Goal: Transaction & Acquisition: Purchase product/service

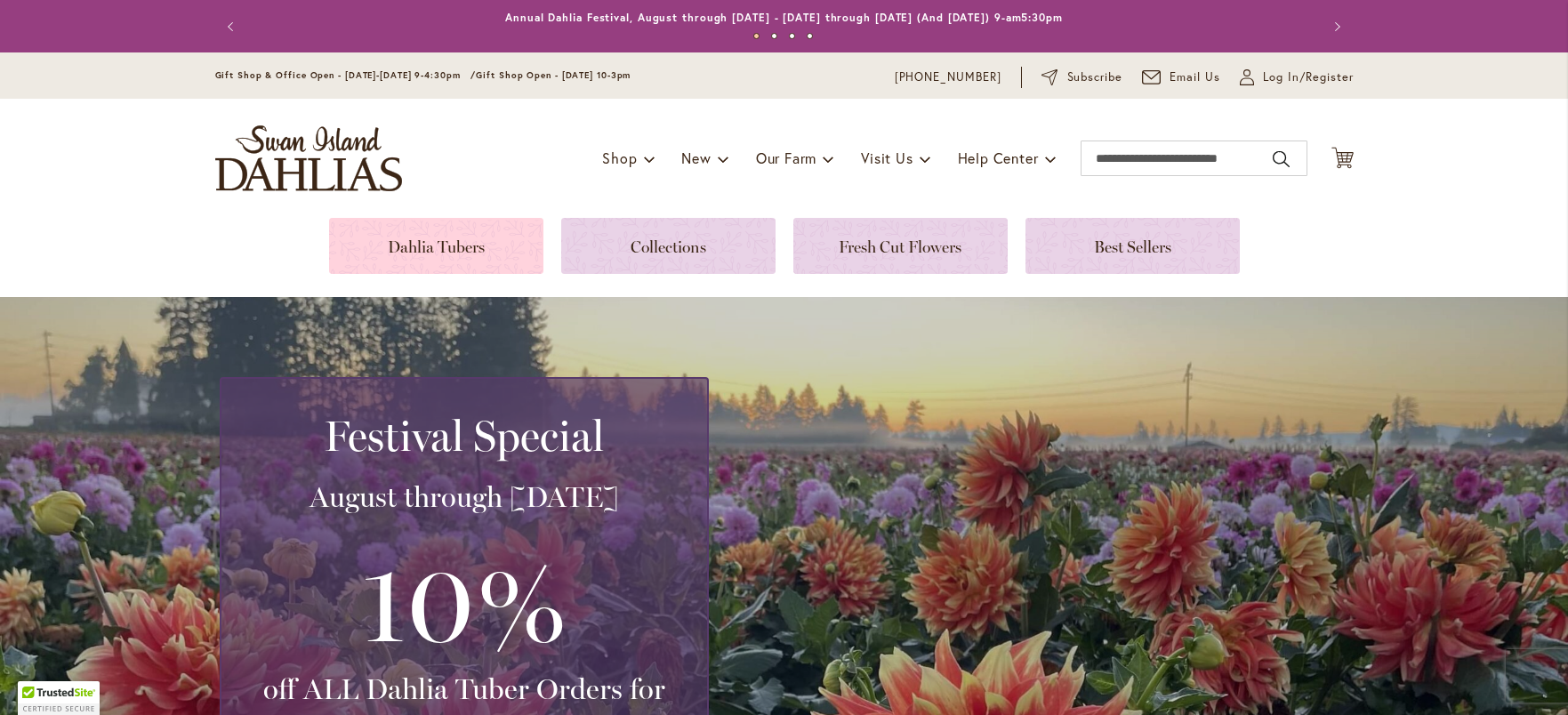
click at [489, 218] on link at bounding box center [436, 246] width 215 height 56
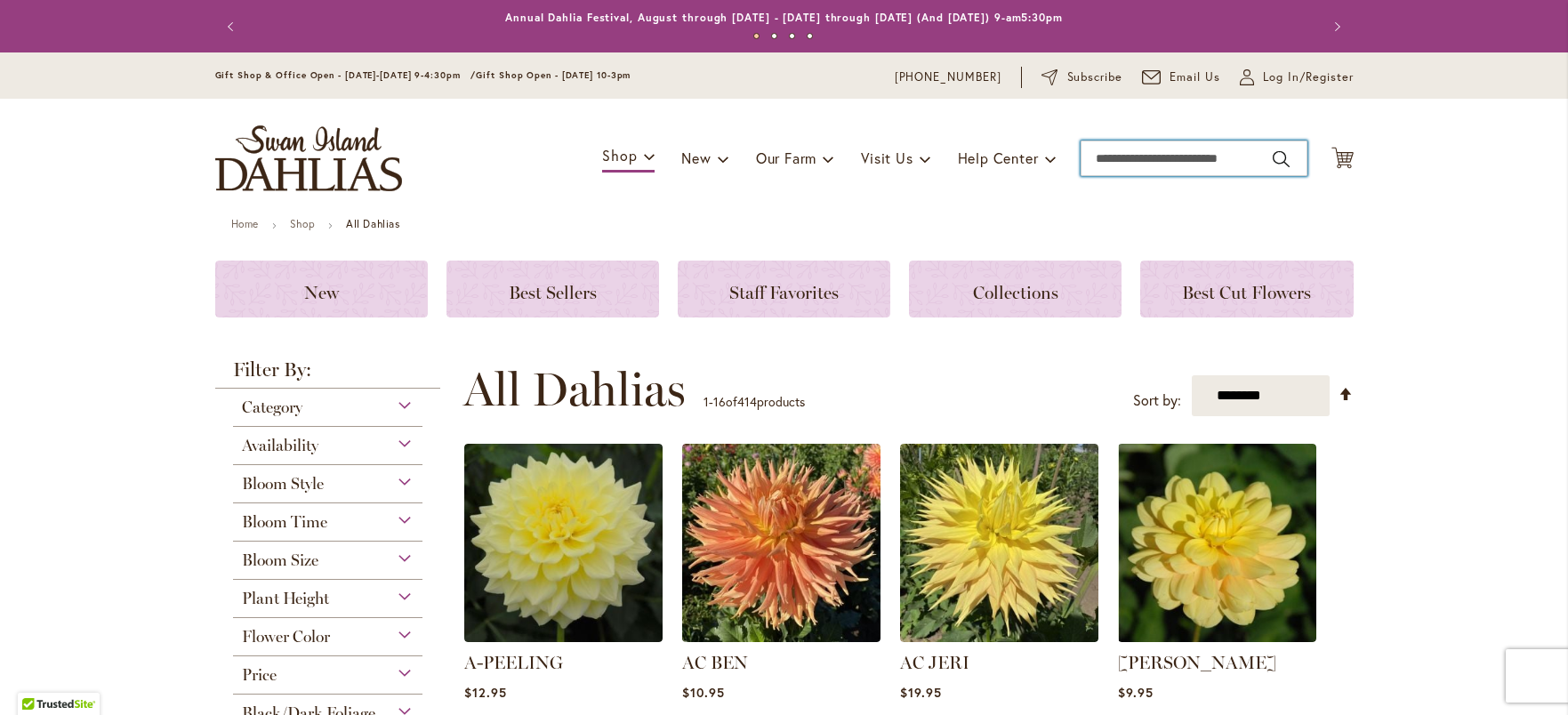
click at [1169, 172] on input "Search" at bounding box center [1194, 158] width 227 height 36
type input "*******"
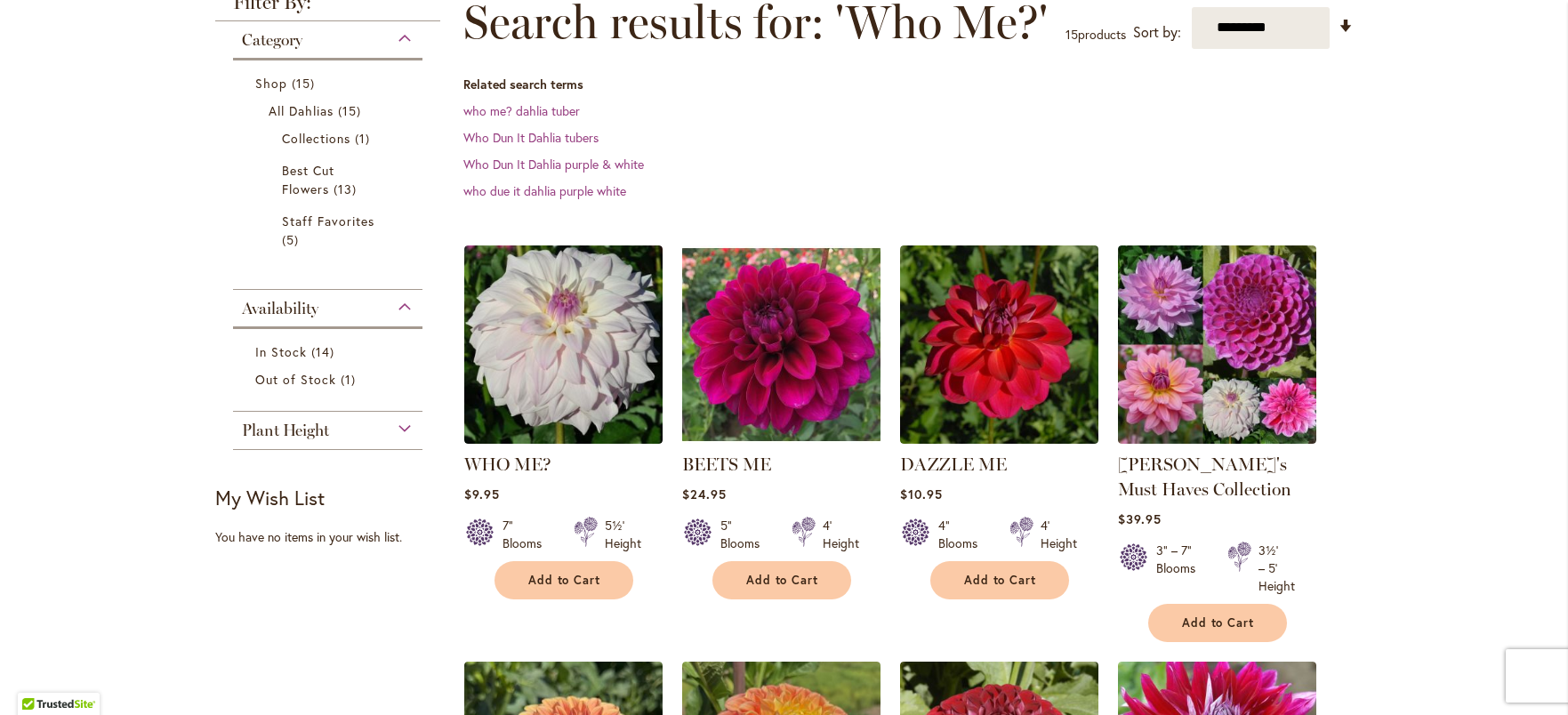
scroll to position [302, 0]
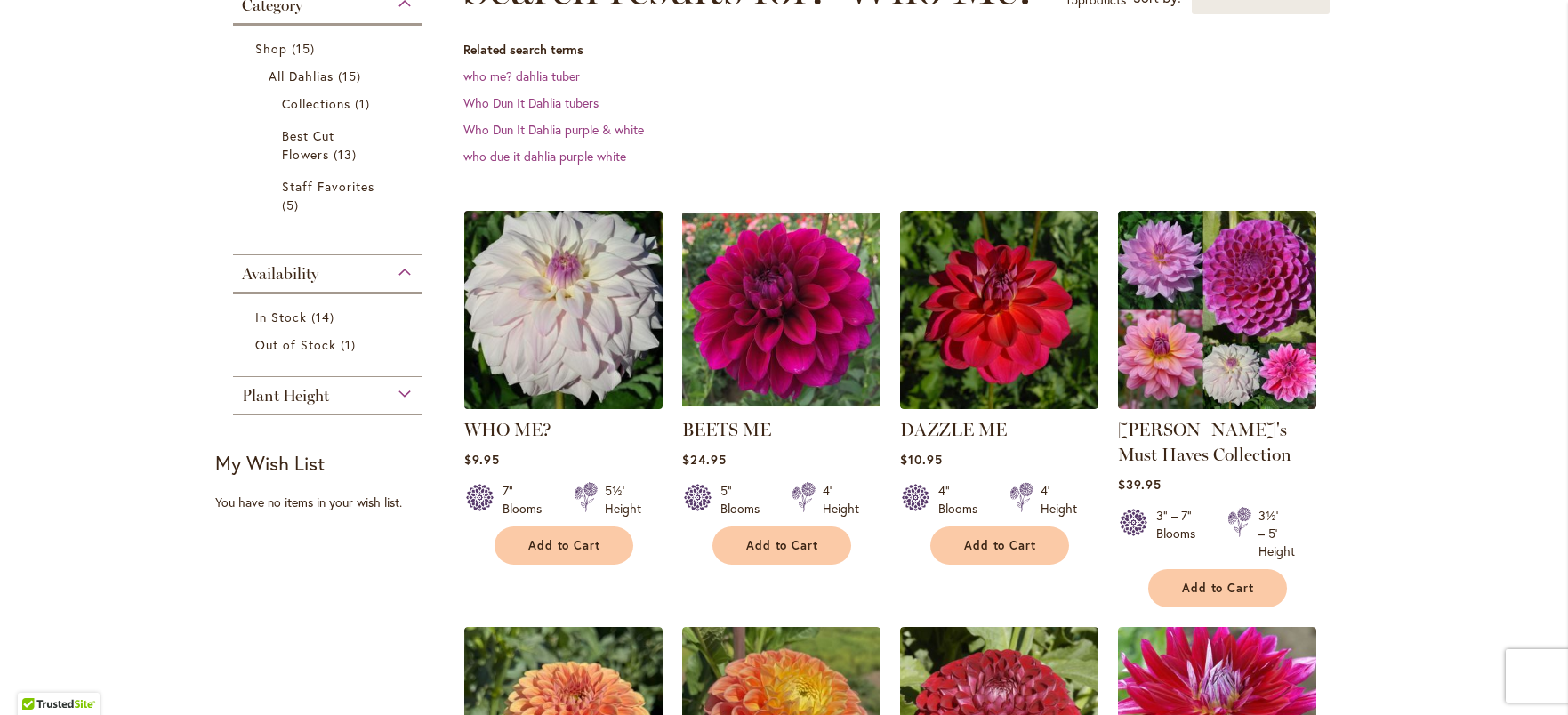
click at [620, 271] on img at bounding box center [563, 309] width 208 height 208
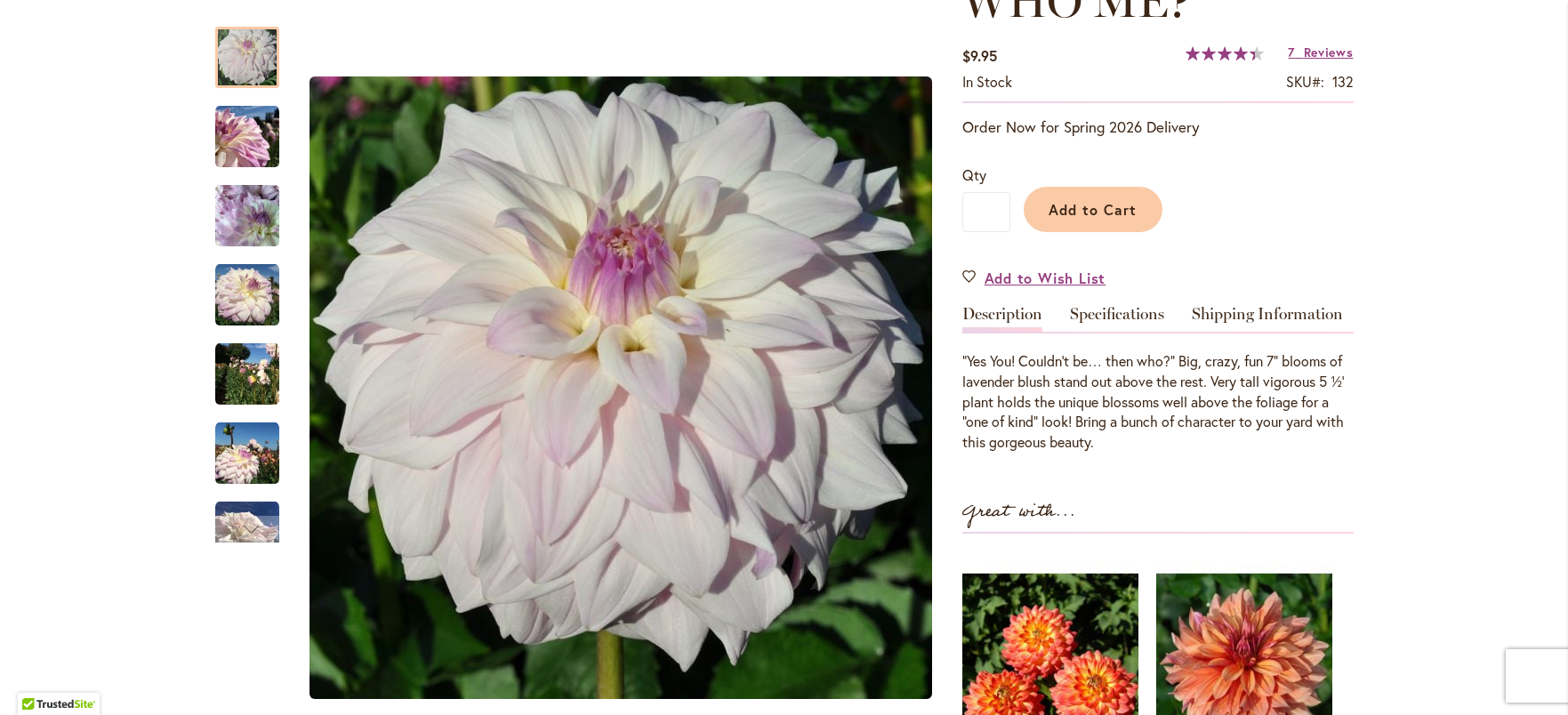
scroll to position [298, 0]
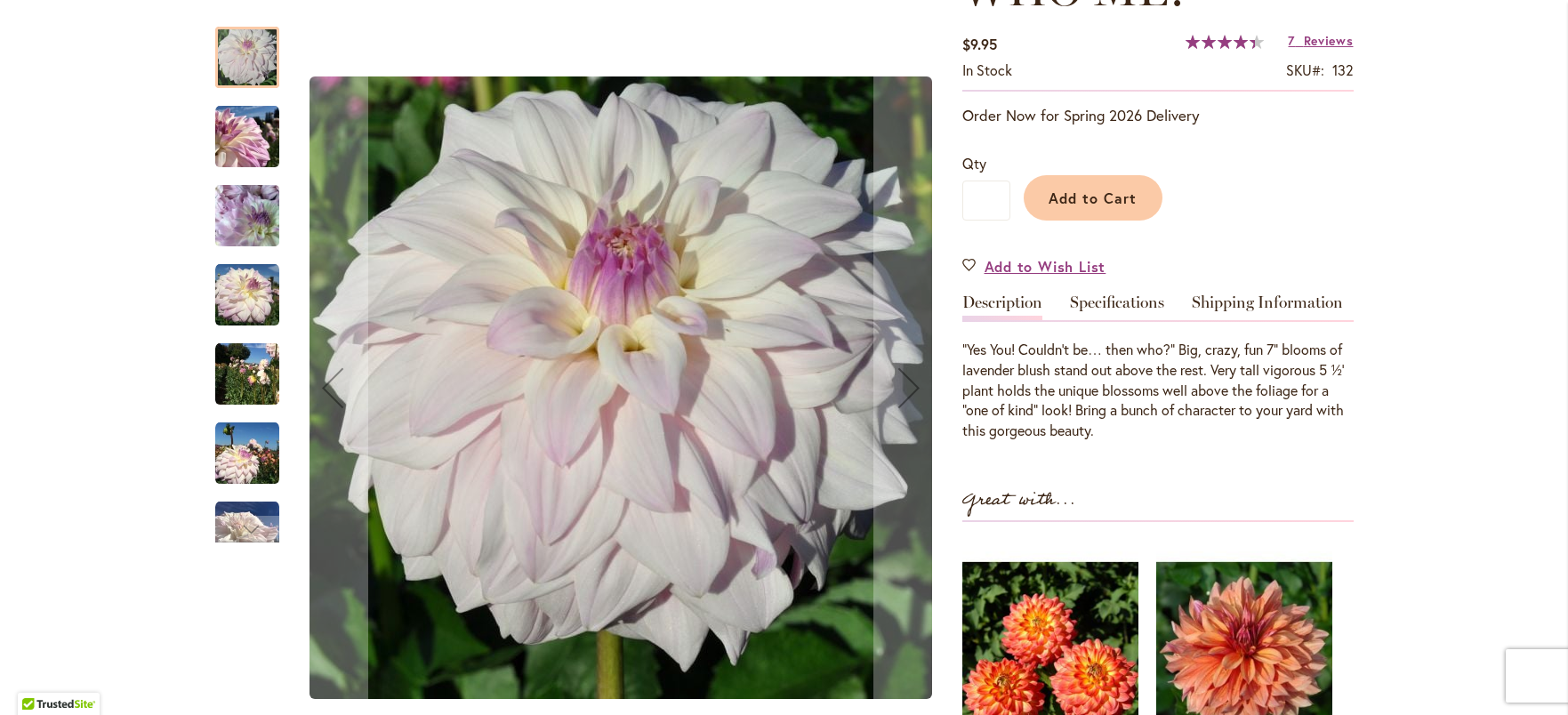
click at [257, 305] on img "Who Me?" at bounding box center [247, 295] width 64 height 64
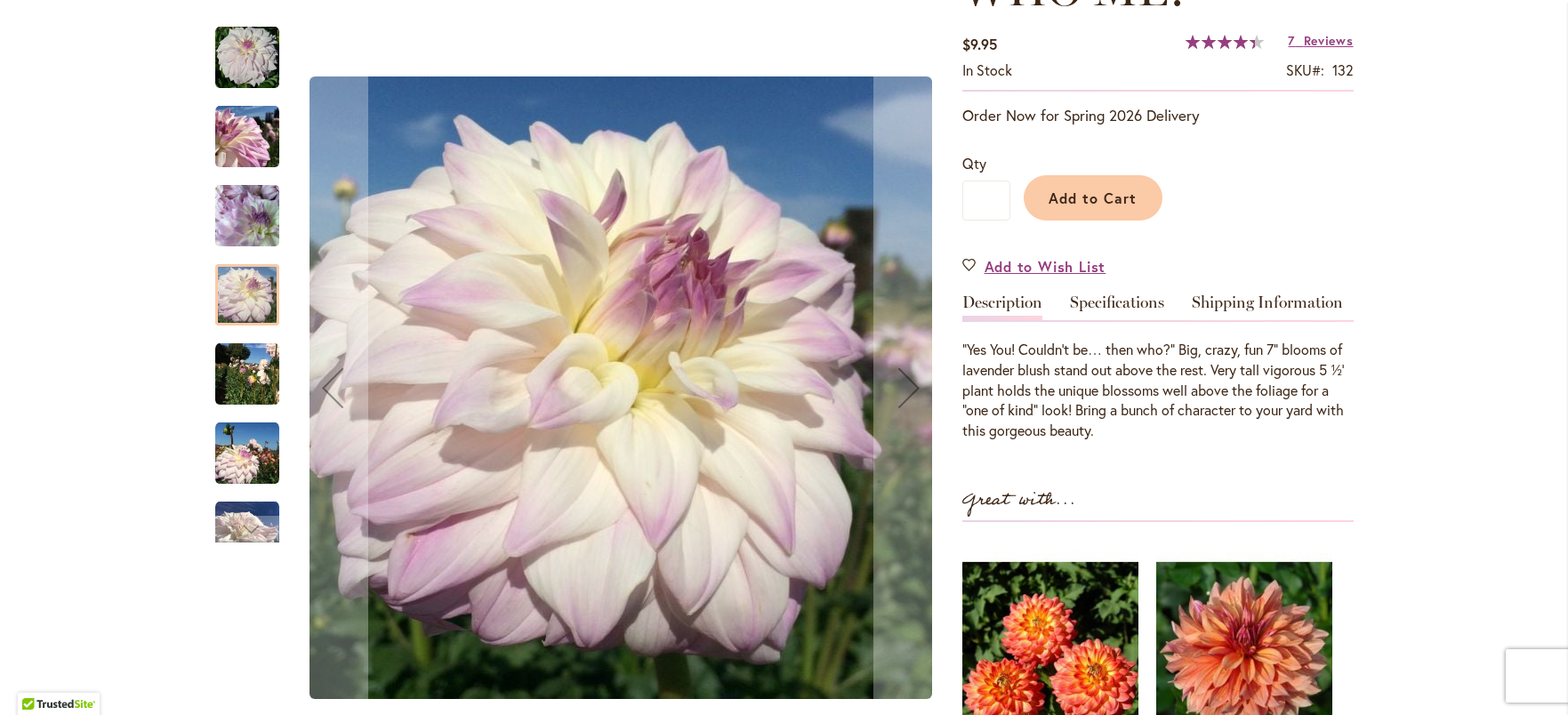
click at [252, 456] on img "Who Me?" at bounding box center [247, 453] width 64 height 64
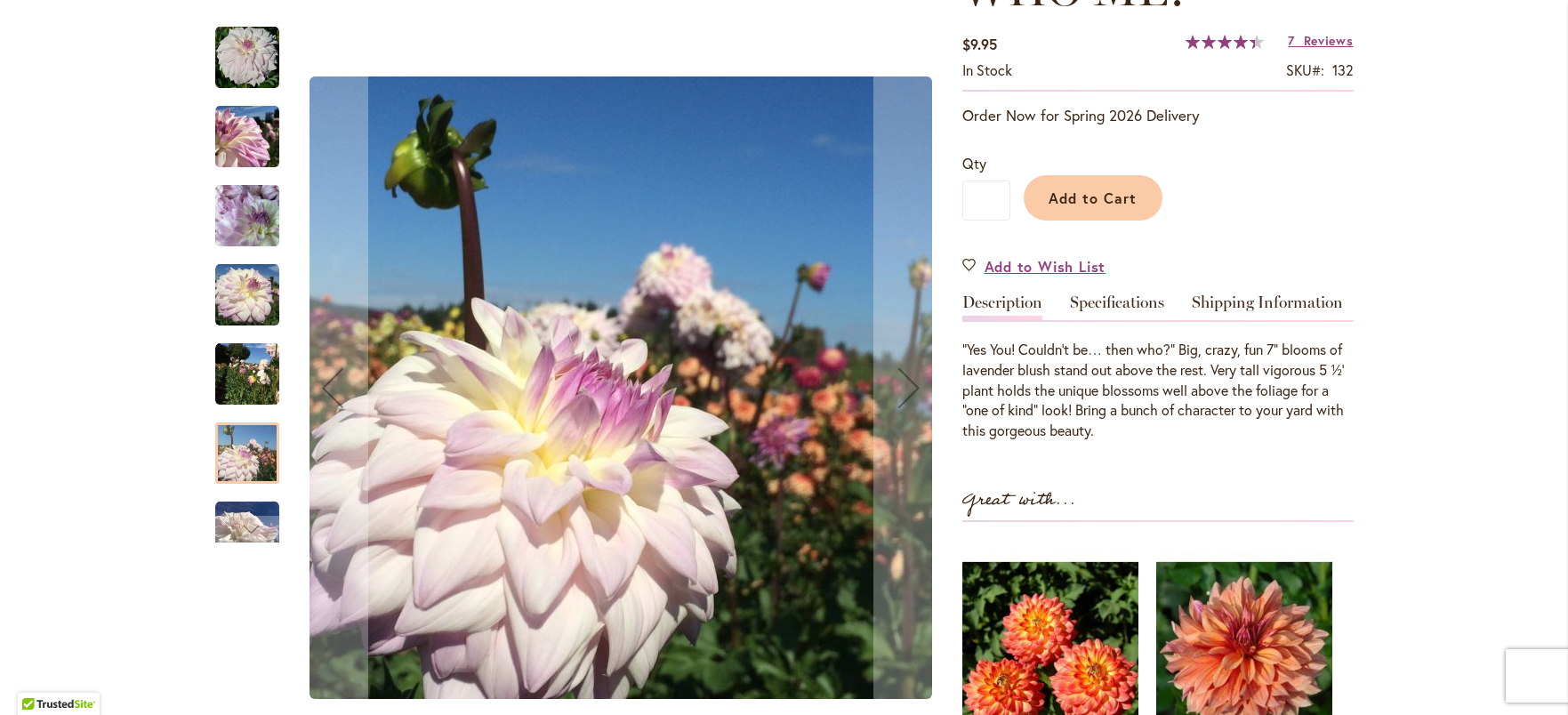
click at [249, 515] on img "Who Me?" at bounding box center [247, 533] width 64 height 64
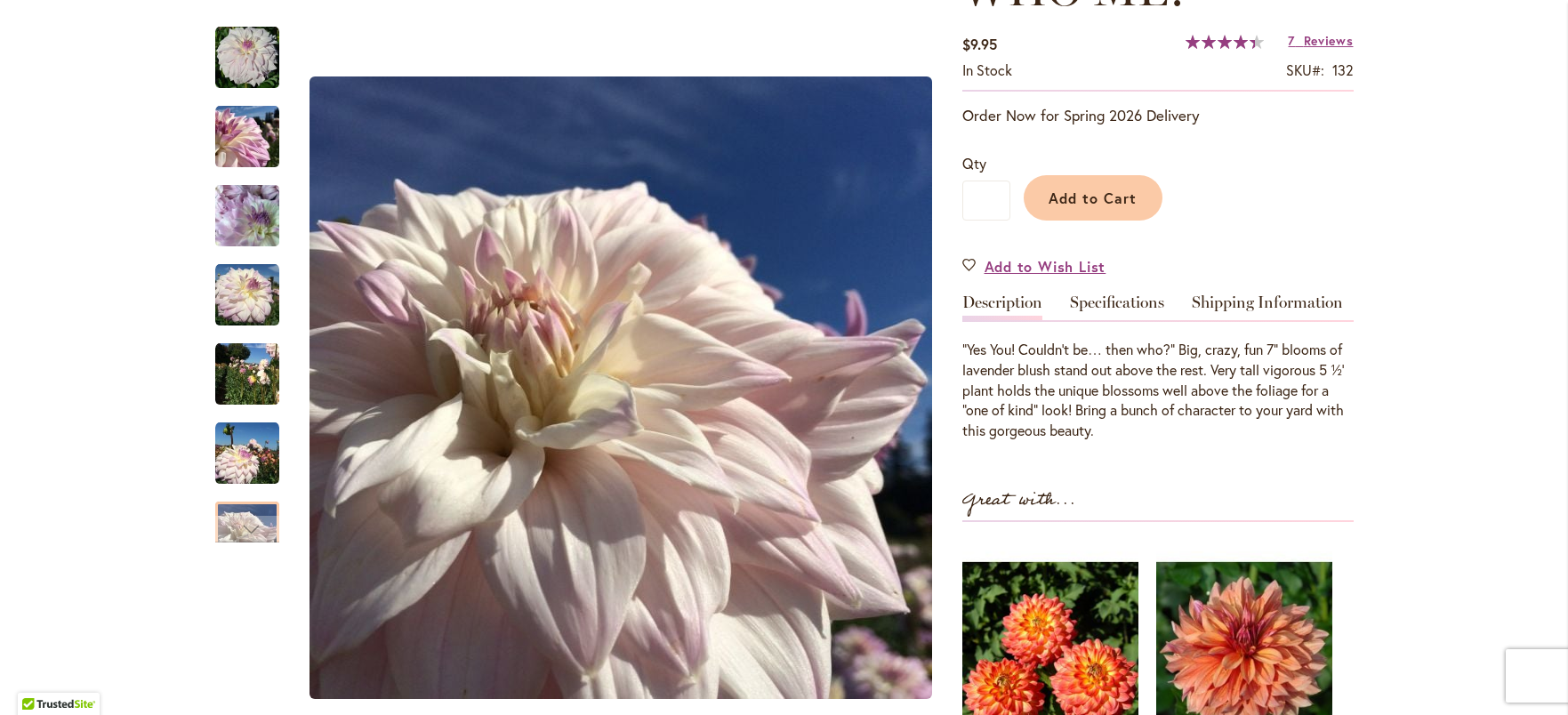
scroll to position [0, 0]
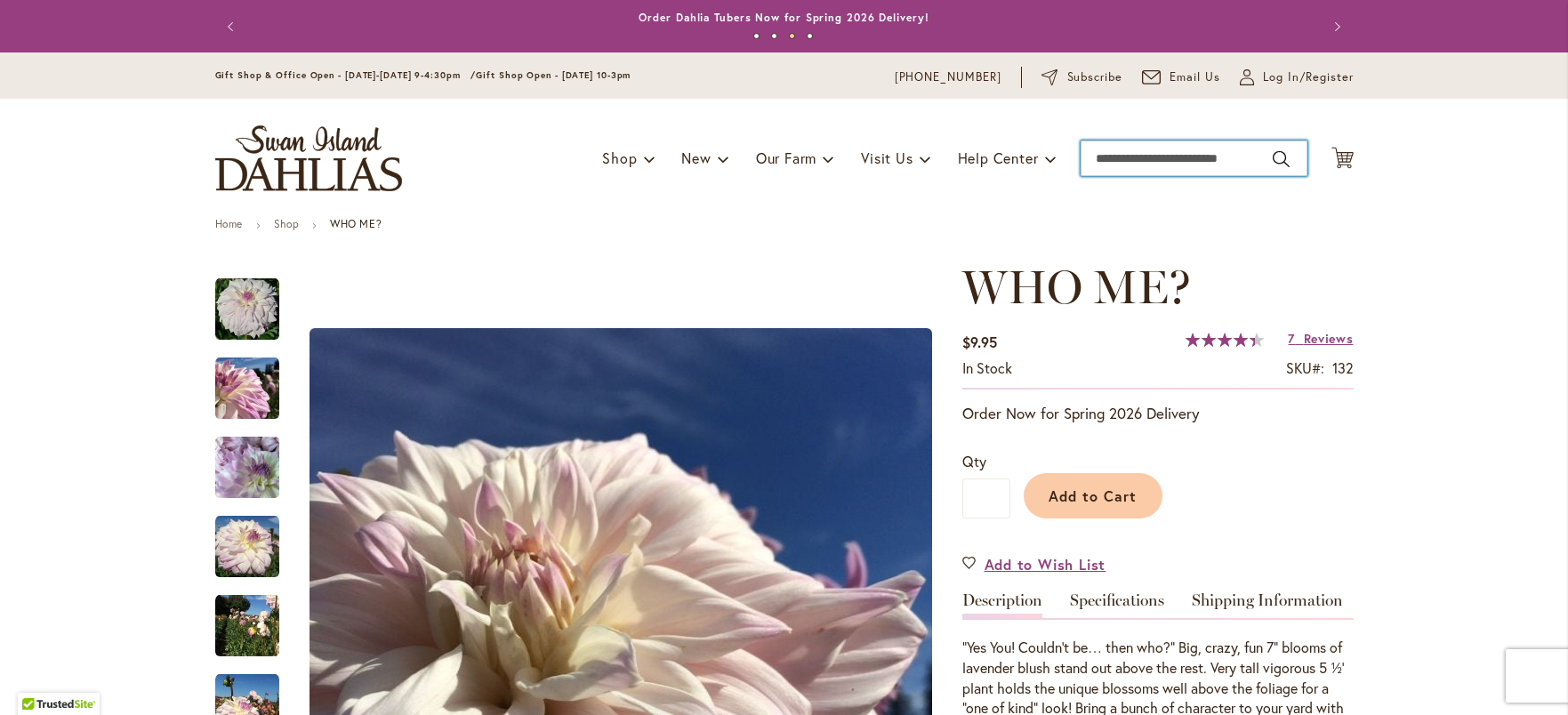
click at [1211, 167] on input "Search" at bounding box center [1194, 158] width 227 height 36
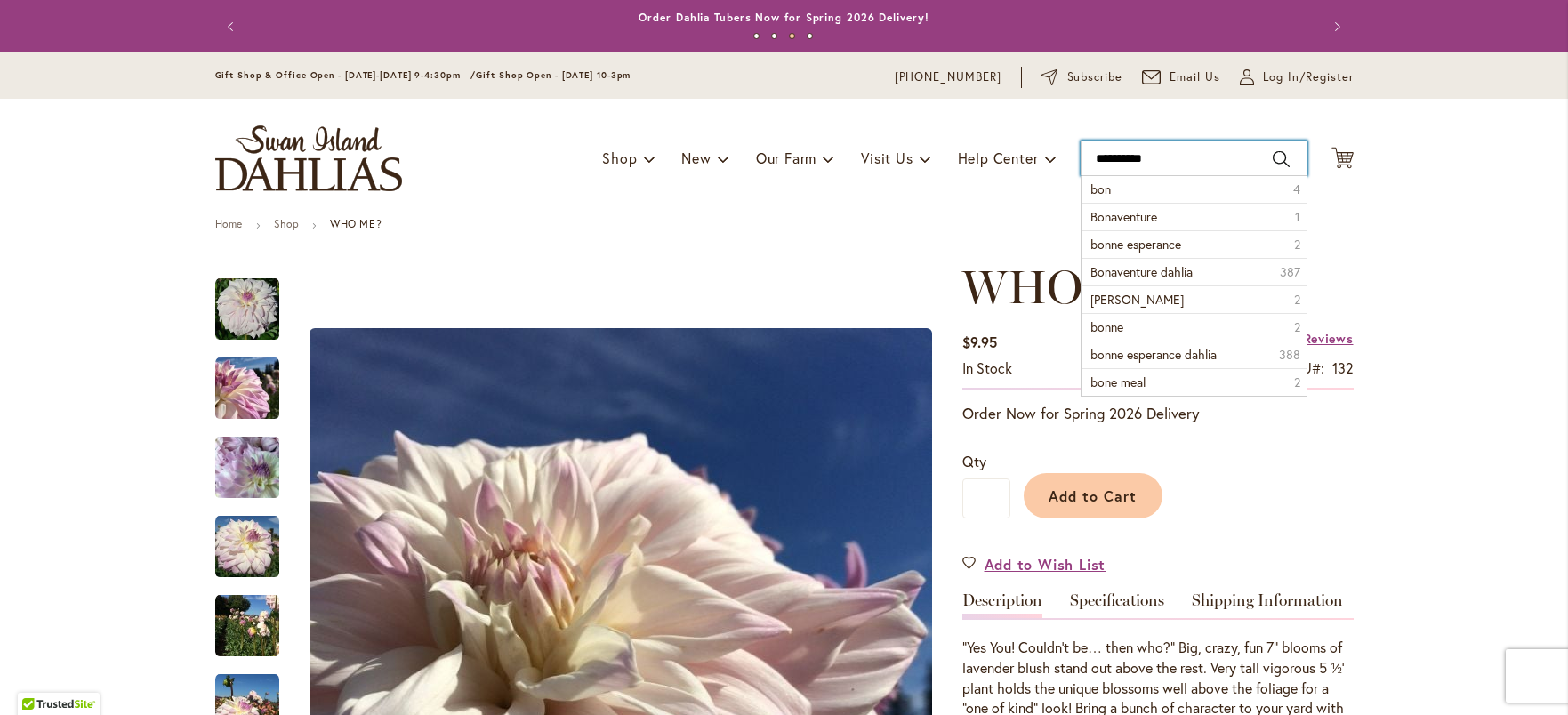
type input "**********"
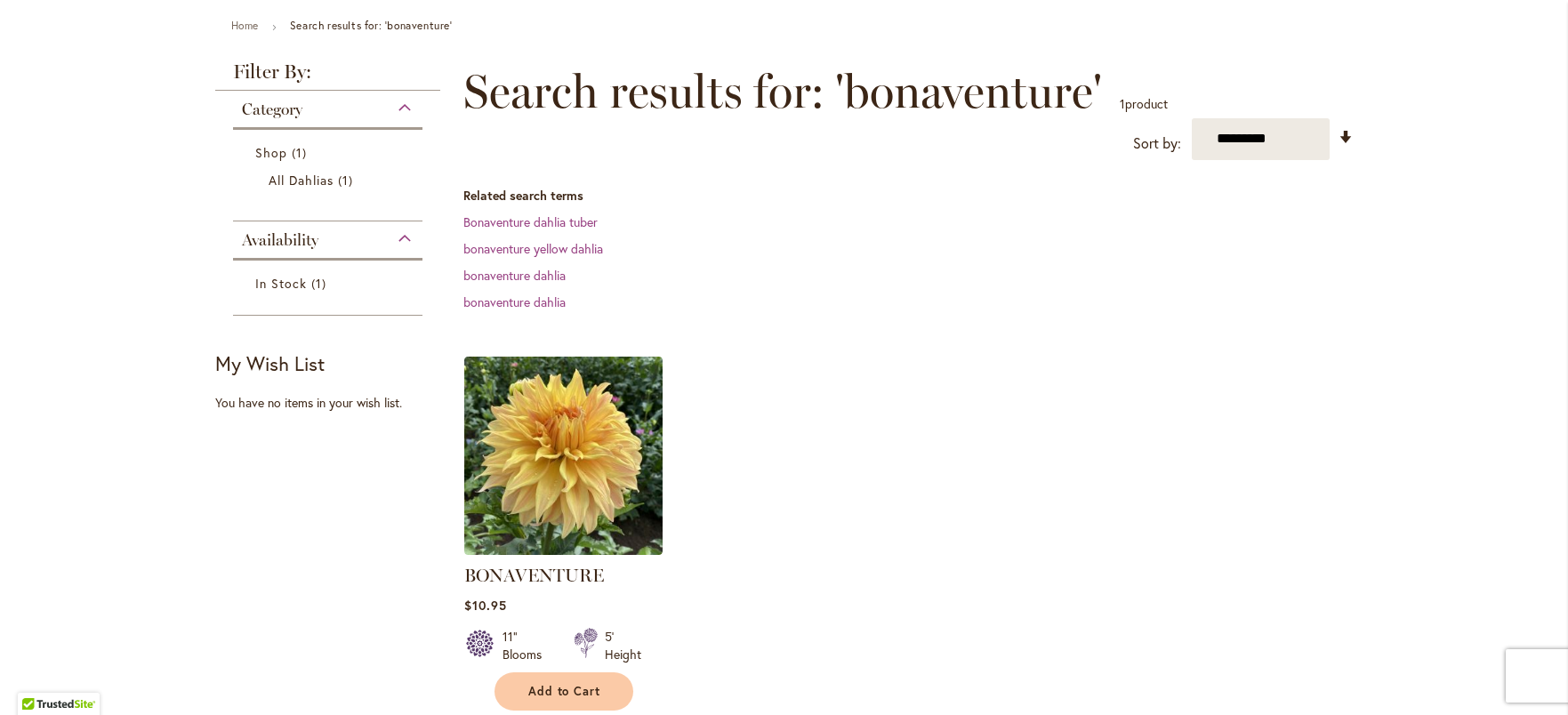
scroll to position [219, 0]
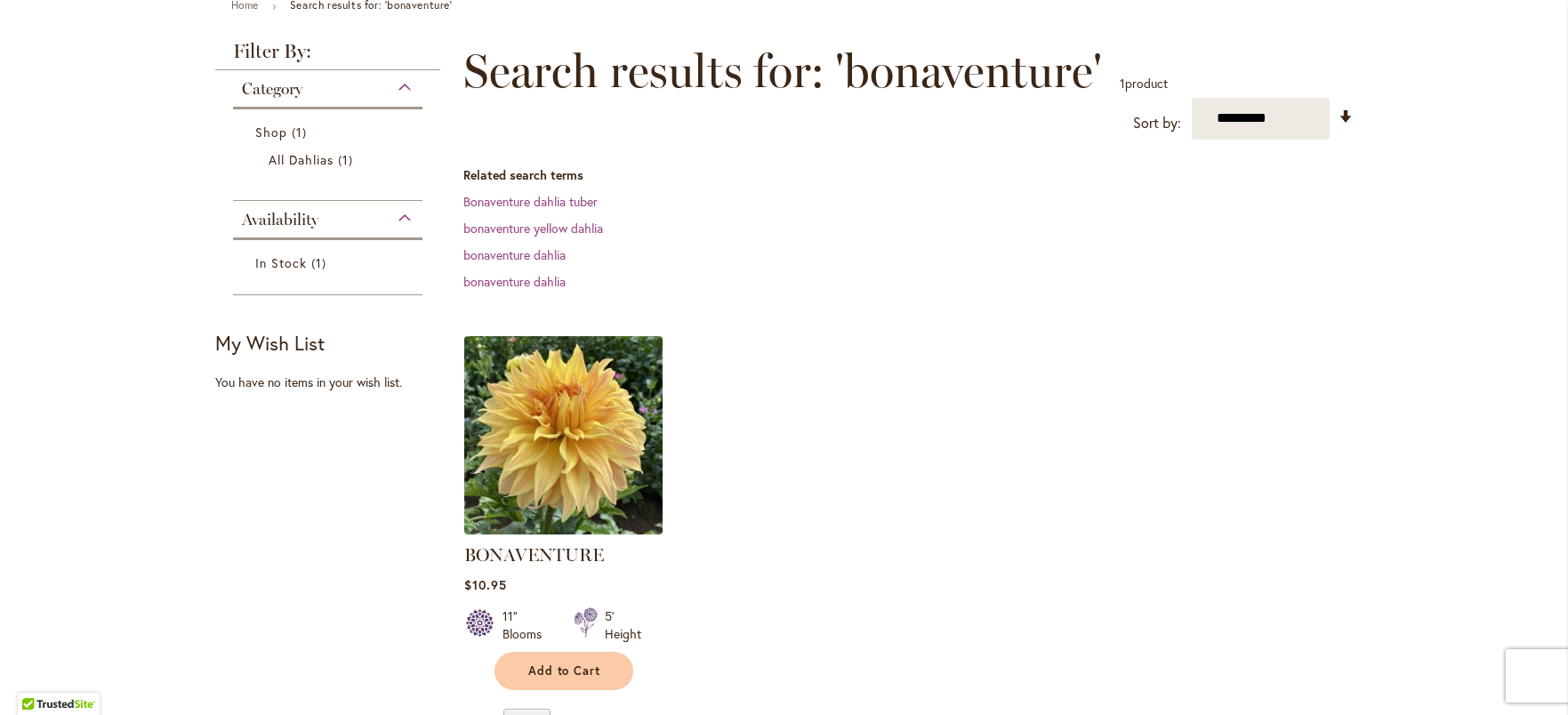
click at [581, 471] on img at bounding box center [563, 435] width 208 height 208
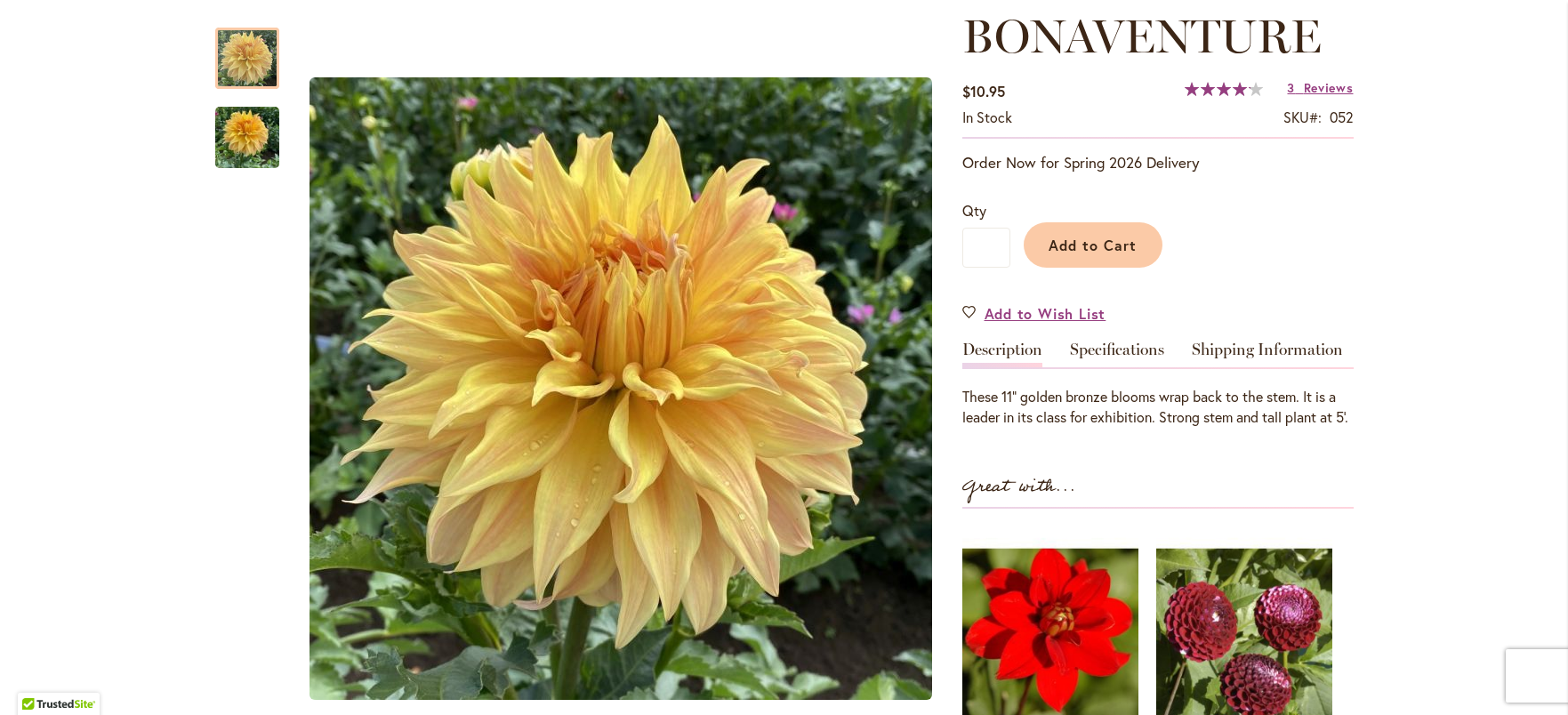
scroll to position [299, 0]
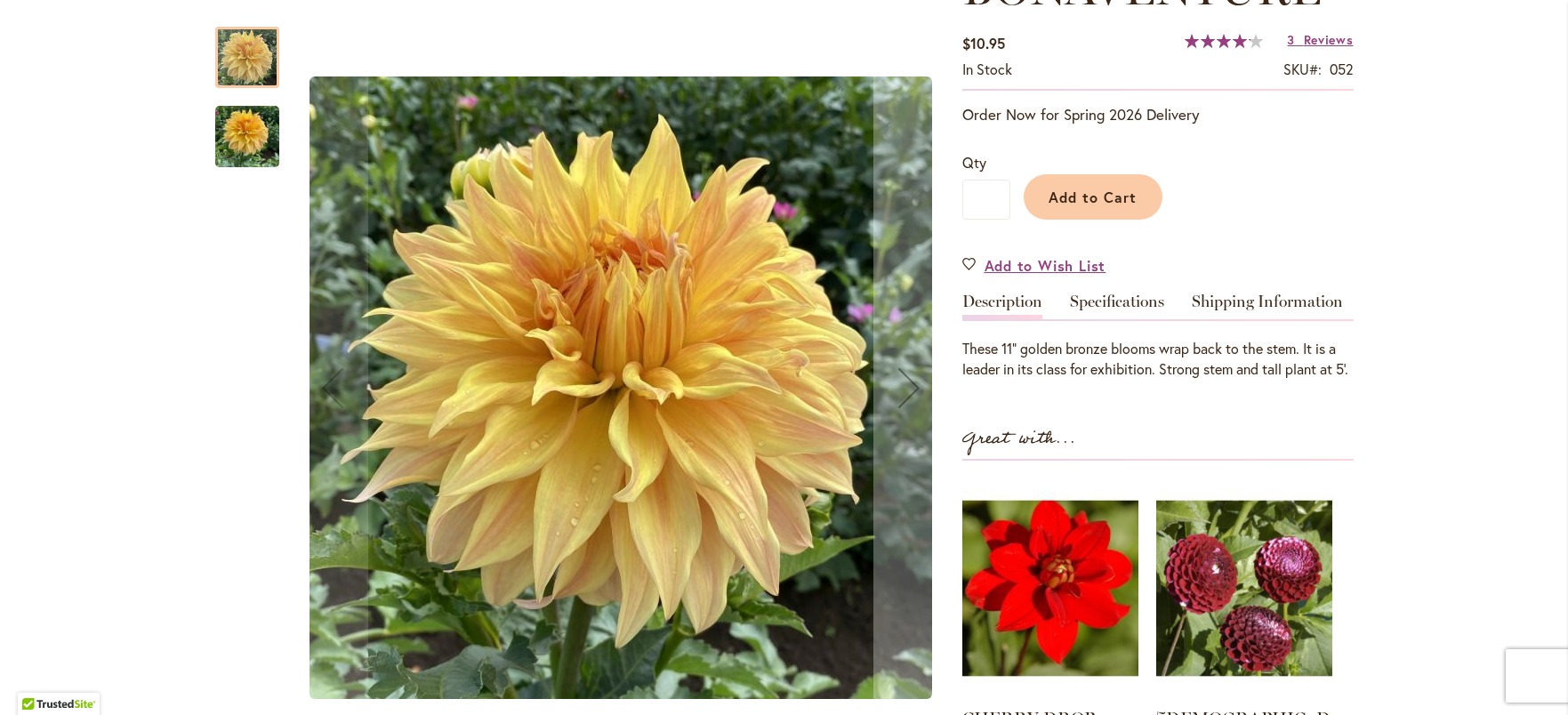
click at [261, 164] on img "Bonaventure" at bounding box center [247, 137] width 64 height 86
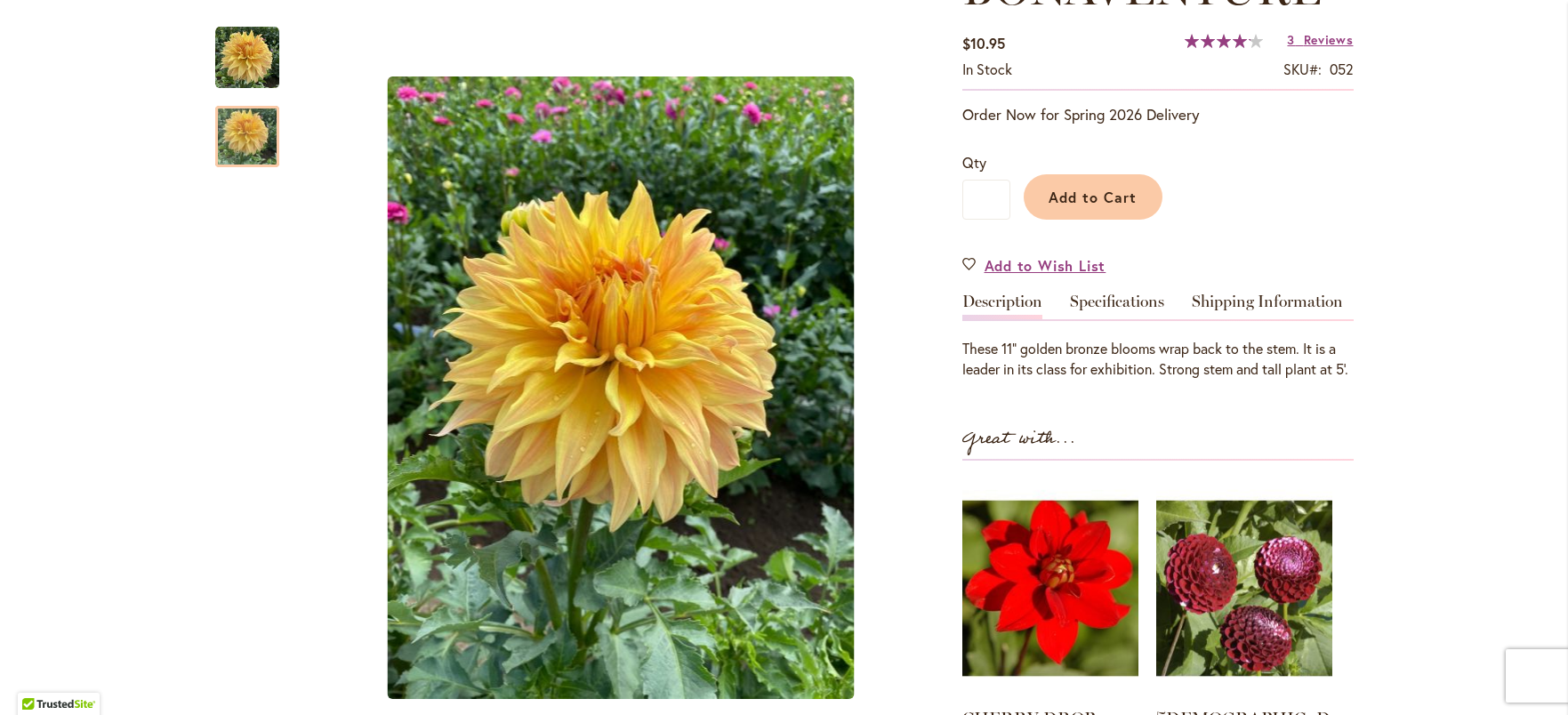
scroll to position [0, 0]
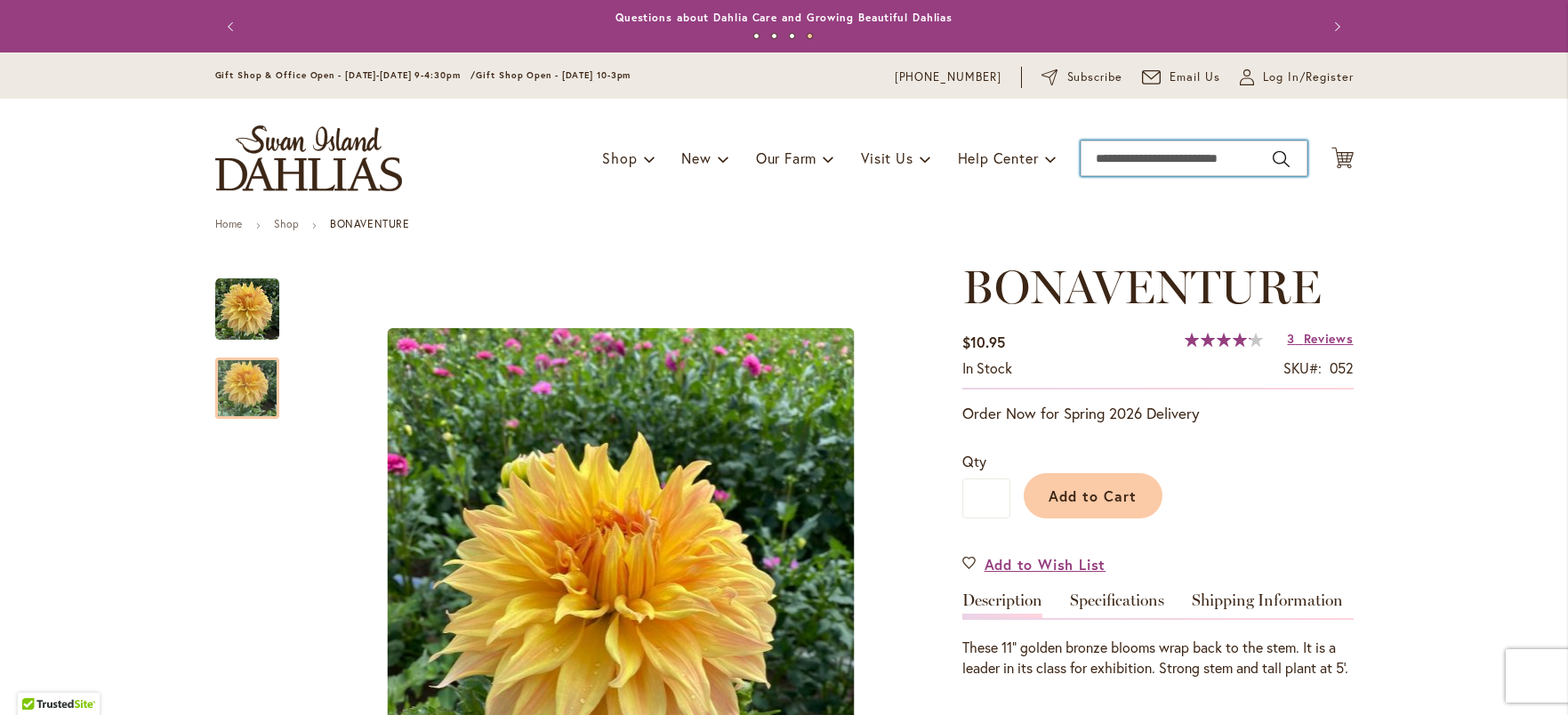
click at [1207, 160] on input "Search" at bounding box center [1194, 158] width 227 height 36
type input "**********"
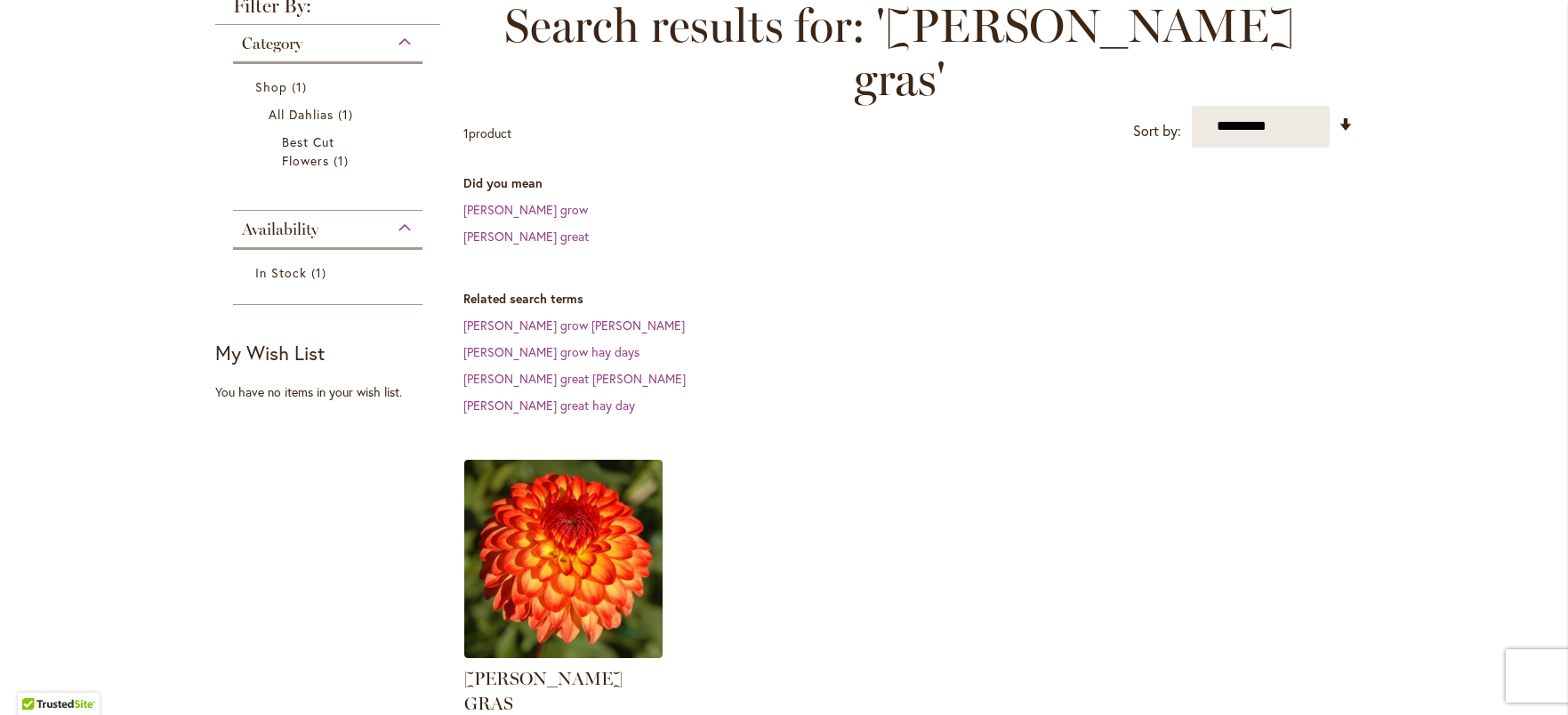
scroll to position [290, 0]
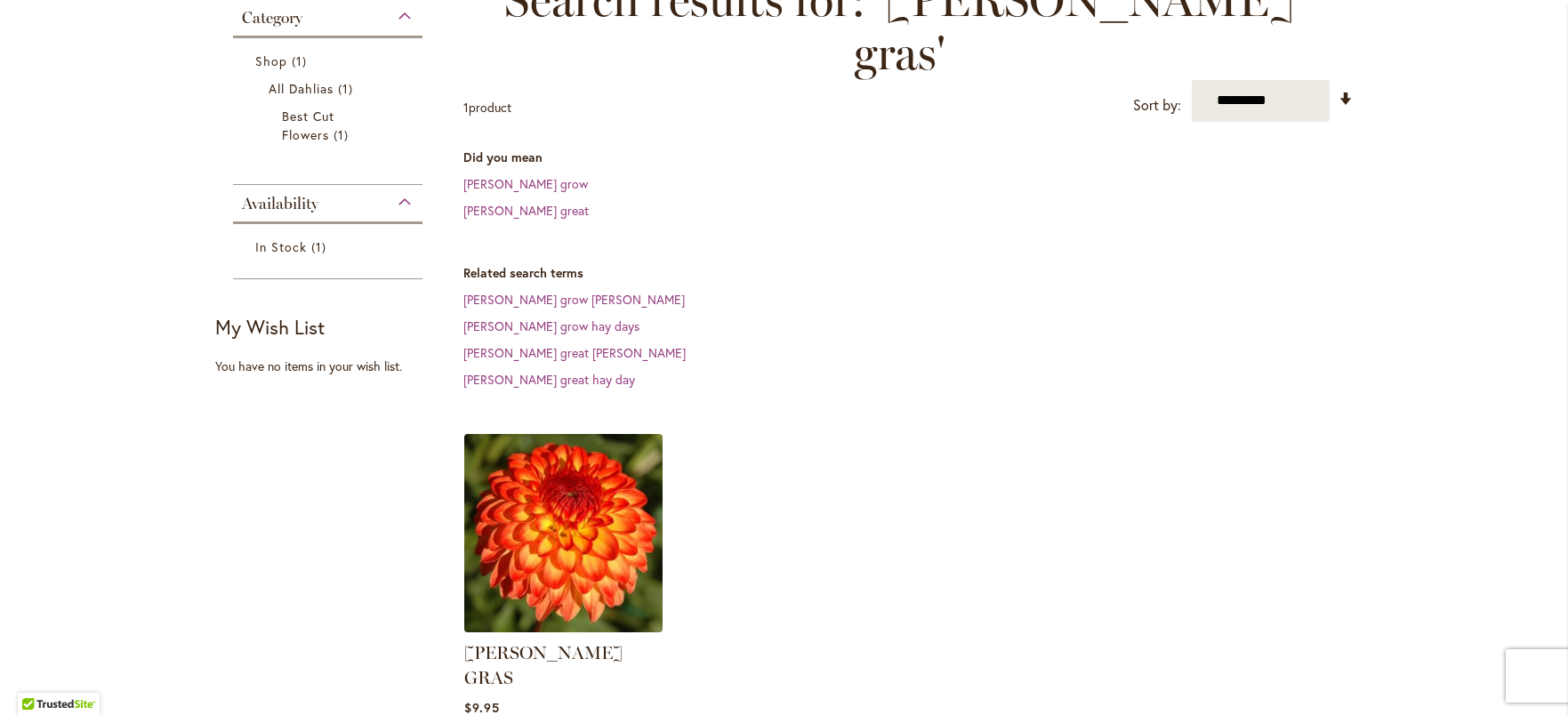
click at [578, 498] on img at bounding box center [563, 532] width 208 height 208
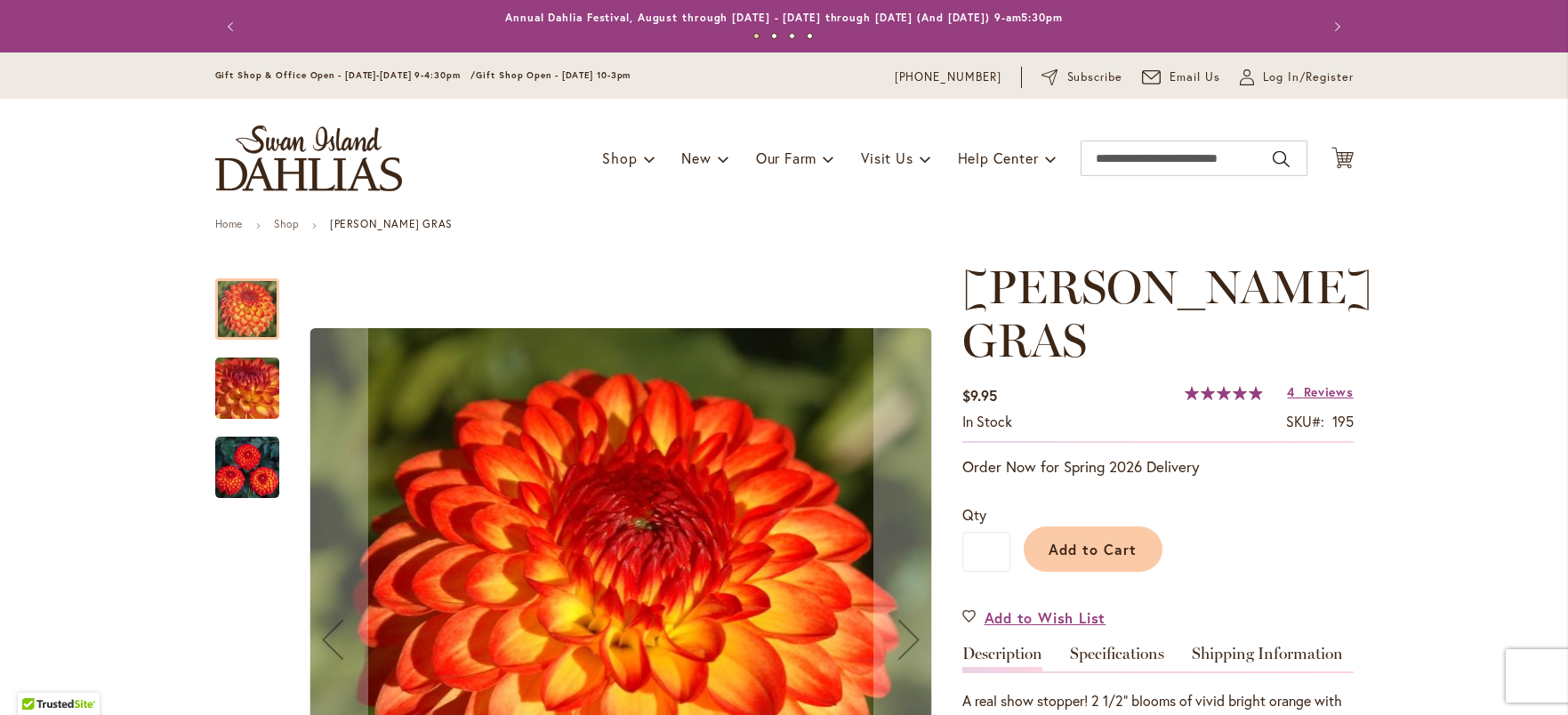
click at [215, 480] on img "MARDY GRAS" at bounding box center [247, 467] width 64 height 64
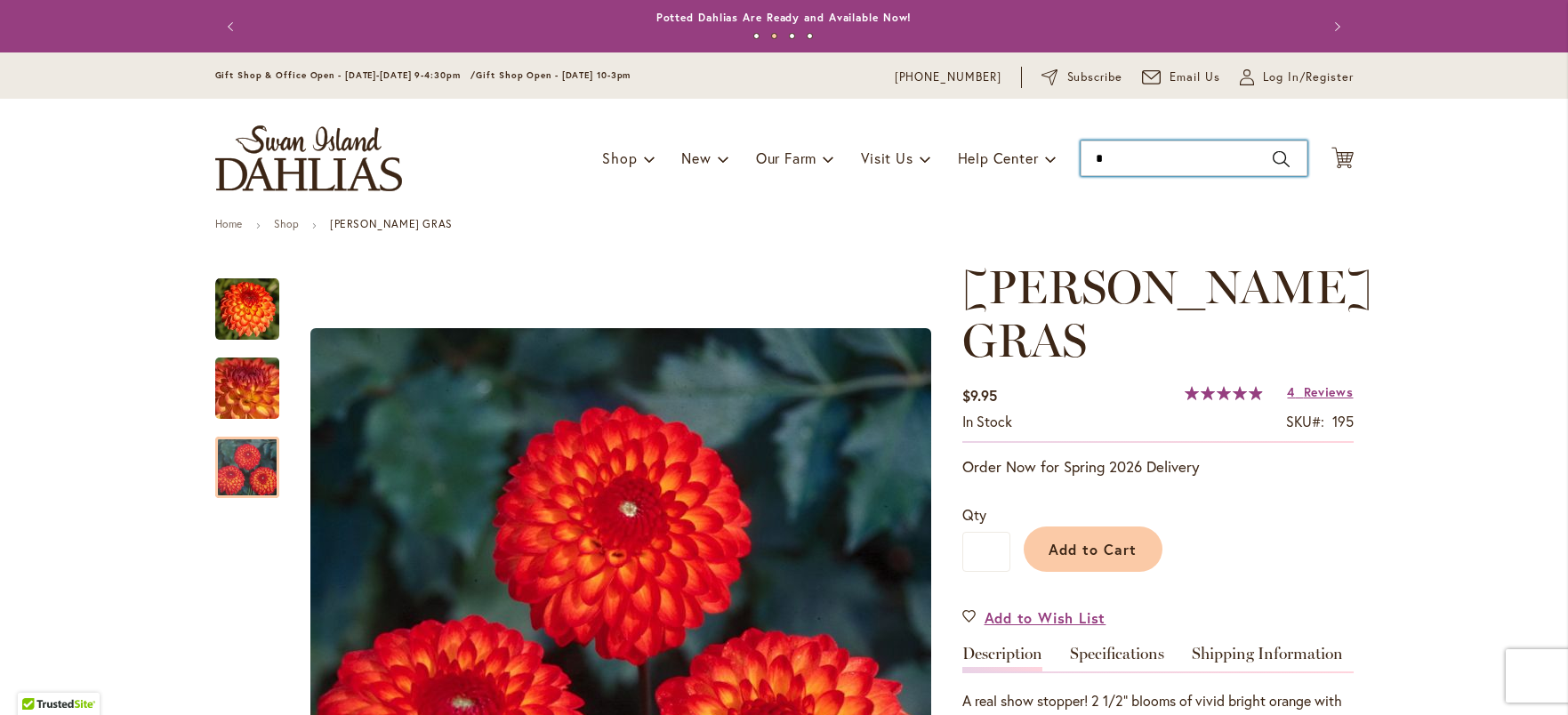
click at [1132, 161] on input "*" at bounding box center [1194, 158] width 227 height 36
type input "*********"
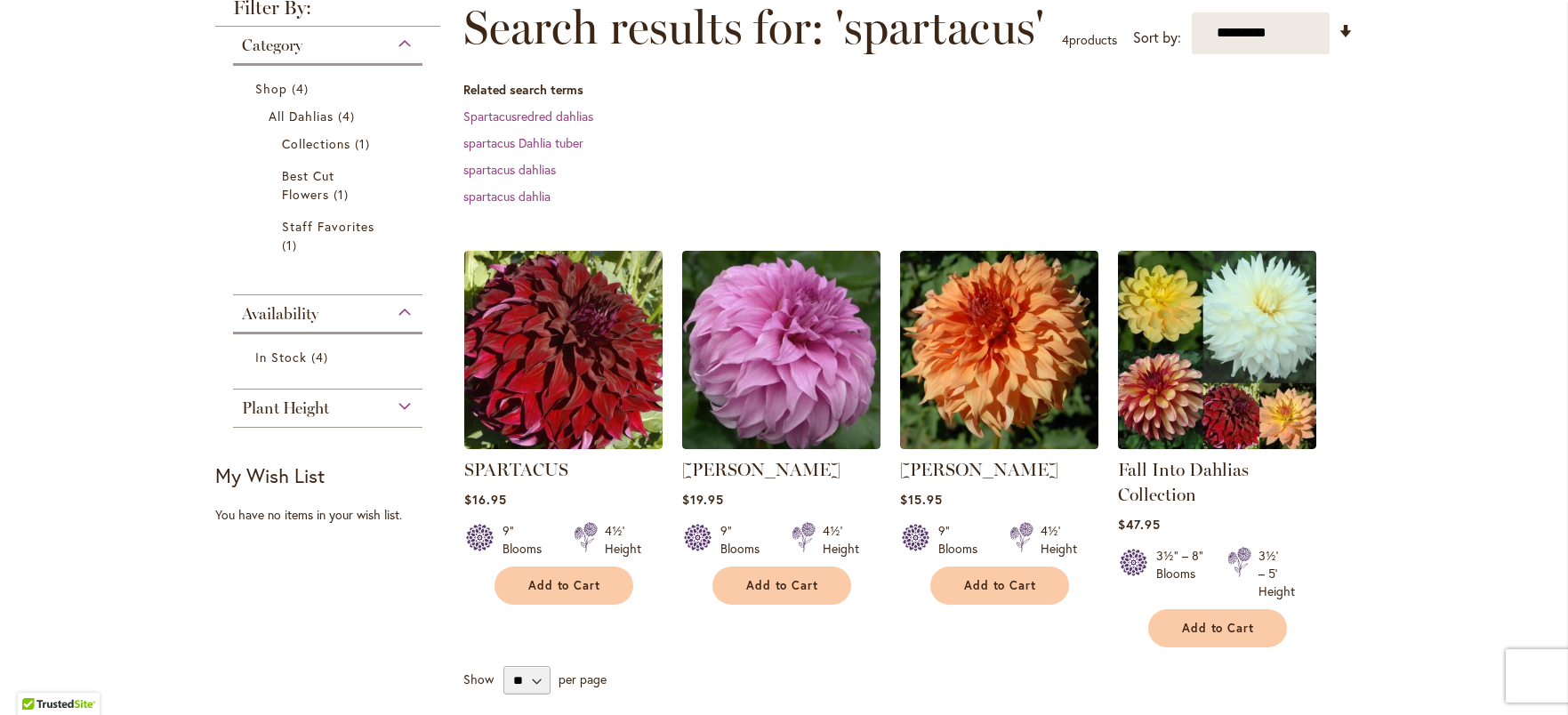
scroll to position [267, 0]
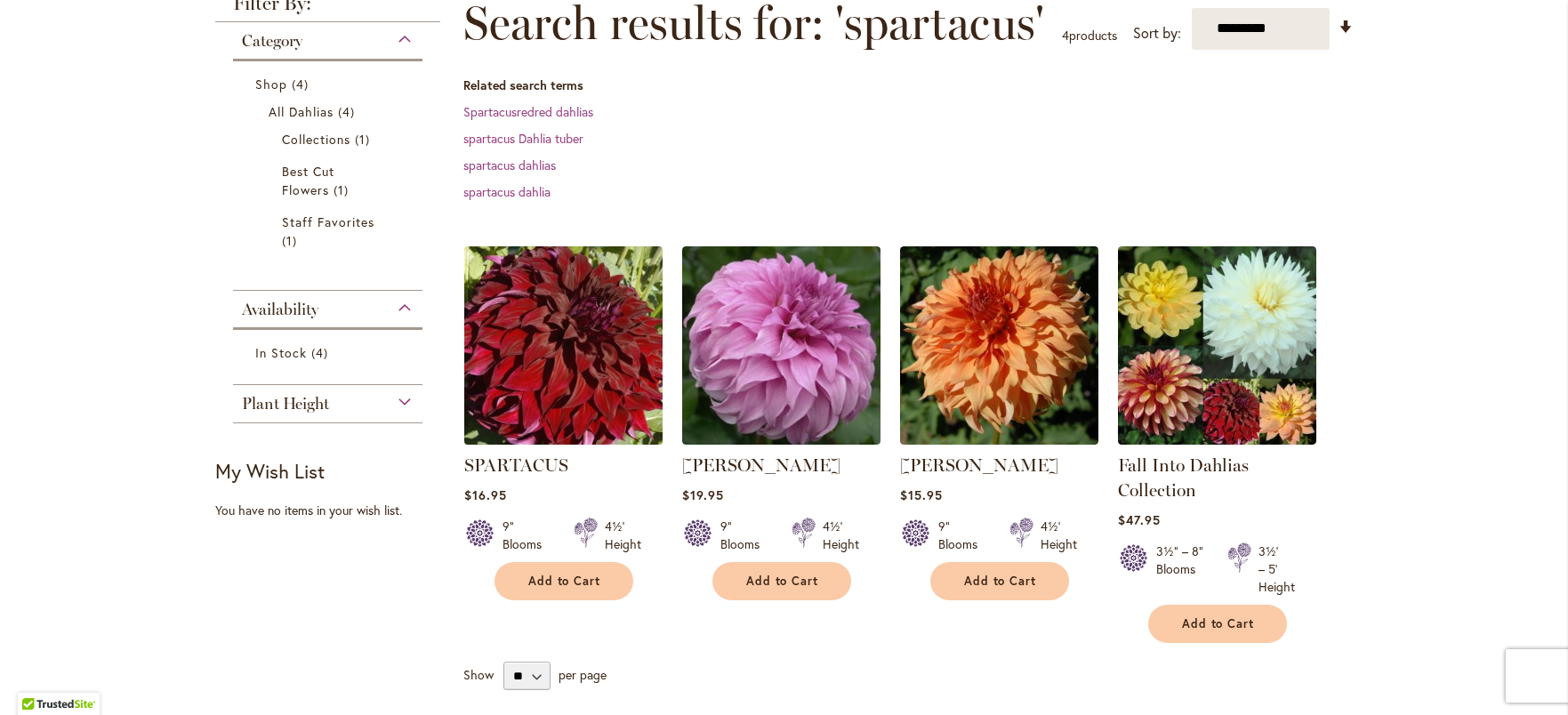
click at [521, 320] on img at bounding box center [563, 344] width 208 height 208
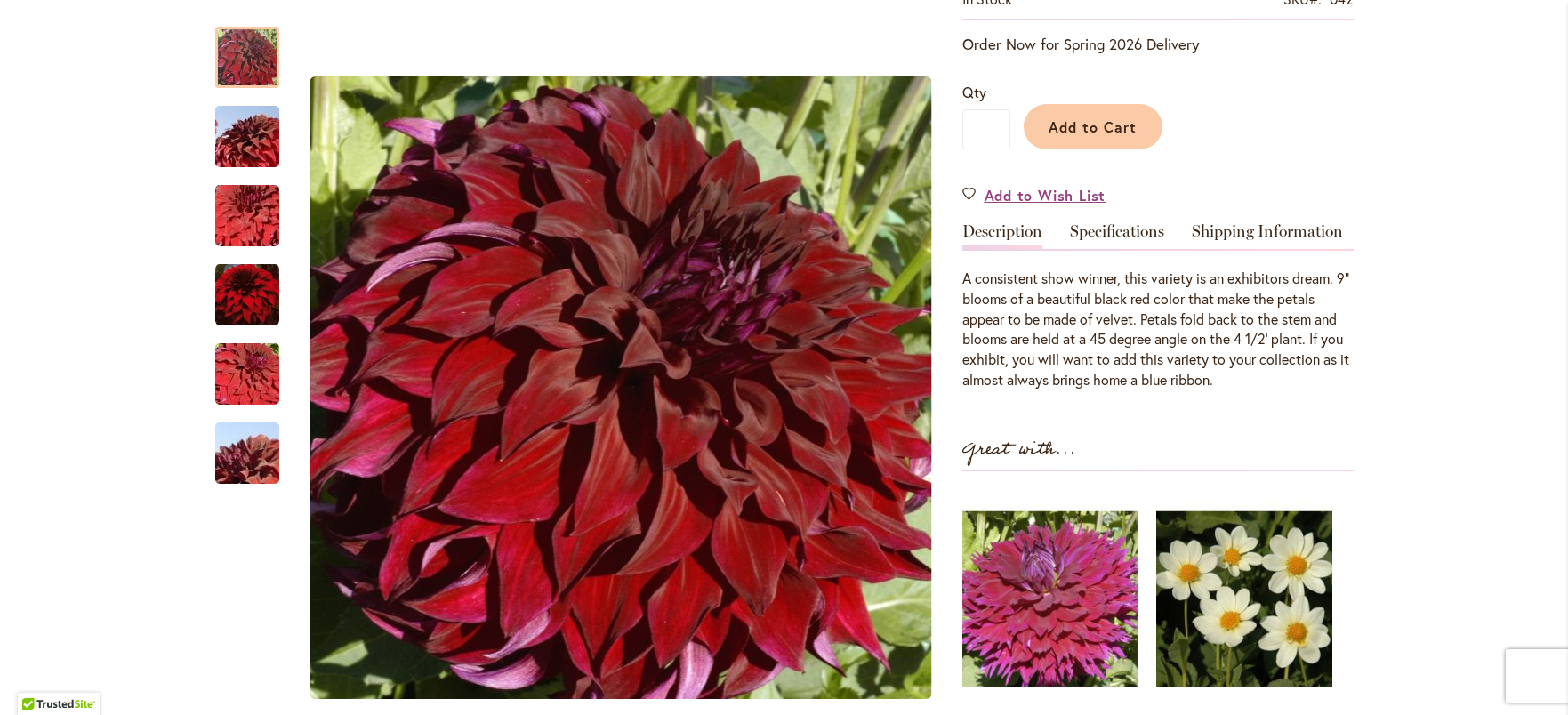
scroll to position [273, 0]
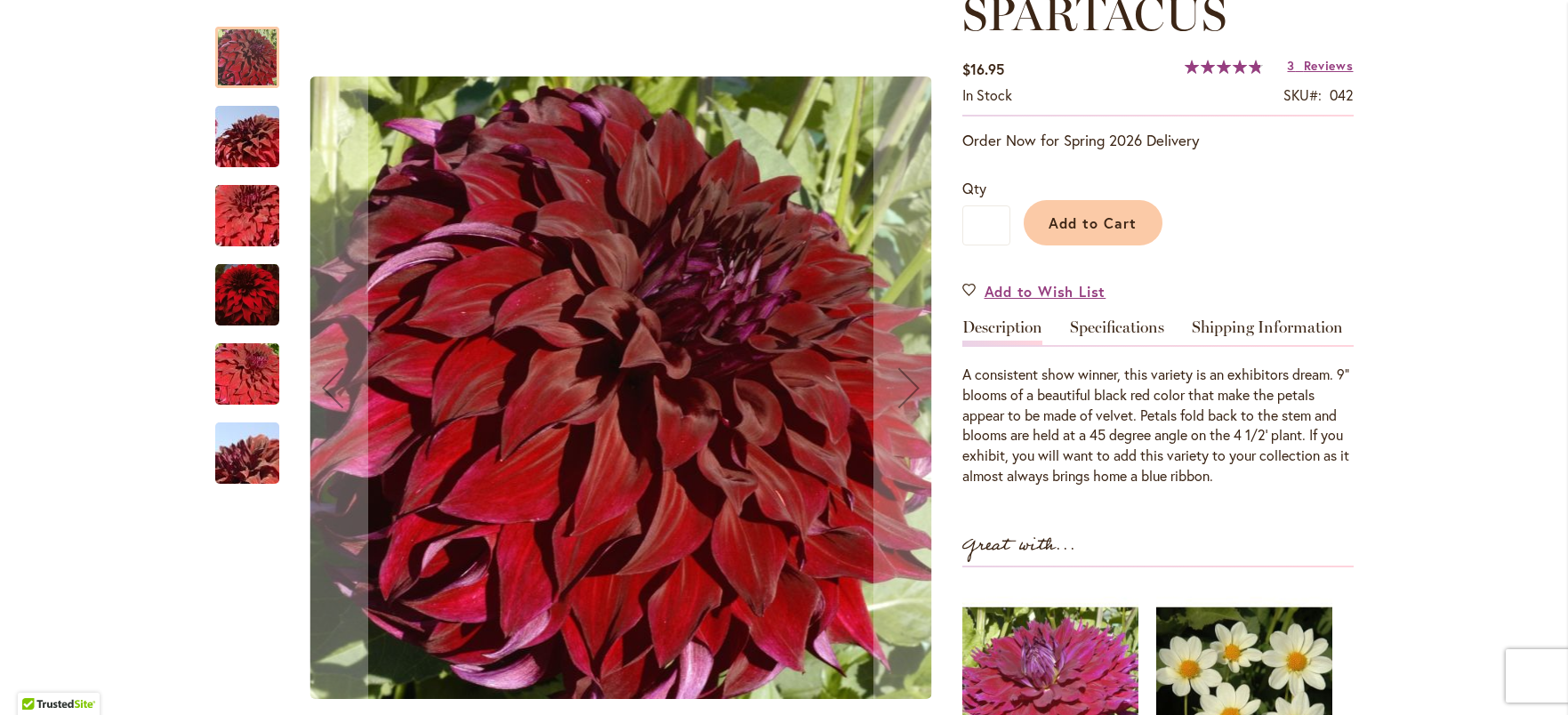
click at [268, 154] on img "Spartacus" at bounding box center [247, 137] width 128 height 86
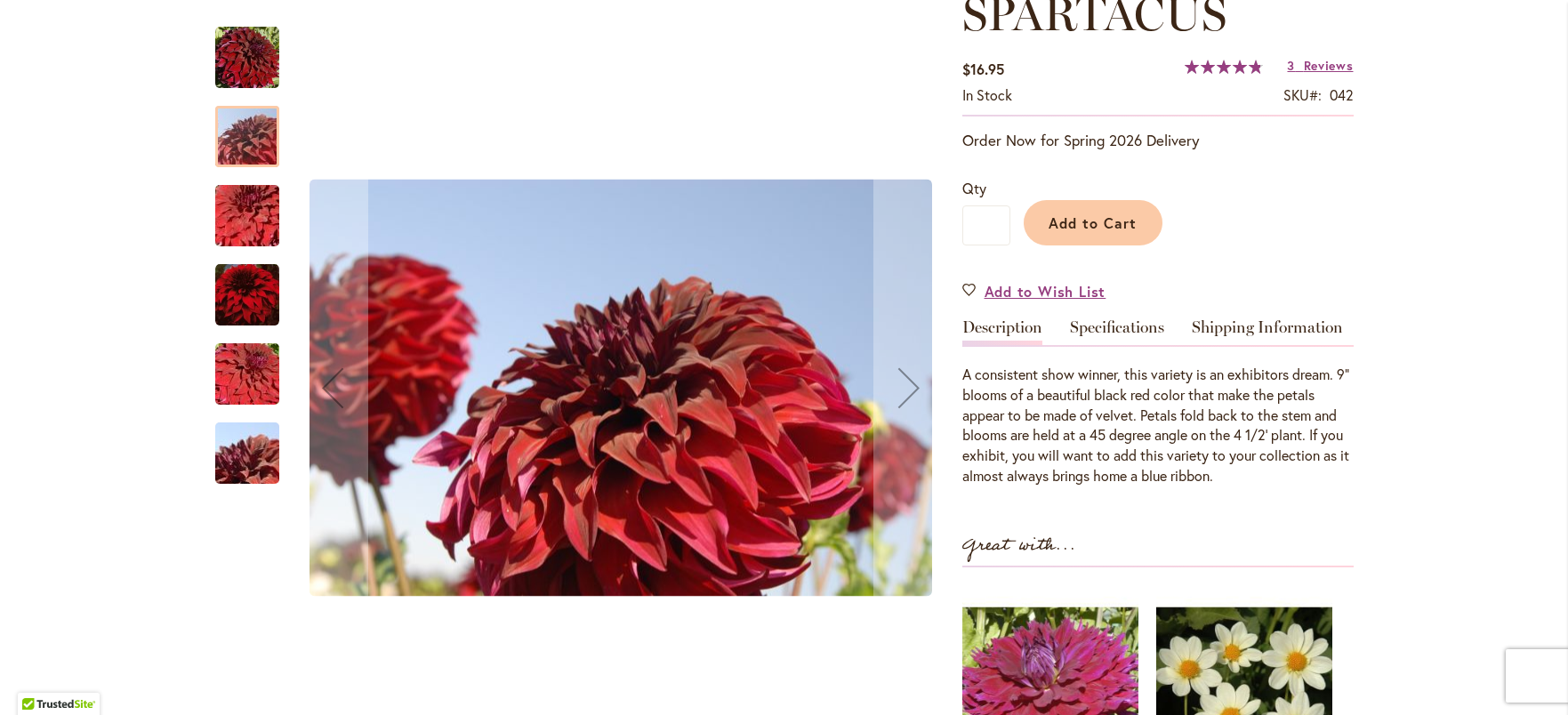
click at [251, 185] on img "Spartacus" at bounding box center [247, 216] width 128 height 86
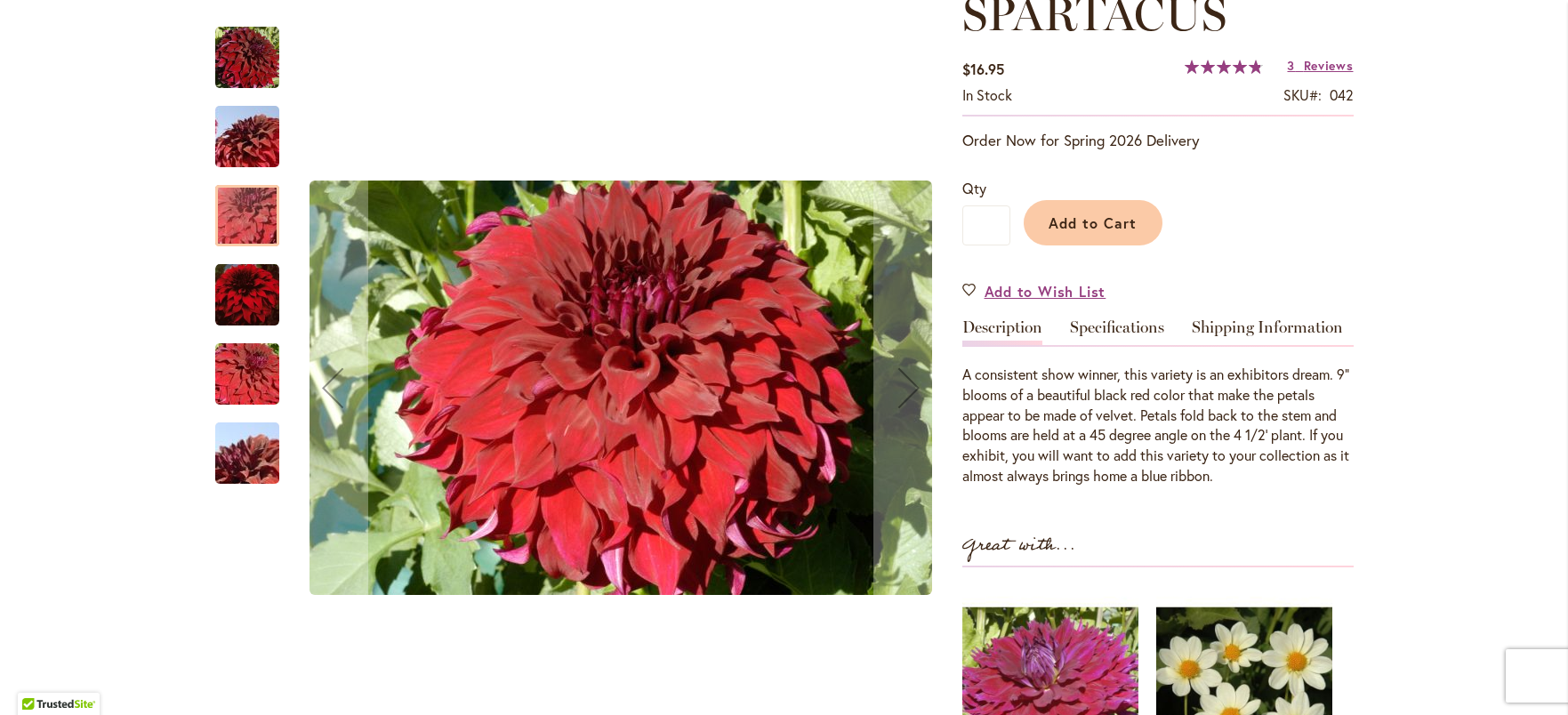
click at [255, 290] on img "Spartacus" at bounding box center [247, 294] width 64 height 65
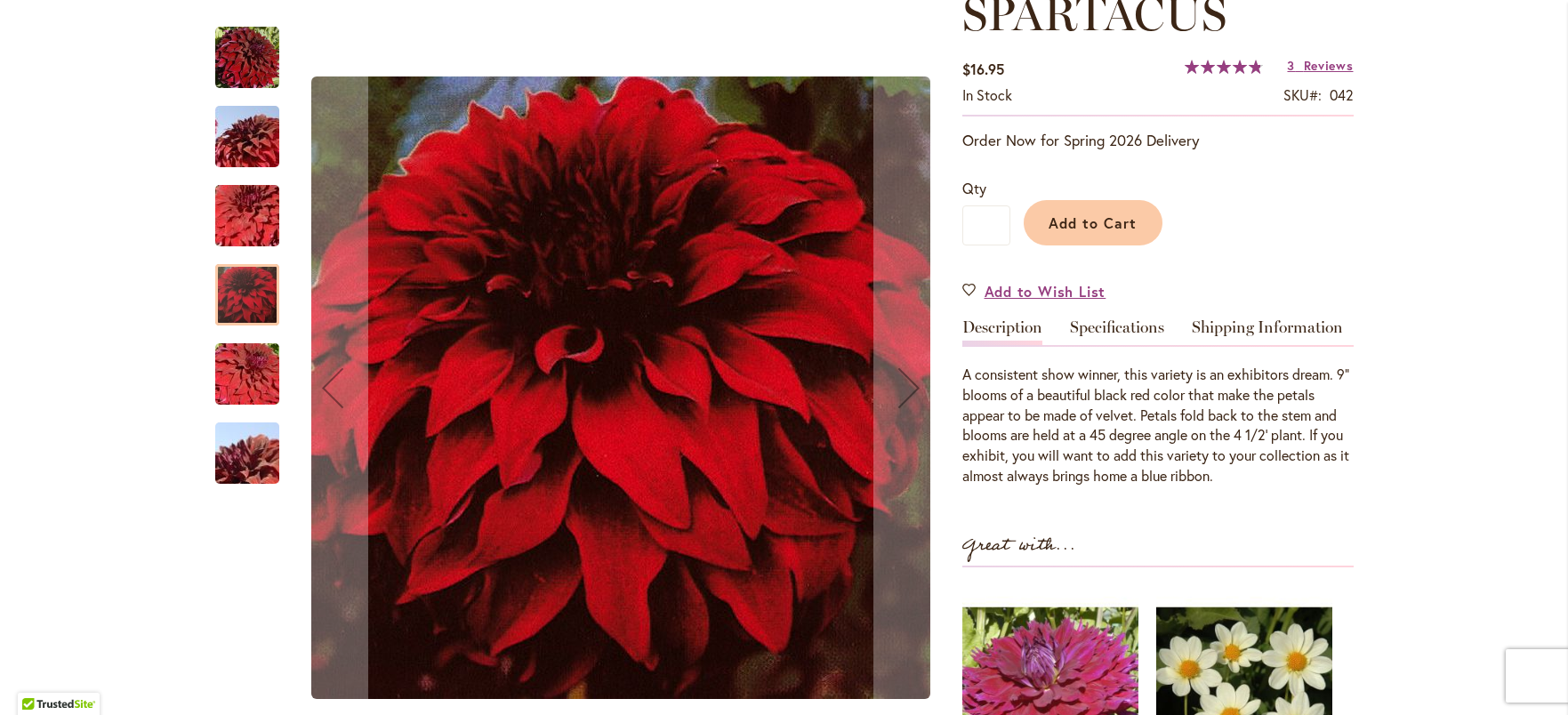
click at [258, 363] on img "Spartacus" at bounding box center [247, 375] width 128 height 86
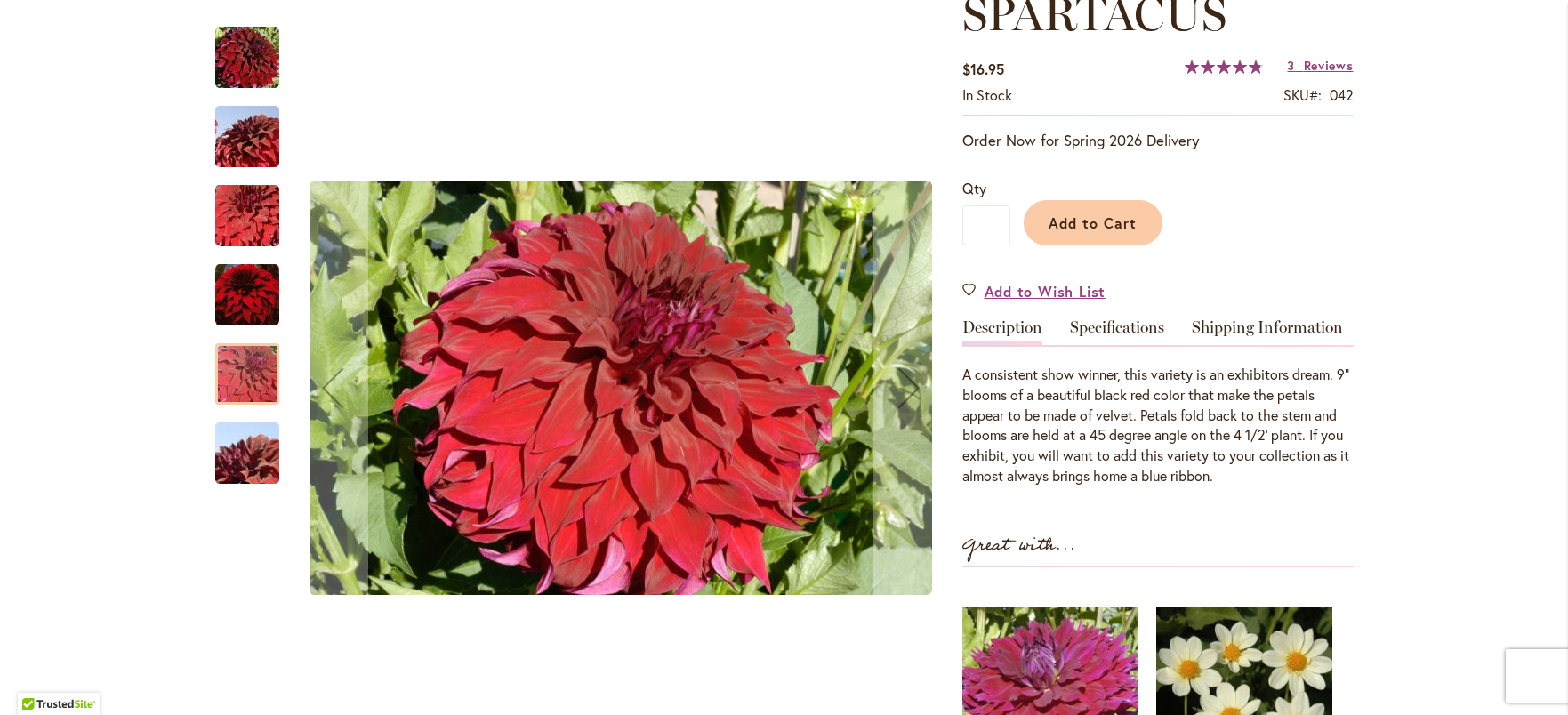
click at [256, 463] on img "Spartacus" at bounding box center [247, 453] width 128 height 86
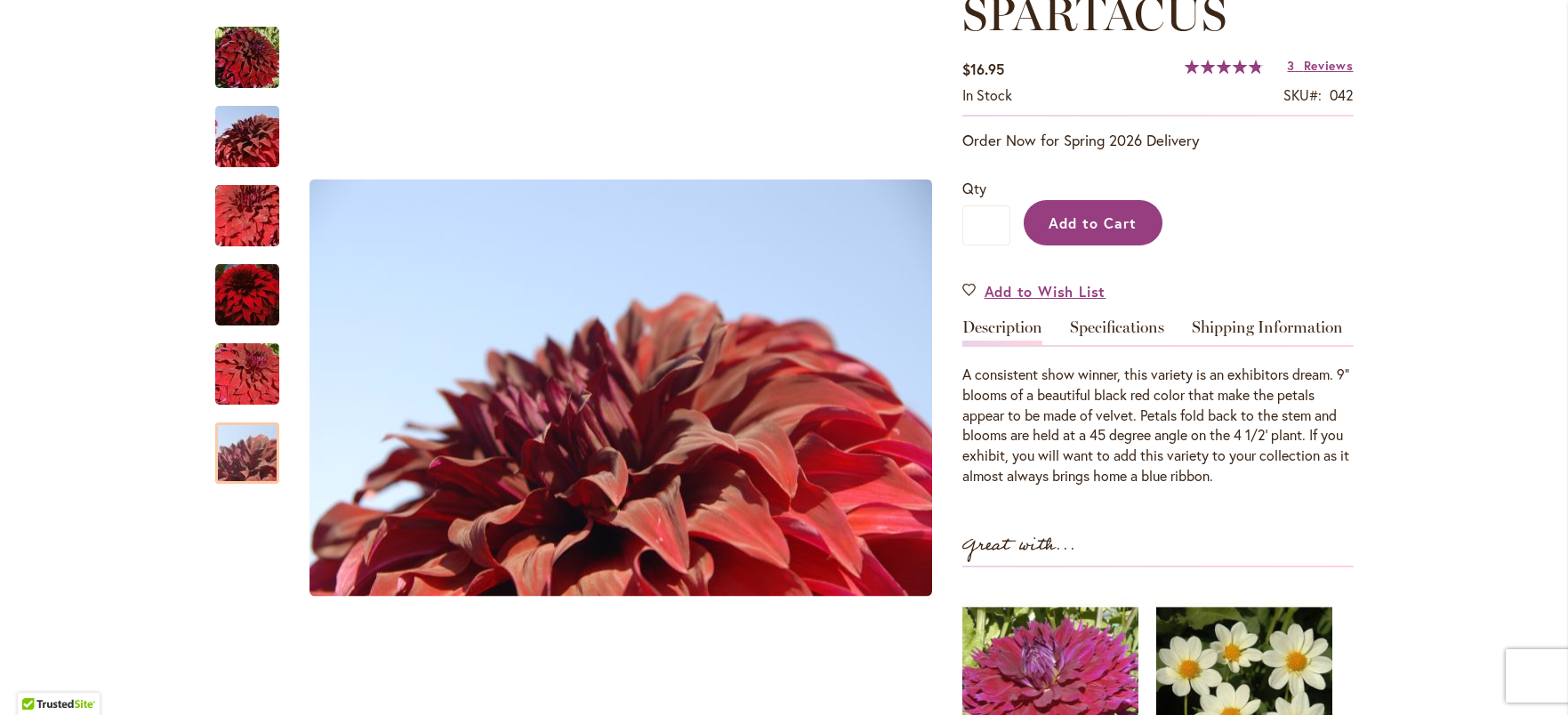
click at [1117, 214] on span "Add to Cart" at bounding box center [1093, 223] width 88 height 19
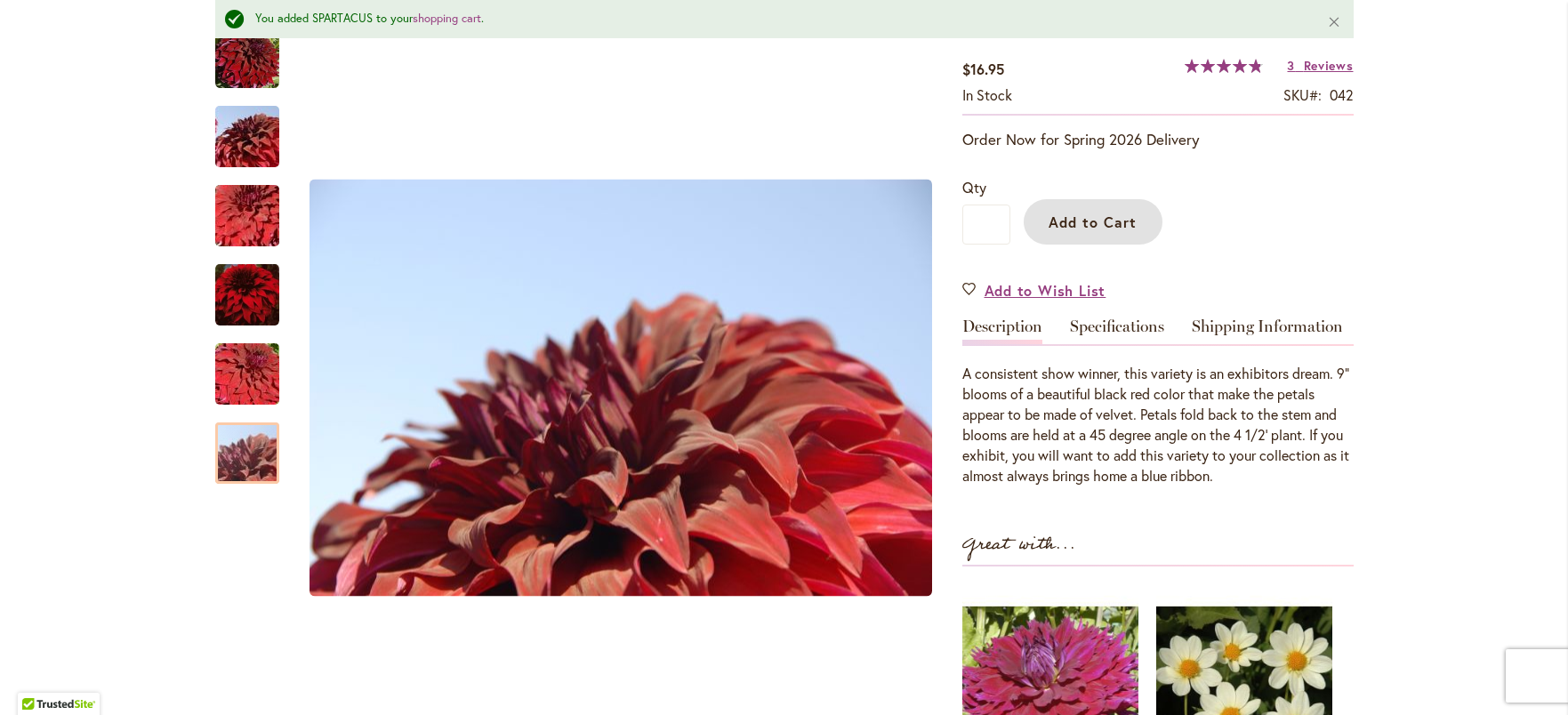
scroll to position [0, 0]
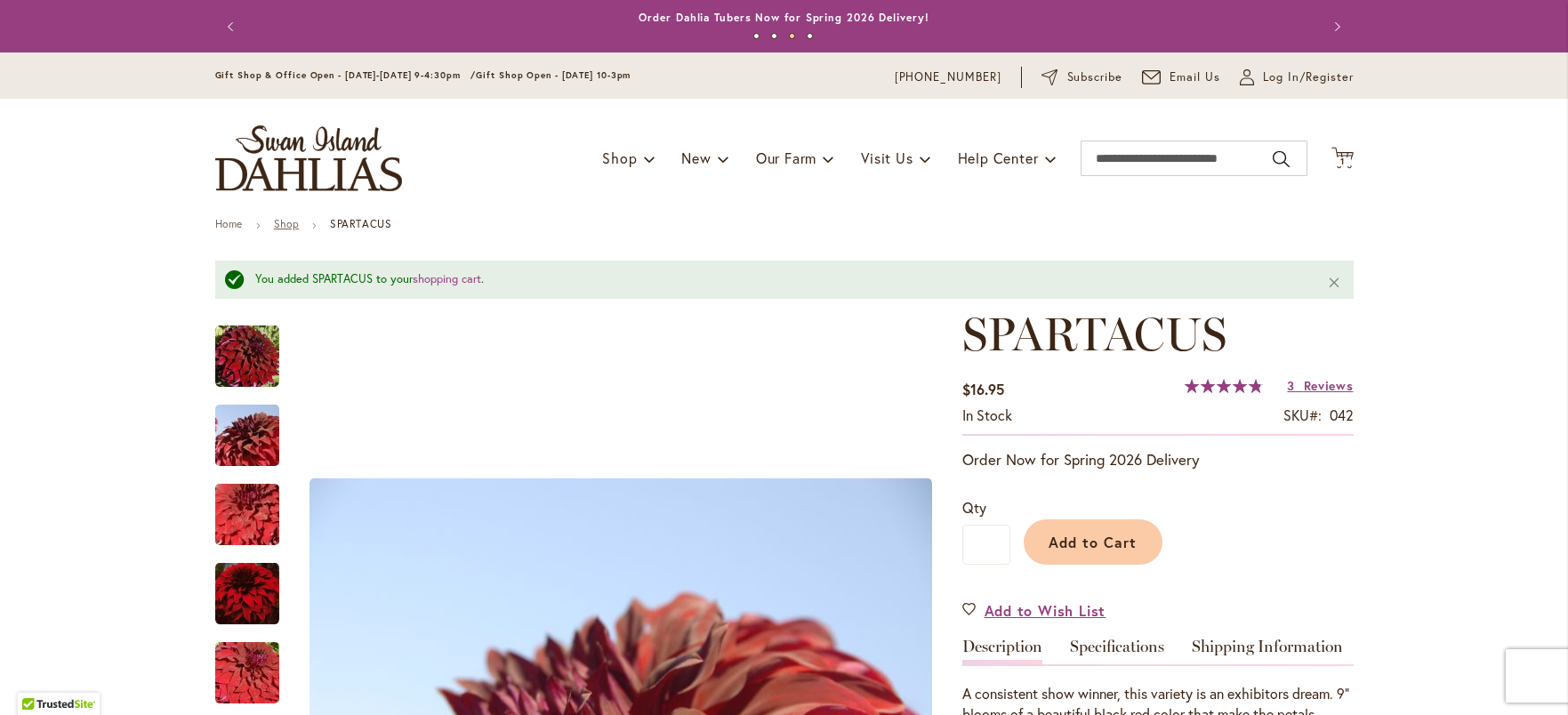
click at [280, 222] on link "Shop" at bounding box center [286, 223] width 25 height 13
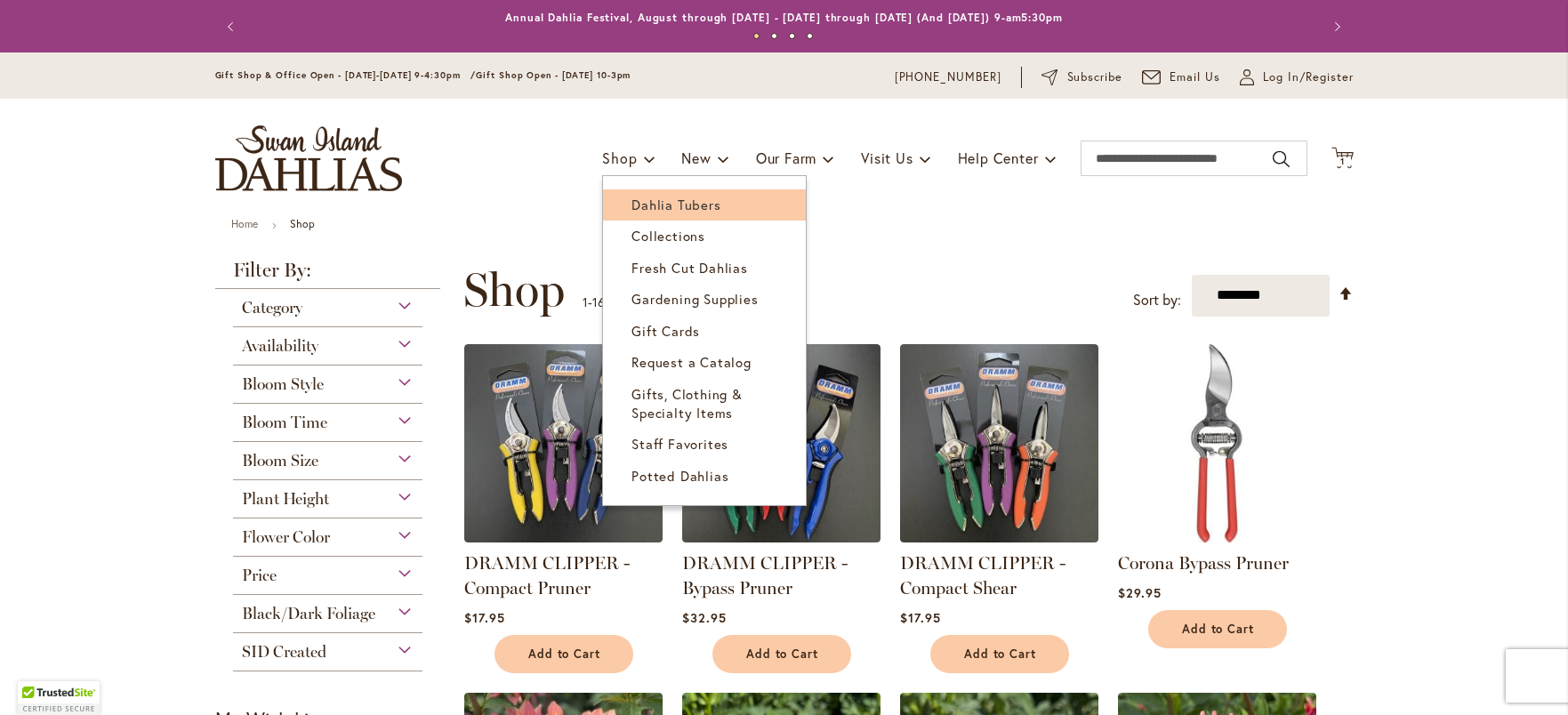
click at [652, 200] on span "Dahlia Tubers" at bounding box center [675, 205] width 88 height 18
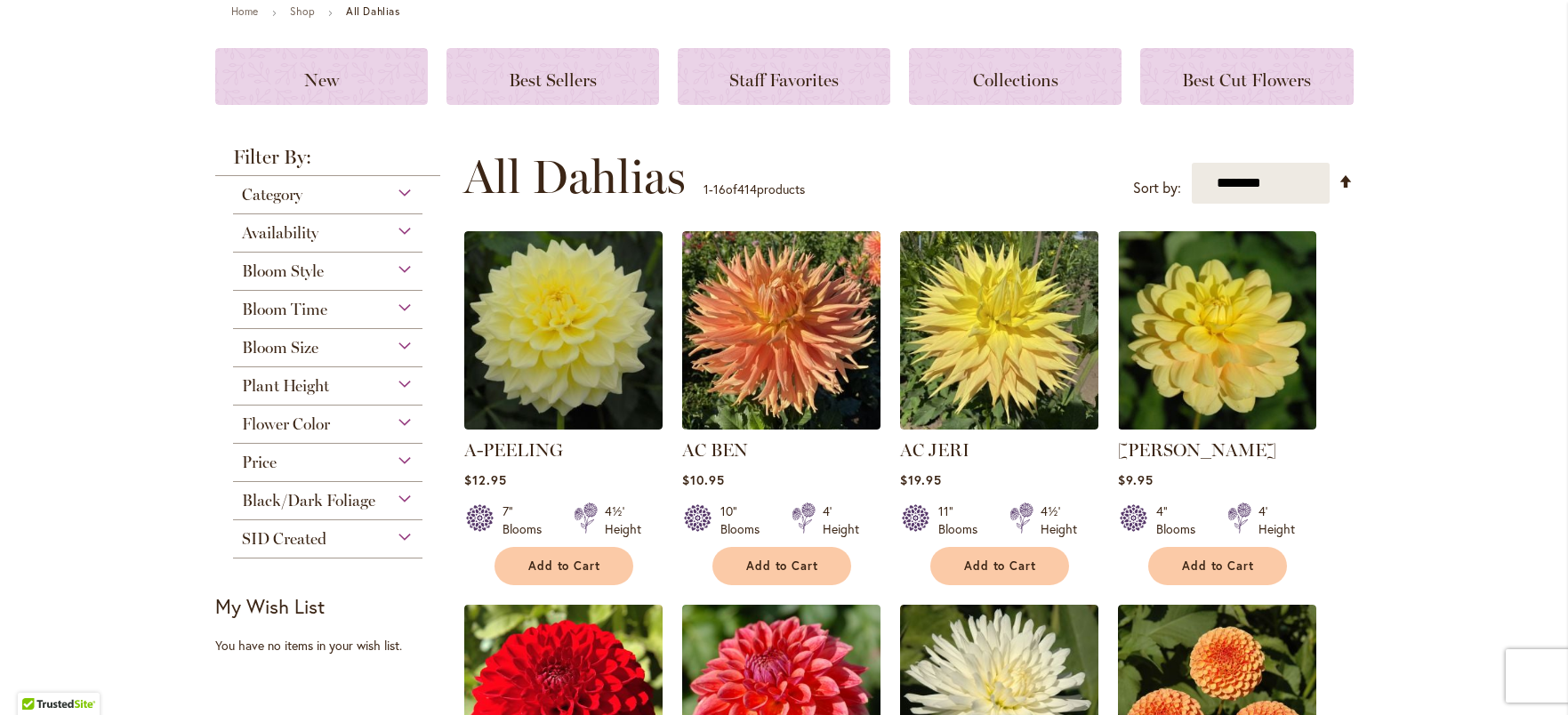
scroll to position [228, 0]
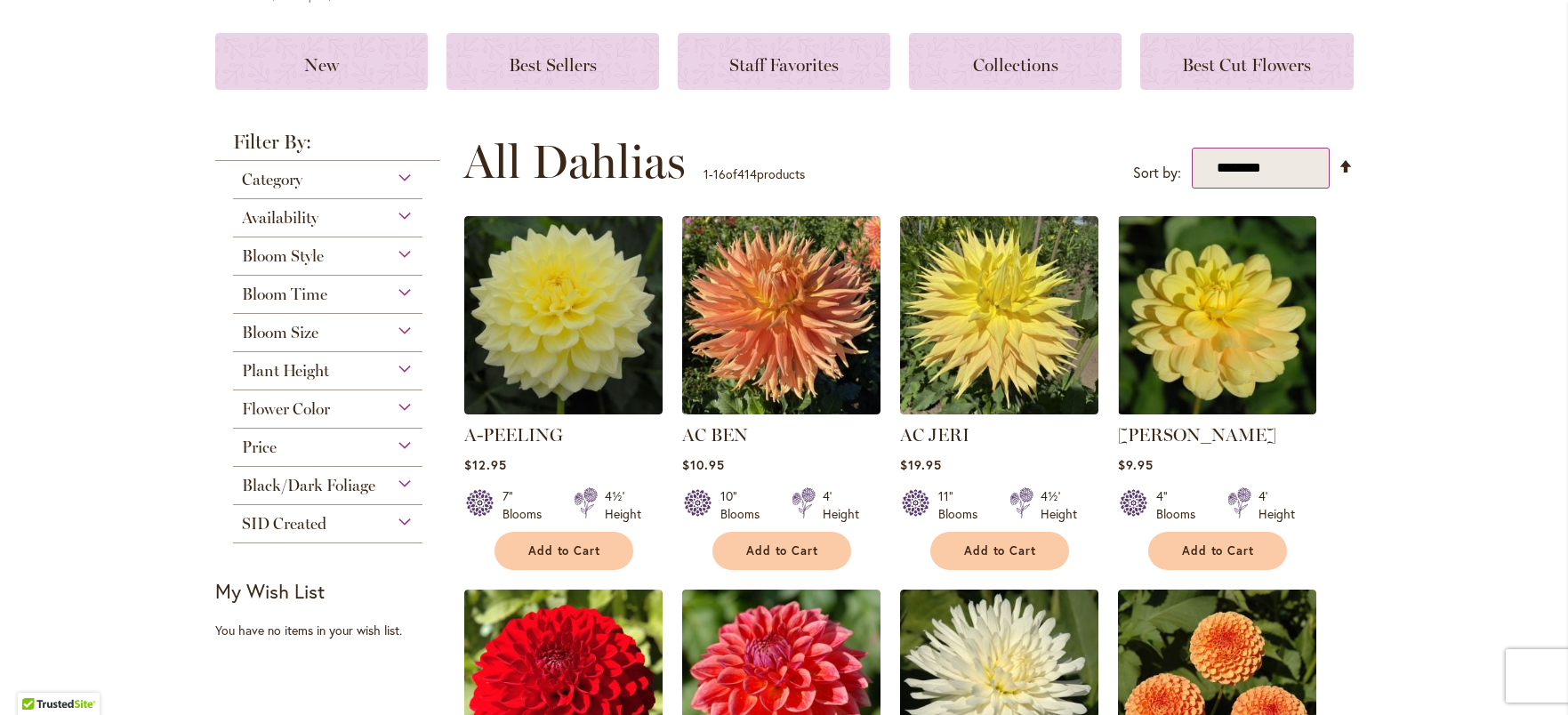
click at [1288, 170] on select "**********" at bounding box center [1261, 168] width 138 height 42
click at [393, 483] on div "Black/Dark Foliage" at bounding box center [327, 481] width 190 height 29
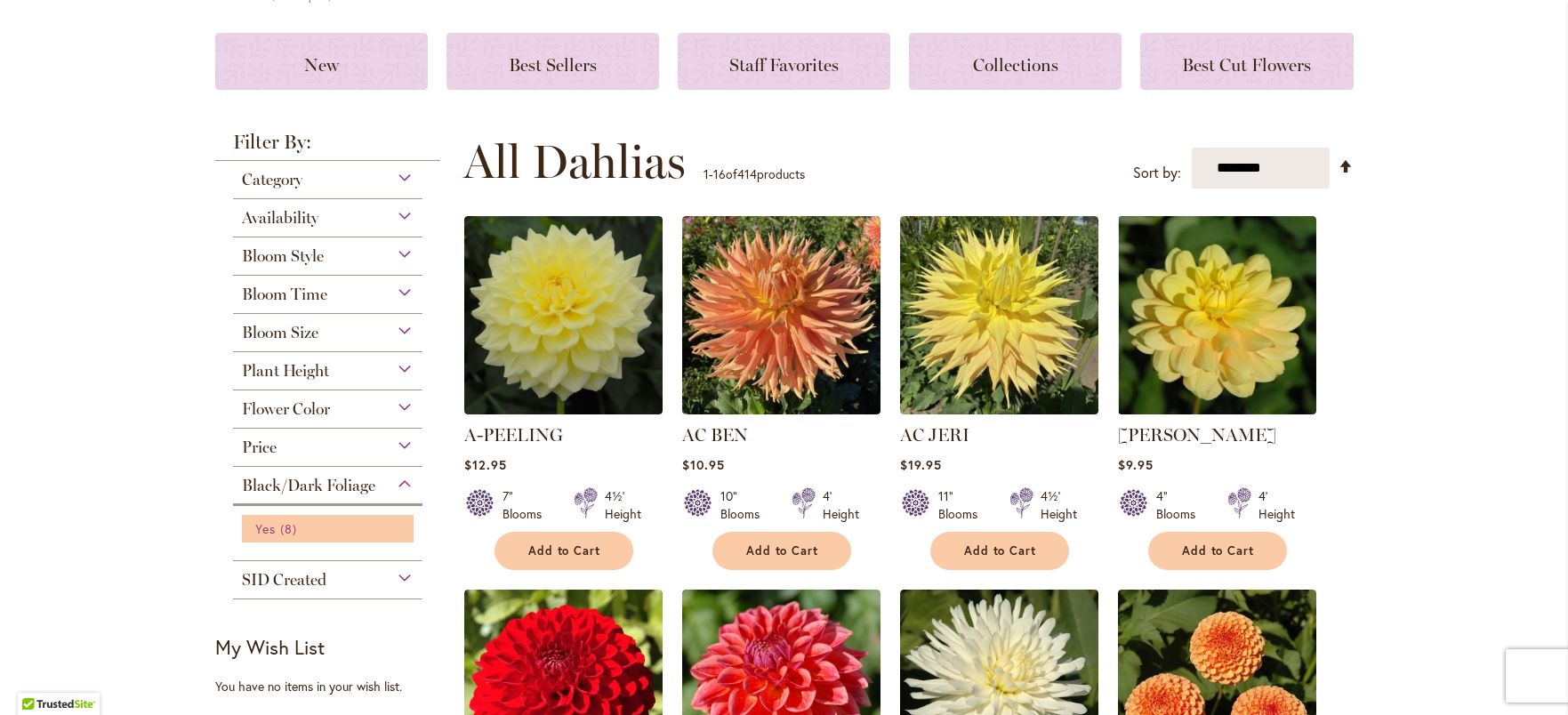
click at [280, 523] on span "8 items" at bounding box center [290, 528] width 21 height 19
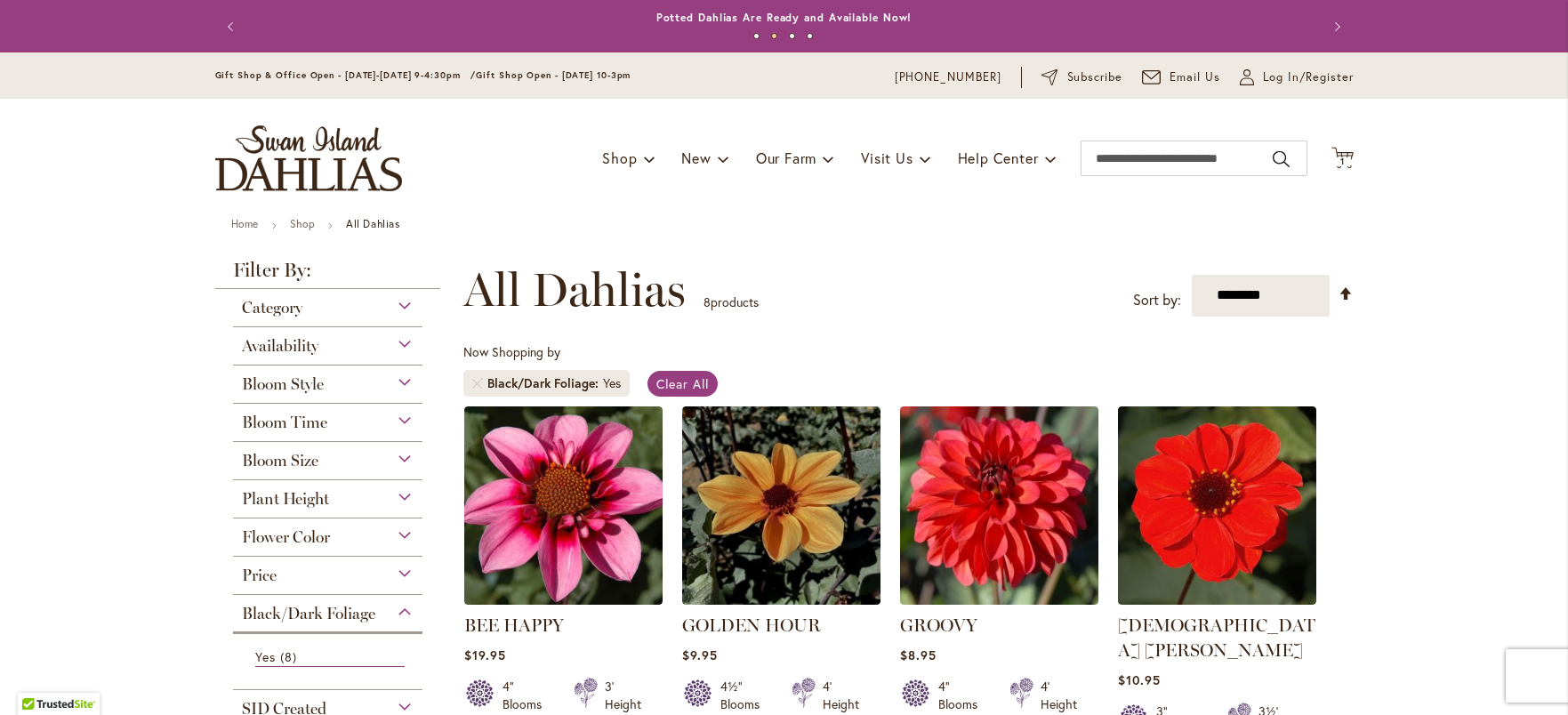
click at [394, 612] on div "Black/Dark Foliage" at bounding box center [327, 609] width 190 height 29
click at [662, 383] on span "Clear All" at bounding box center [682, 384] width 53 height 17
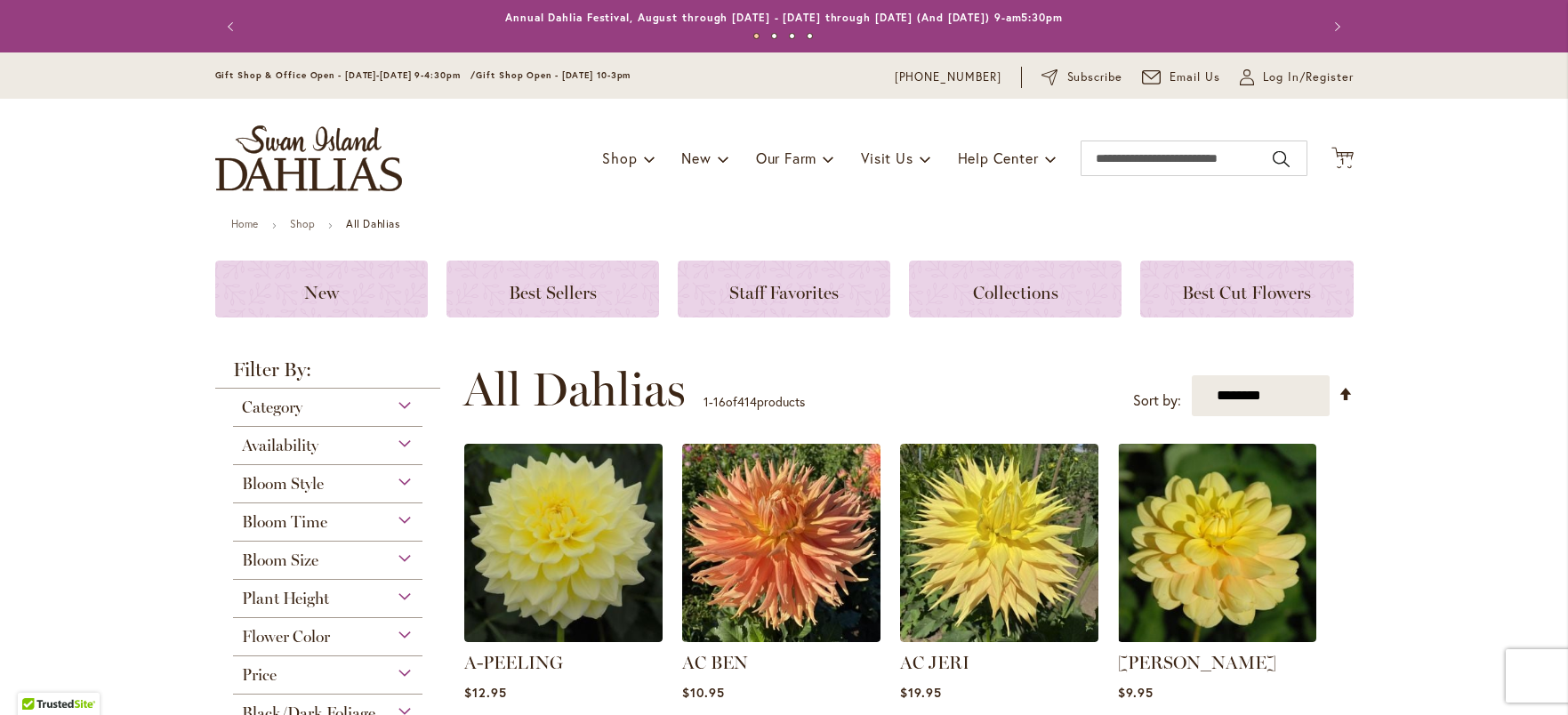
click at [403, 559] on div "Bloom Size" at bounding box center [327, 556] width 190 height 29
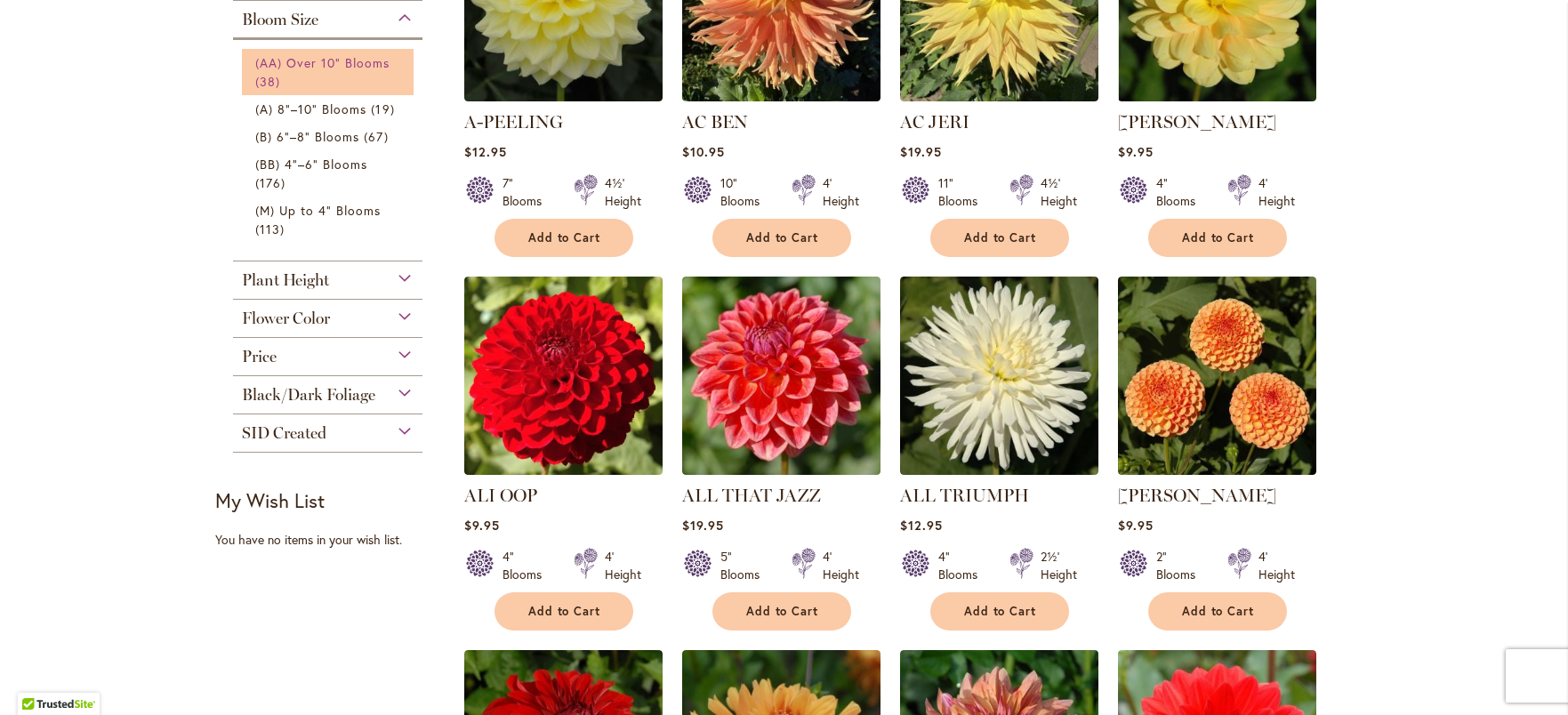
click at [347, 72] on link "(AA) Over 10" Blooms 38 items" at bounding box center [330, 73] width 150 height 38
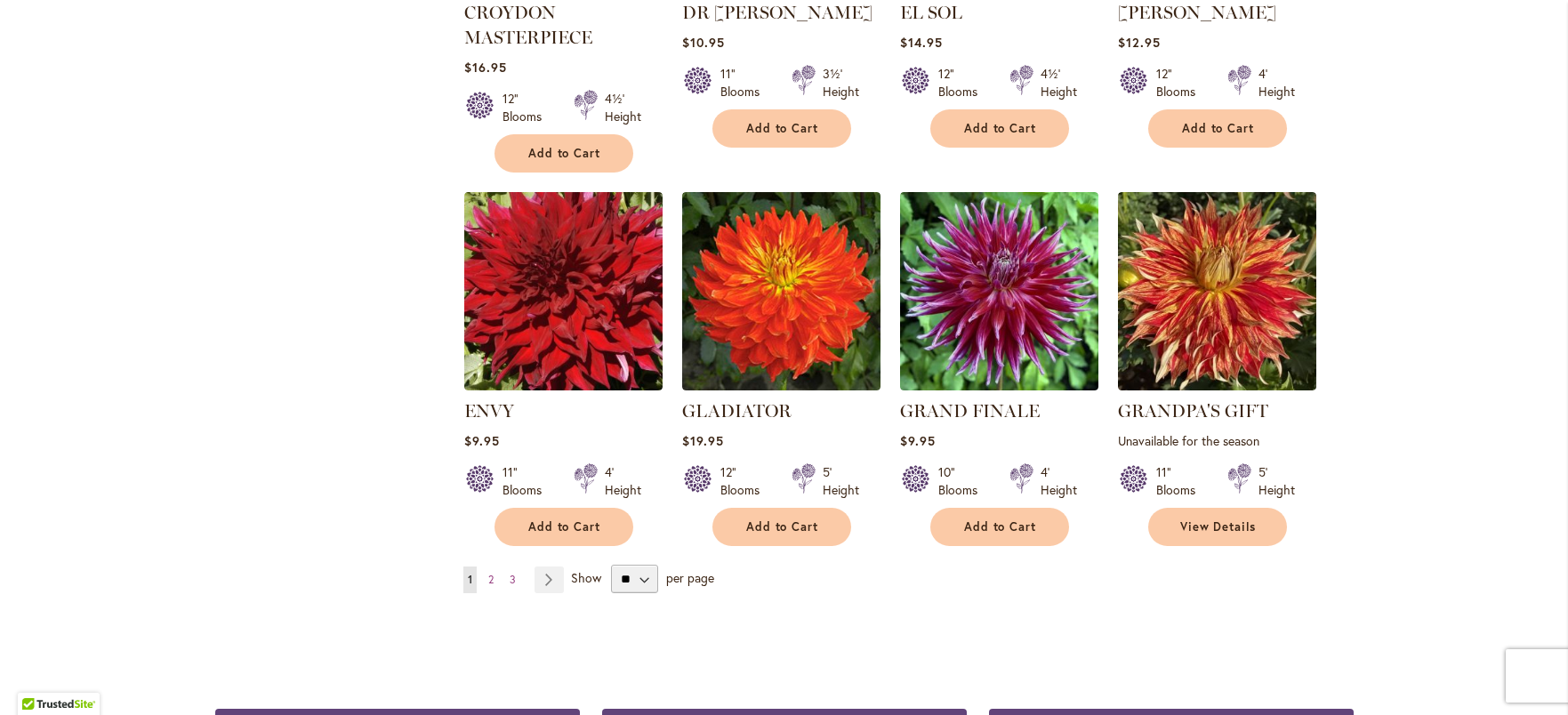
scroll to position [1367, 0]
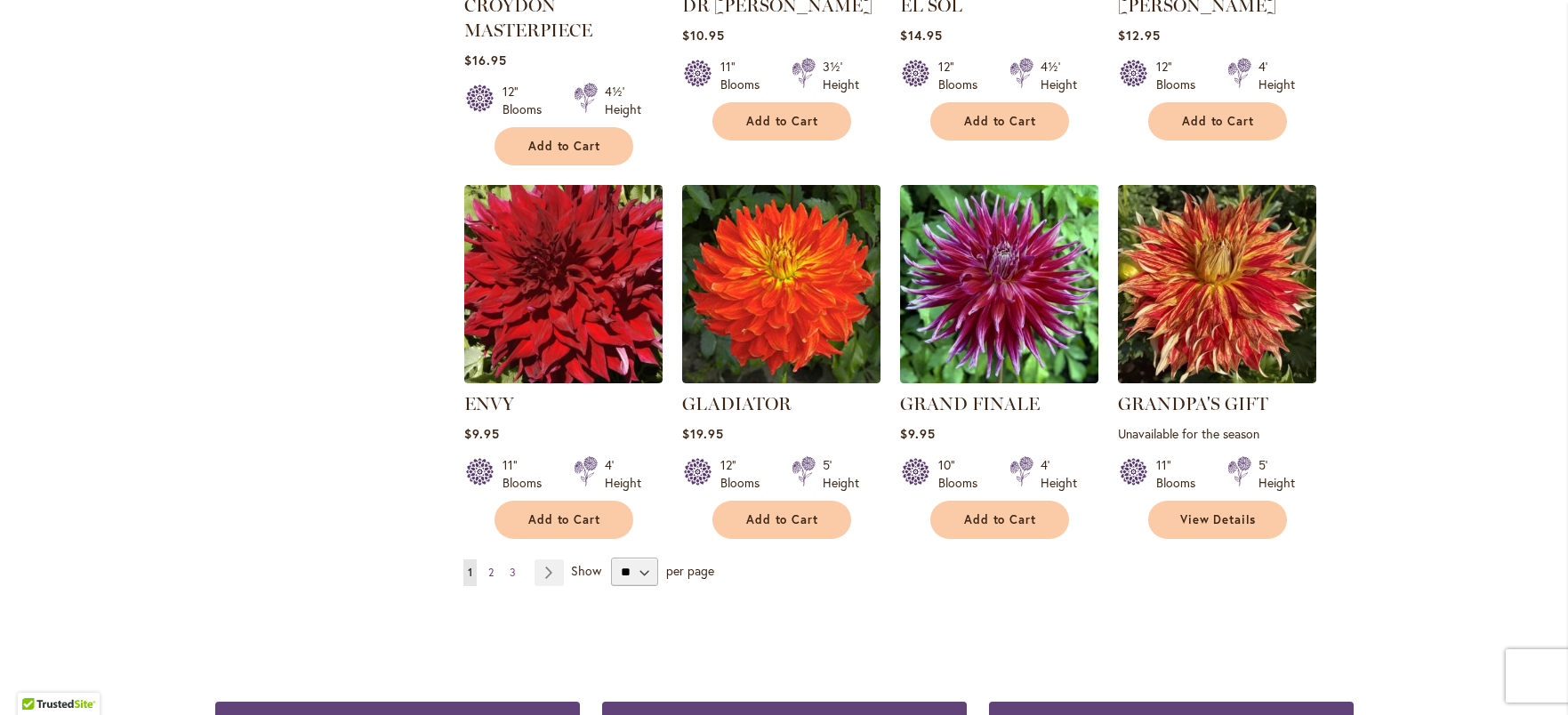
click at [488, 570] on span "2" at bounding box center [490, 572] width 5 height 13
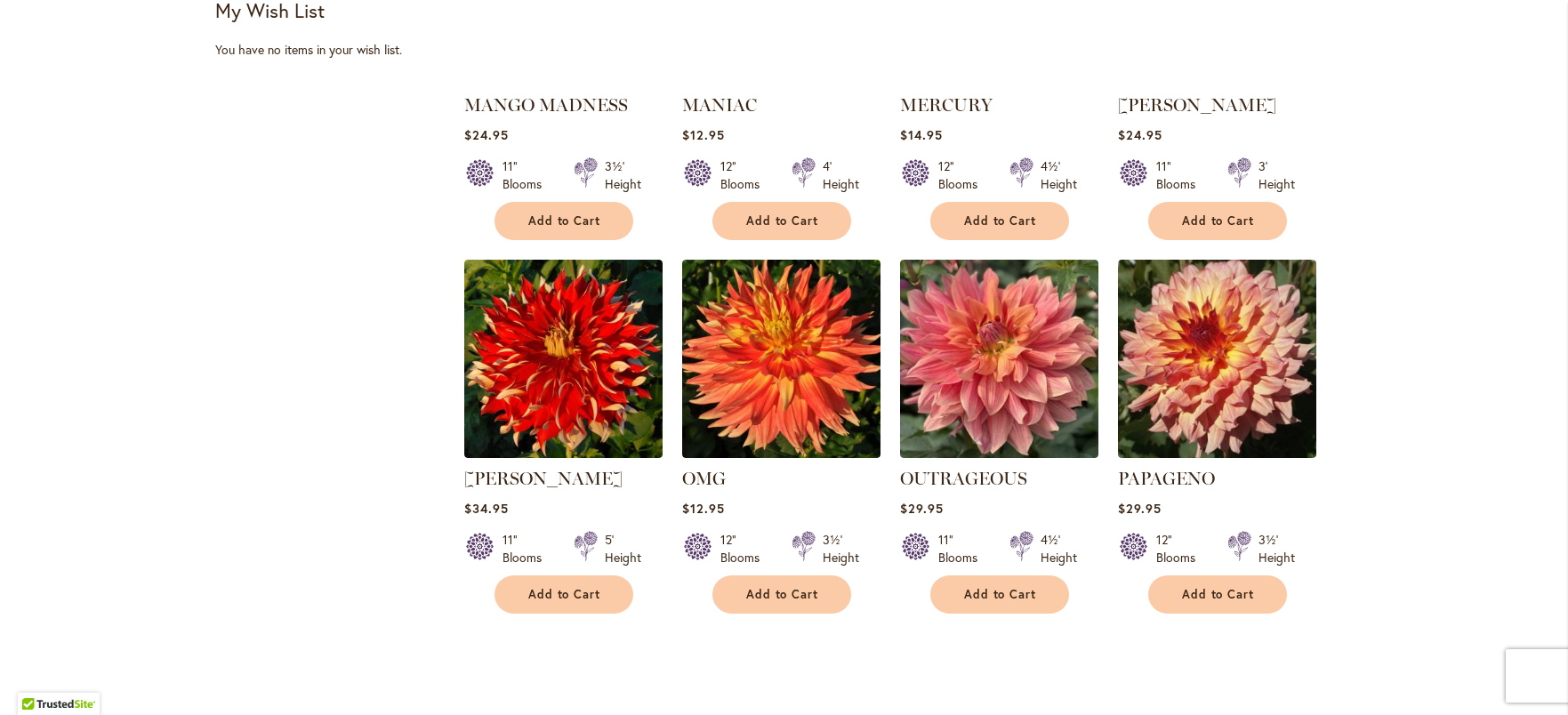
scroll to position [898, 0]
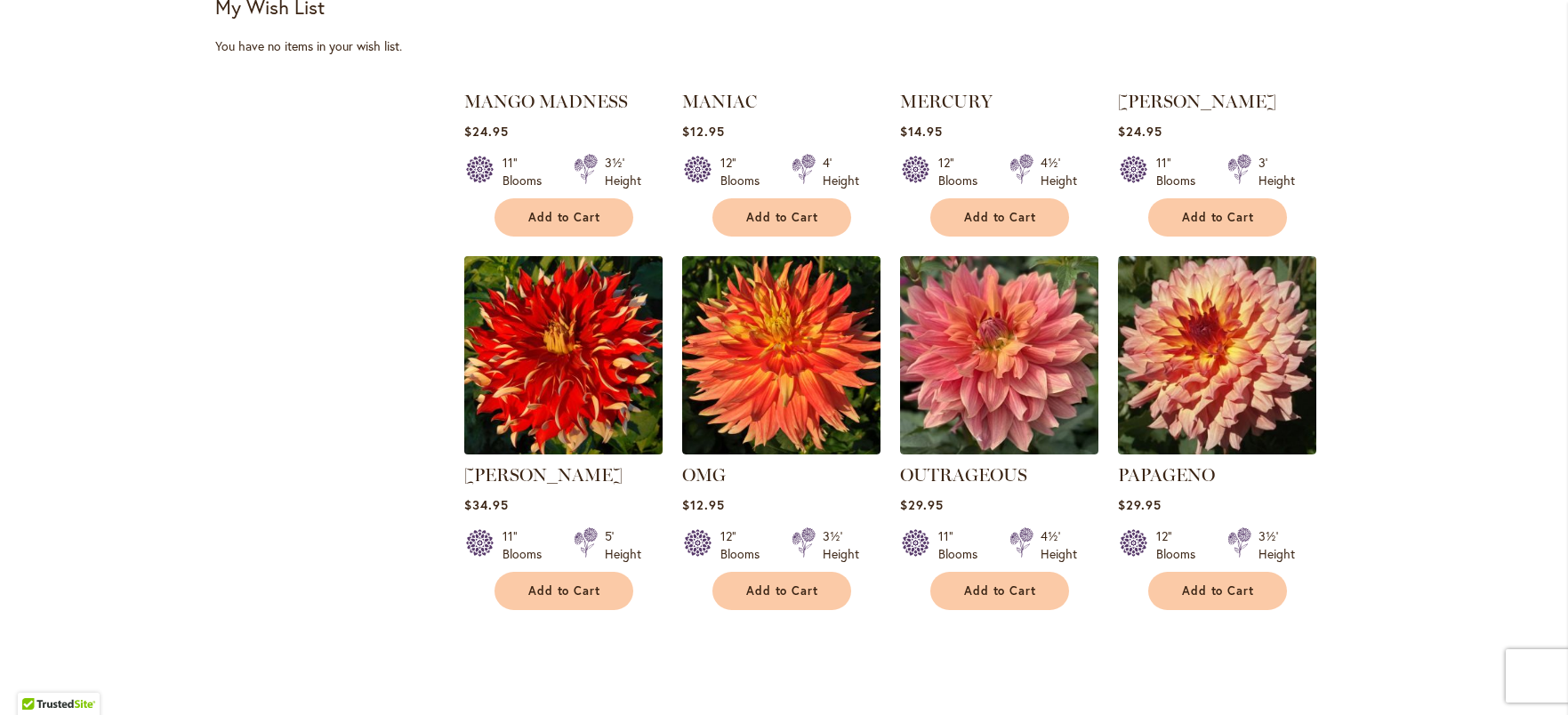
click at [615, 354] on img at bounding box center [563, 354] width 208 height 208
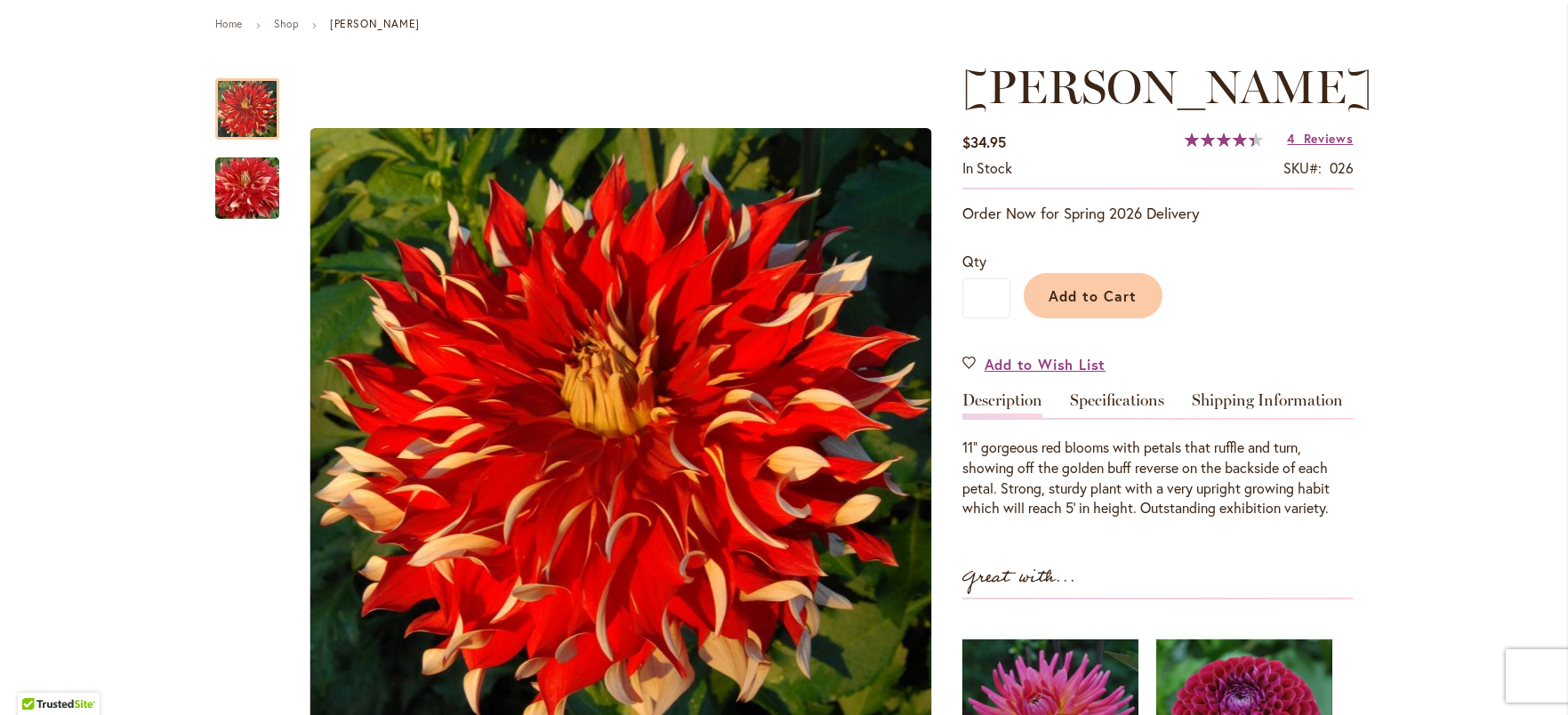
scroll to position [205, 0]
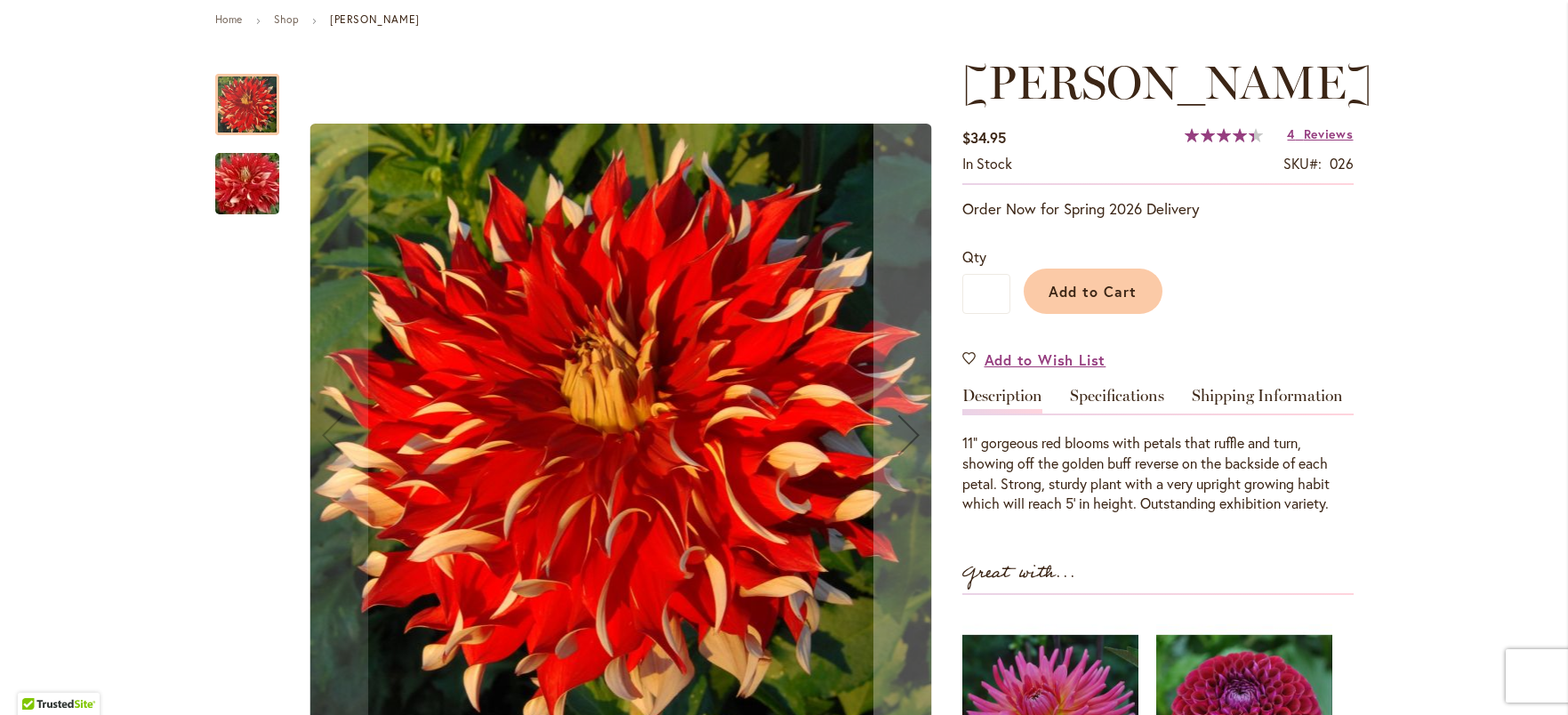
click at [255, 195] on img "Nick Sr" at bounding box center [247, 184] width 128 height 86
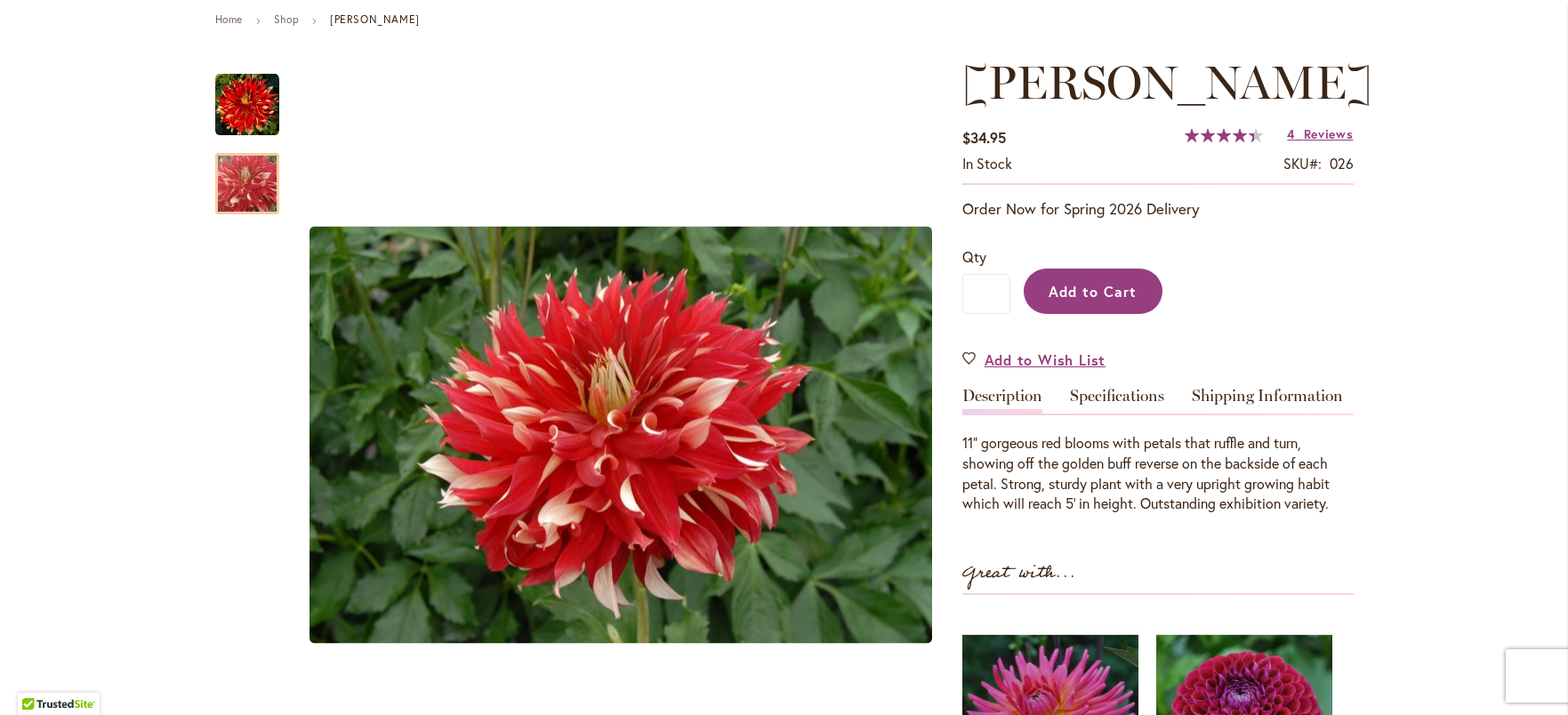
click at [1095, 289] on span "Add to Cart" at bounding box center [1093, 291] width 88 height 19
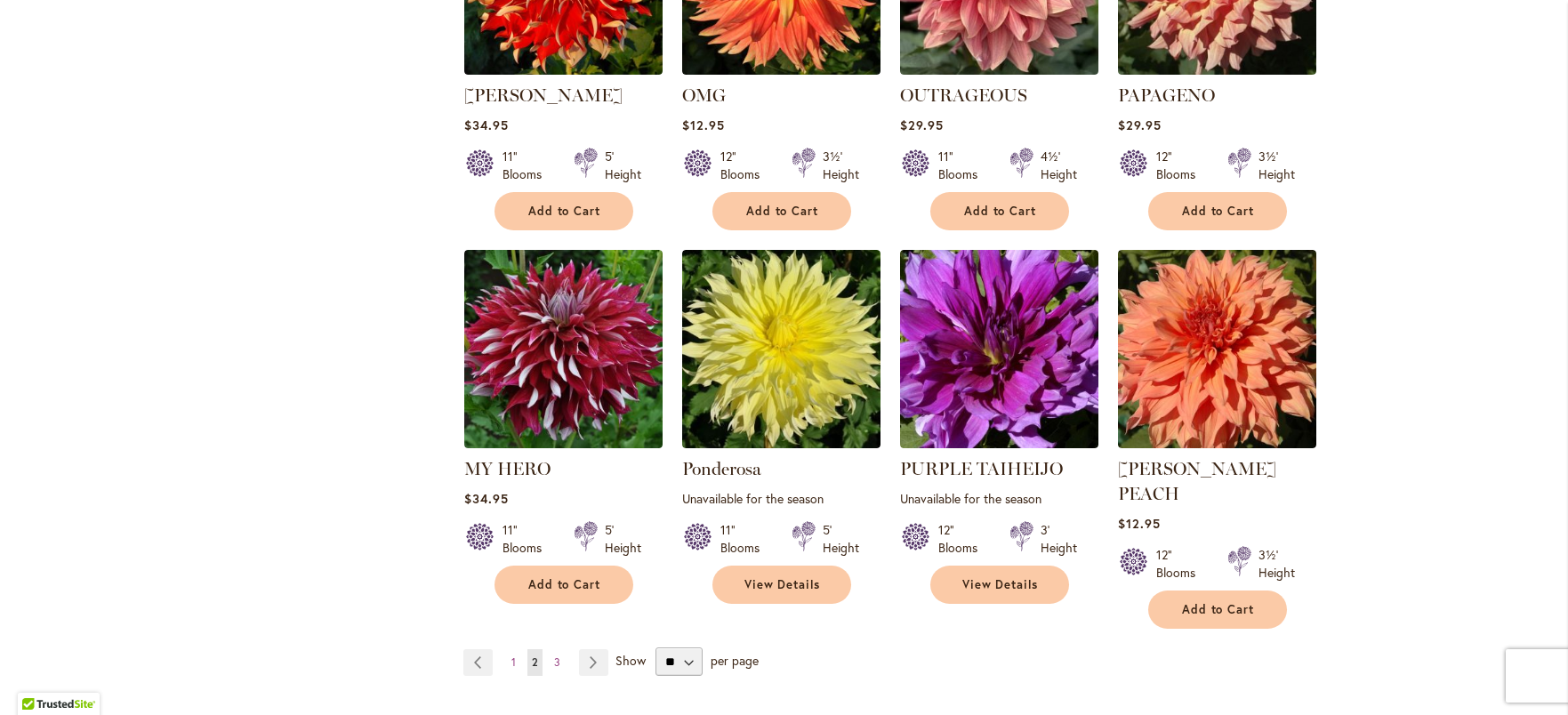
scroll to position [1281, 0]
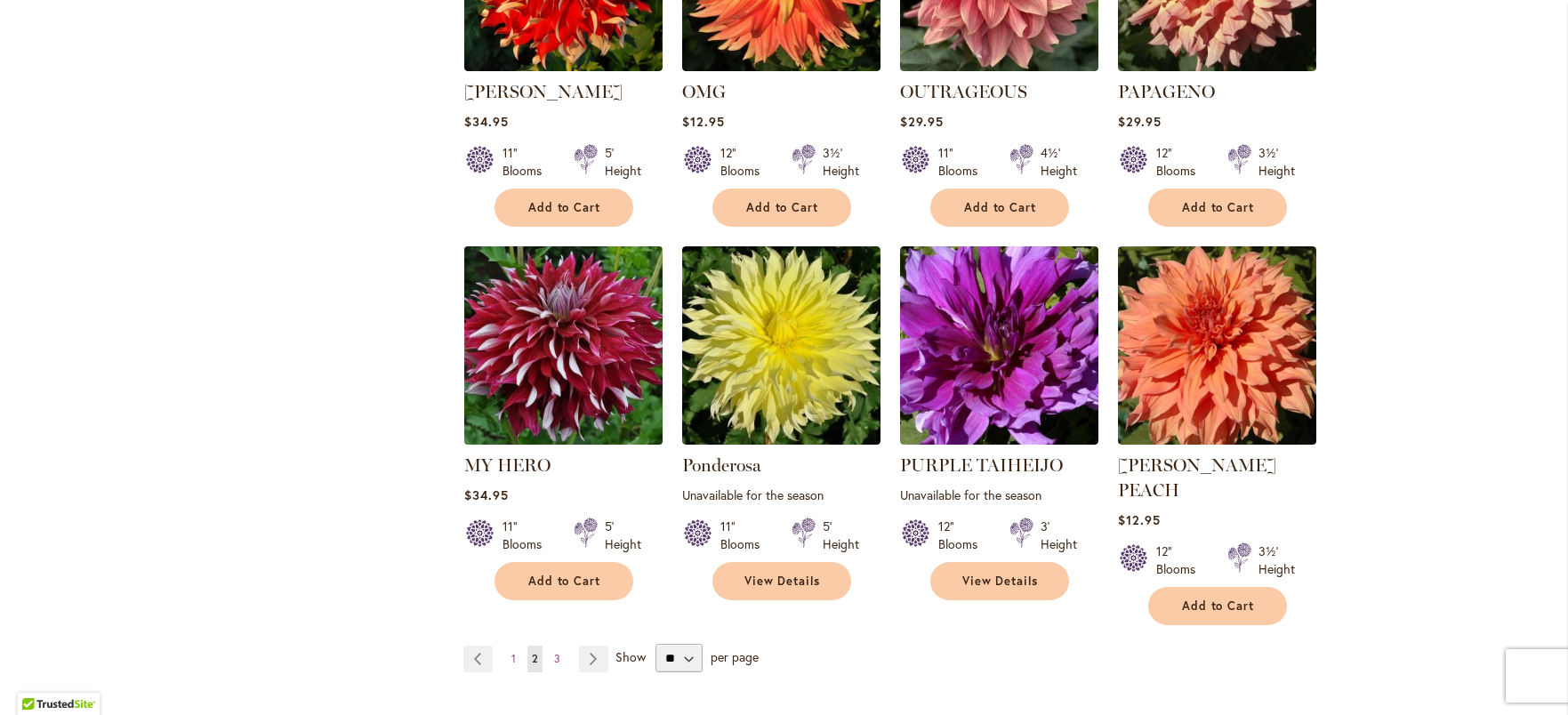
click at [572, 362] on img at bounding box center [563, 344] width 208 height 208
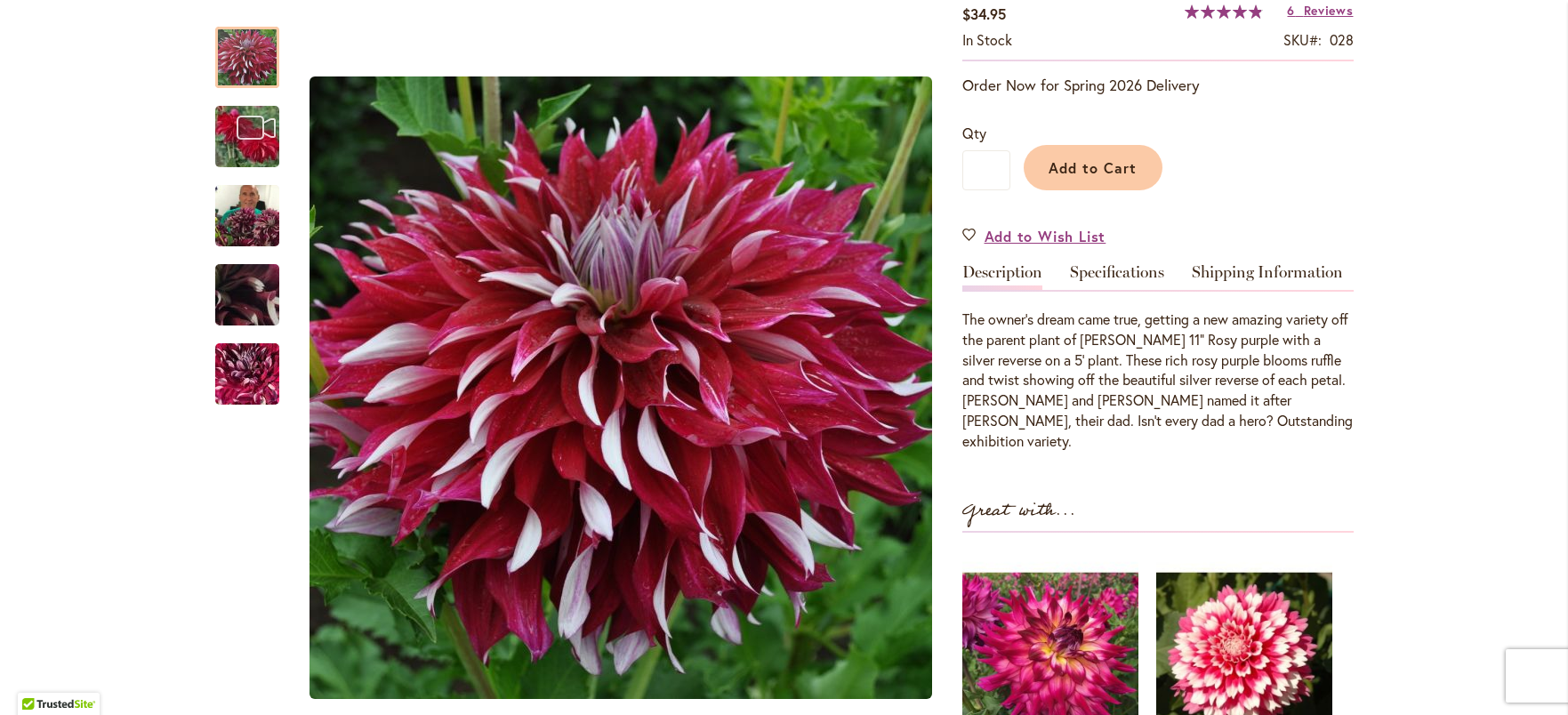
scroll to position [340, 0]
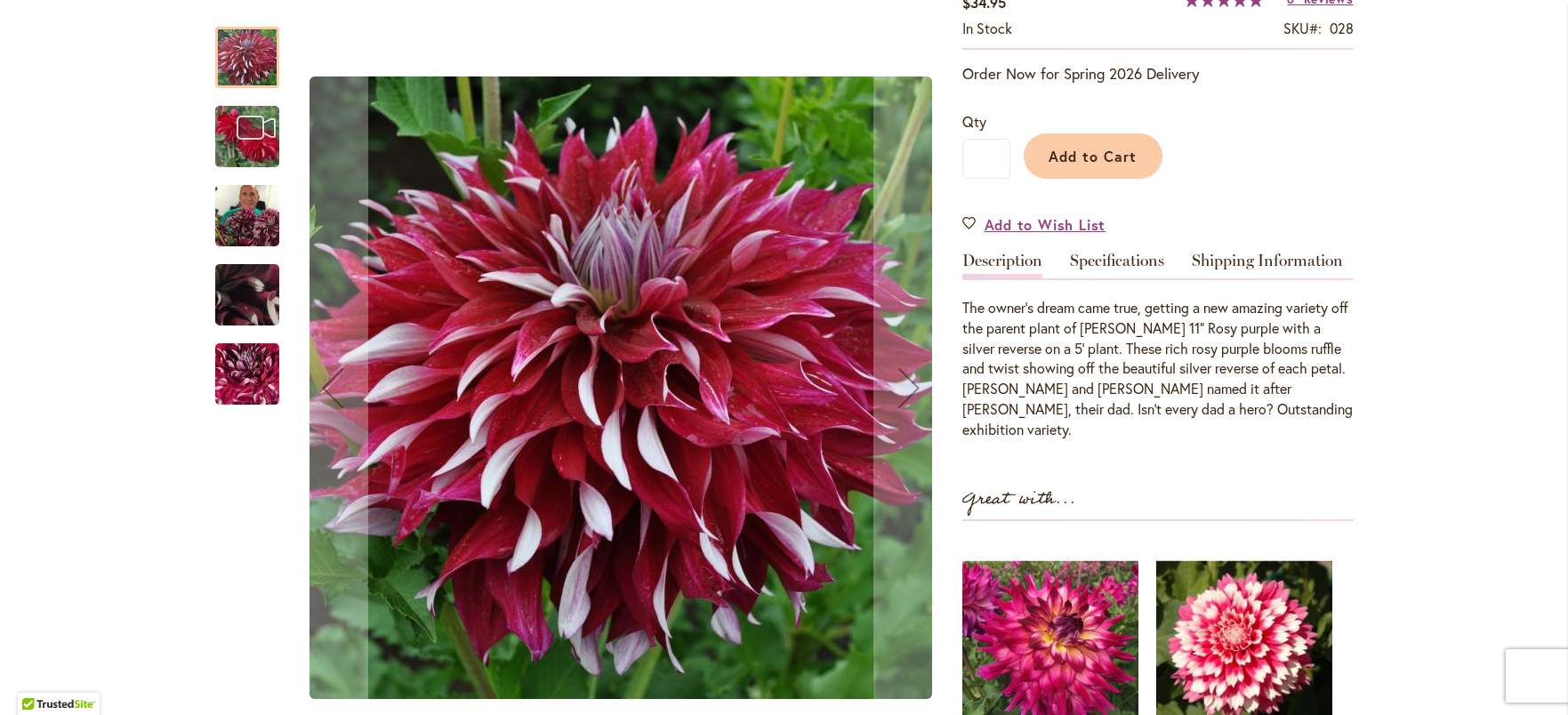
click at [236, 227] on img "My Hero" at bounding box center [247, 216] width 64 height 86
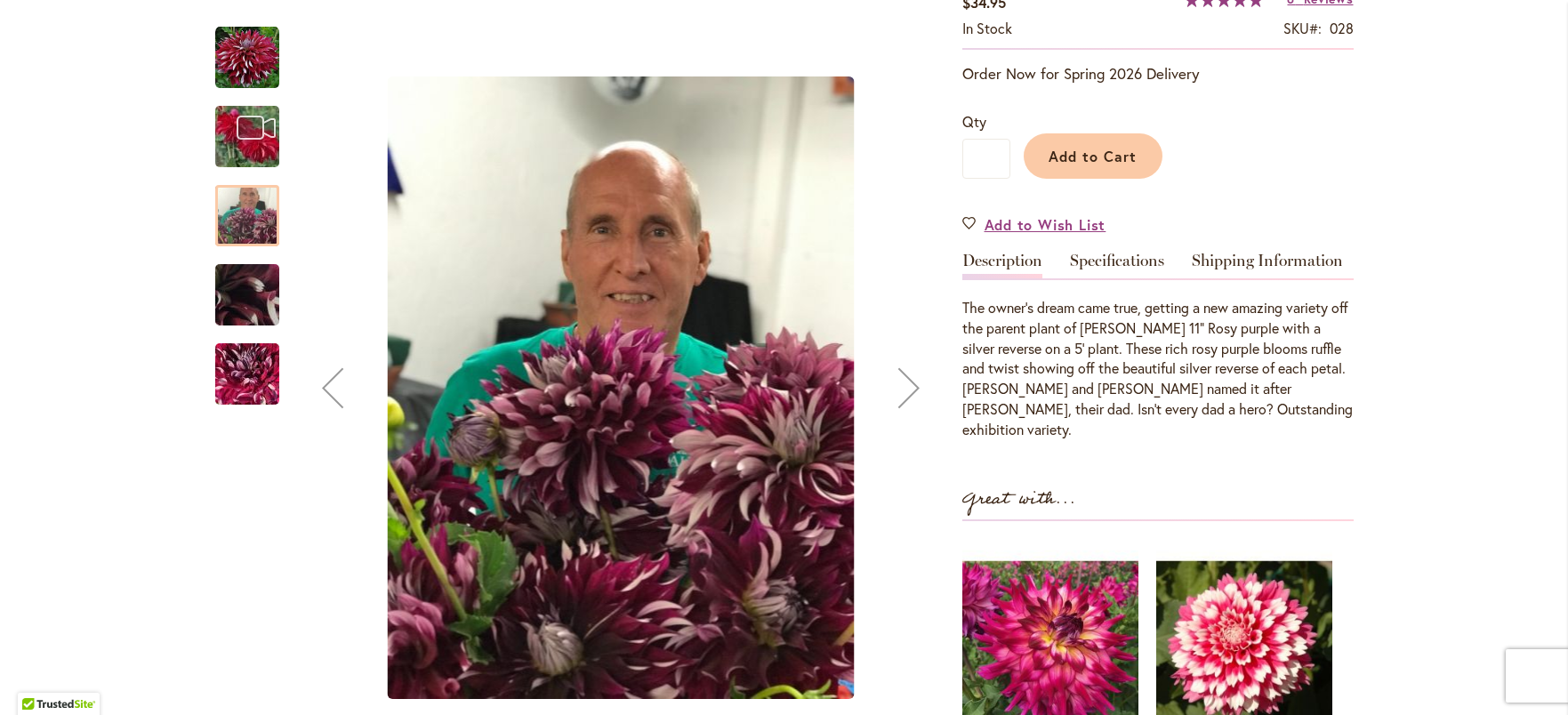
click at [241, 355] on img "My Hero" at bounding box center [247, 374] width 128 height 114
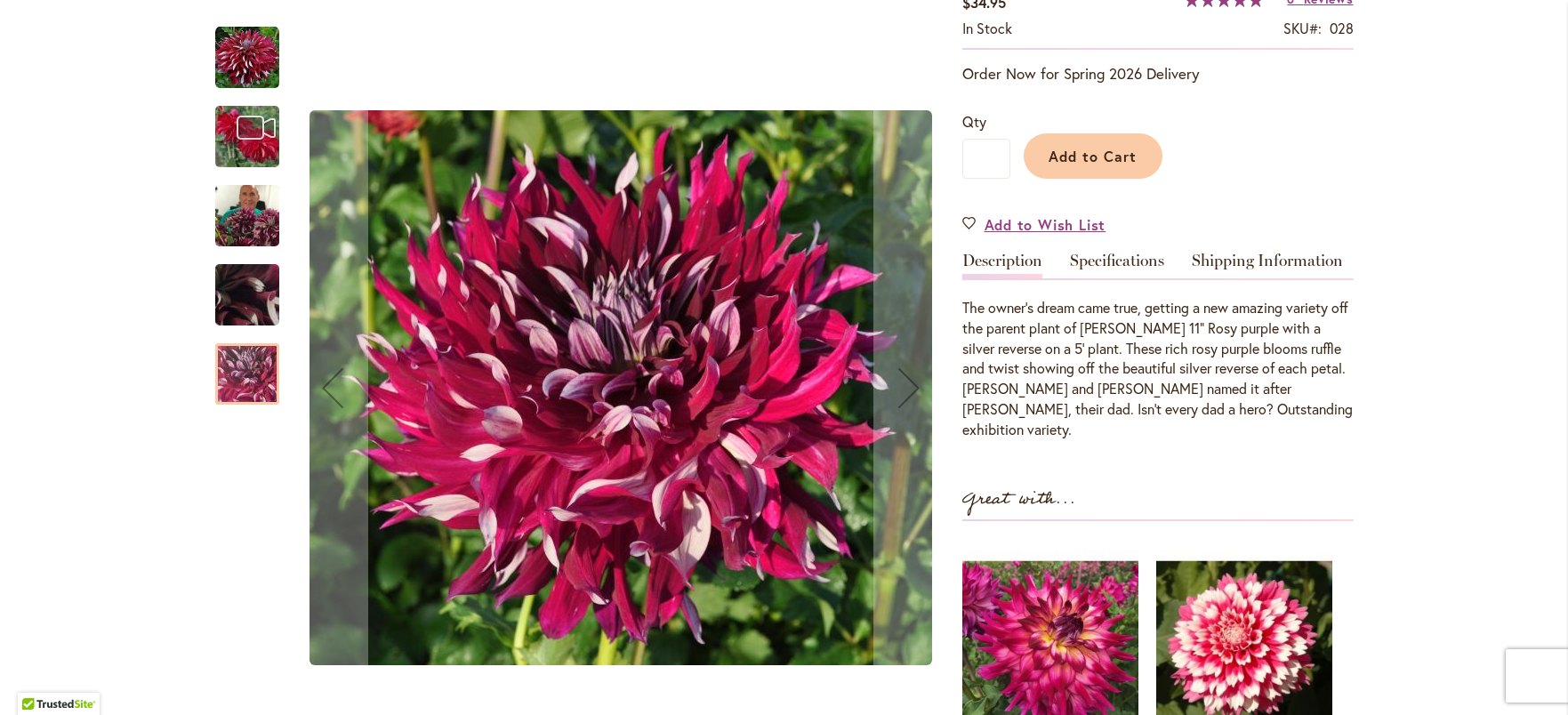
click at [255, 302] on img "My Hero" at bounding box center [247, 295] width 128 height 96
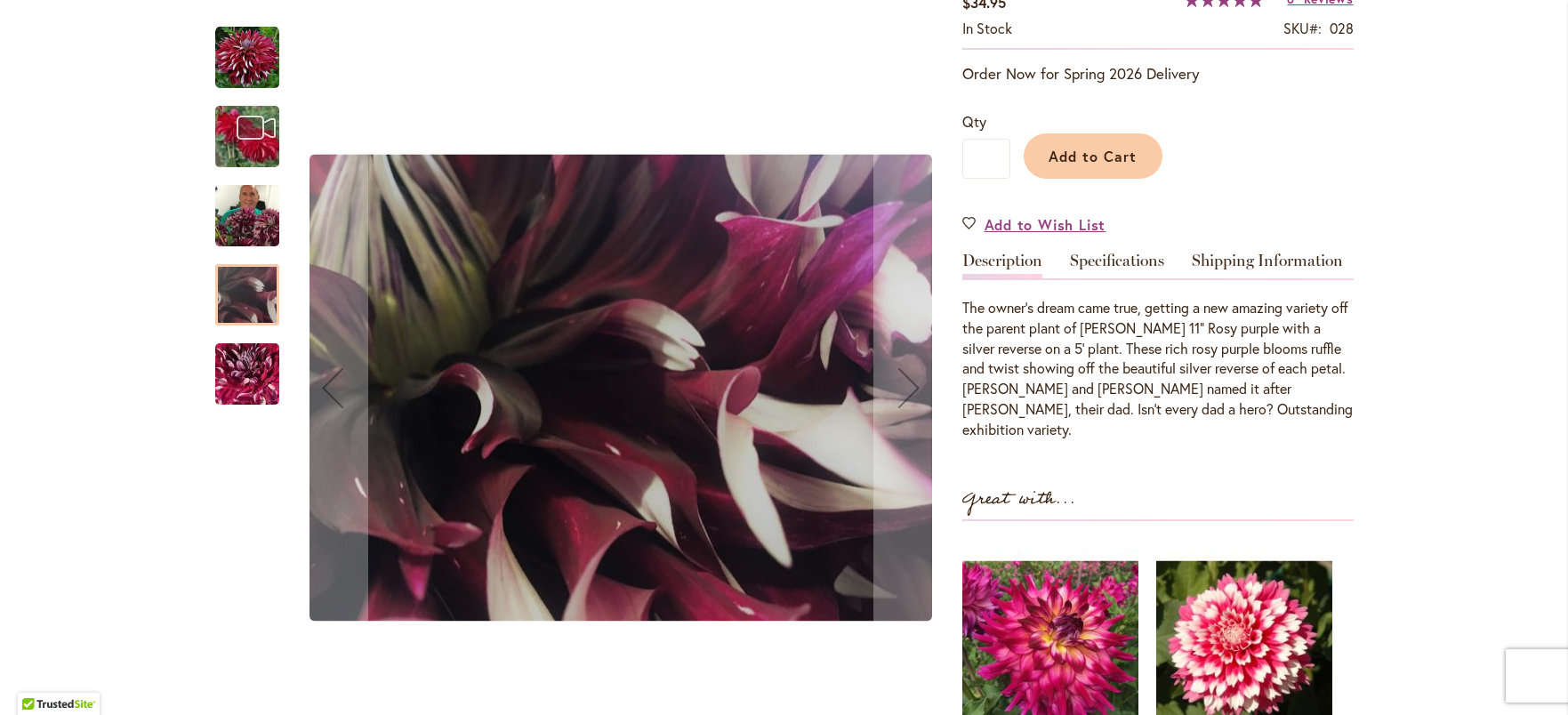
click at [243, 236] on img "My Hero" at bounding box center [247, 216] width 64 height 86
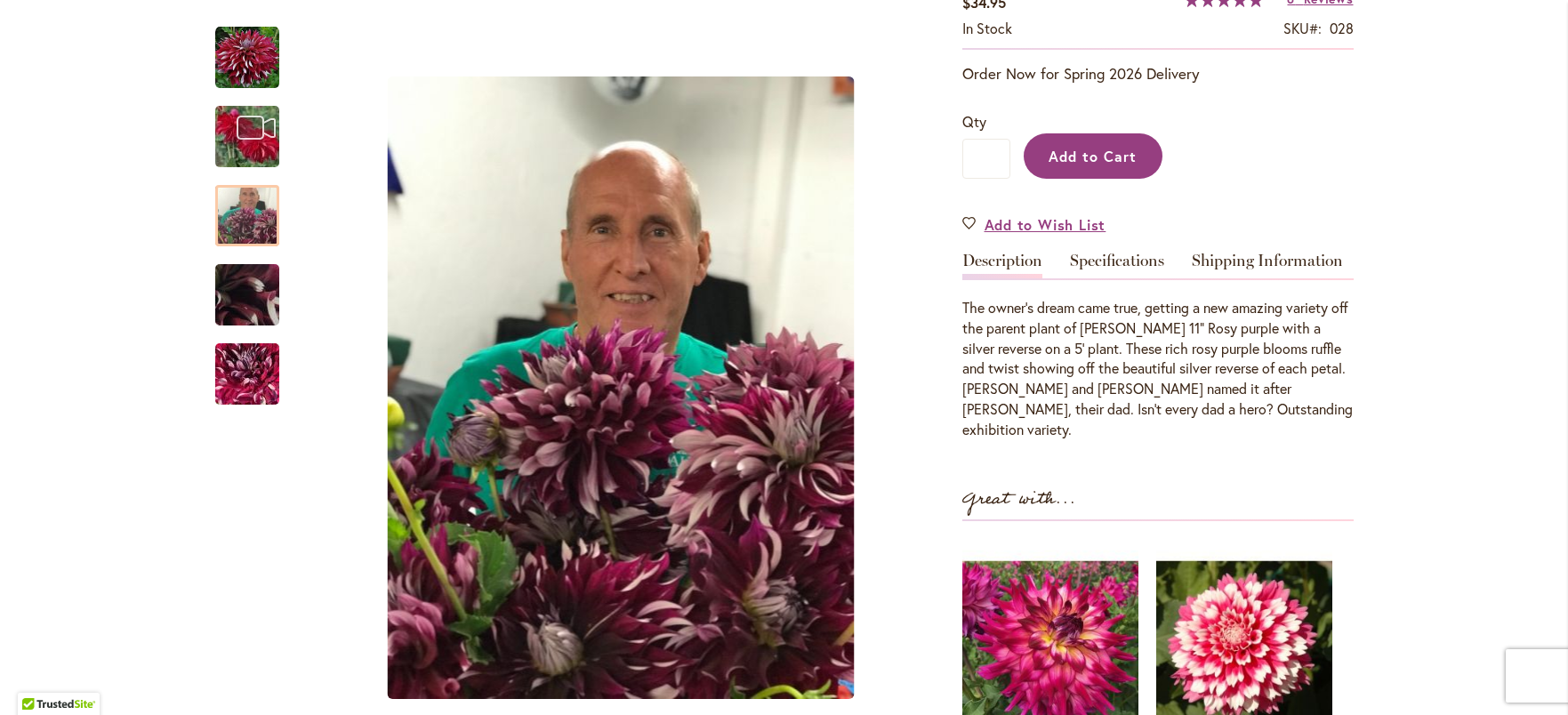
click at [1123, 155] on span "Add to Cart" at bounding box center [1093, 156] width 88 height 19
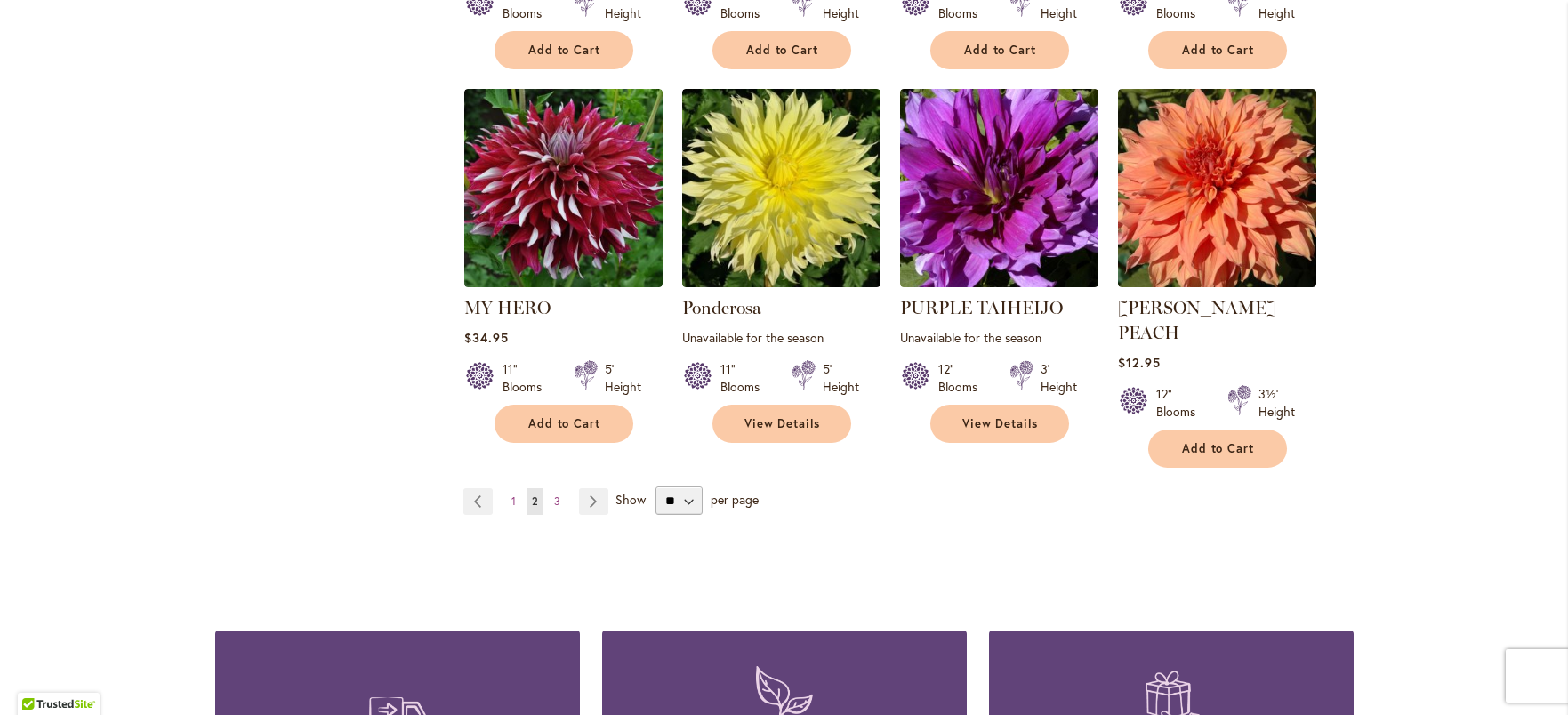
scroll to position [1442, 0]
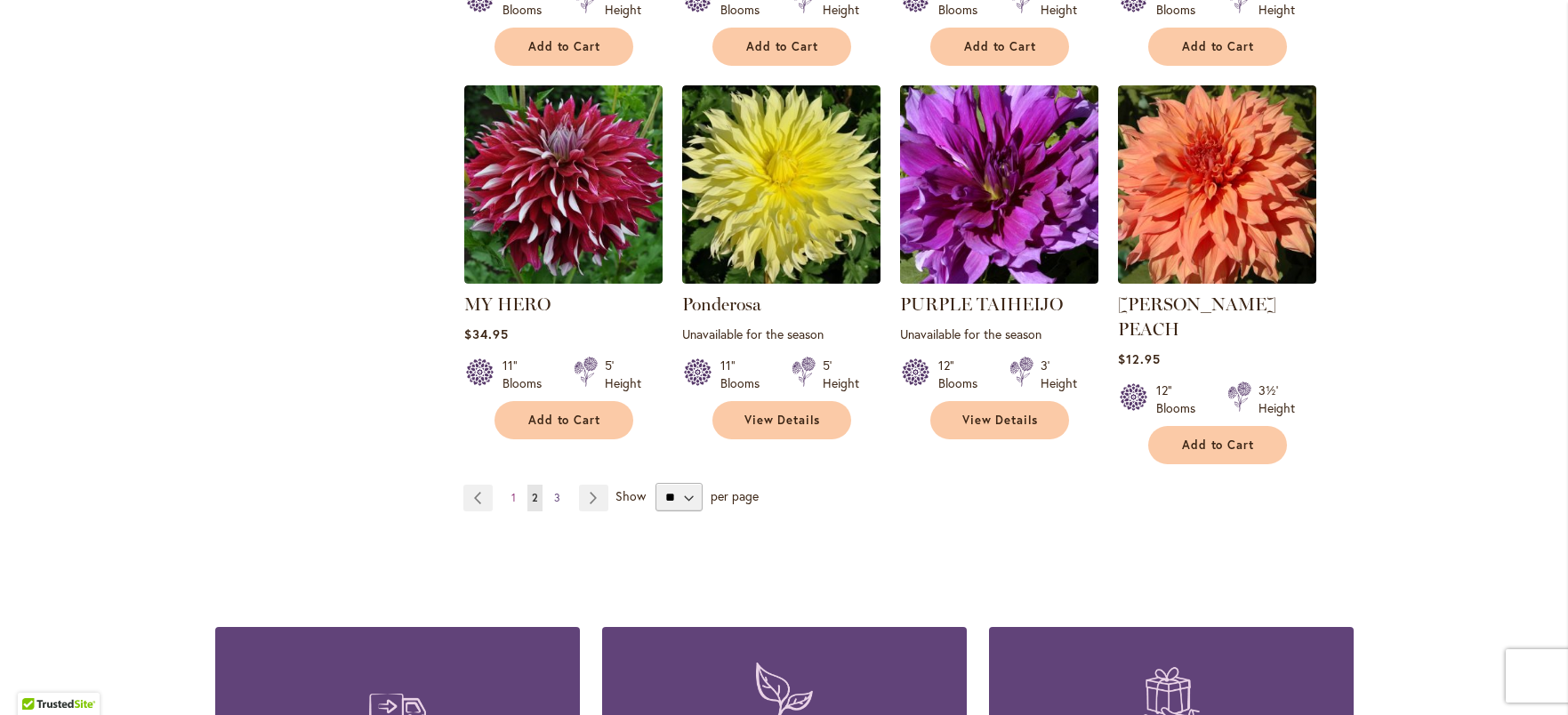
click at [550, 485] on link "Page 3" at bounding box center [557, 498] width 15 height 27
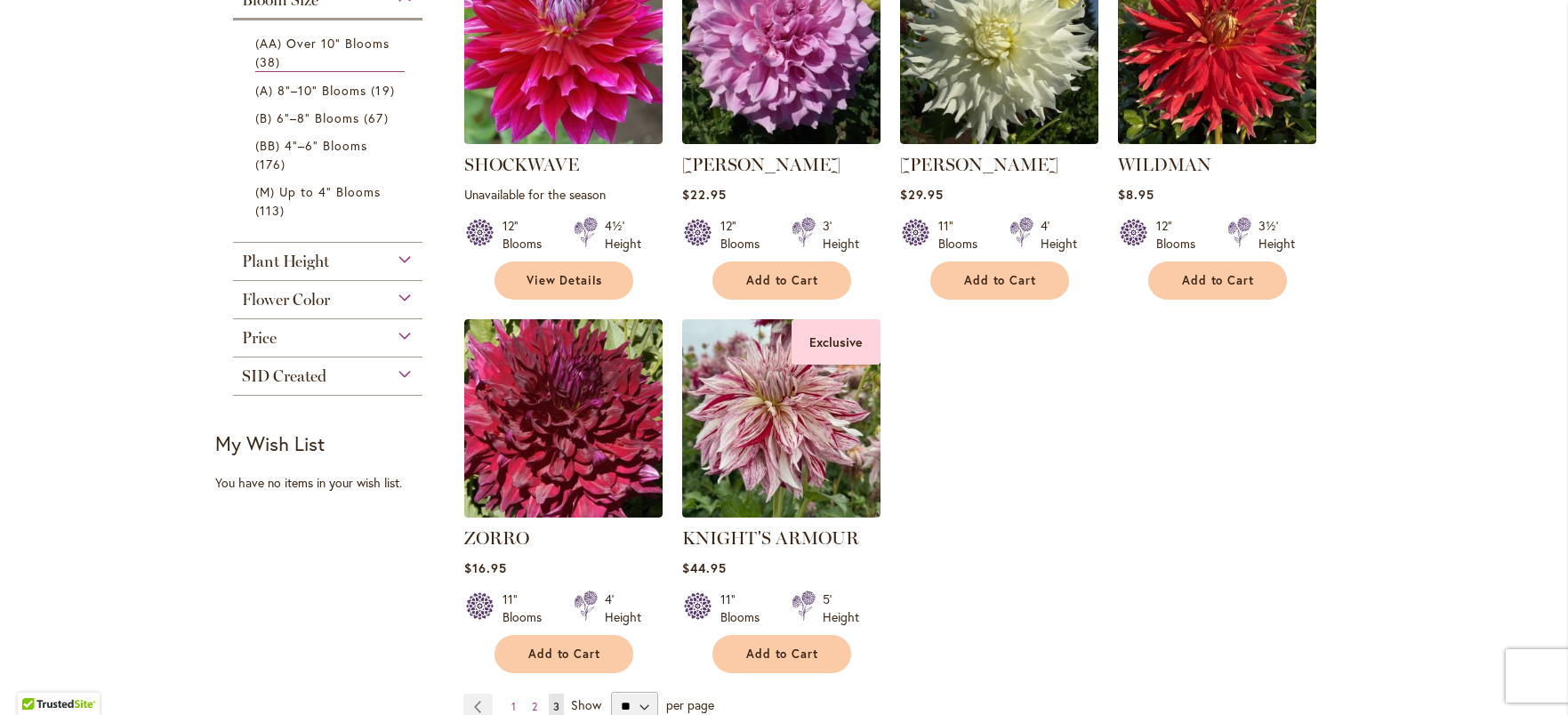
scroll to position [352, 0]
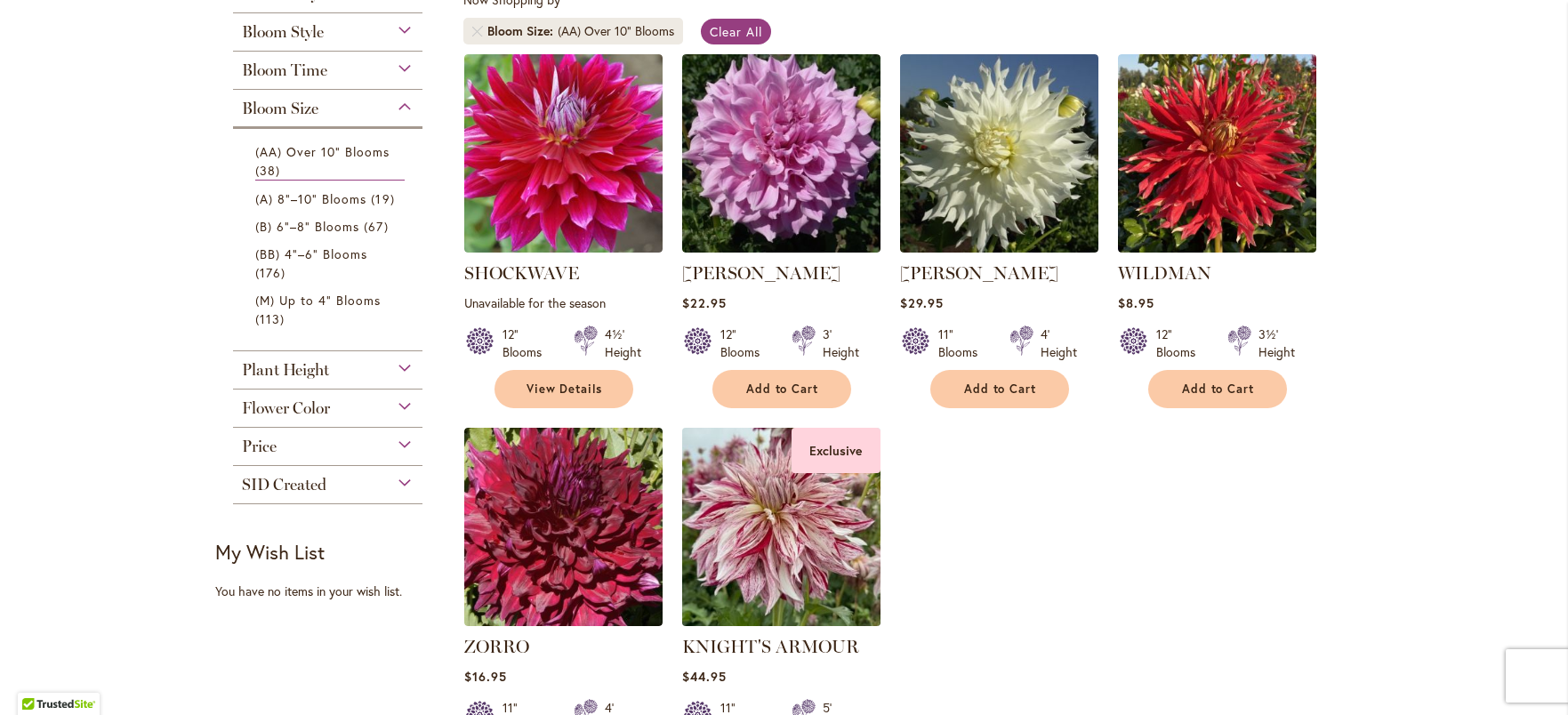
click at [826, 503] on img at bounding box center [781, 526] width 208 height 208
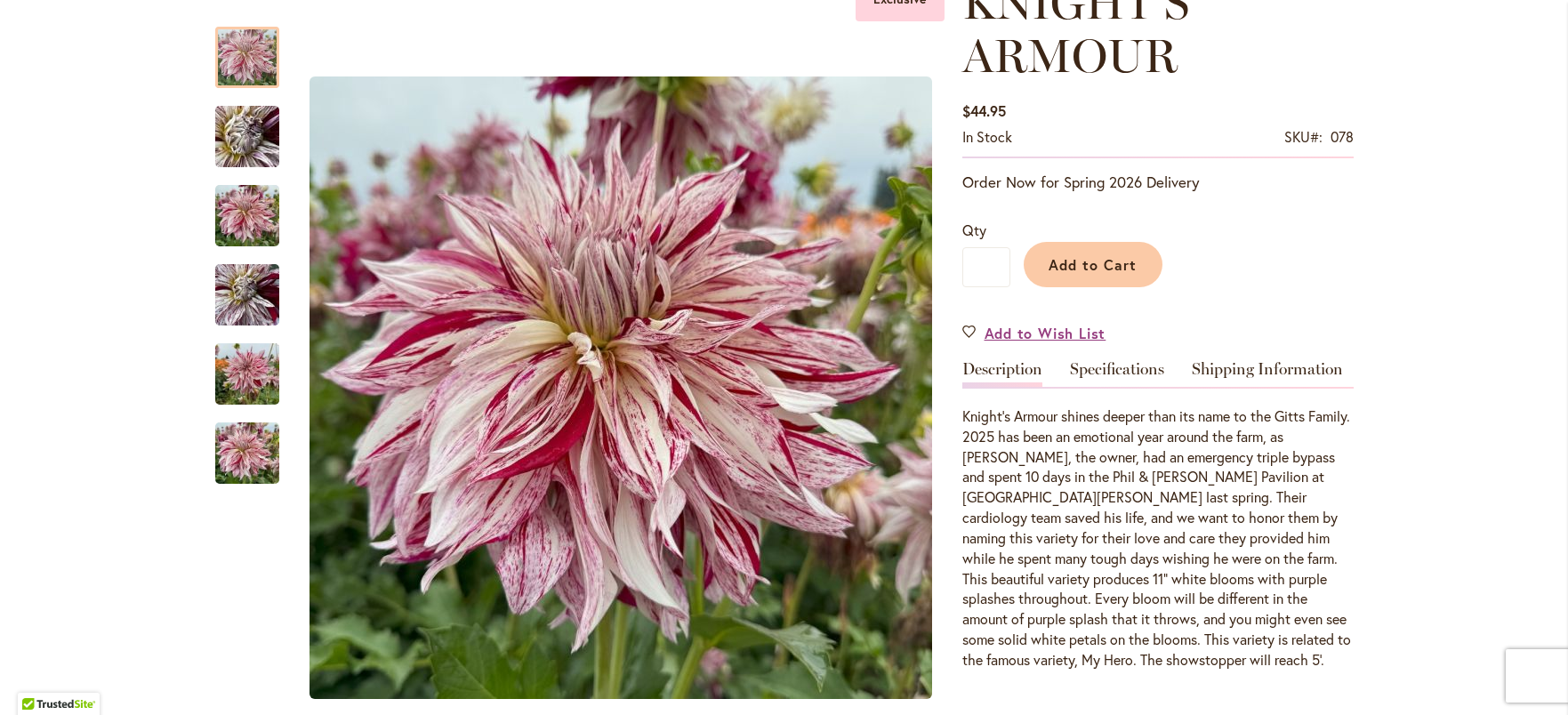
scroll to position [288, 0]
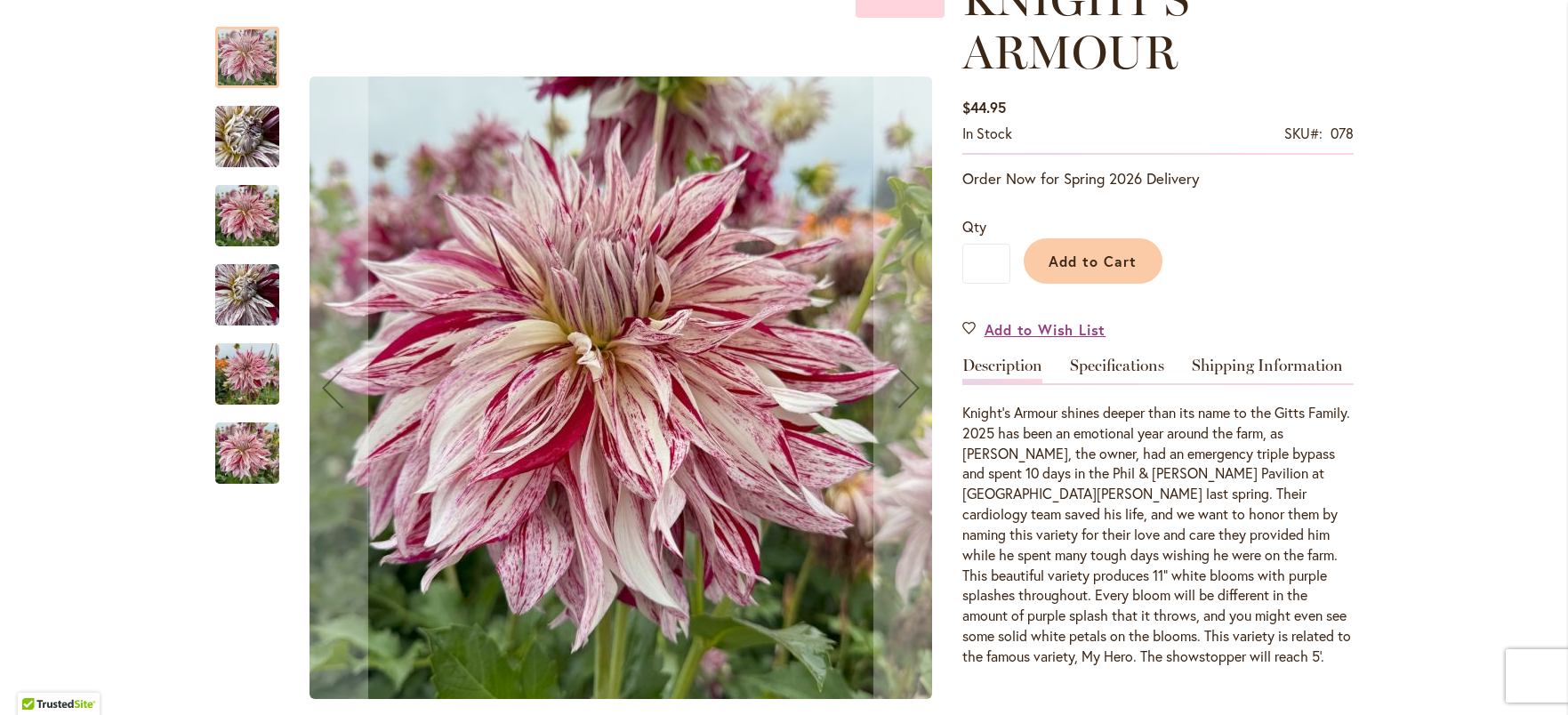
click at [251, 144] on img "KNIGHT'S ARMOUR" at bounding box center [247, 136] width 128 height 96
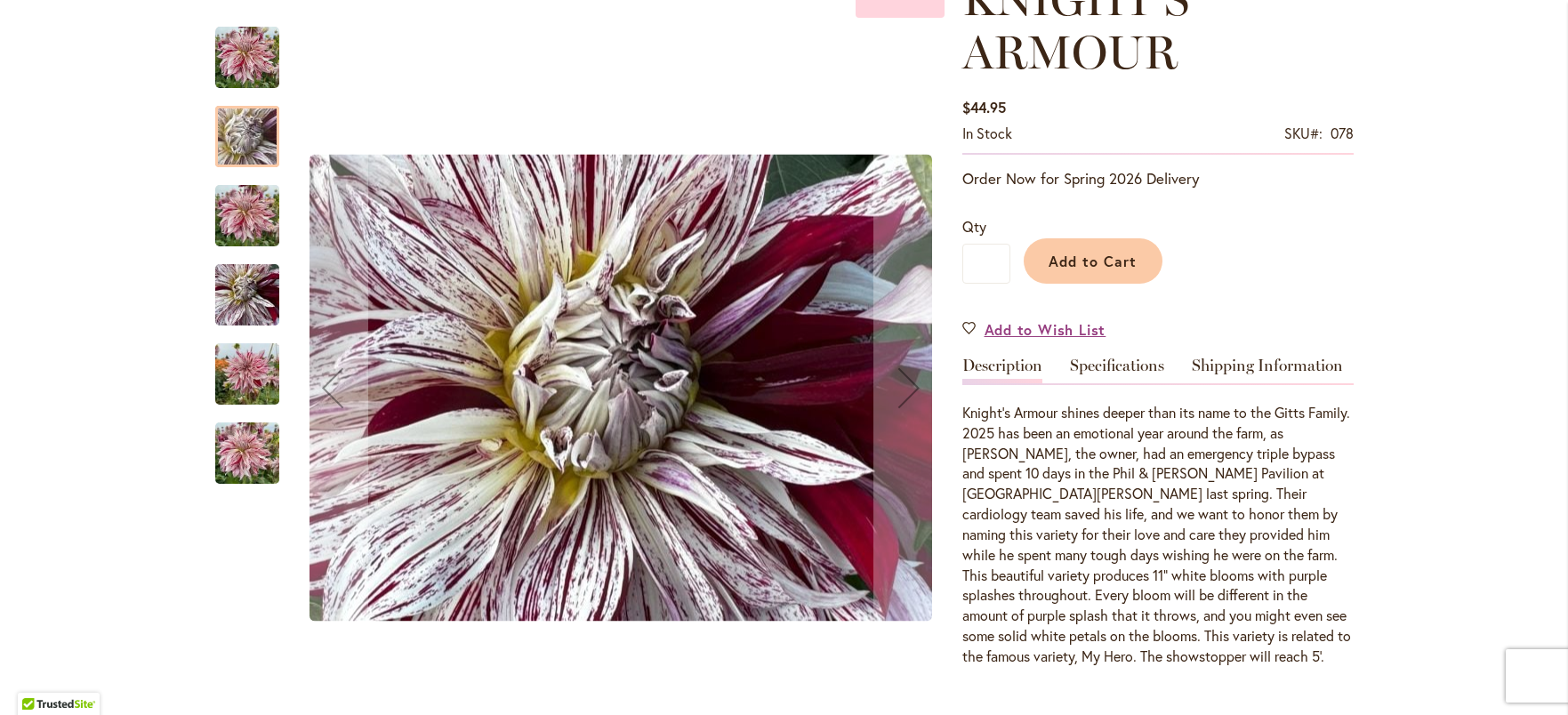
click at [254, 187] on img "KNIGHT'S ARMOUR" at bounding box center [247, 216] width 64 height 86
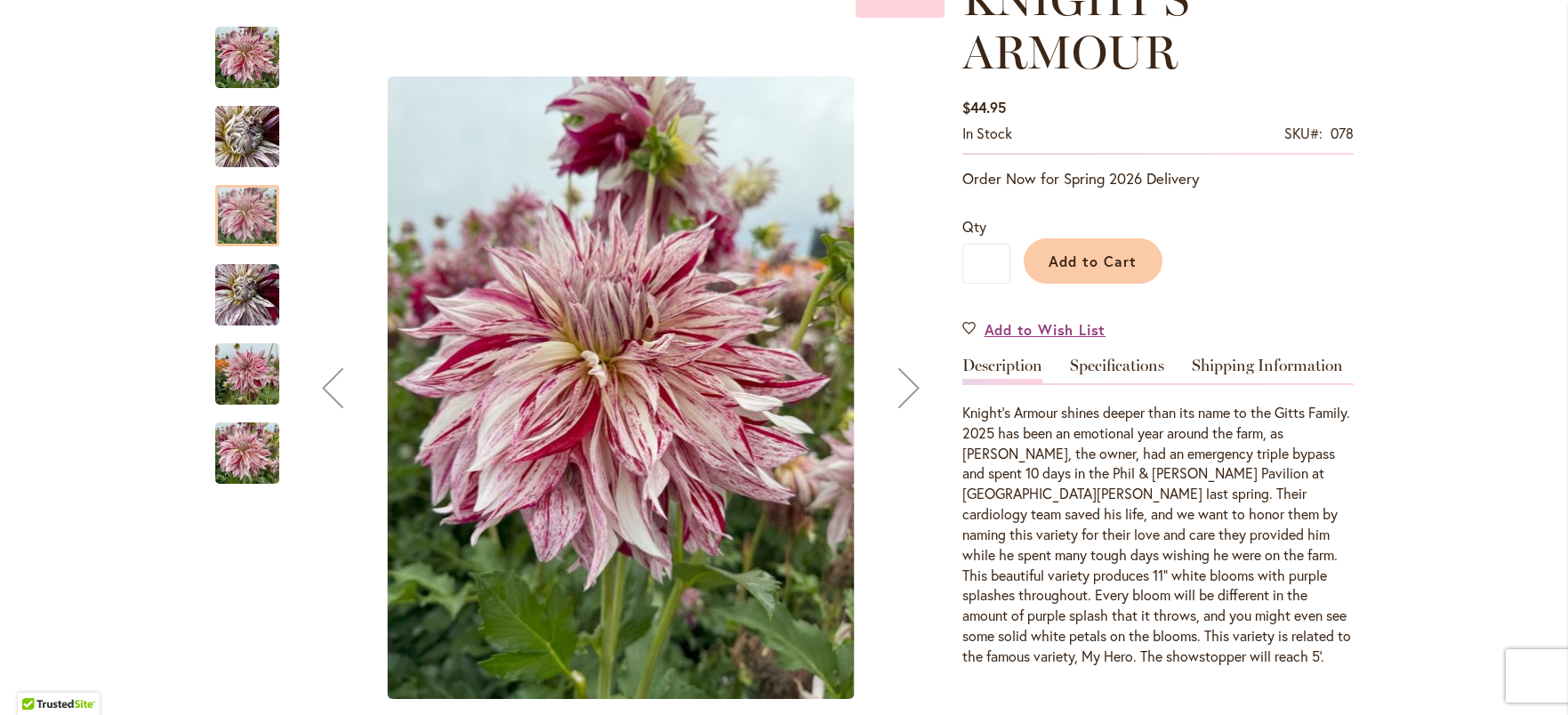
click at [253, 282] on img "KNIGHT'S ARMOUR" at bounding box center [247, 295] width 64 height 86
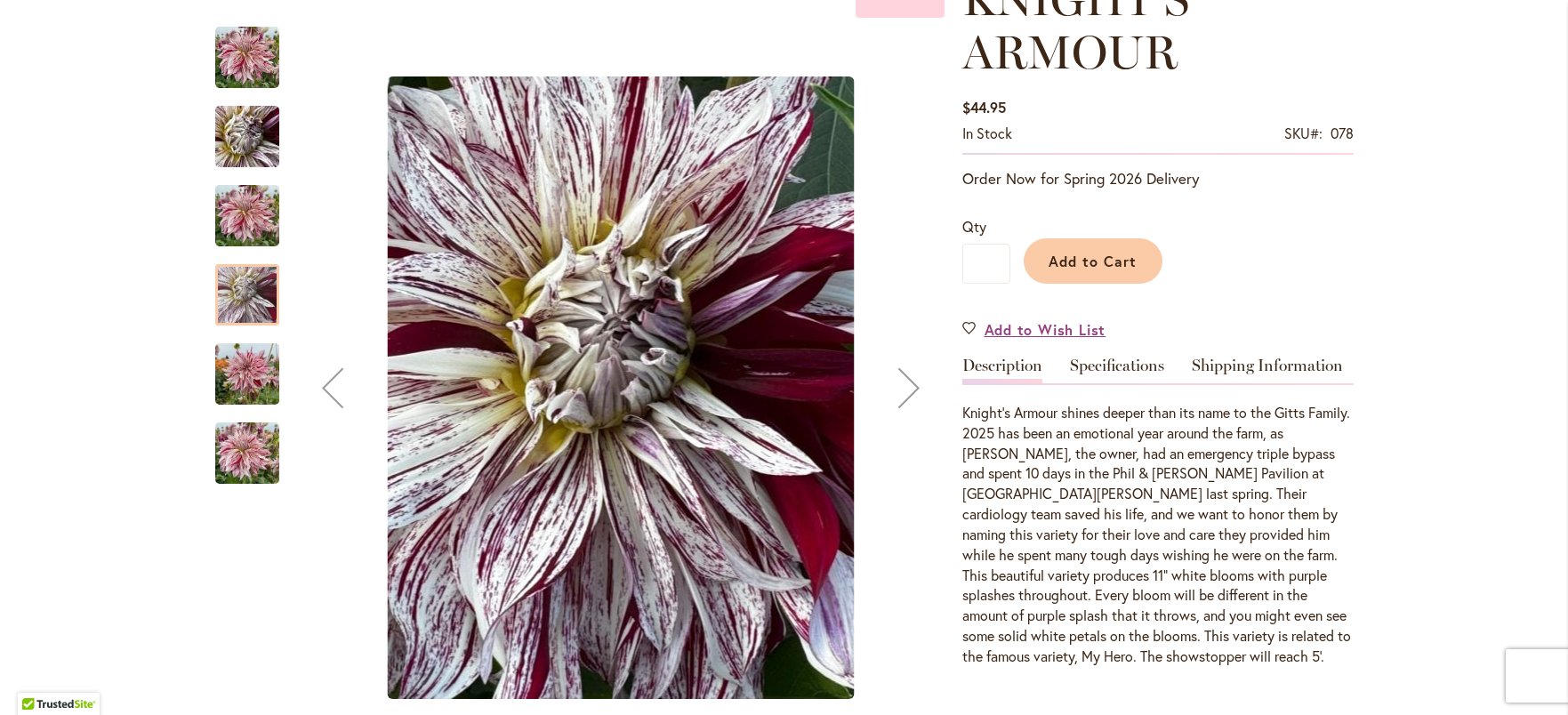
click at [251, 350] on img "KNIGHT'S ARMOUR" at bounding box center [247, 375] width 64 height 86
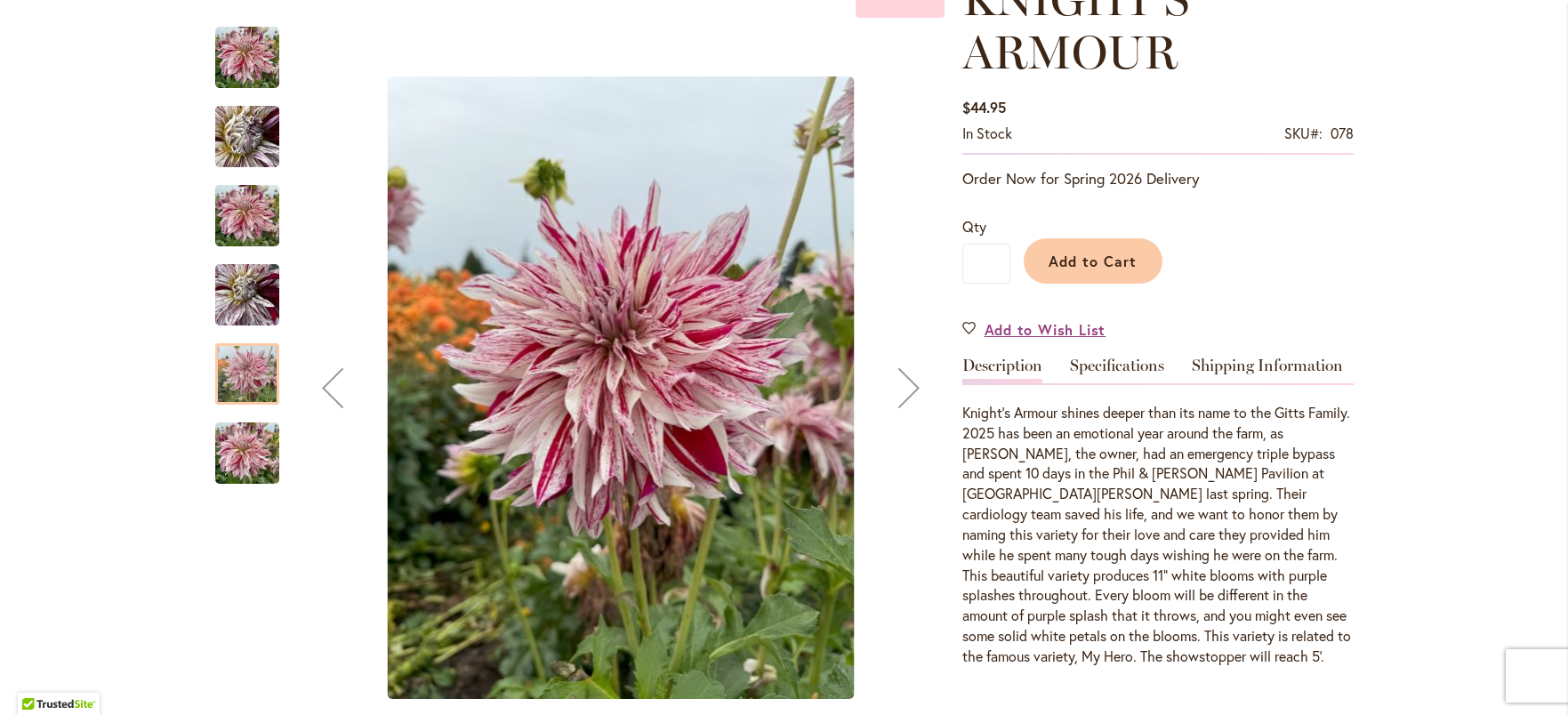
click at [248, 412] on div "KNIGHT'S ARMOUR" at bounding box center [247, 445] width 64 height 80
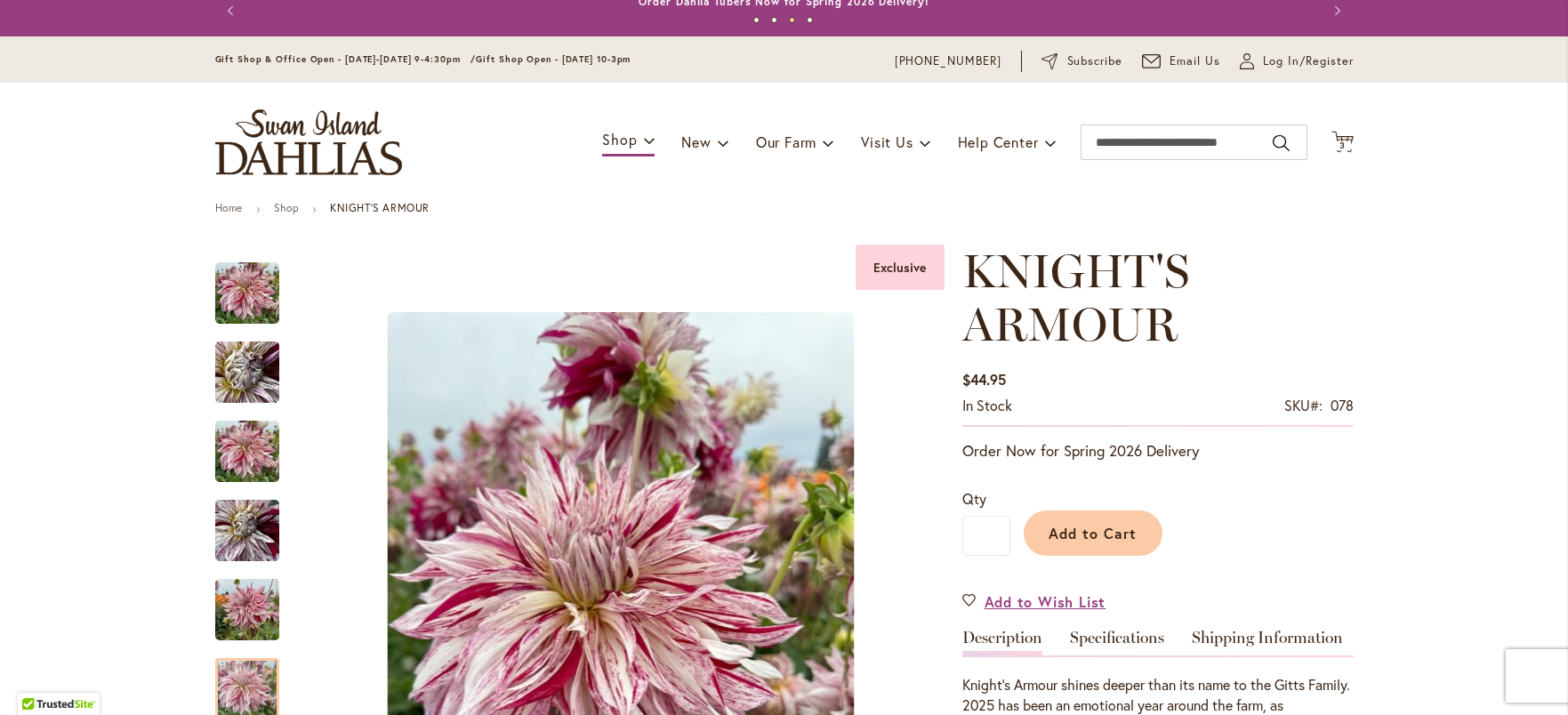
scroll to position [0, 0]
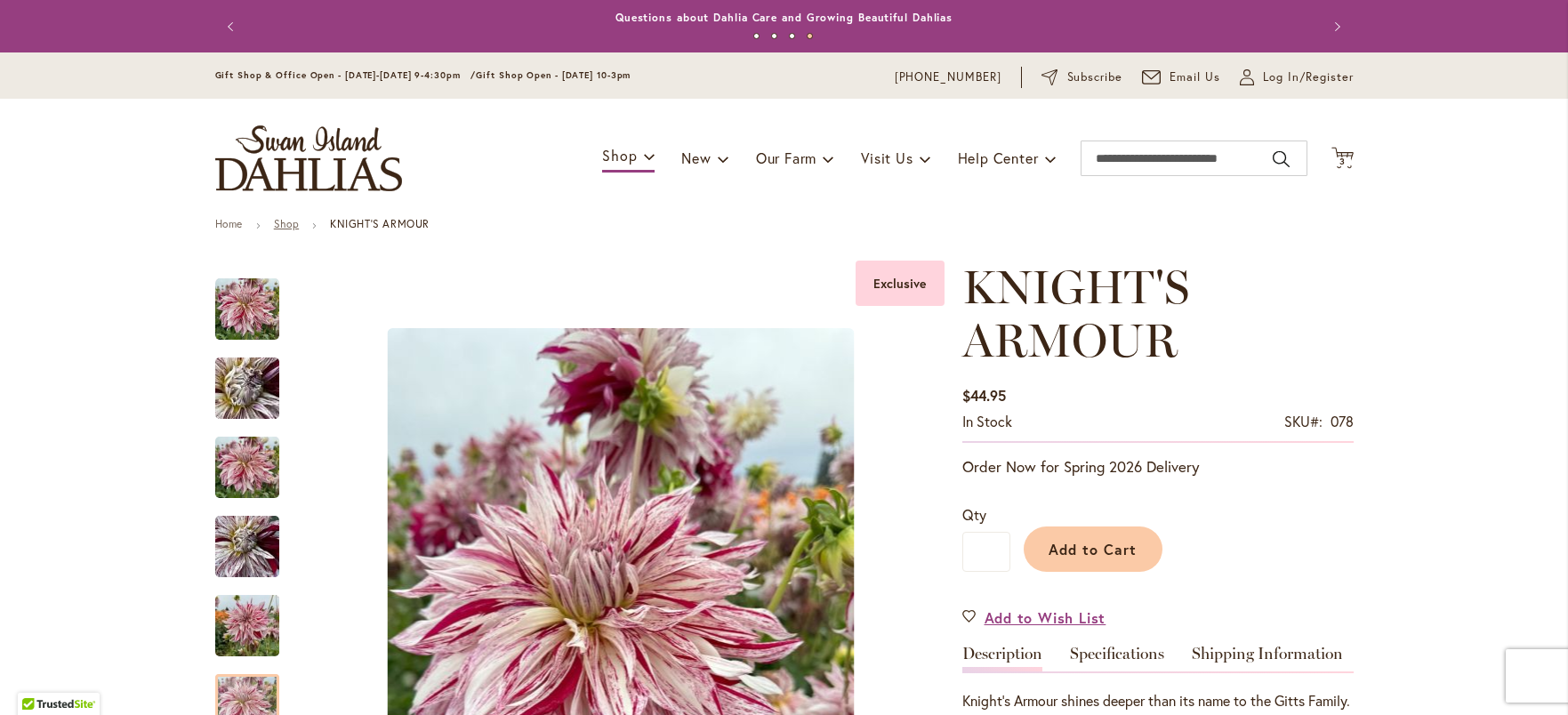
click at [278, 223] on link "Shop" at bounding box center [286, 223] width 25 height 13
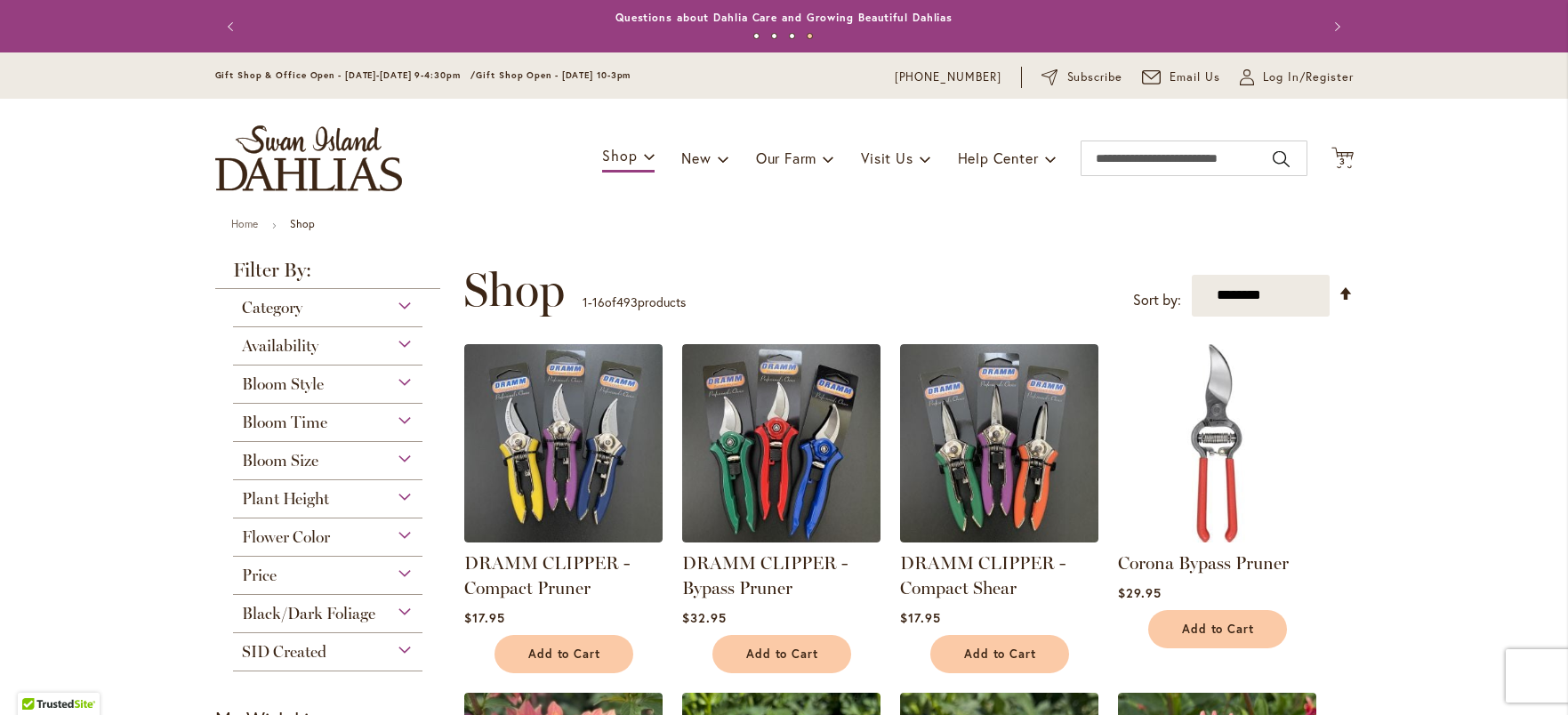
click at [340, 451] on div "Bloom Size" at bounding box center [327, 456] width 190 height 29
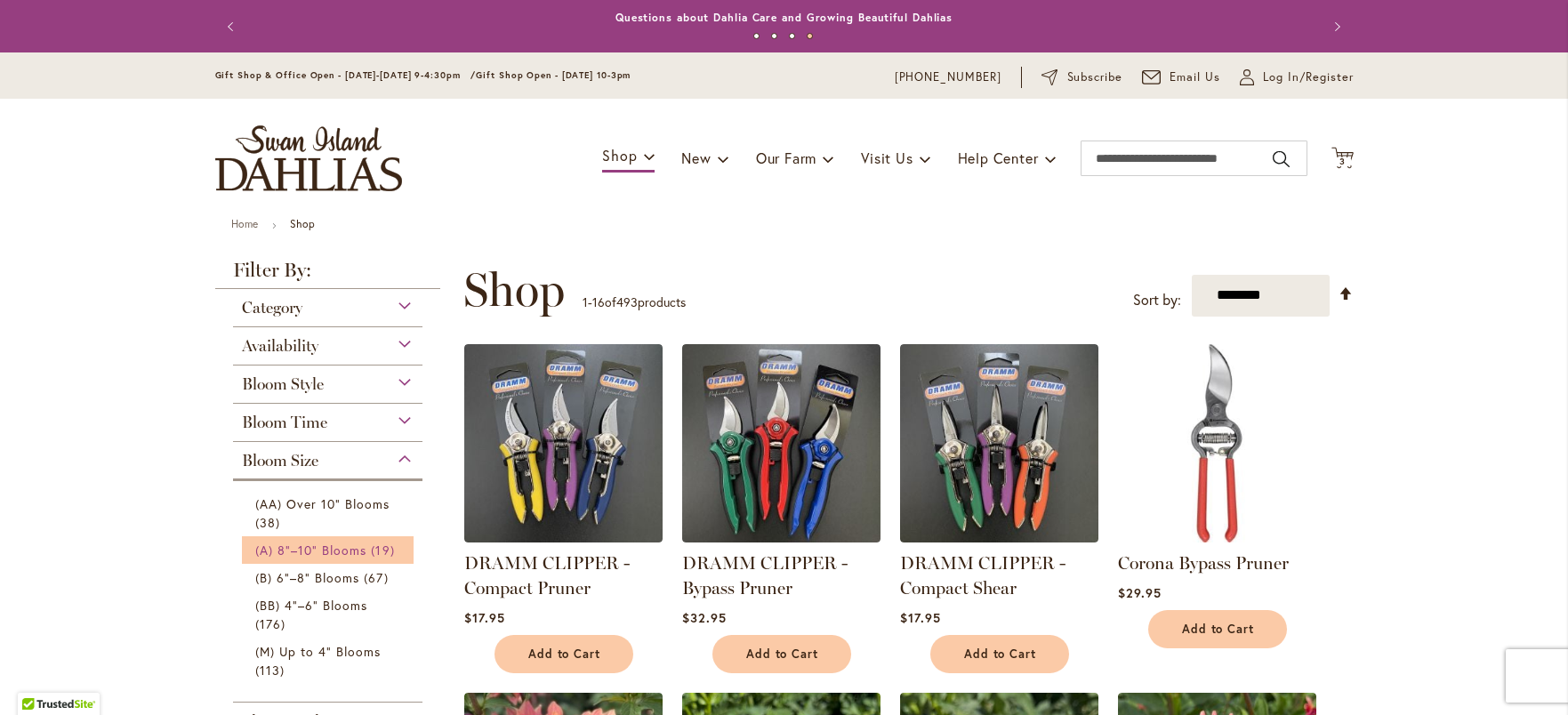
click at [344, 545] on span "(A) 8"–10" Blooms" at bounding box center [311, 550] width 112 height 17
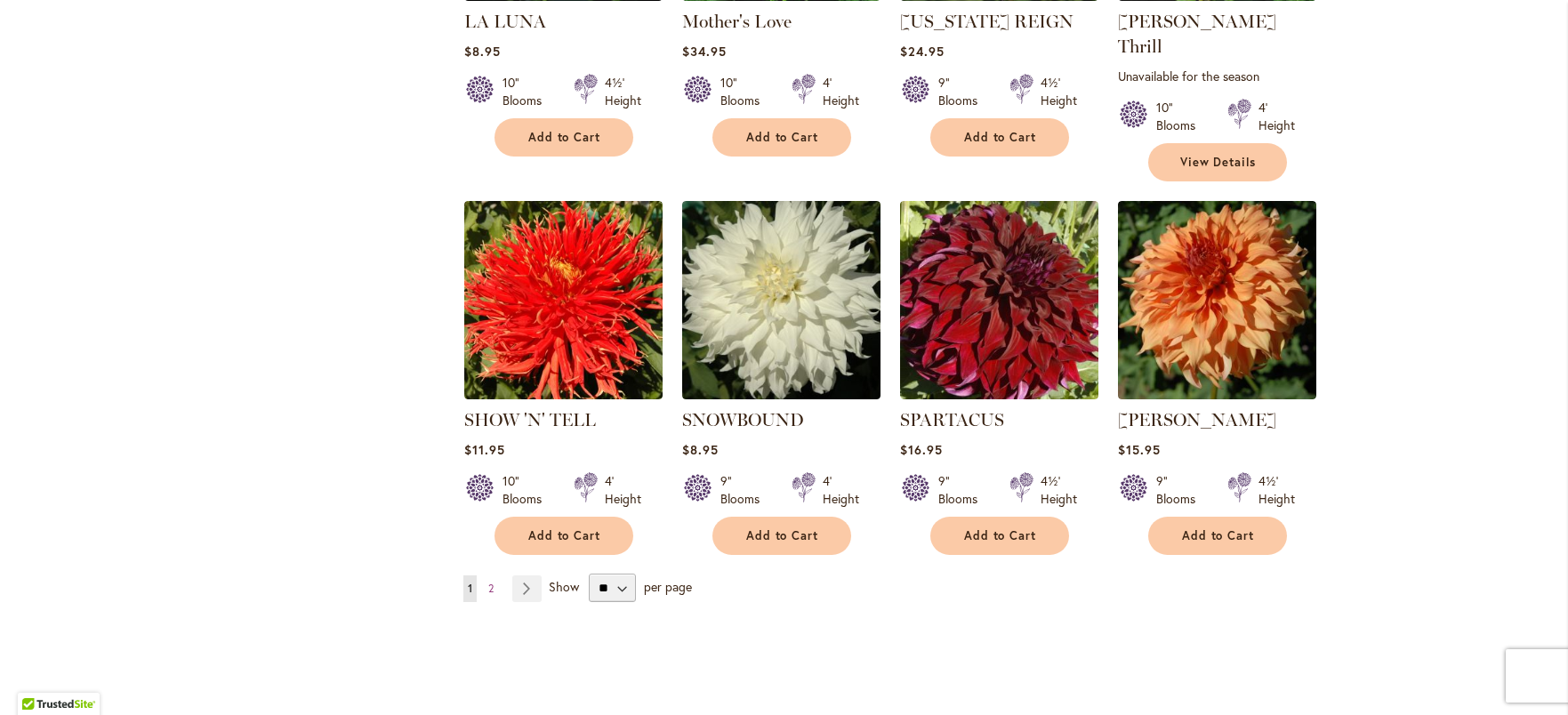
scroll to position [1420, 0]
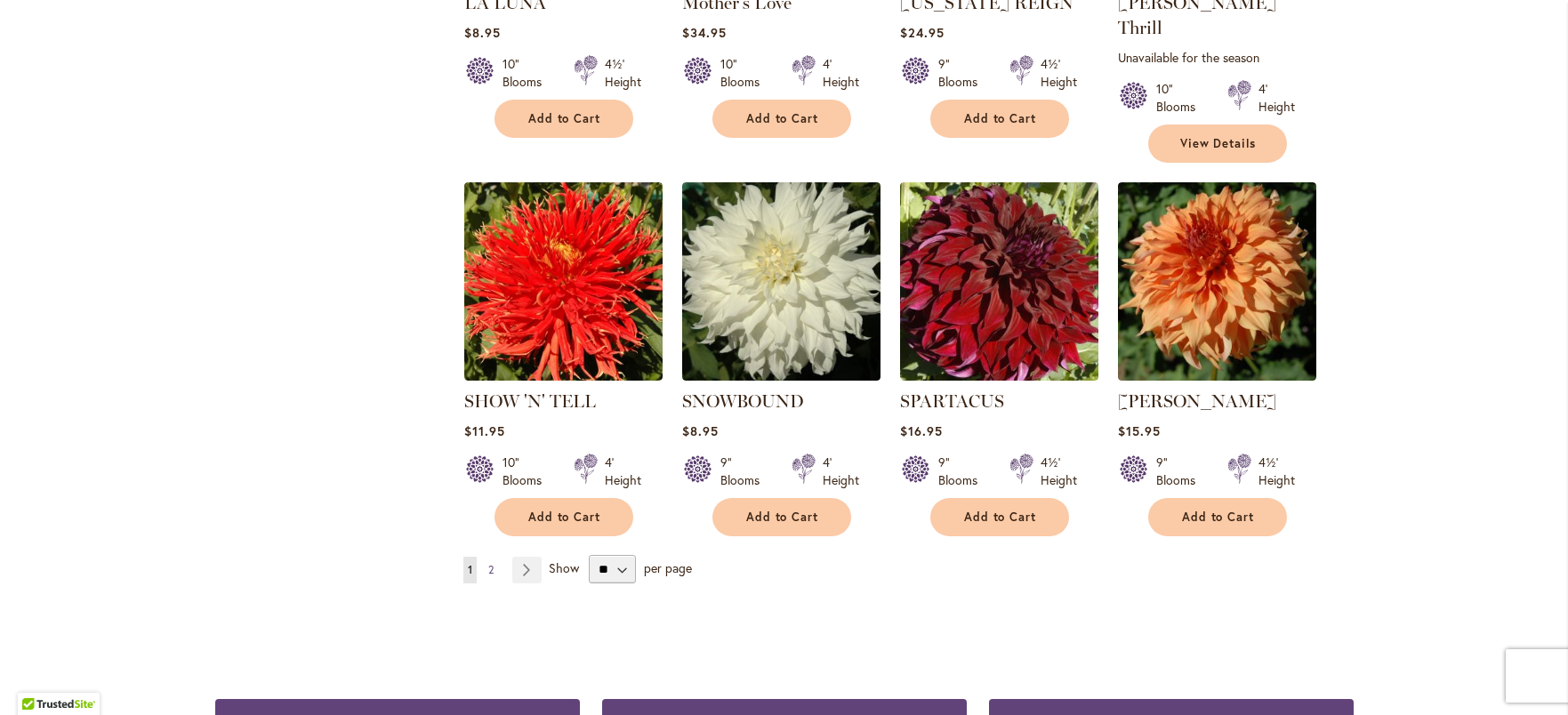
click at [488, 563] on span "2" at bounding box center [490, 569] width 5 height 13
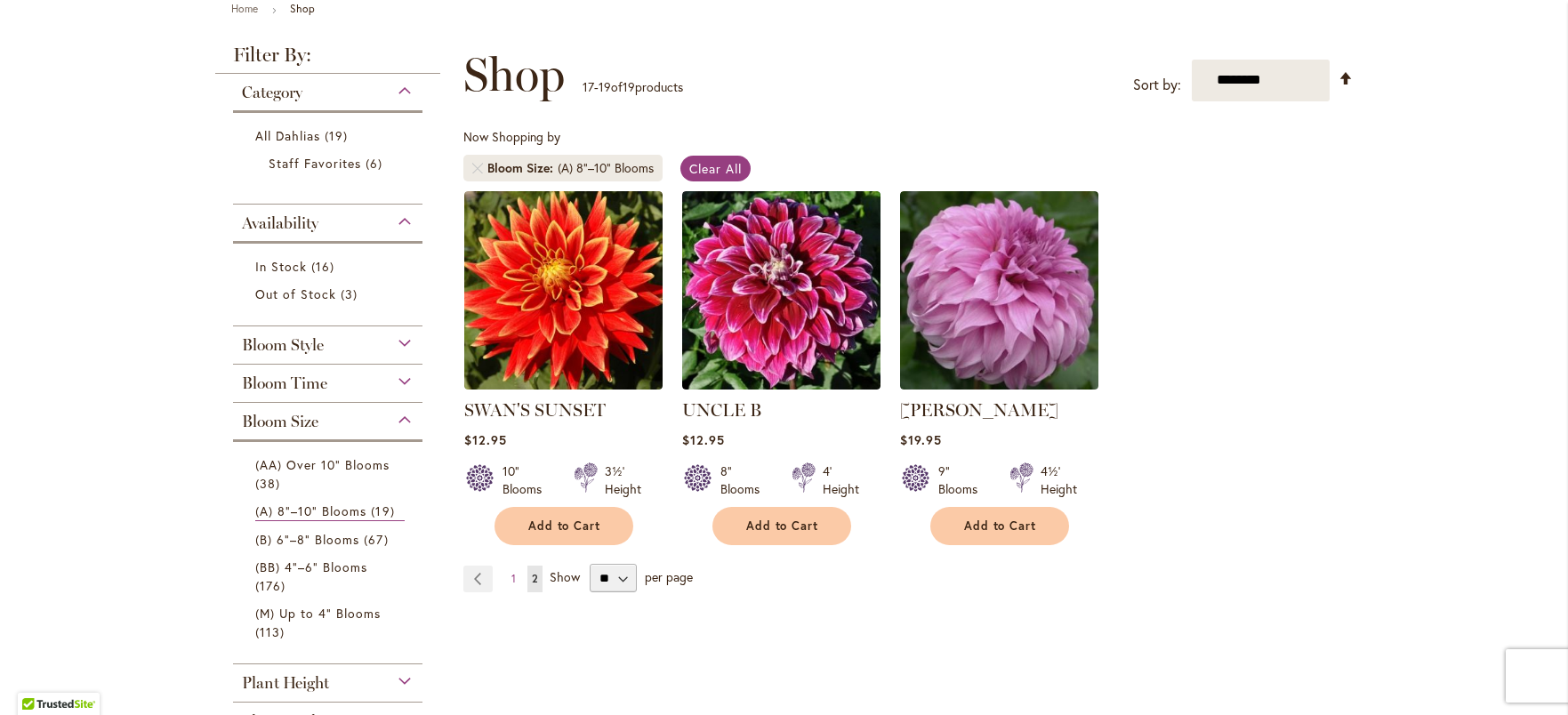
scroll to position [225, 0]
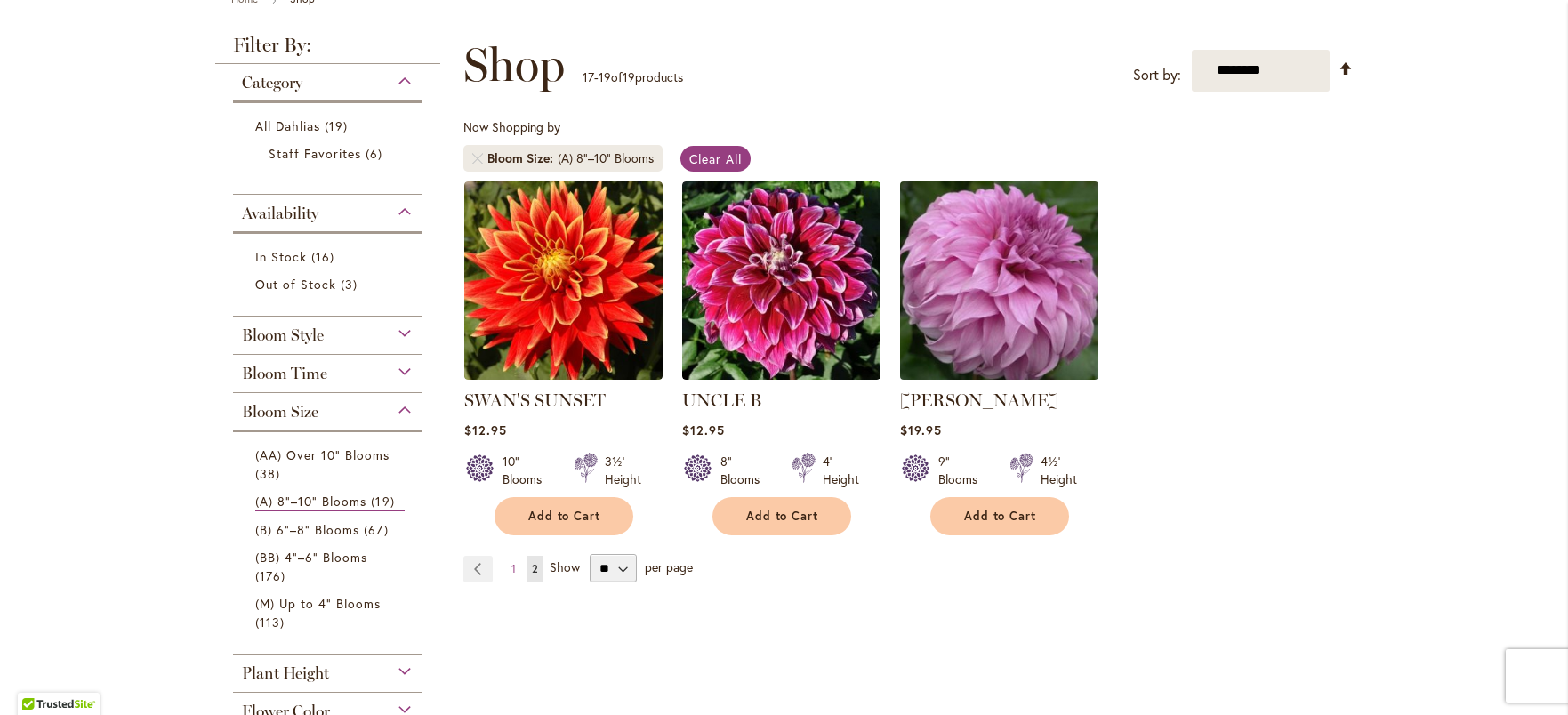
click at [1044, 321] on img at bounding box center [998, 279] width 208 height 208
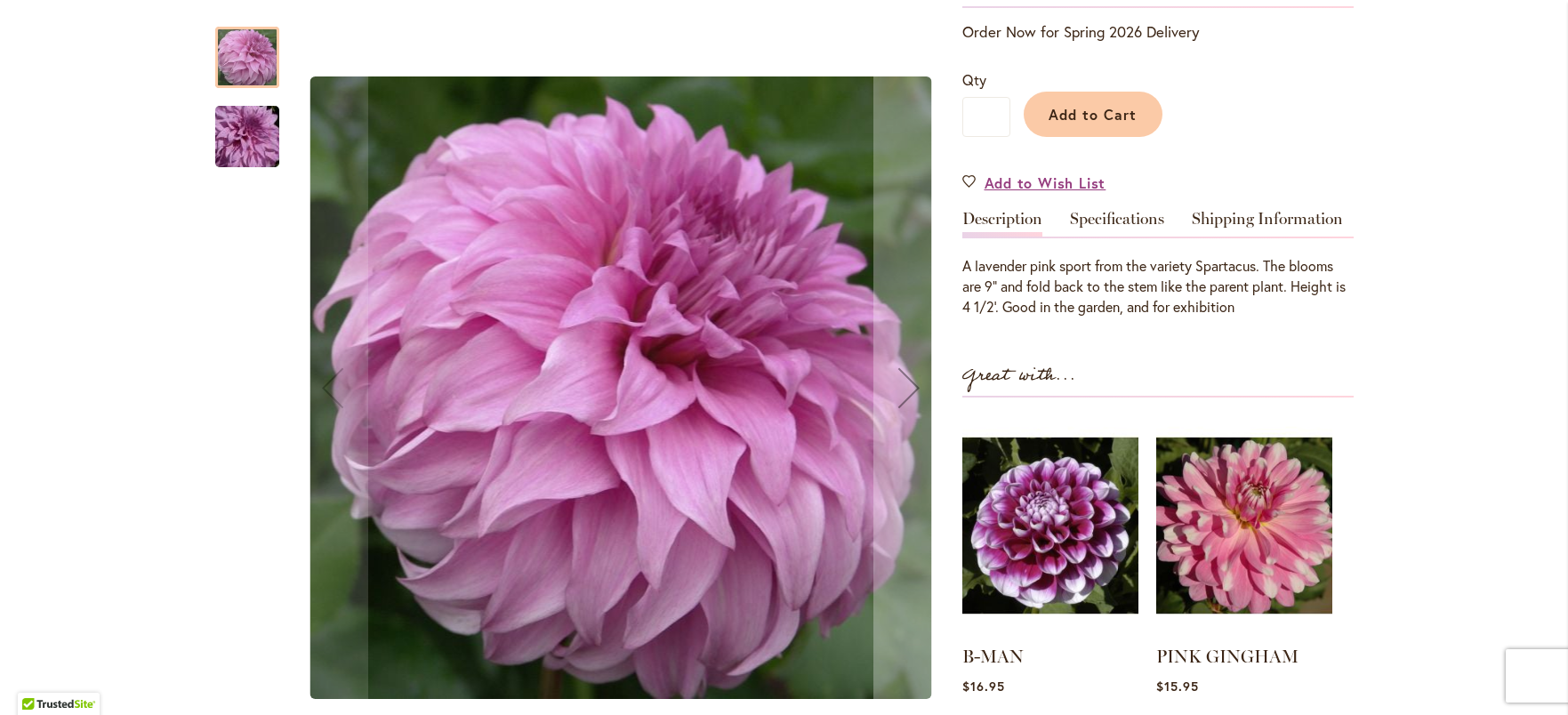
scroll to position [392, 0]
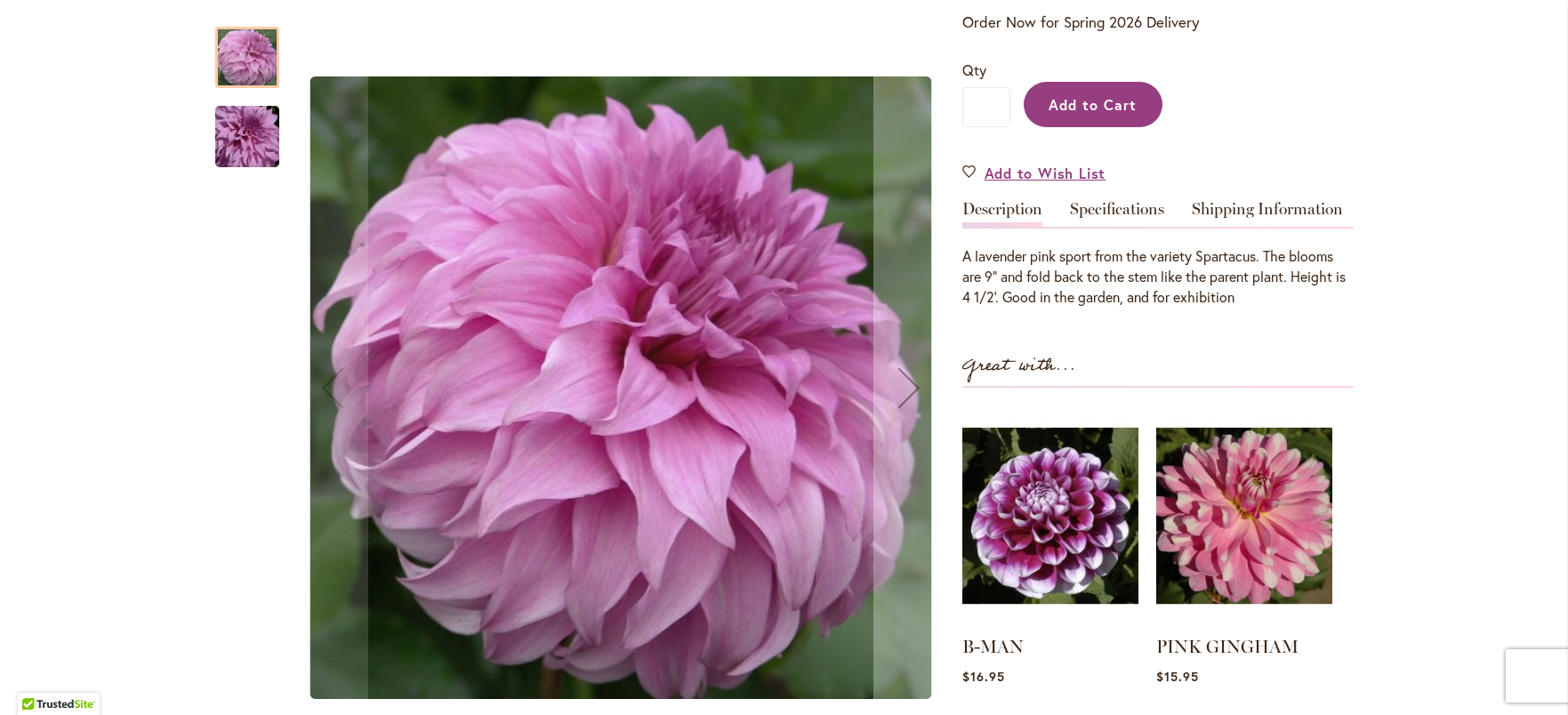
click at [1083, 105] on span "Add to Cart" at bounding box center [1093, 104] width 88 height 19
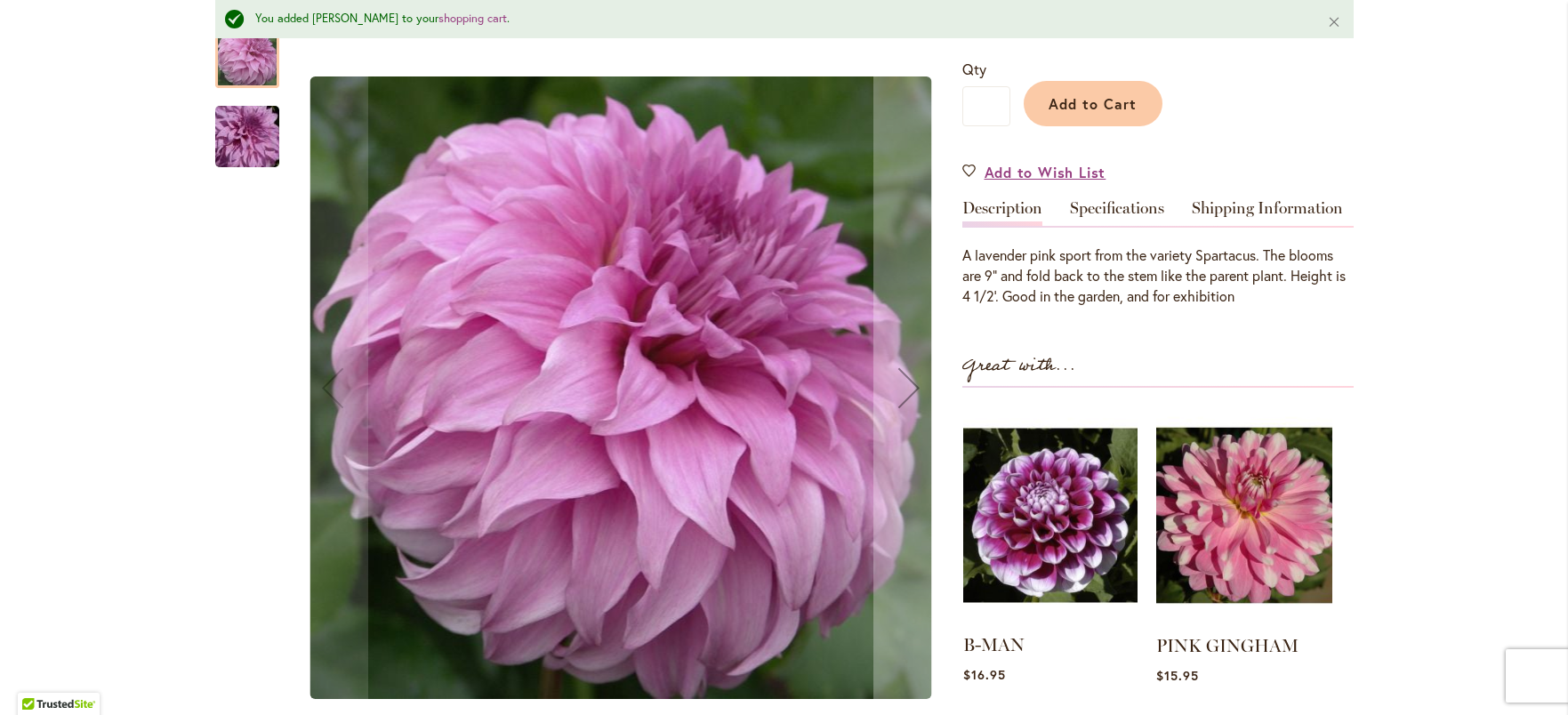
click at [1076, 511] on img at bounding box center [1050, 515] width 174 height 218
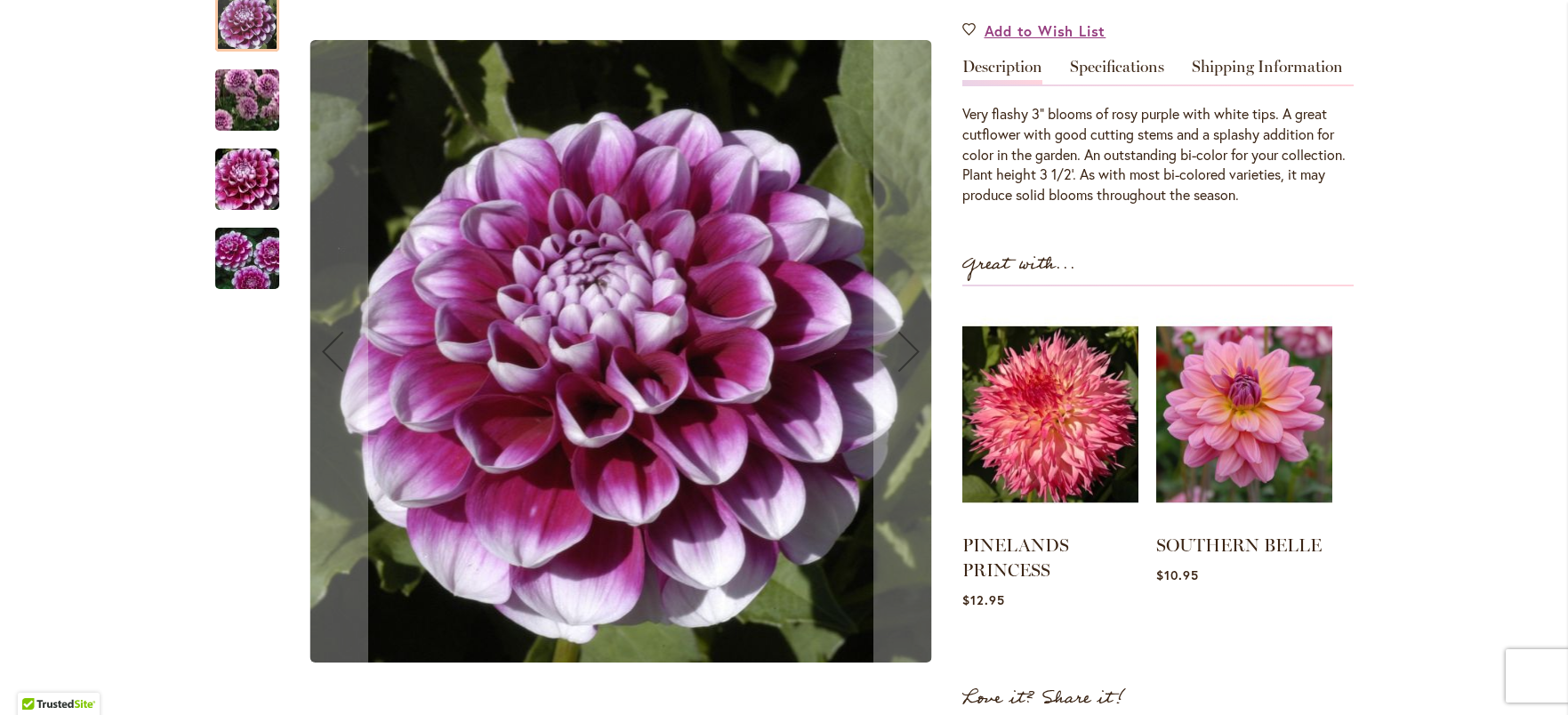
scroll to position [578, 0]
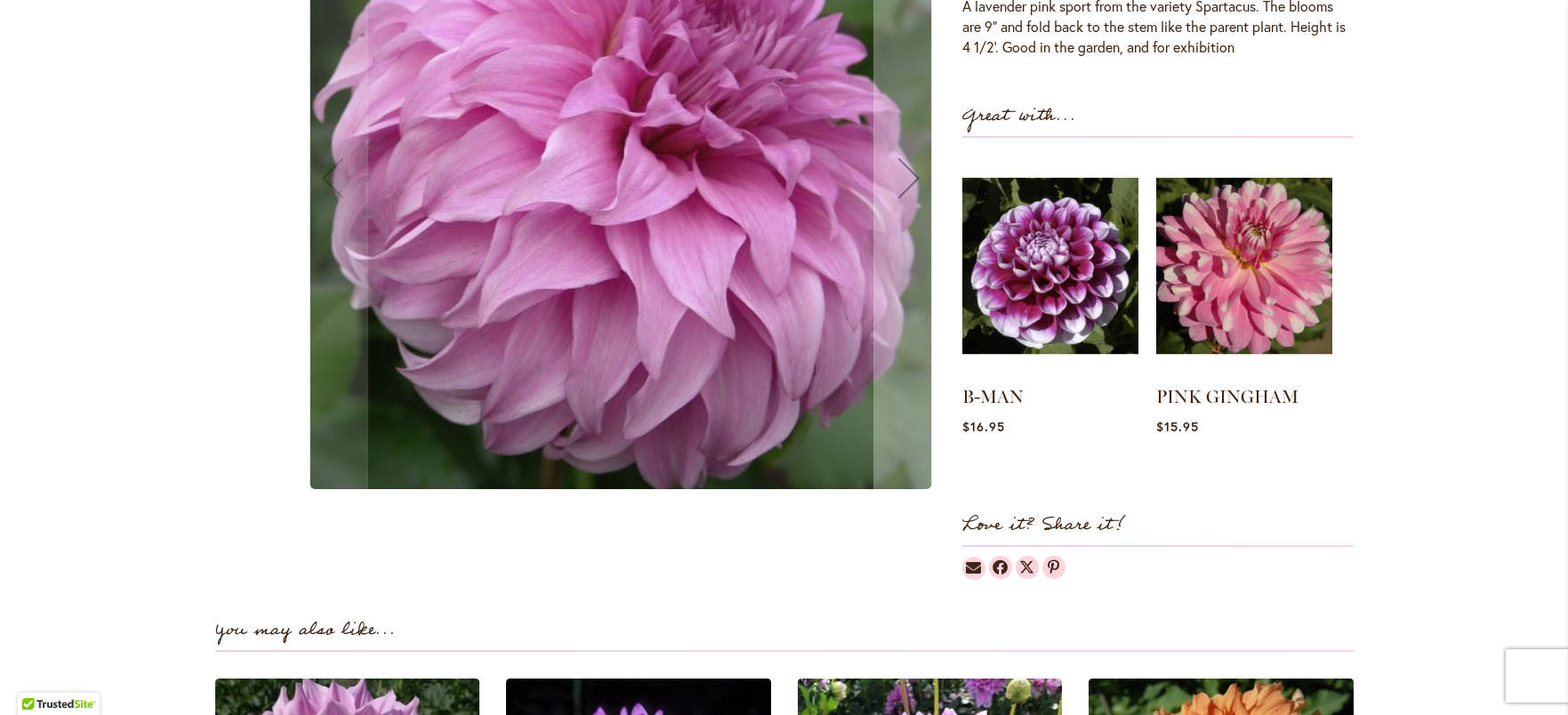
scroll to position [645, 0]
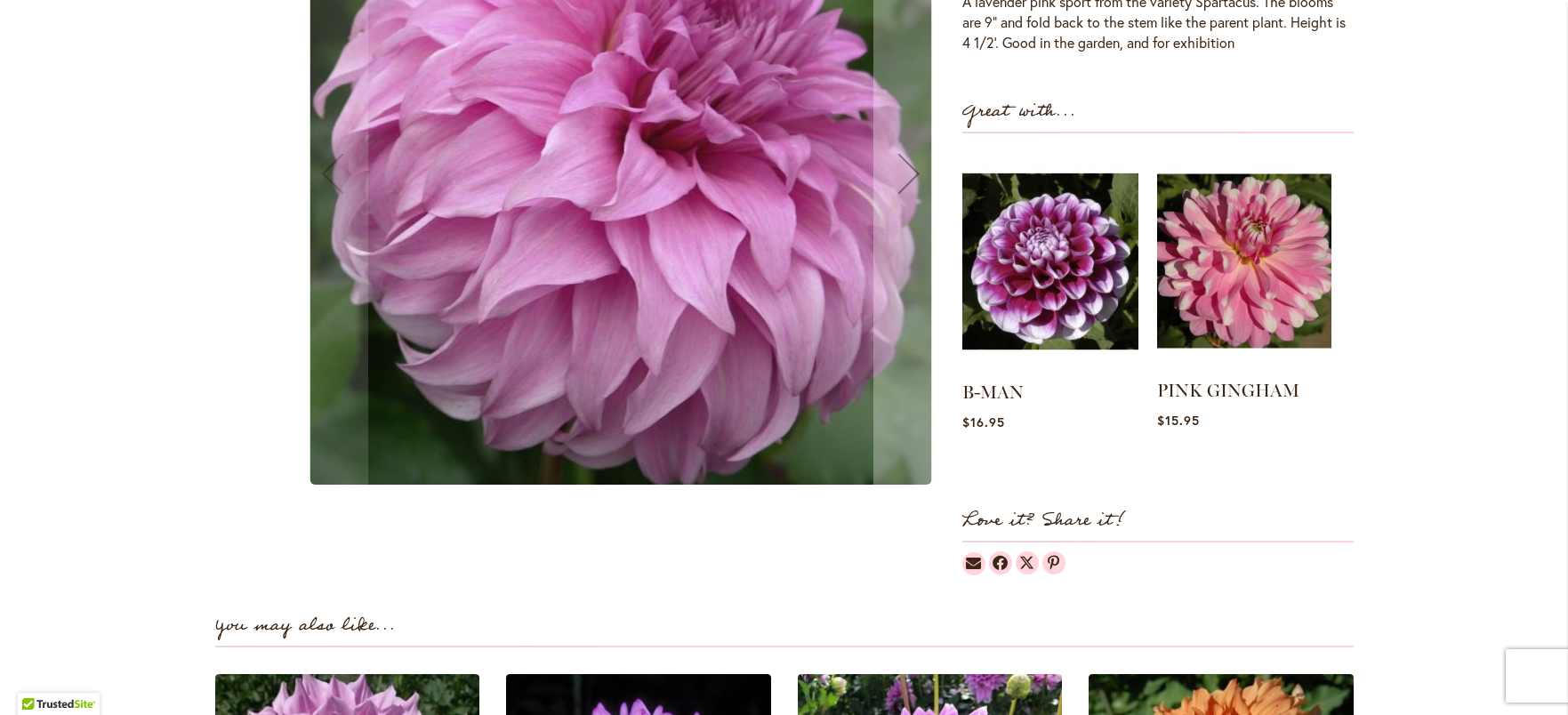
click at [1292, 230] on img at bounding box center [1244, 261] width 174 height 218
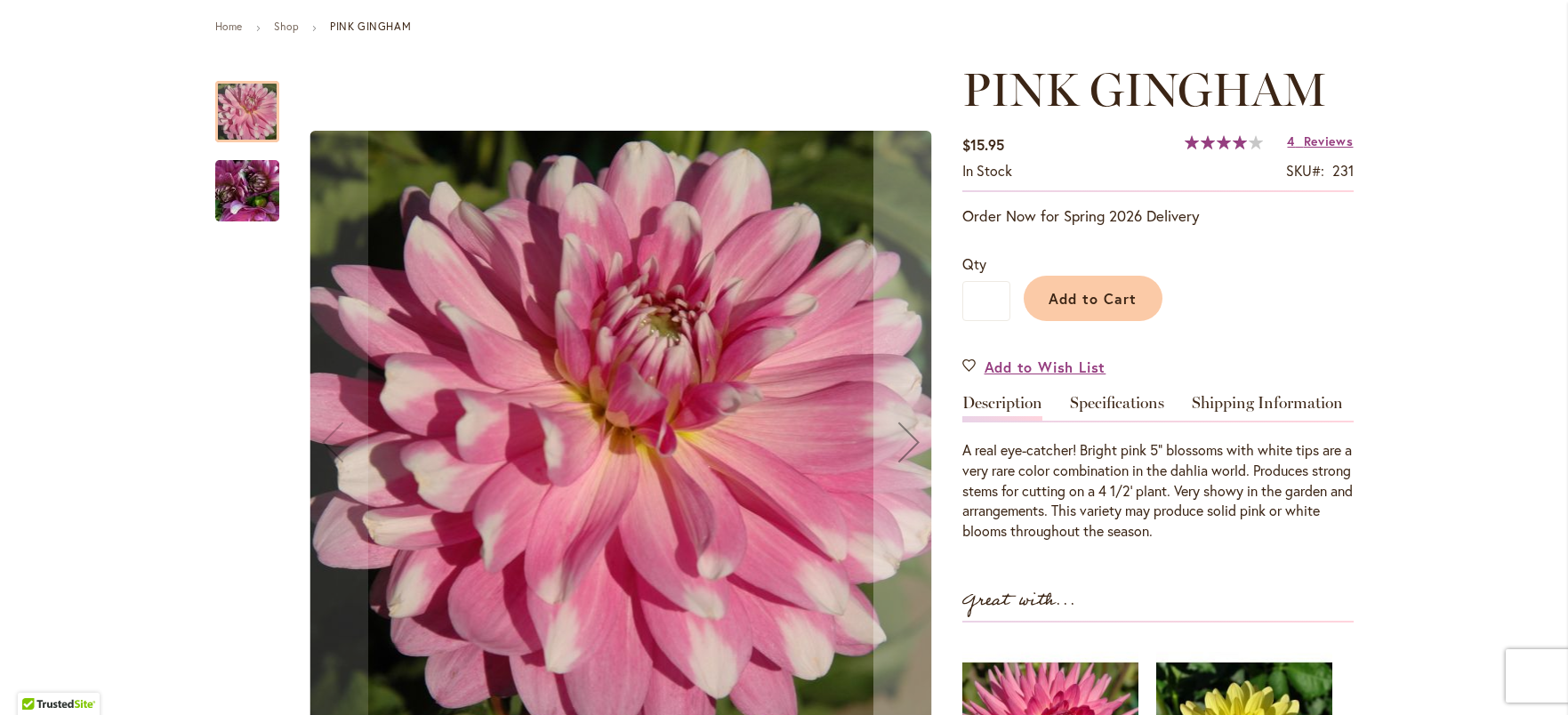
scroll to position [282, 0]
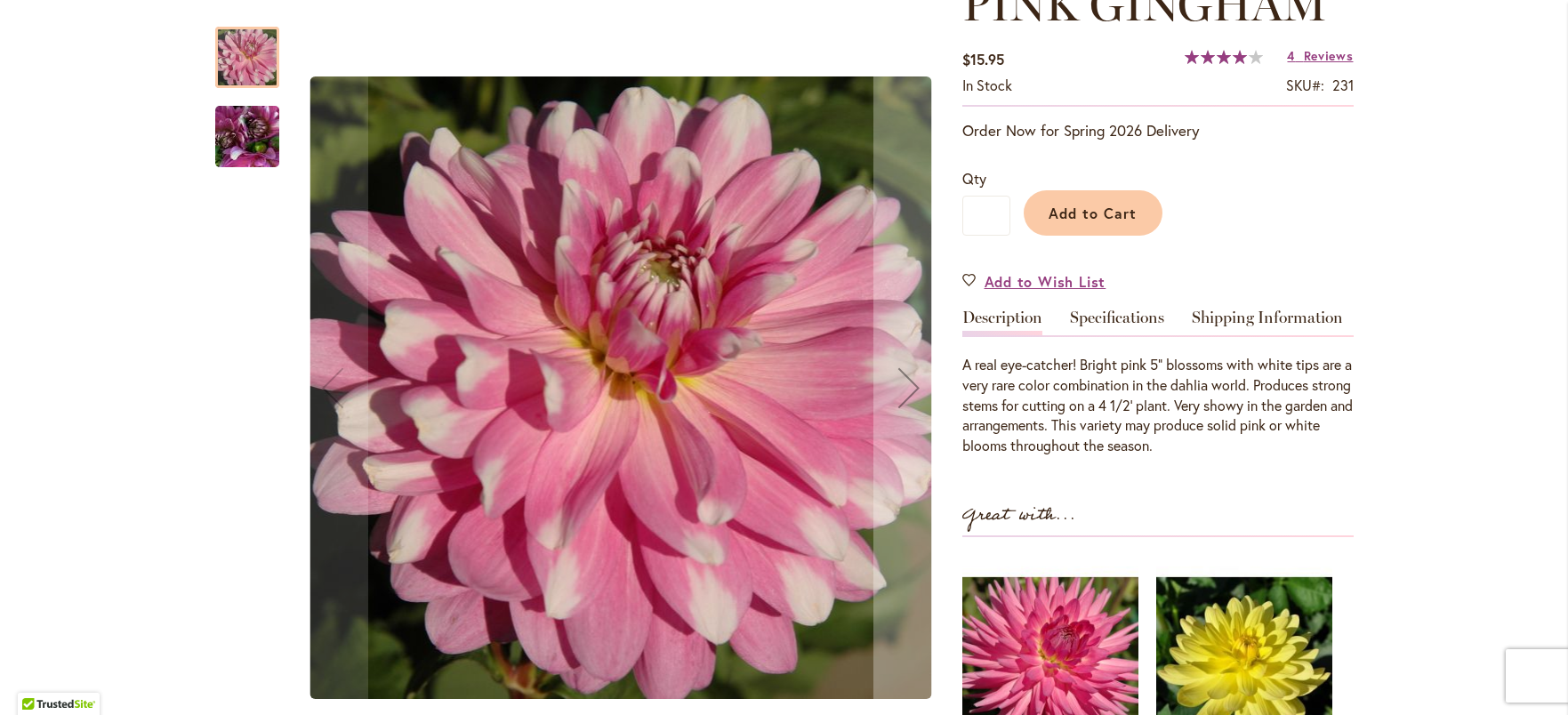
click at [269, 149] on img "PINK GINGHAM" at bounding box center [247, 136] width 128 height 96
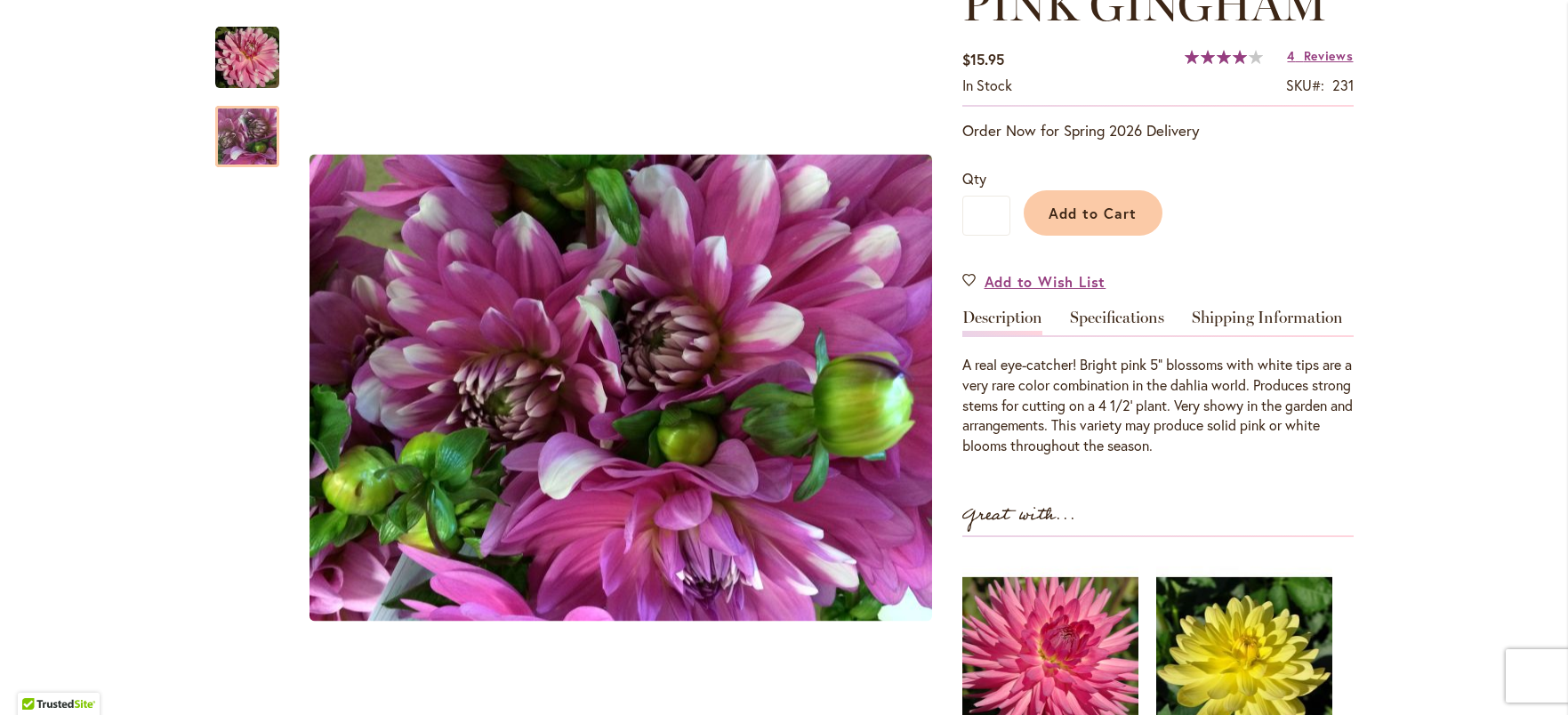
scroll to position [0, 0]
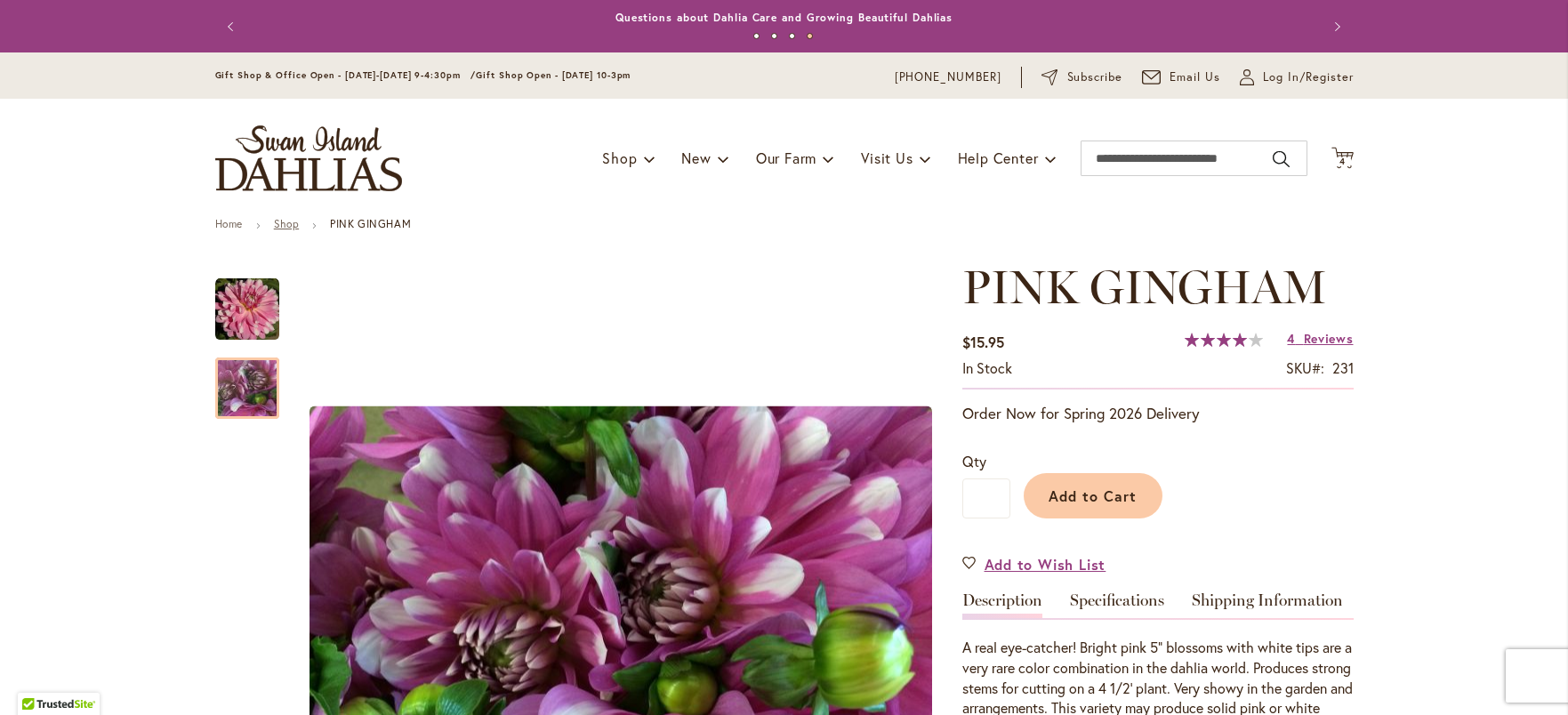
click at [282, 225] on link "Shop" at bounding box center [286, 223] width 25 height 13
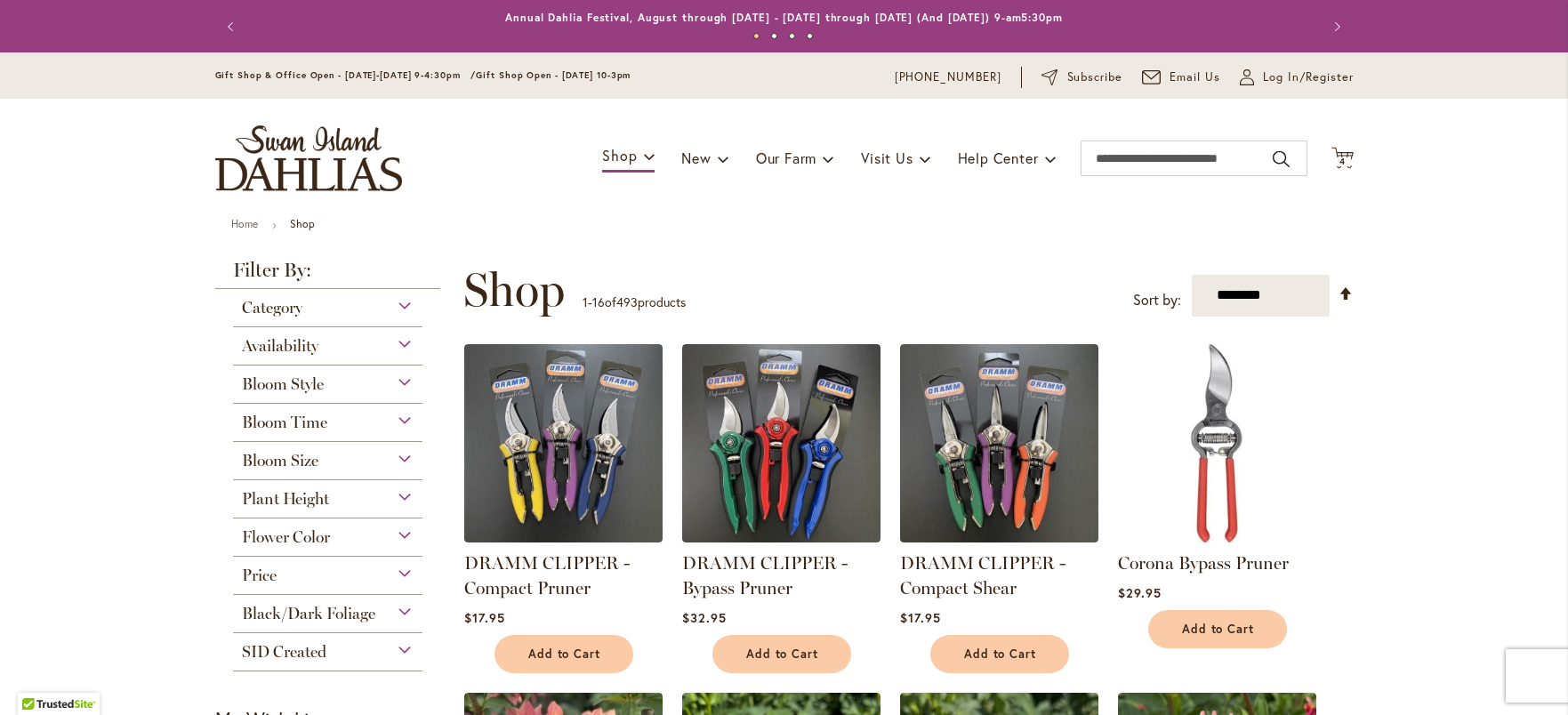
click at [359, 464] on div "Bloom Size" at bounding box center [327, 456] width 190 height 29
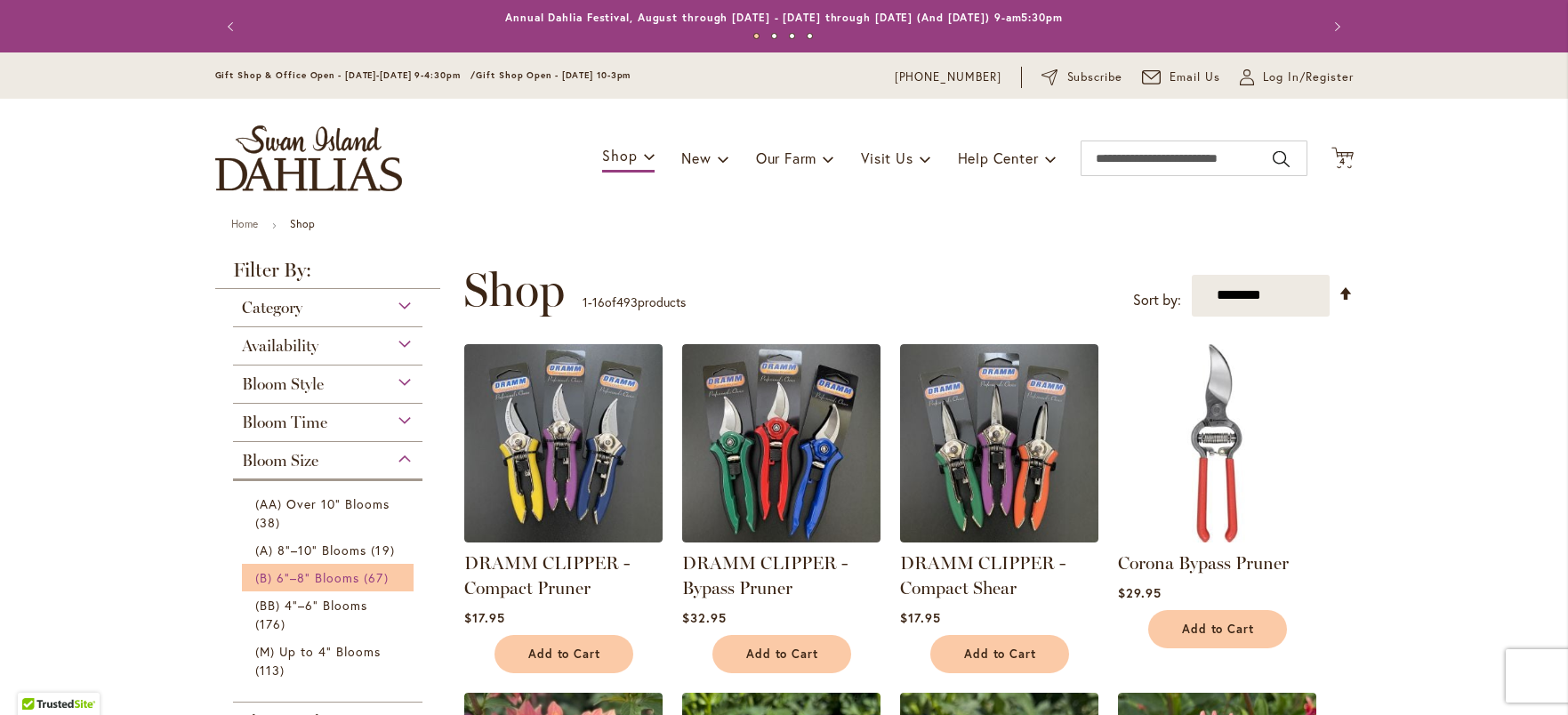
click at [354, 580] on link "(B) 6"–8" Blooms 67 items" at bounding box center [330, 578] width 150 height 19
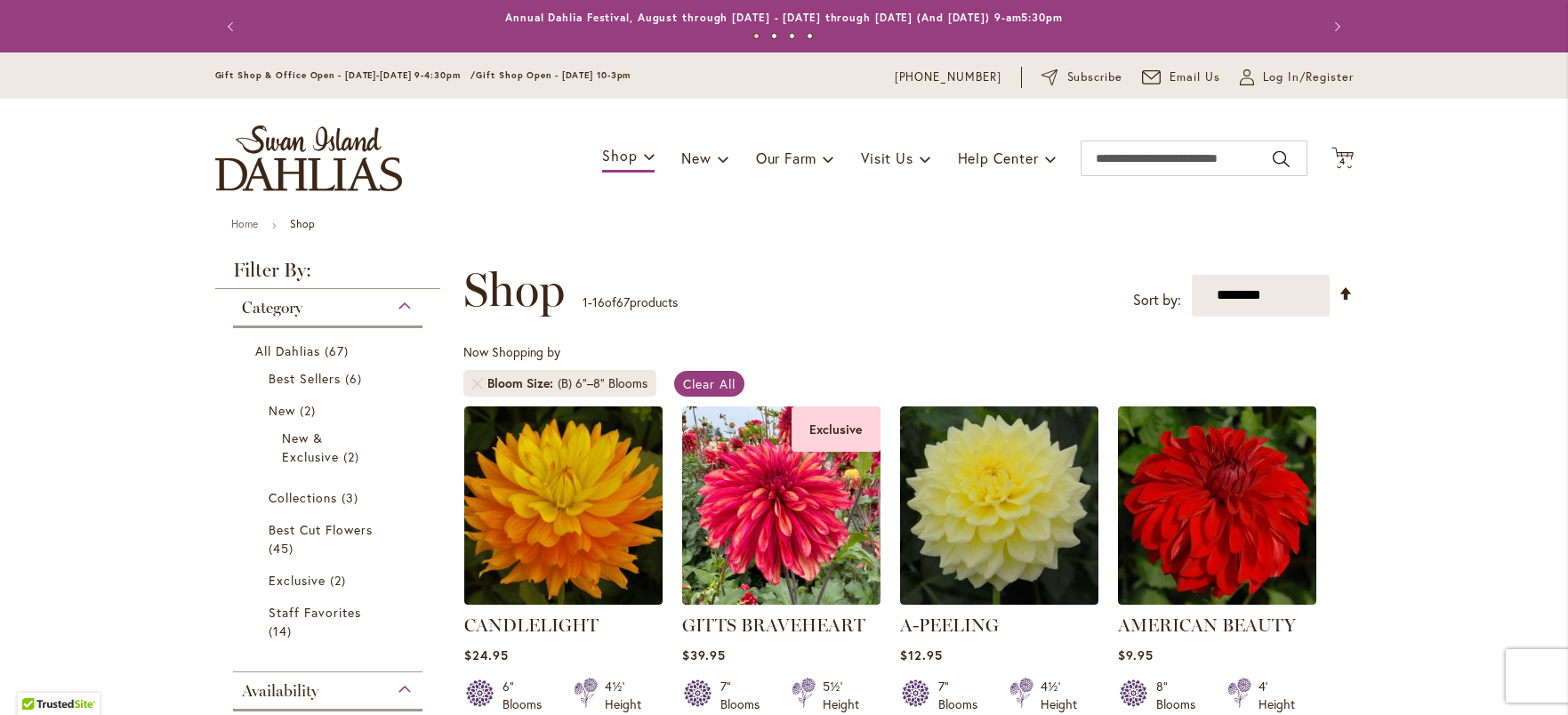
drag, startPoint x: 1554, startPoint y: 129, endPoint x: 1558, endPoint y: 164, distance: 35.2
click at [1558, 164] on body "Skip to Accessibility Information The store will not work correctly in the case…" at bounding box center [784, 357] width 1568 height 715
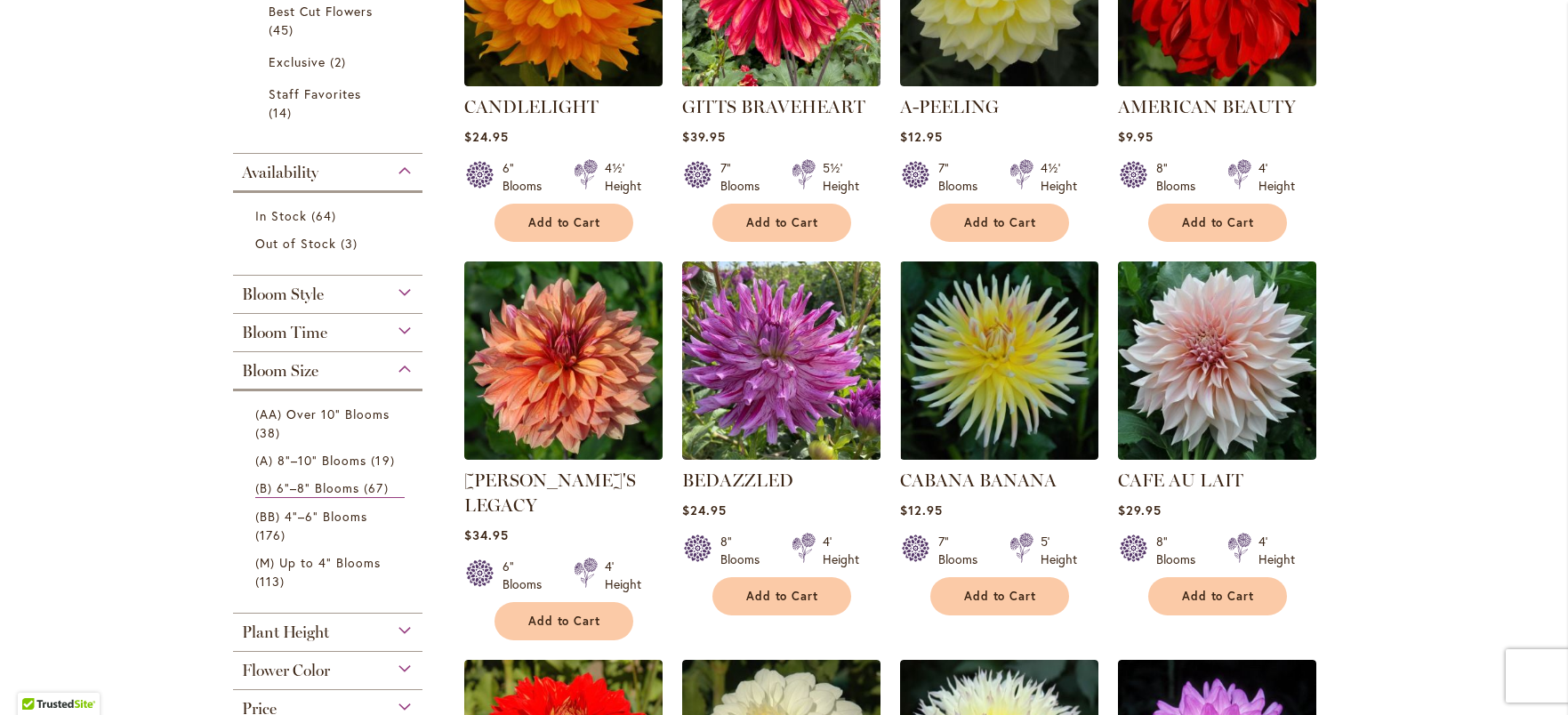
scroll to position [522, 0]
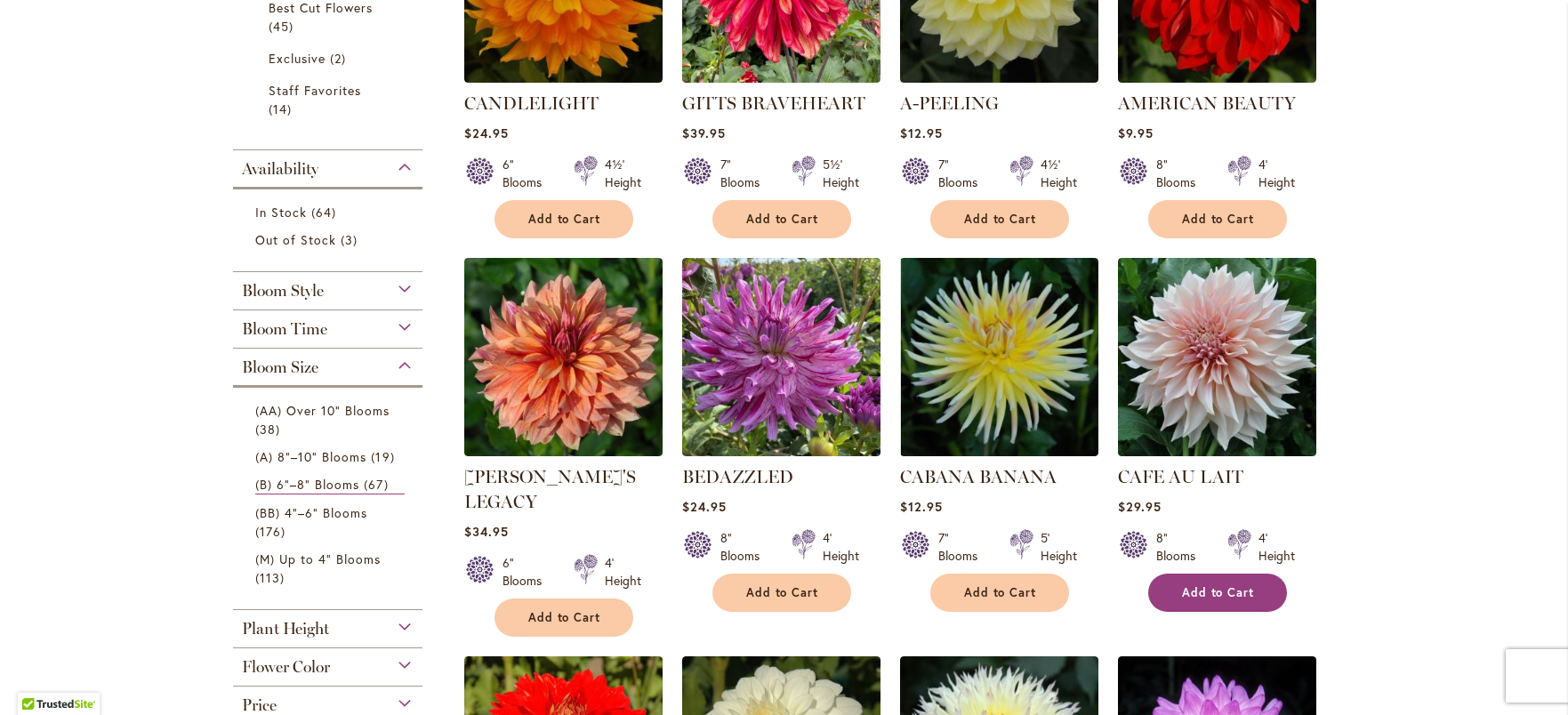
click at [1246, 587] on span "Add to Cart" at bounding box center [1218, 593] width 73 height 15
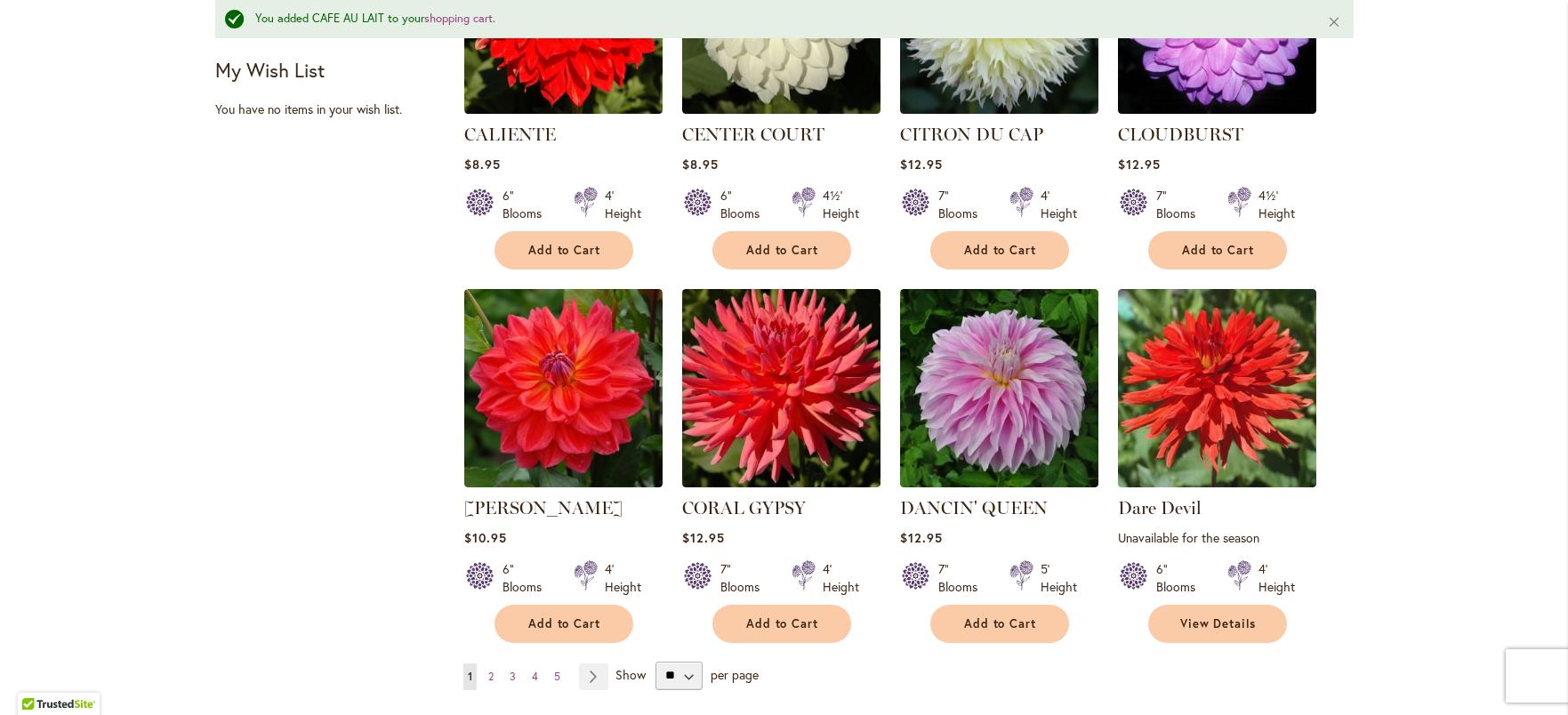
scroll to position [1333, 0]
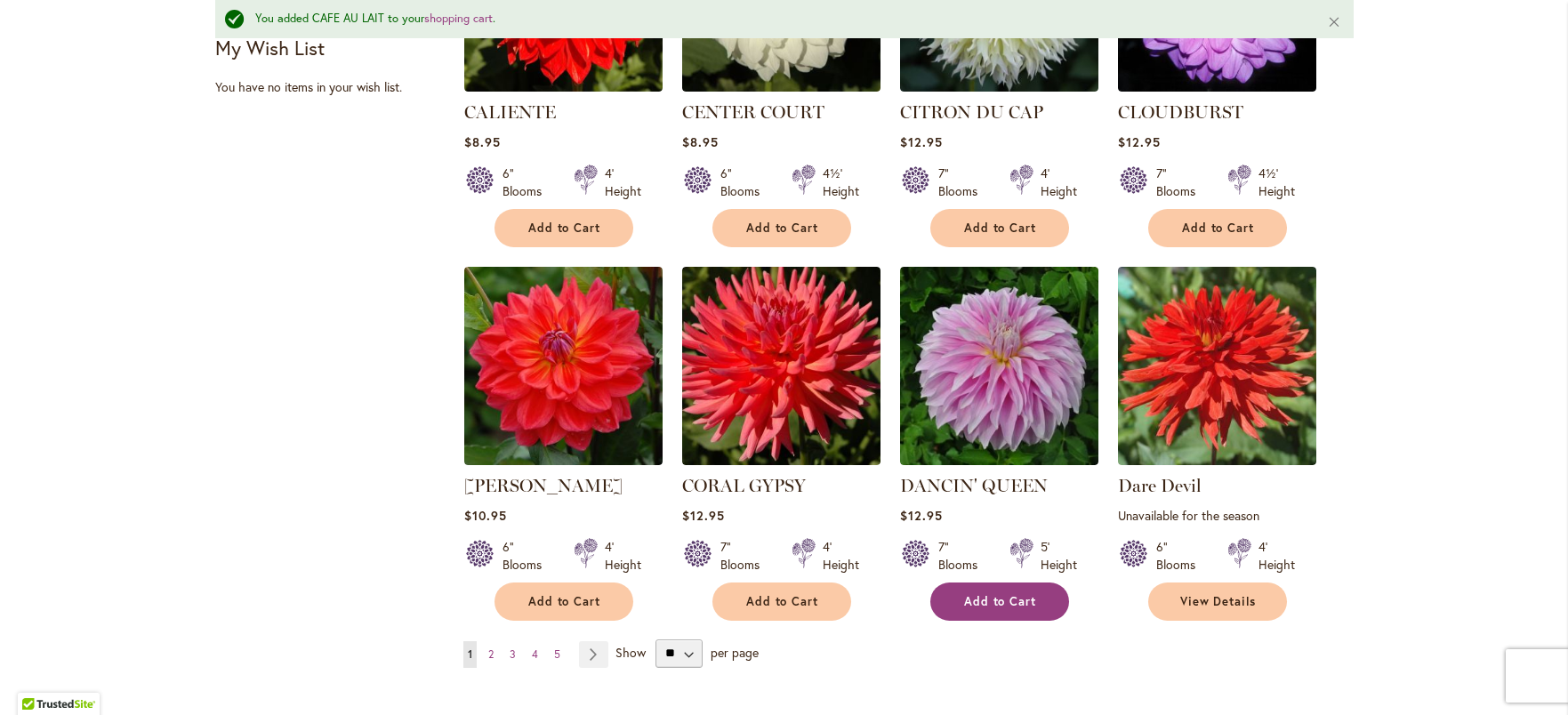
click at [1033, 583] on button "Add to Cart" at bounding box center [1000, 602] width 139 height 38
click at [587, 641] on link "Page Next" at bounding box center [594, 654] width 30 height 27
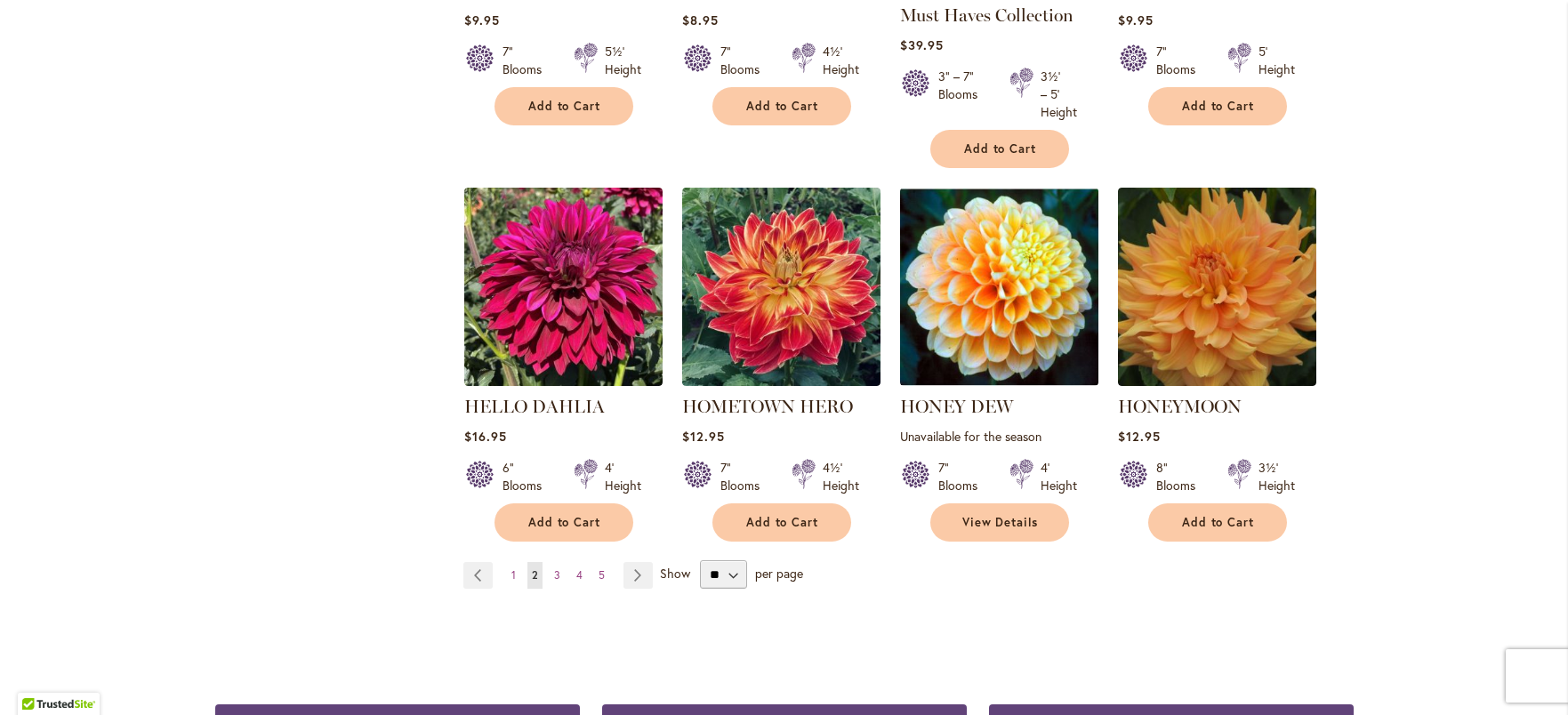
scroll to position [1457, 0]
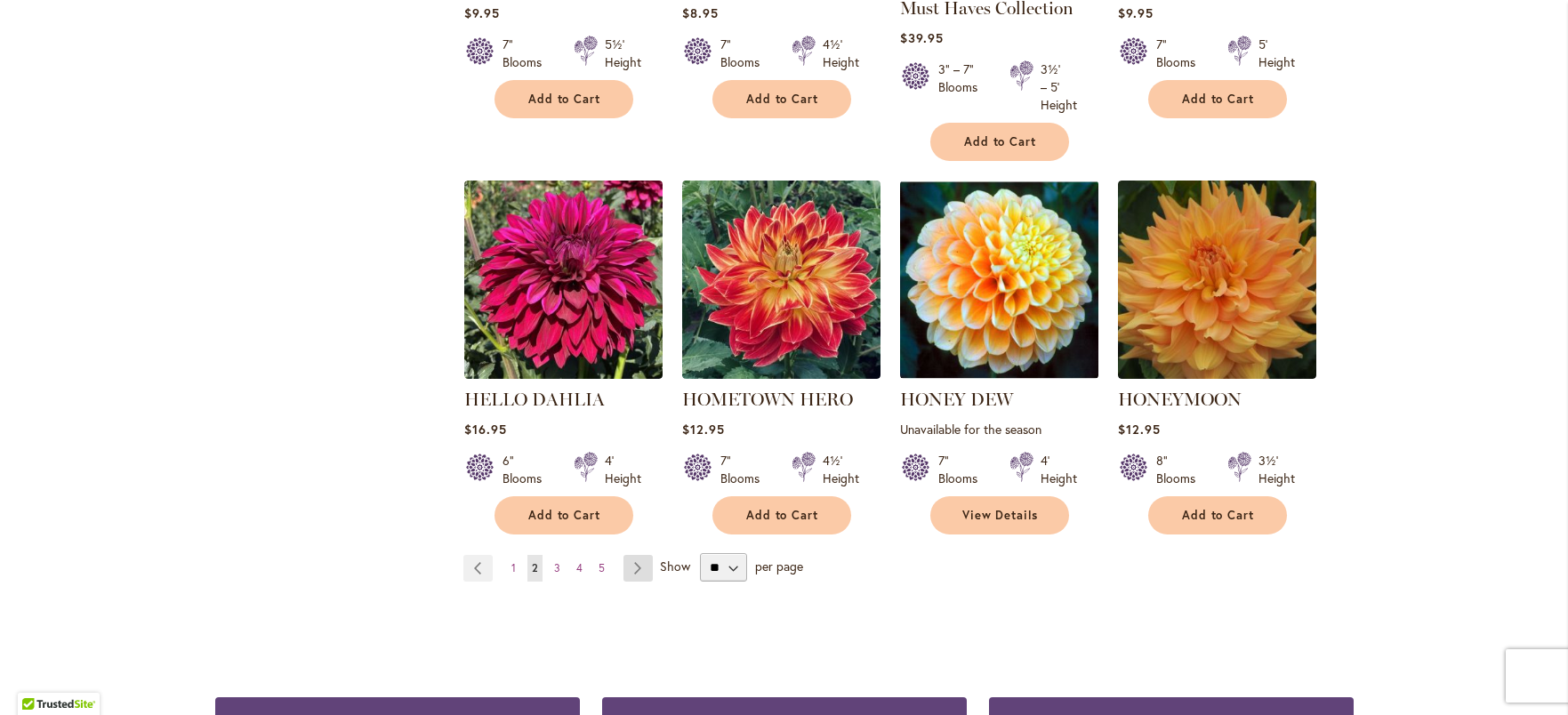
click at [626, 570] on link "Page Next" at bounding box center [638, 568] width 30 height 27
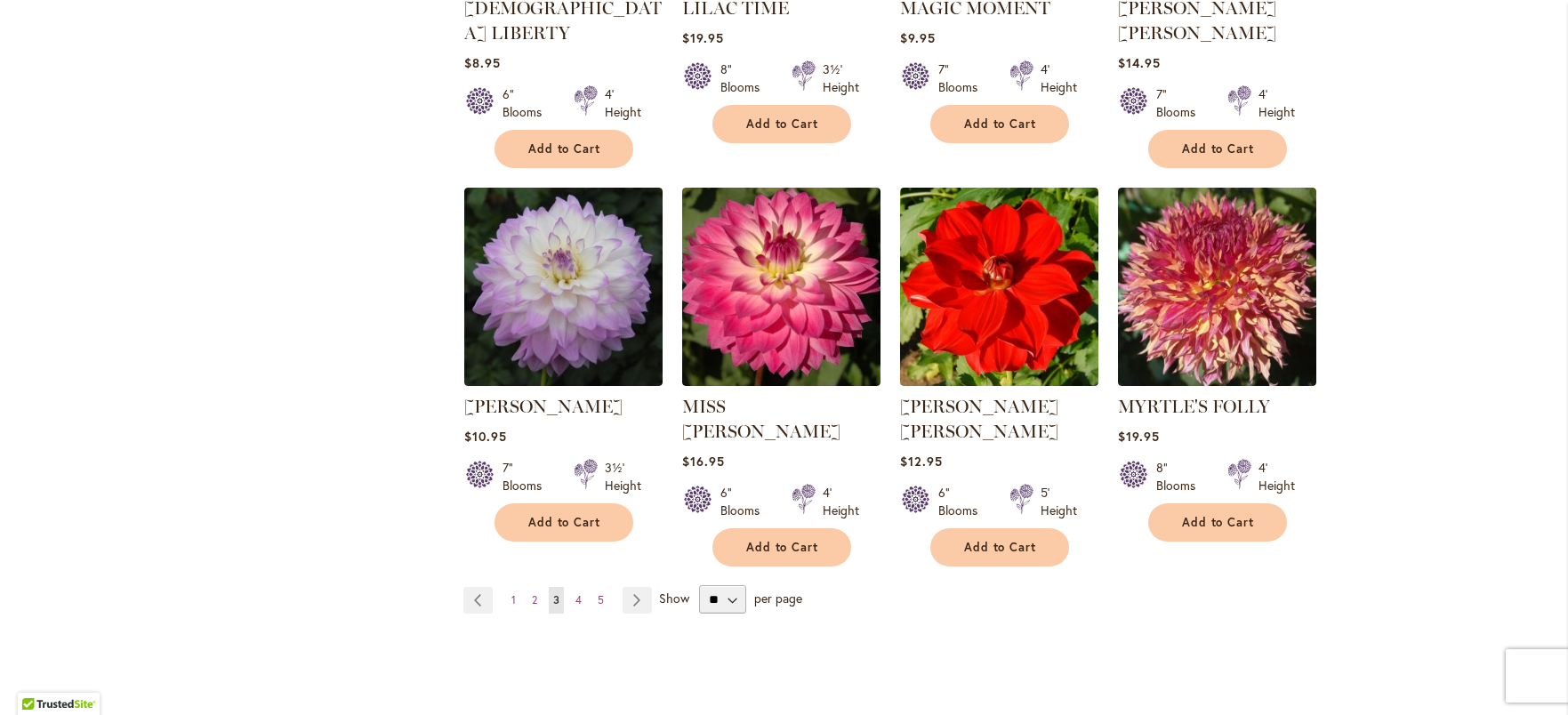
scroll to position [1394, 0]
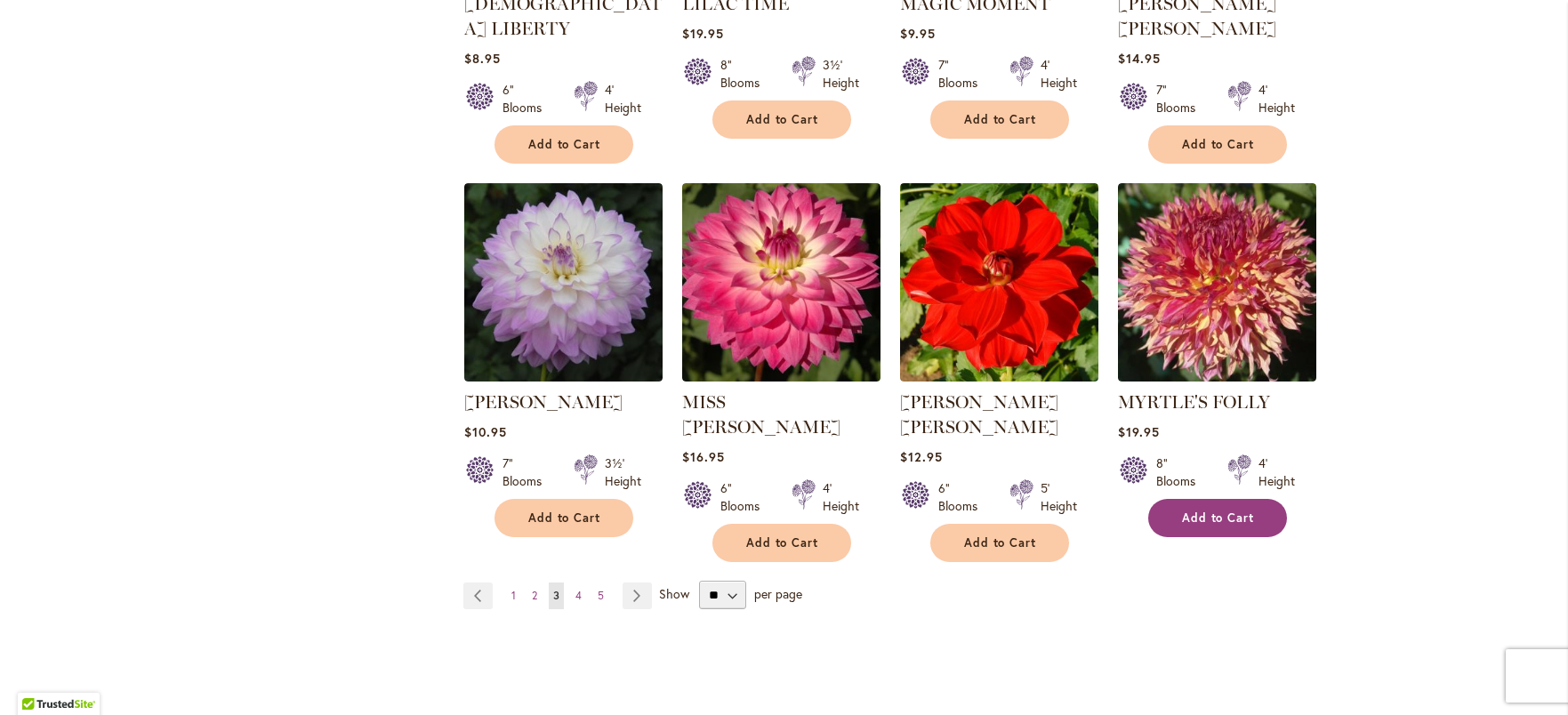
click at [1227, 510] on span "Add to Cart" at bounding box center [1218, 517] width 73 height 15
click at [629, 583] on link "Page Next" at bounding box center [637, 596] width 30 height 27
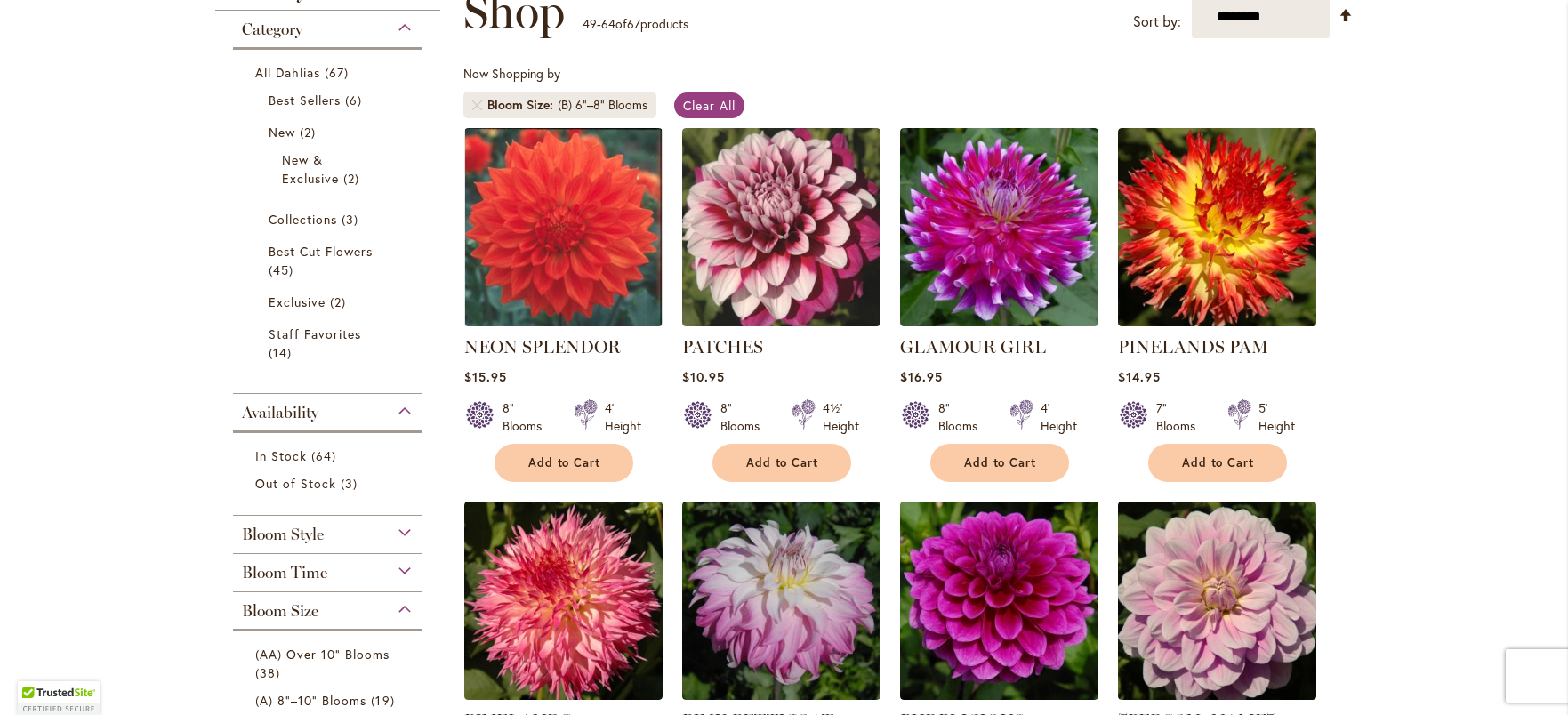
scroll to position [282, 0]
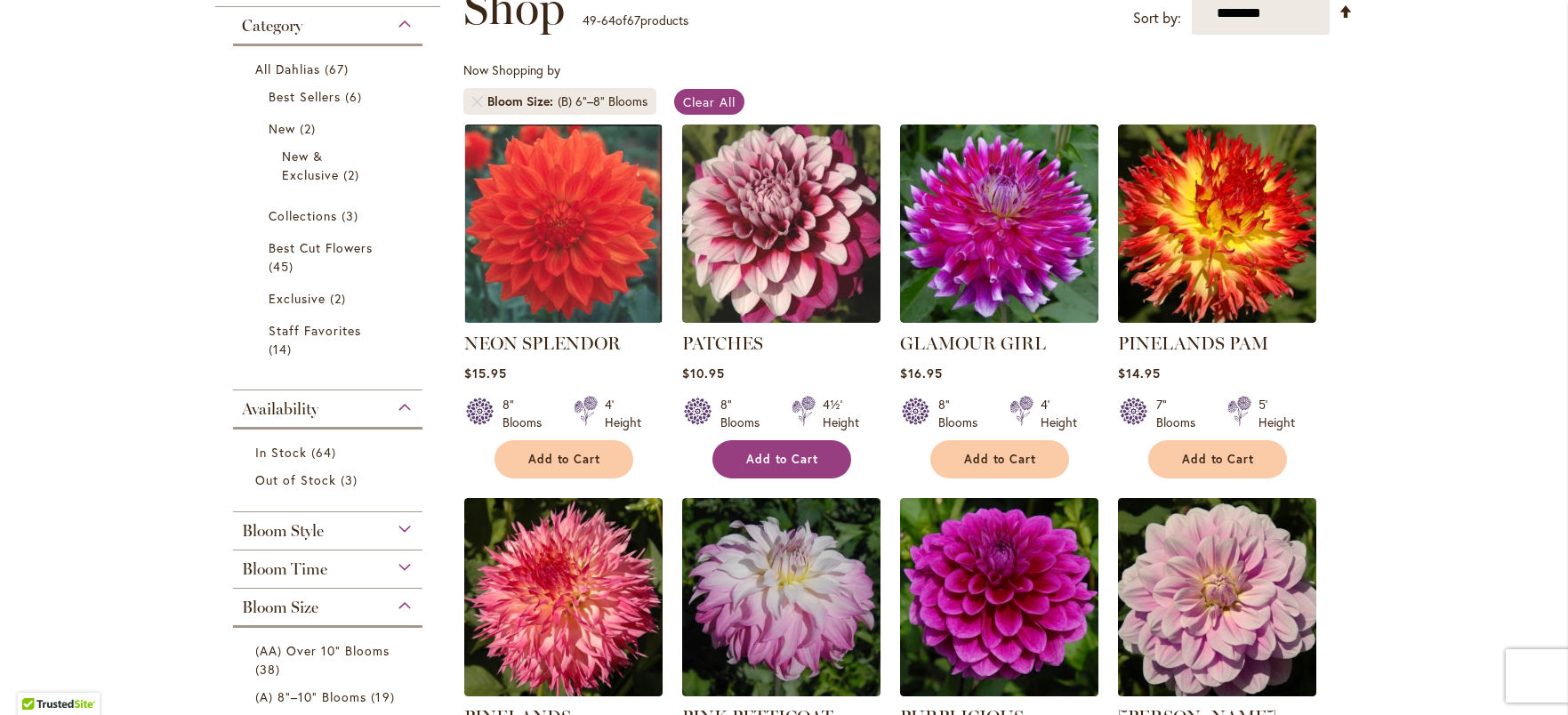
click at [783, 455] on span "Add to Cart" at bounding box center [783, 458] width 73 height 15
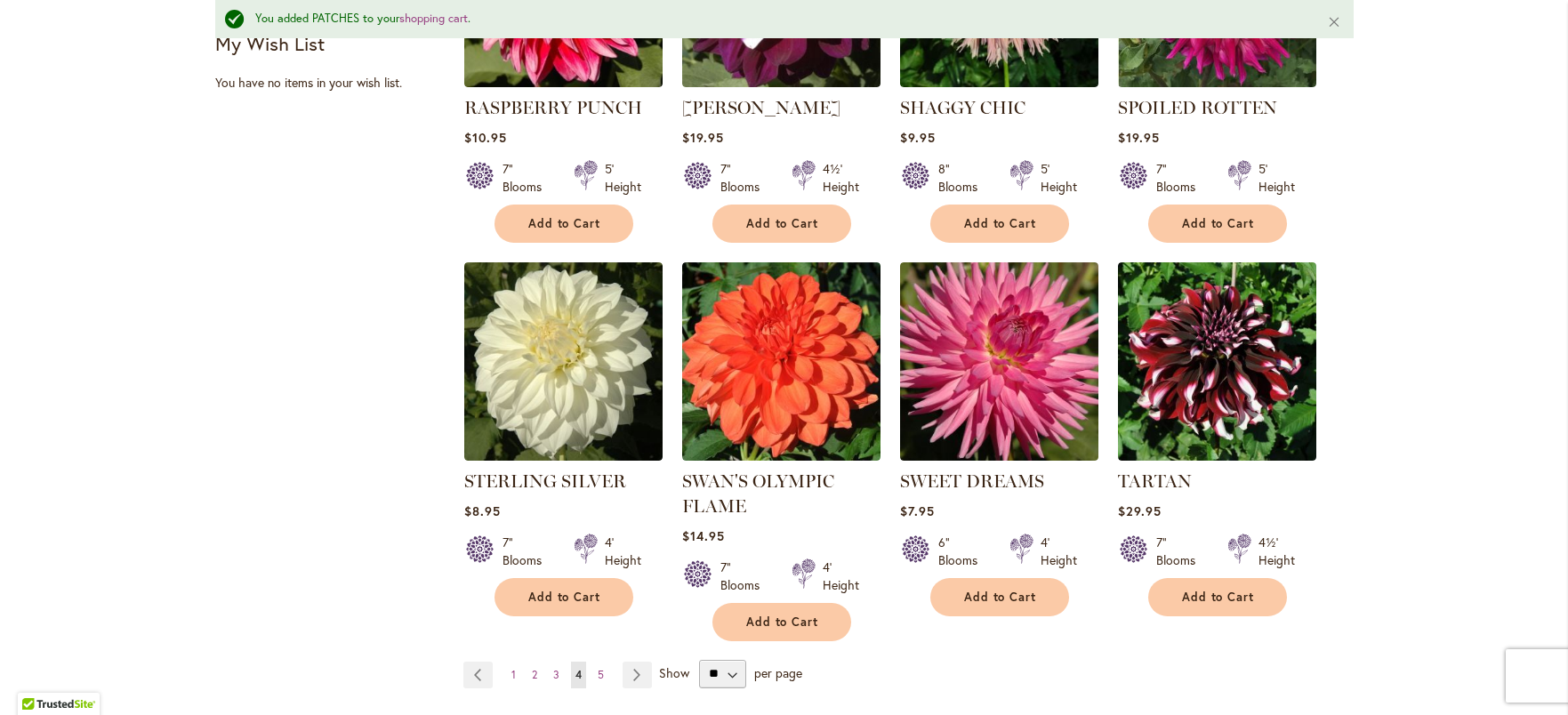
scroll to position [1341, 0]
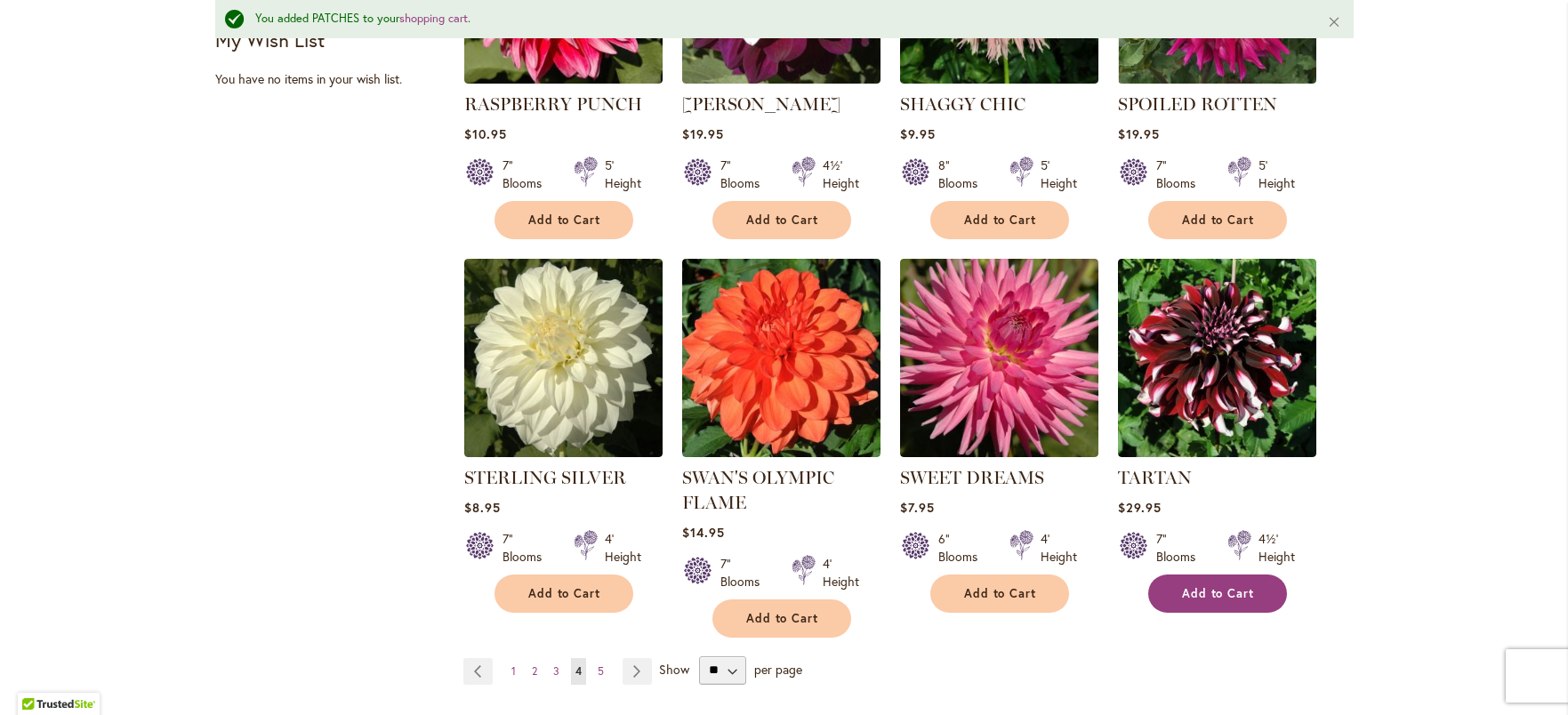
click at [1224, 577] on button "Add to Cart" at bounding box center [1218, 594] width 139 height 38
click at [625, 658] on link "Page Next" at bounding box center [637, 671] width 30 height 27
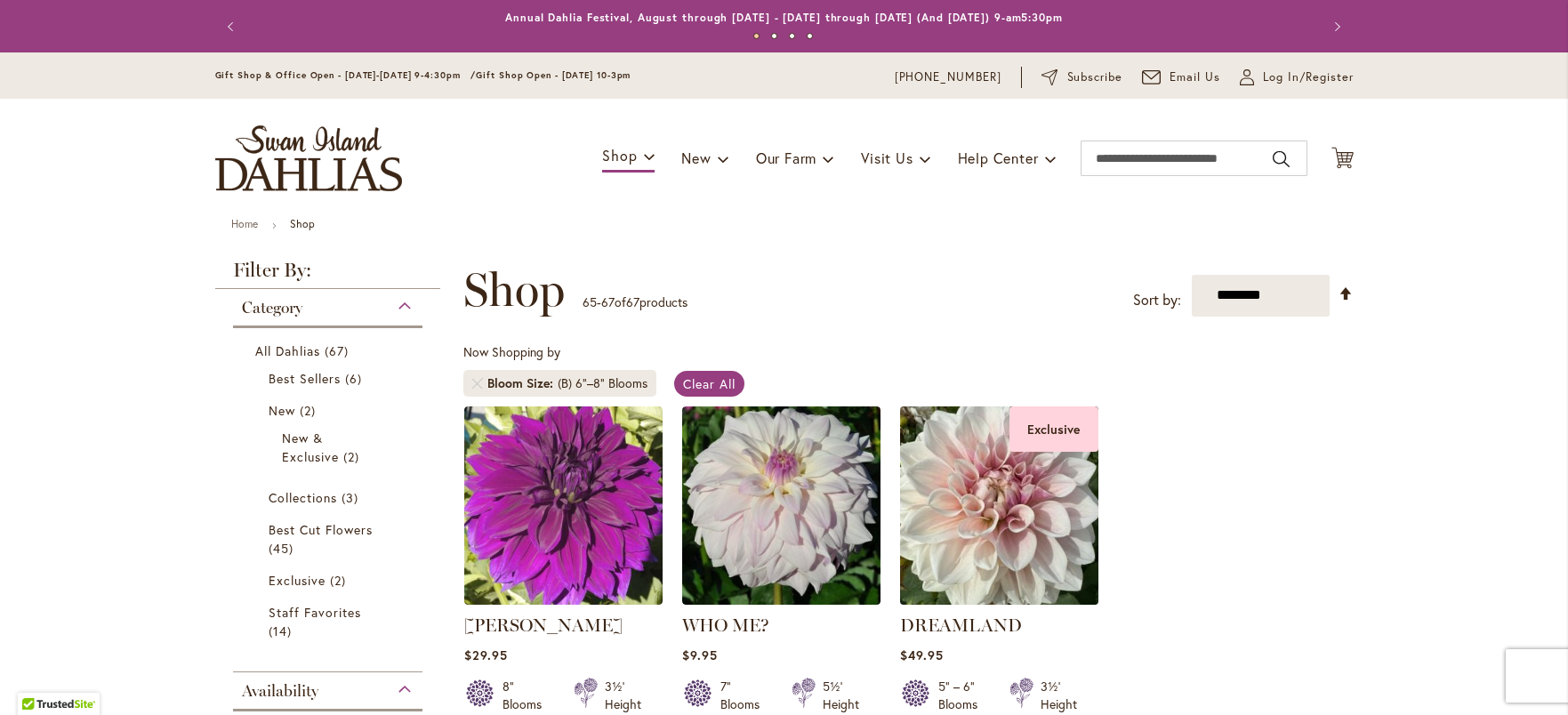
click at [1032, 519] on img at bounding box center [998, 504] width 208 height 208
click at [1041, 533] on img at bounding box center [998, 504] width 208 height 208
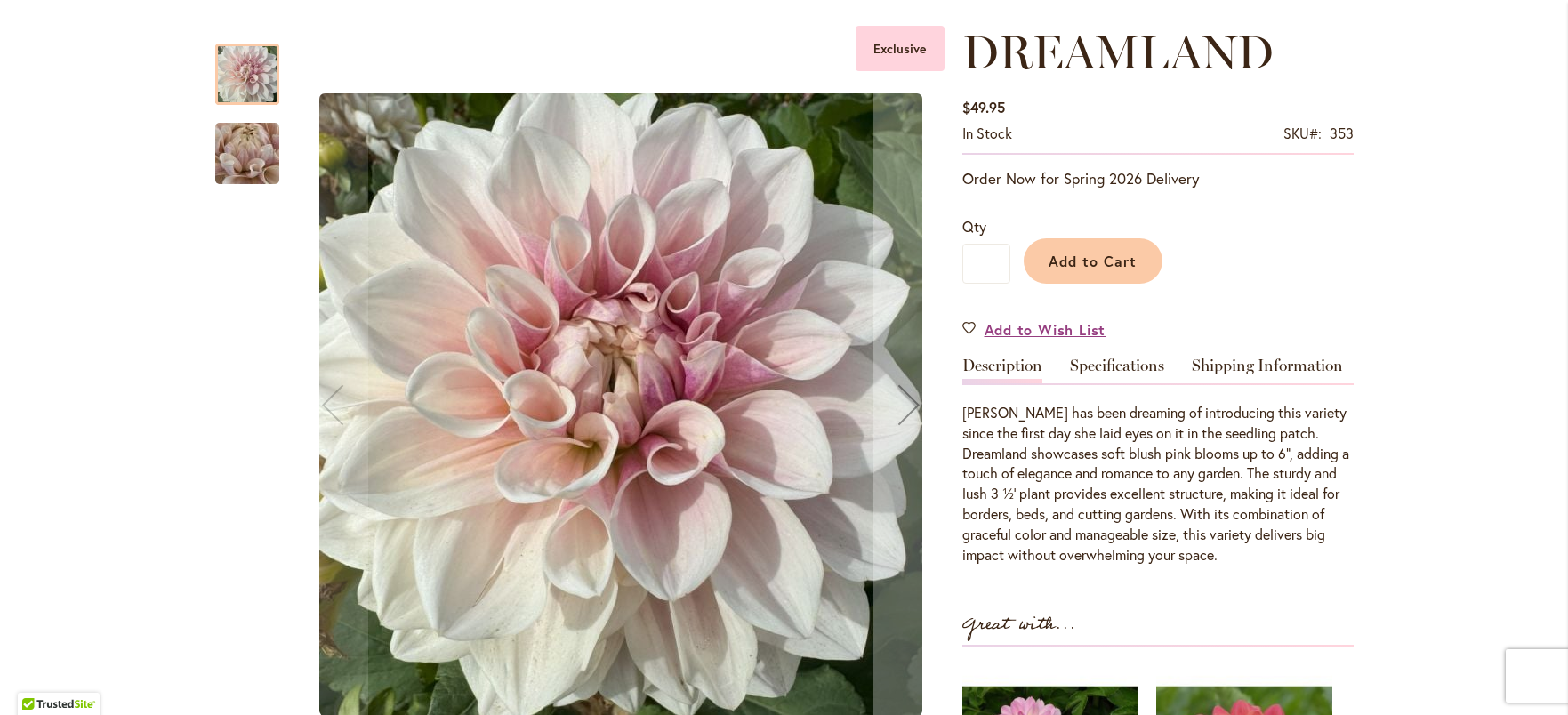
scroll to position [257, 0]
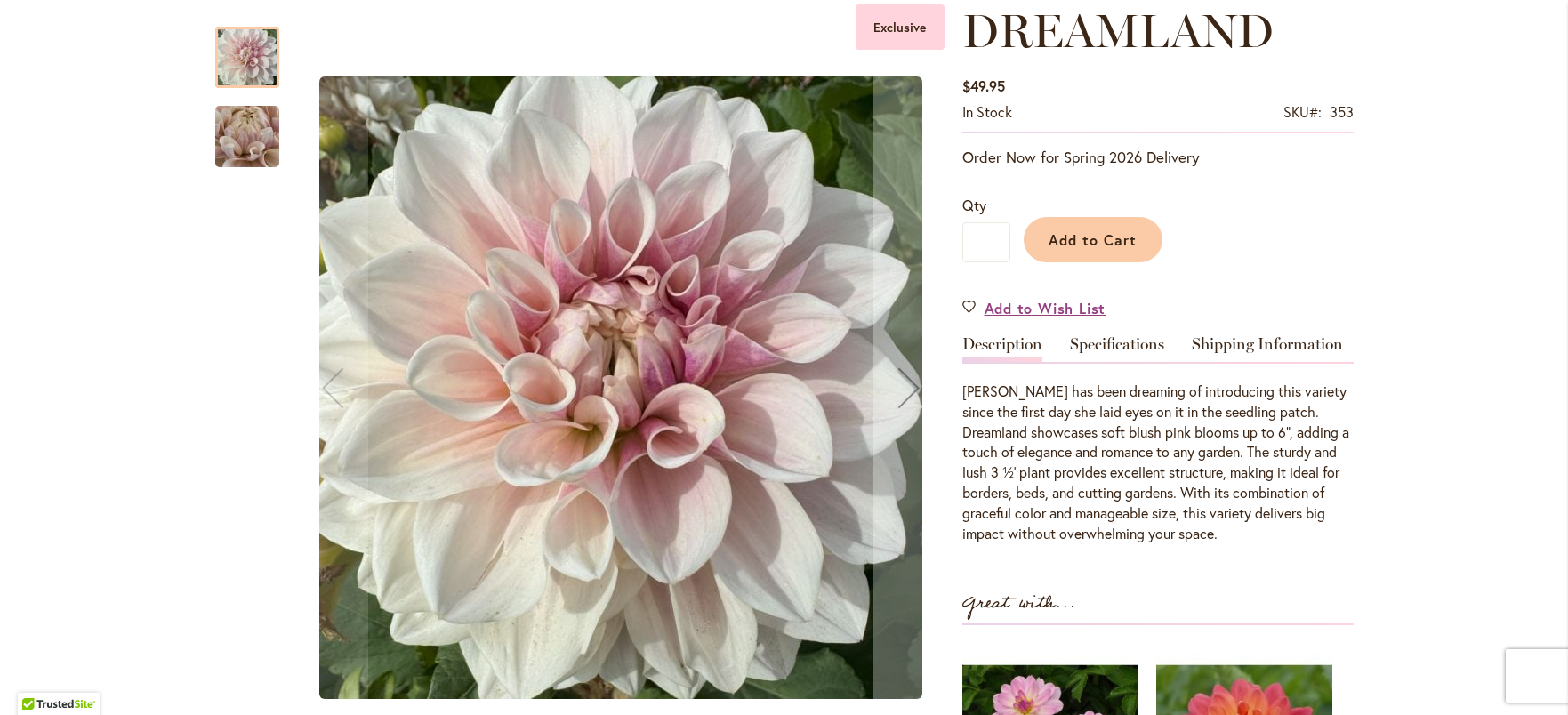
click at [234, 160] on img "DREAMLAND" at bounding box center [247, 136] width 128 height 96
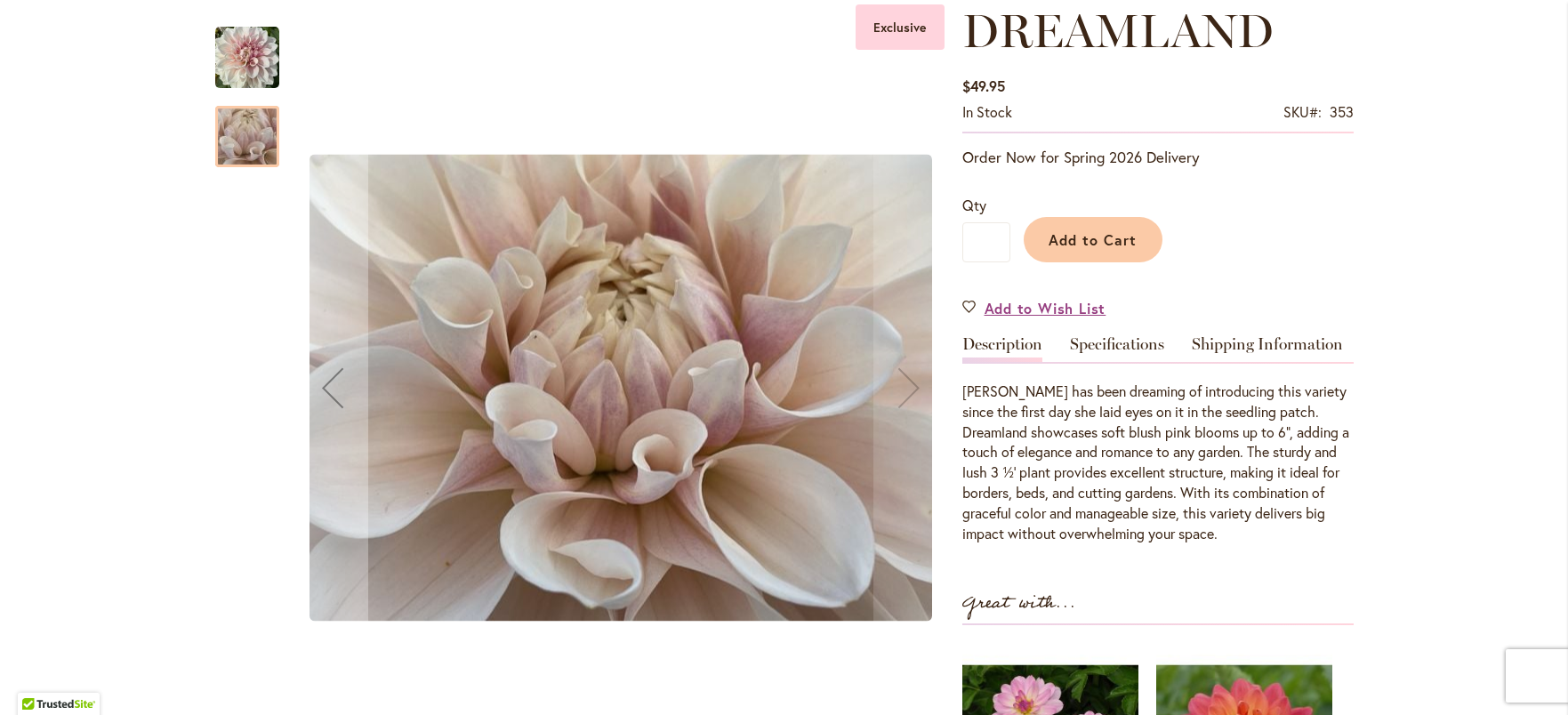
click at [235, 85] on img "DREAMLAND" at bounding box center [247, 57] width 64 height 66
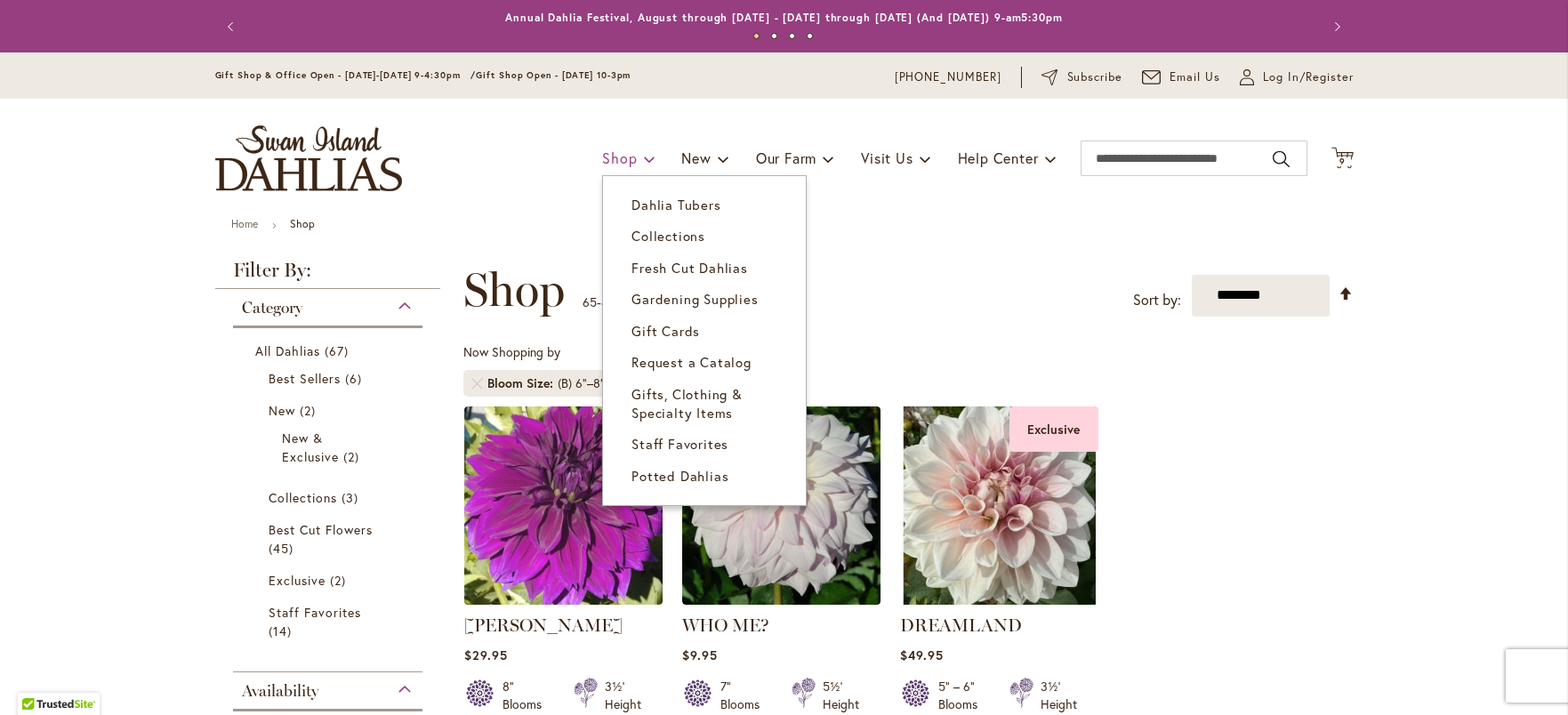
click at [644, 164] on span at bounding box center [650, 158] width 12 height 29
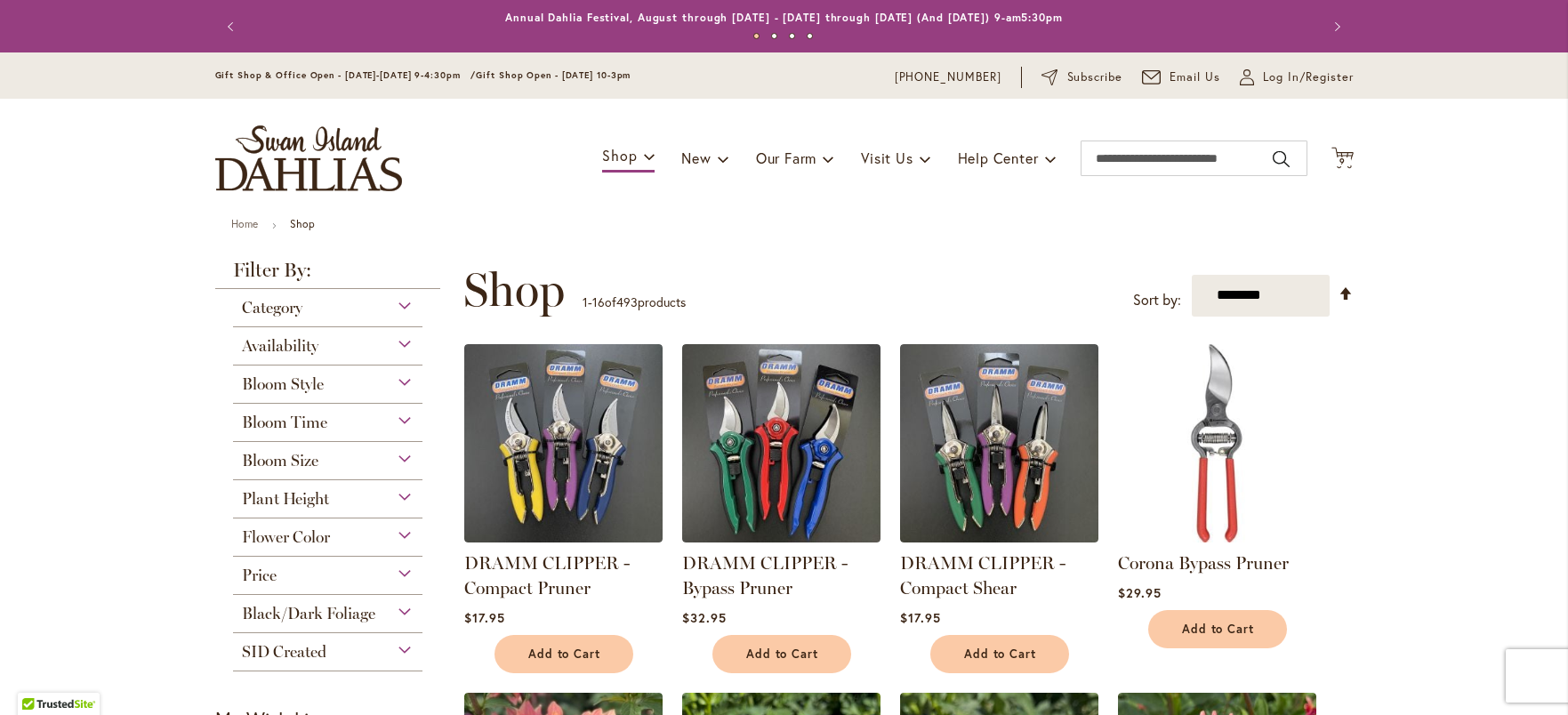
click at [398, 456] on div "Bloom Size" at bounding box center [327, 456] width 190 height 29
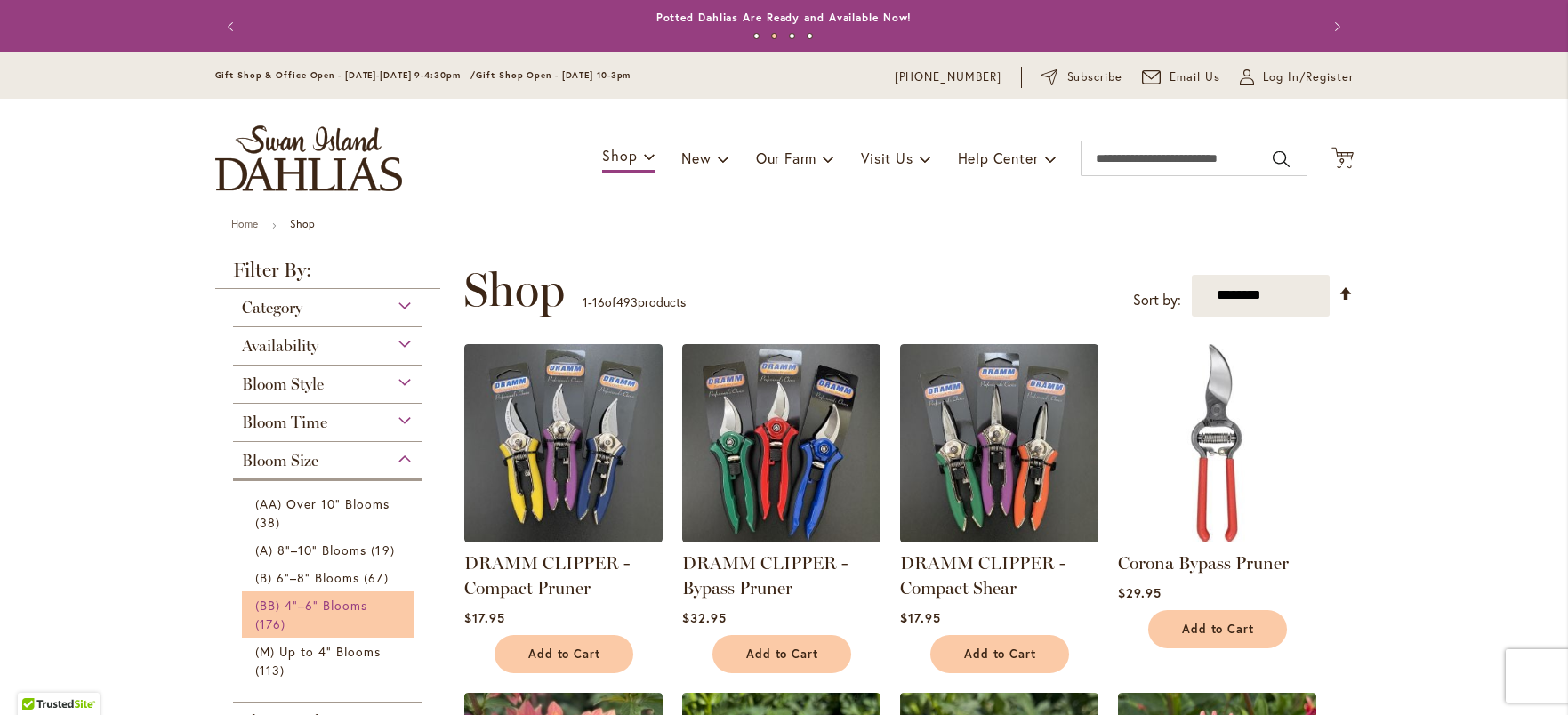
click at [328, 608] on span "(BB) 4"–6" Blooms" at bounding box center [312, 605] width 113 height 17
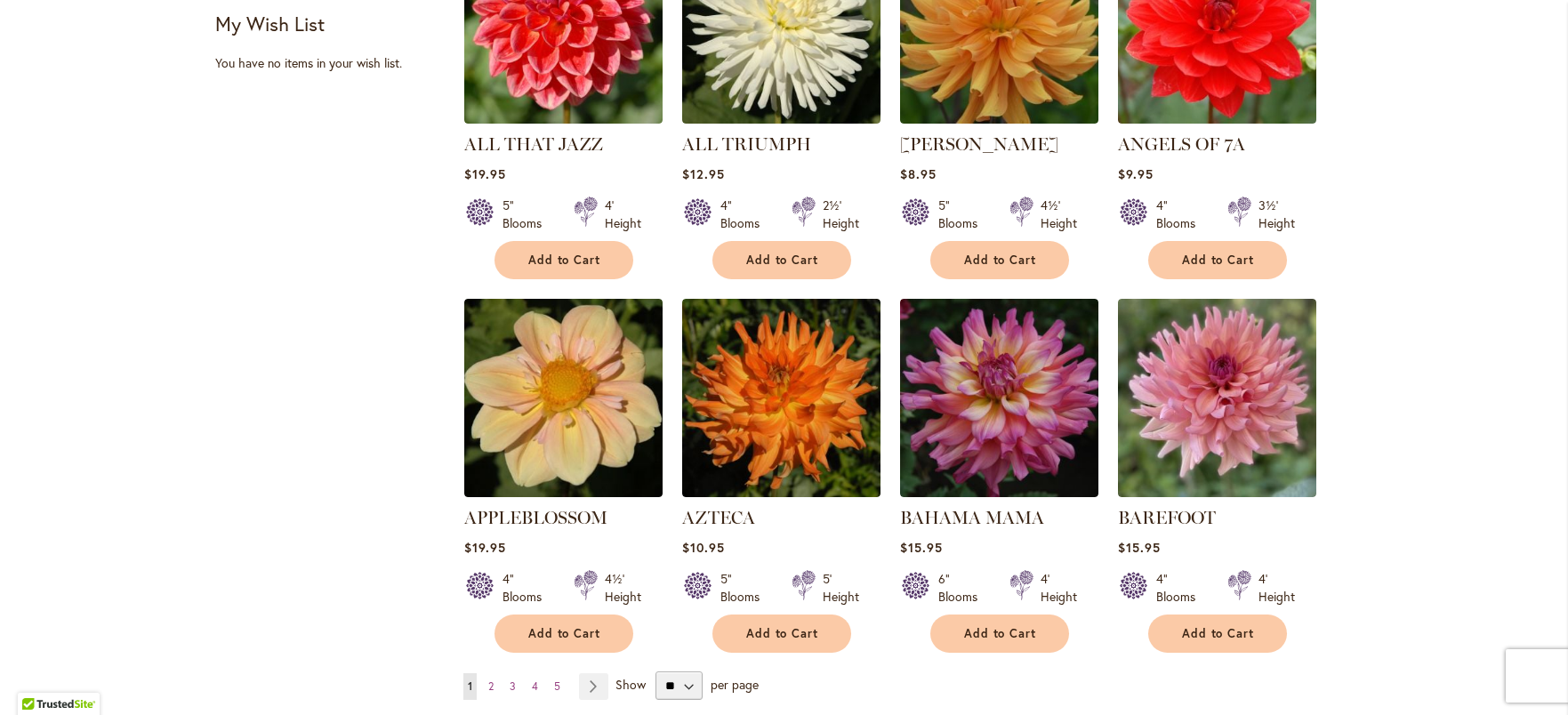
scroll to position [1262, 0]
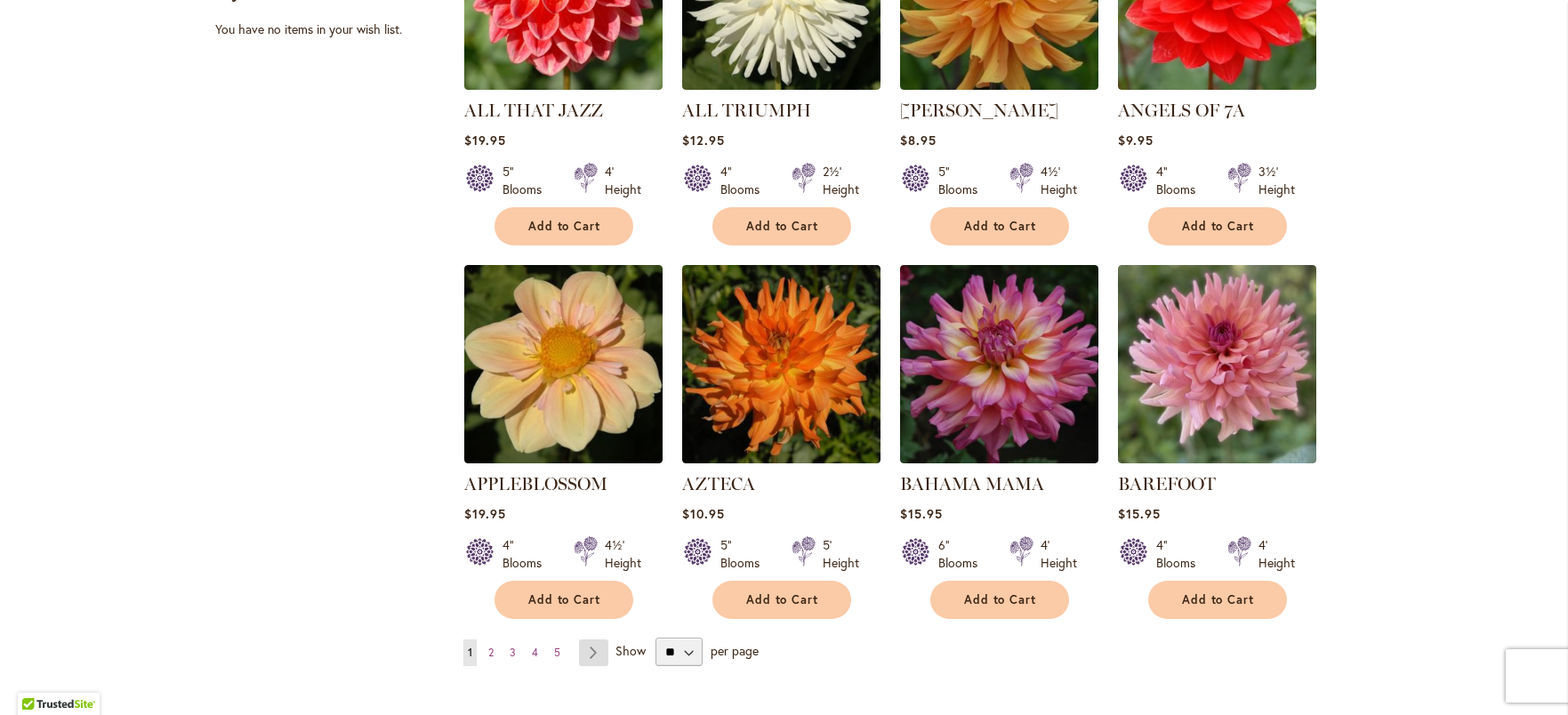
click at [588, 644] on link "Page Next" at bounding box center [594, 652] width 30 height 27
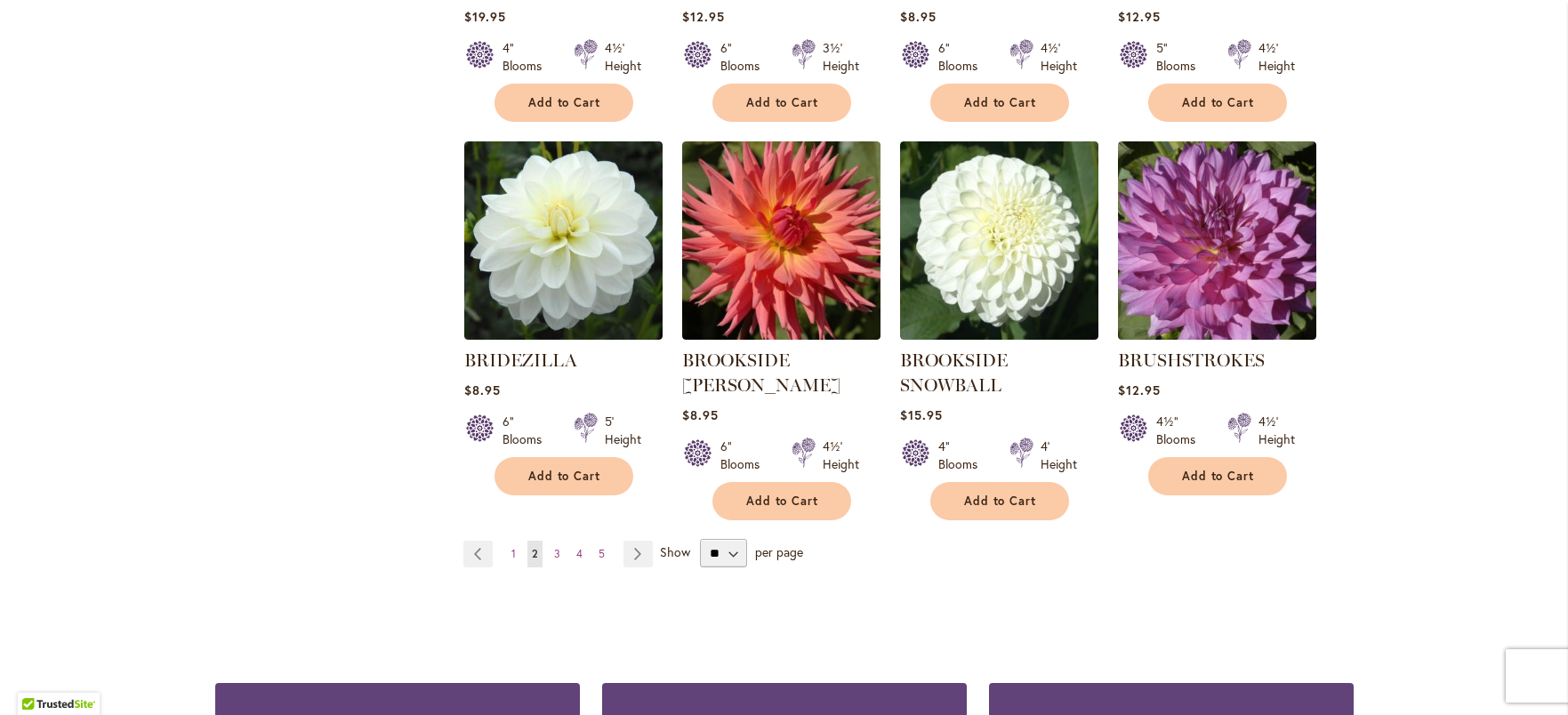
scroll to position [1546, 0]
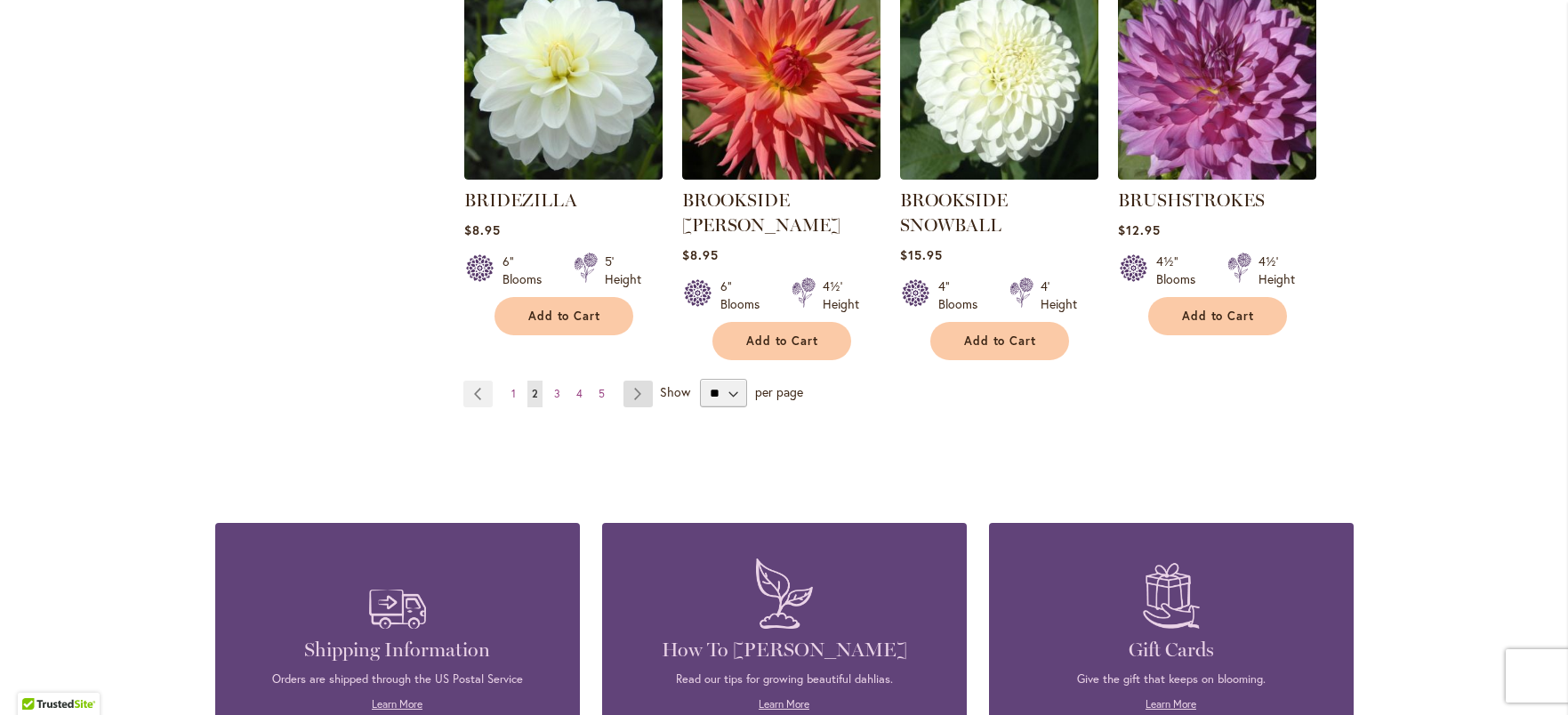
click at [629, 389] on link "Page Next" at bounding box center [638, 394] width 30 height 27
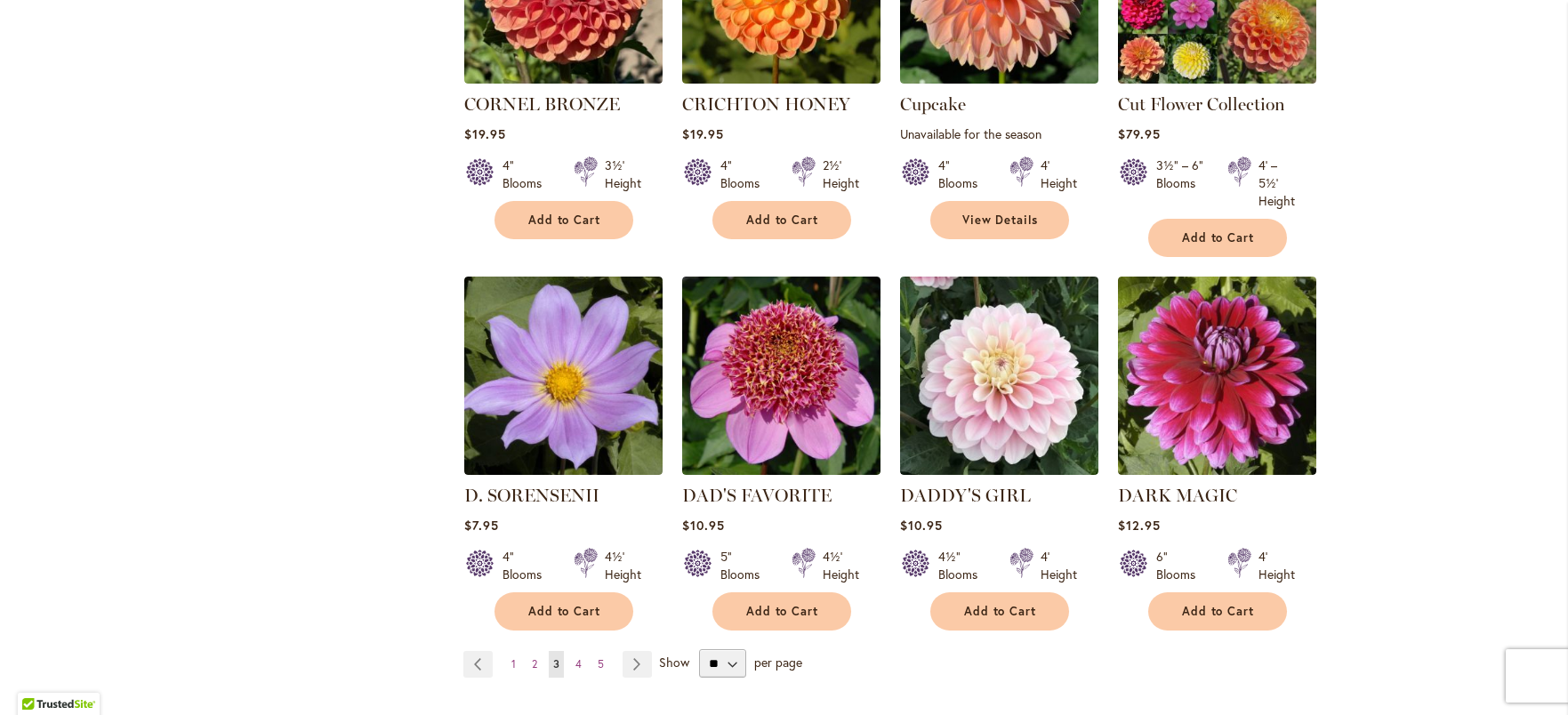
scroll to position [1322, 0]
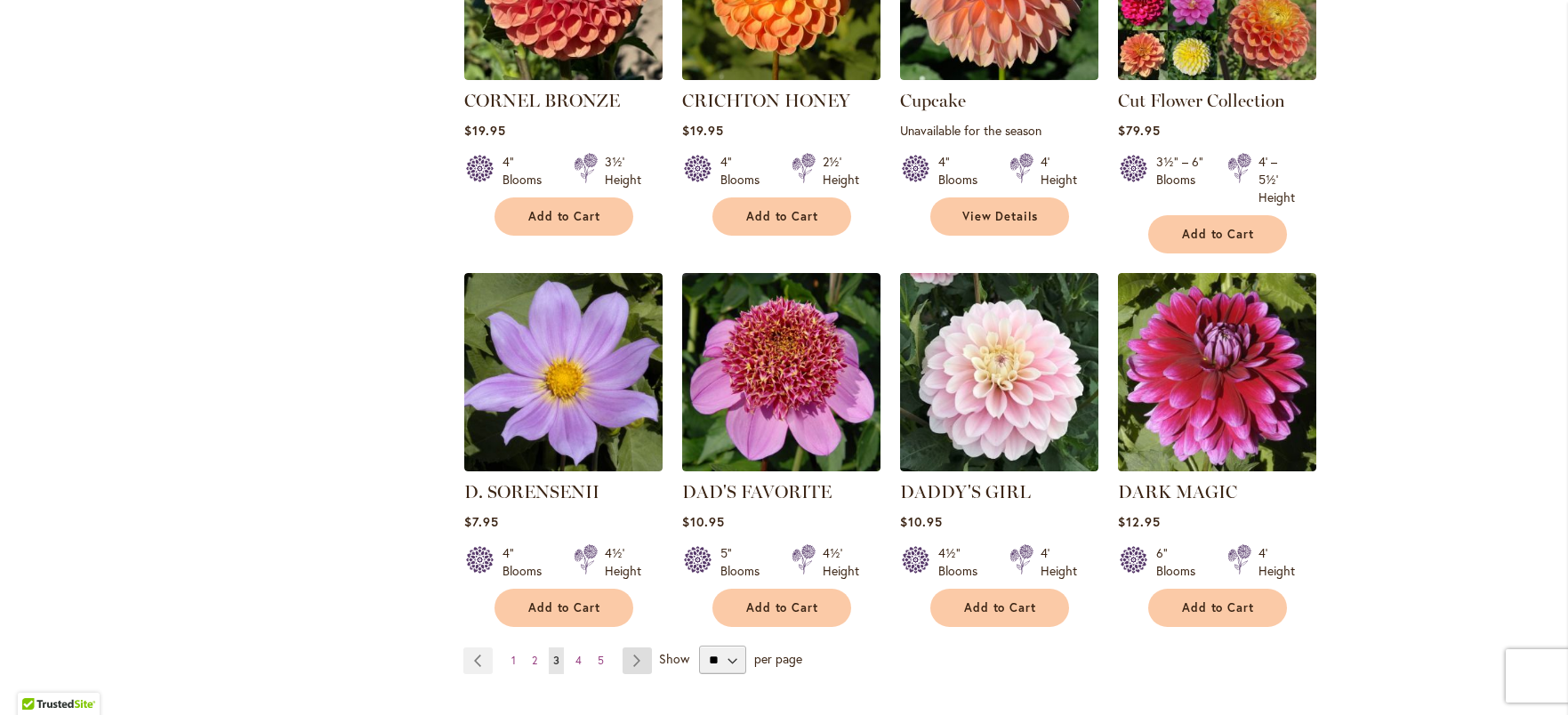
click at [630, 647] on link "Page Next" at bounding box center [637, 660] width 30 height 27
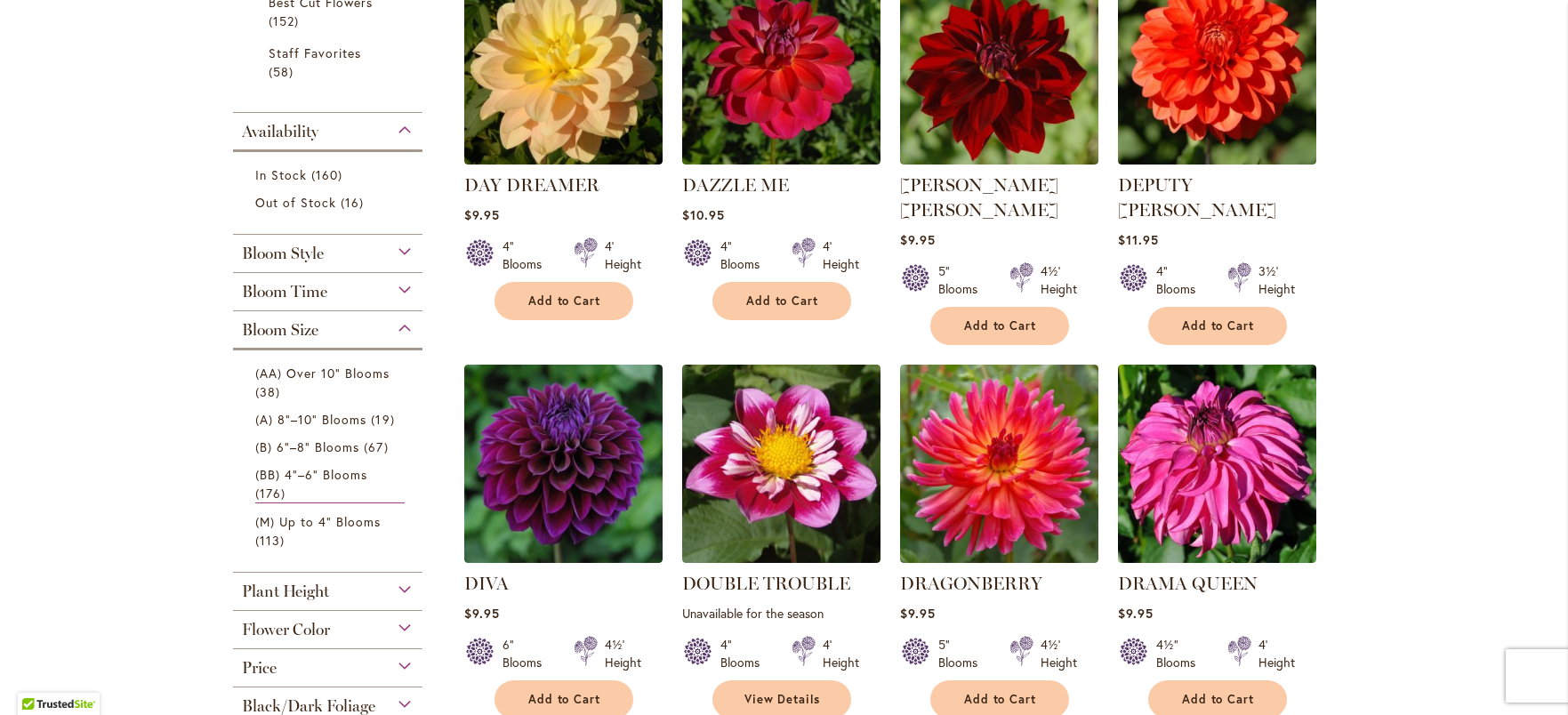
scroll to position [477, 0]
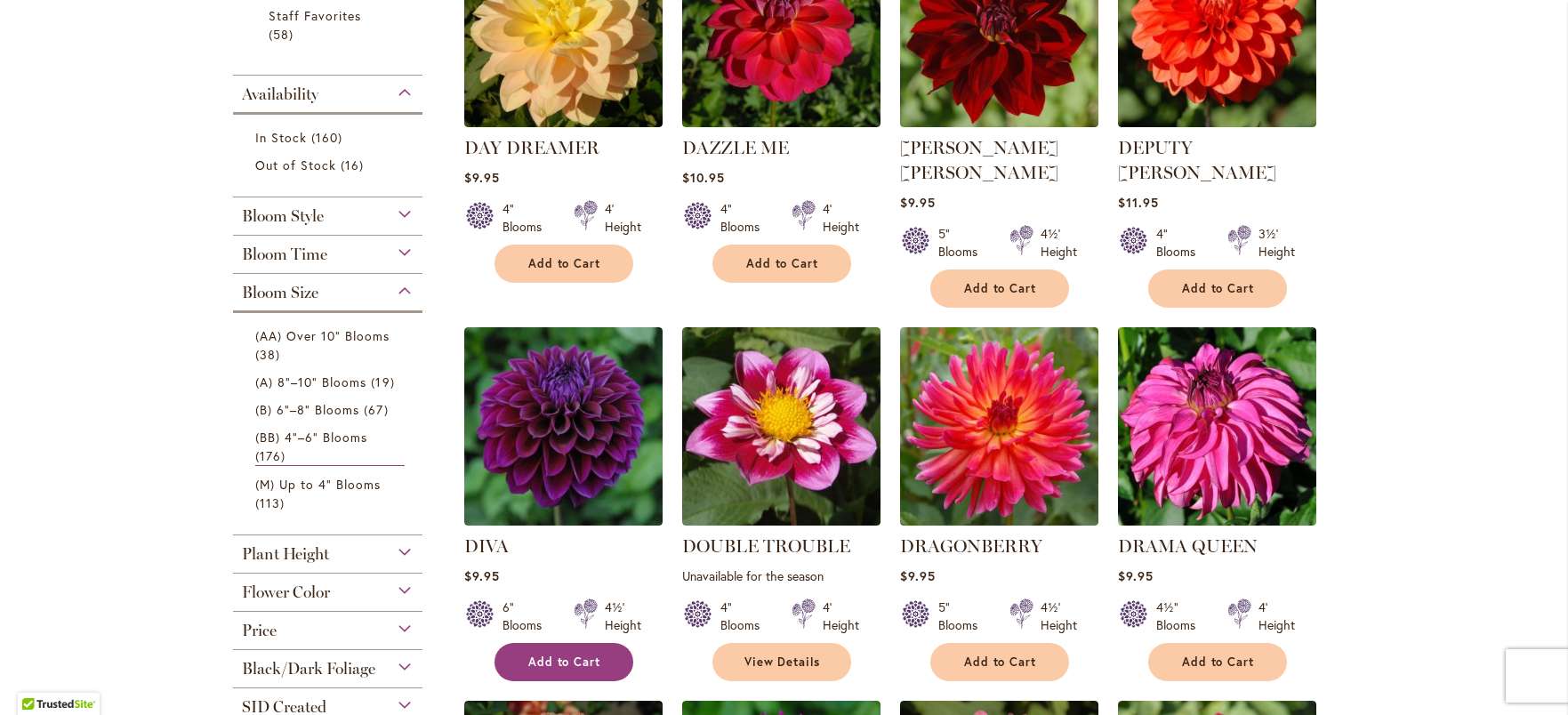
click at [576, 654] on span "Add to Cart" at bounding box center [564, 661] width 73 height 15
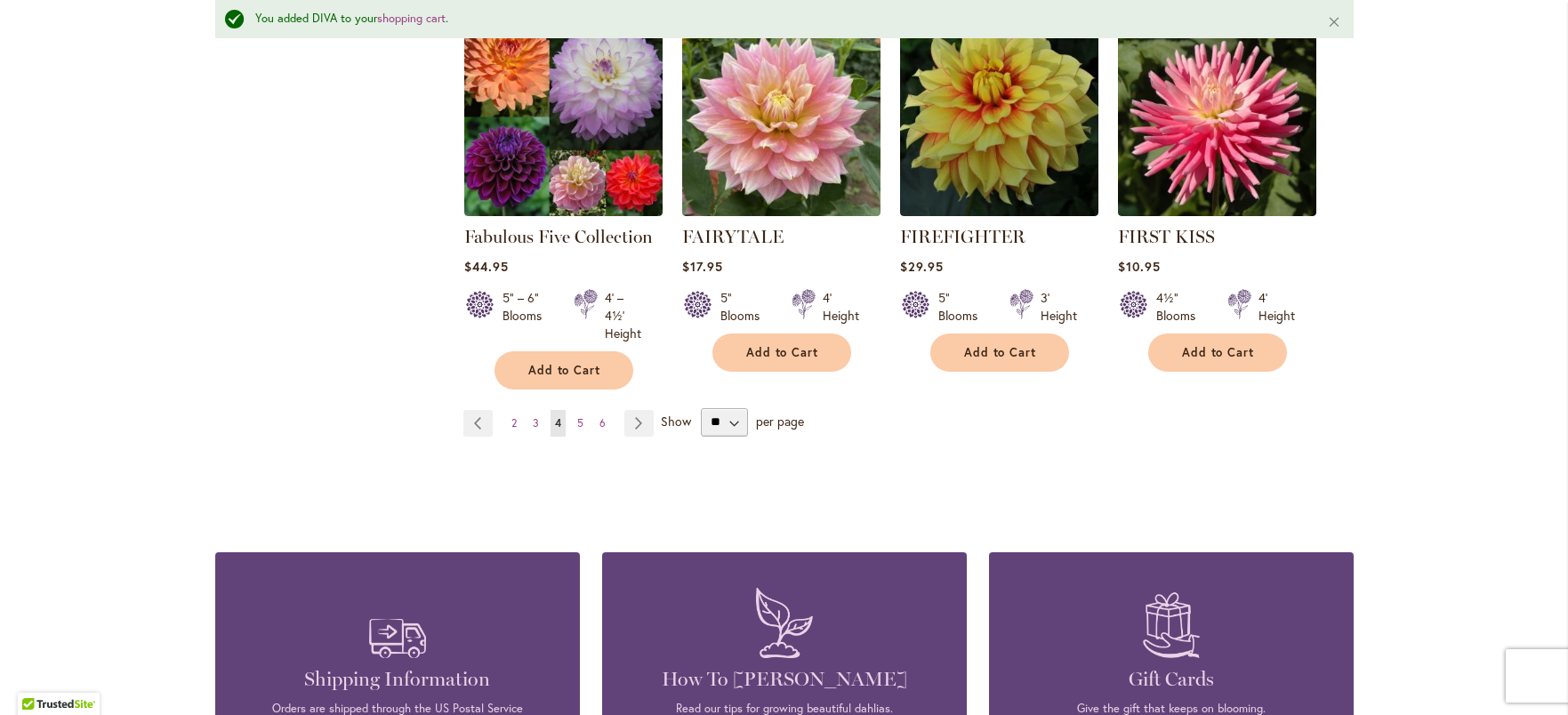
scroll to position [1629, 0]
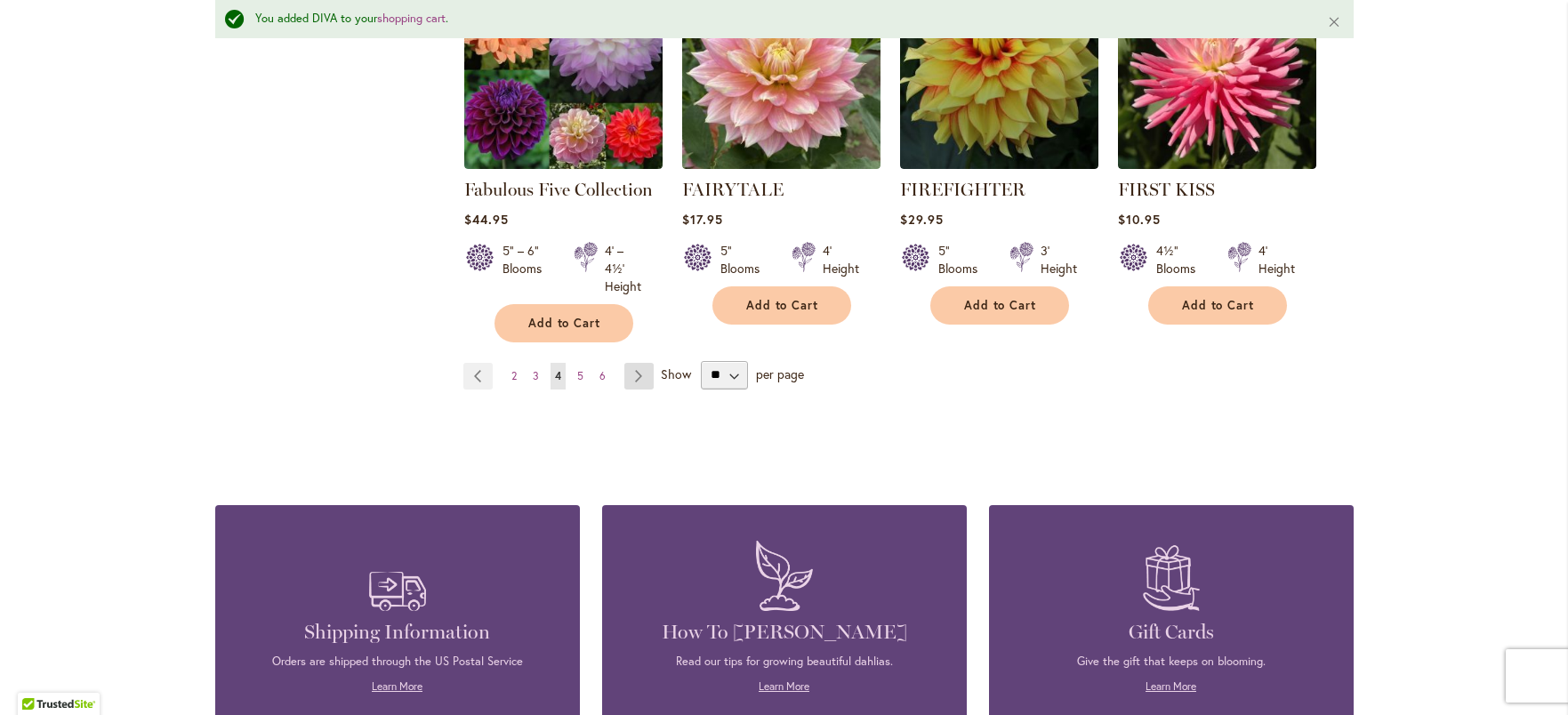
click at [633, 363] on link "Page Next" at bounding box center [639, 376] width 30 height 27
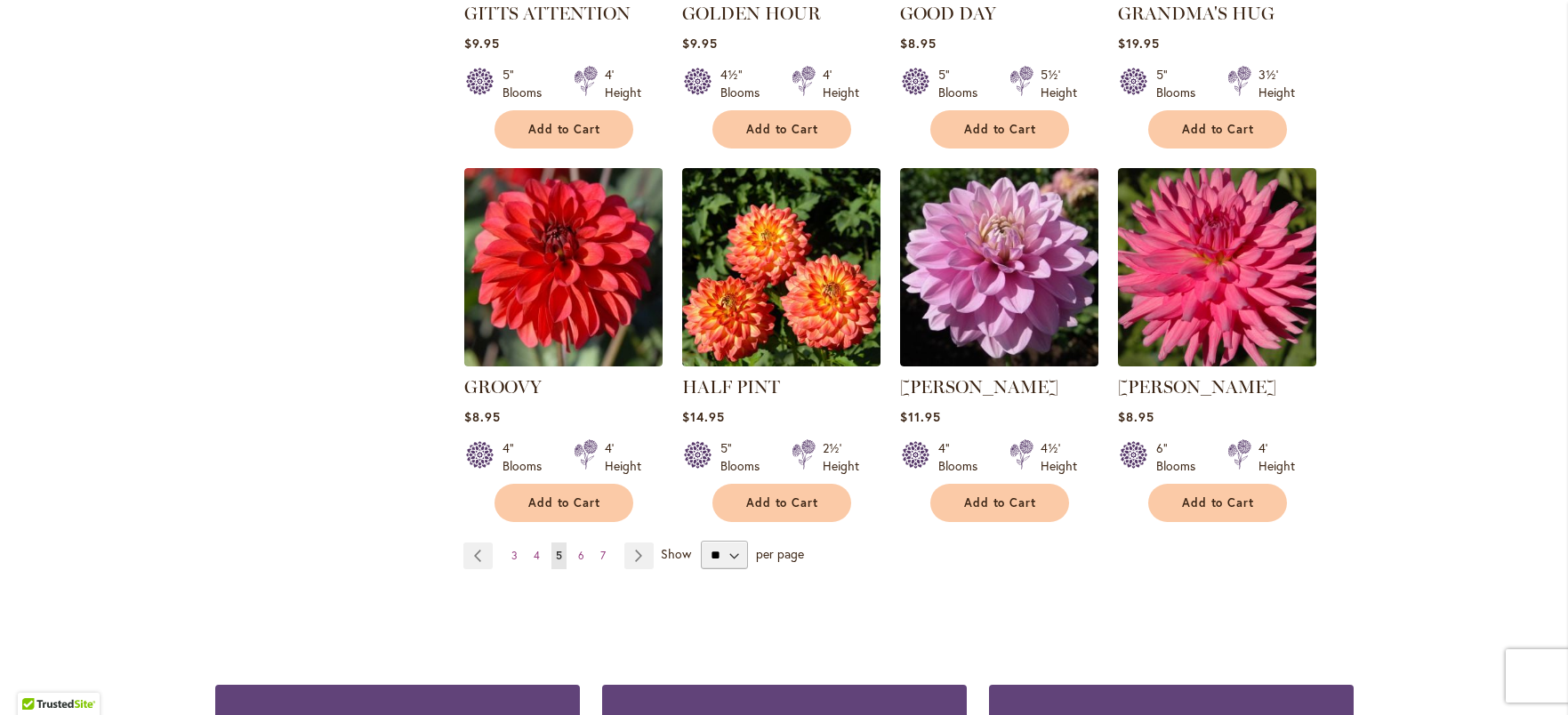
scroll to position [1423, 0]
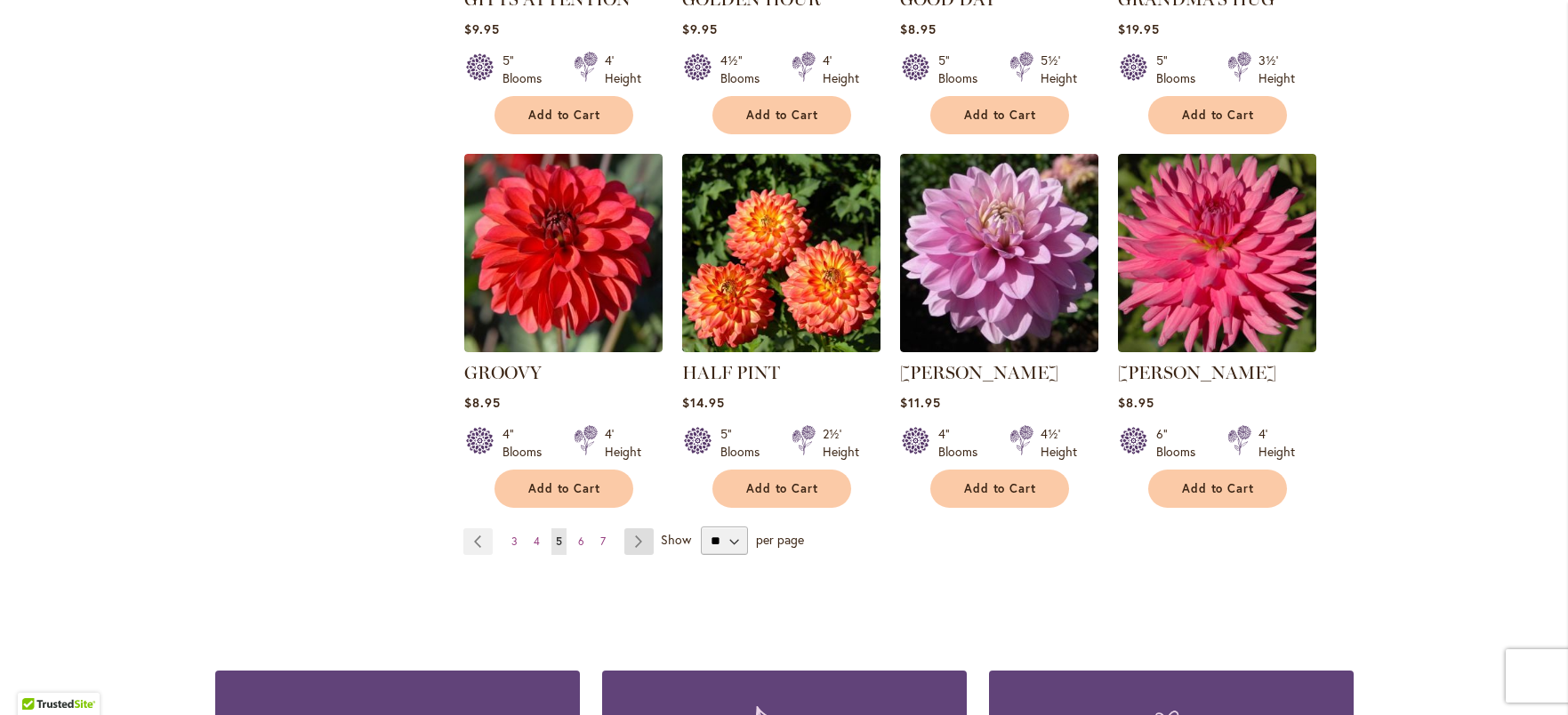
click at [640, 528] on link "Page Next" at bounding box center [639, 541] width 30 height 27
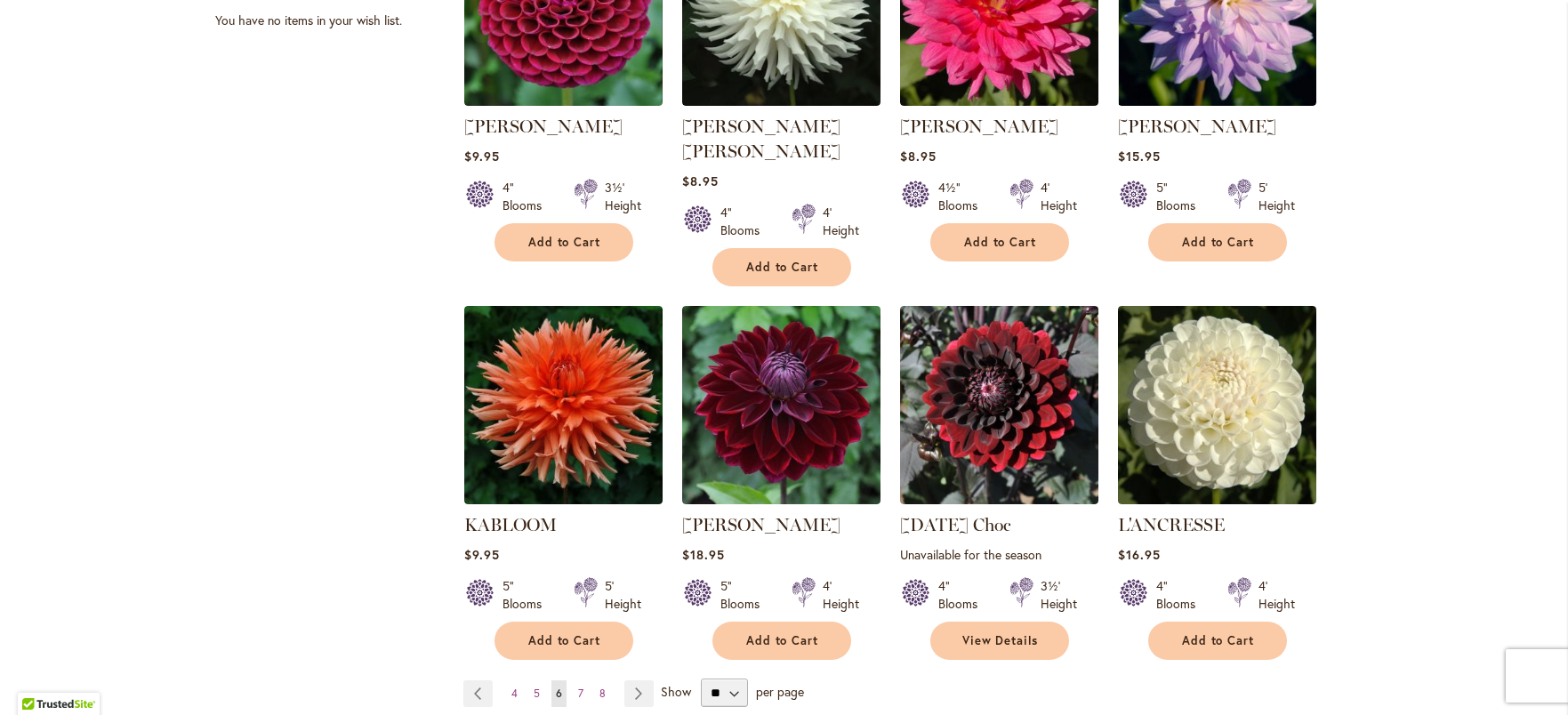
scroll to position [1320, 0]
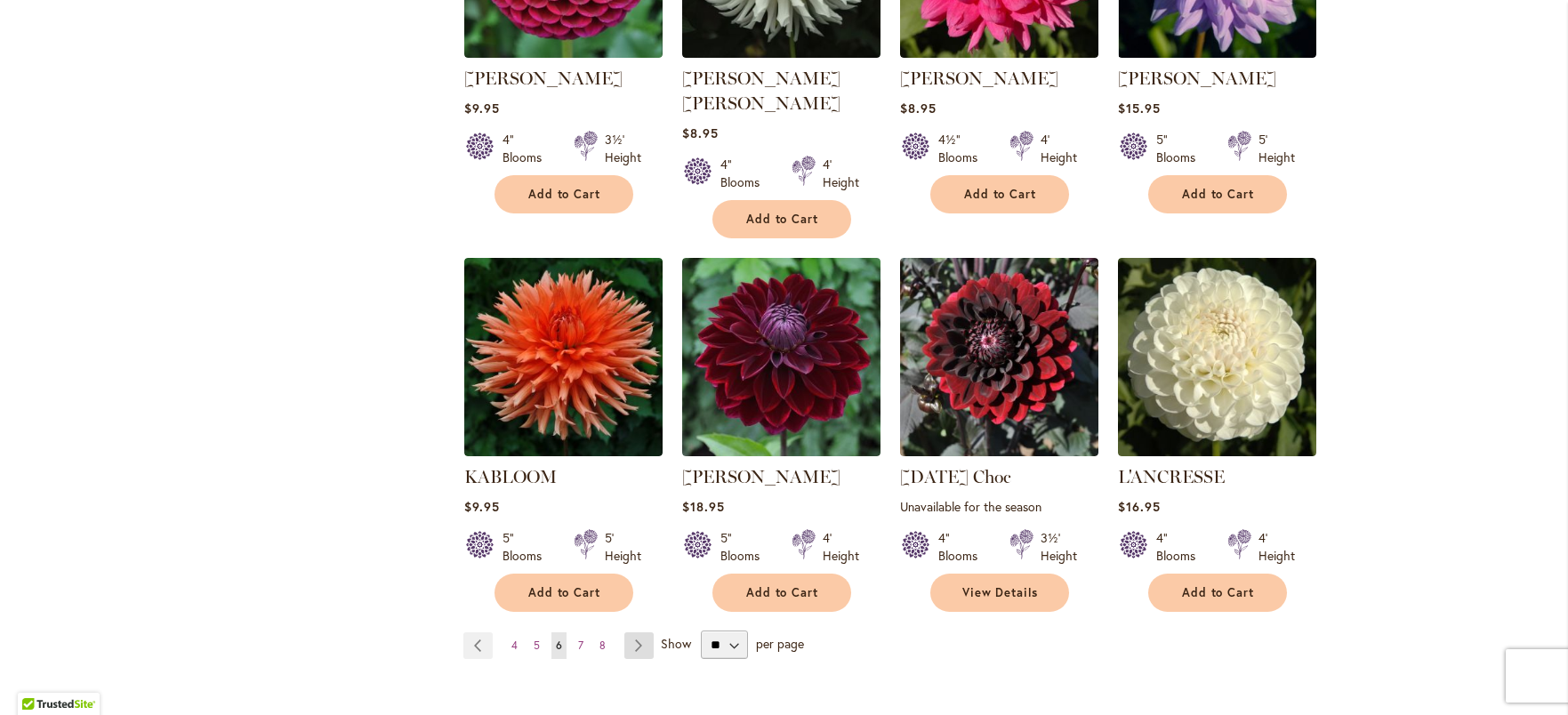
click at [629, 632] on link "Page Next" at bounding box center [639, 645] width 30 height 27
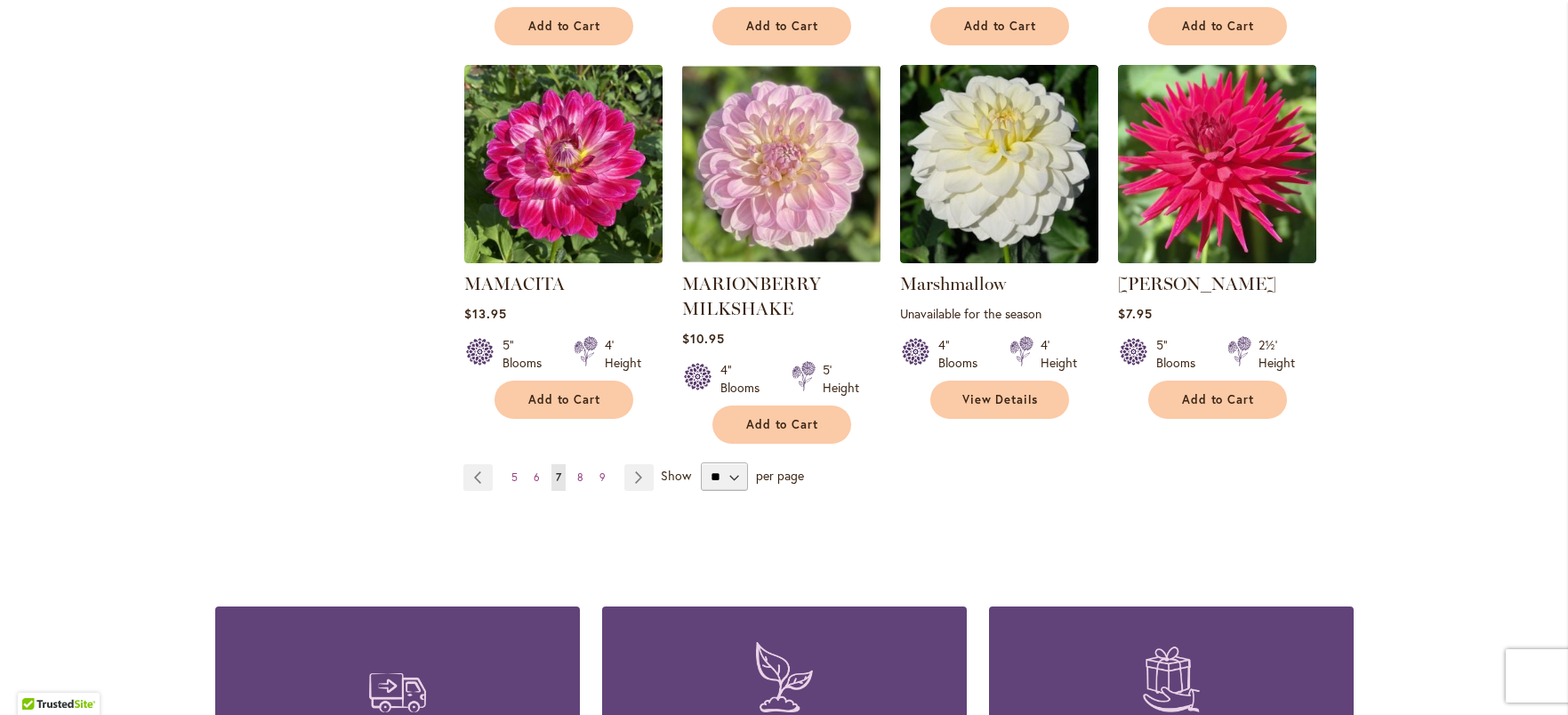
scroll to position [1549, 0]
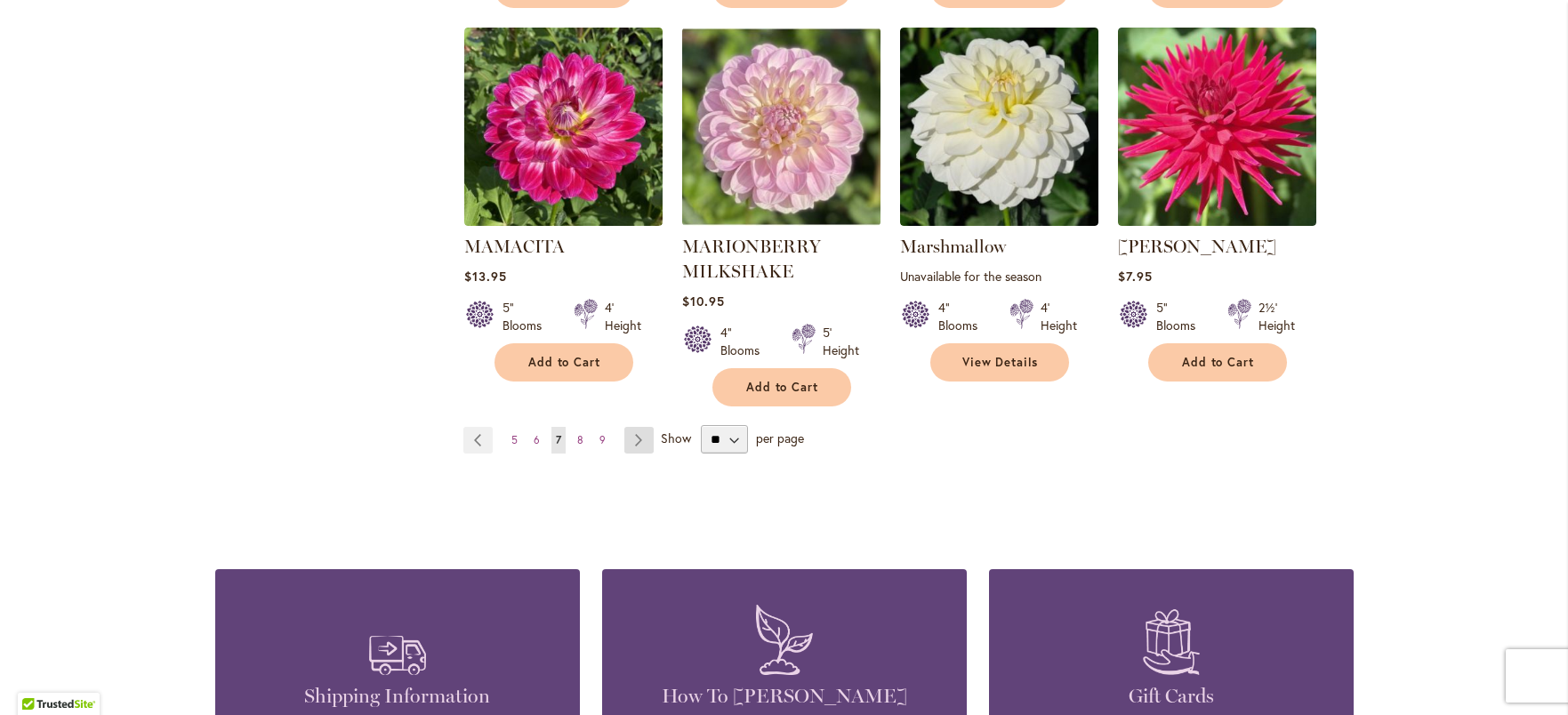
click at [624, 427] on link "Page Next" at bounding box center [639, 440] width 30 height 27
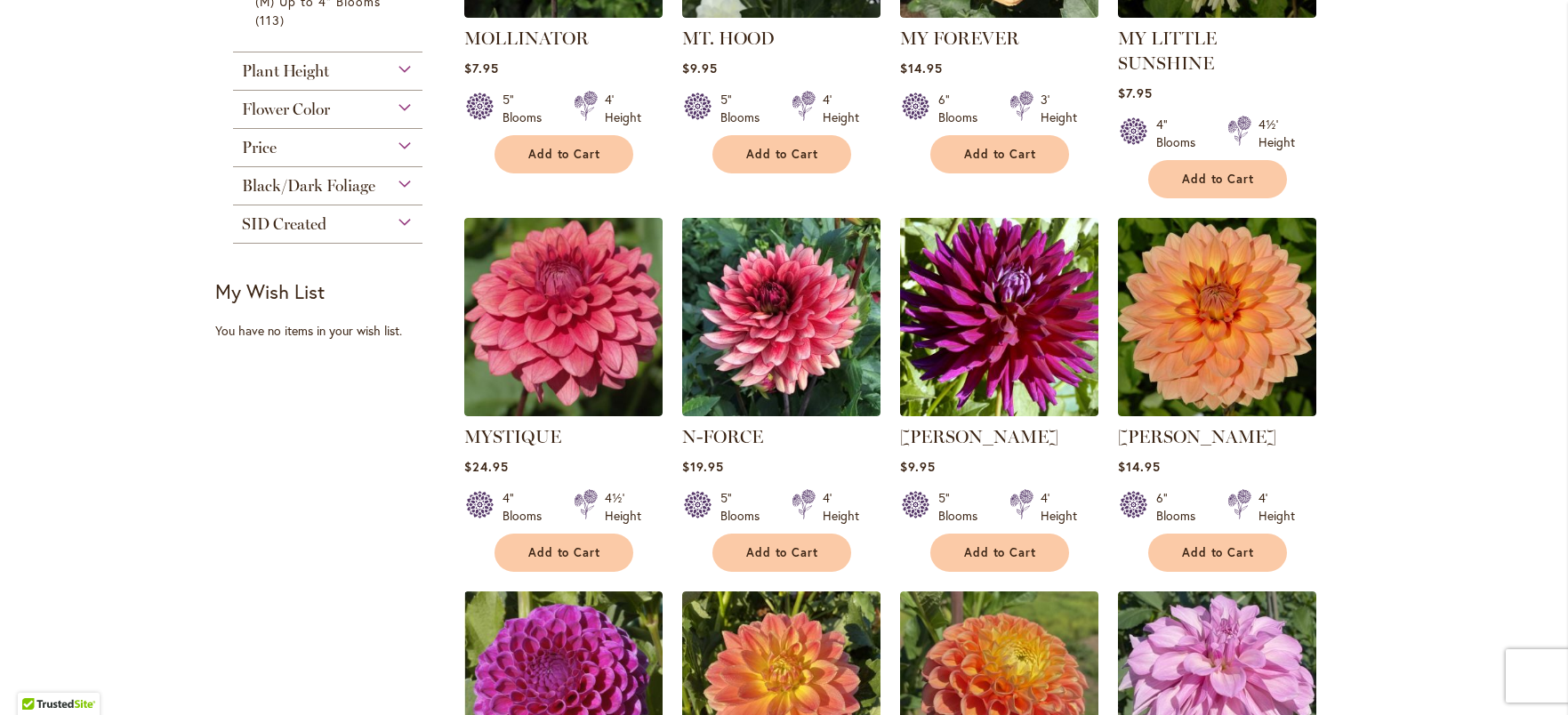
scroll to position [971, 0]
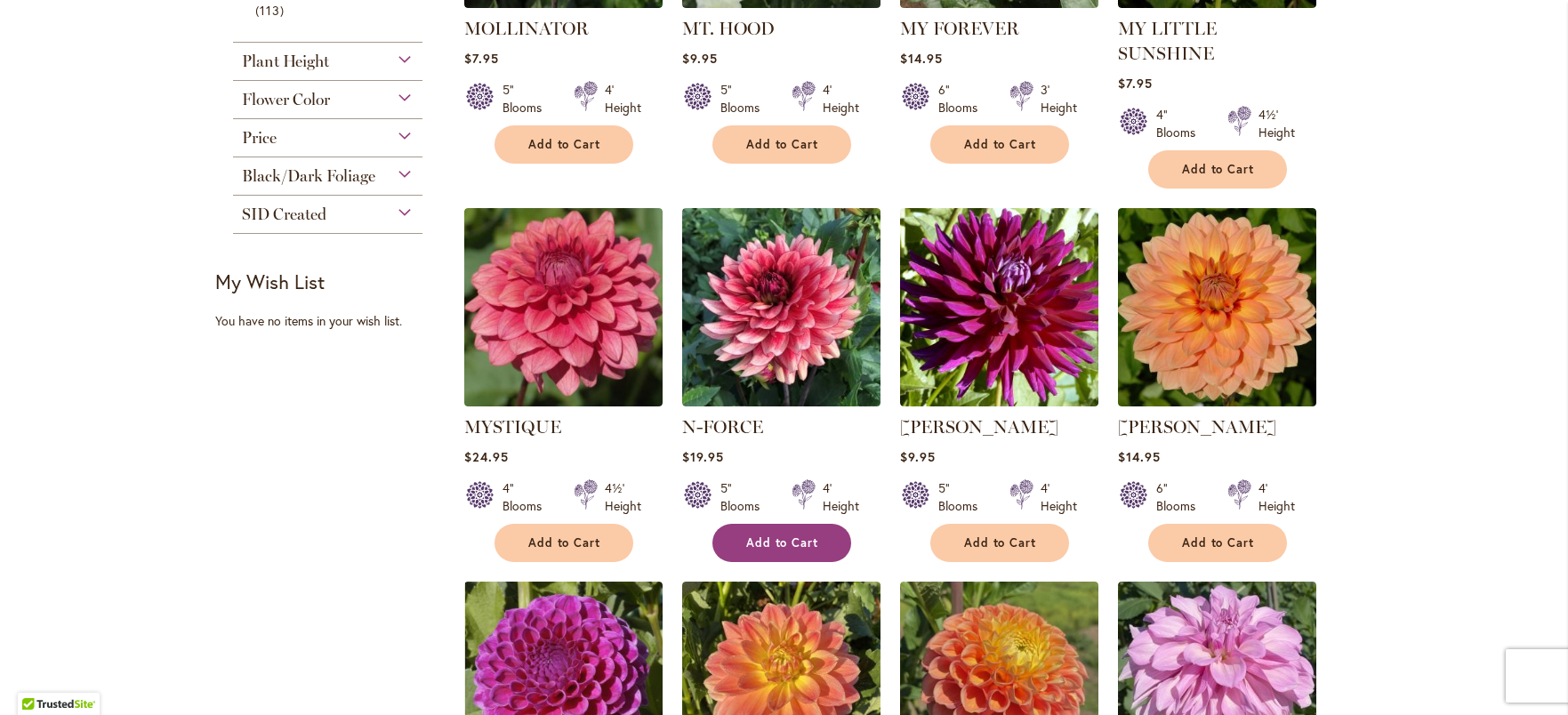
click at [785, 524] on button "Add to Cart" at bounding box center [783, 543] width 139 height 38
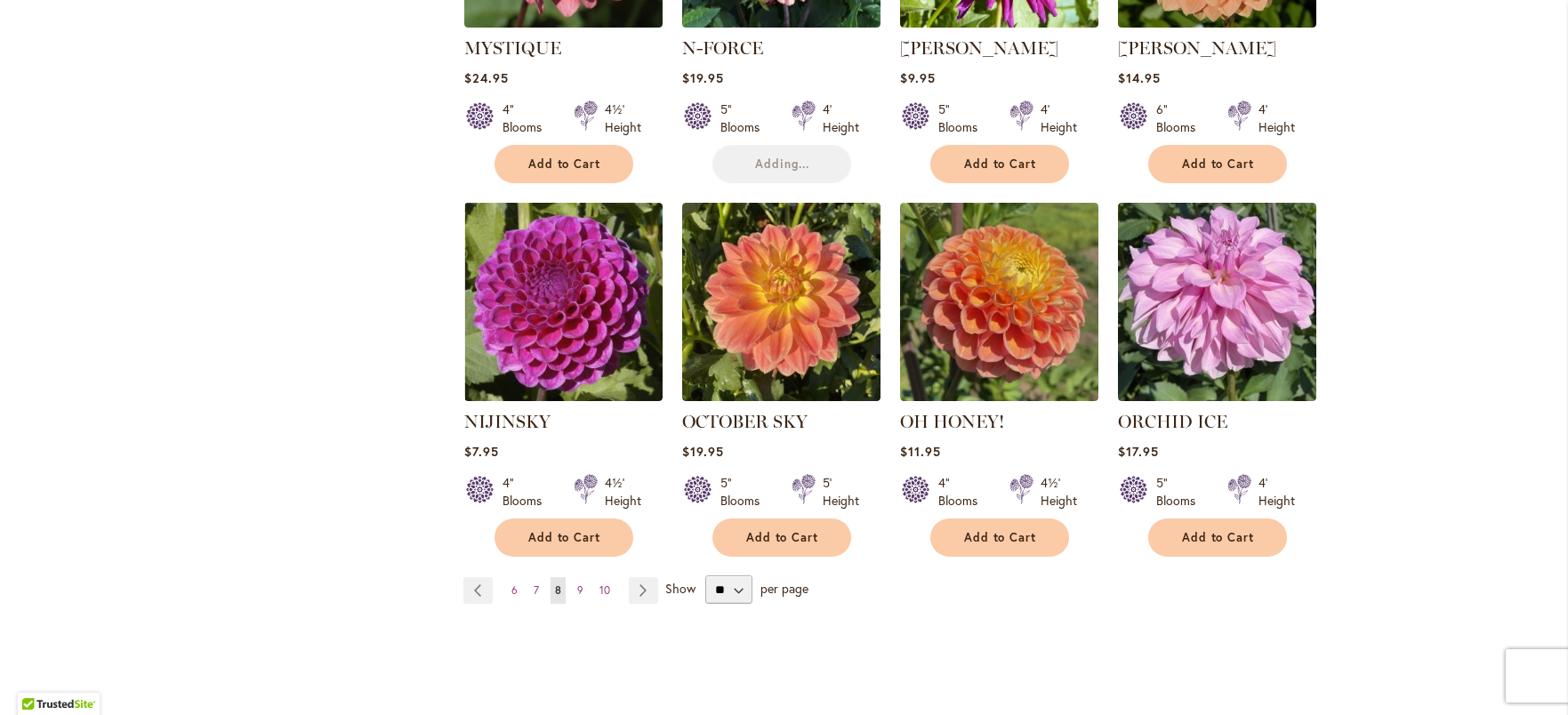
scroll to position [1371, 0]
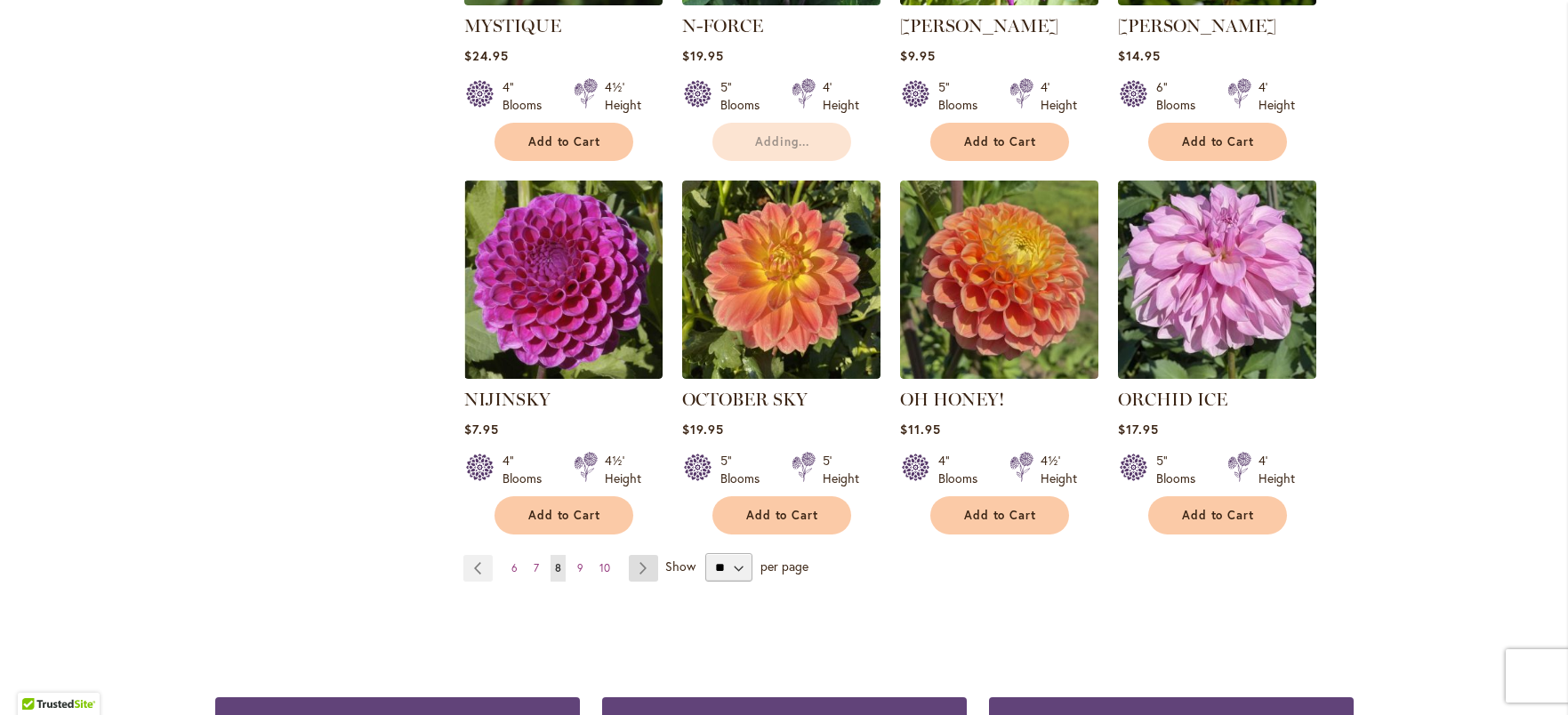
click at [628, 555] on link "Page Next" at bounding box center [643, 568] width 30 height 27
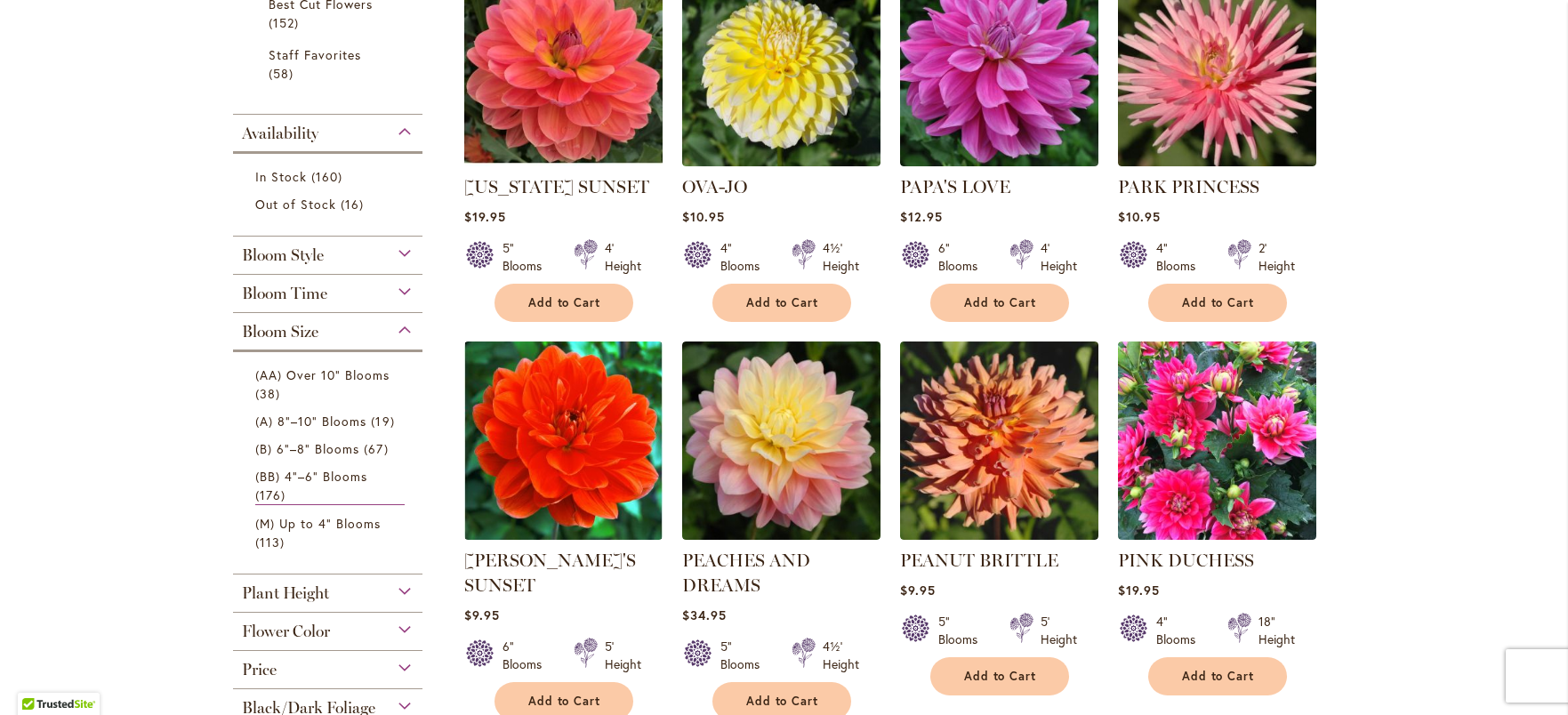
scroll to position [443, 0]
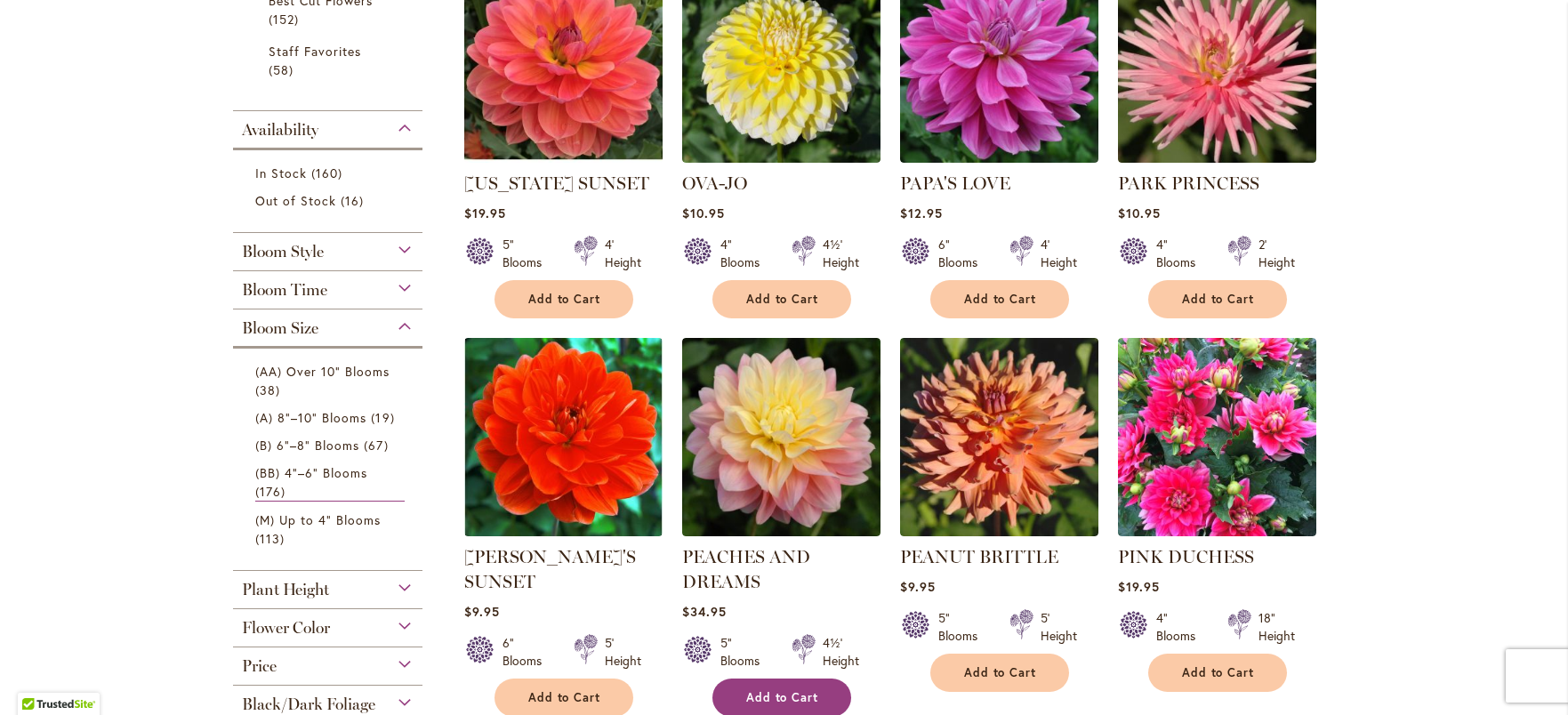
click at [823, 682] on button "Add to Cart" at bounding box center [783, 698] width 139 height 38
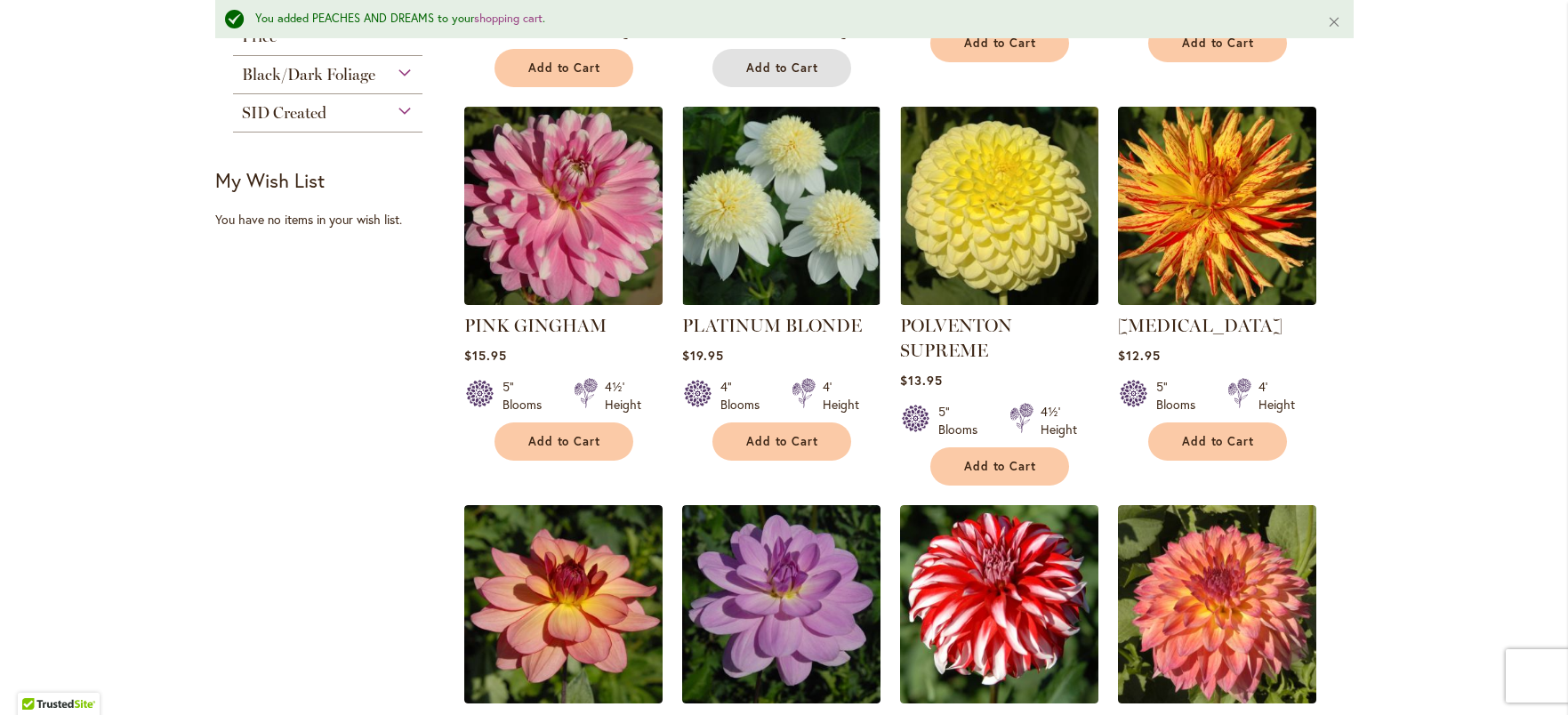
scroll to position [1124, 0]
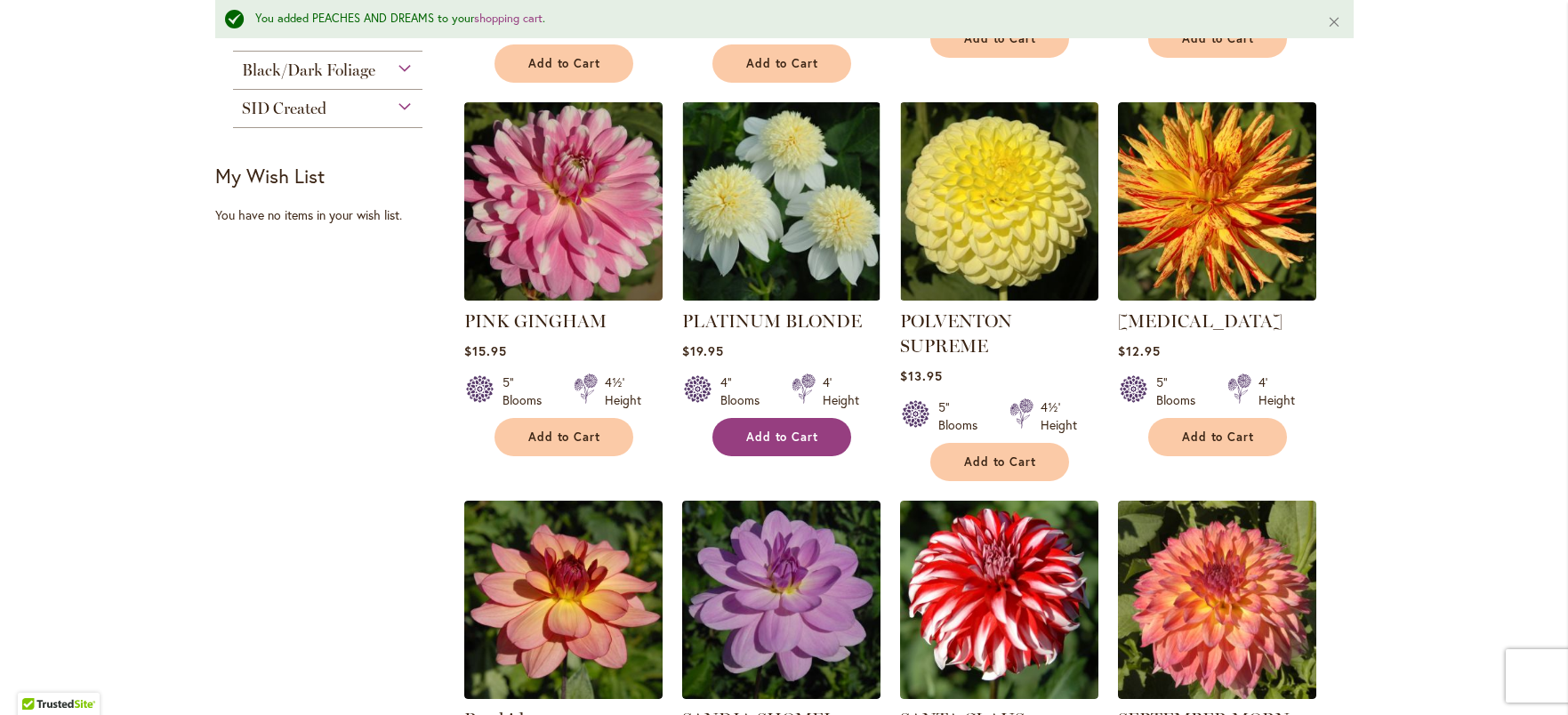
click at [818, 443] on button "Add to Cart" at bounding box center [783, 437] width 139 height 38
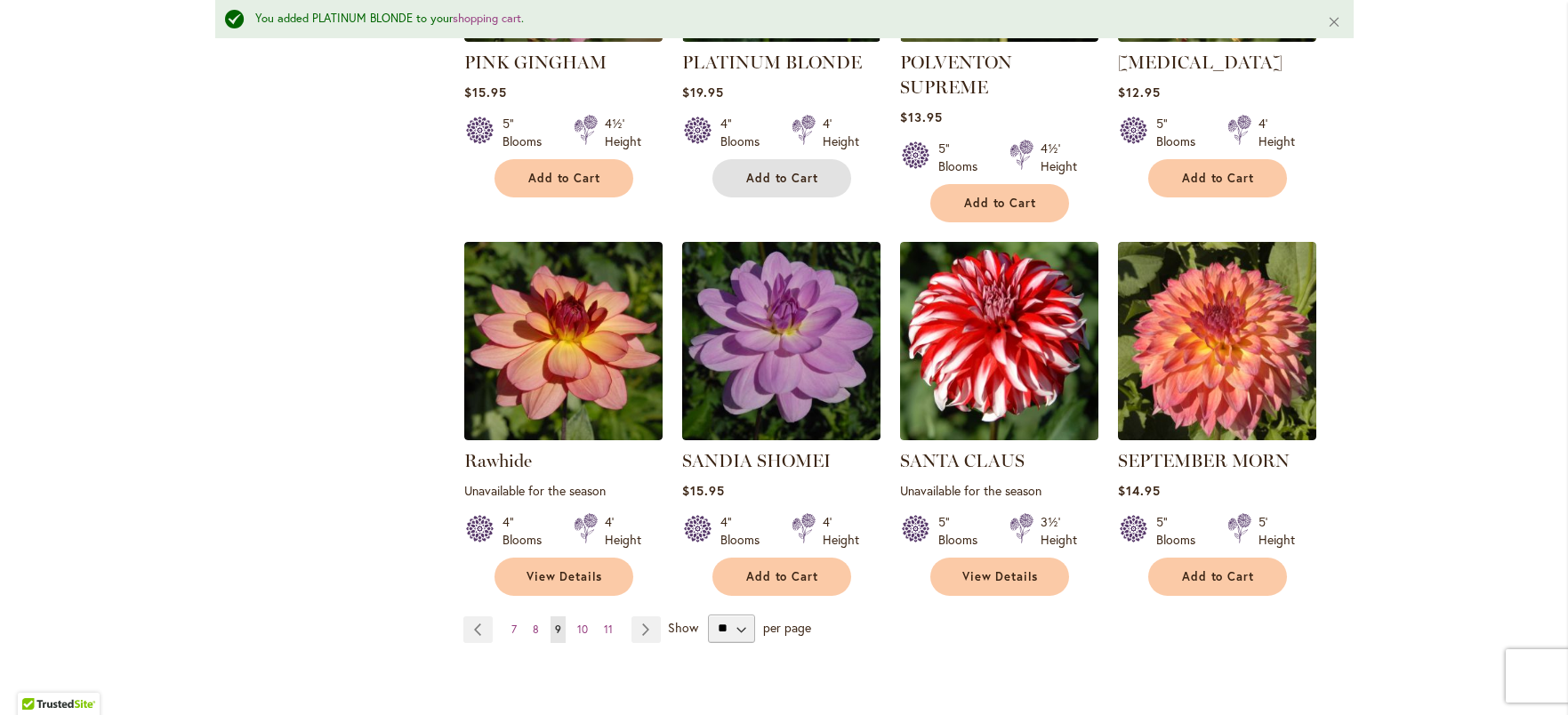
scroll to position [1455, 0]
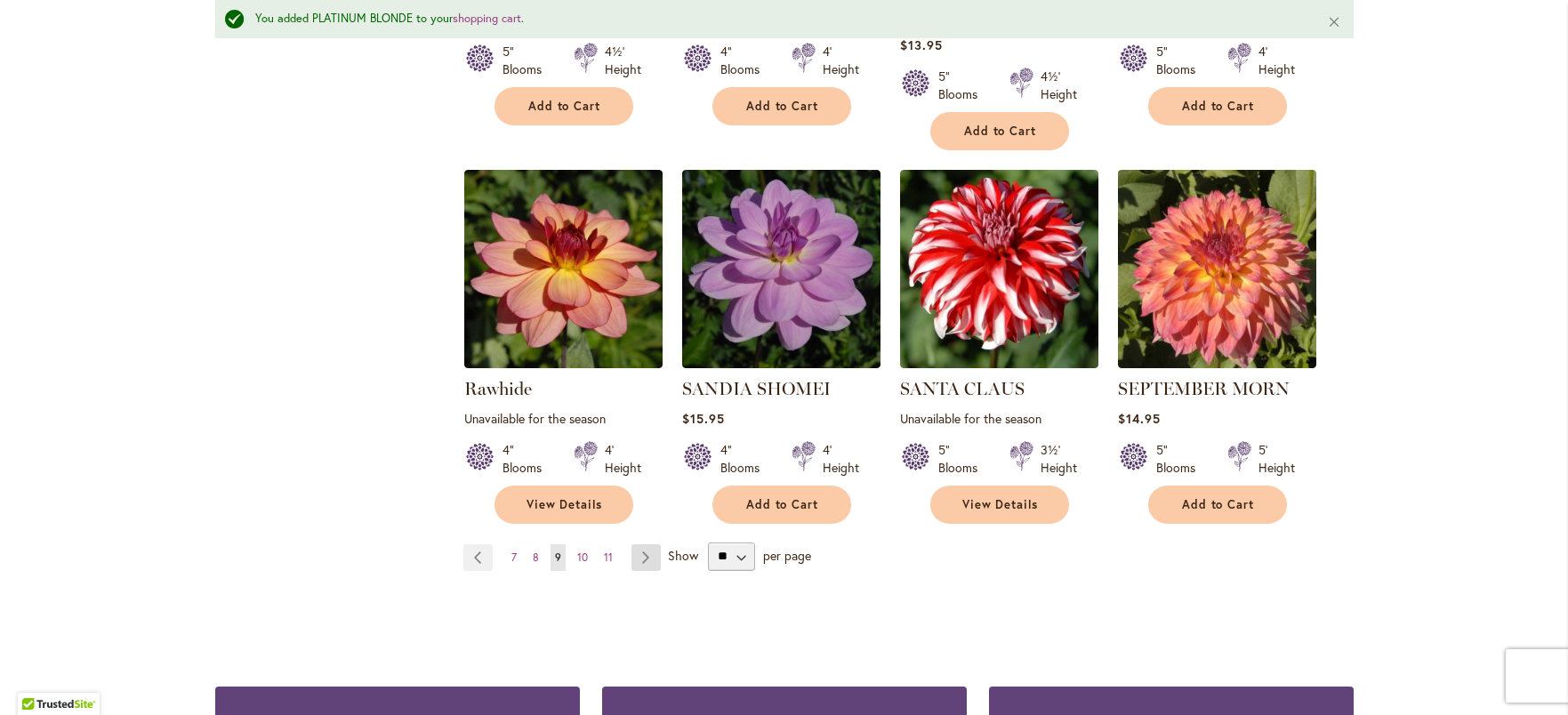
click at [632, 558] on link "Page Next" at bounding box center [646, 557] width 30 height 27
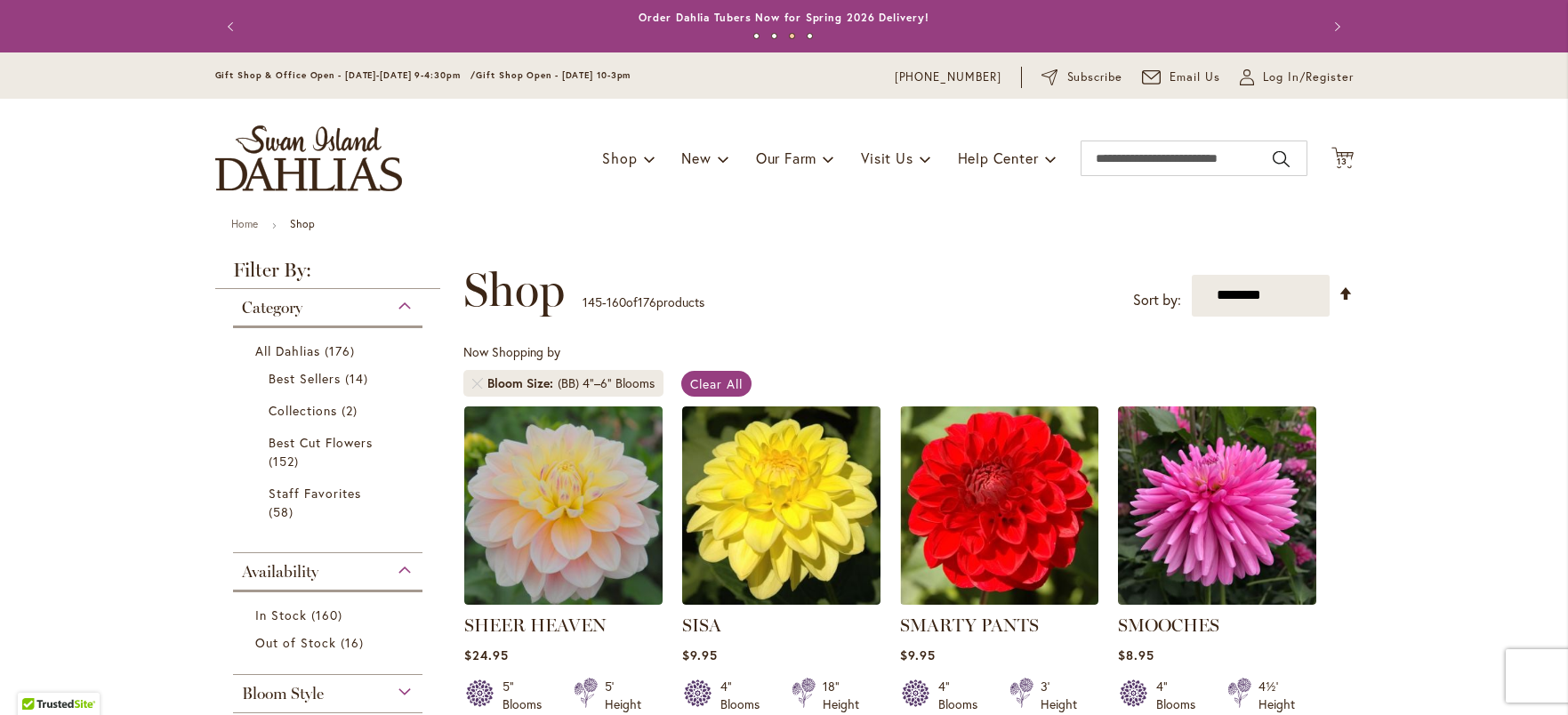
drag, startPoint x: 1554, startPoint y: 105, endPoint x: 1561, endPoint y: 142, distance: 37.7
click at [1561, 142] on body "Skip to Accessibility Information The store will not work correctly in the case…" at bounding box center [784, 357] width 1568 height 715
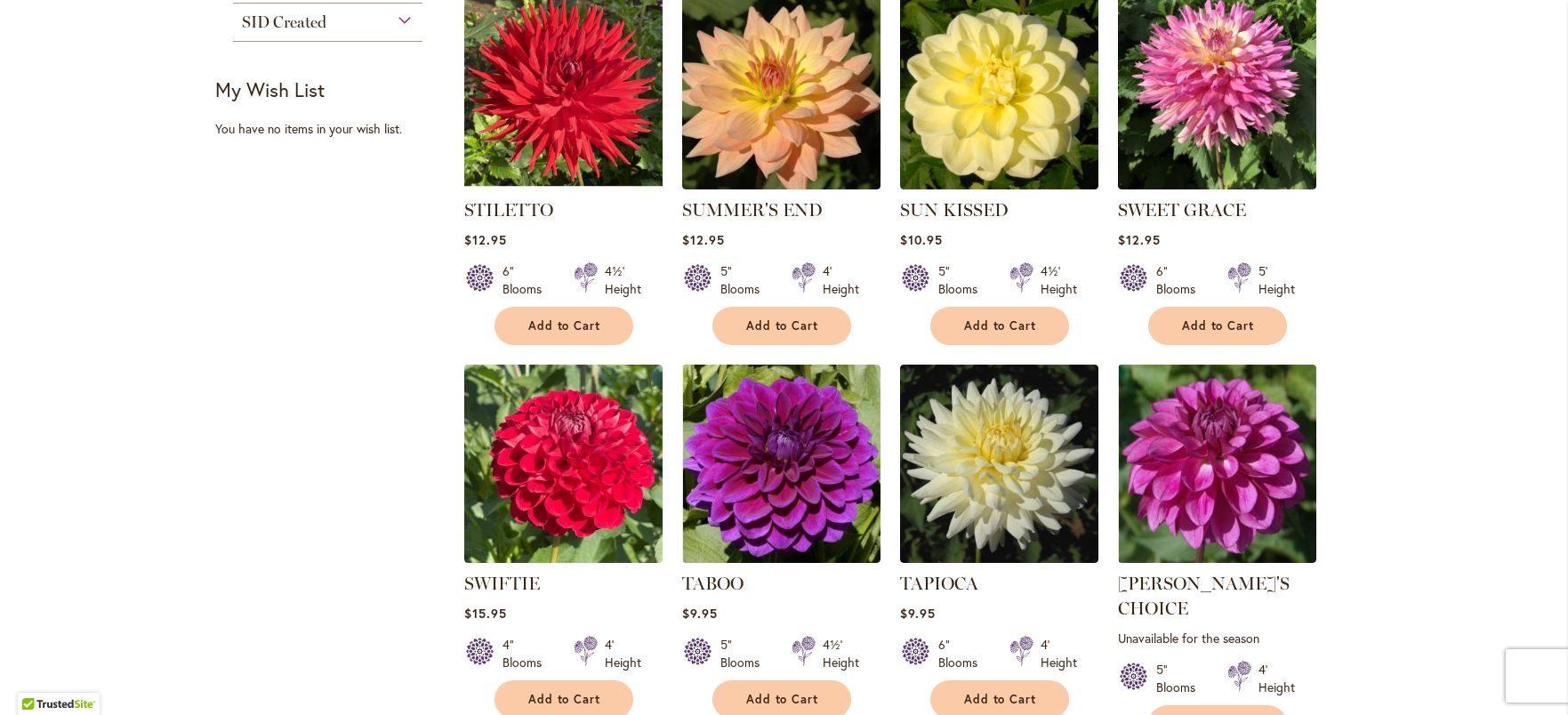
scroll to position [1350, 0]
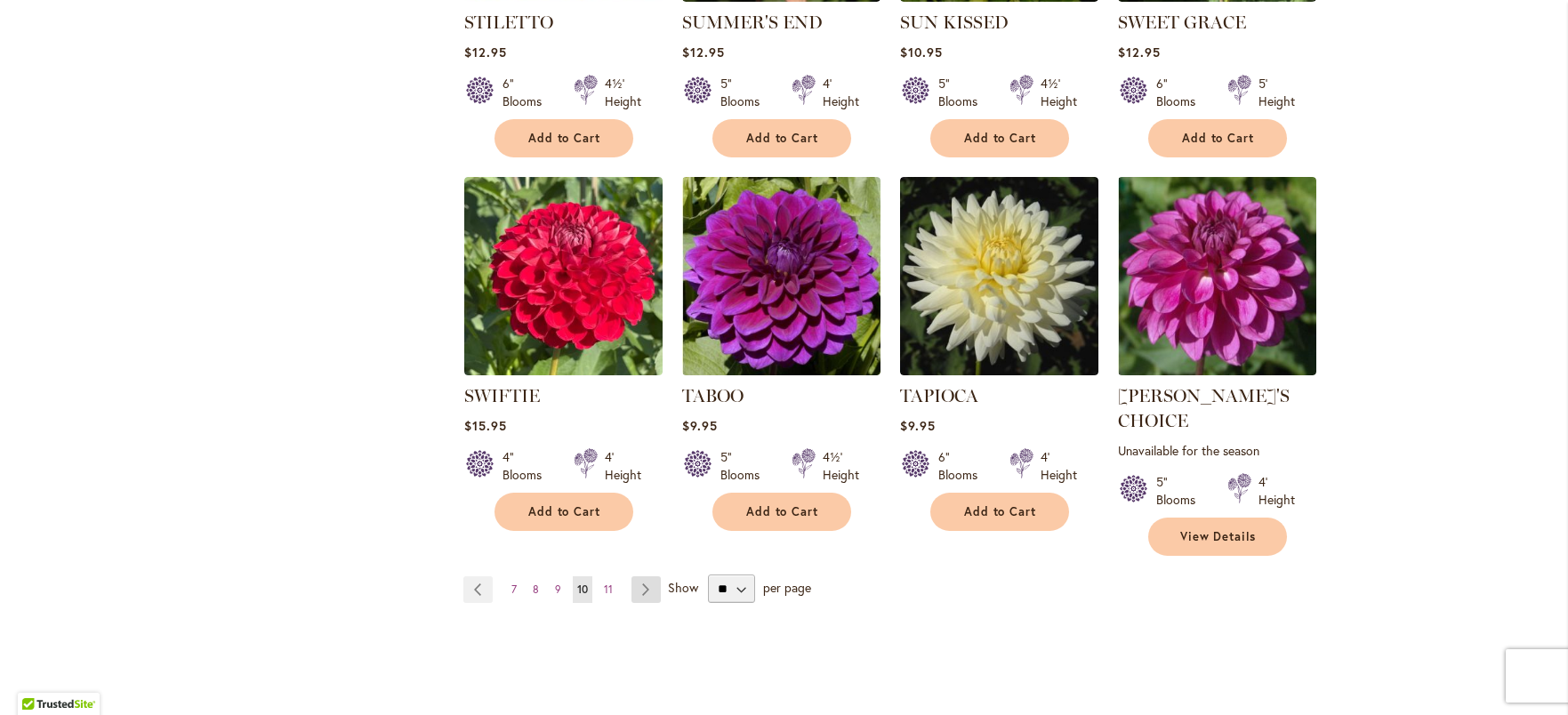
click at [645, 577] on link "Page Next" at bounding box center [646, 590] width 30 height 27
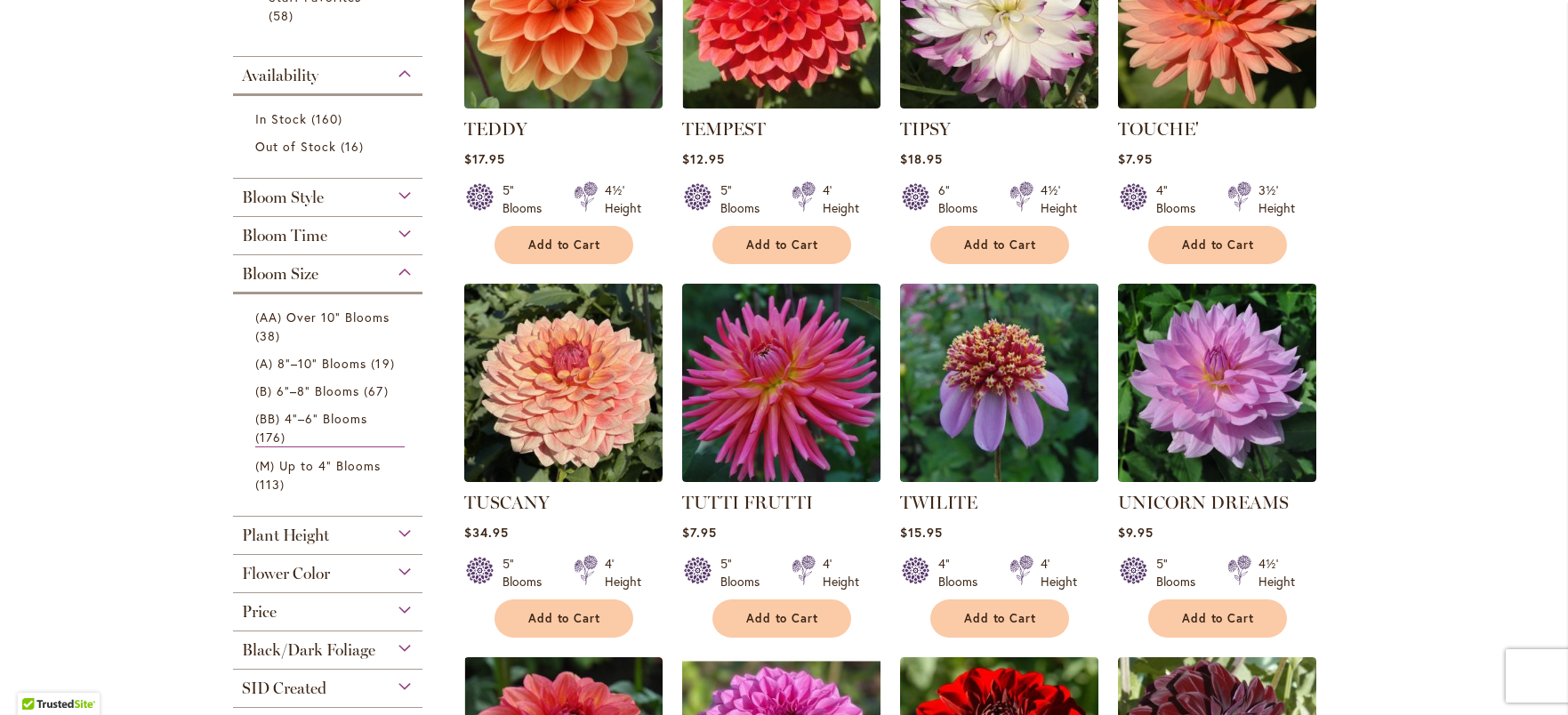
scroll to position [475, 0]
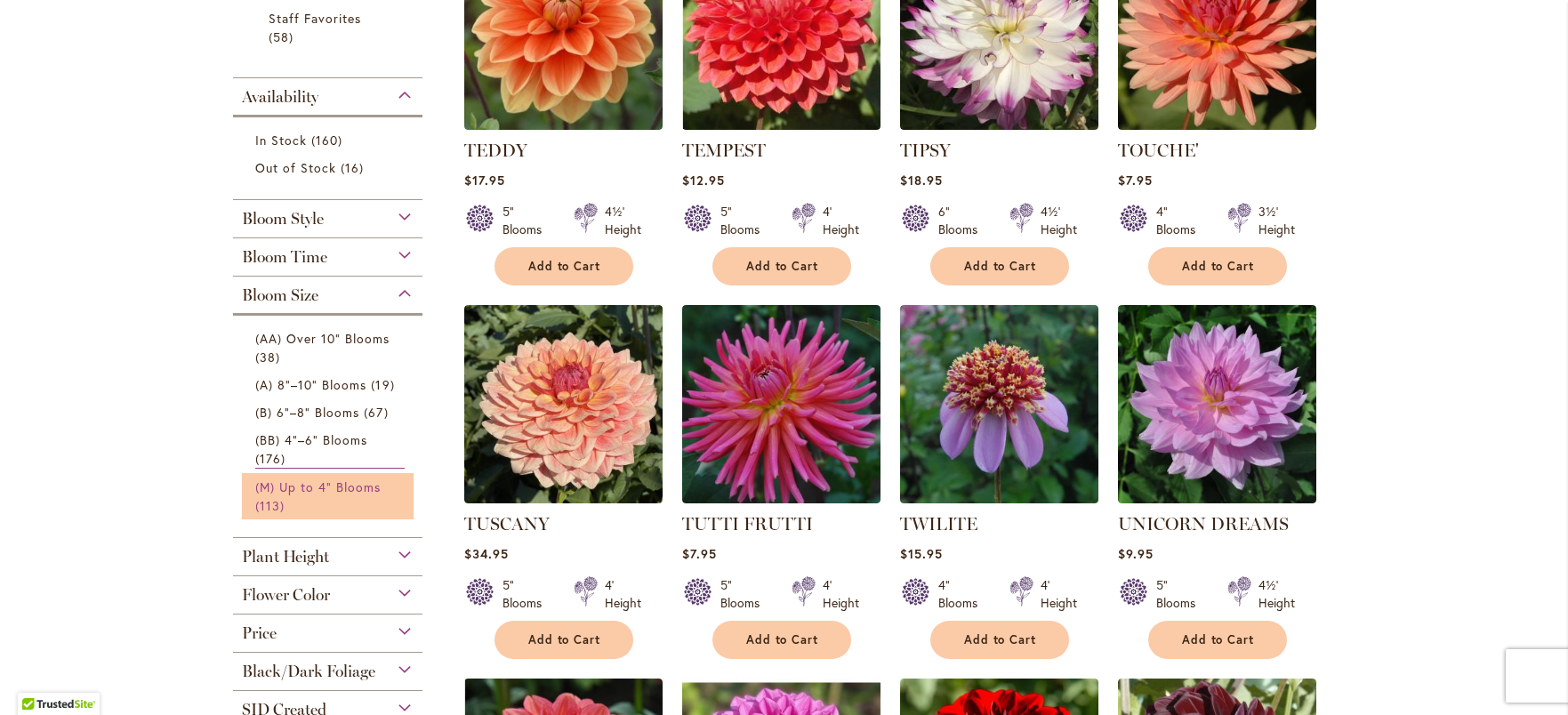
click at [325, 494] on link "(M) Up to 4" Blooms 113 items" at bounding box center [330, 496] width 150 height 38
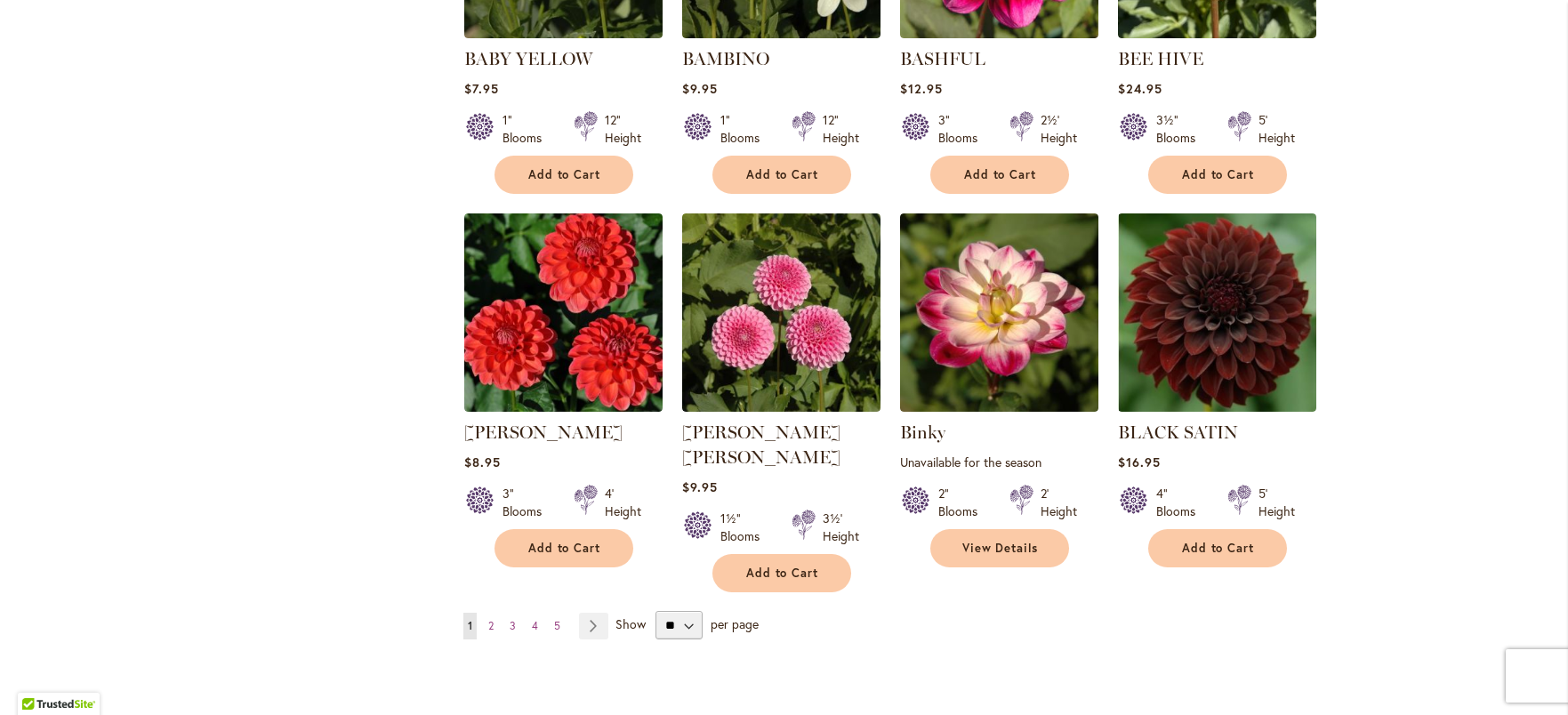
scroll to position [1318, 0]
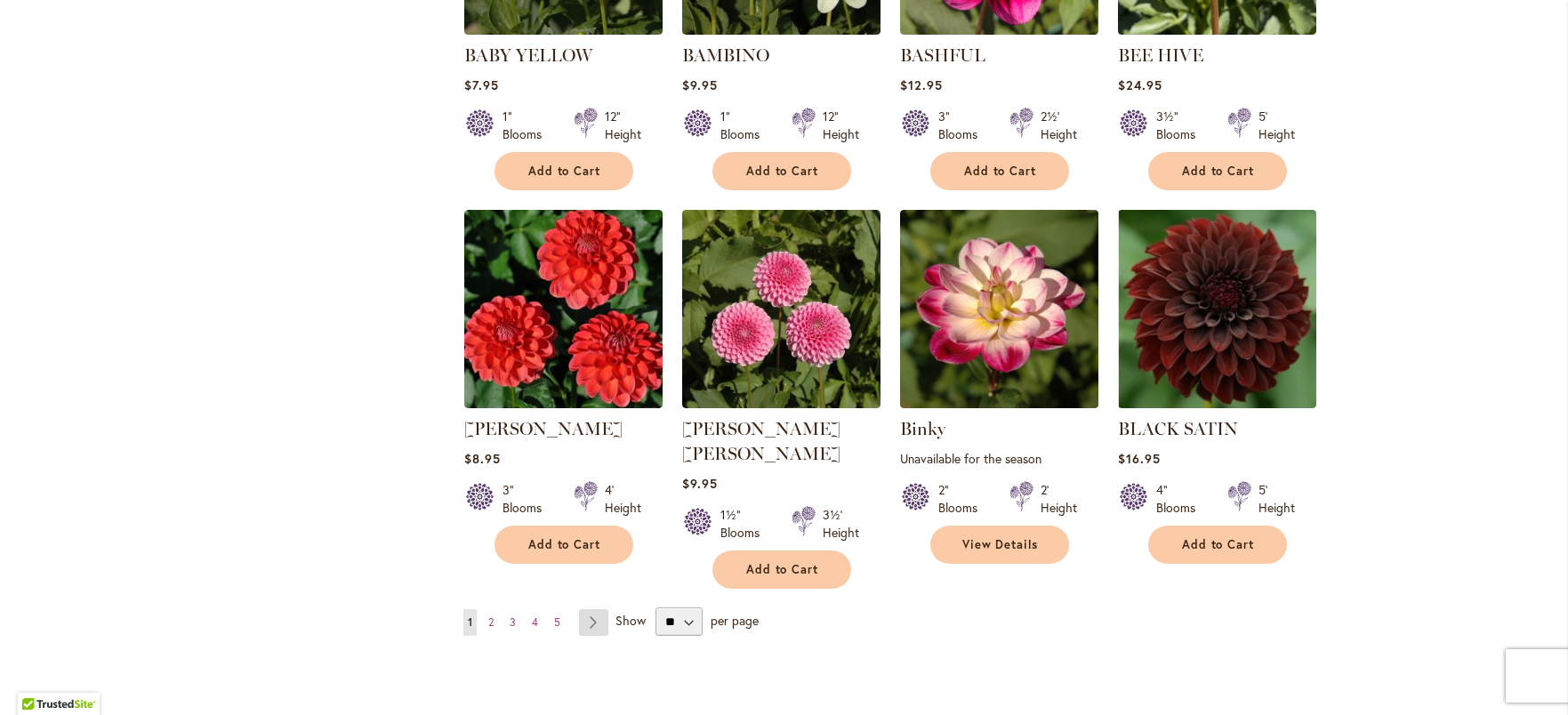
click at [593, 610] on link "Page Next" at bounding box center [594, 623] width 30 height 27
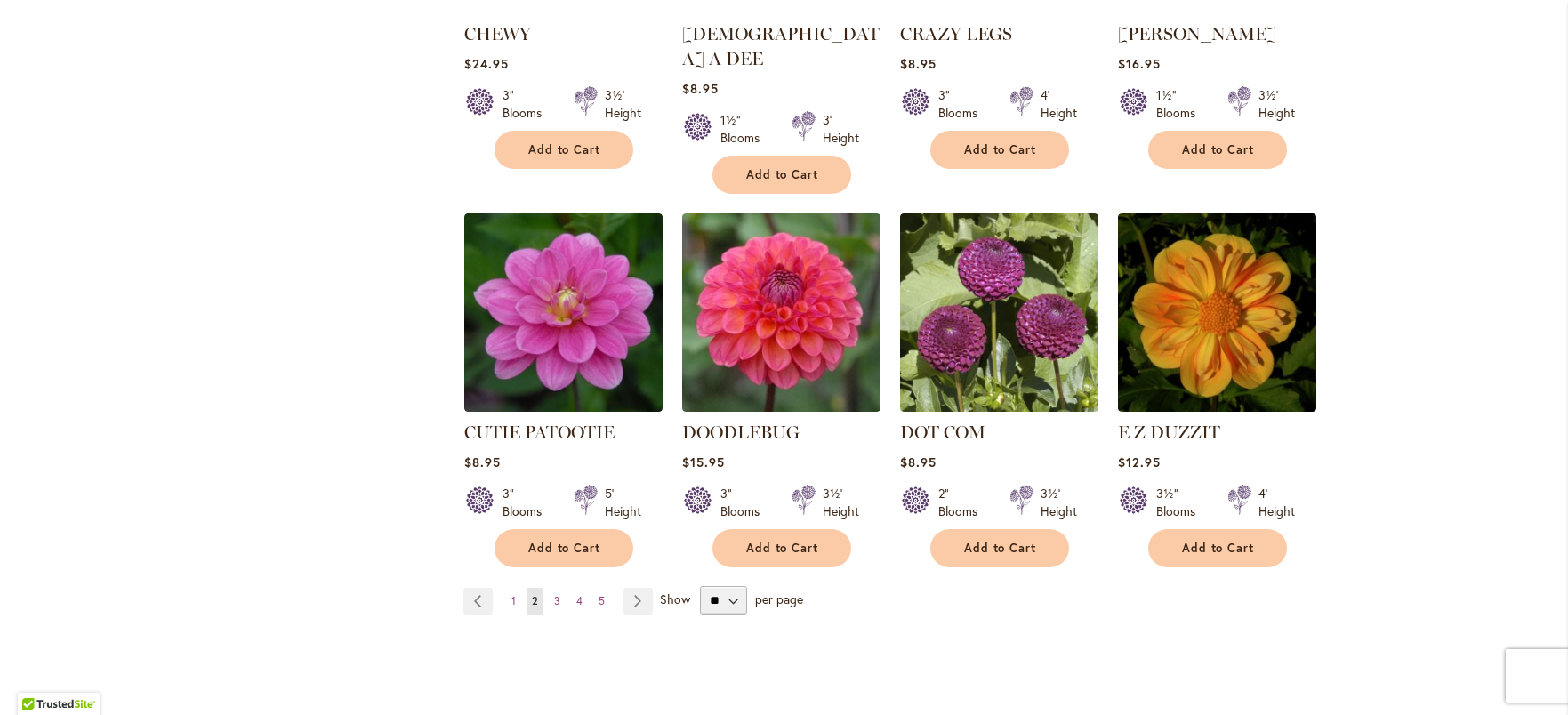
scroll to position [1395, 0]
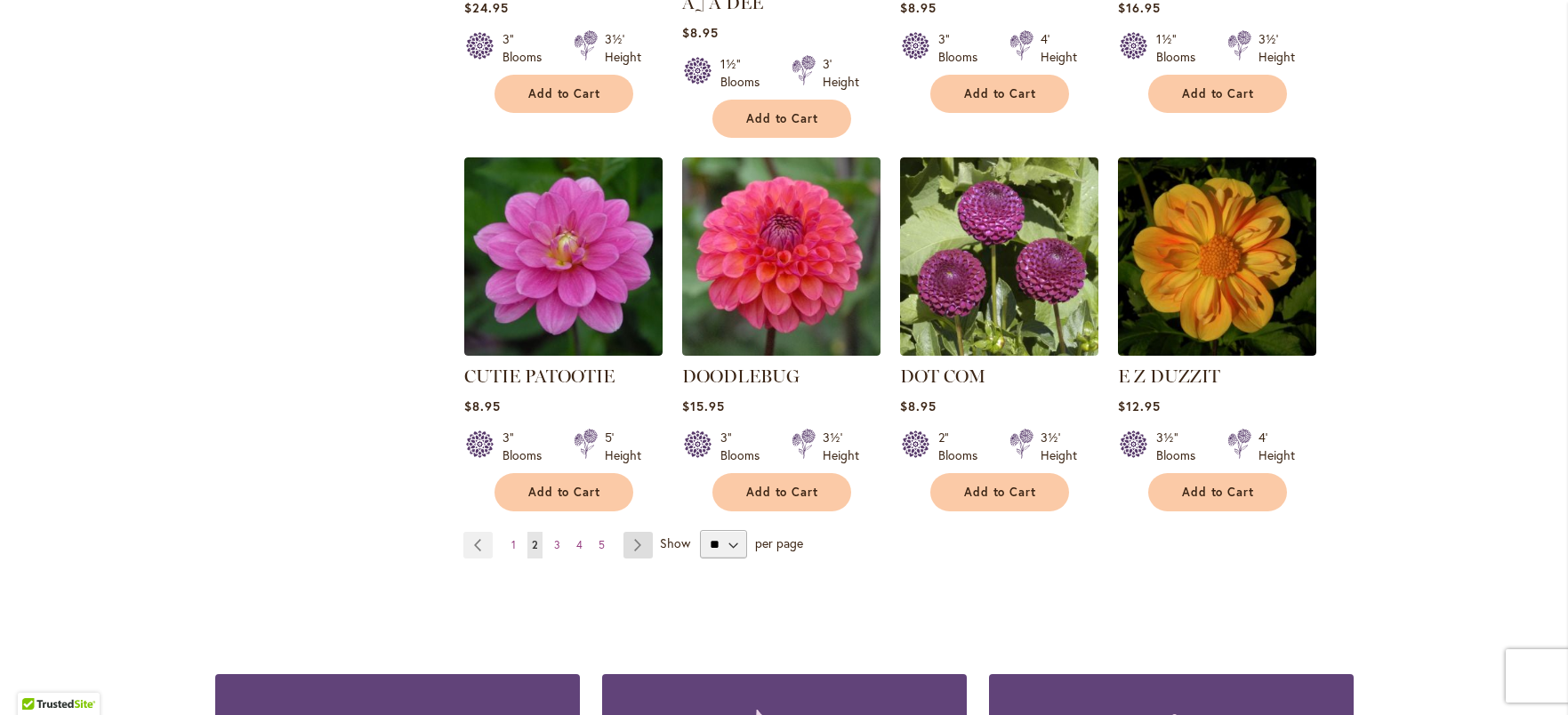
click at [629, 532] on link "Page Next" at bounding box center [638, 545] width 30 height 27
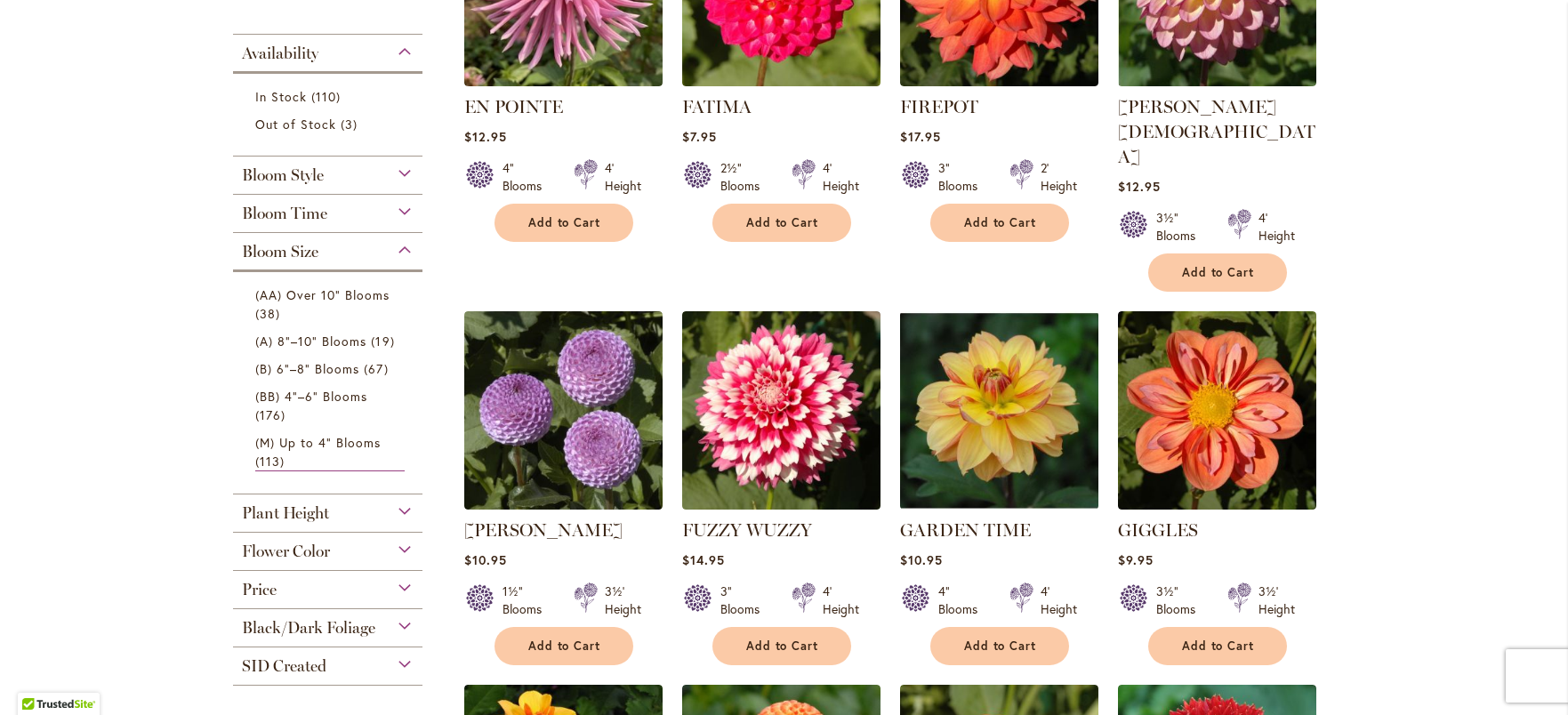
scroll to position [530, 0]
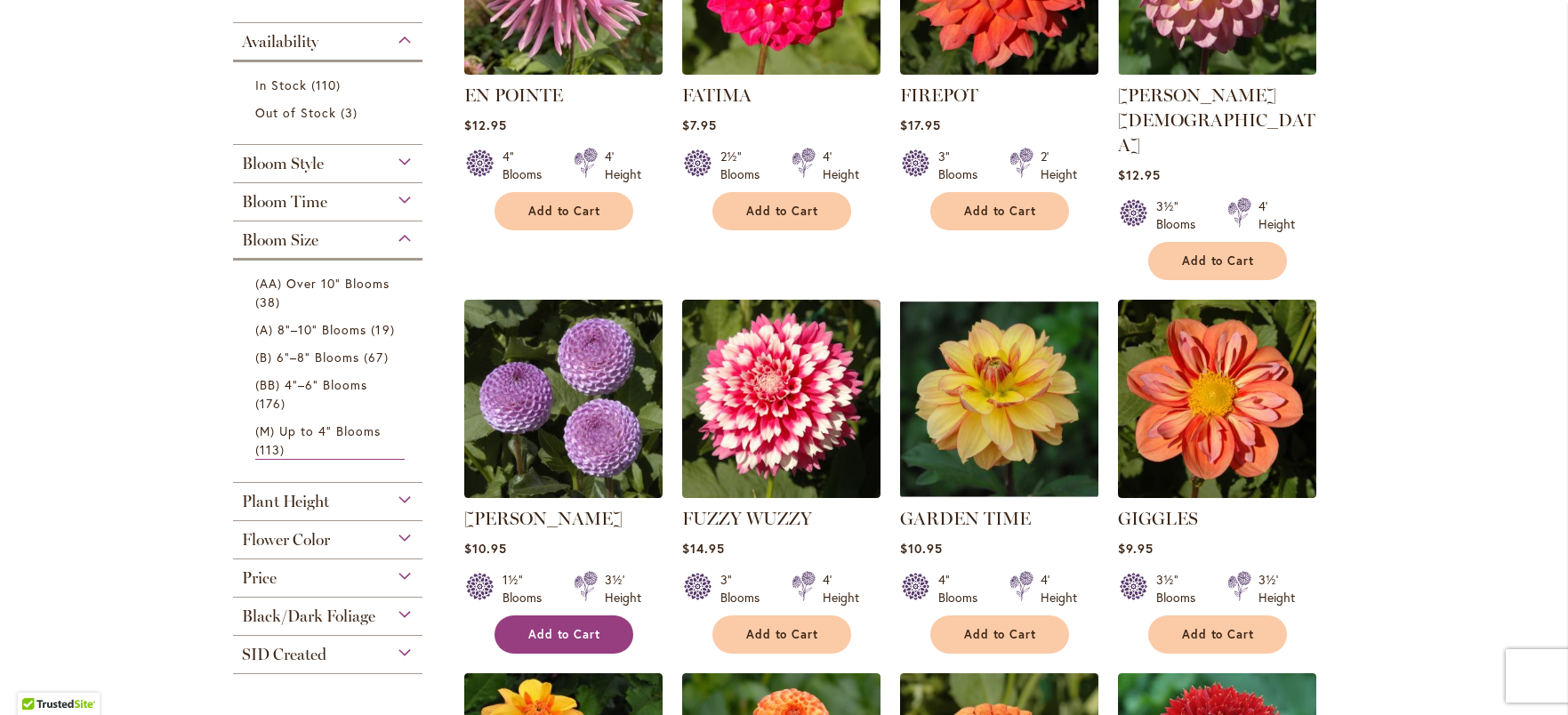
click at [620, 616] on button "Add to Cart" at bounding box center [564, 634] width 139 height 38
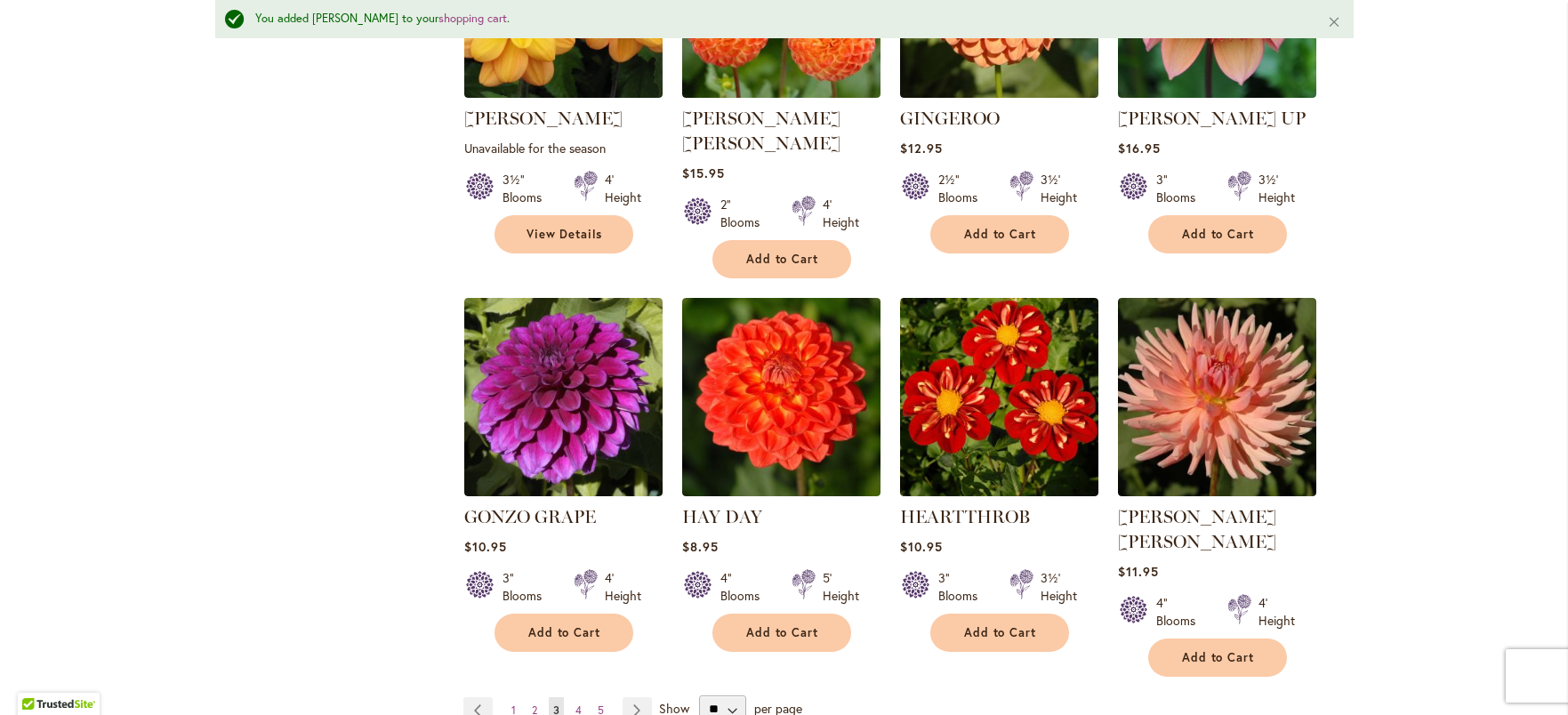
scroll to position [1354, 0]
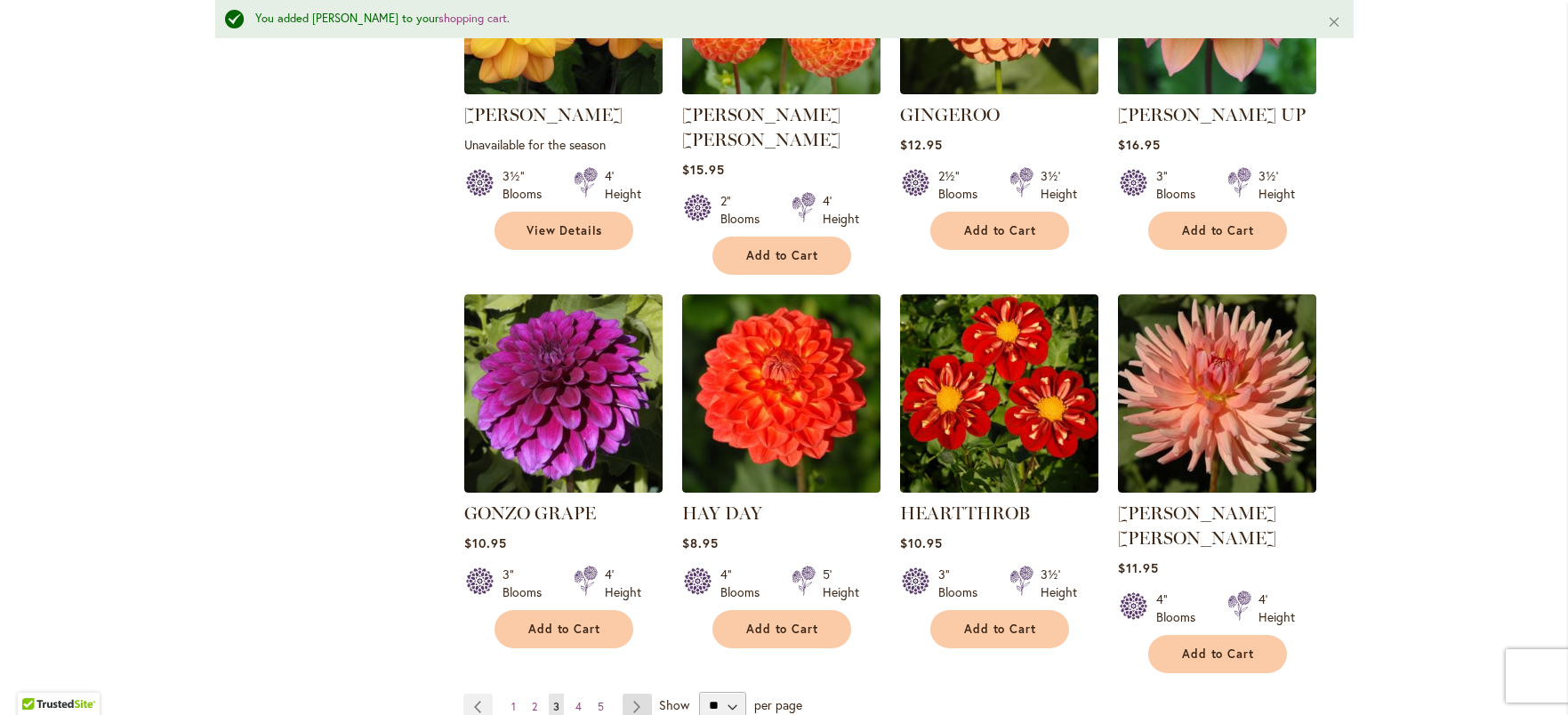
click at [628, 694] on link "Page Next" at bounding box center [637, 707] width 30 height 27
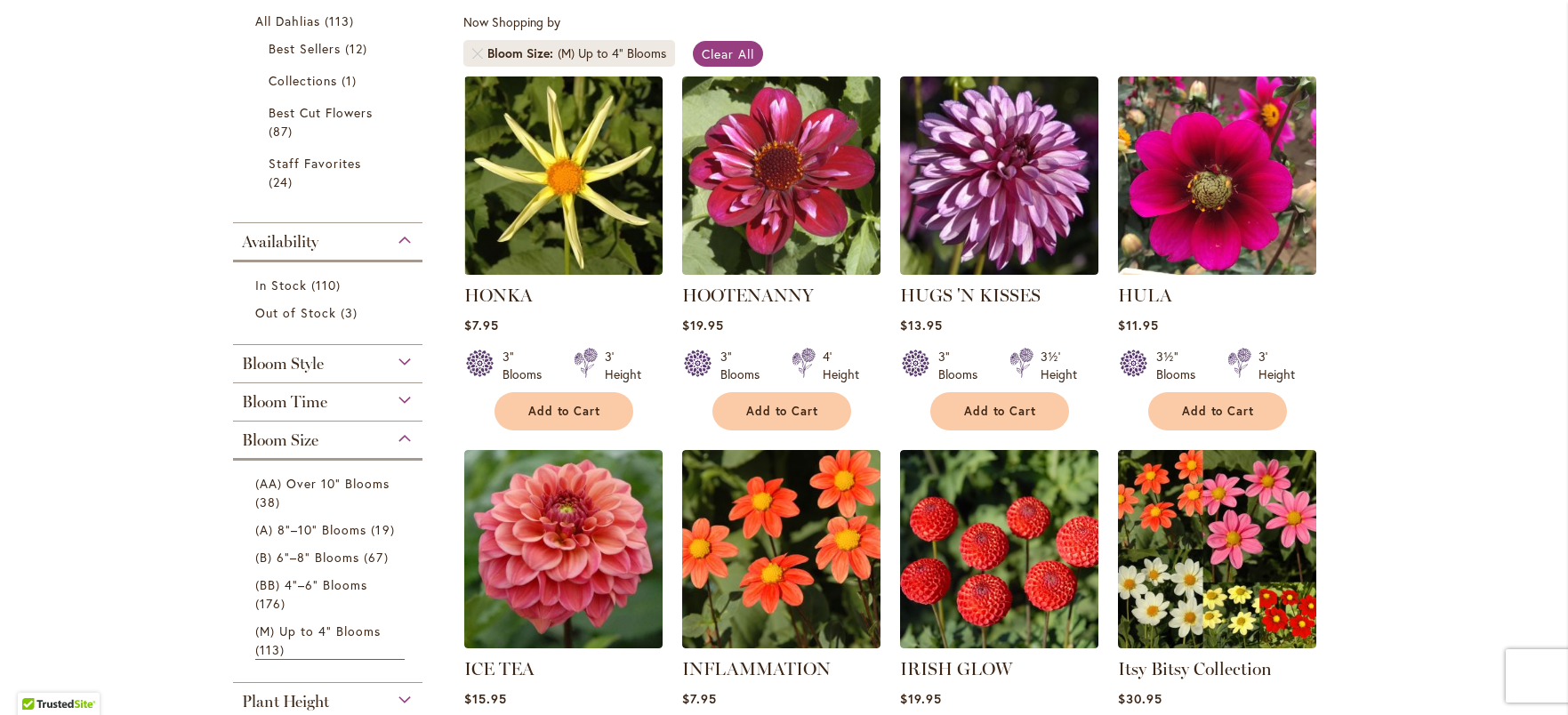
scroll to position [470, 0]
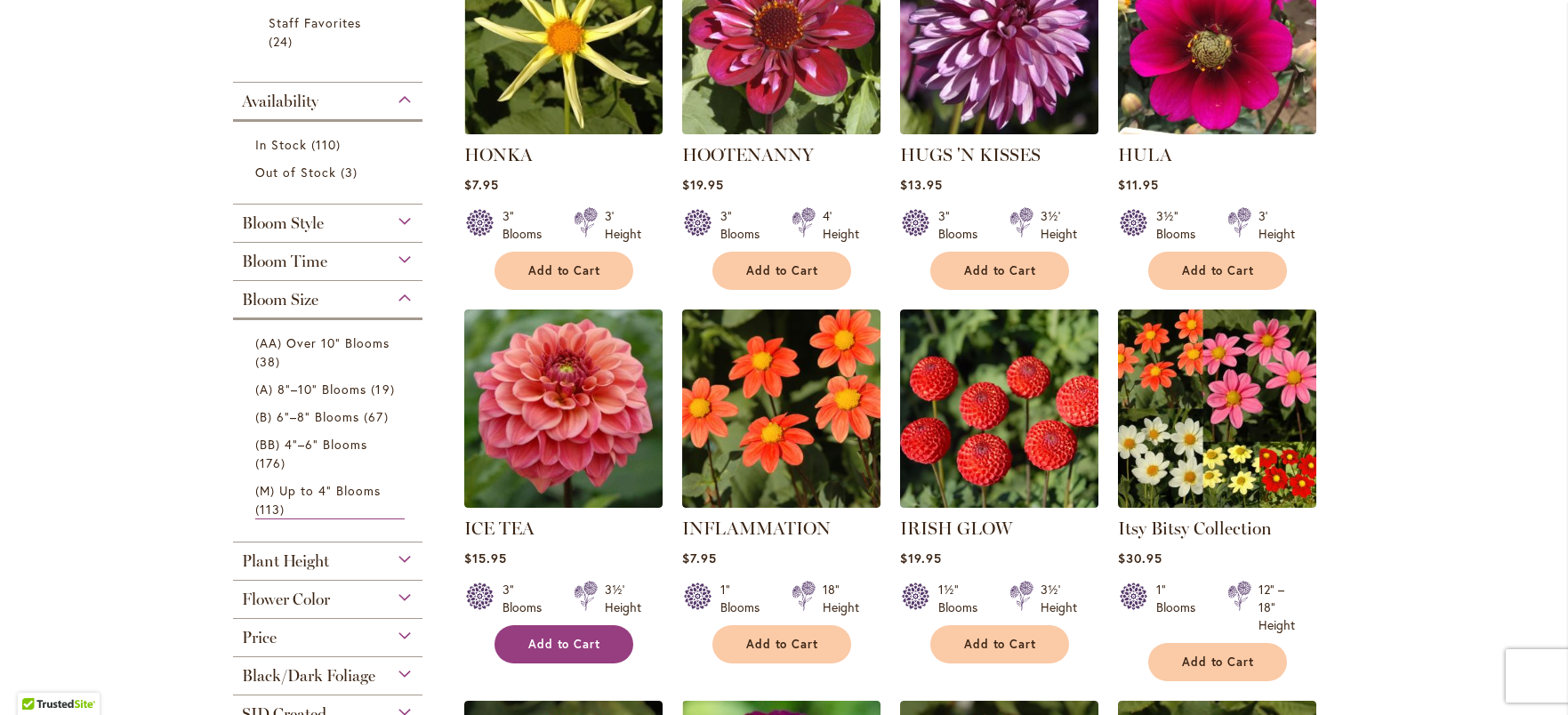
click at [540, 640] on span "Add to Cart" at bounding box center [564, 644] width 73 height 15
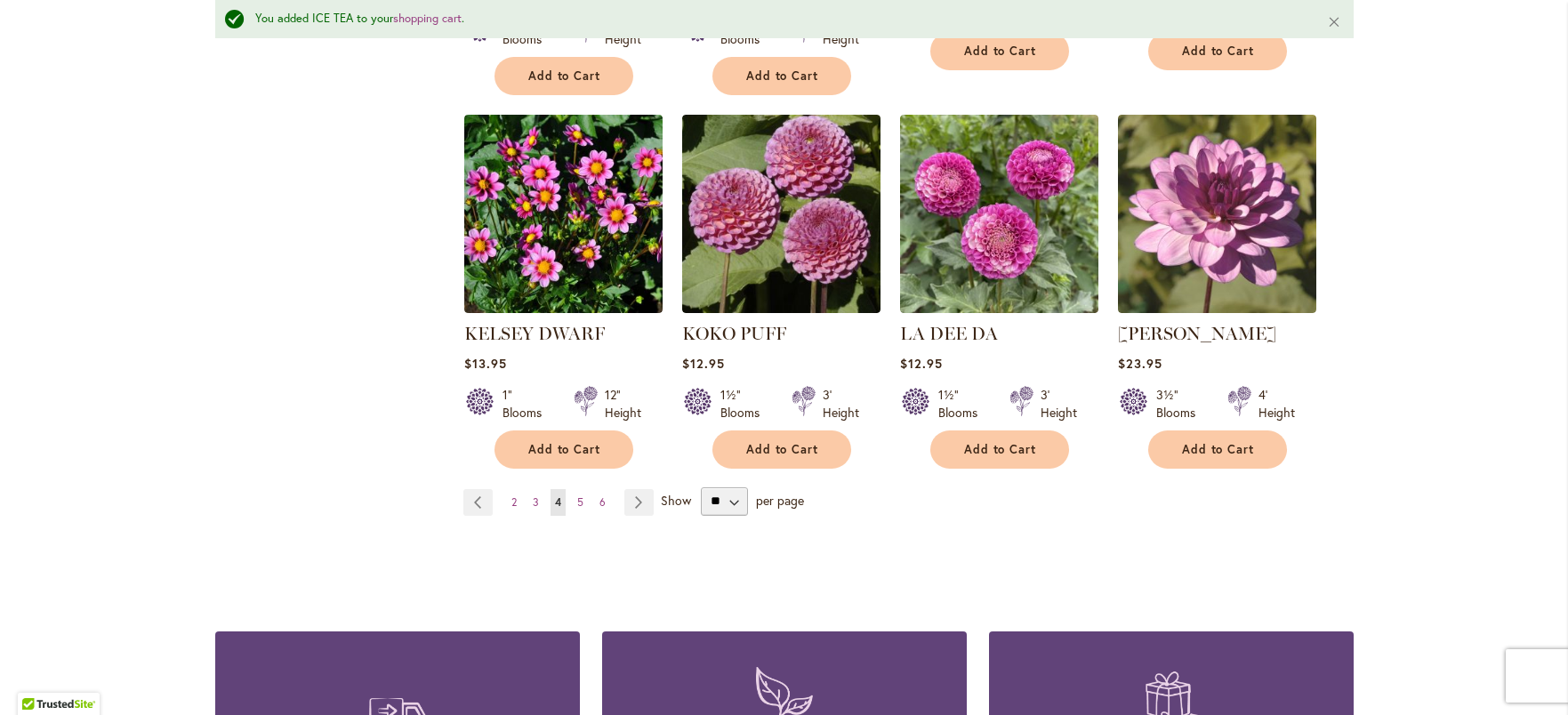
scroll to position [1518, 0]
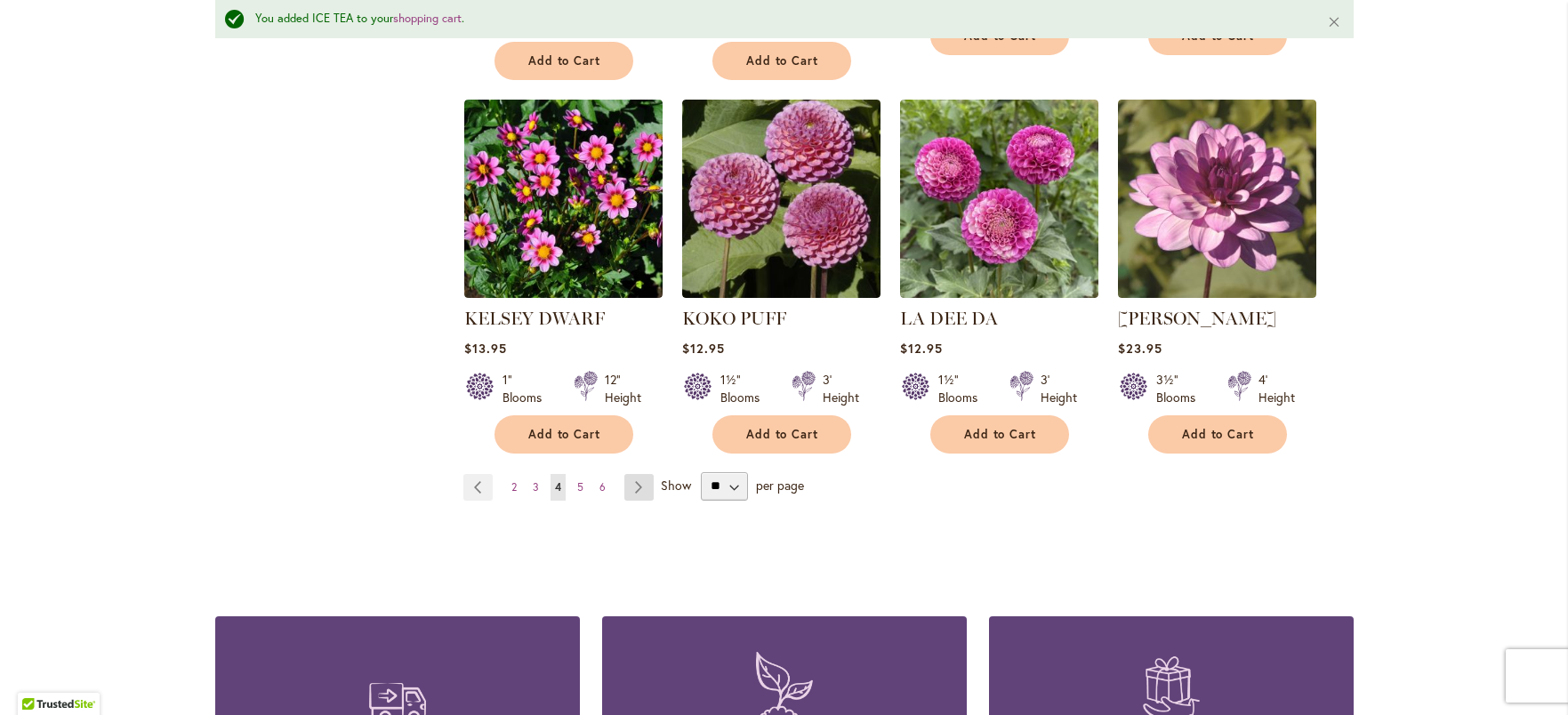
click at [633, 474] on link "Page Next" at bounding box center [639, 487] width 30 height 27
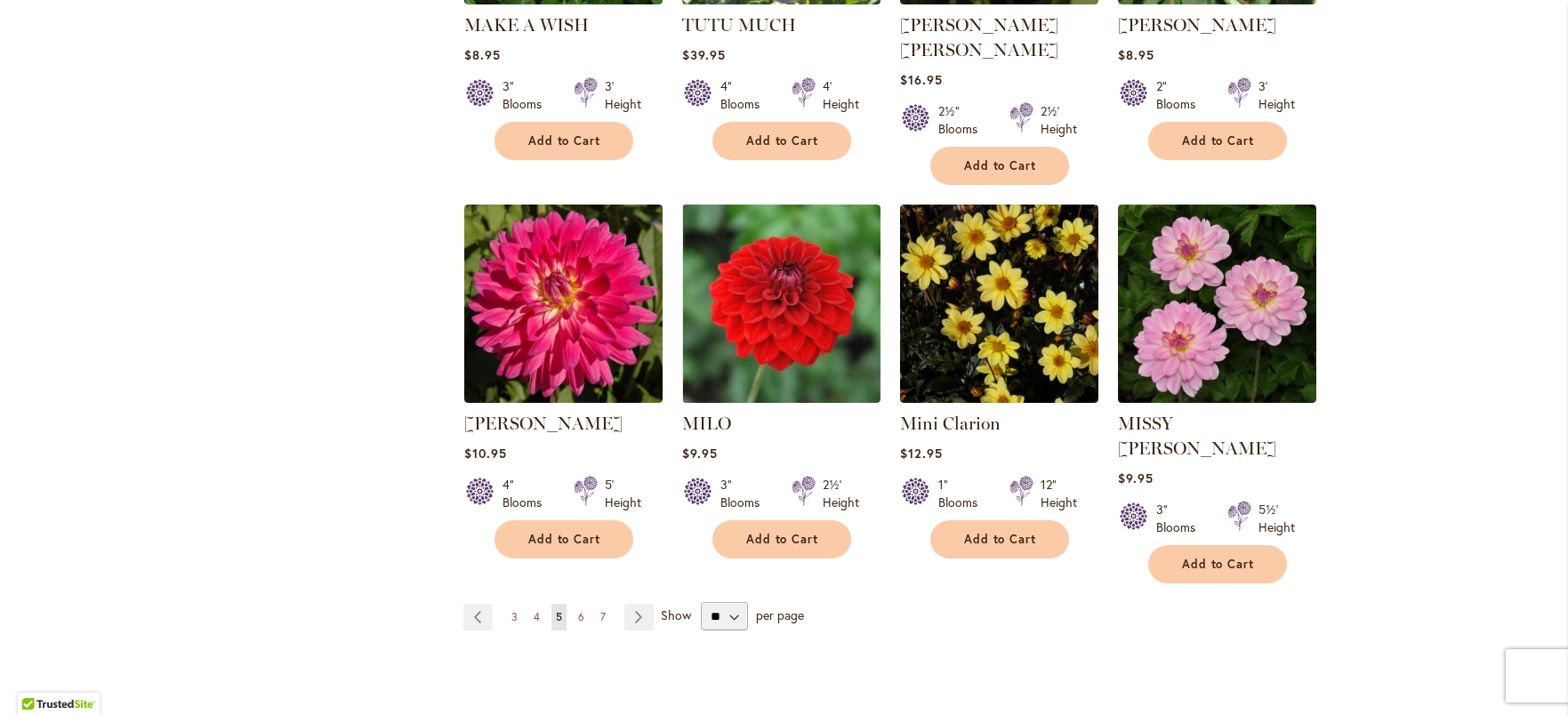
scroll to position [1402, 0]
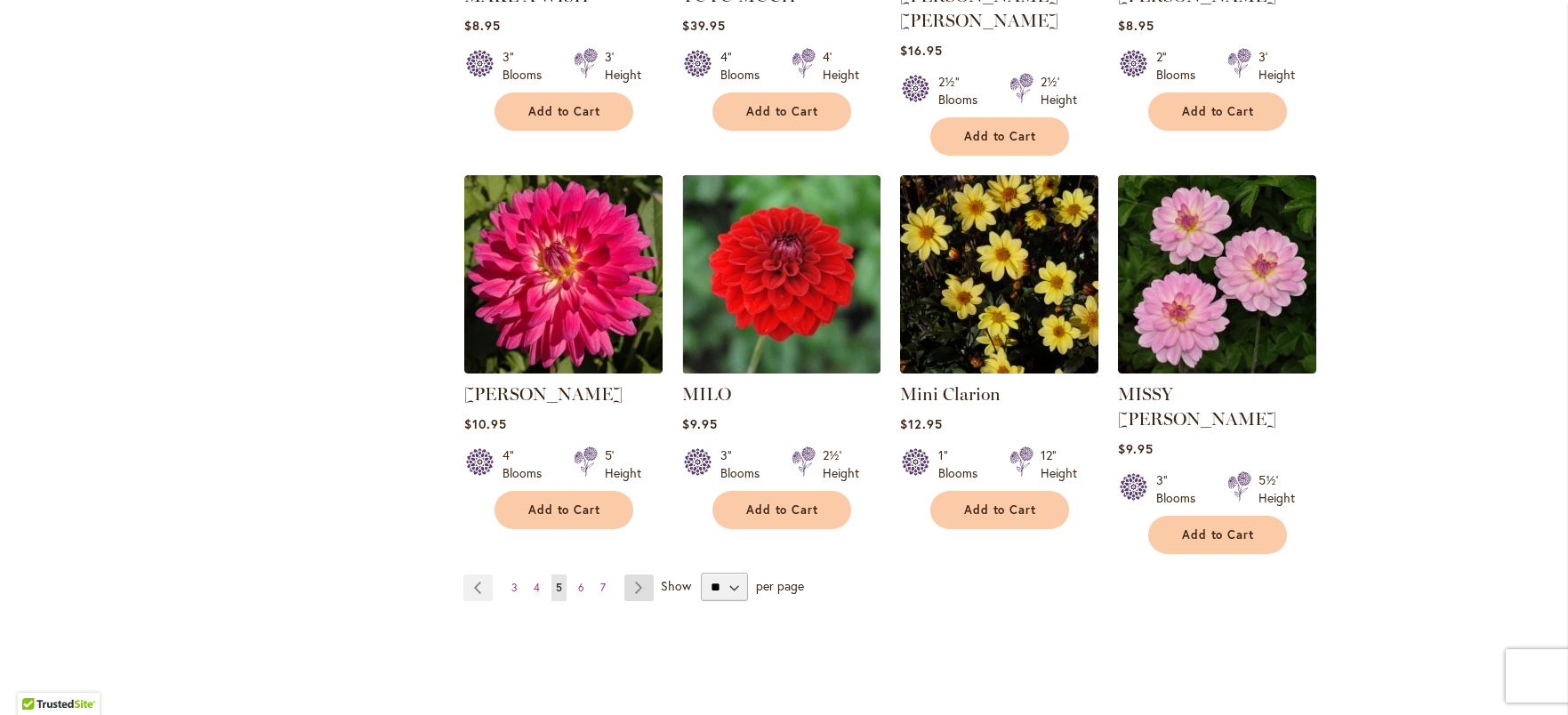
click at [624, 575] on link "Page Next" at bounding box center [639, 588] width 30 height 27
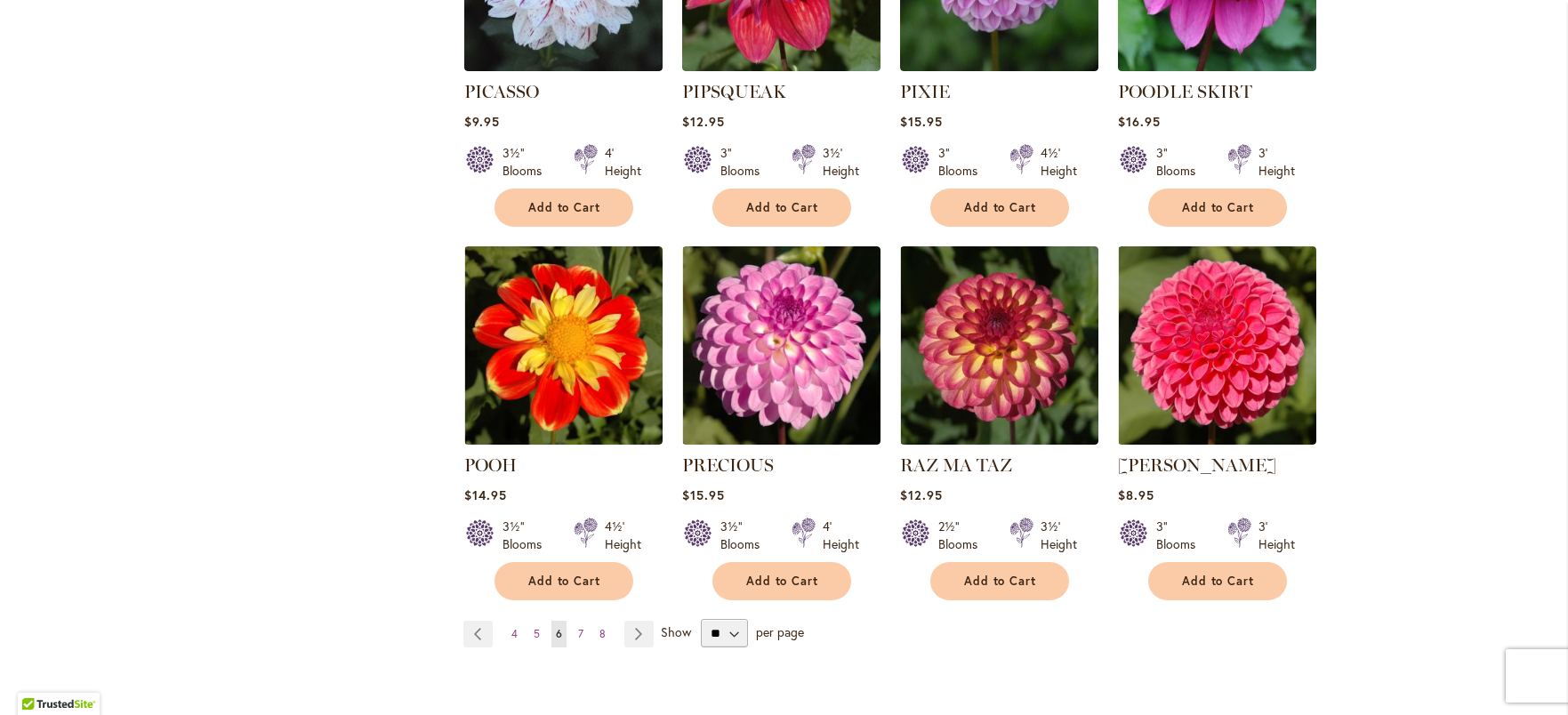
scroll to position [1424, 0]
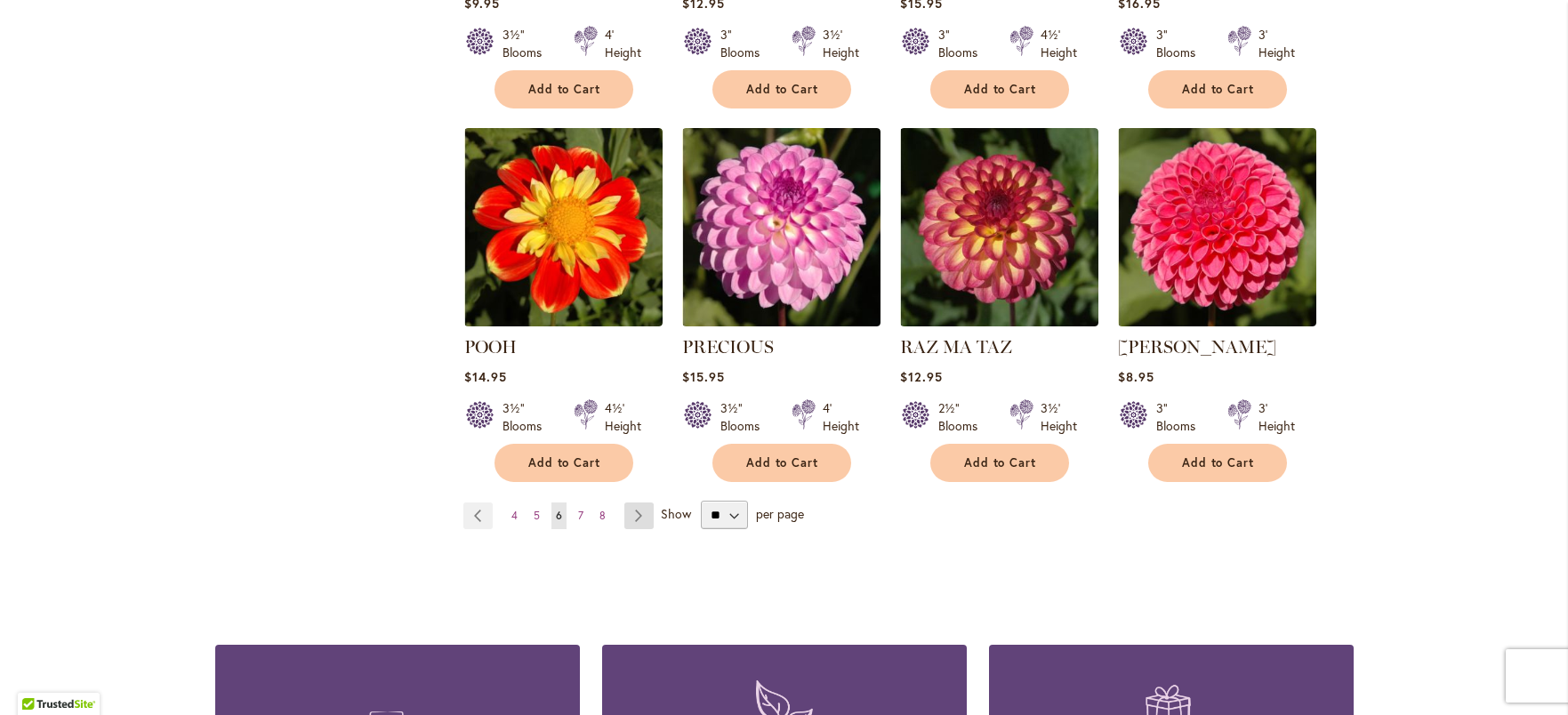
click at [629, 502] on link "Page Next" at bounding box center [639, 515] width 30 height 27
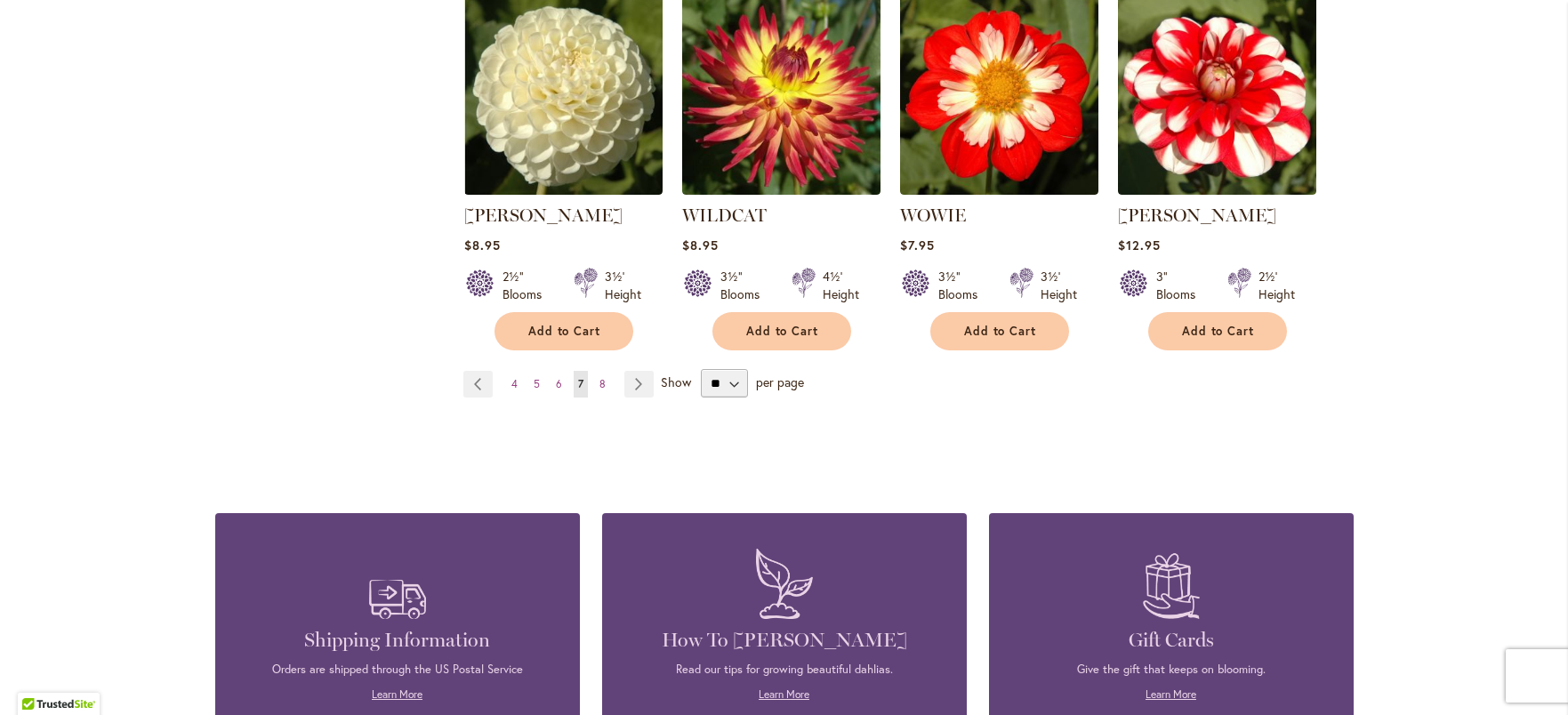
scroll to position [1612, 0]
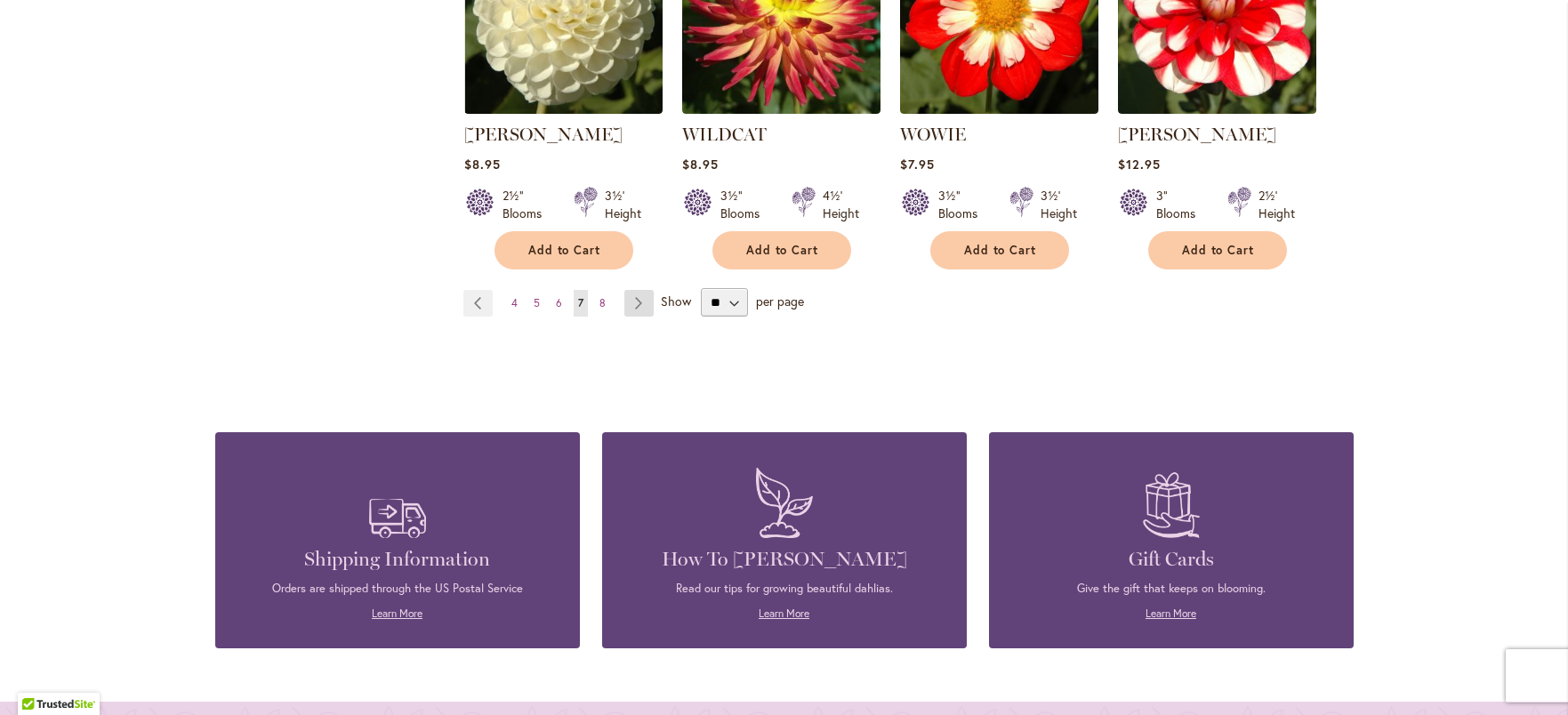
click at [635, 298] on link "Page Next" at bounding box center [639, 303] width 30 height 27
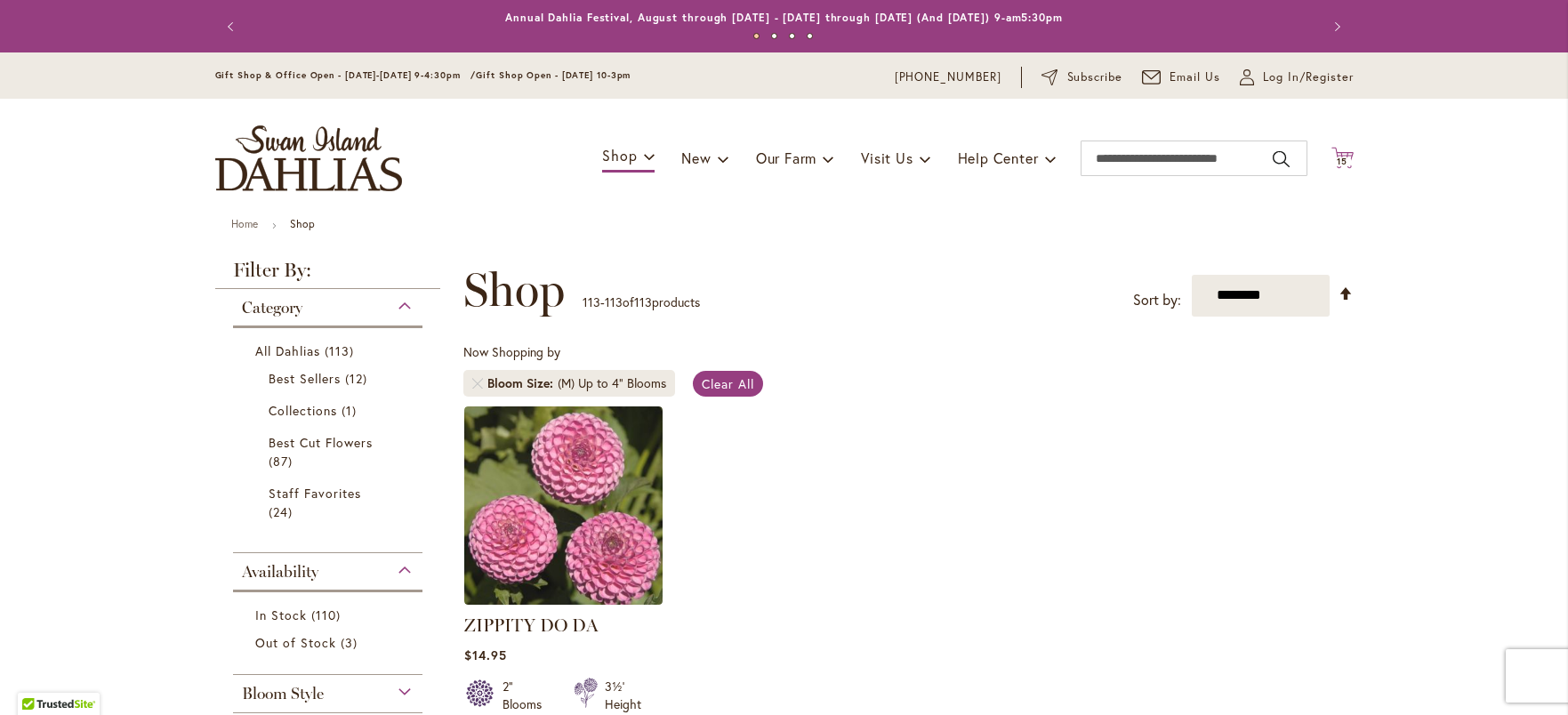
click at [1345, 150] on icon "Cart .cls-1 { fill: #231f20; }" at bounding box center [1342, 158] width 22 height 22
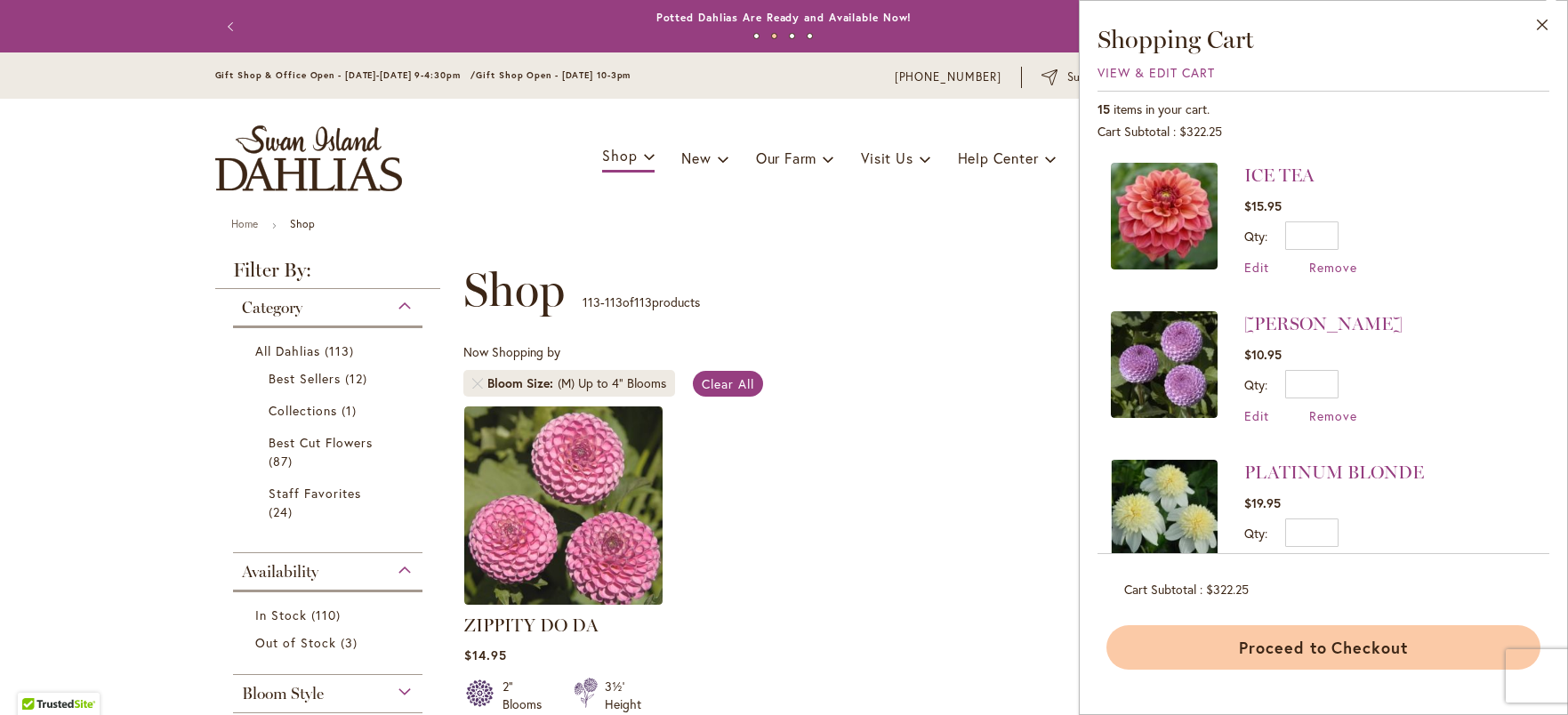
click at [1367, 650] on button "Proceed to Checkout" at bounding box center [1323, 647] width 435 height 45
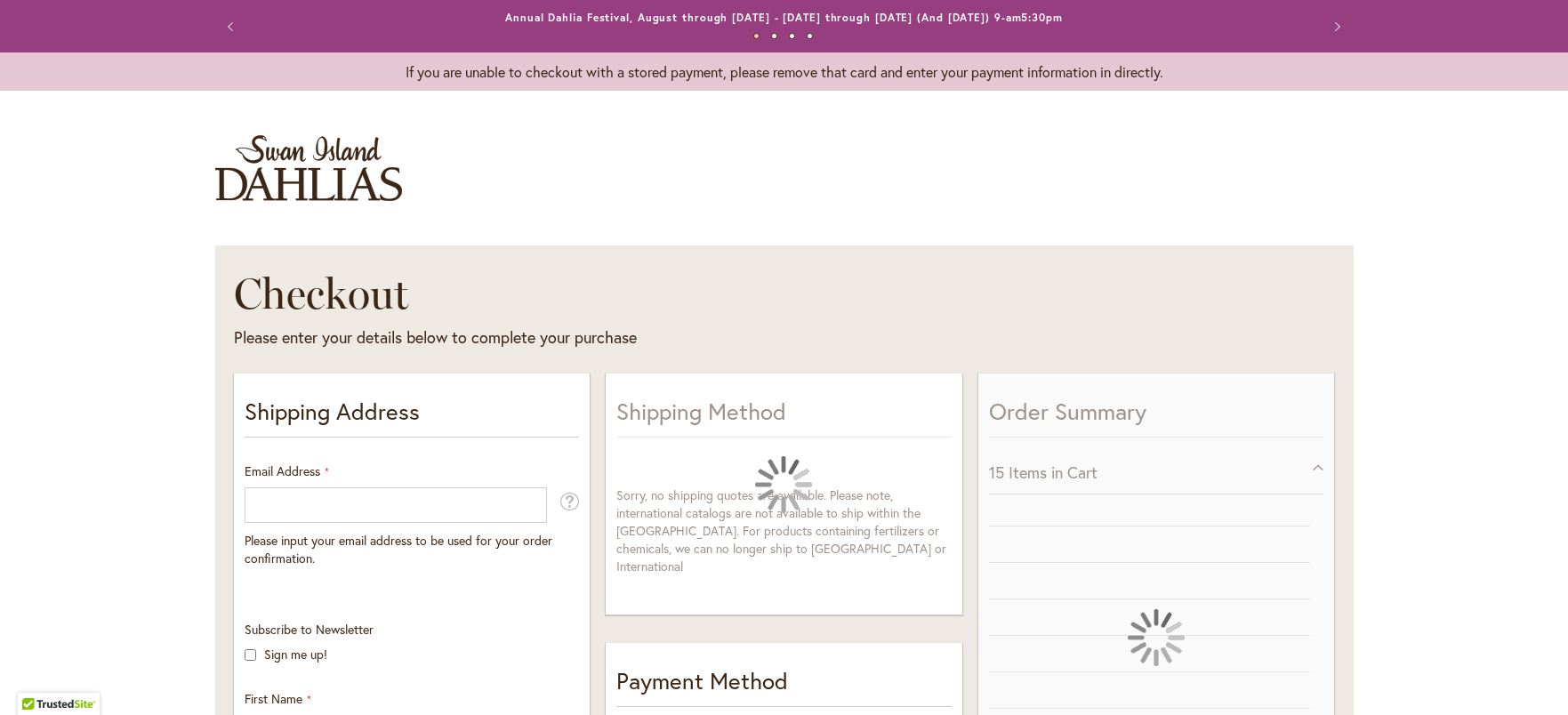
select select "**"
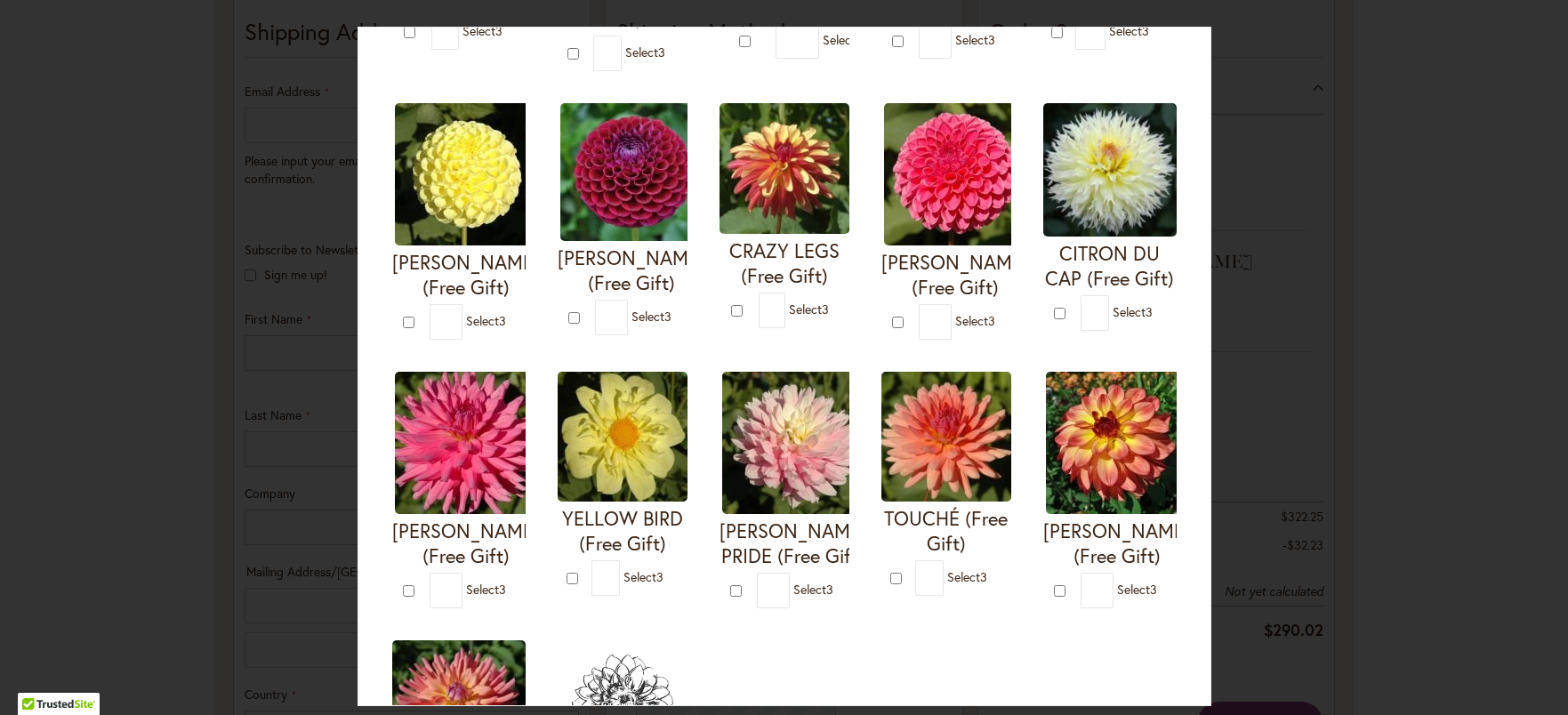
scroll to position [351, 0]
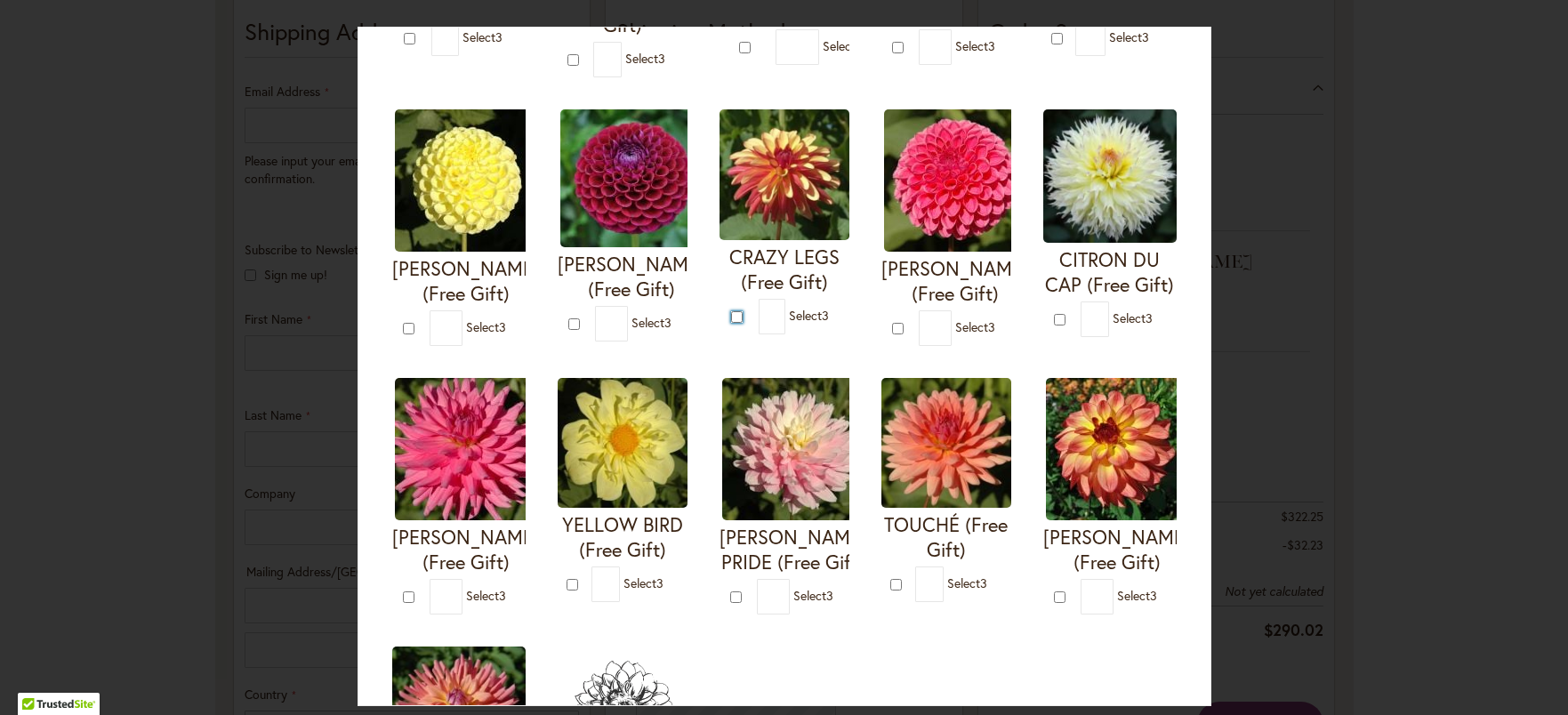
type input "*"
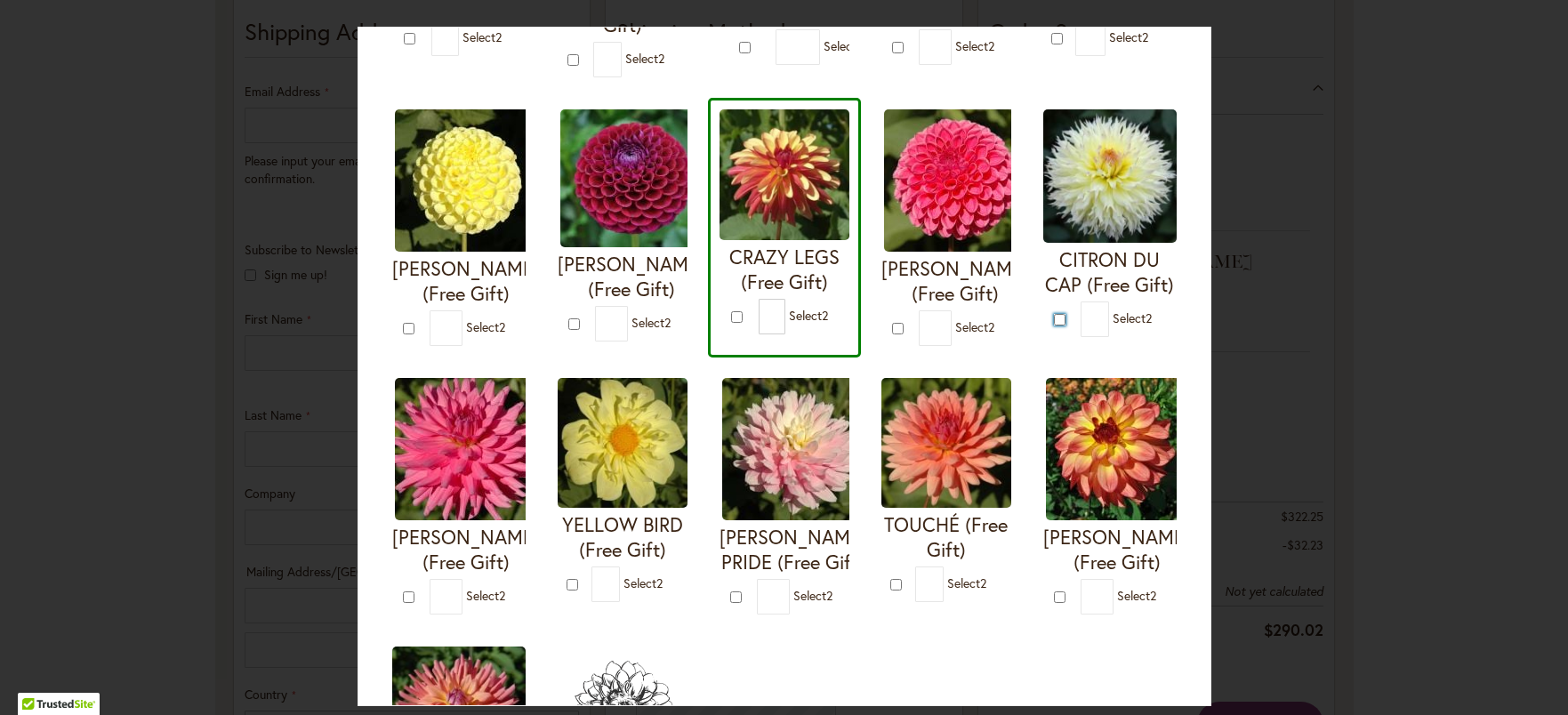
type input "*"
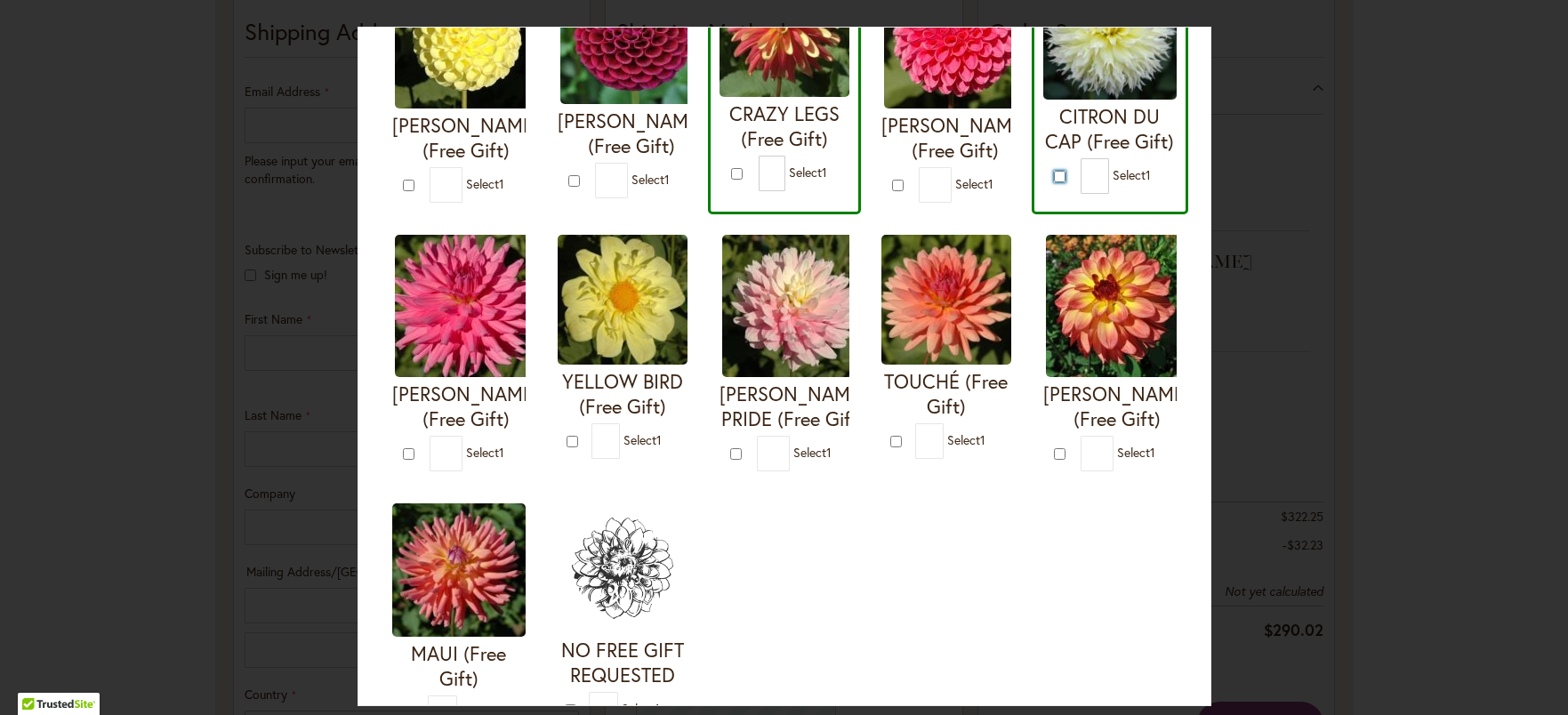
scroll to position [418, 0]
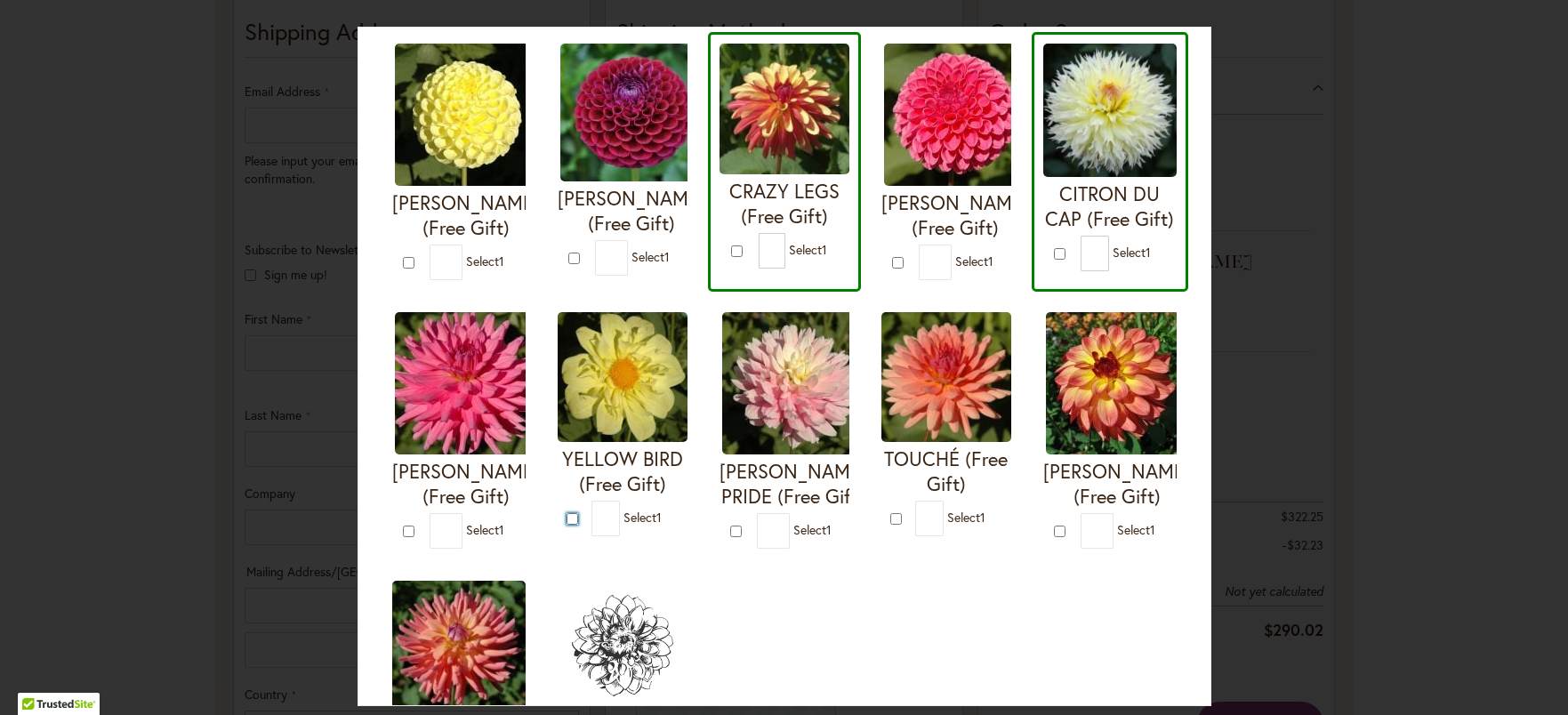
type input "*"
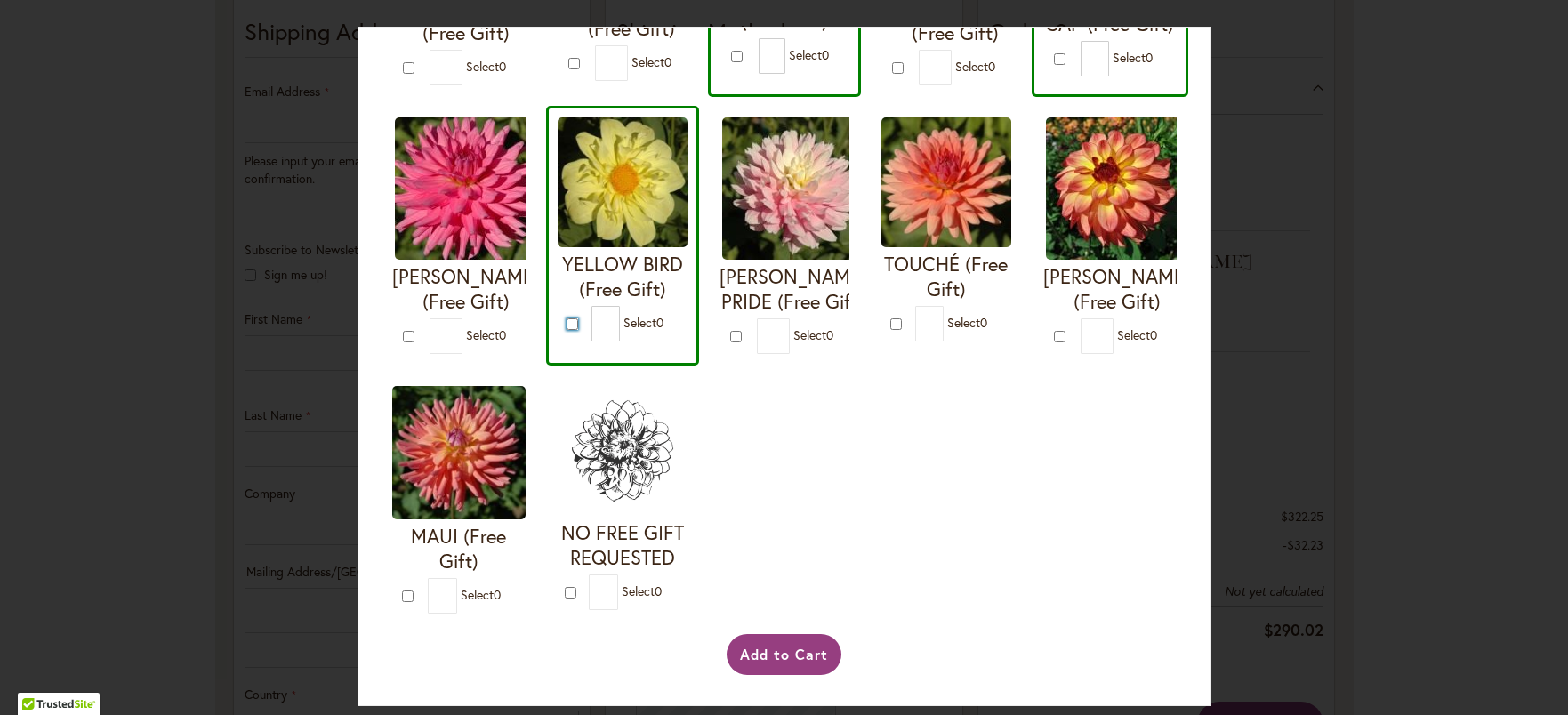
scroll to position [878, 0]
click at [765, 645] on button "Add to Cart" at bounding box center [784, 654] width 114 height 41
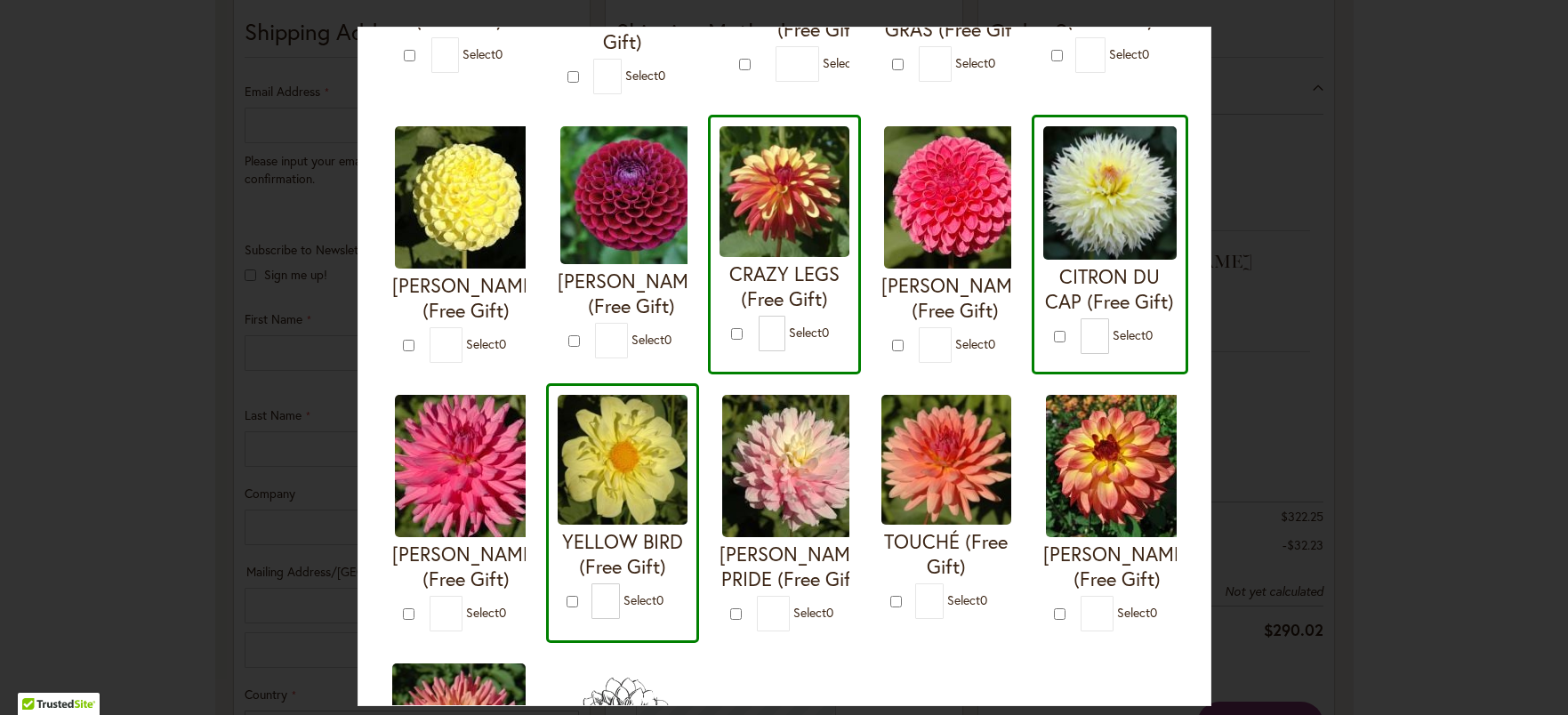
scroll to position [347, 0]
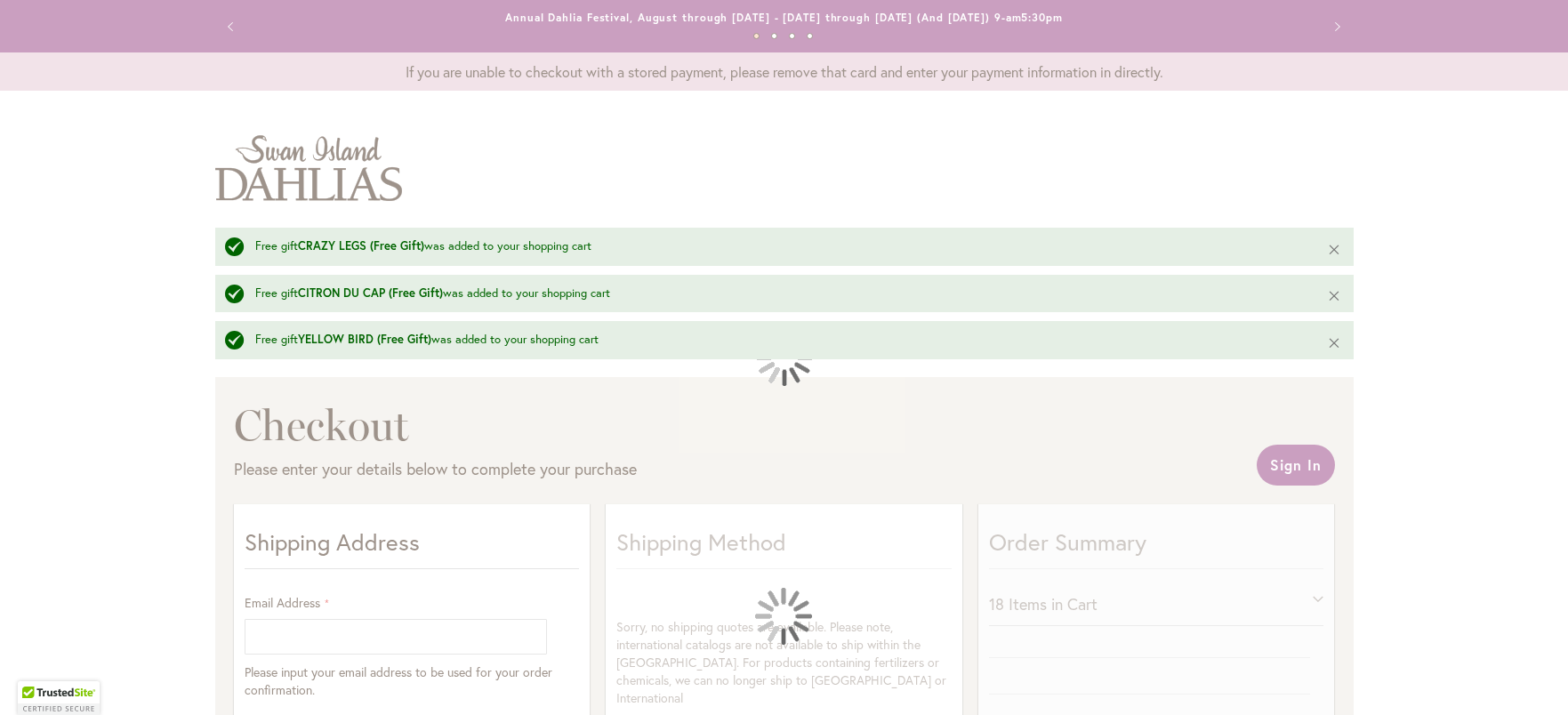
select select "**"
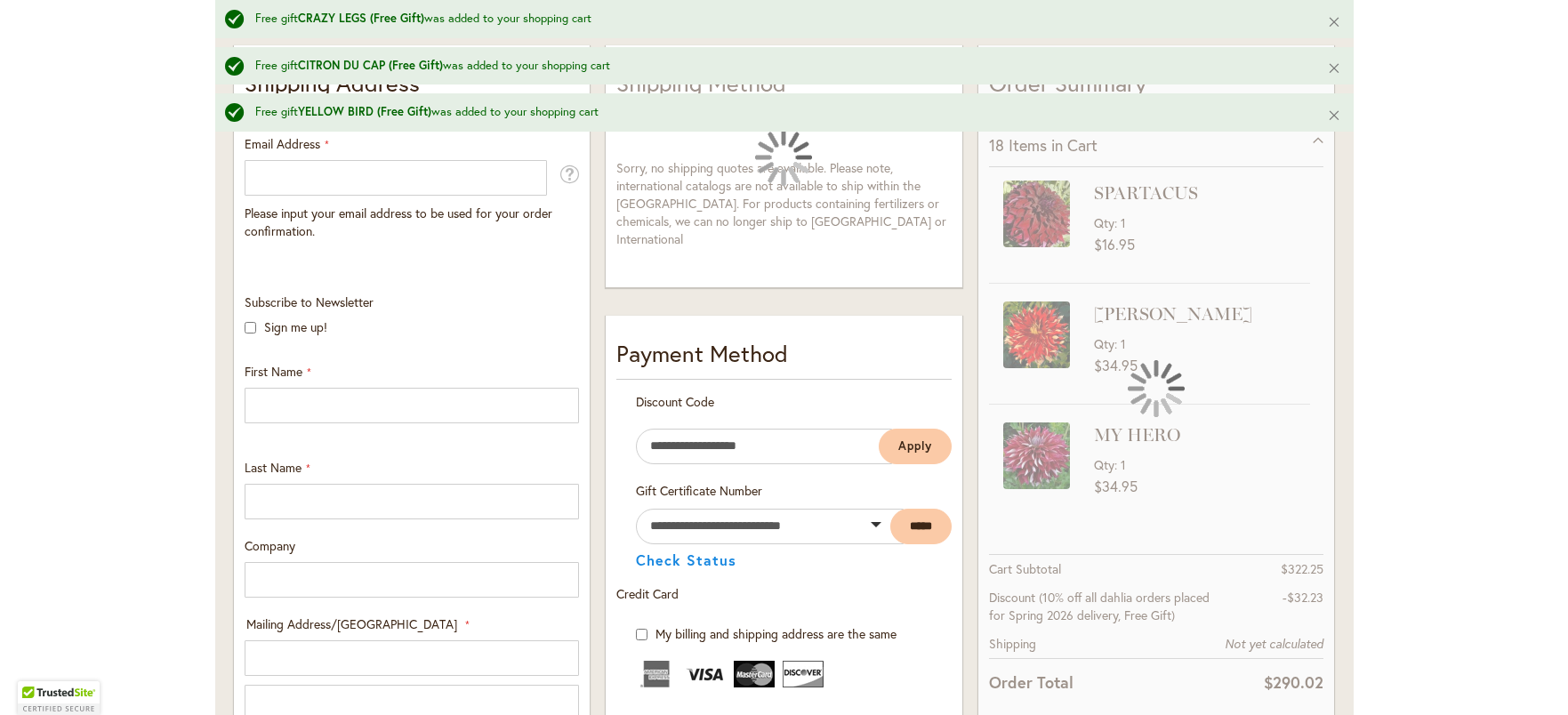
scroll to position [463, 0]
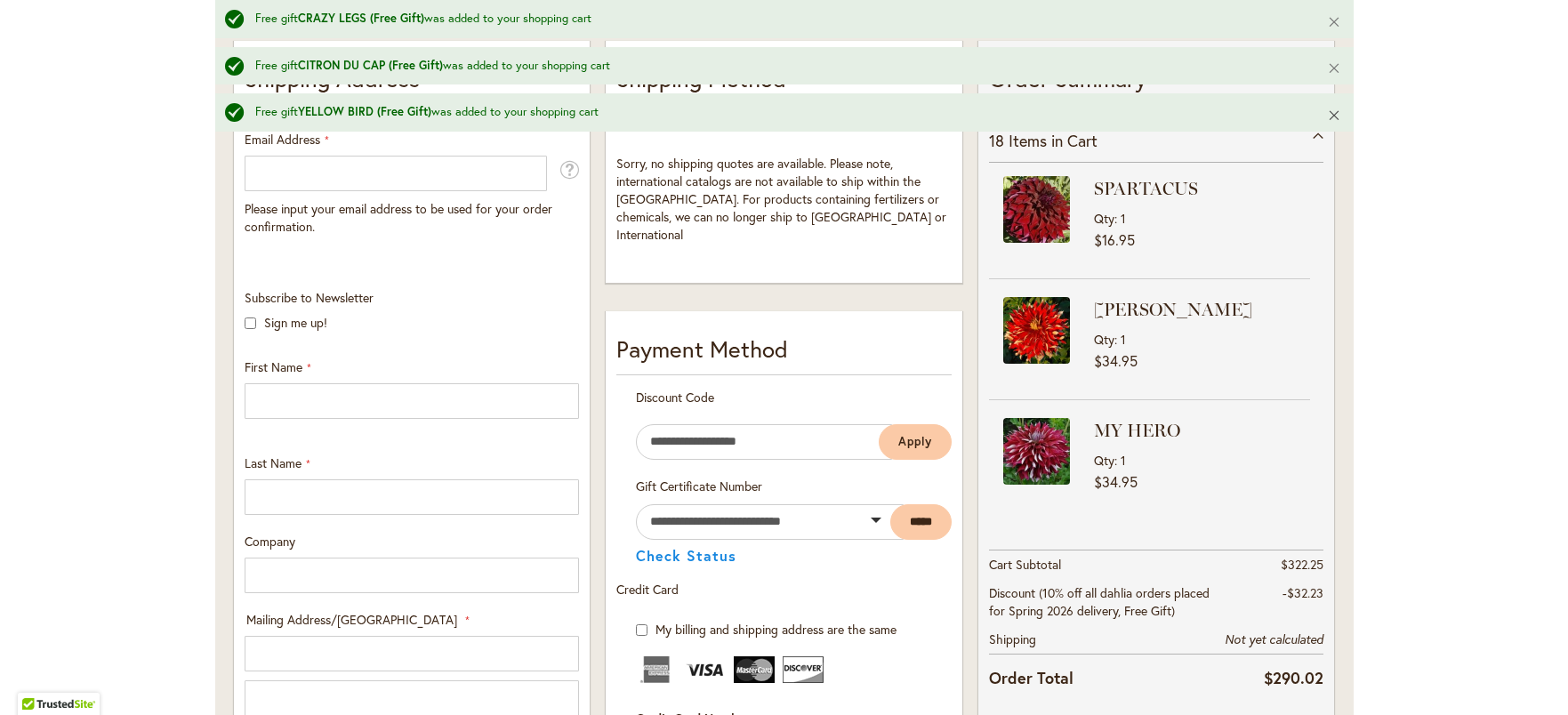
click at [1327, 118] on button "Close" at bounding box center [1334, 114] width 38 height 43
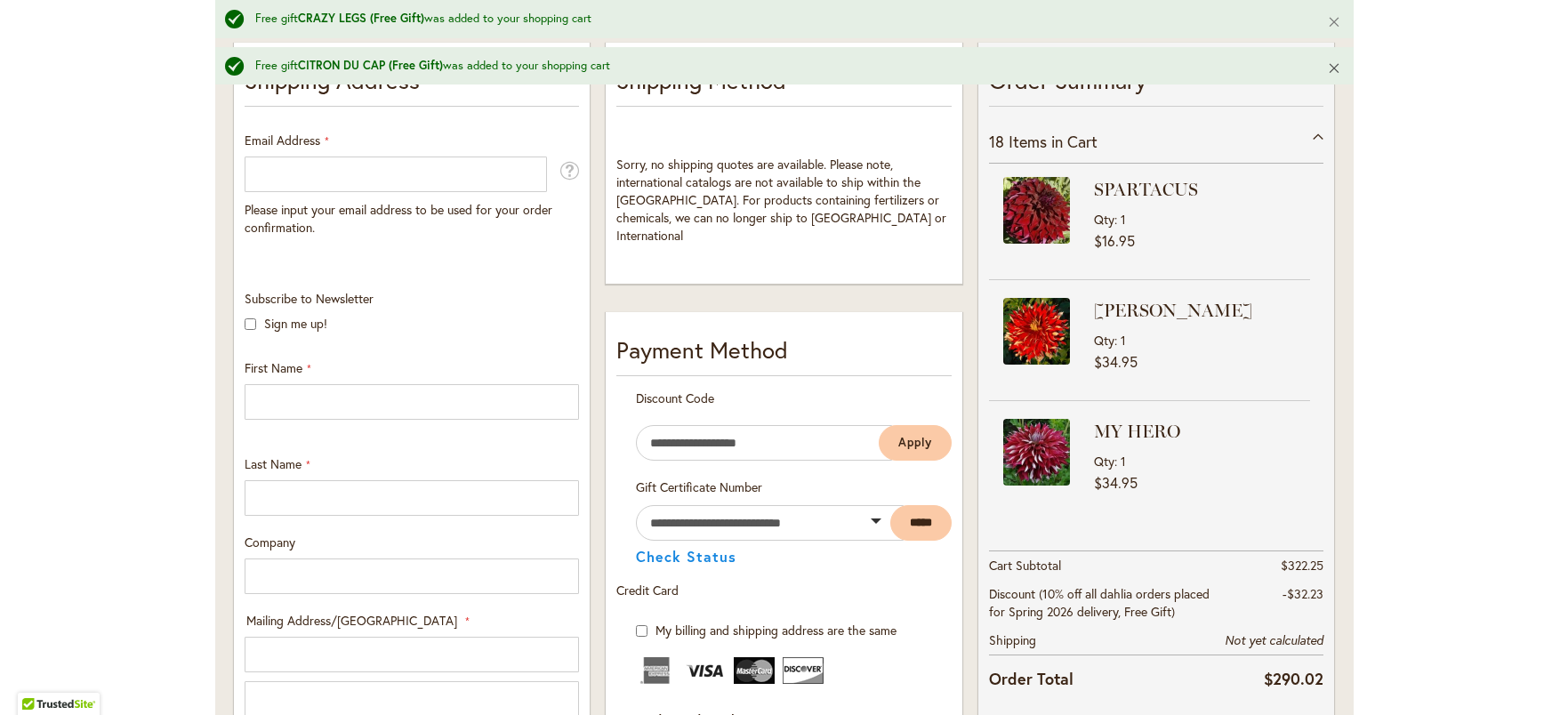
click at [1328, 66] on button "Close" at bounding box center [1334, 68] width 38 height 43
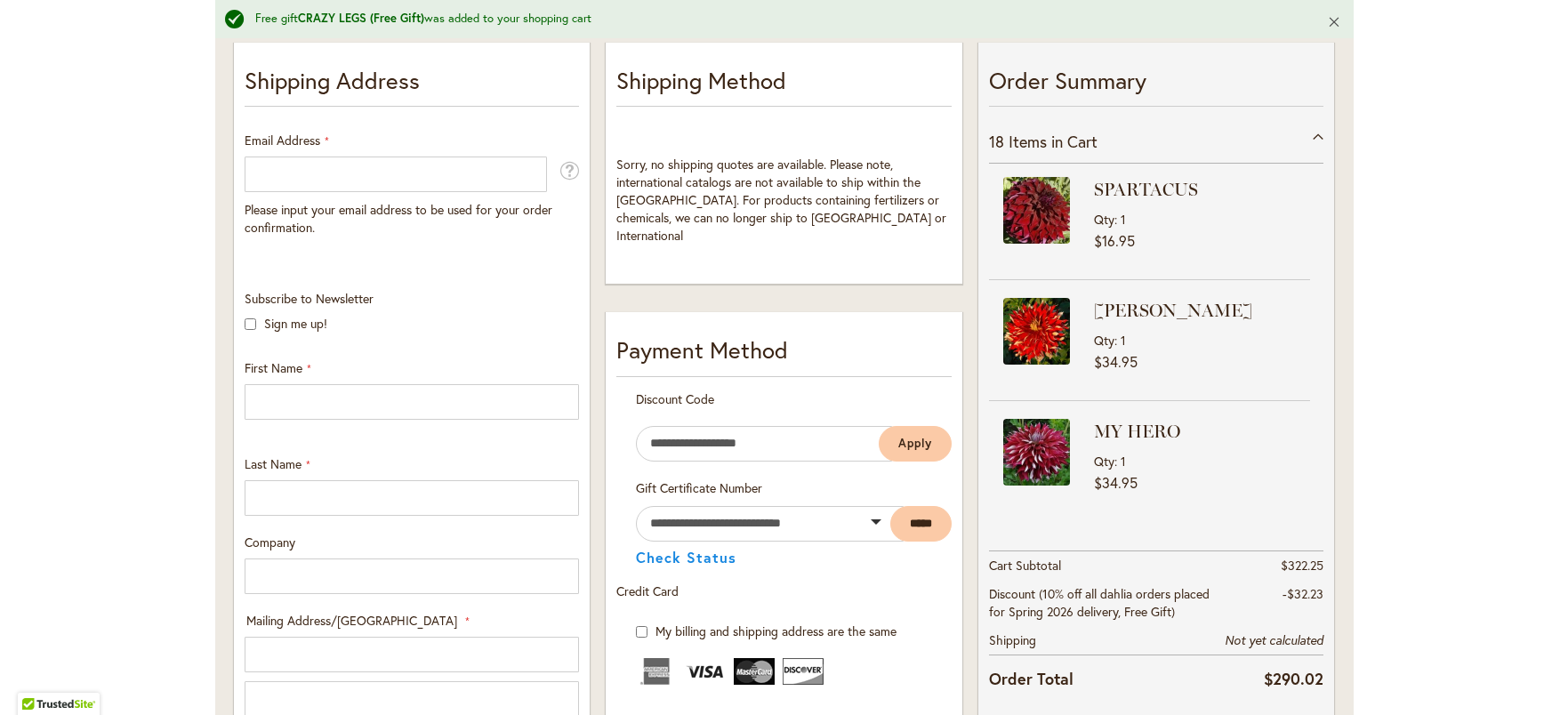
click at [1336, 26] on button "Close" at bounding box center [1334, 21] width 38 height 43
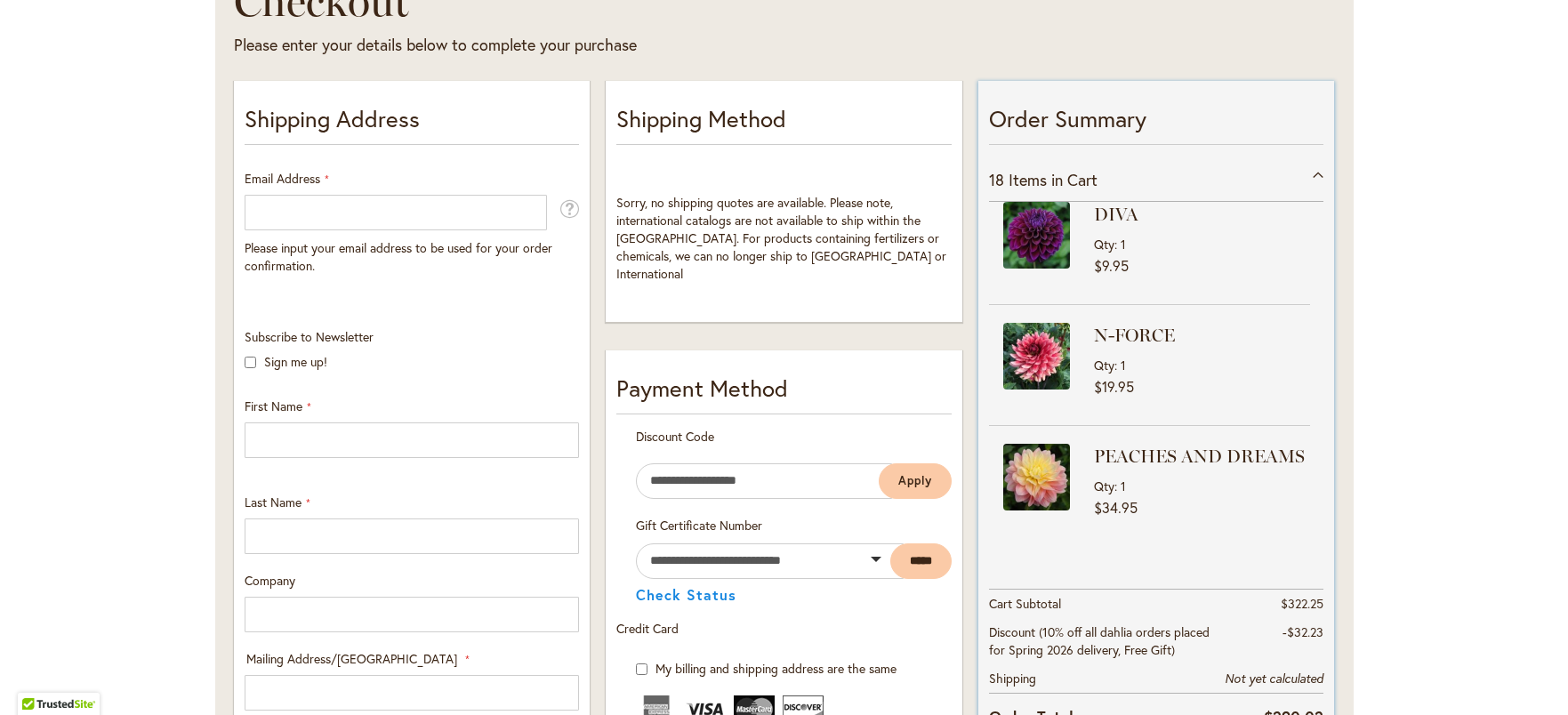
scroll to position [0, 0]
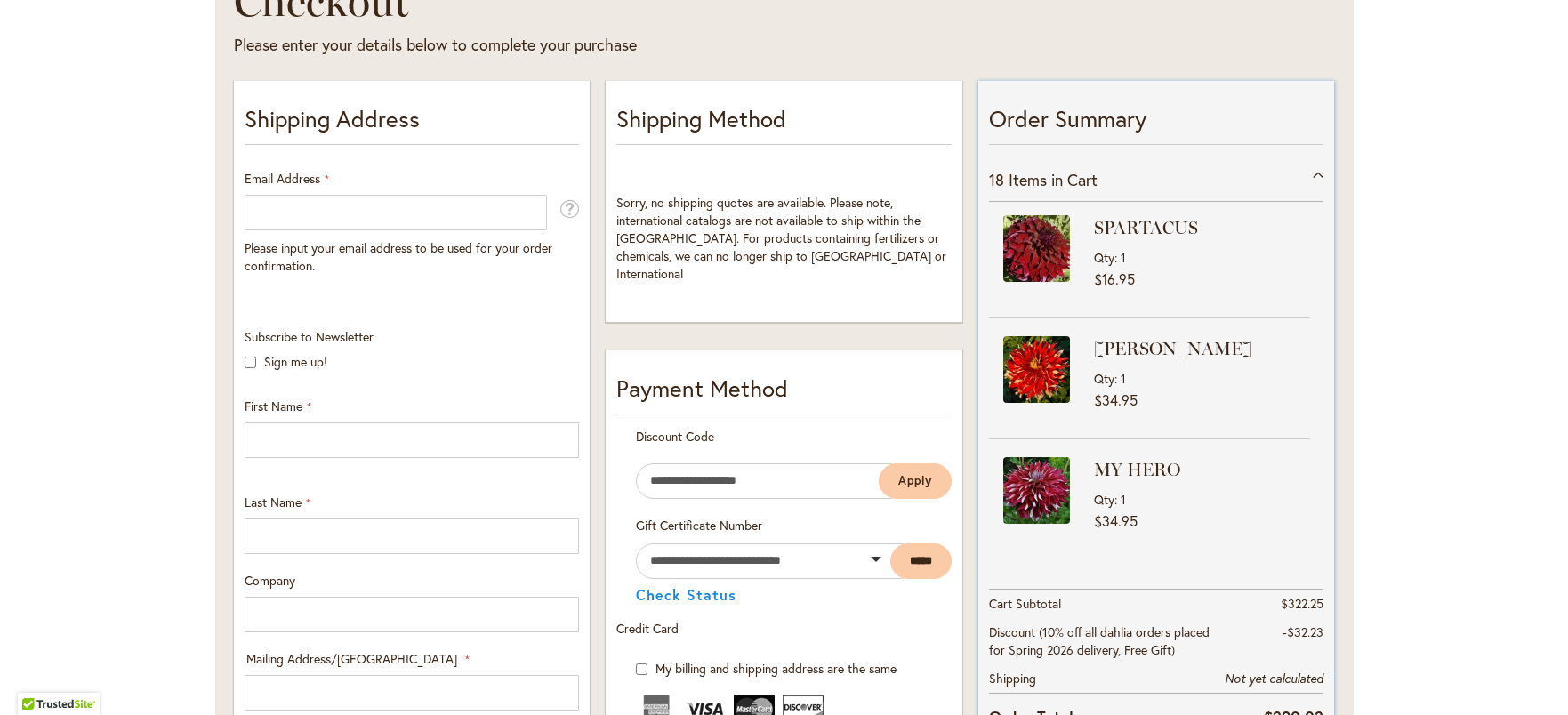
click at [1117, 341] on strong "NICK SR." at bounding box center [1199, 348] width 212 height 25
click at [1050, 347] on img at bounding box center [1036, 369] width 67 height 67
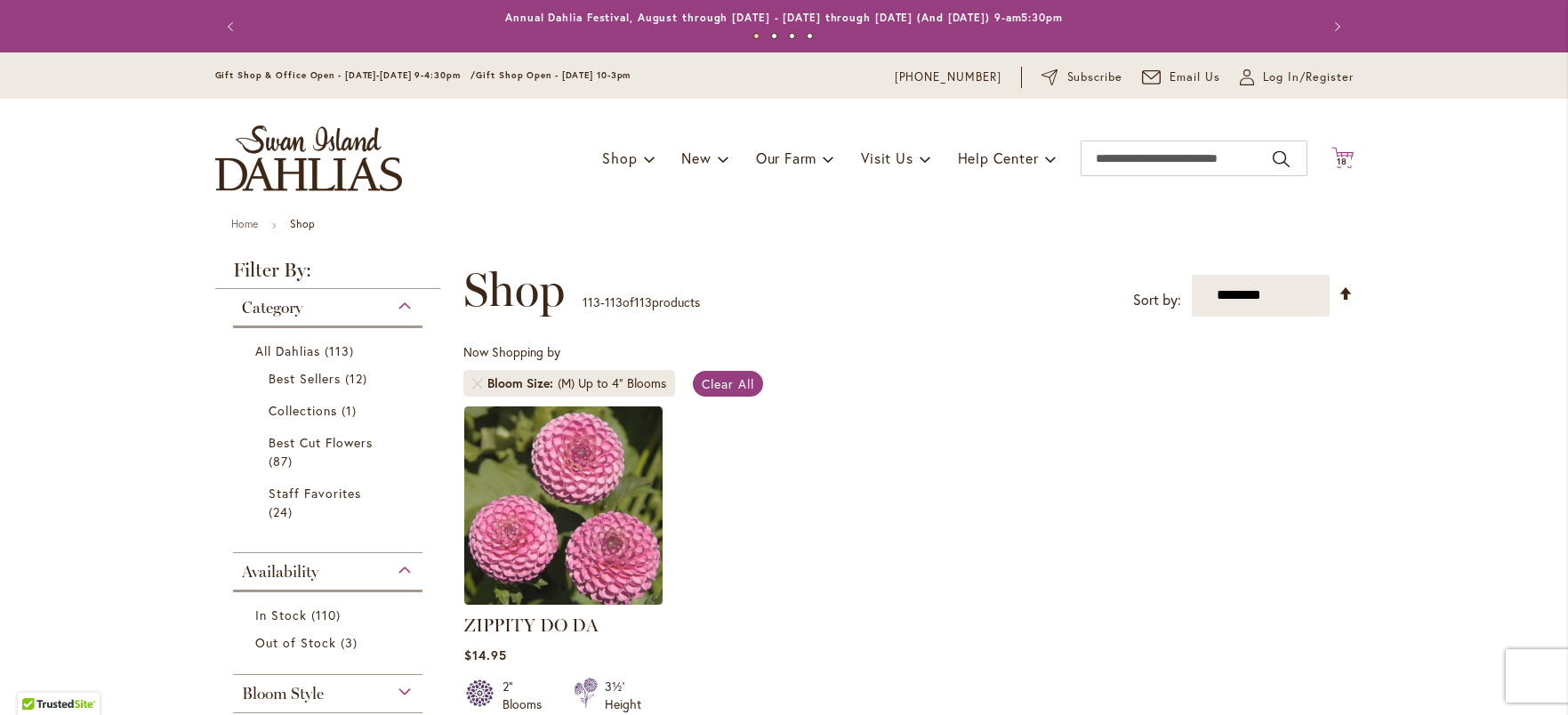
click at [1337, 160] on span "18" at bounding box center [1342, 162] width 11 height 12
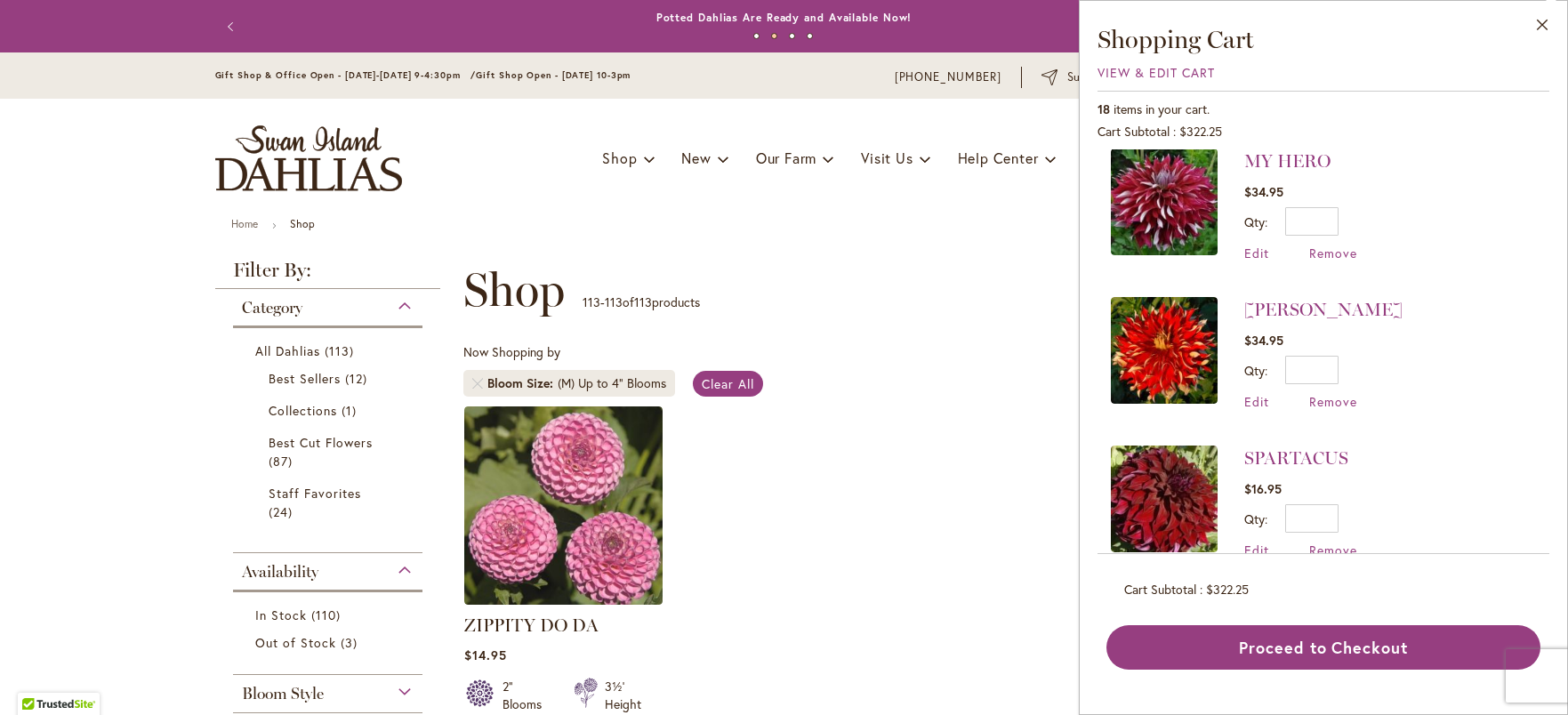
scroll to position [2288, 0]
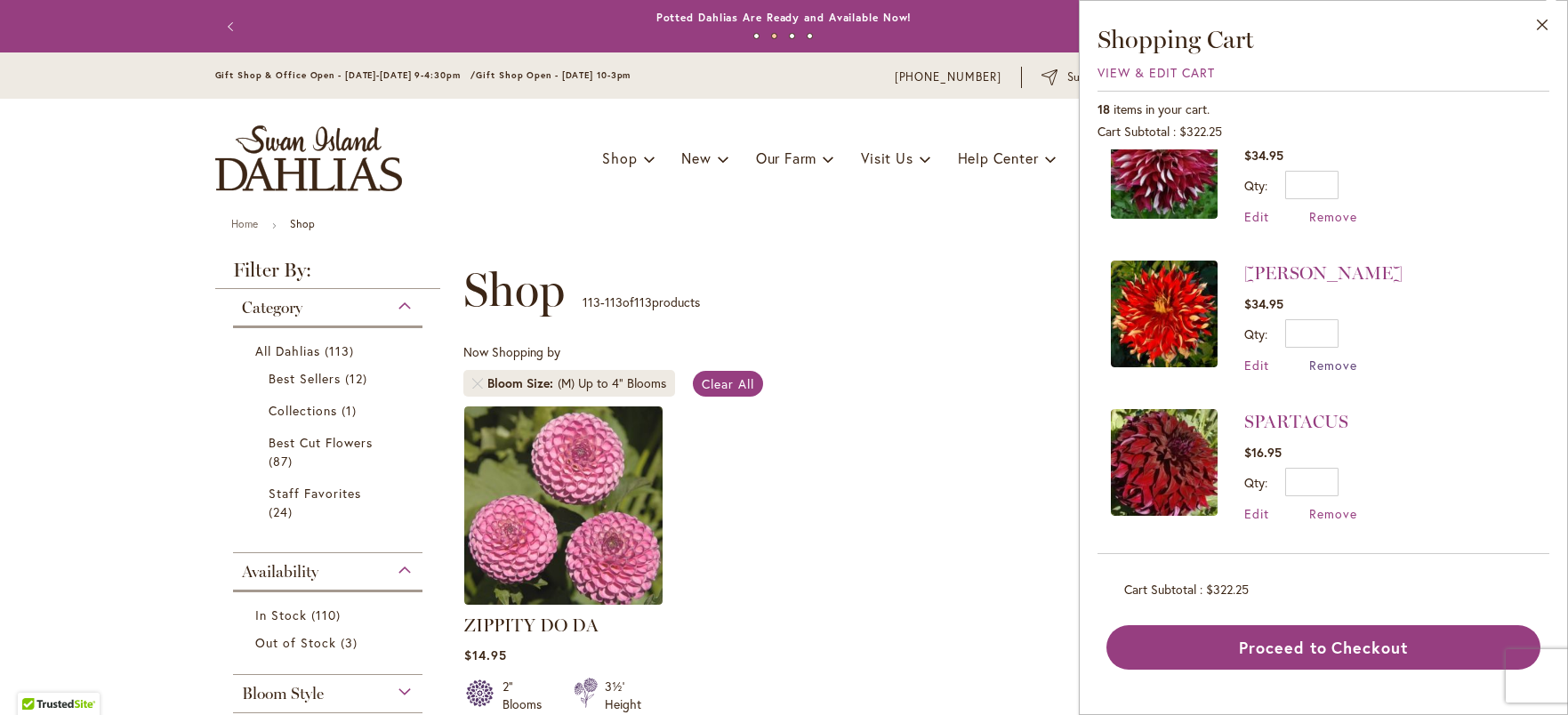
click at [1325, 363] on span "Remove" at bounding box center [1333, 365] width 48 height 17
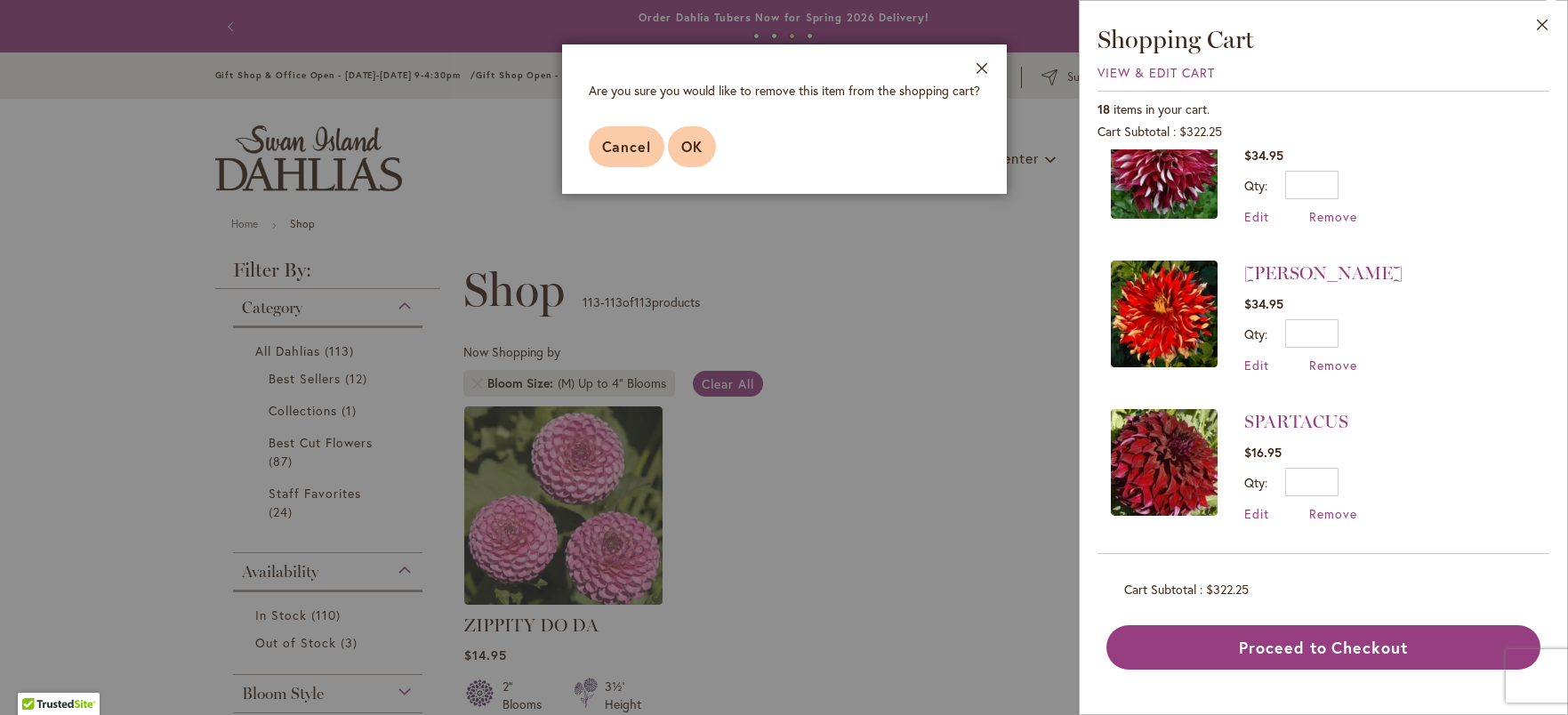
click at [703, 146] on button "OK" at bounding box center [692, 146] width 48 height 41
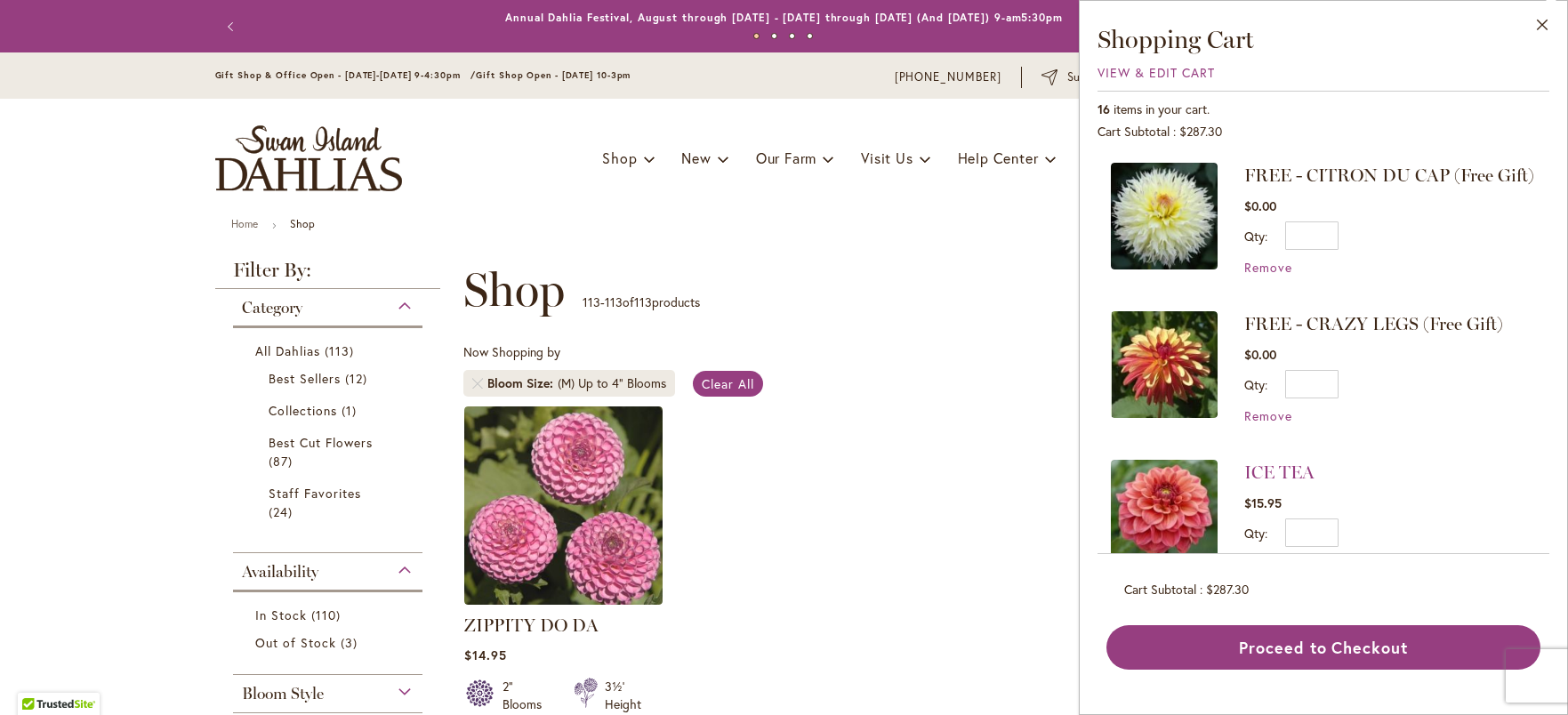
drag, startPoint x: 1322, startPoint y: 341, endPoint x: 1303, endPoint y: 343, distance: 19.1
click at [1303, 334] on span "FREE - CRAZY LEGS (Free Gift)" at bounding box center [1373, 323] width 259 height 21
drag, startPoint x: 1303, startPoint y: 343, endPoint x: 1379, endPoint y: 367, distance: 79.7
click at [1379, 367] on div "FREE - CRAZY LEGS (Free Gift) $0.00 Qty * Update Remove" at bounding box center [1373, 368] width 259 height 113
click at [1405, 334] on span "FREE - CRAZY LEGS (Free Gift)" at bounding box center [1373, 323] width 259 height 21
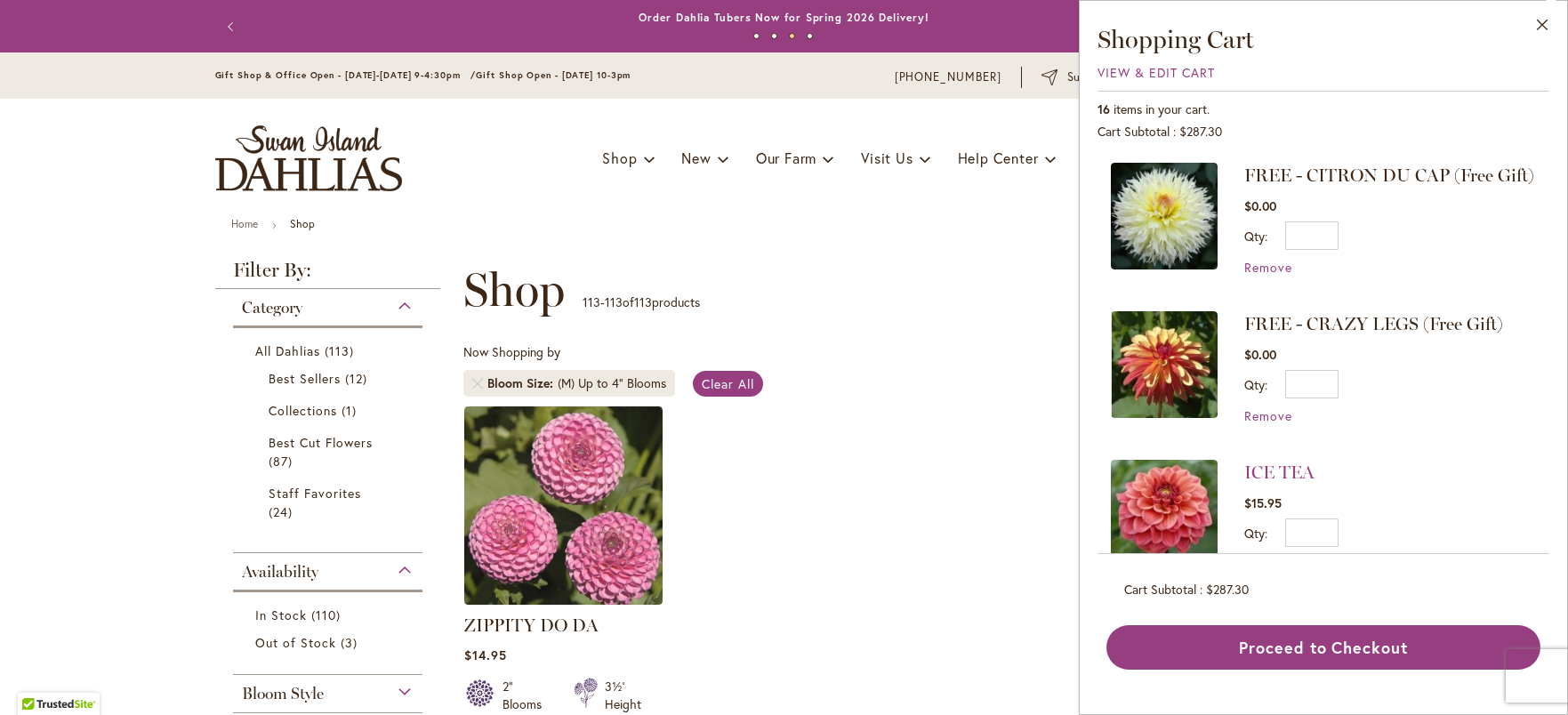
click at [895, 291] on div "**********" at bounding box center [908, 290] width 890 height 54
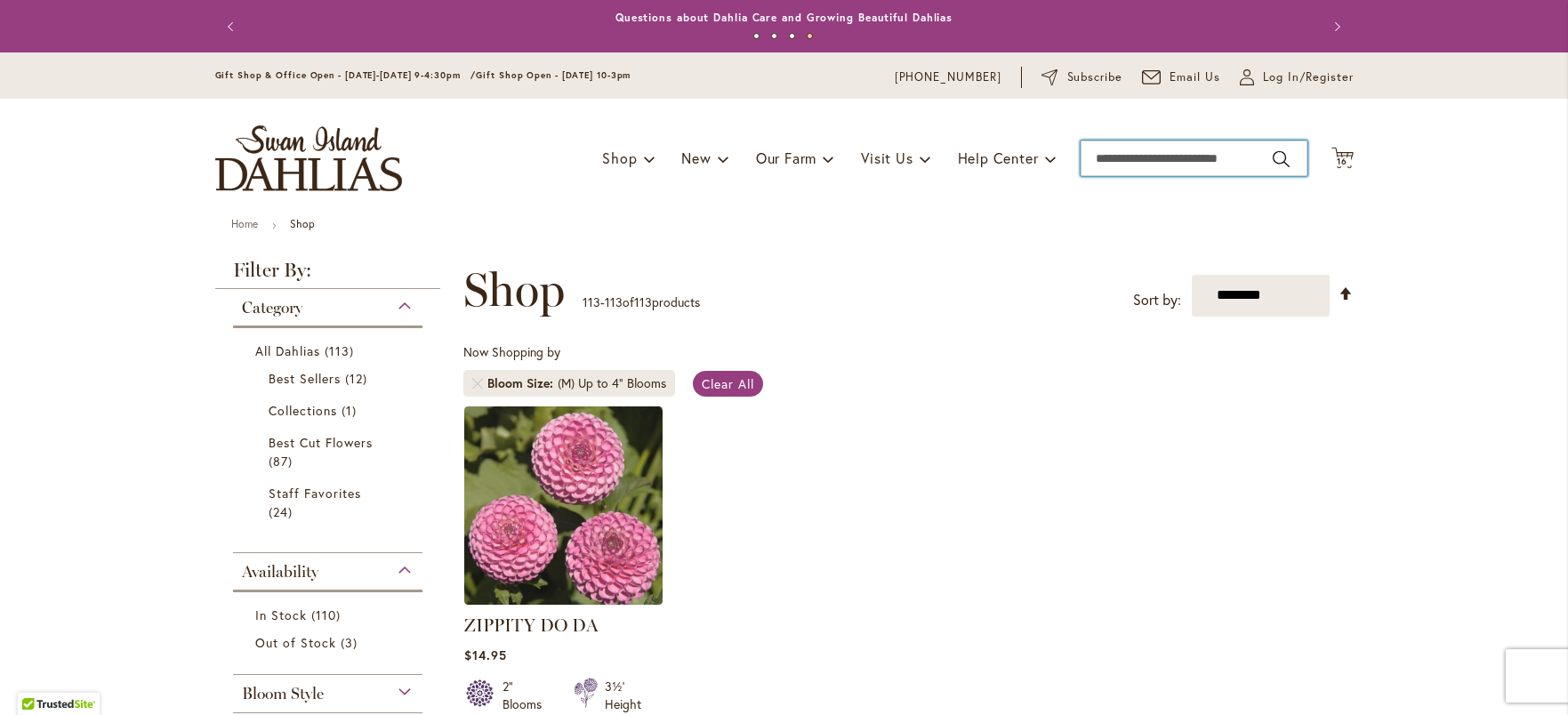
click at [1156, 167] on input "Search" at bounding box center [1194, 158] width 227 height 36
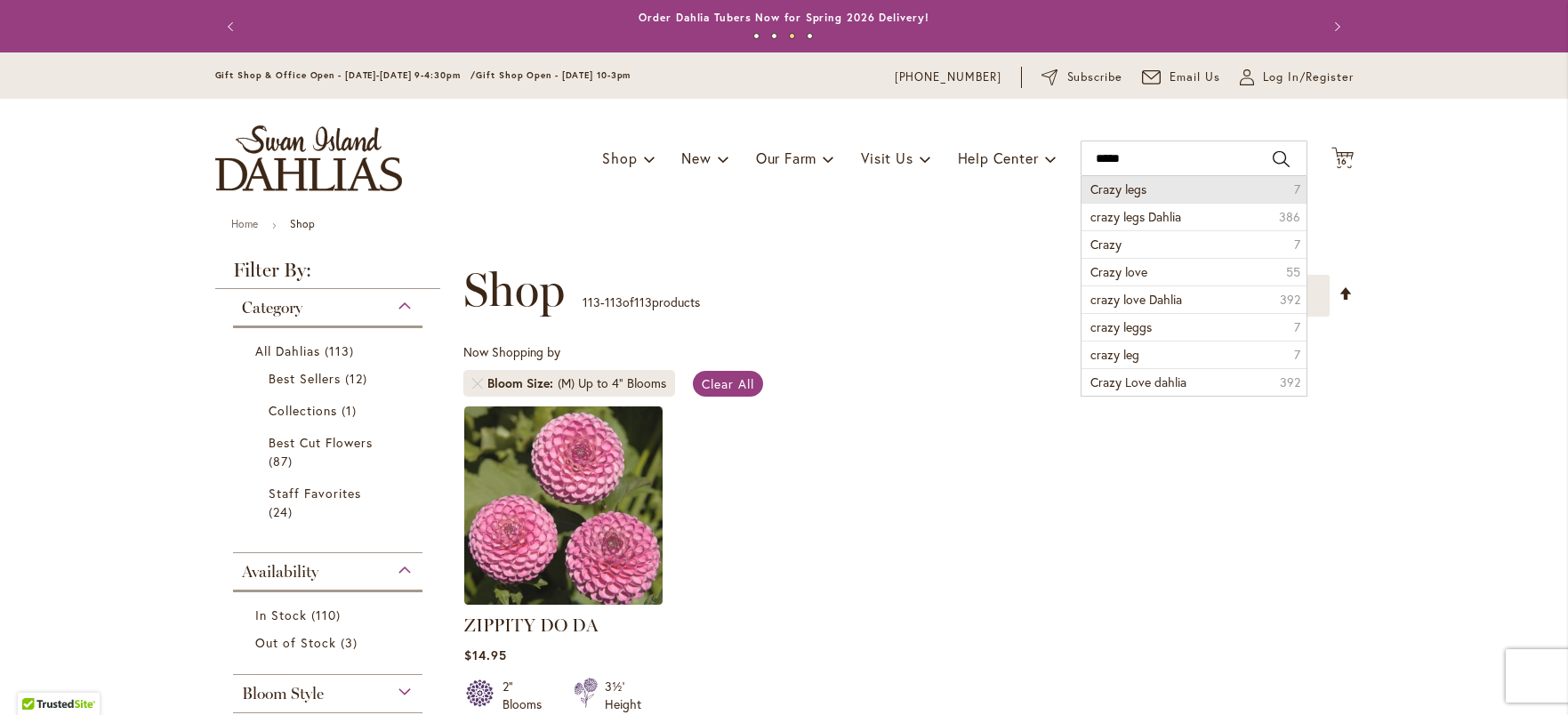
click at [1133, 199] on li "Crazy legs 7" at bounding box center [1194, 189] width 225 height 27
type input "**********"
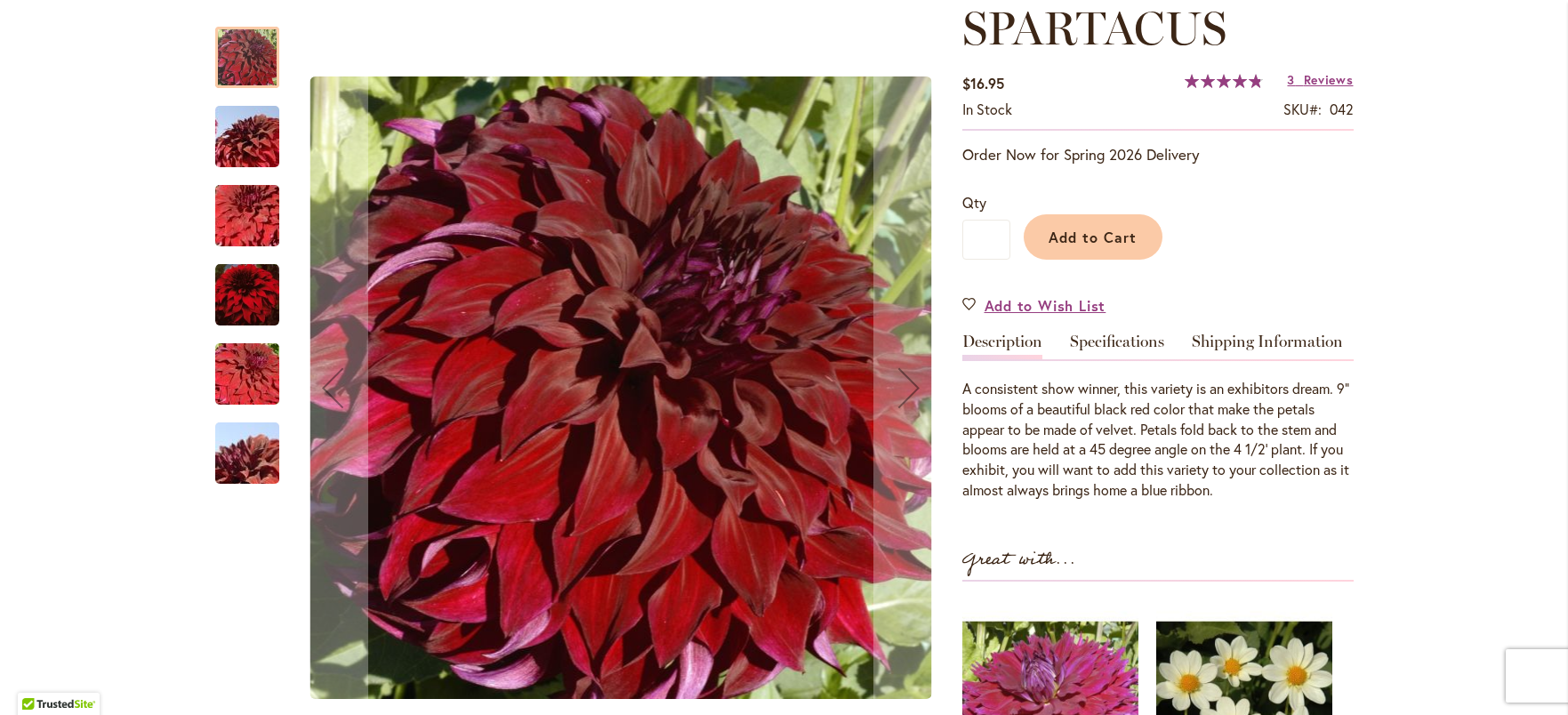
scroll to position [264, 0]
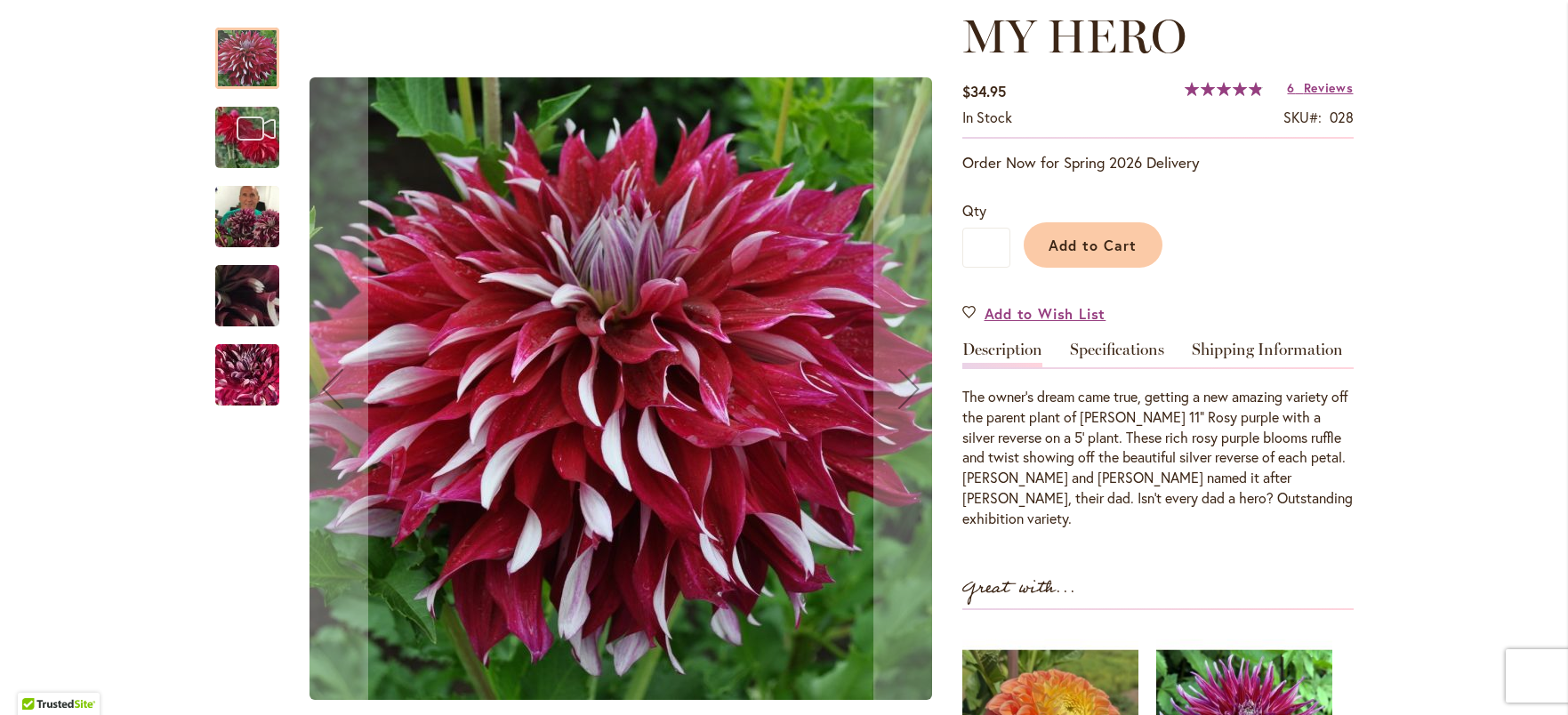
scroll to position [257, 0]
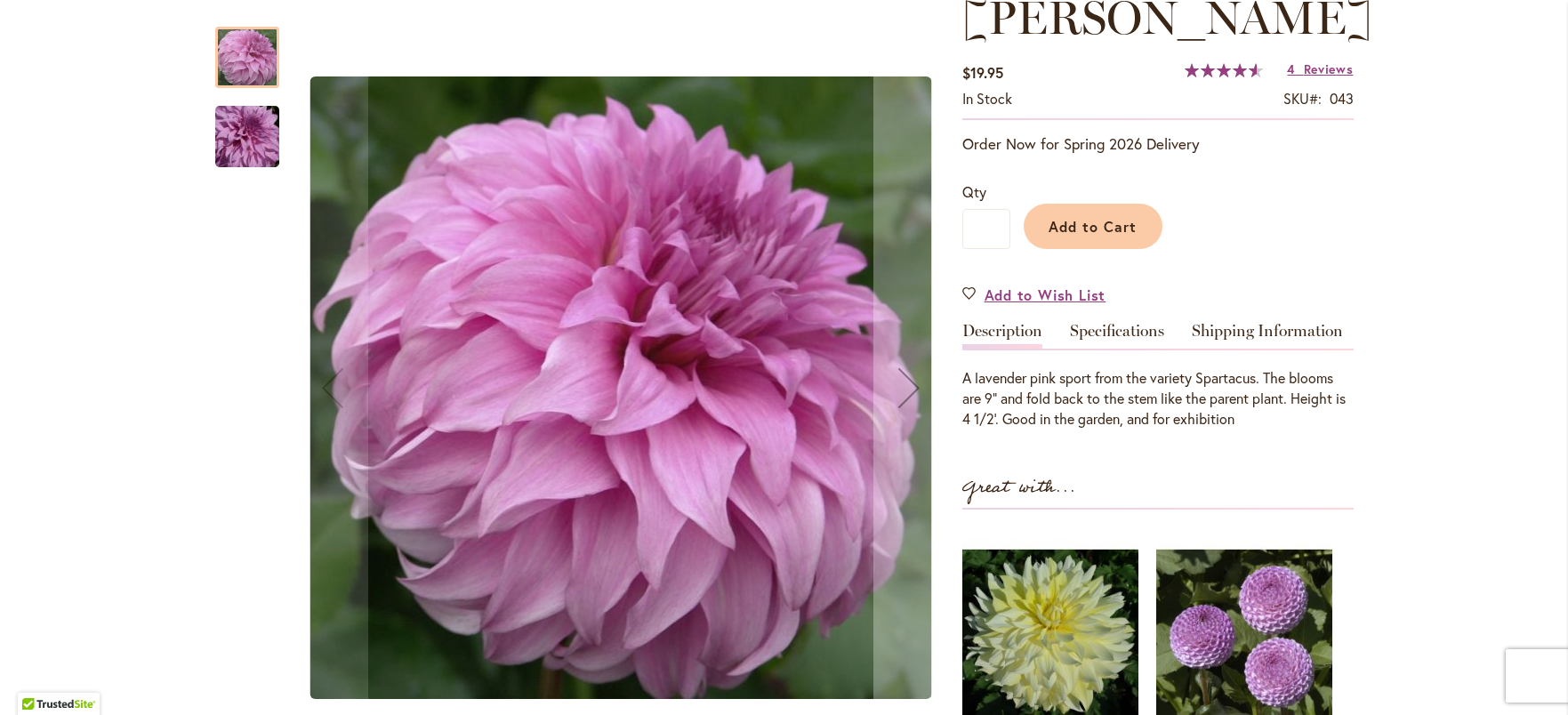
scroll to position [274, 0]
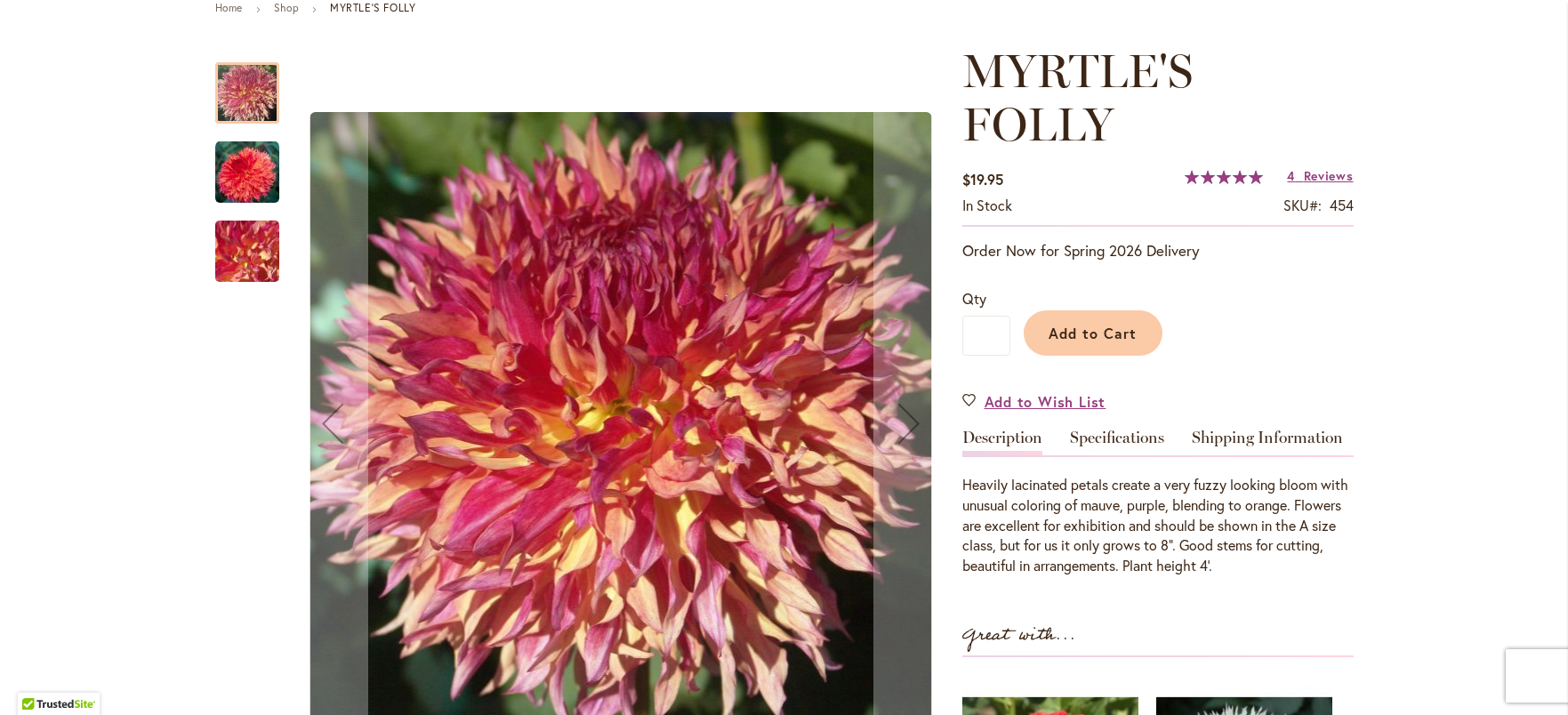
scroll to position [241, 0]
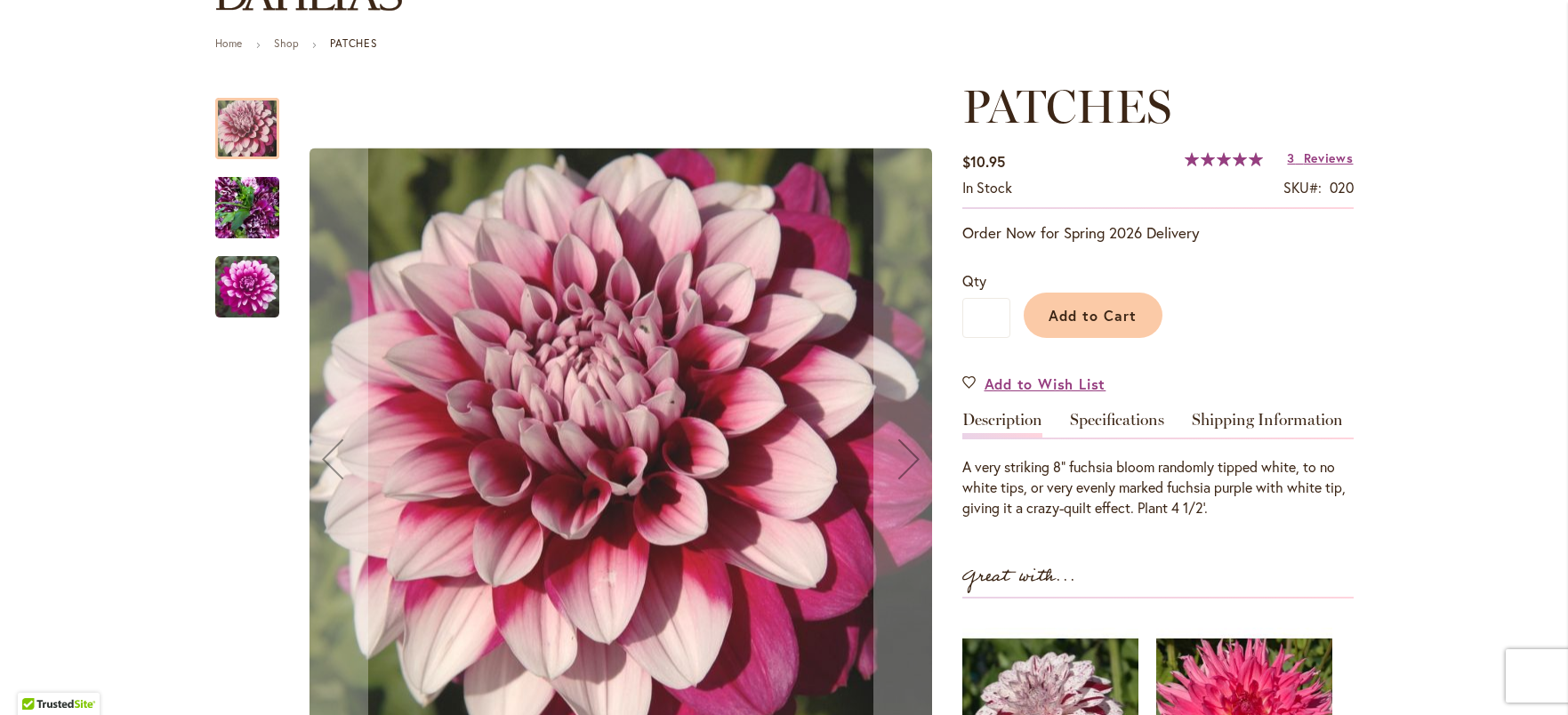
scroll to position [156, 0]
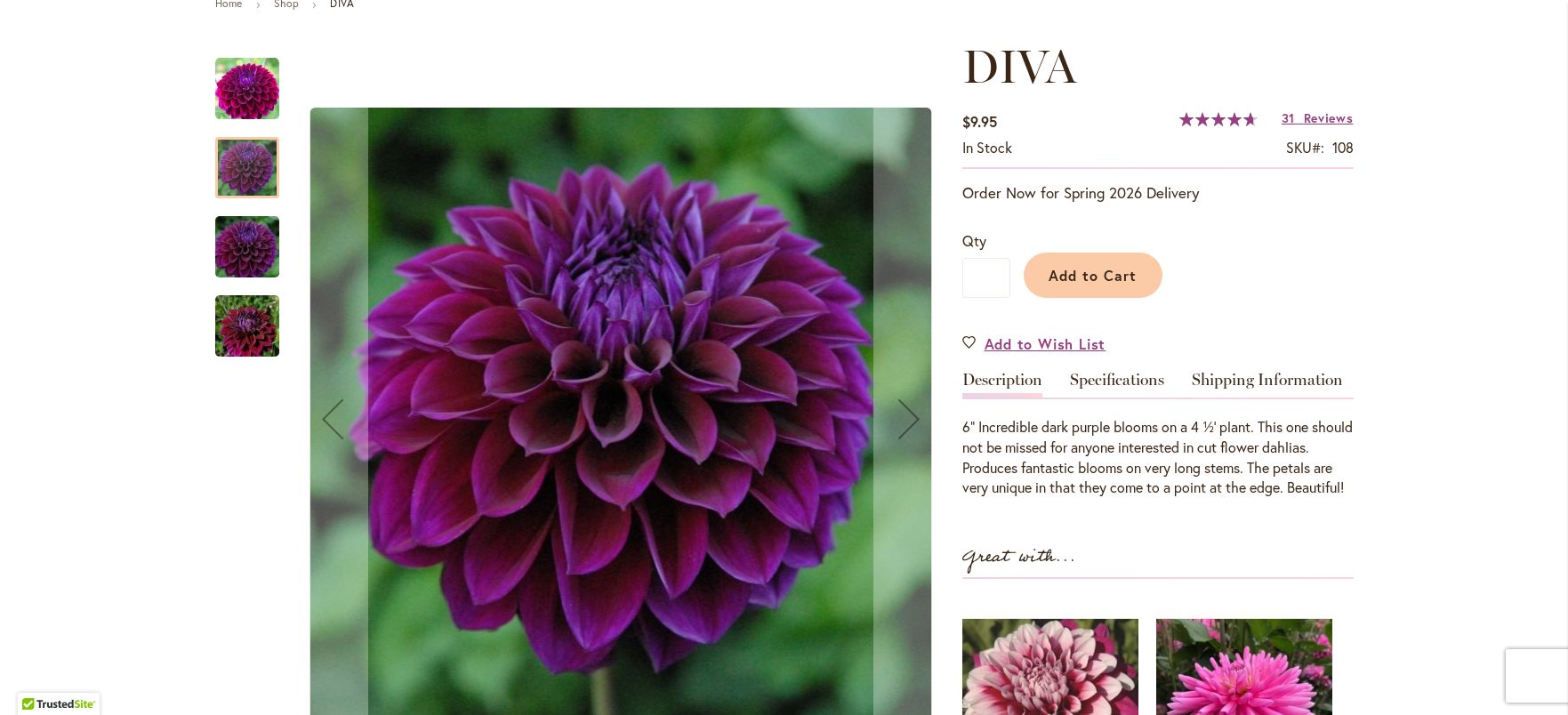
scroll to position [242, 0]
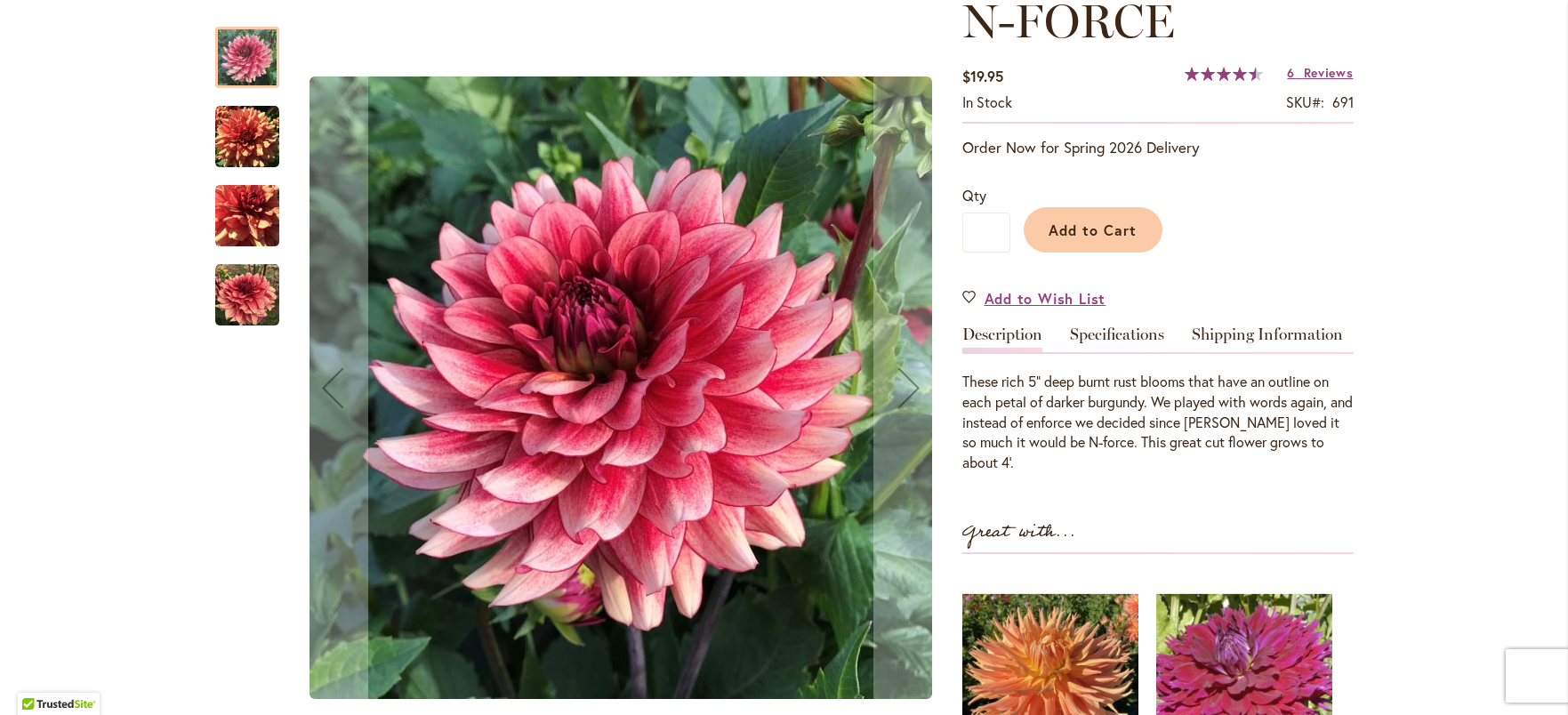
scroll to position [272, 0]
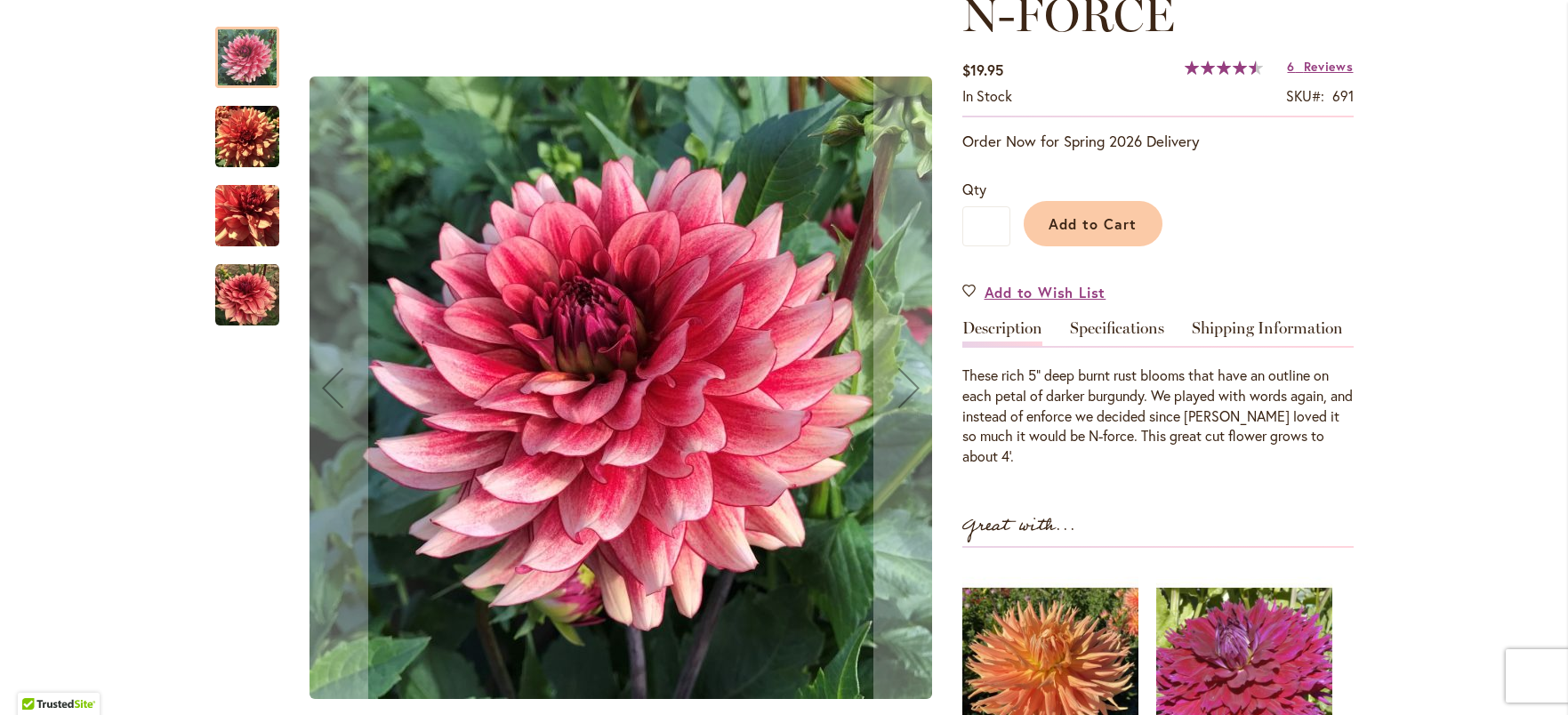
click at [227, 297] on img "N-FORCE" at bounding box center [247, 295] width 64 height 64
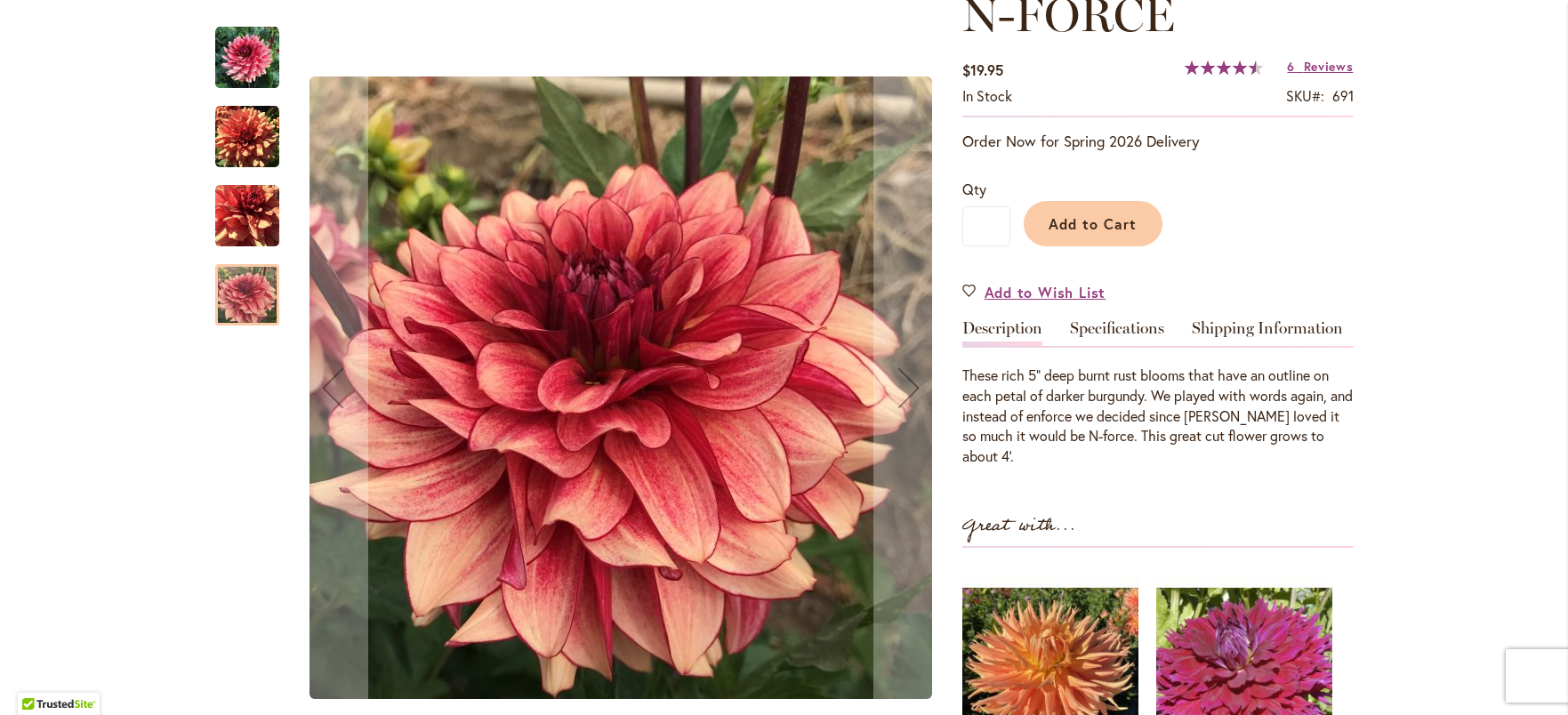
click at [254, 279] on div at bounding box center [247, 295] width 64 height 62
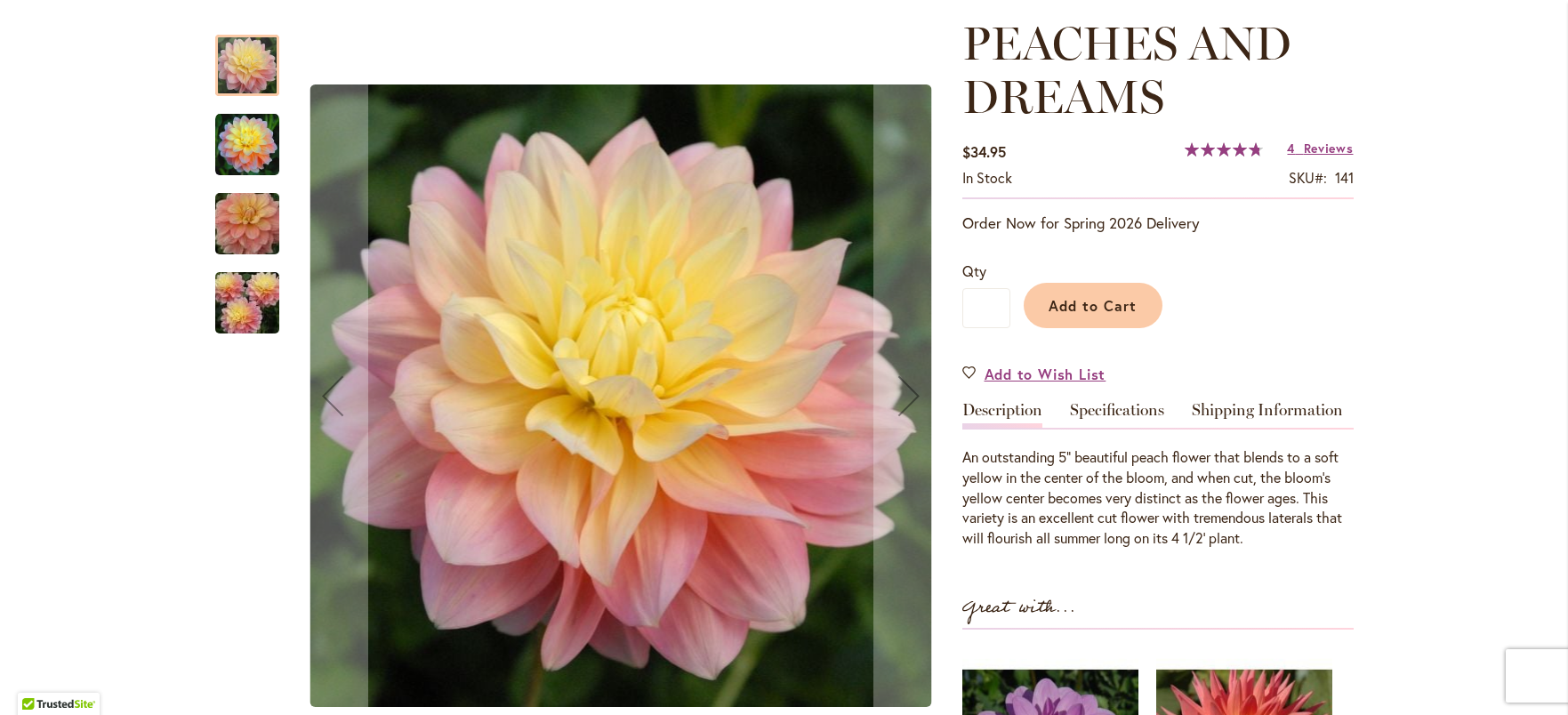
scroll to position [249, 0]
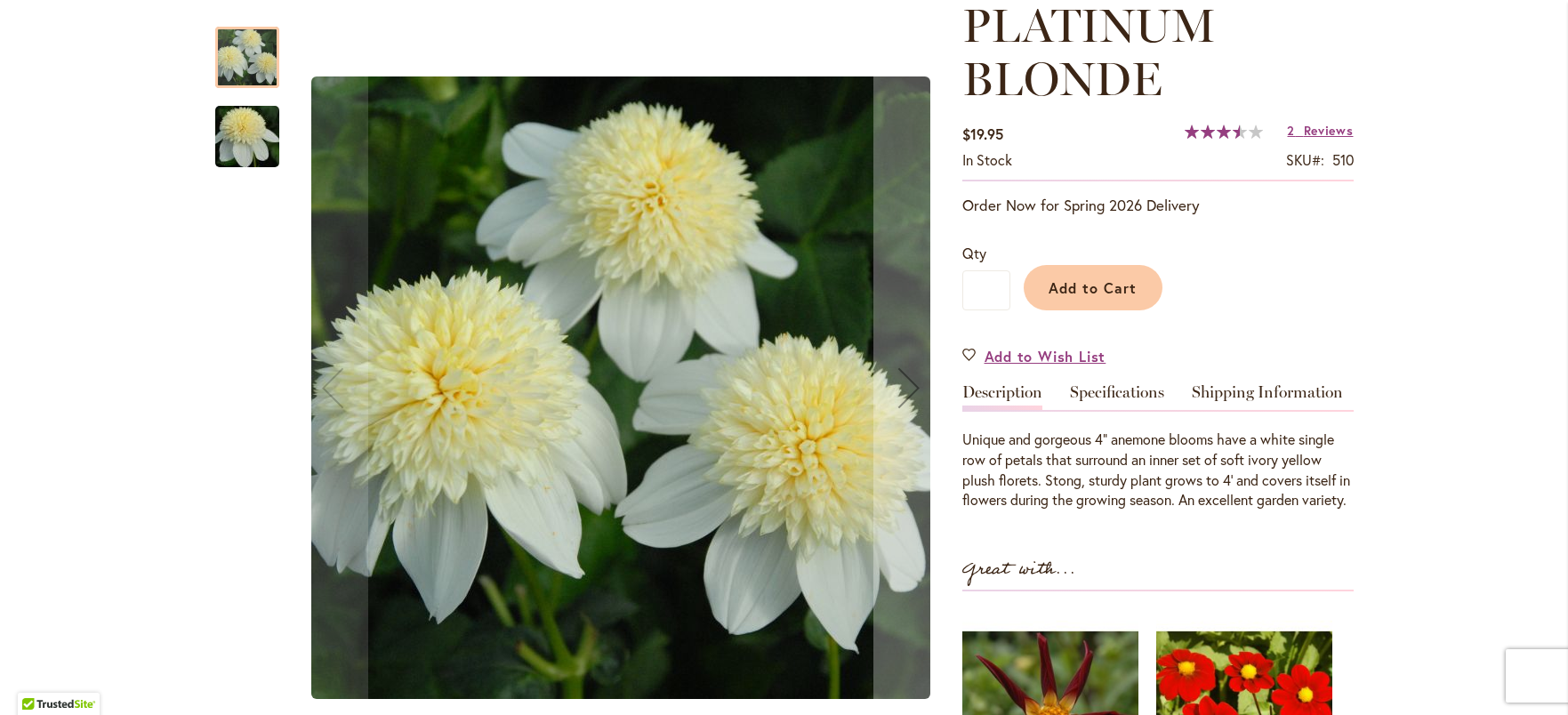
scroll to position [311, 0]
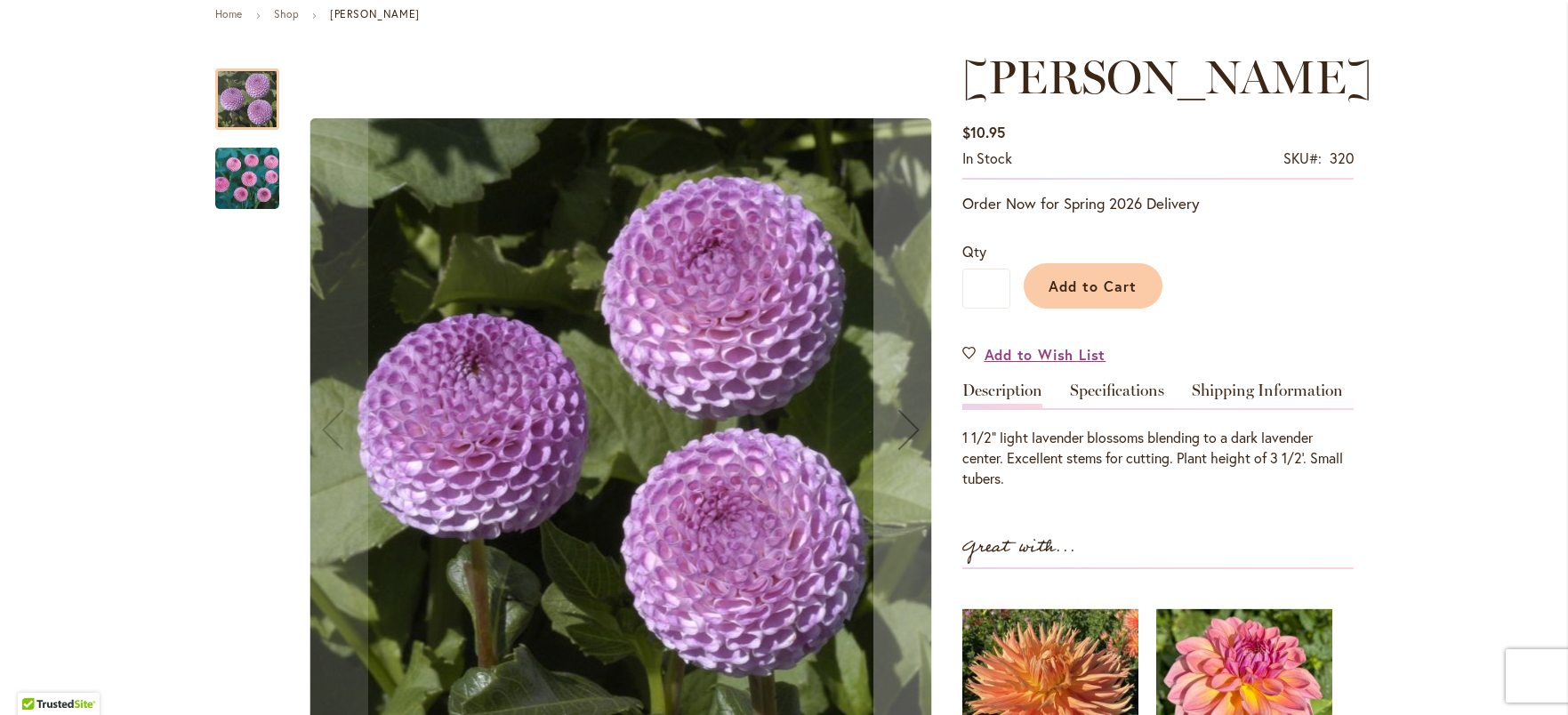
scroll to position [235, 0]
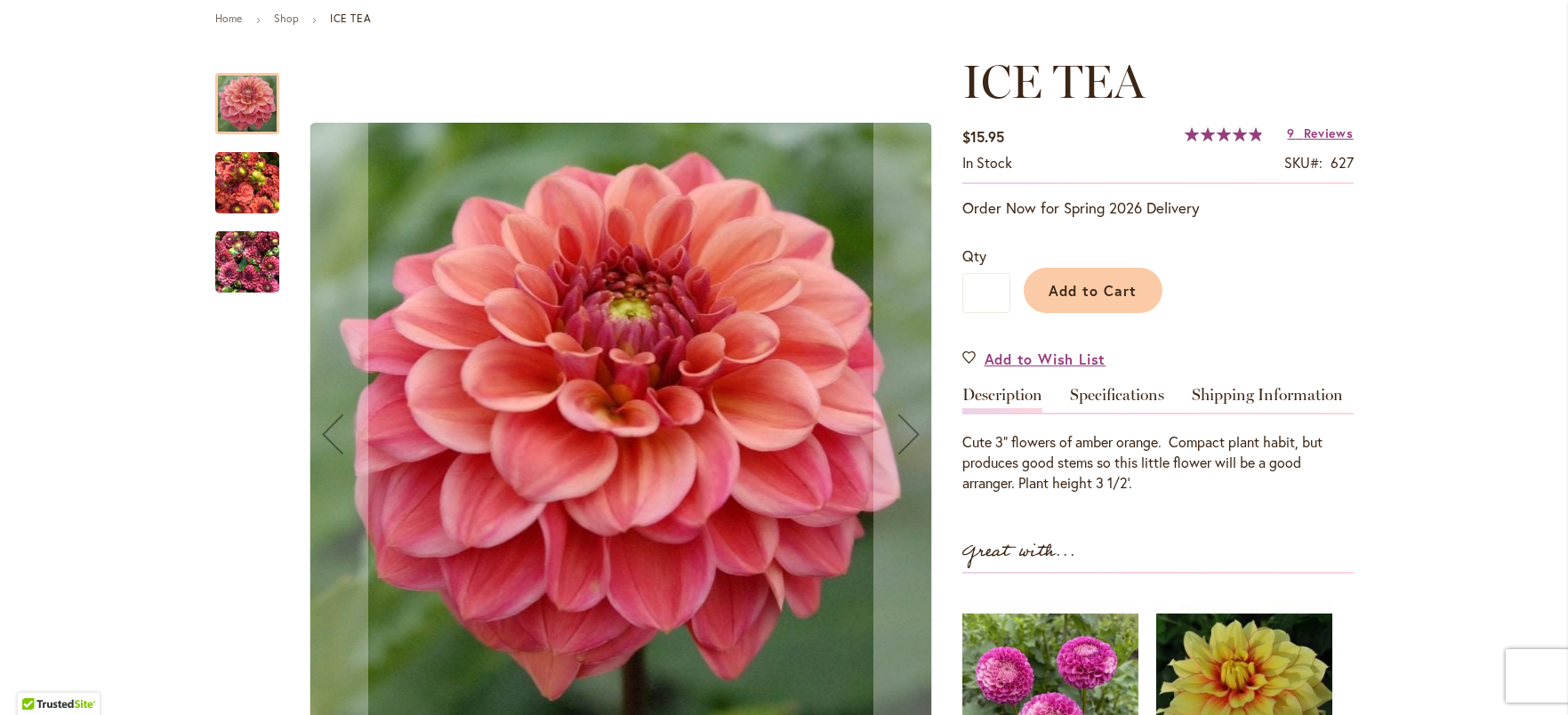
scroll to position [245, 0]
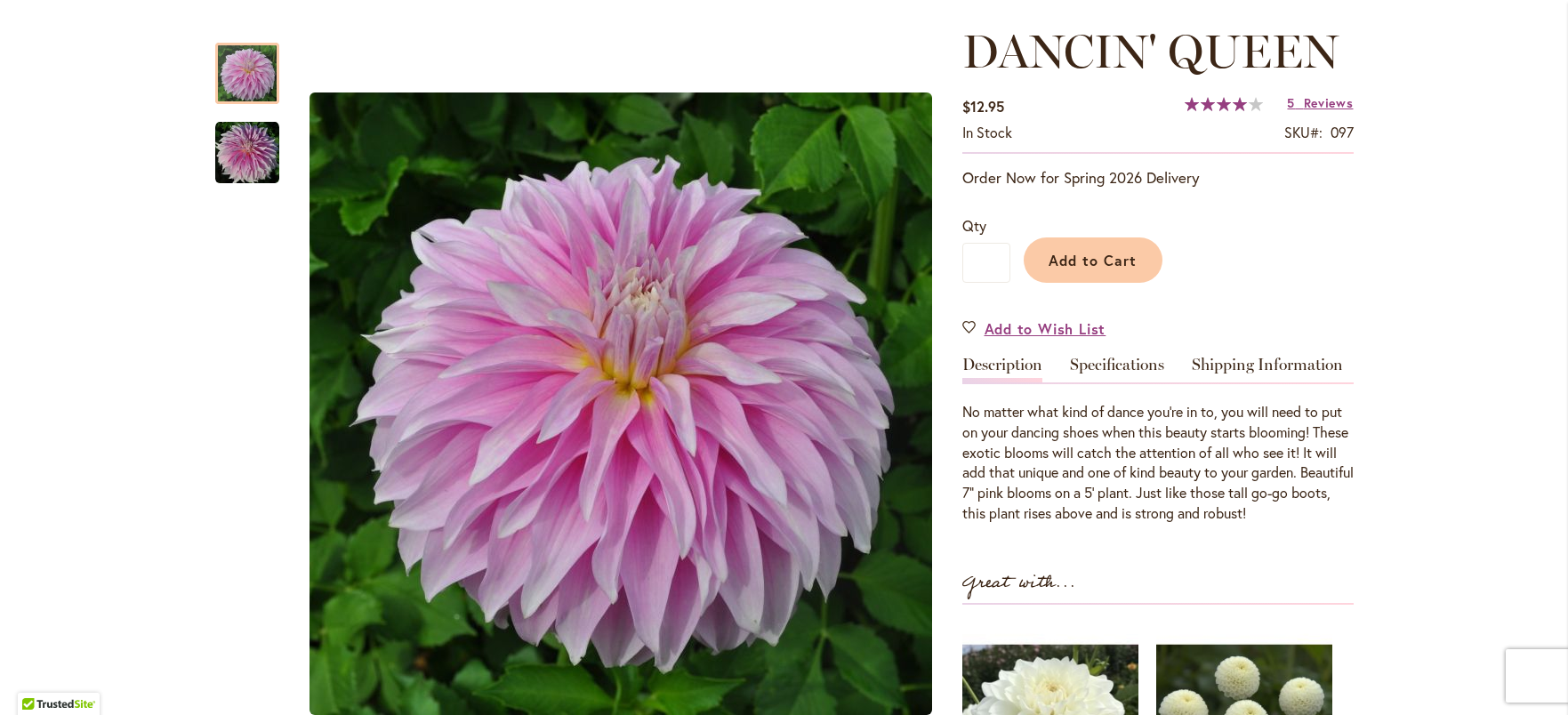
scroll to position [241, 0]
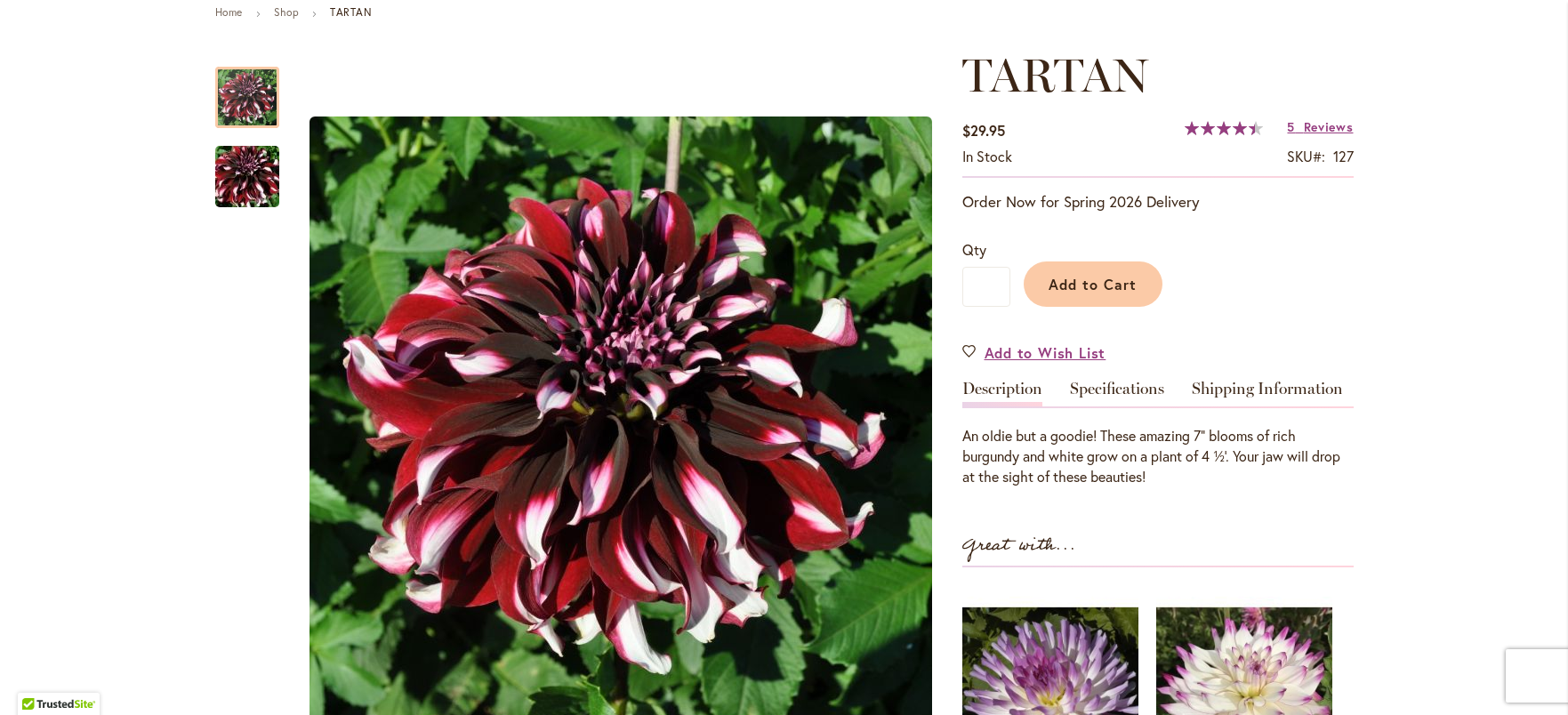
scroll to position [217, 0]
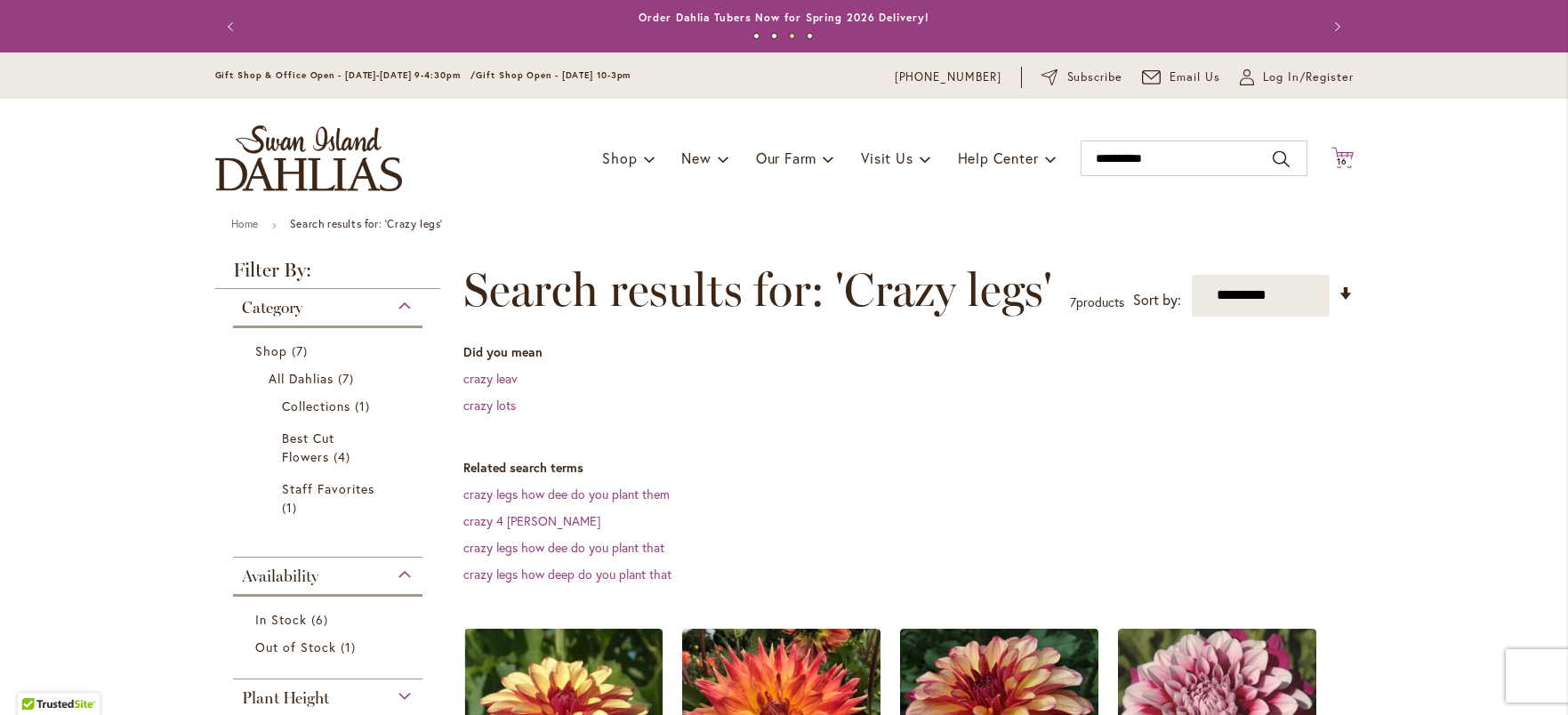
click at [1331, 153] on icon "Cart .cls-1 { fill: #231f20; }" at bounding box center [1342, 158] width 22 height 22
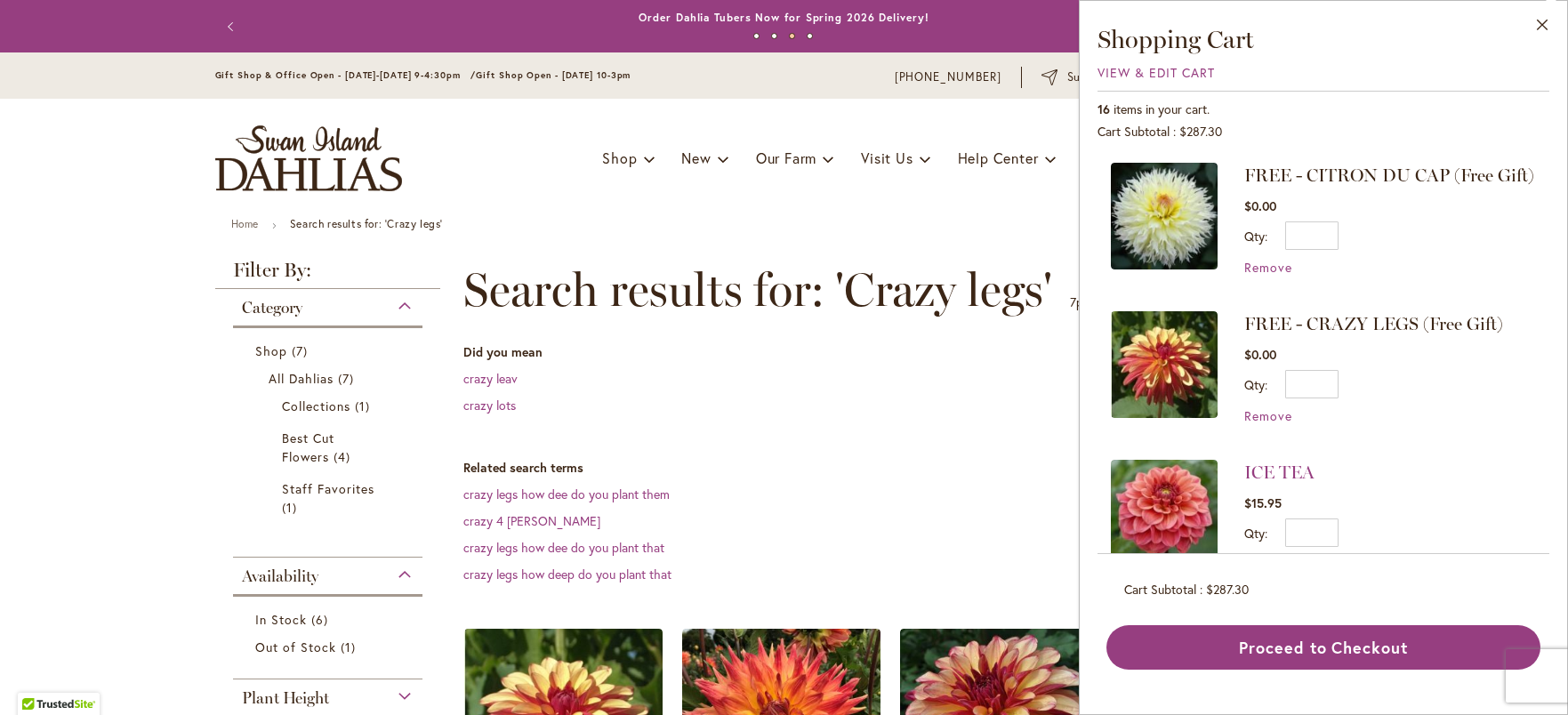
click at [946, 382] on dd "crazy leav" at bounding box center [908, 379] width 890 height 18
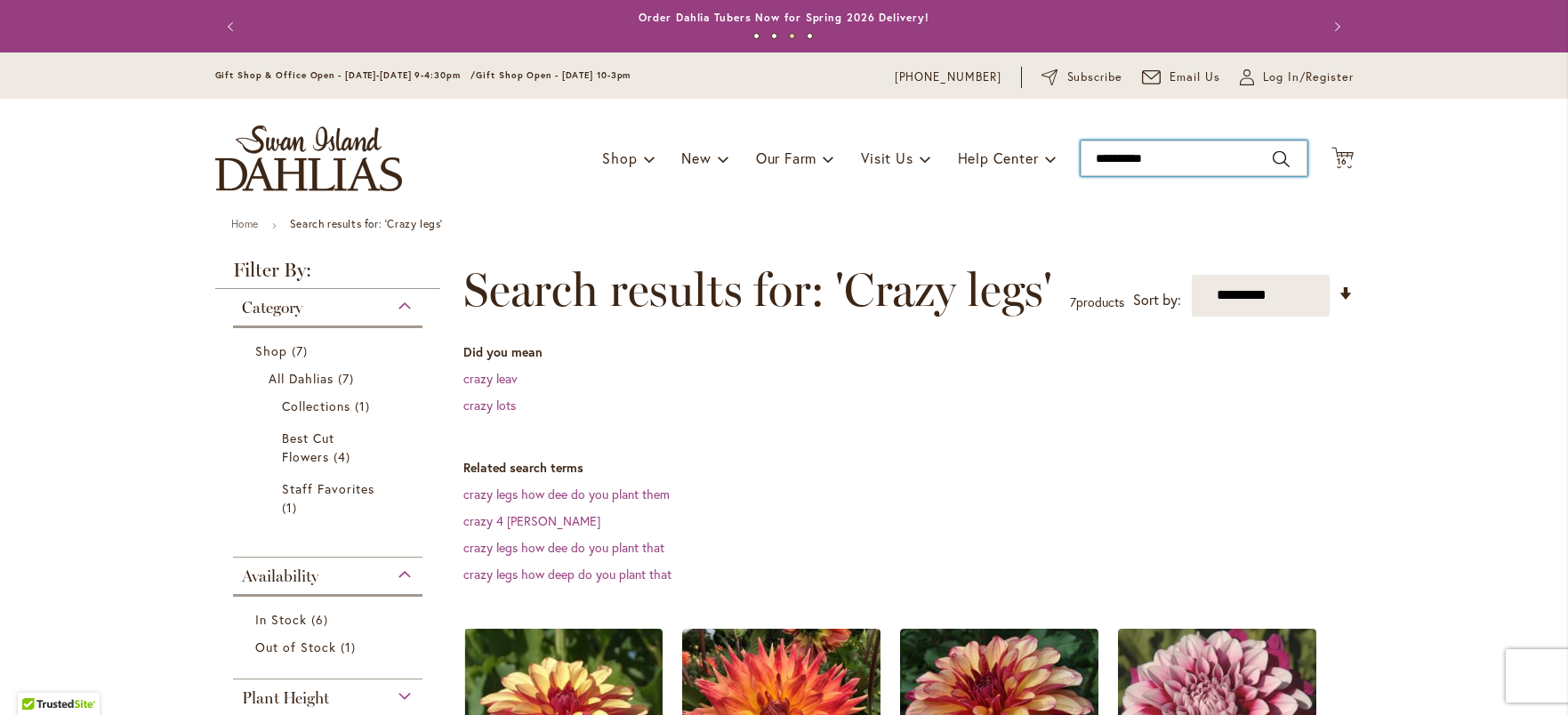
drag, startPoint x: 1177, startPoint y: 155, endPoint x: 1069, endPoint y: 164, distance: 108.4
click at [1069, 164] on div "Toggle Nav Shop Dahlia Tubers Collections Fresh Cut Dahlias Gardening Supplies …" at bounding box center [784, 158] width 1174 height 119
drag, startPoint x: 1158, startPoint y: 164, endPoint x: 1068, endPoint y: 171, distance: 90.3
click at [1068, 171] on div "Toggle Nav Shop Dahlia Tubers Collections Fresh Cut Dahlias Gardening Supplies …" at bounding box center [784, 158] width 1174 height 119
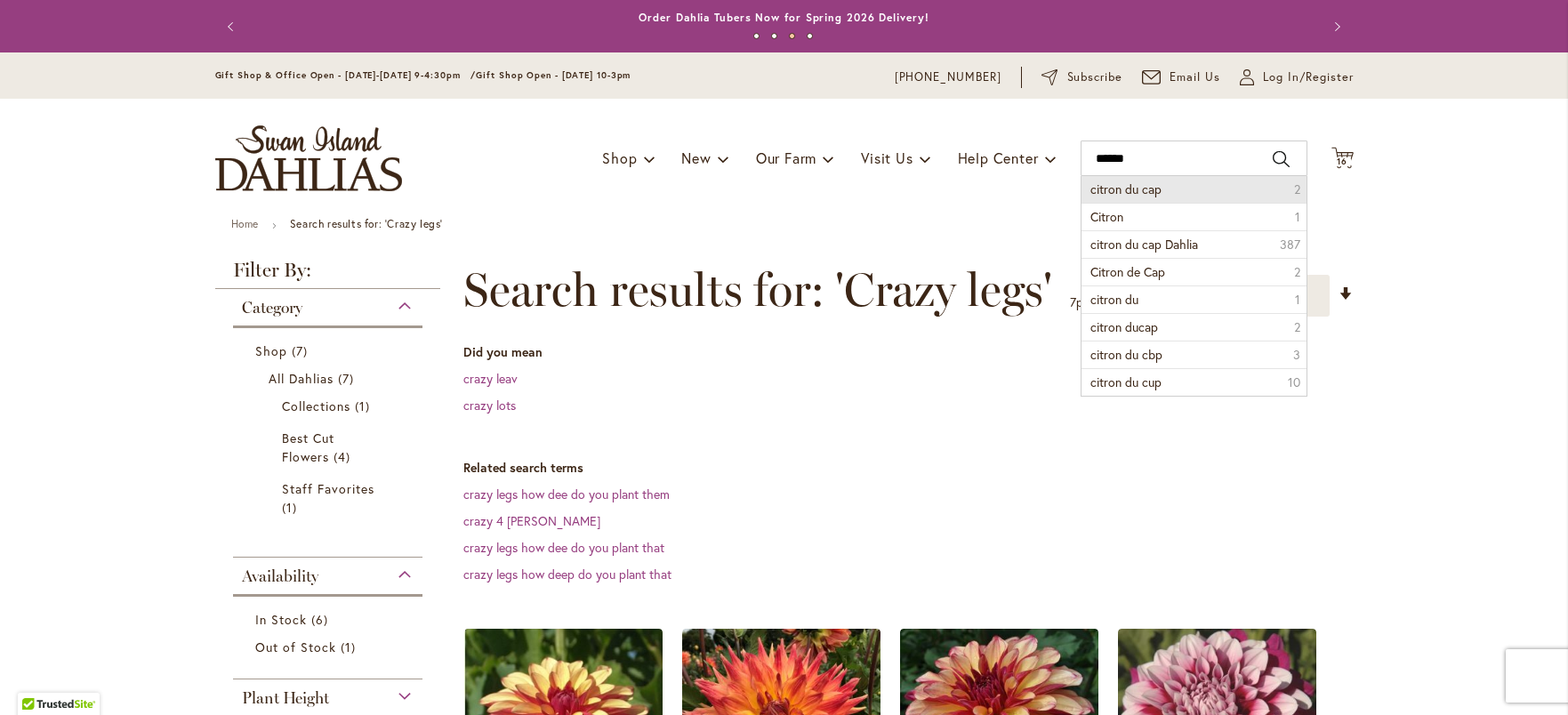
click at [1156, 195] on li "citron du cap 2" at bounding box center [1194, 189] width 225 height 27
type input "**********"
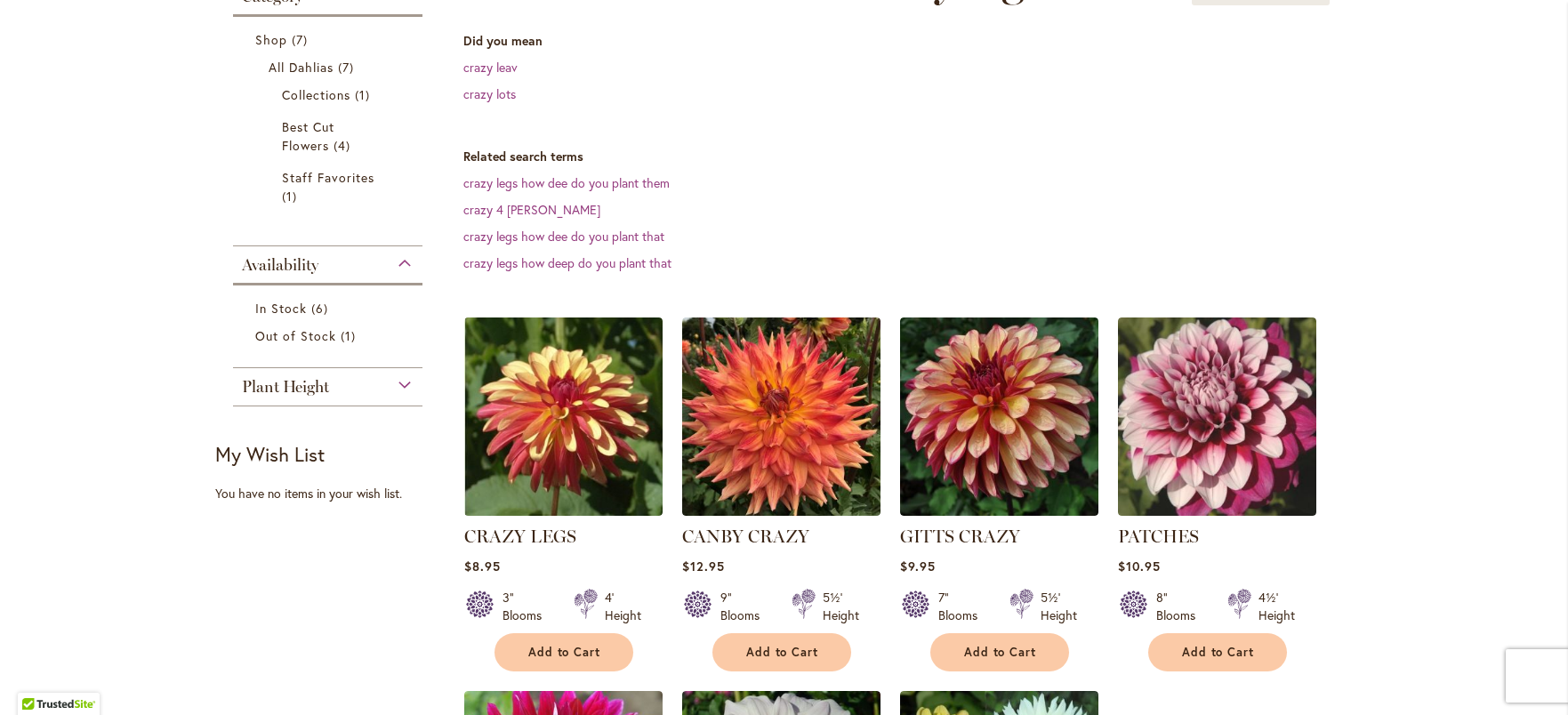
scroll to position [569, 0]
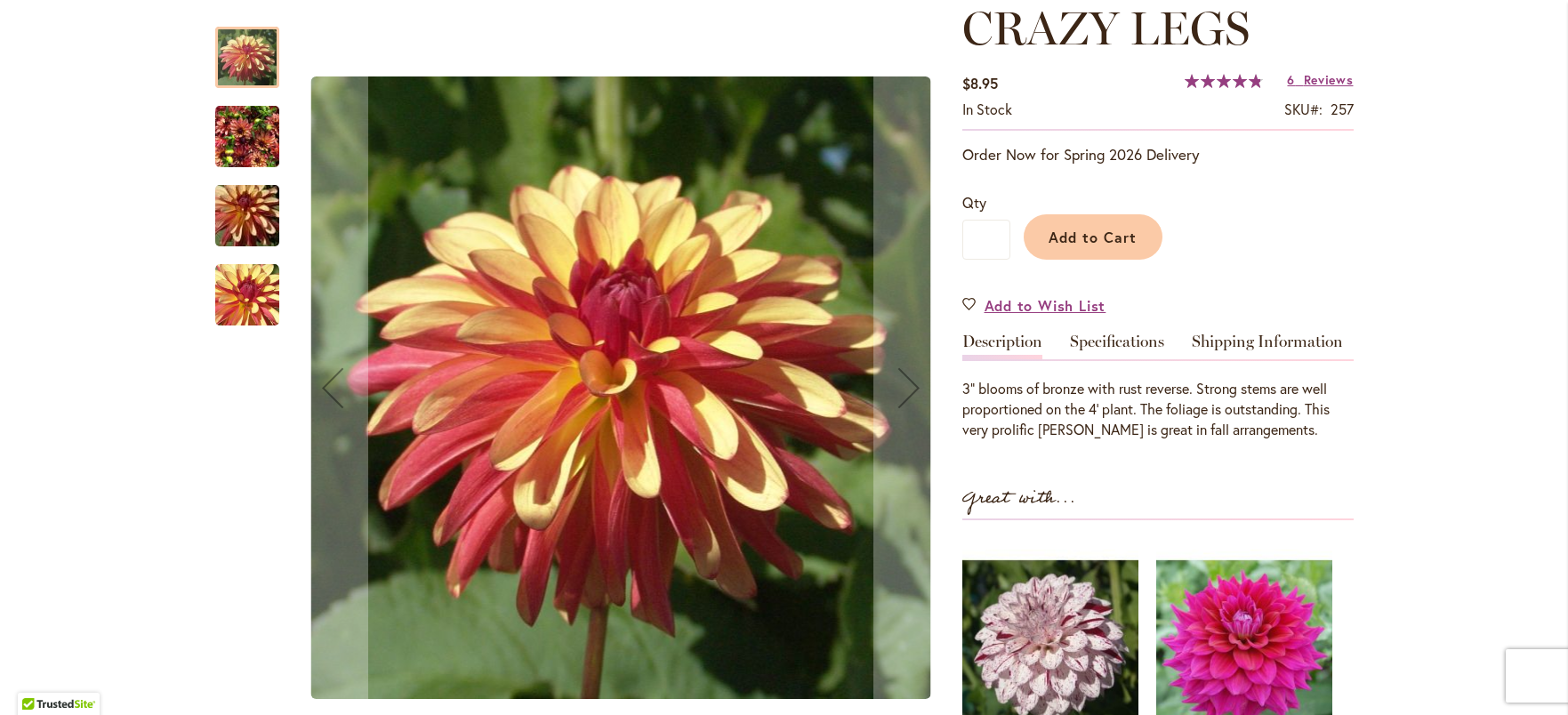
scroll to position [265, 0]
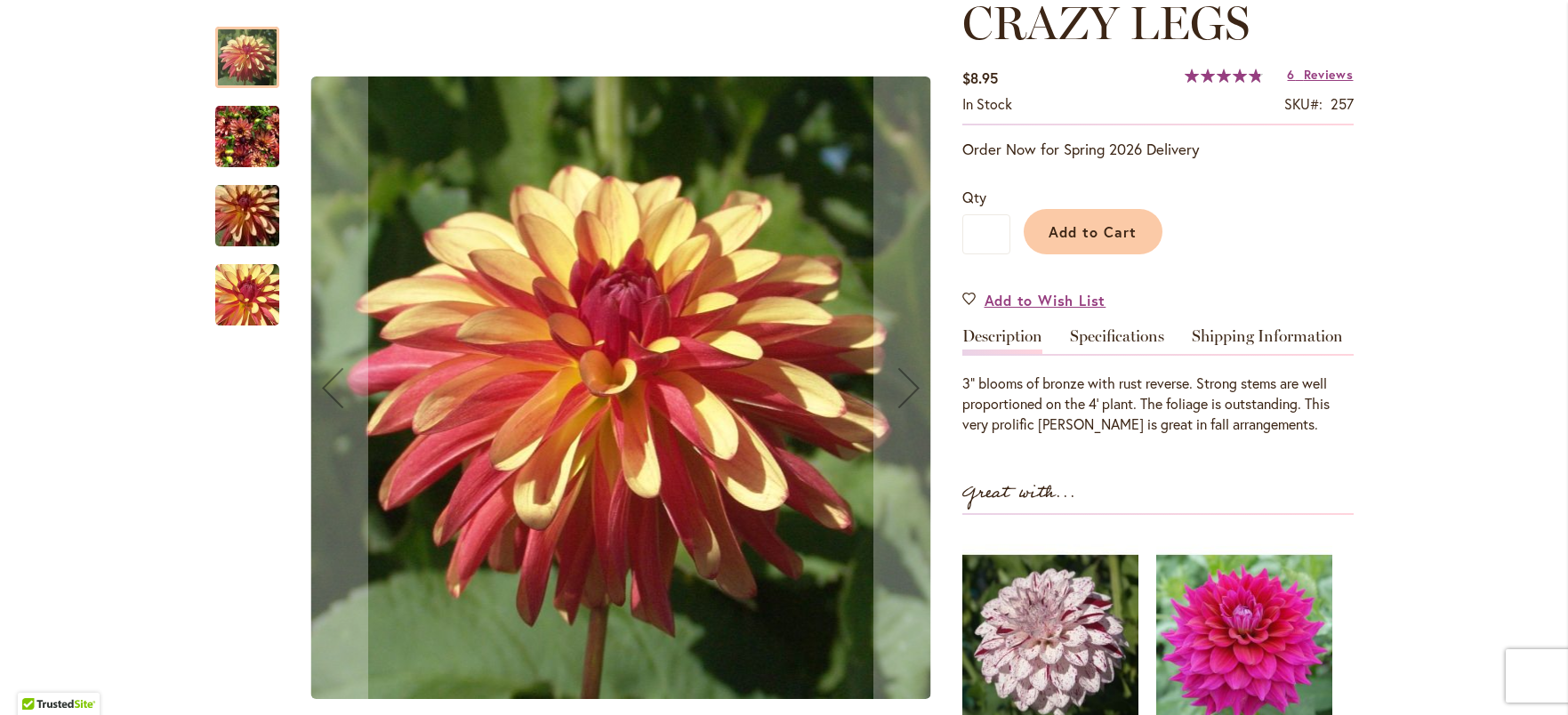
click at [257, 312] on img "CRAZY LEGS" at bounding box center [247, 295] width 64 height 64
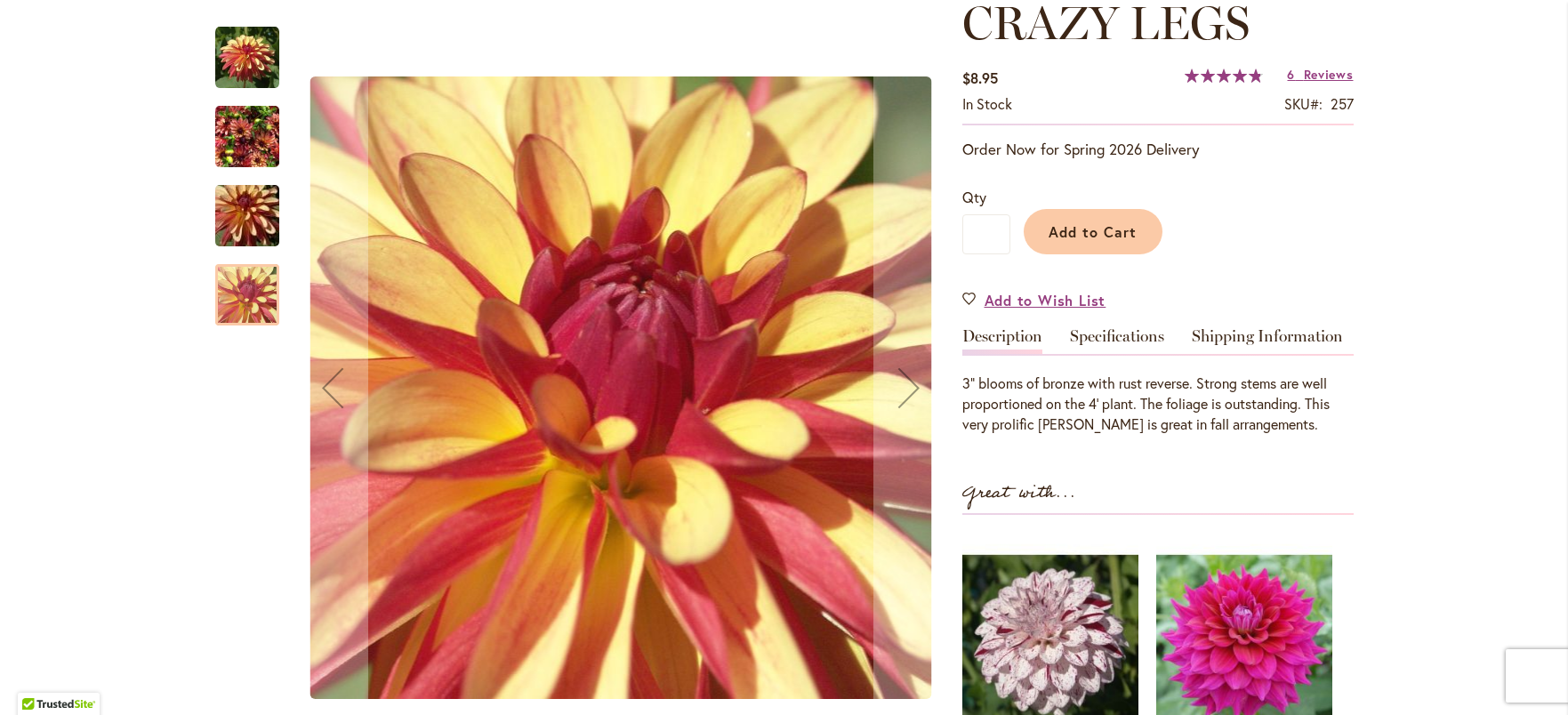
click at [257, 134] on img "CRAZY LEGS" at bounding box center [247, 137] width 64 height 86
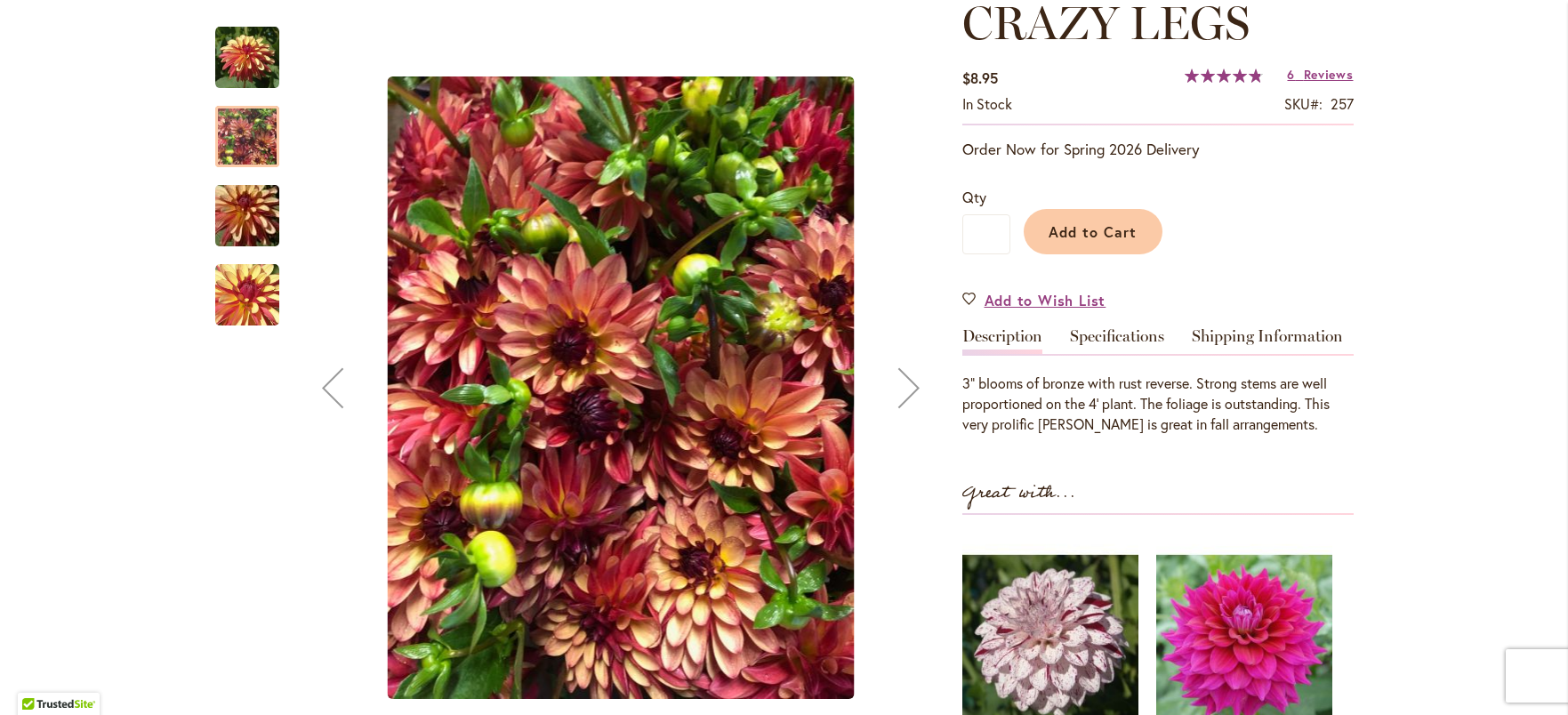
click at [232, 238] on img "CRAZY LEGS" at bounding box center [247, 216] width 128 height 86
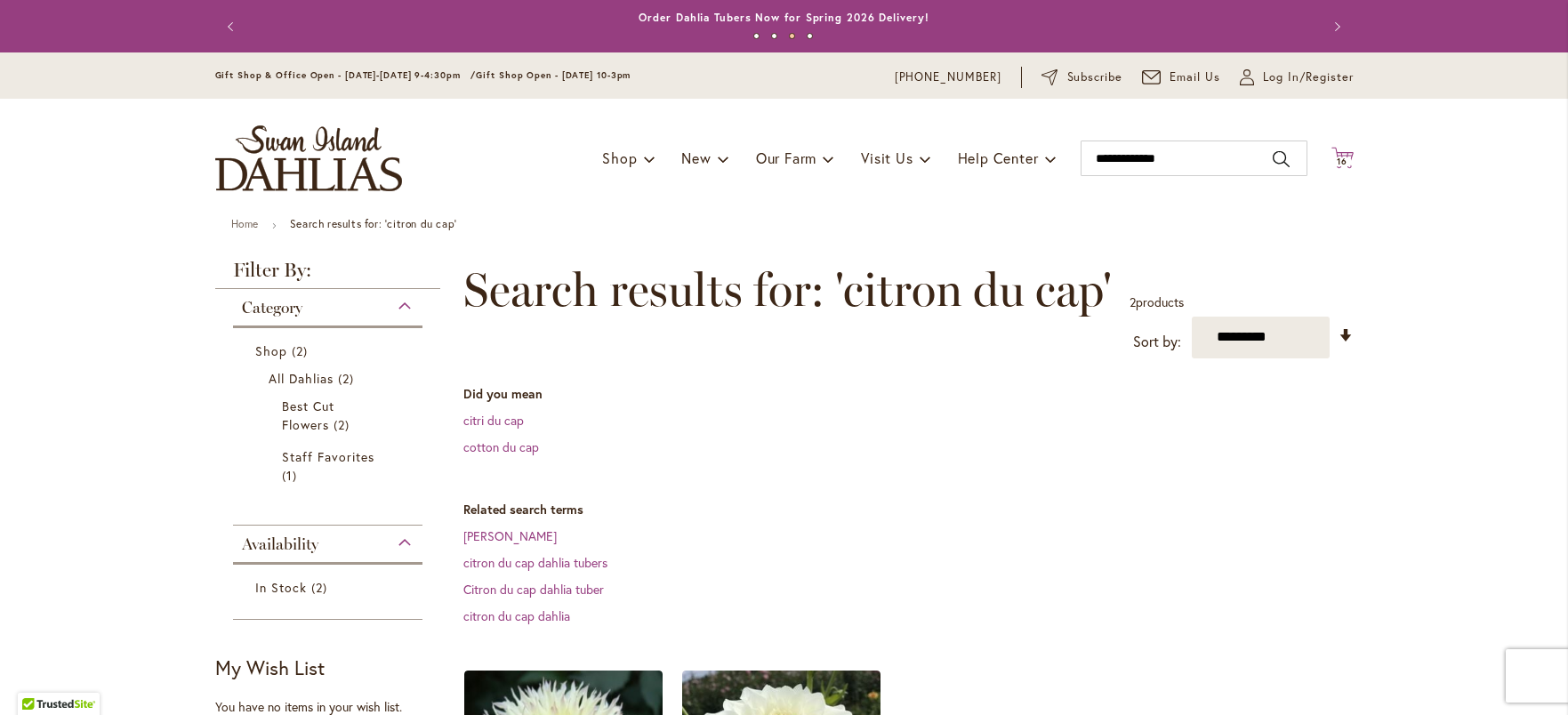
click at [1334, 148] on icon "Cart .cls-1 { fill: #231f20; }" at bounding box center [1342, 158] width 22 height 22
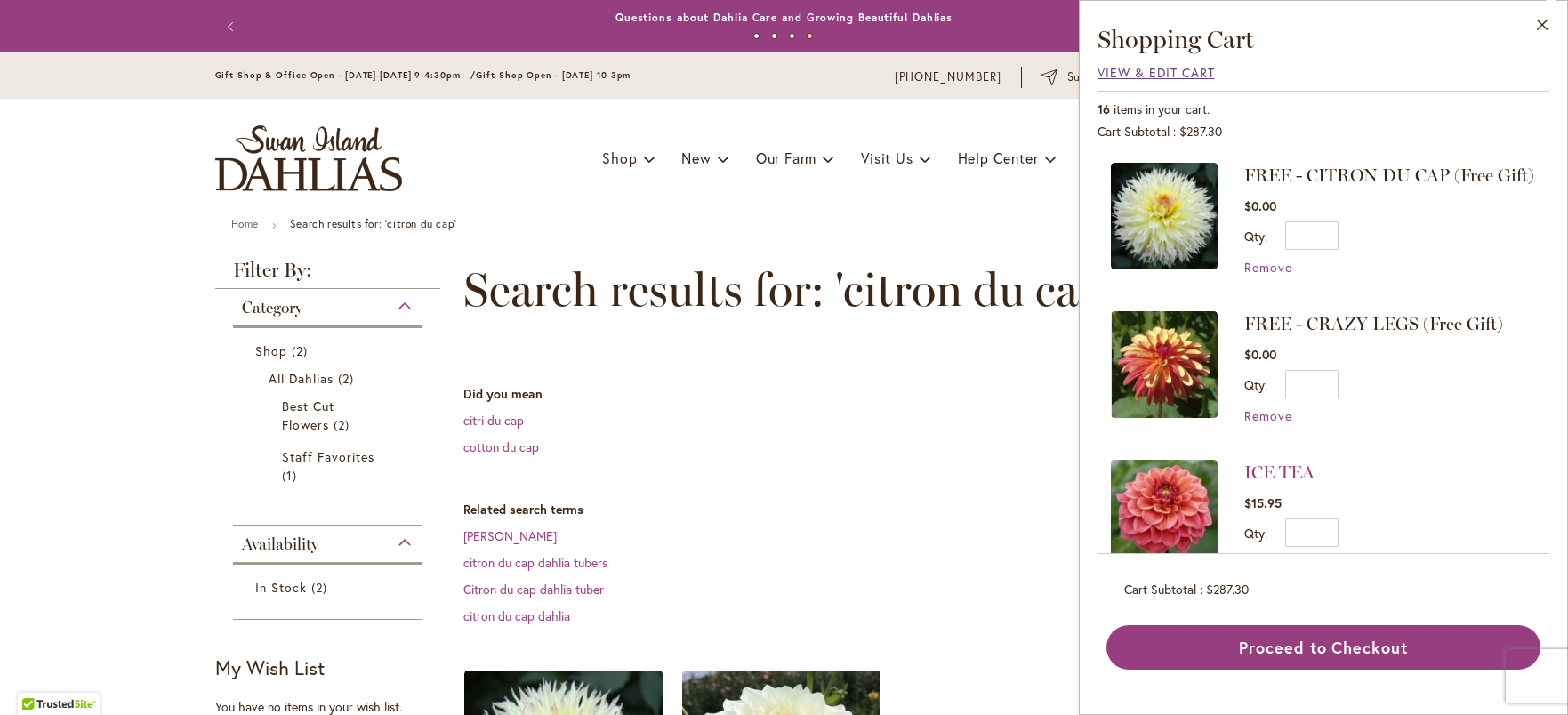
click at [1165, 69] on span "View & Edit Cart" at bounding box center [1156, 72] width 117 height 17
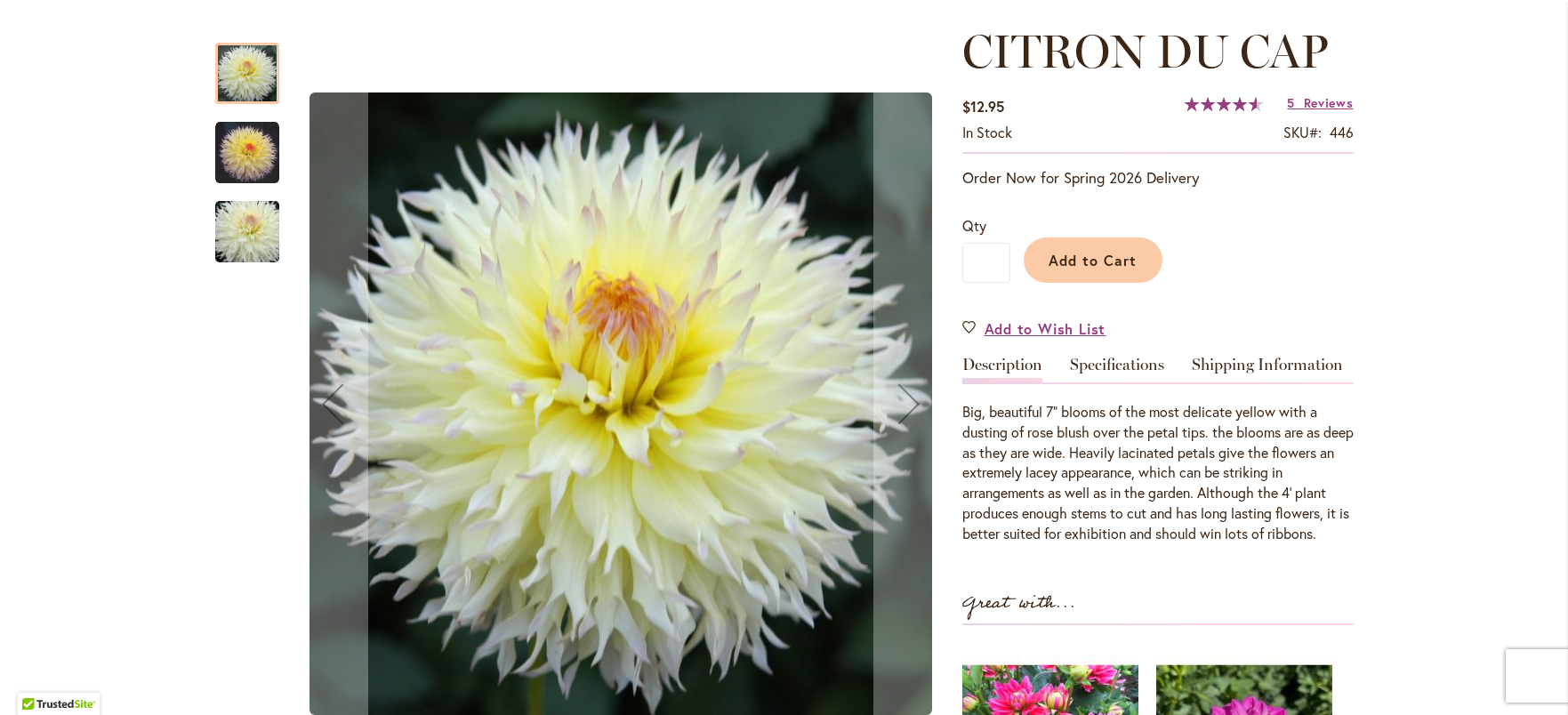
scroll to position [241, 0]
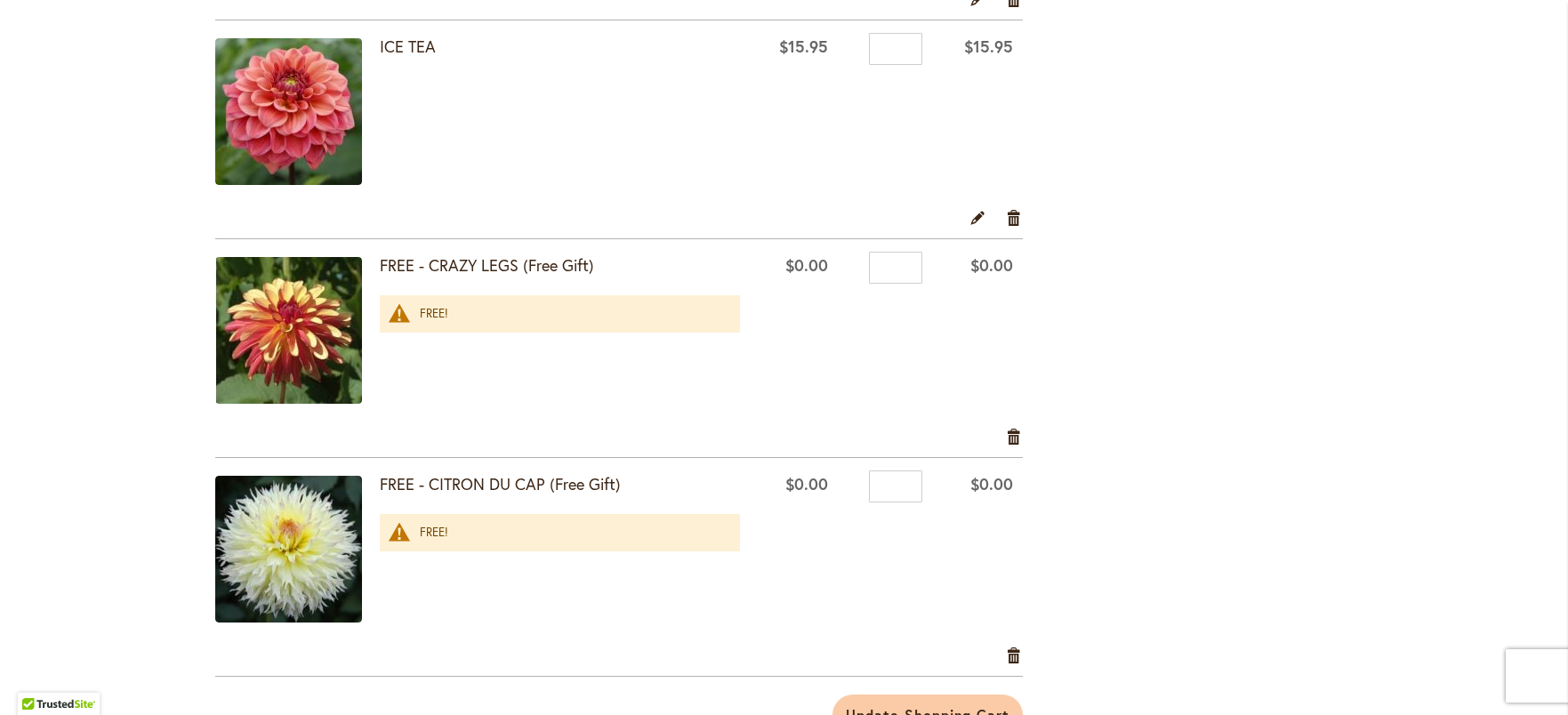
scroll to position [3127, 0]
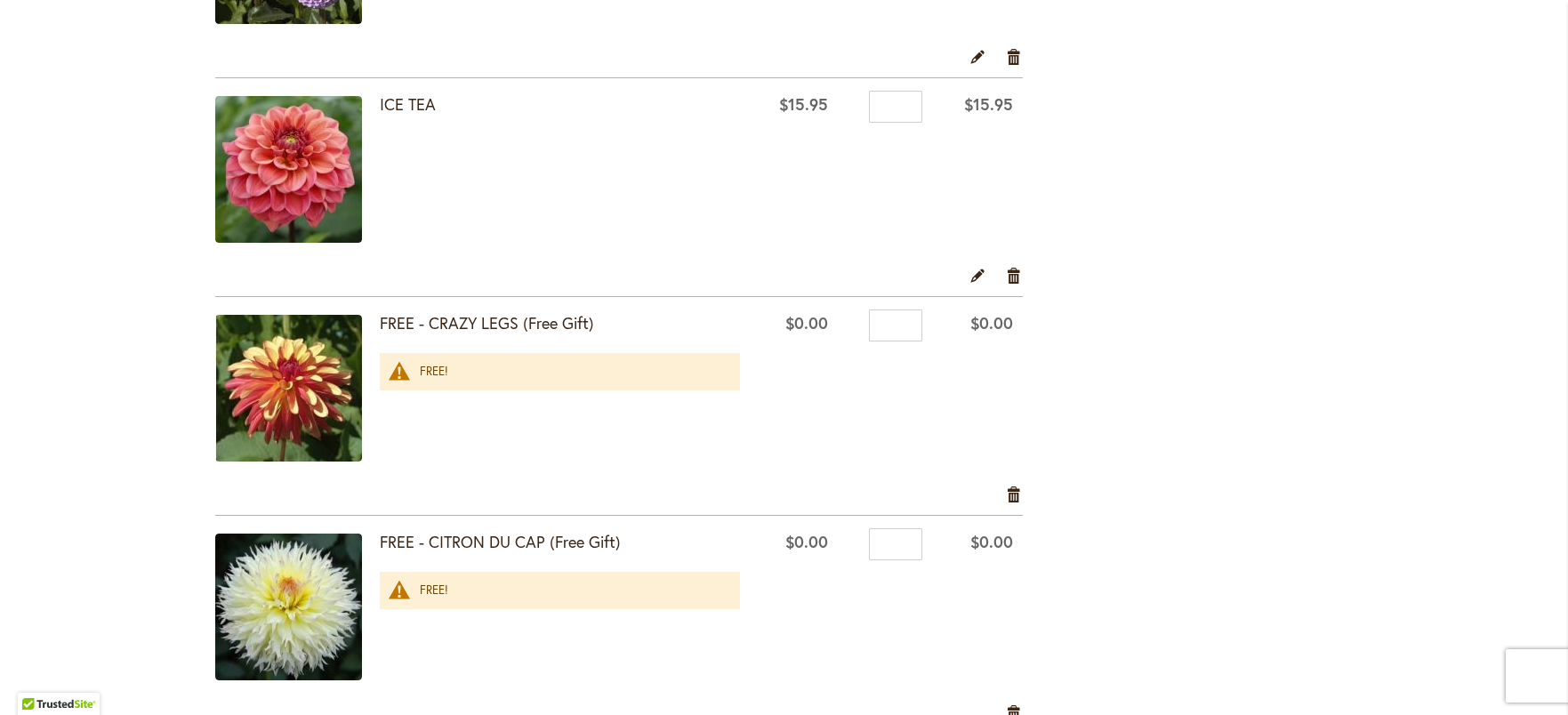
click at [426, 371] on div "FREE!" at bounding box center [571, 372] width 303 height 17
click at [977, 271] on link "Edit" at bounding box center [977, 275] width 17 height 20
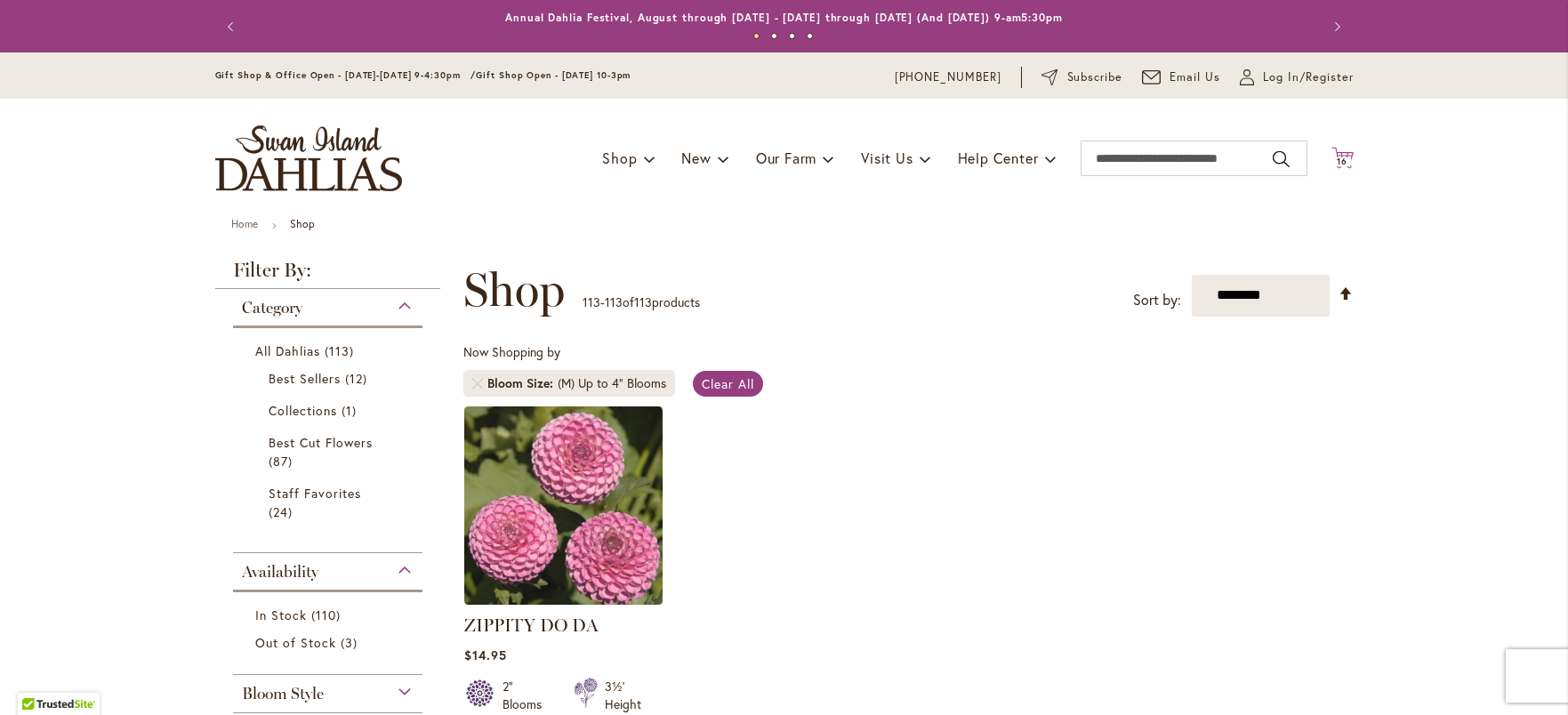
click at [1337, 156] on span "16" at bounding box center [1342, 162] width 11 height 12
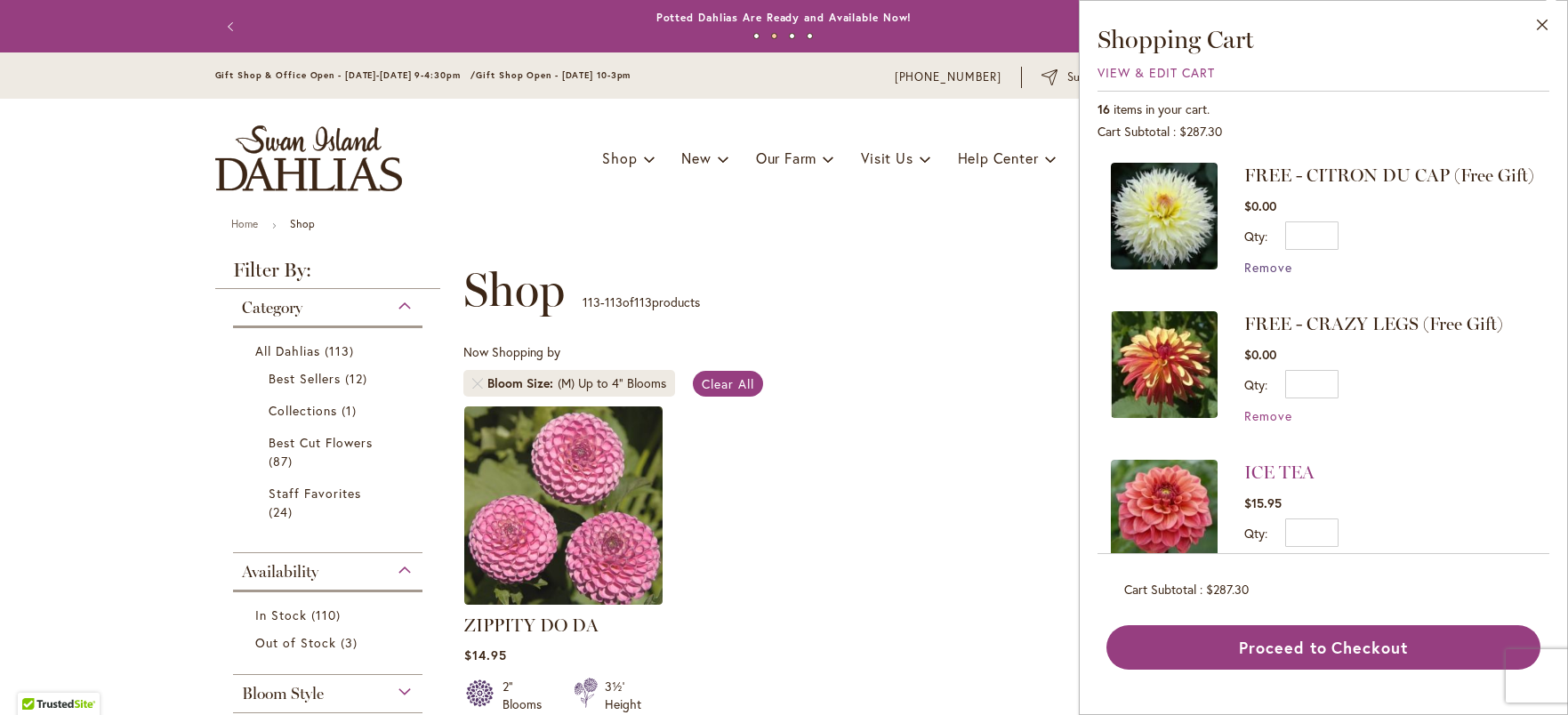
click at [1271, 275] on span "Remove" at bounding box center [1268, 267] width 48 height 17
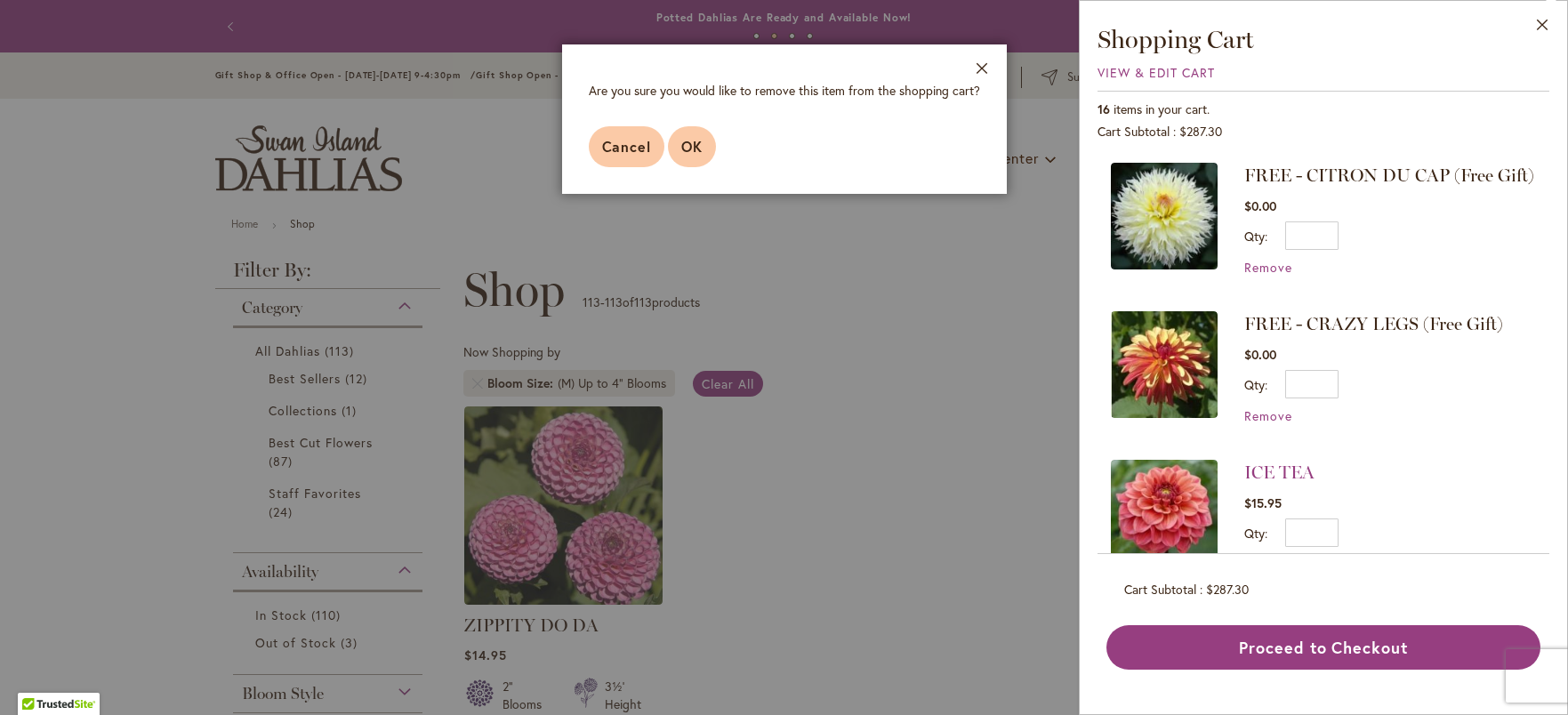
click at [713, 147] on button "OK" at bounding box center [692, 146] width 48 height 41
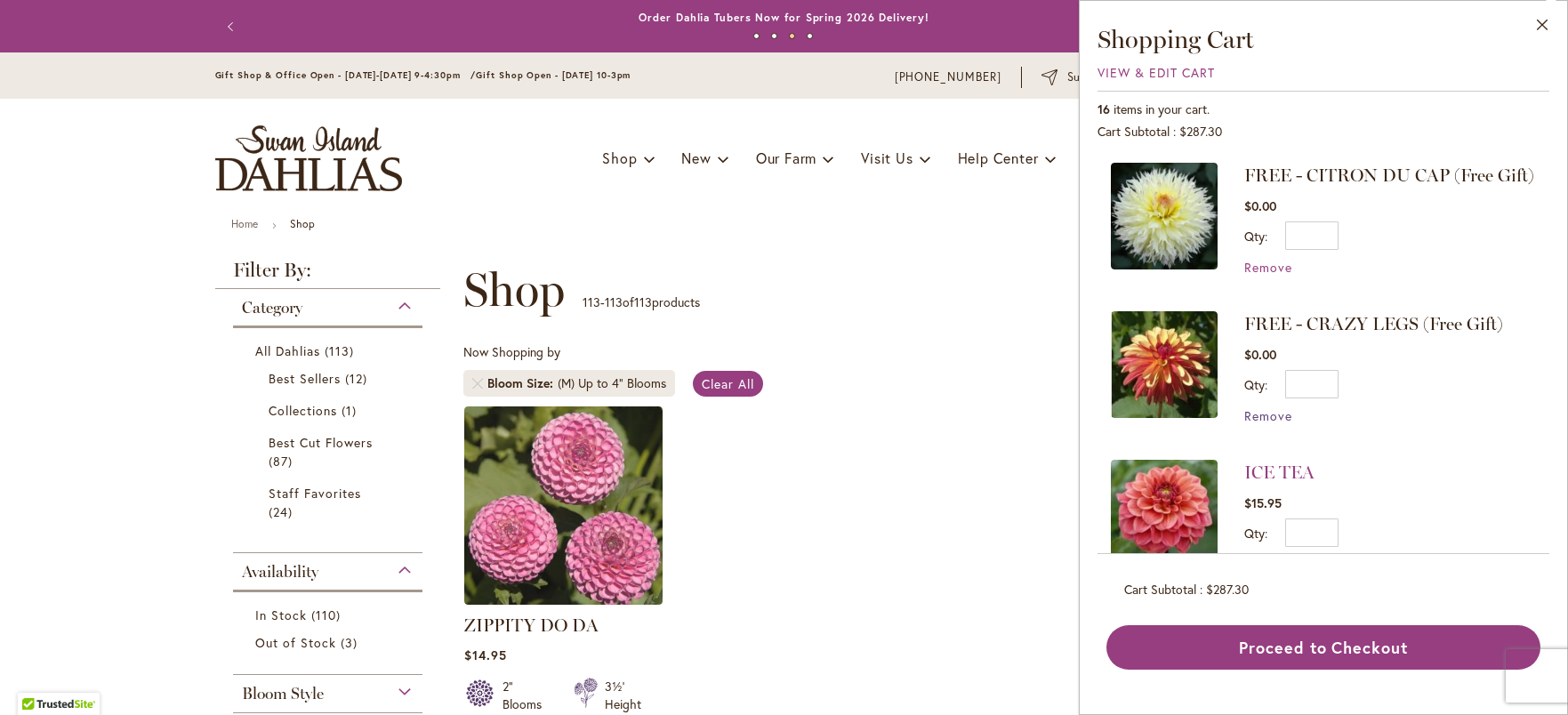
click at [1278, 425] on span "Remove" at bounding box center [1268, 416] width 48 height 17
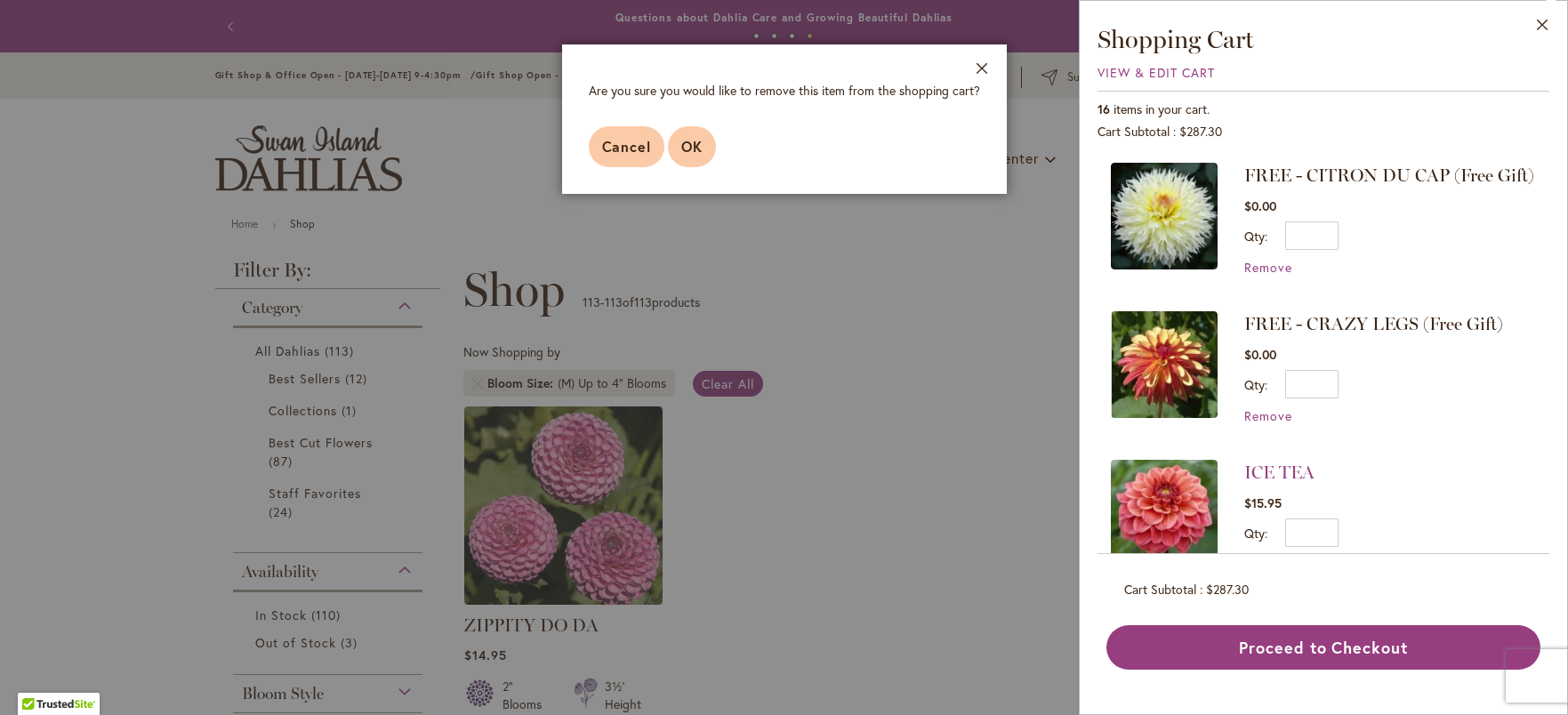
click at [687, 146] on span "OK" at bounding box center [691, 146] width 21 height 19
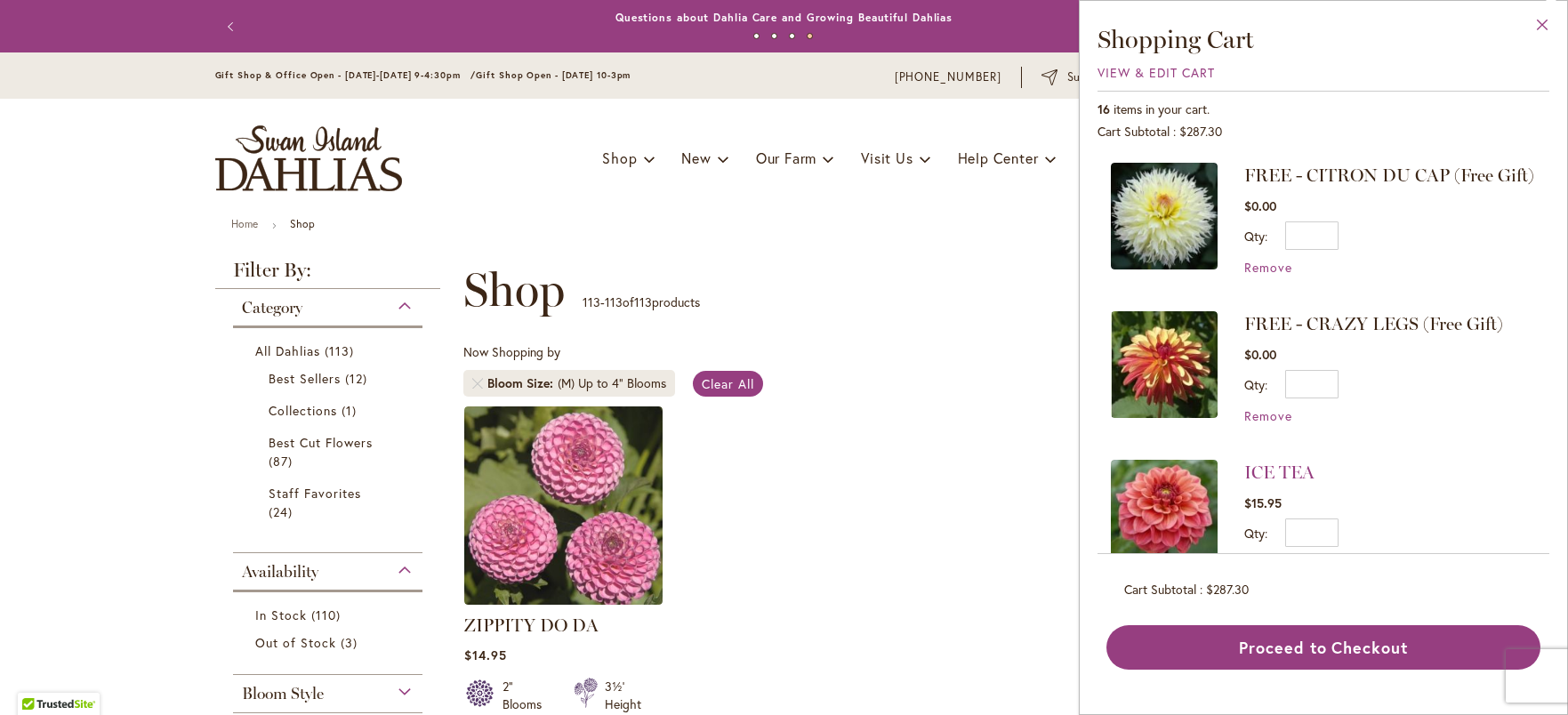
click at [1546, 17] on button "Close" at bounding box center [1542, 29] width 49 height 56
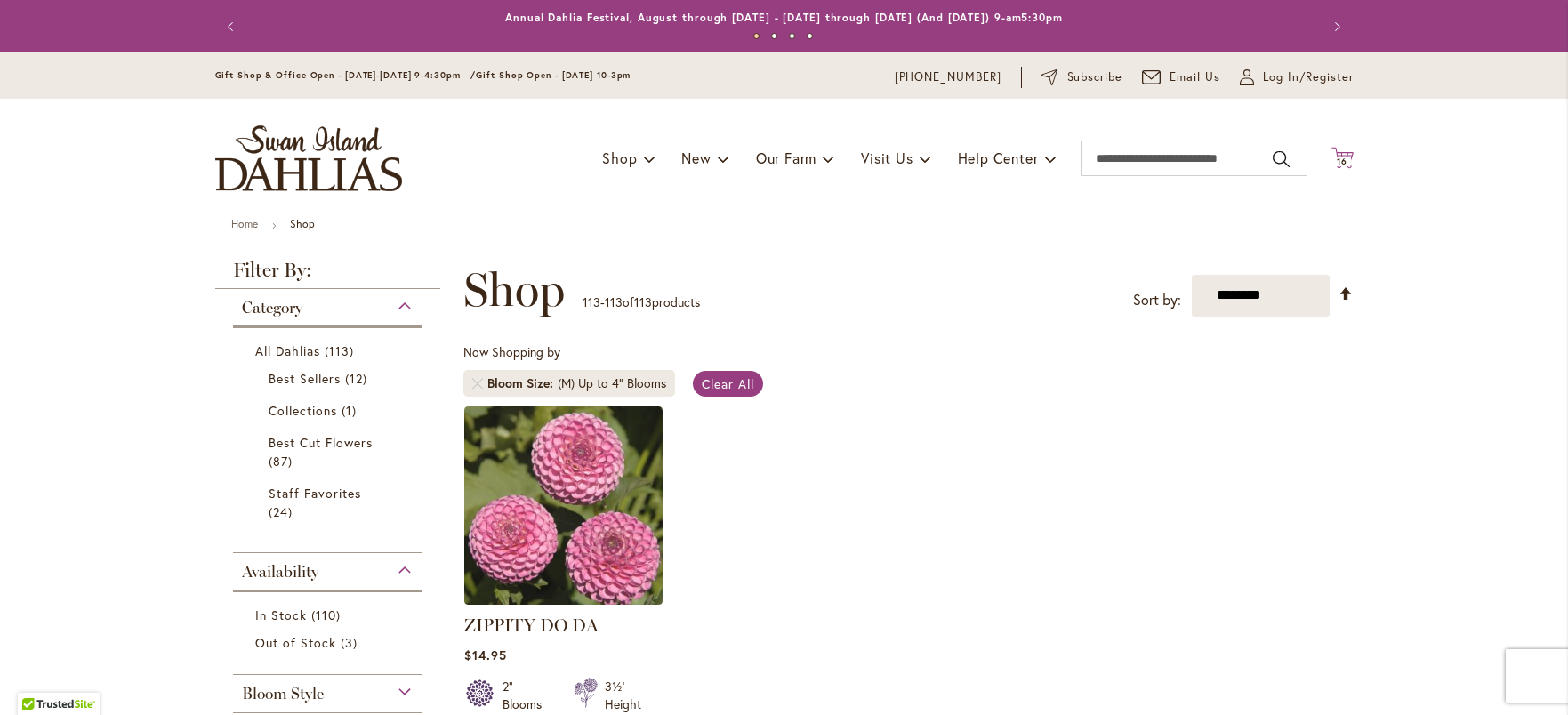
click at [1337, 158] on span "16" at bounding box center [1342, 162] width 11 height 12
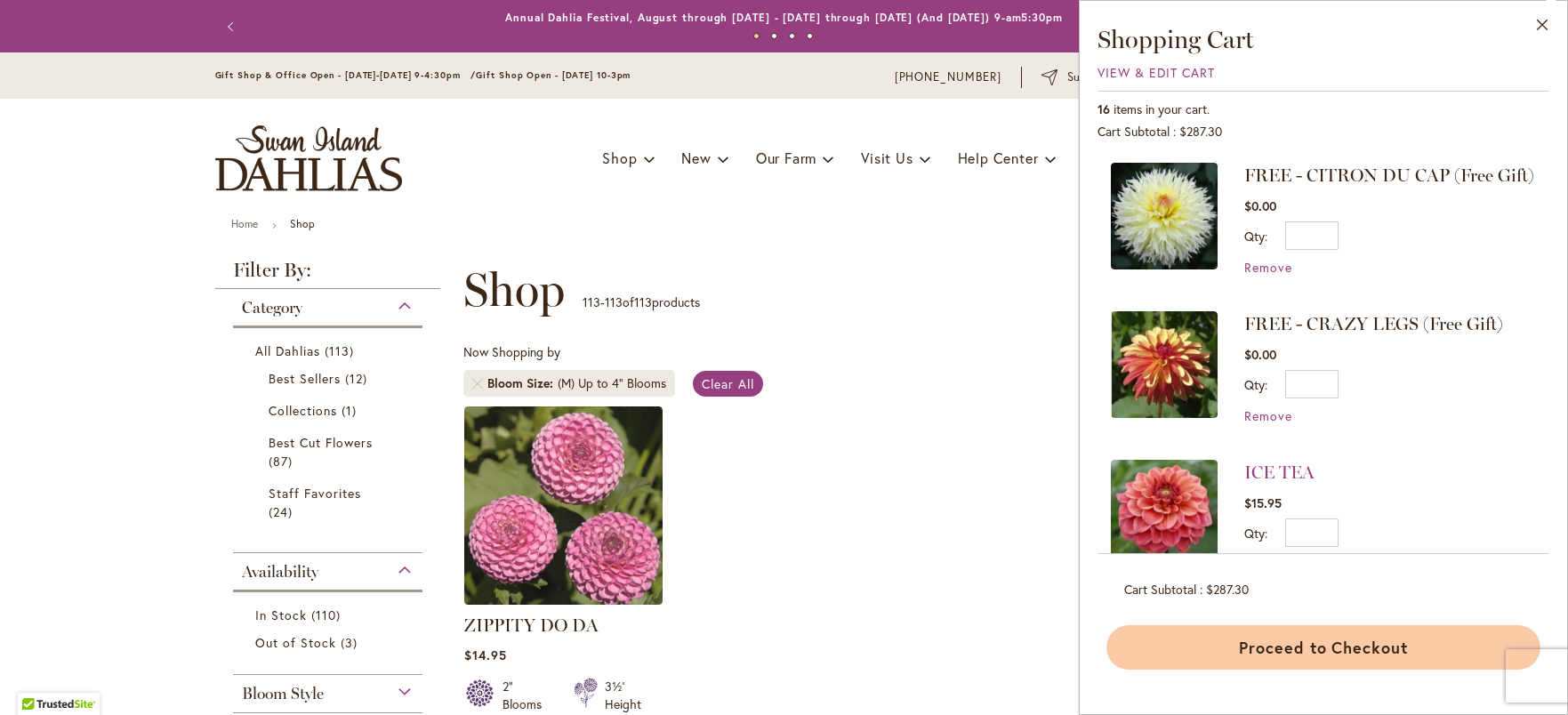
click at [1300, 628] on button "Proceed to Checkout" at bounding box center [1323, 647] width 435 height 45
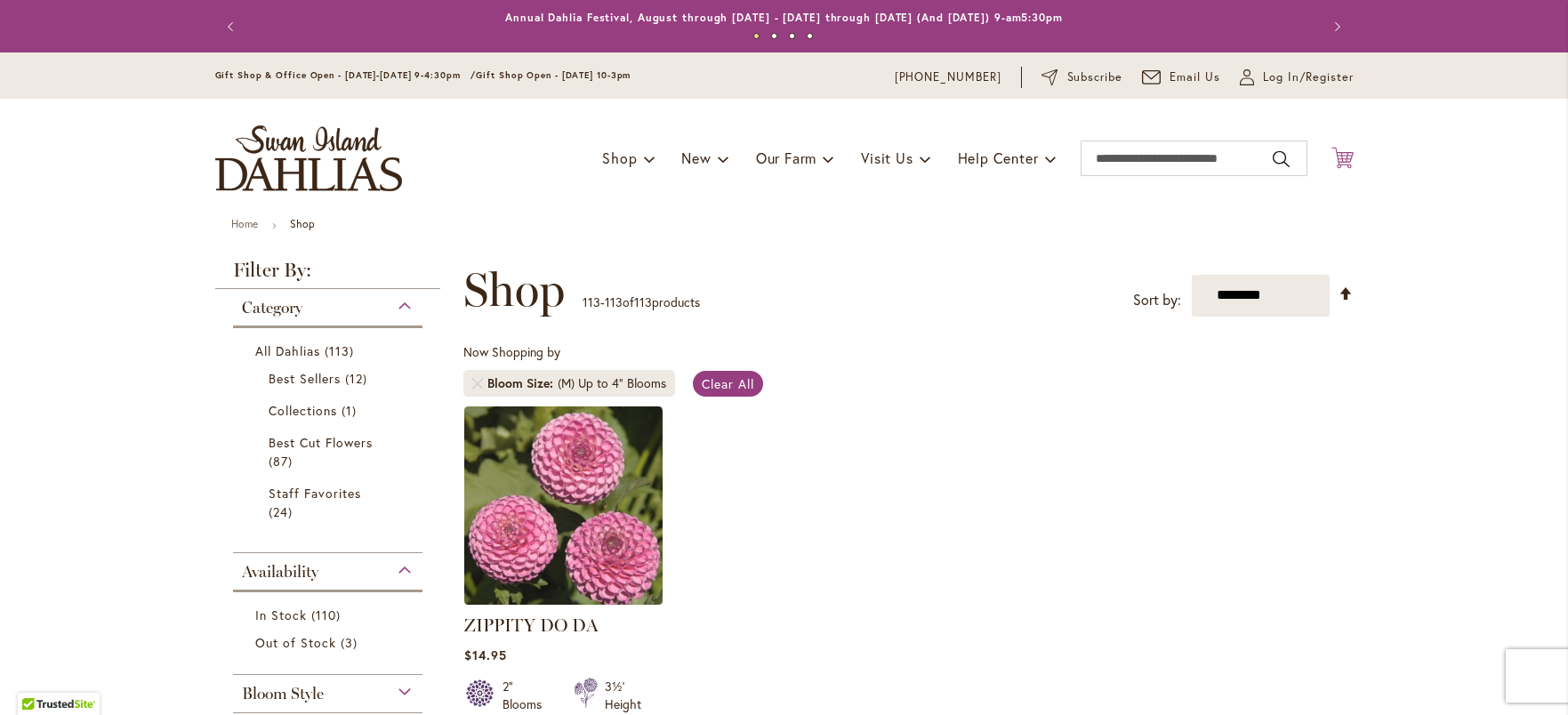
click at [1333, 158] on icon "Cart .cls-1 { fill: #231f20; }" at bounding box center [1342, 158] width 22 height 22
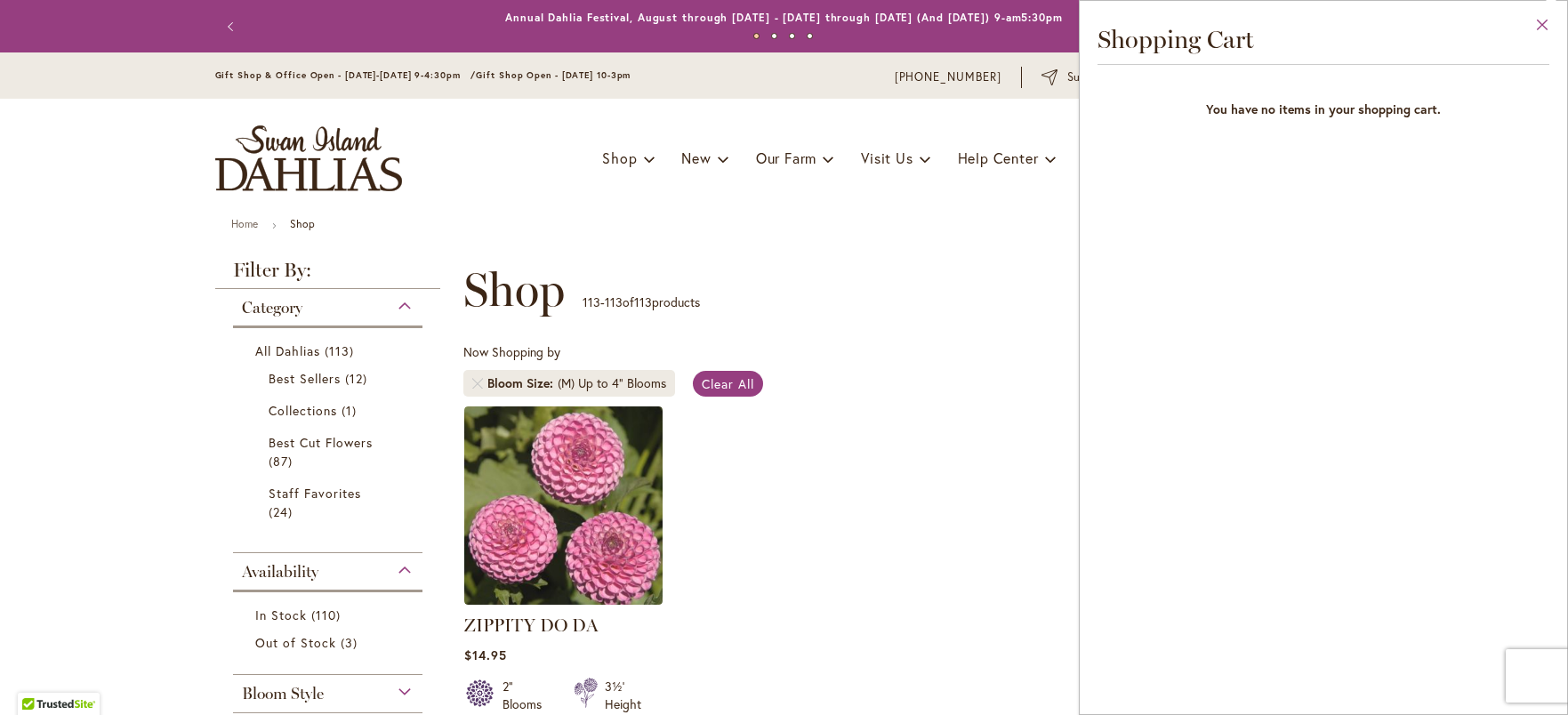
click at [1539, 34] on button "Close" at bounding box center [1542, 29] width 49 height 56
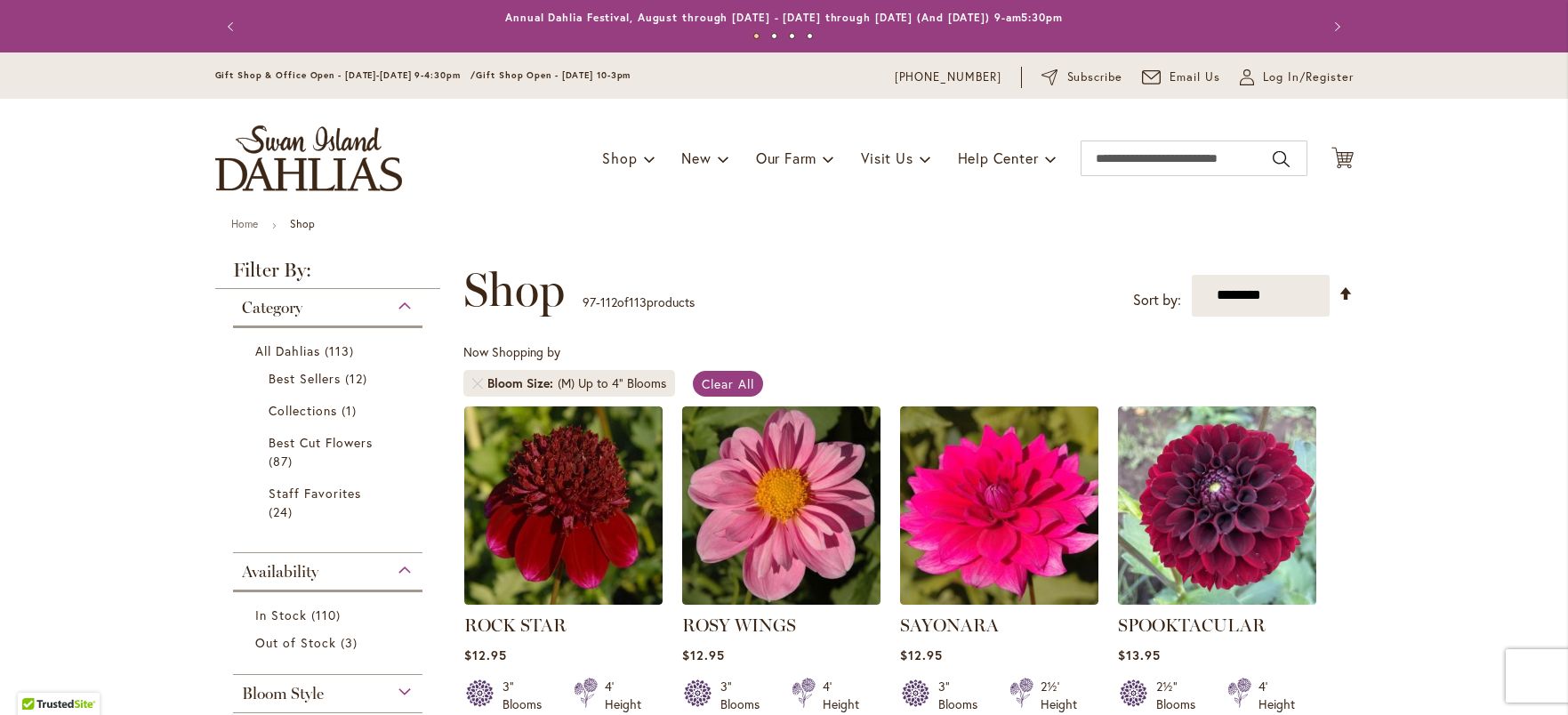
click at [1348, 156] on div "Toggle Nav Shop Dahlia Tubers Collections Fresh Cut Dahlias Gardening Supplies …" at bounding box center [784, 158] width 1174 height 119
click at [1331, 158] on icon "Cart .cls-1 { fill: #231f20; }" at bounding box center [1342, 158] width 22 height 22
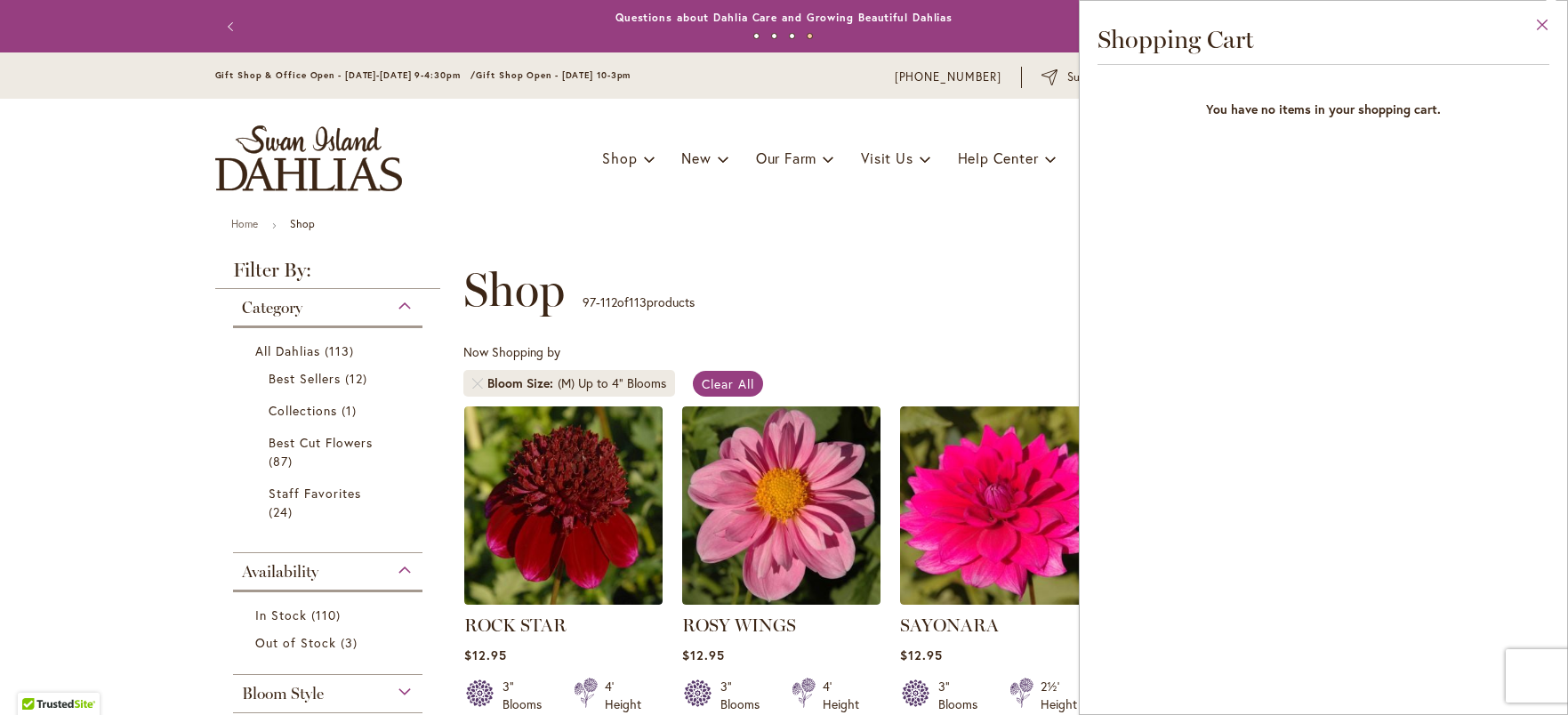
click at [1547, 29] on button "Close" at bounding box center [1542, 29] width 49 height 56
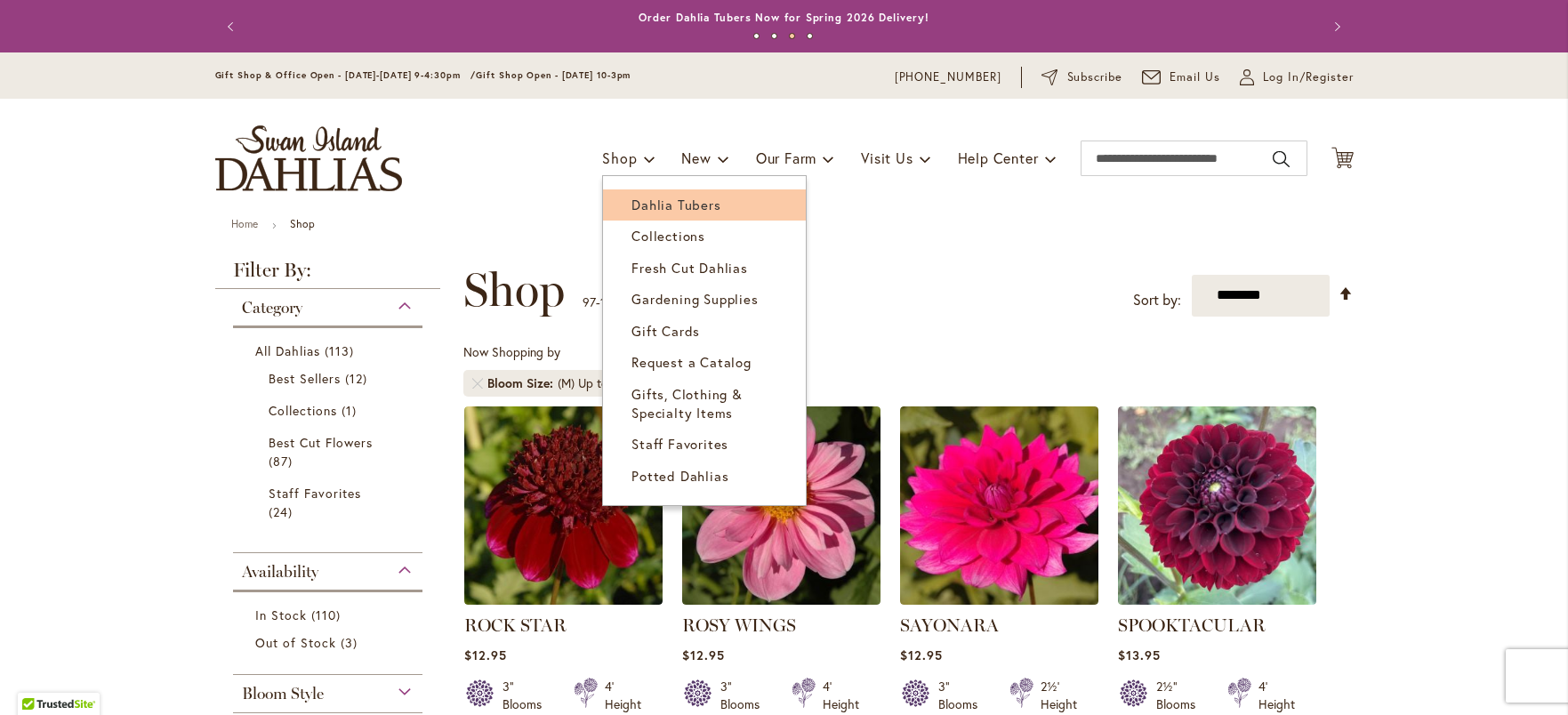
click at [661, 210] on span "Dahlia Tubers" at bounding box center [675, 205] width 88 height 18
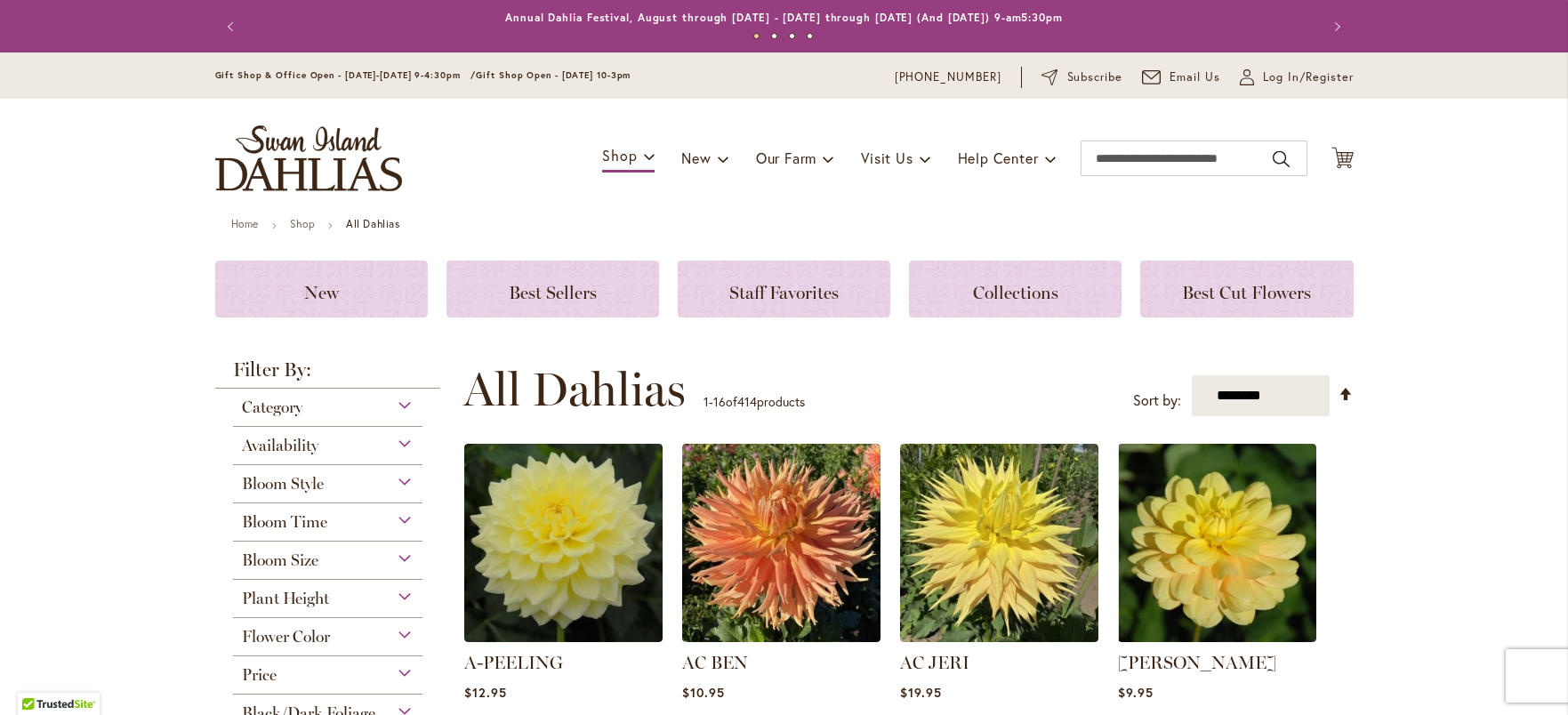
click at [392, 547] on div "Bloom Size" at bounding box center [327, 556] width 190 height 29
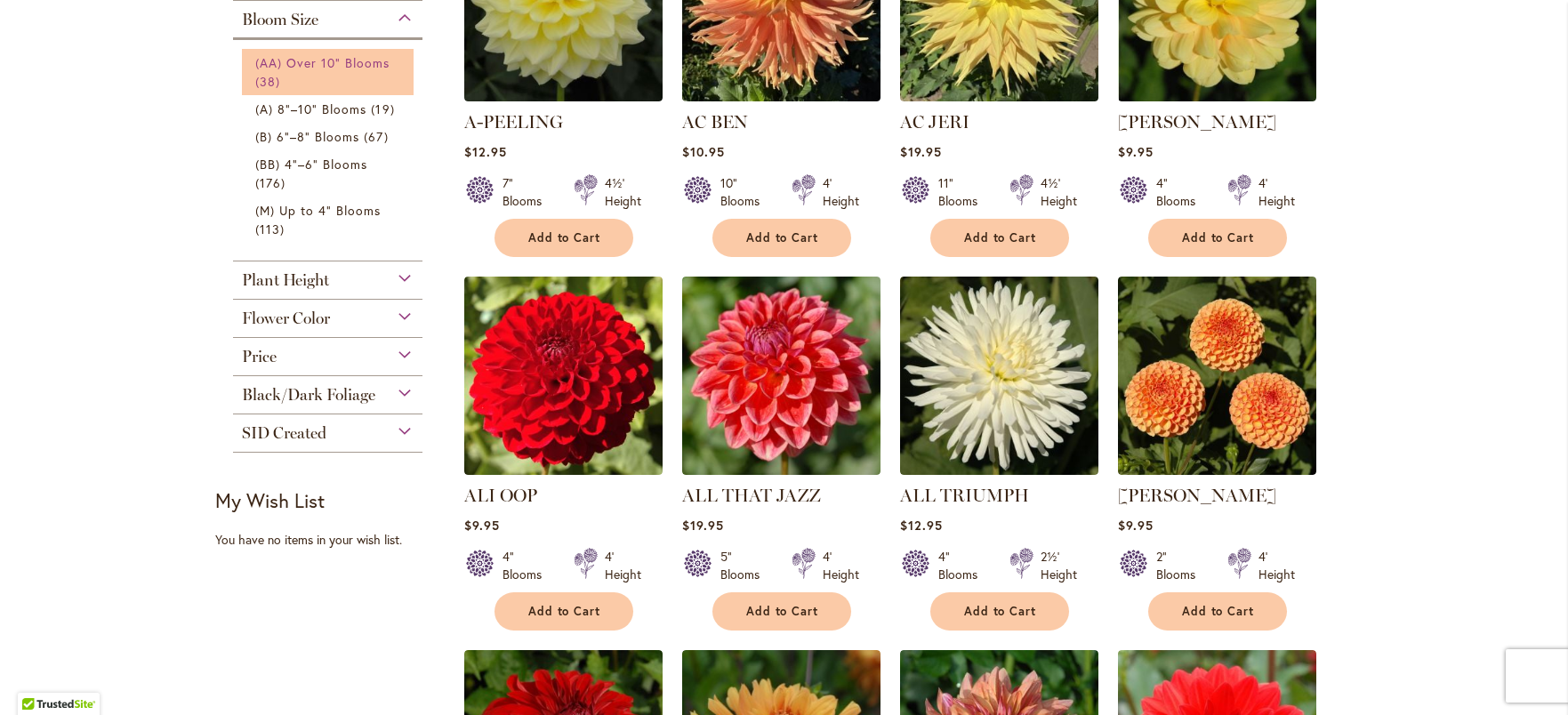
click at [342, 70] on span "(AA) Over 10" Blooms" at bounding box center [323, 63] width 135 height 17
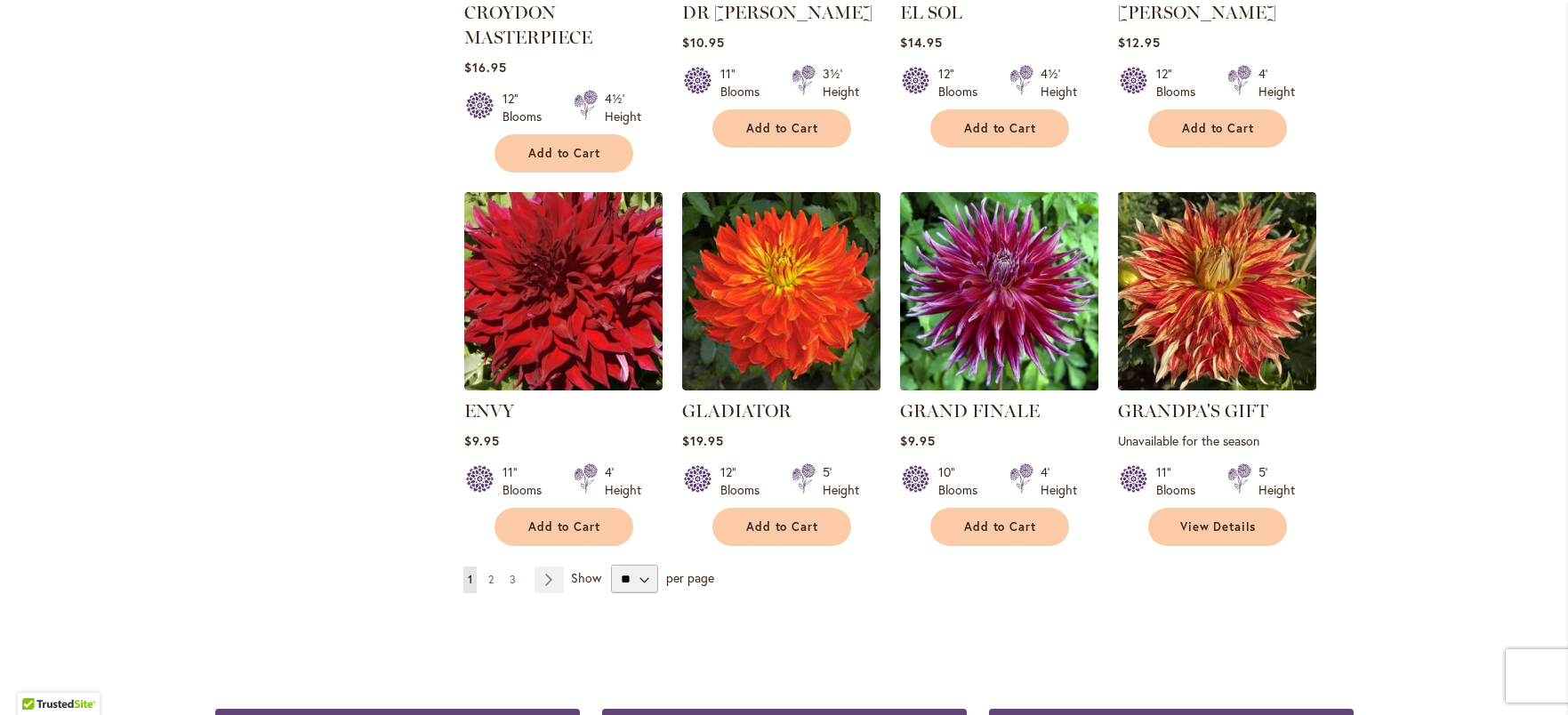
scroll to position [1363, 0]
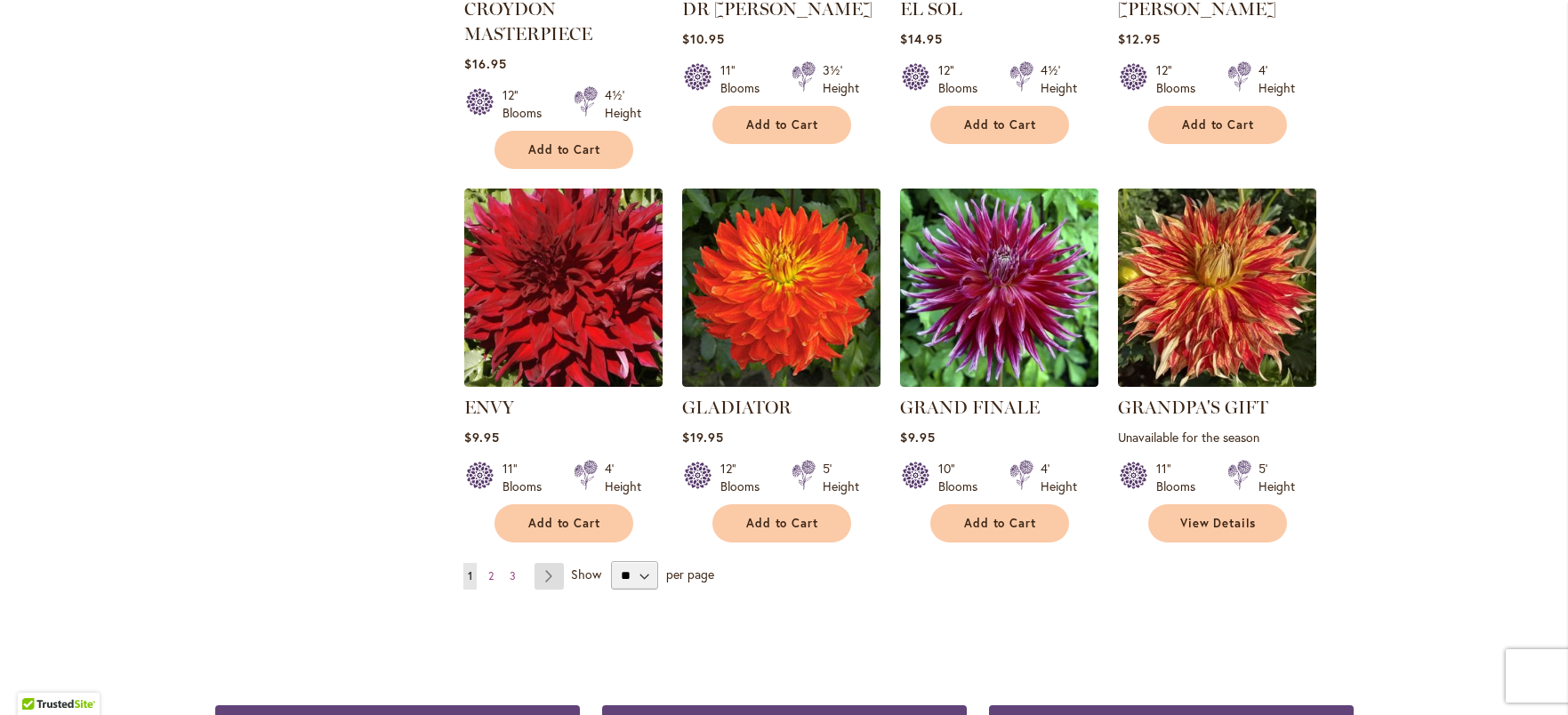
click at [541, 582] on link "Page Next" at bounding box center [550, 576] width 30 height 27
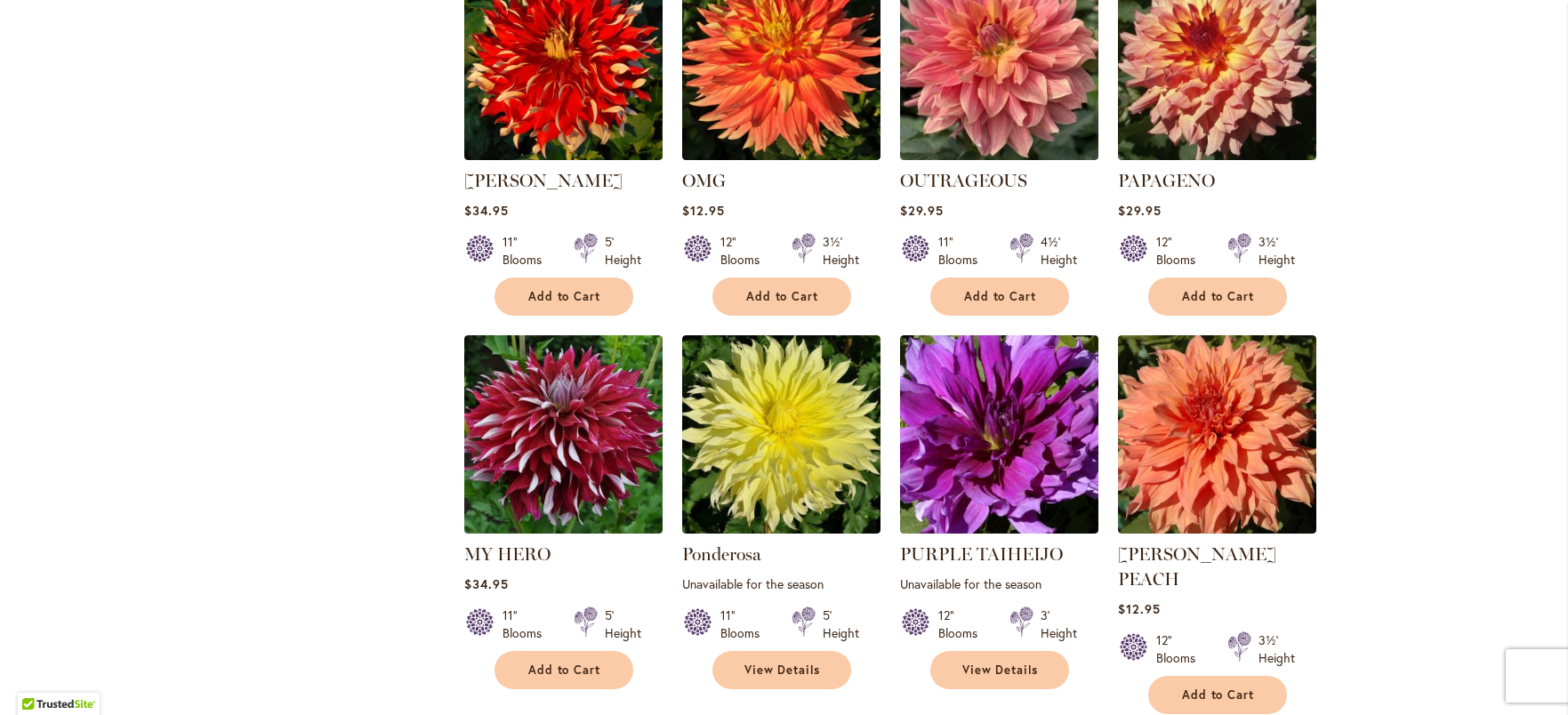
scroll to position [1236, 0]
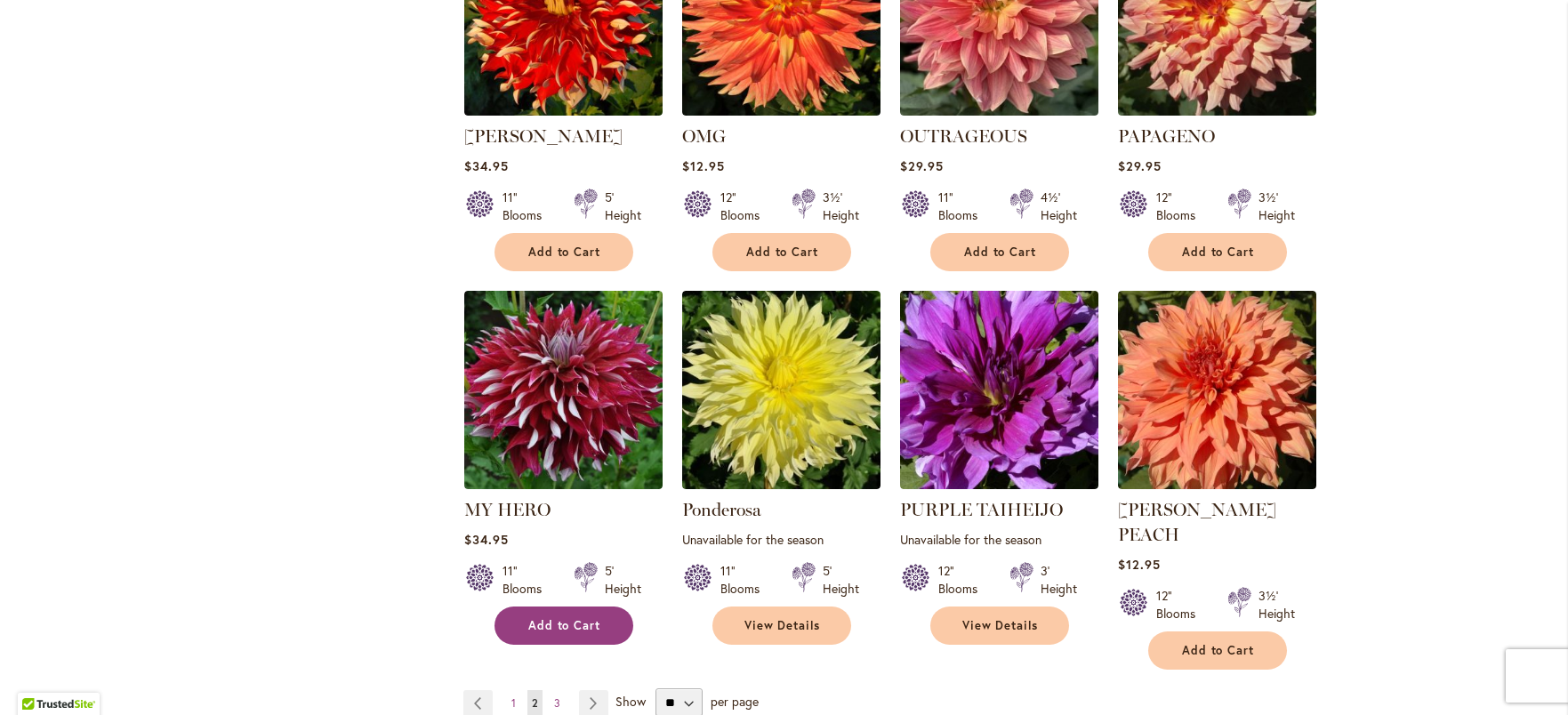
click at [540, 622] on span "Add to Cart" at bounding box center [564, 626] width 73 height 15
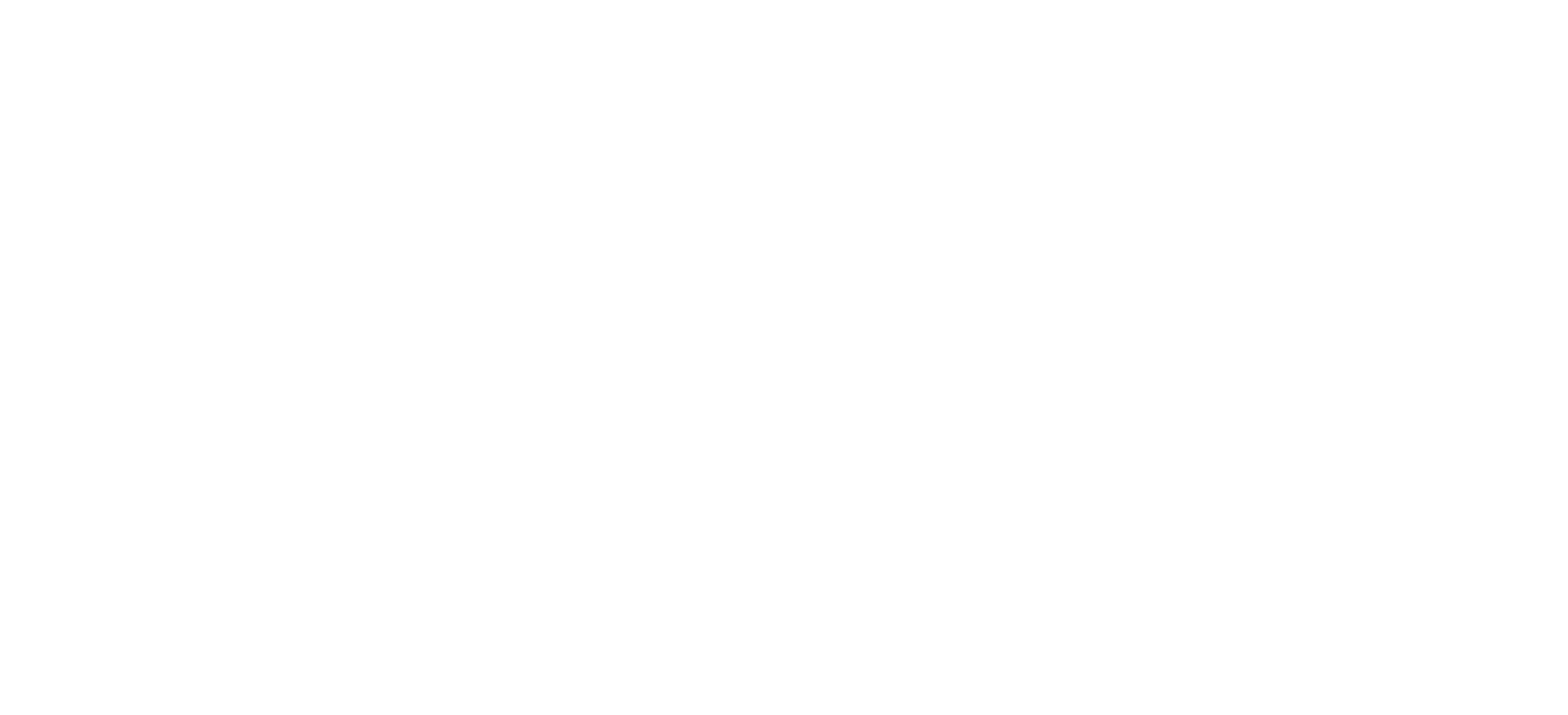
click at [586, 669] on body at bounding box center [784, 357] width 1568 height 715
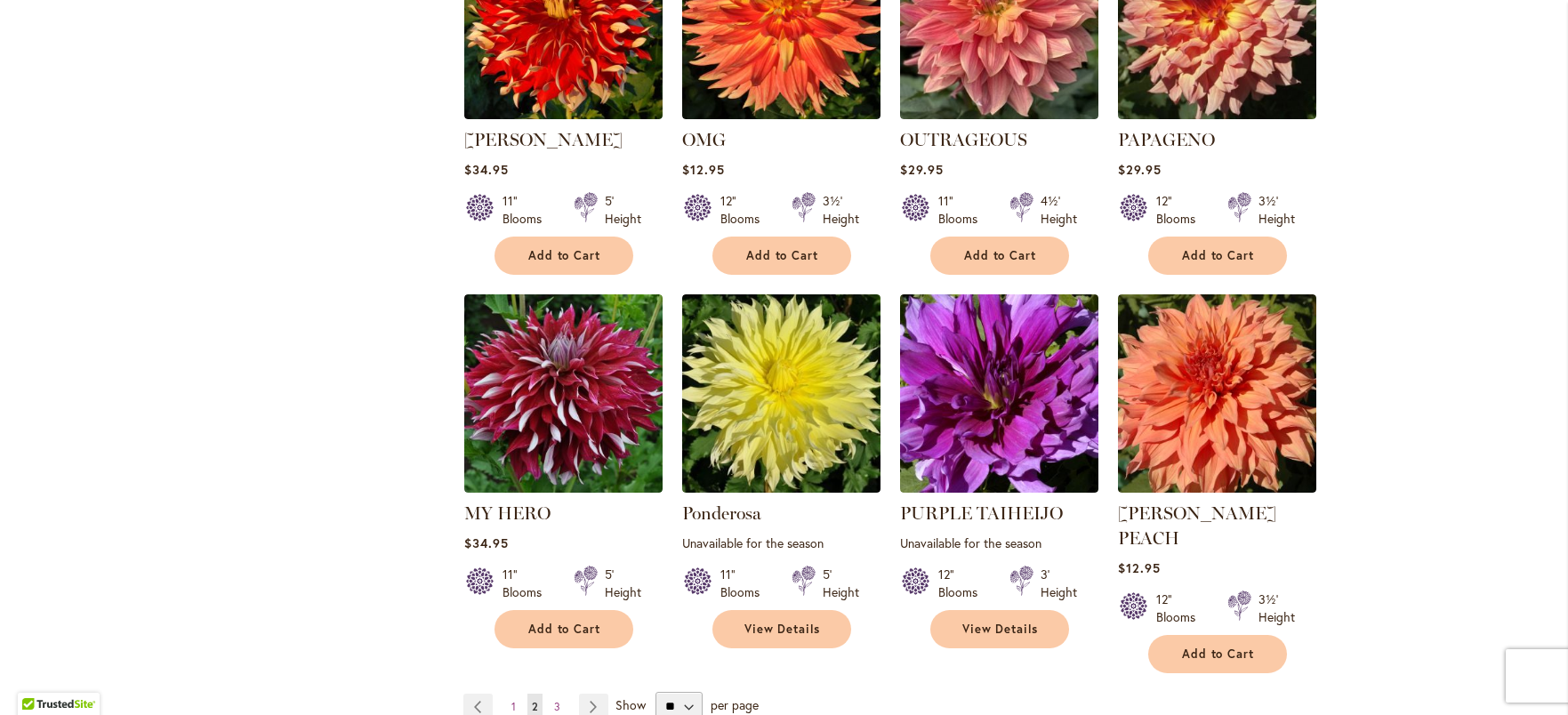
scroll to position [1428, 0]
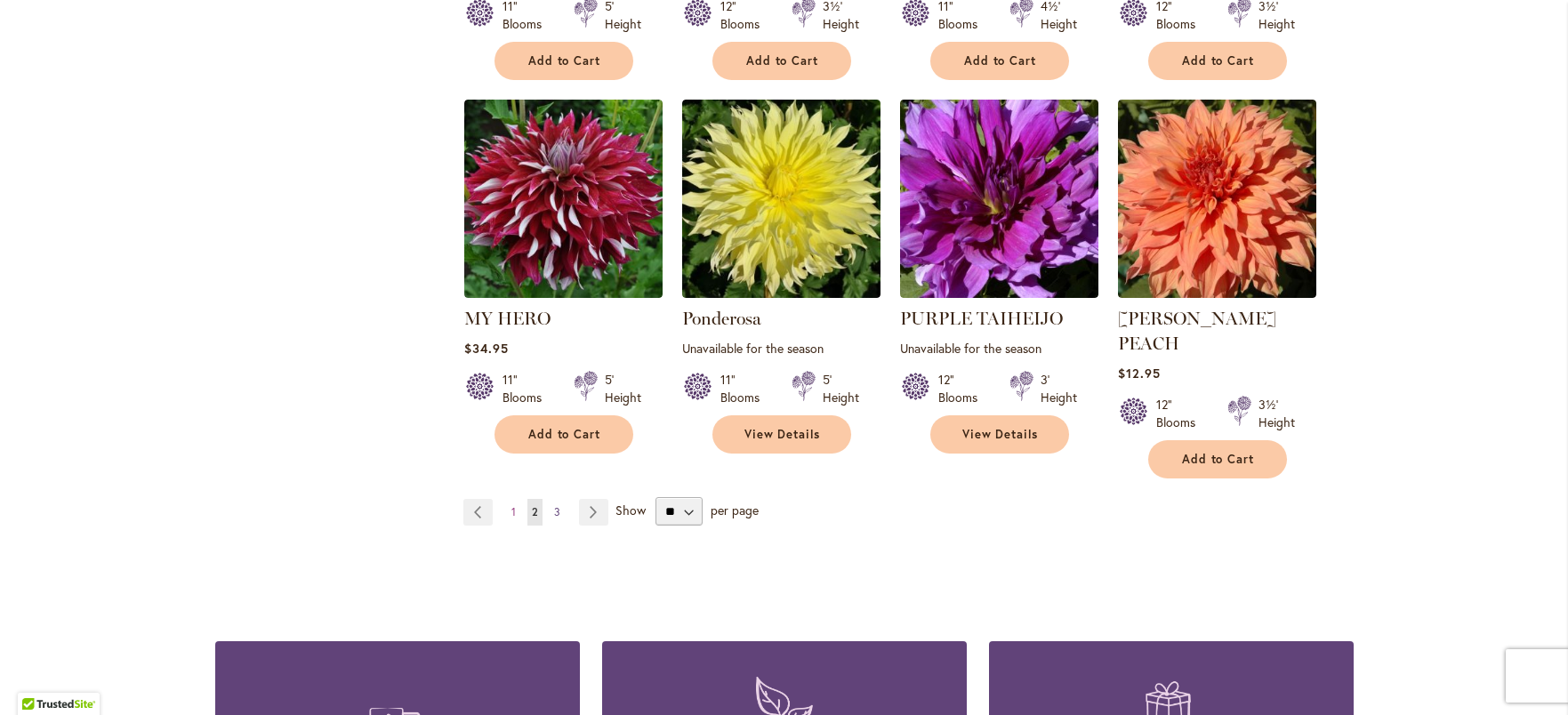
click at [554, 505] on span "3" at bounding box center [557, 511] width 6 height 13
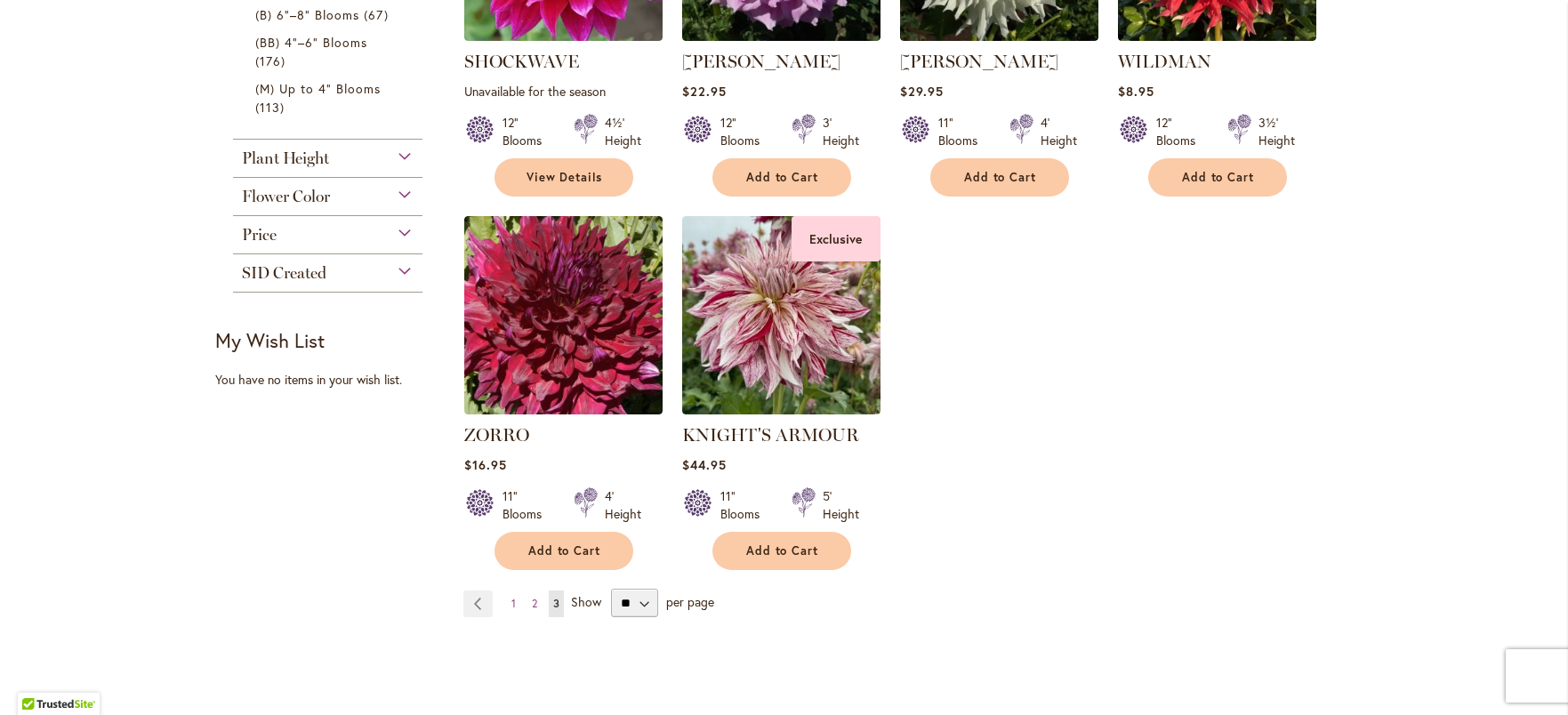
scroll to position [567, 0]
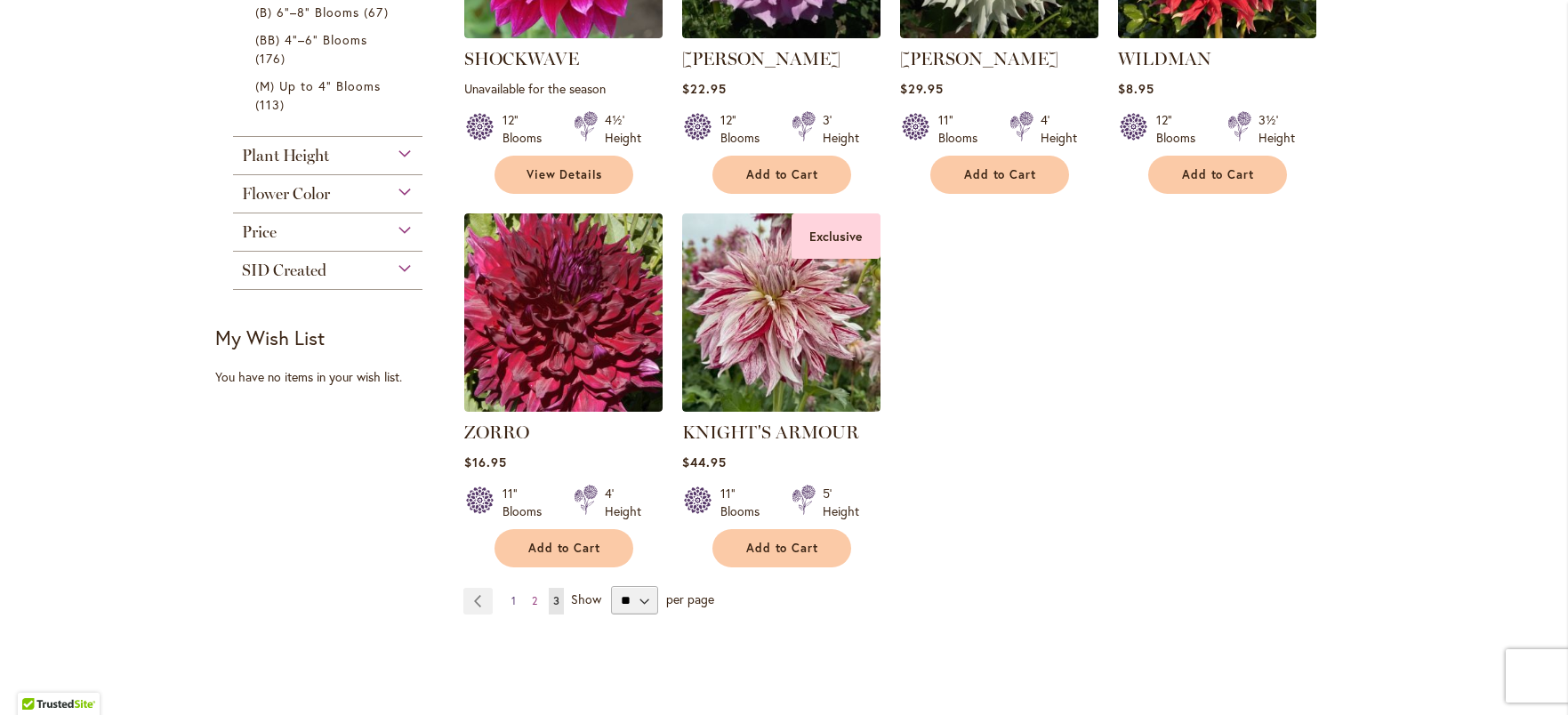
click at [511, 595] on span "1" at bounding box center [513, 601] width 4 height 13
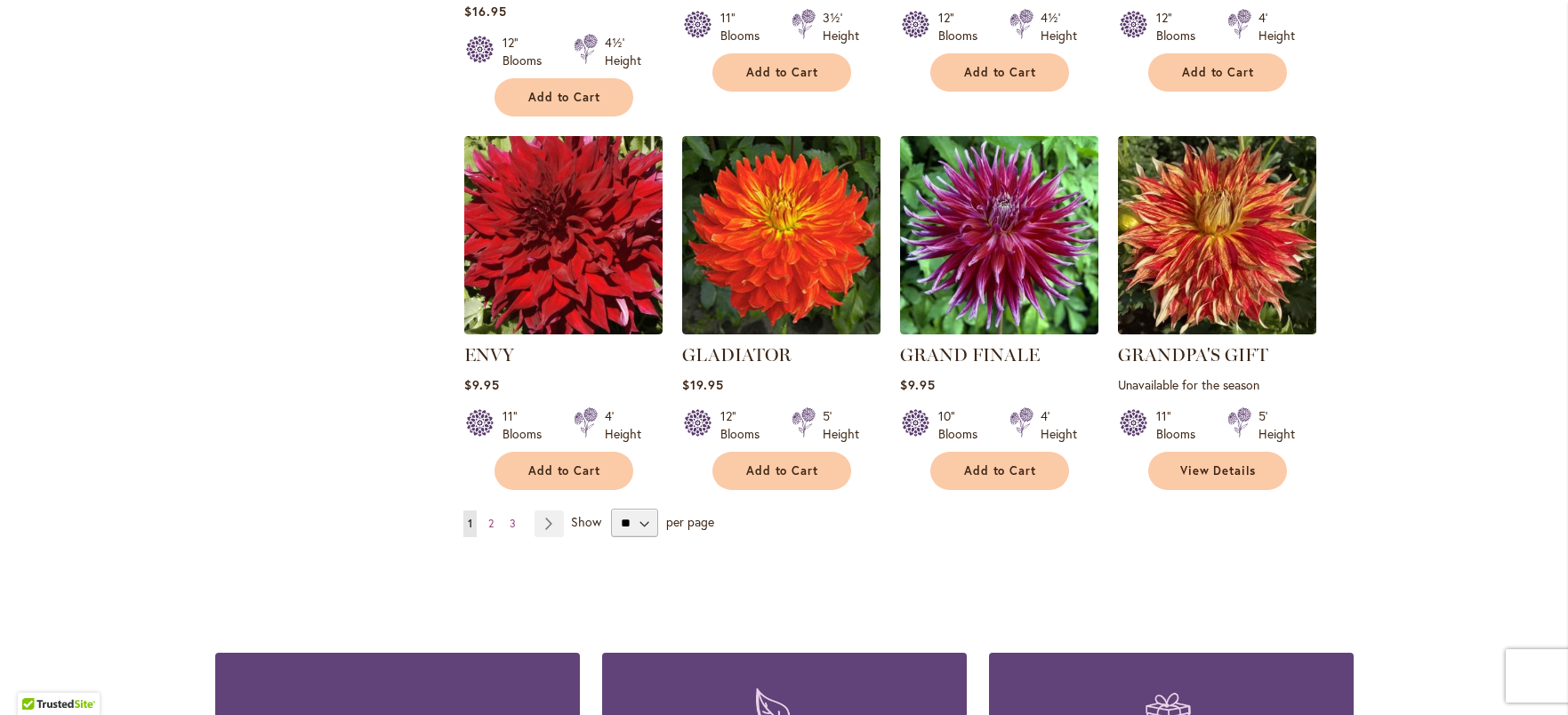
scroll to position [1412, 0]
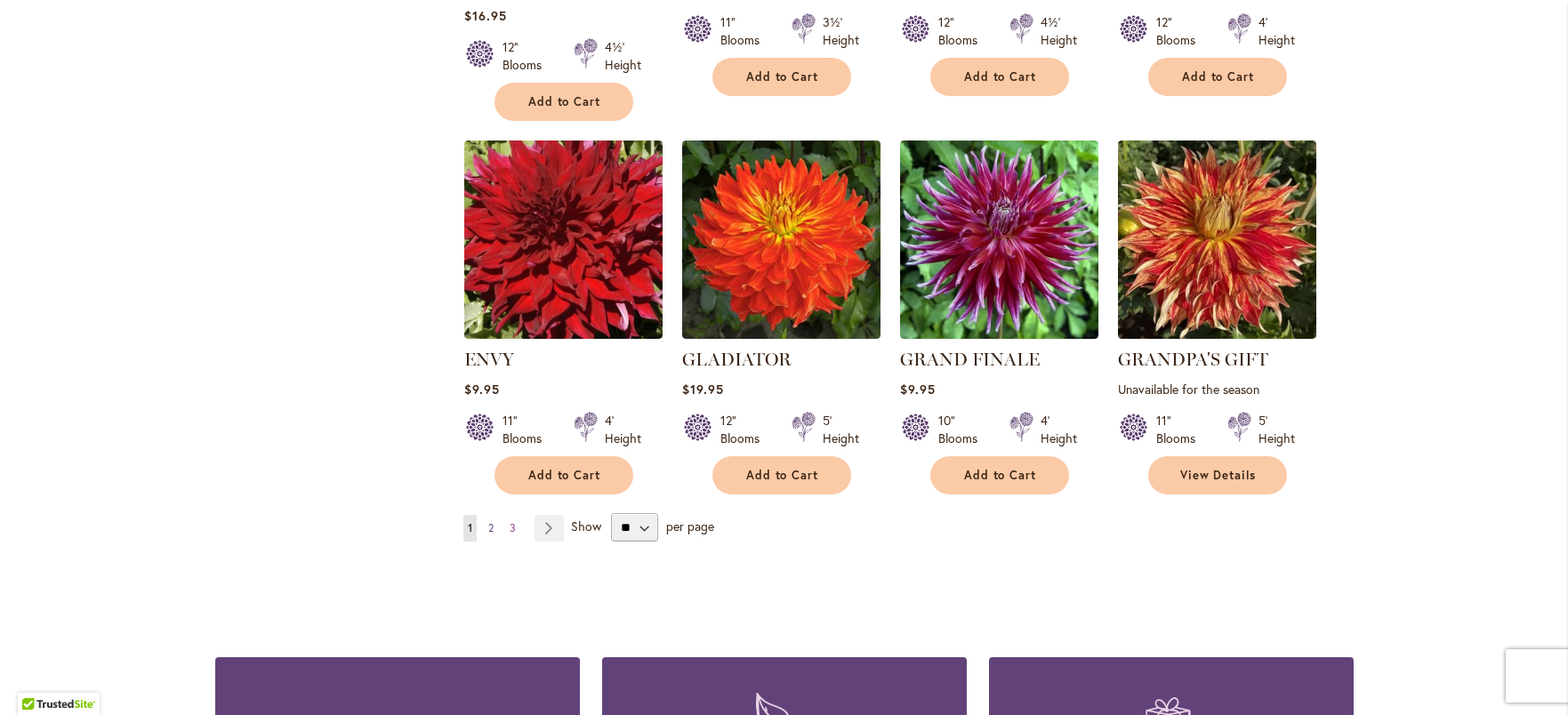
click at [489, 519] on link "Page 2" at bounding box center [491, 528] width 14 height 27
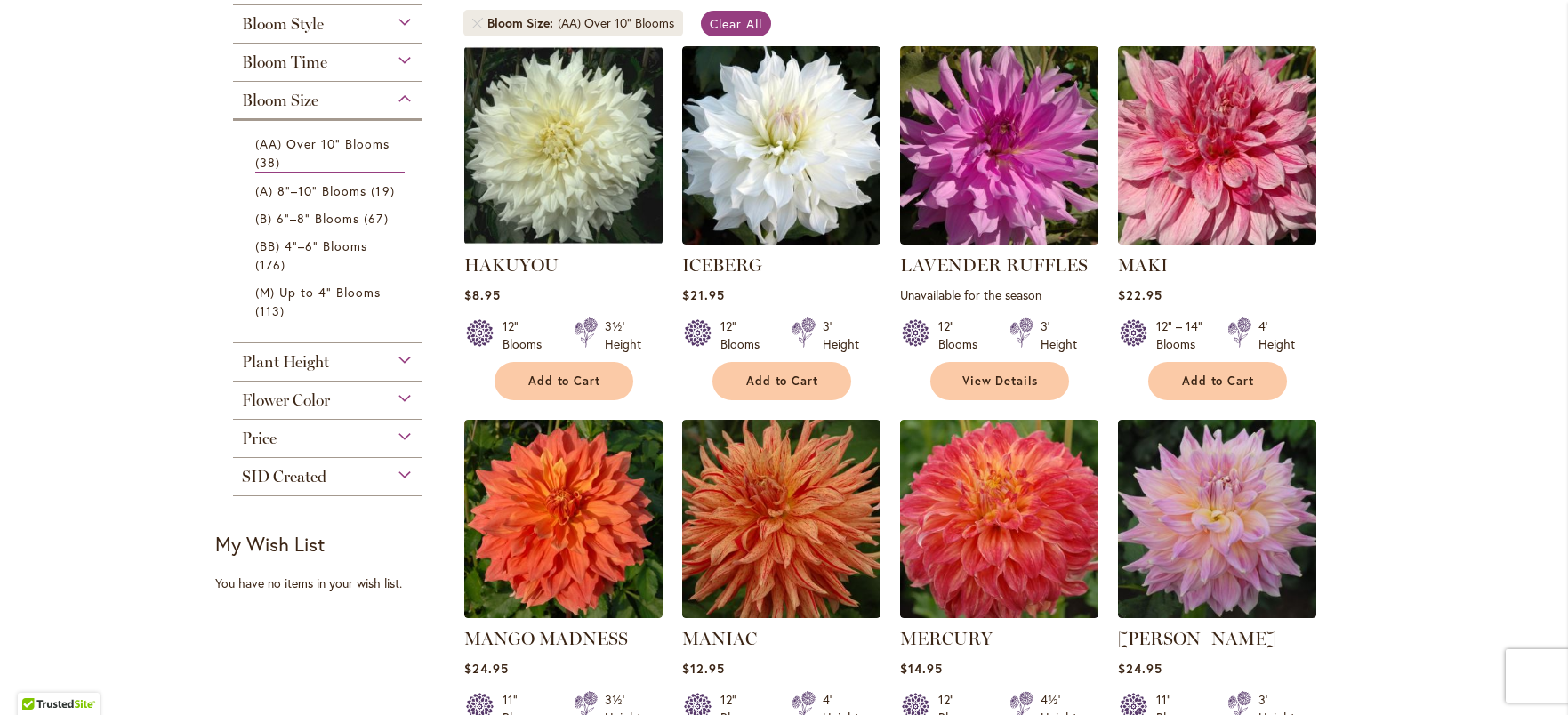
scroll to position [357, 0]
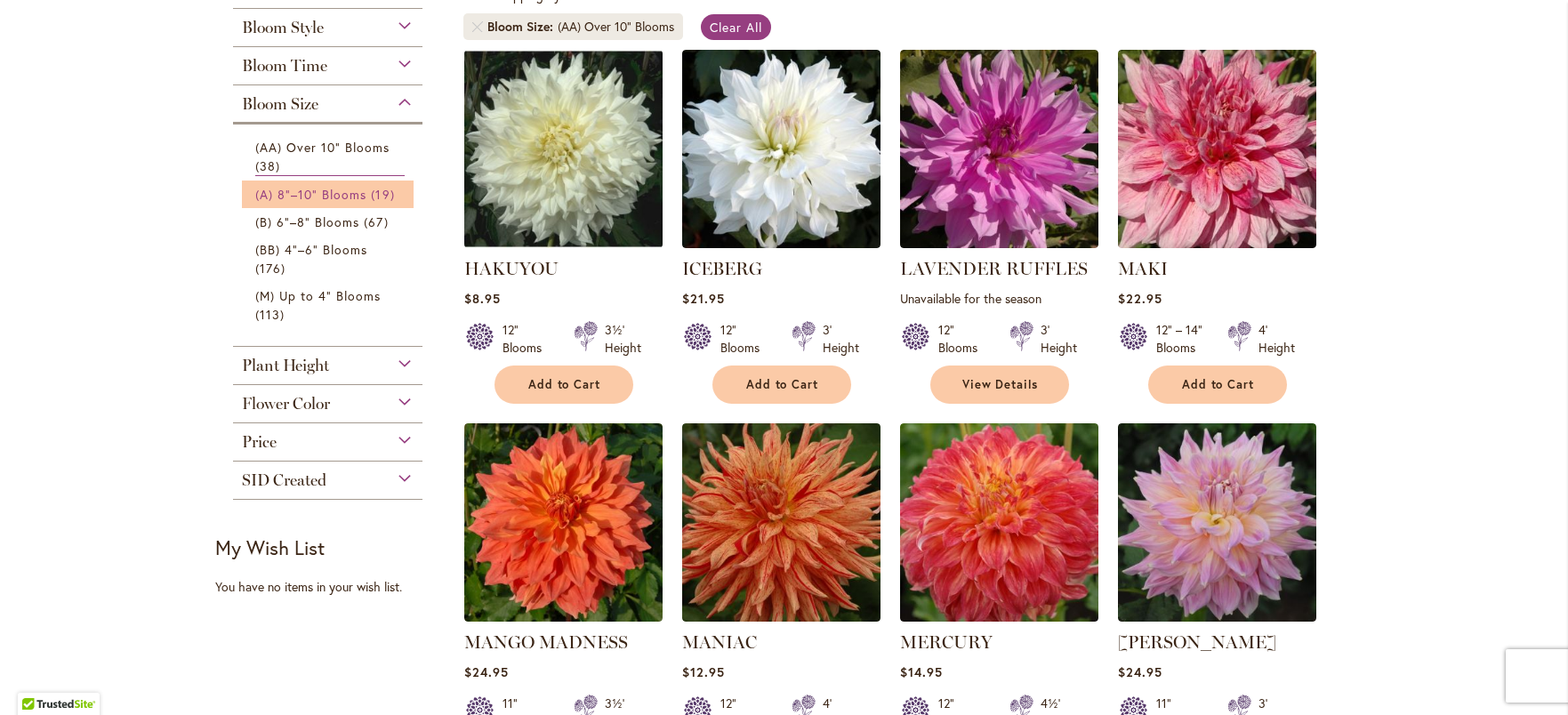
click at [330, 193] on span "(A) 8"–10" Blooms" at bounding box center [311, 194] width 112 height 17
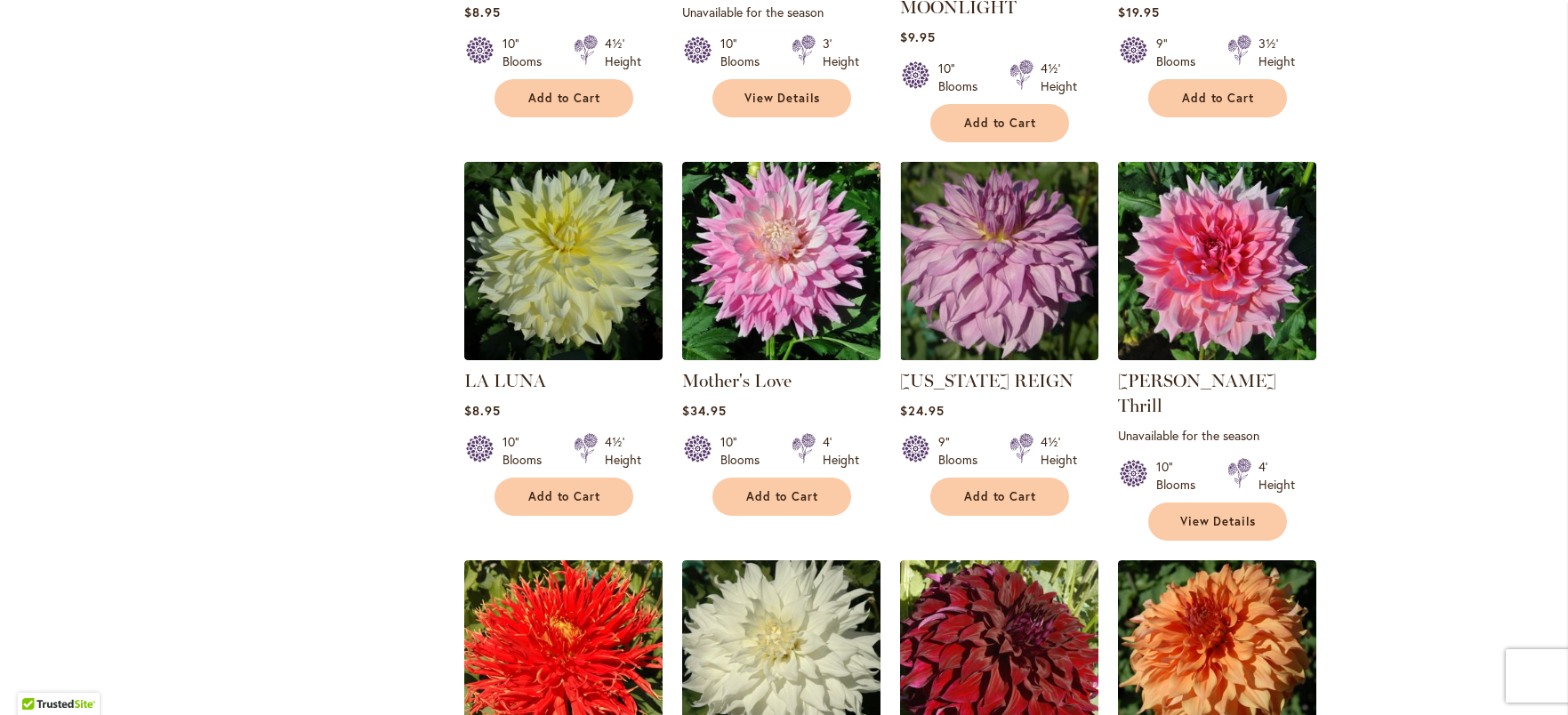
scroll to position [1091, 0]
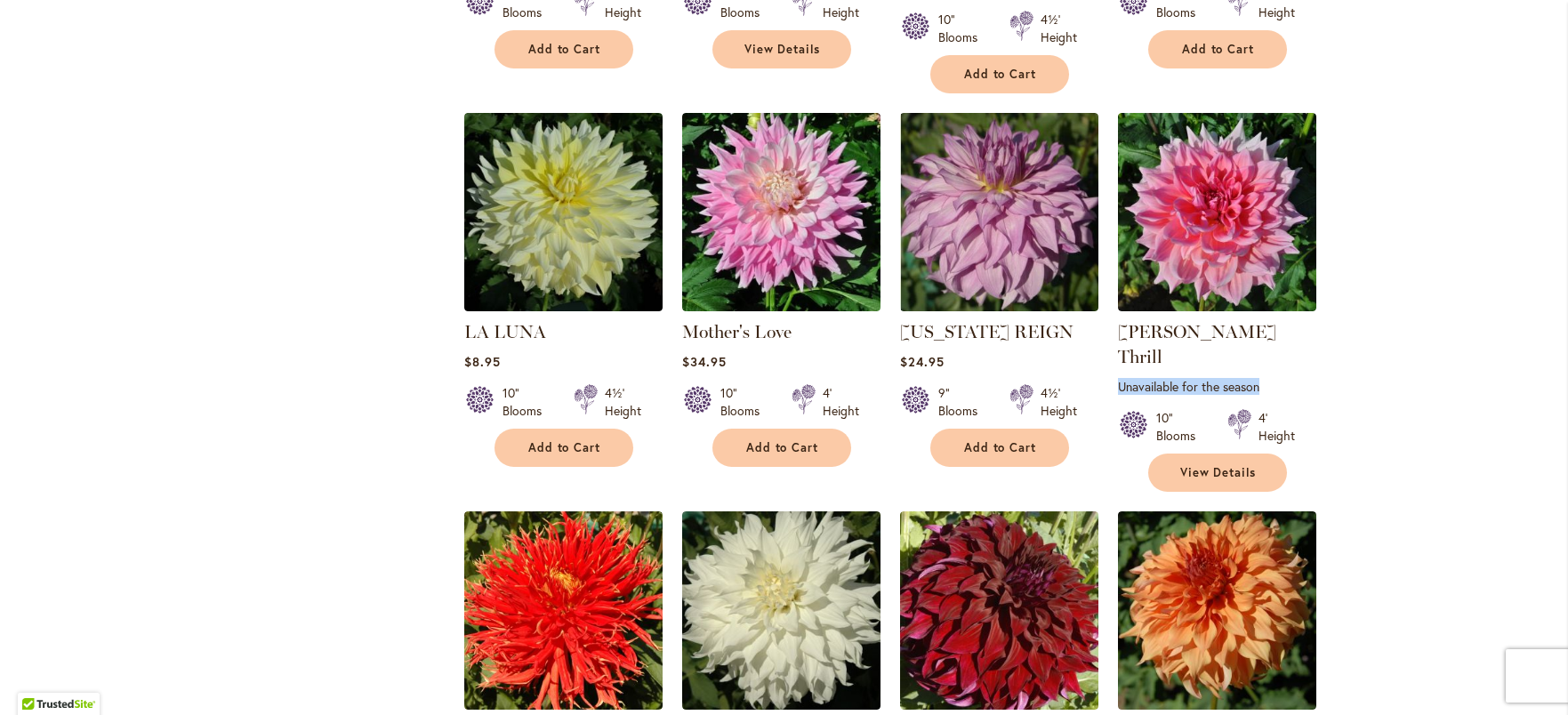
drag, startPoint x: 1551, startPoint y: 325, endPoint x: 1555, endPoint y: 357, distance: 32.2
click at [1555, 357] on body "Skip to Accessibility Information The store will not work correctly in the case…" at bounding box center [784, 357] width 1568 height 715
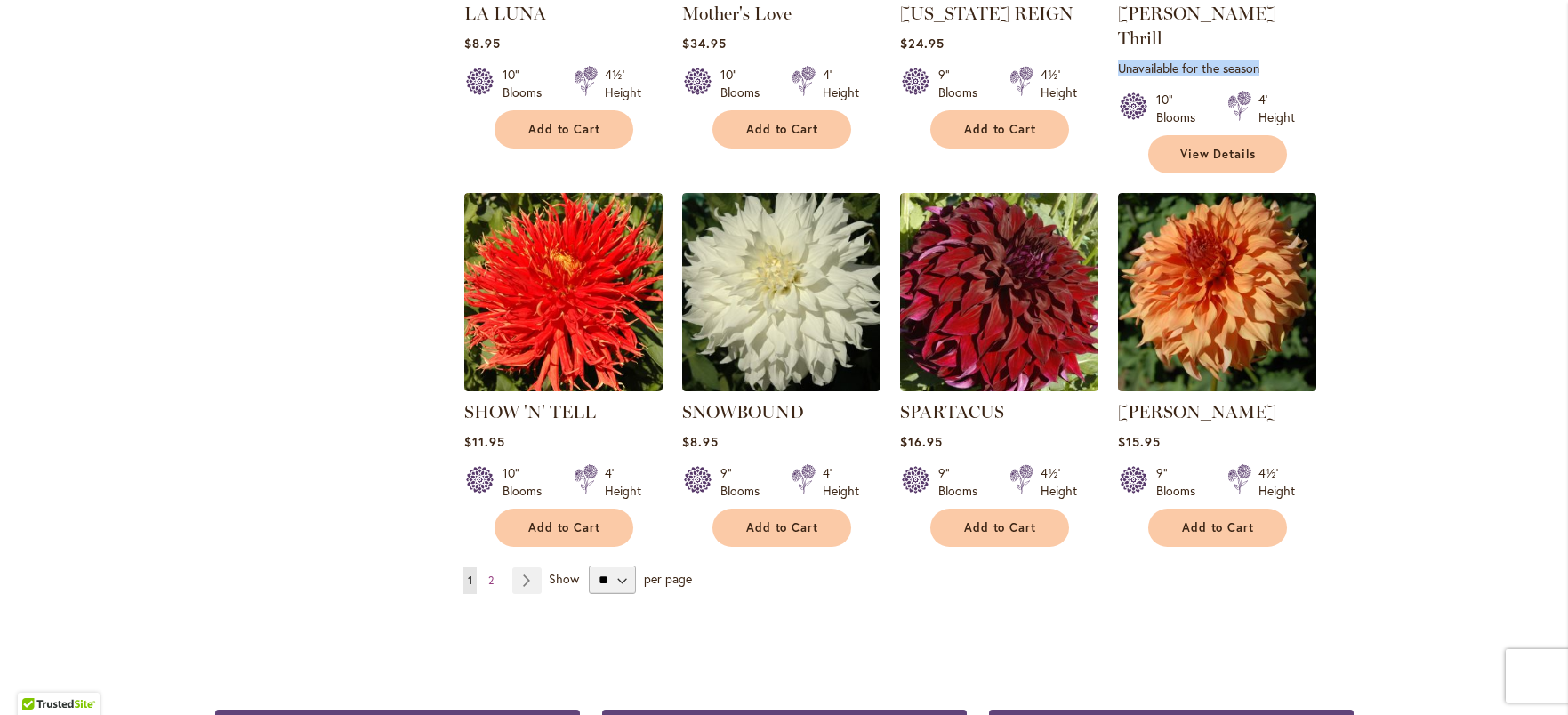
scroll to position [1427, 0]
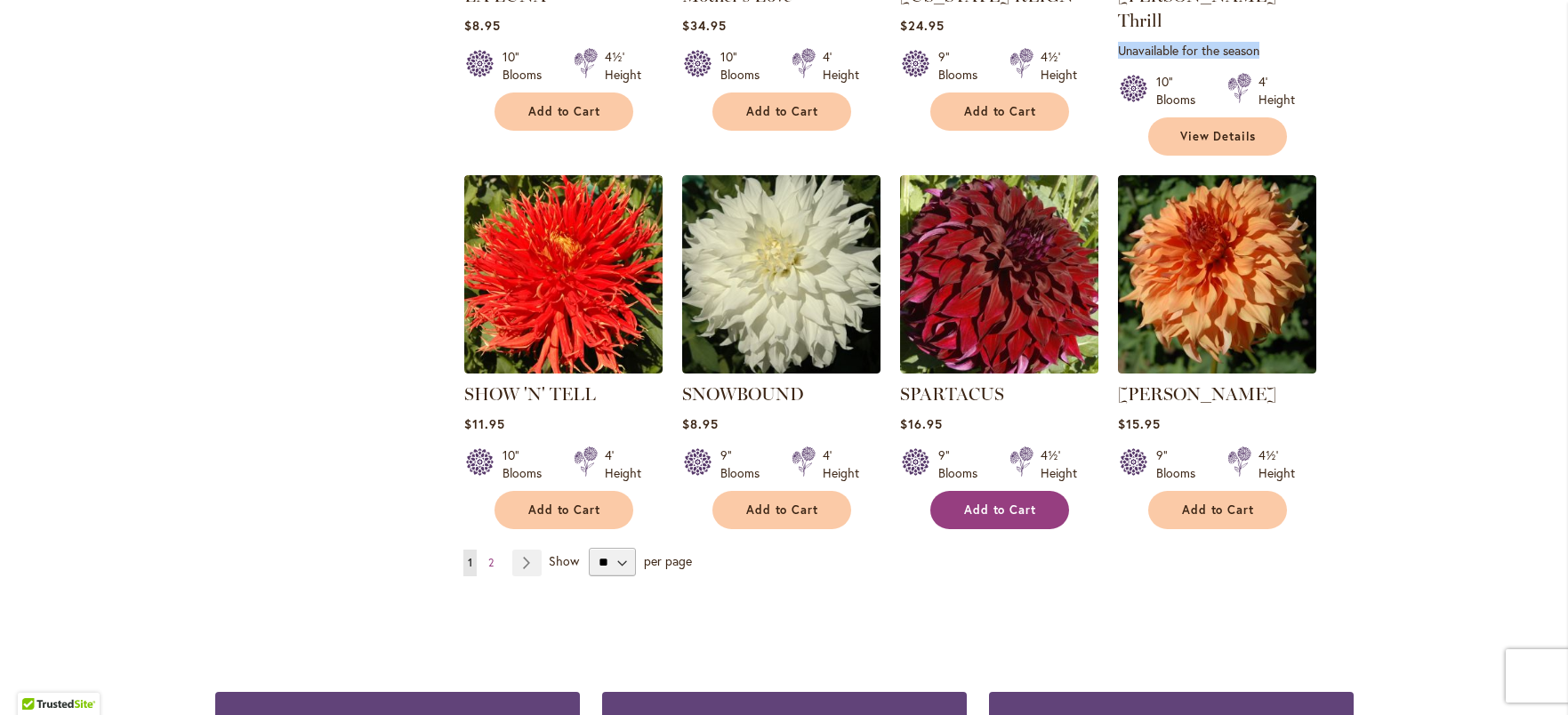
click at [1035, 493] on button "Add to Cart" at bounding box center [1000, 510] width 139 height 38
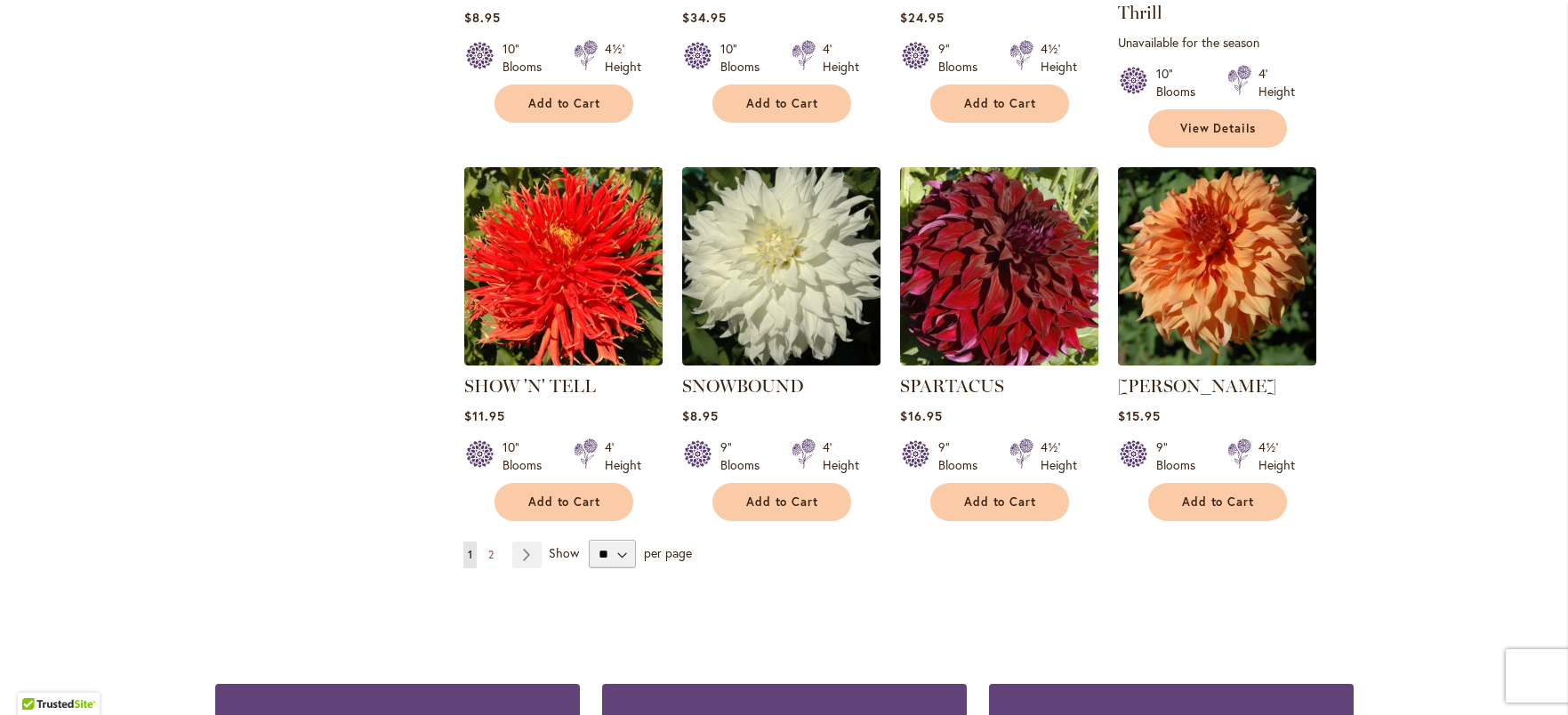
scroll to position [1439, 0]
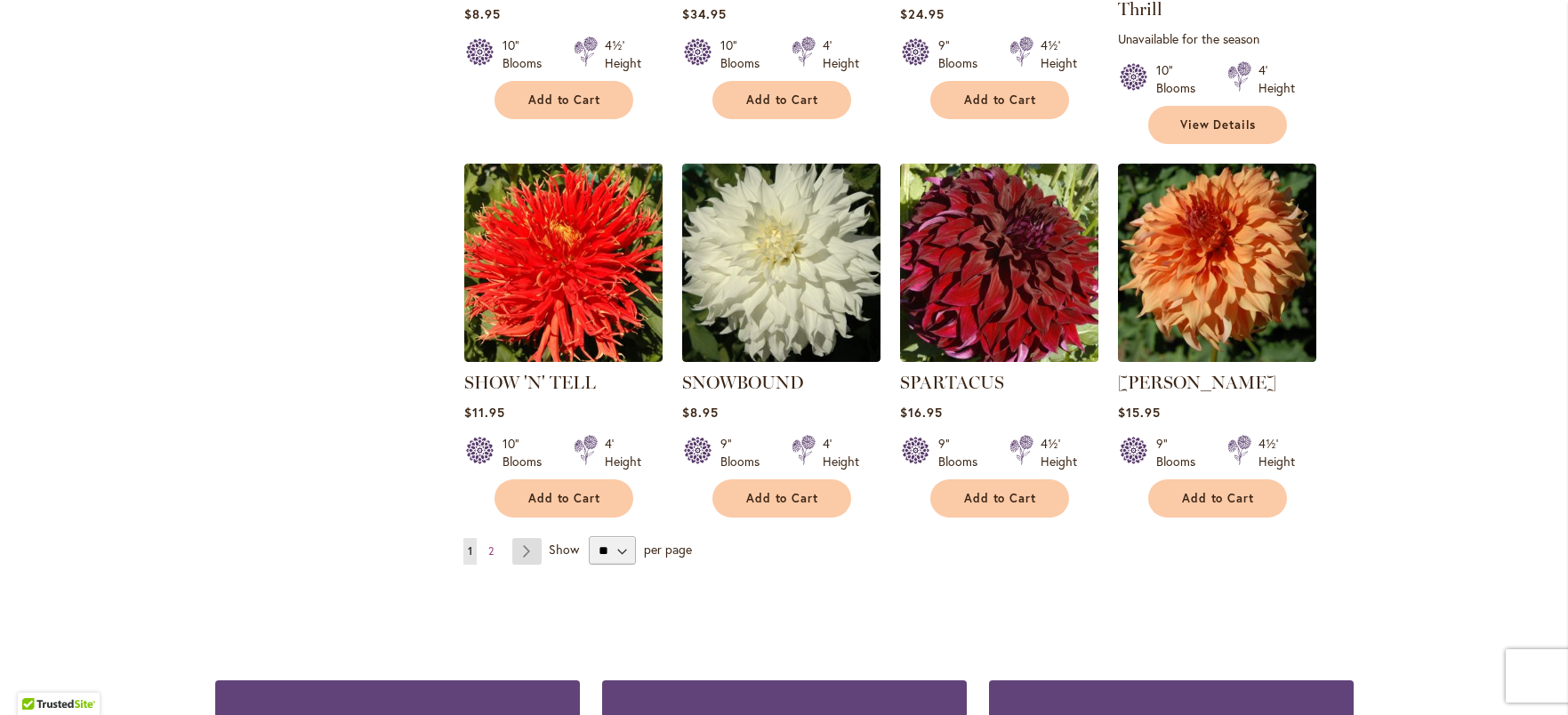
click at [519, 538] on link "Page Next" at bounding box center [527, 551] width 30 height 27
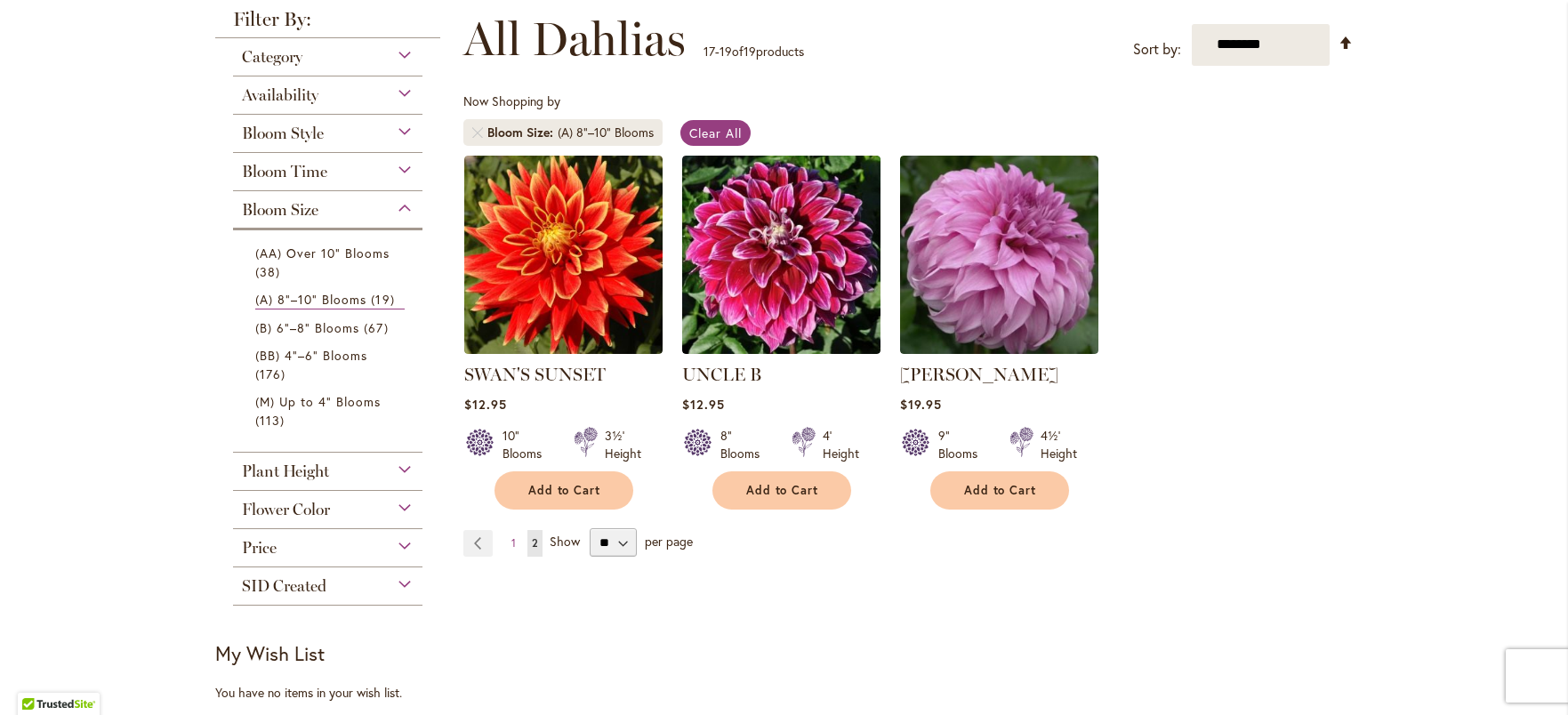
scroll to position [277, 0]
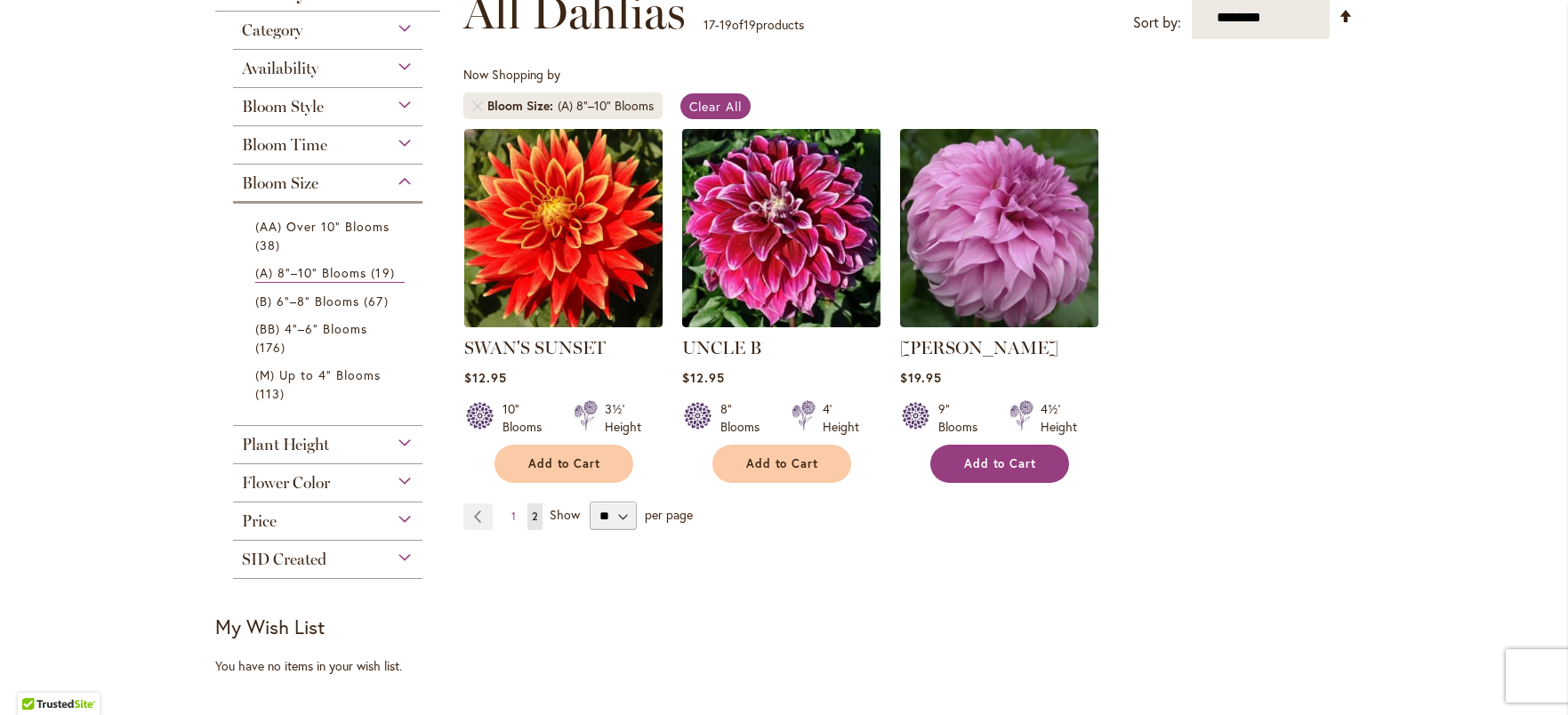
click at [1021, 472] on button "Add to Cart" at bounding box center [1000, 463] width 139 height 38
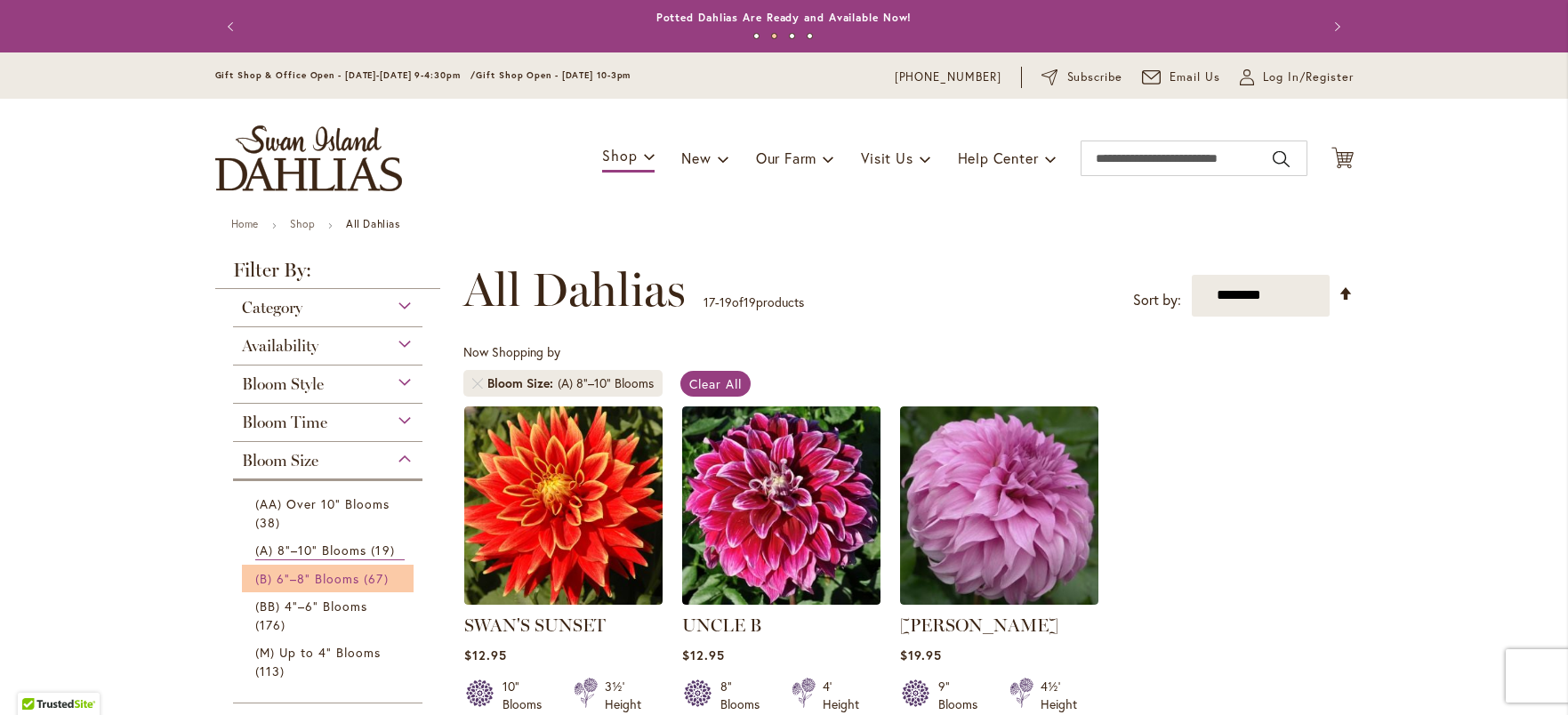
click at [334, 578] on span "(B) 6"–8" Blooms" at bounding box center [308, 578] width 105 height 17
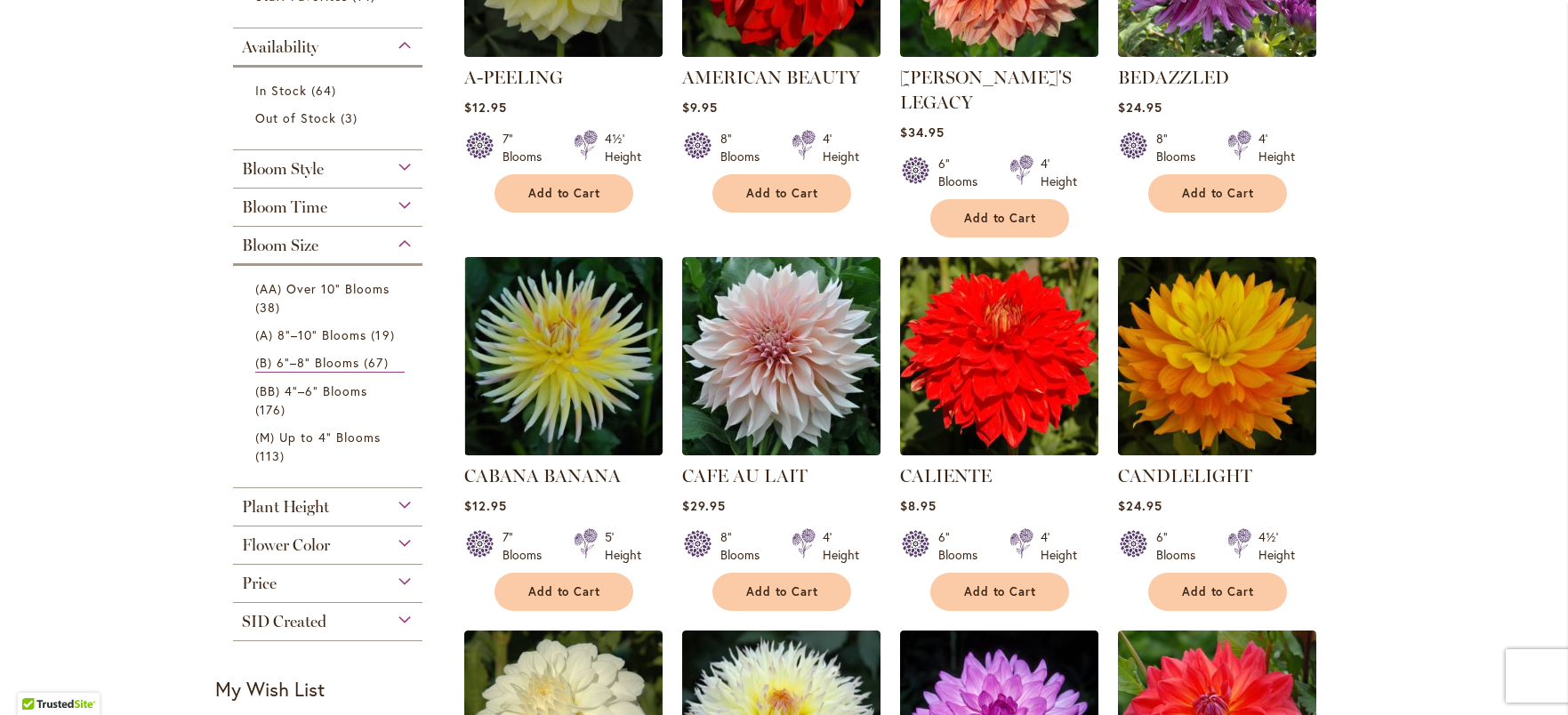
scroll to position [619, 0]
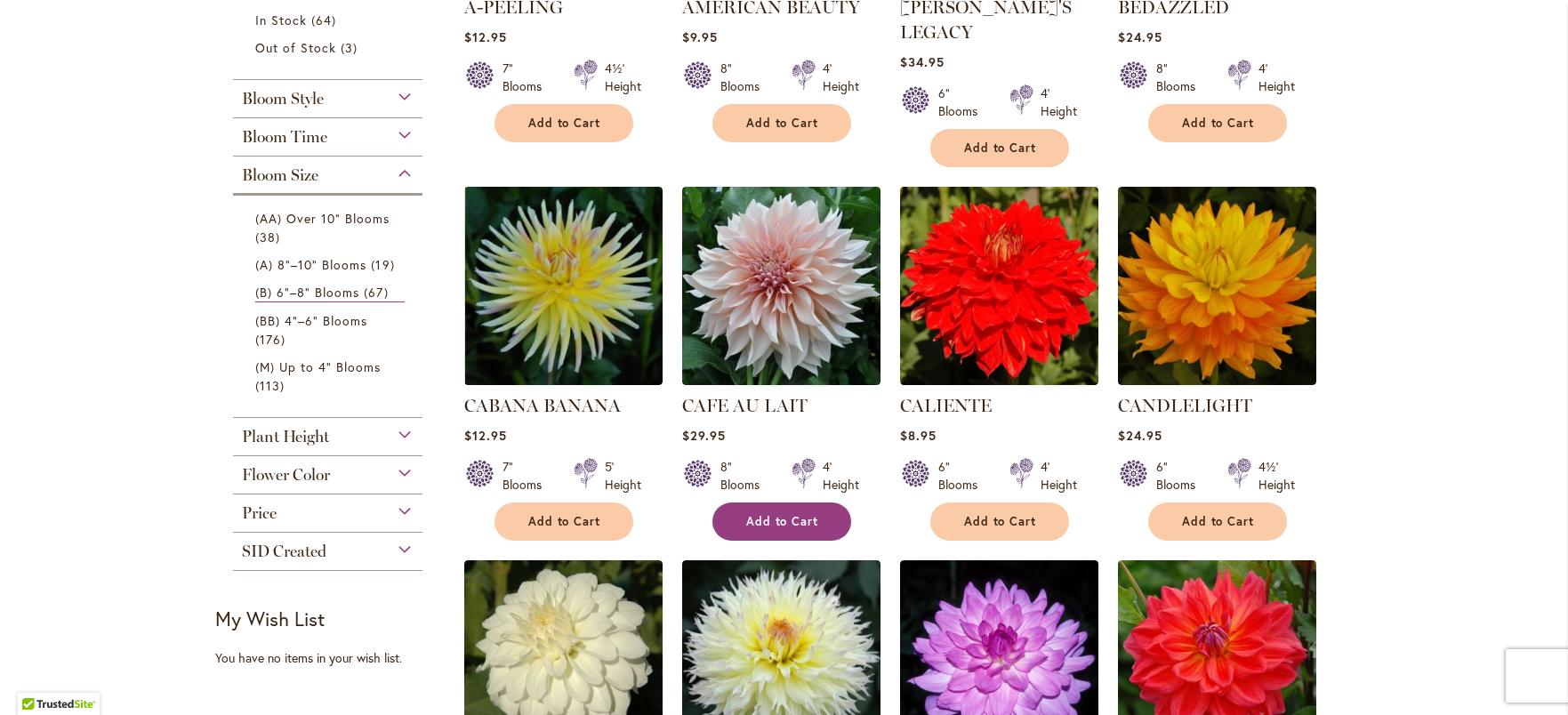
click at [765, 514] on span "Add to Cart" at bounding box center [783, 521] width 73 height 15
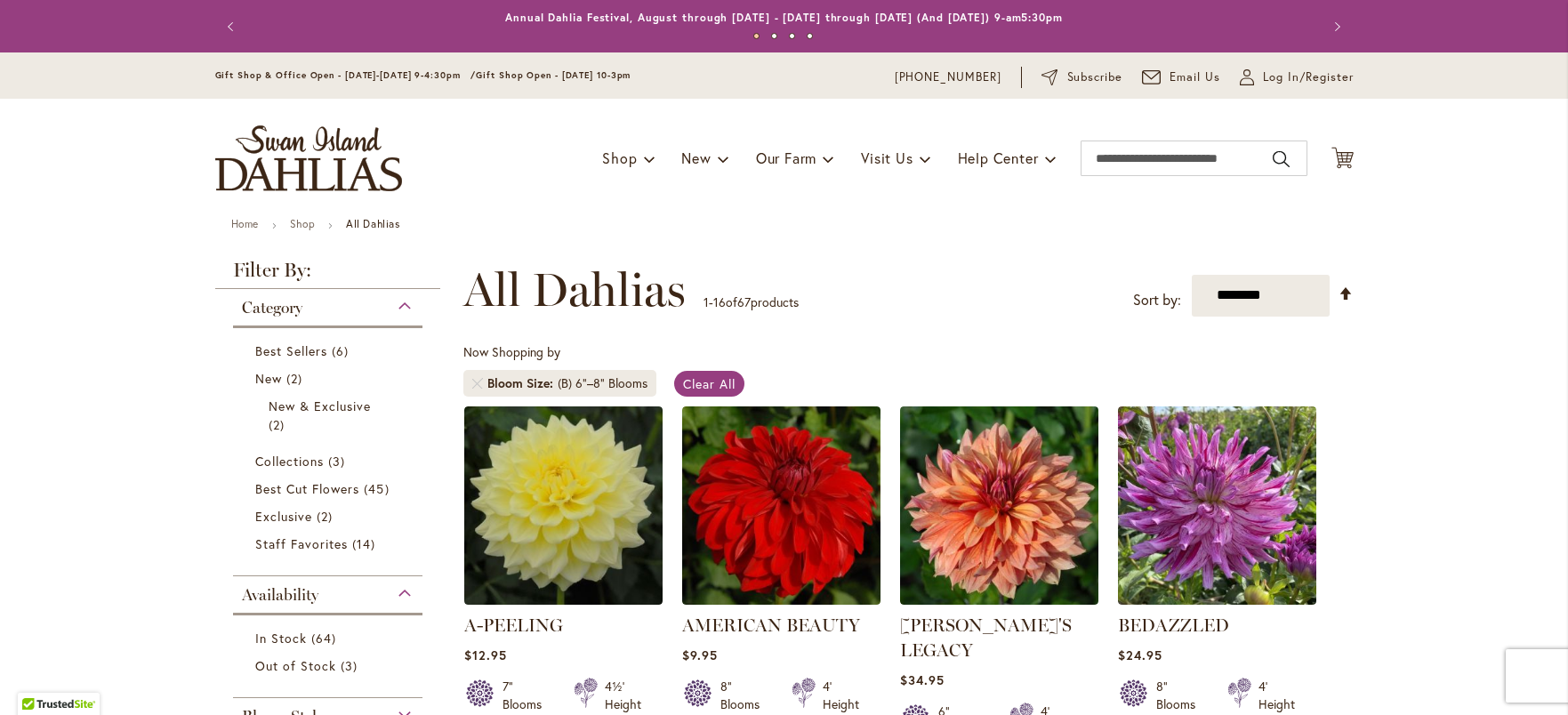
click at [1560, 288] on body "Skip to Accessibility Information The store will not work correctly in the case…" at bounding box center [784, 357] width 1568 height 715
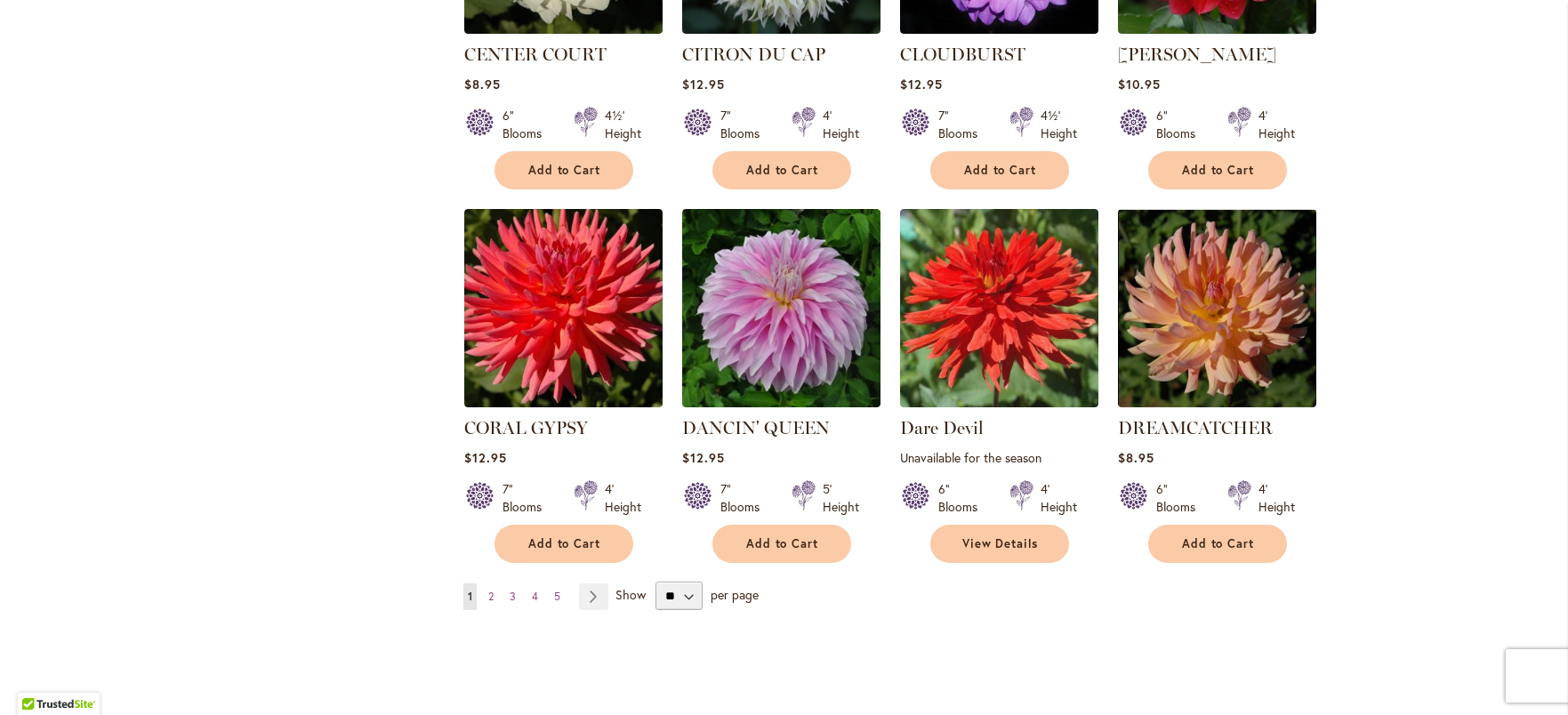
scroll to position [1376, 0]
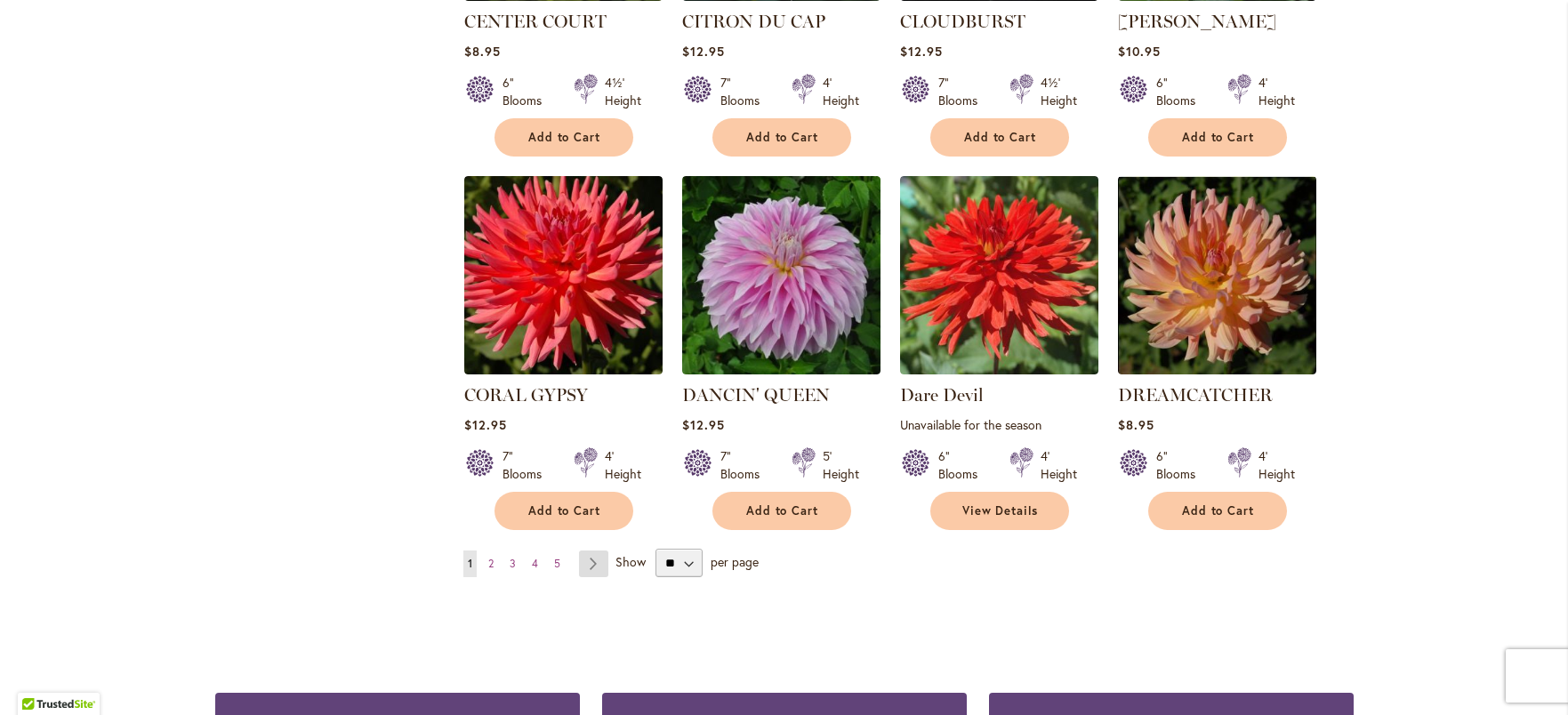
click at [584, 551] on link "Page Next" at bounding box center [594, 564] width 30 height 27
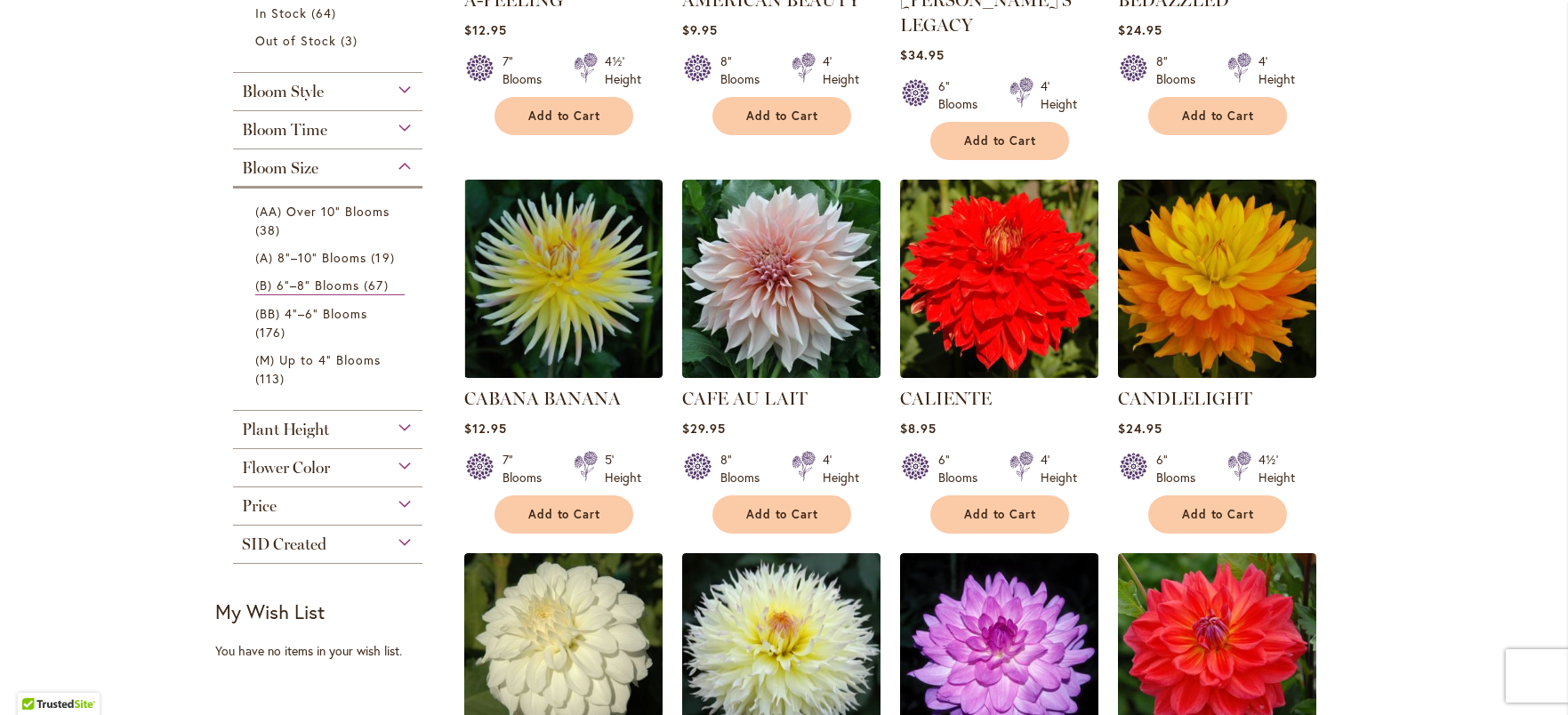
scroll to position [1251, 0]
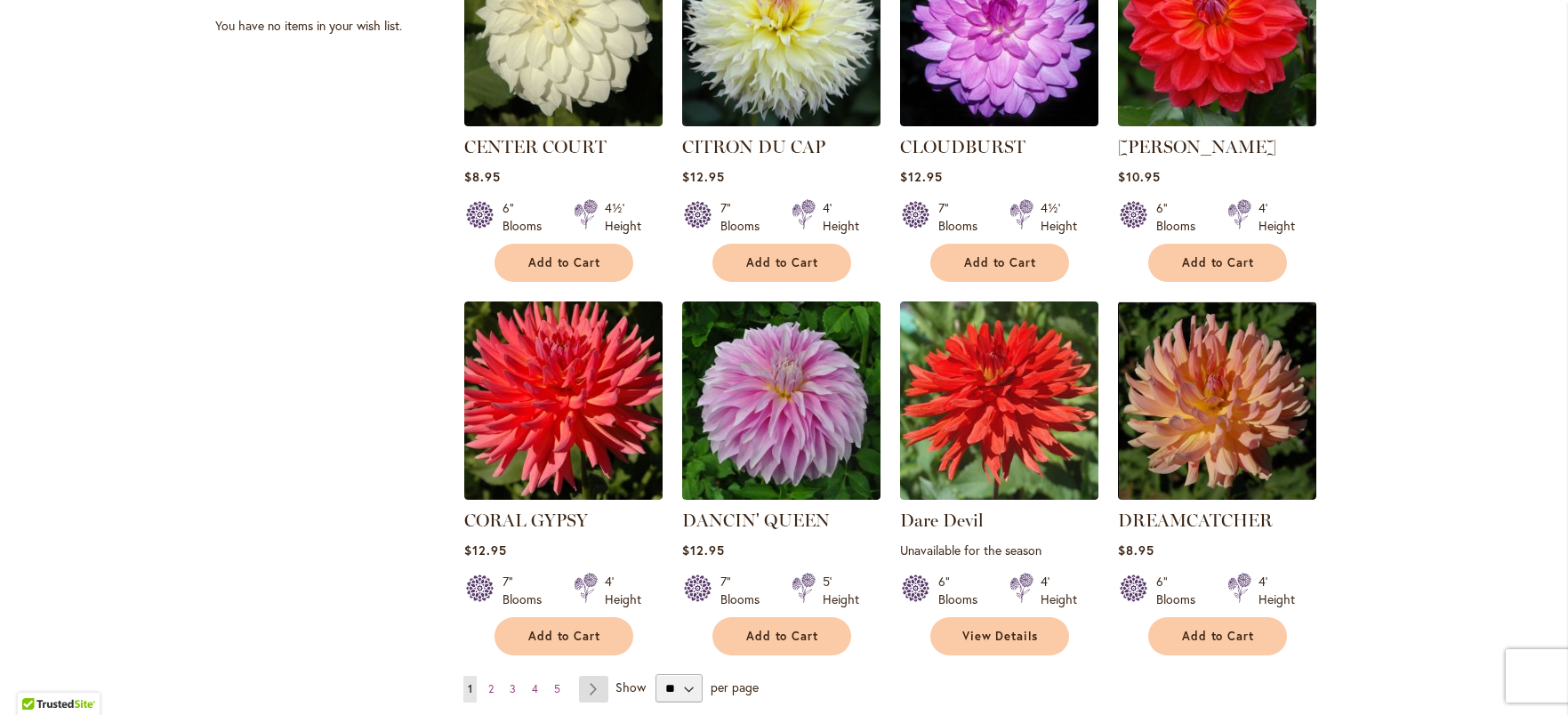
click at [579, 676] on link "Page Next" at bounding box center [594, 689] width 30 height 27
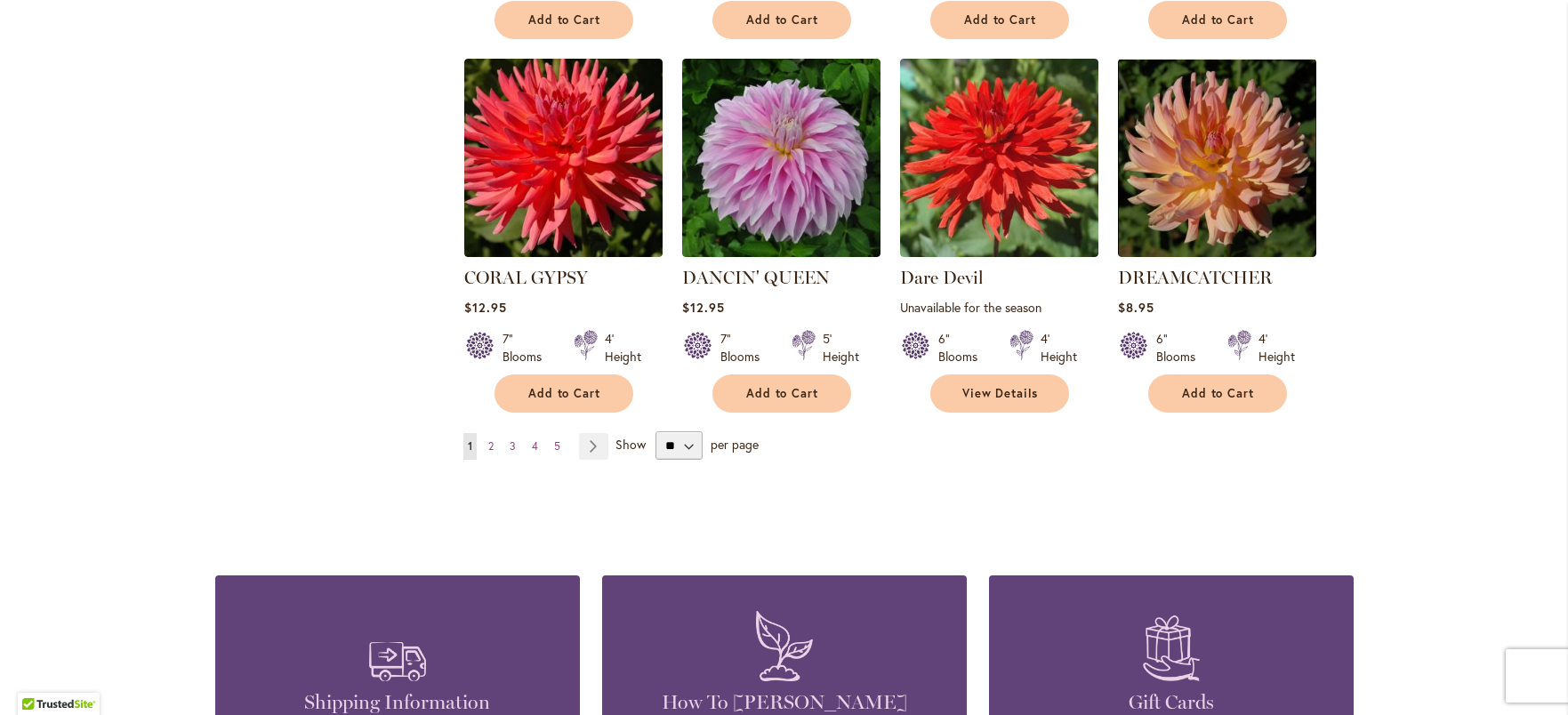
scroll to position [1379, 0]
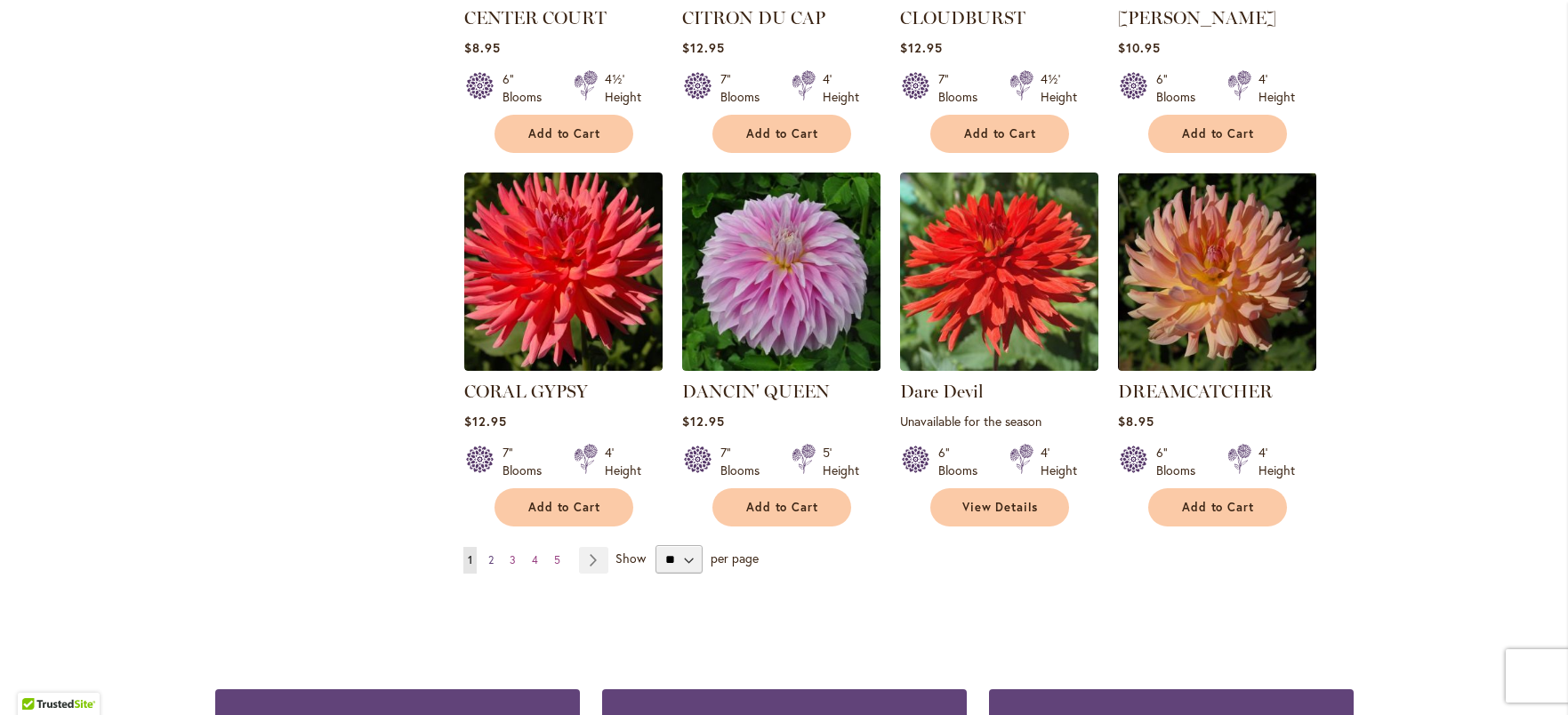
click at [488, 553] on span "2" at bounding box center [490, 559] width 5 height 13
